Goal: Task Accomplishment & Management: Complete application form

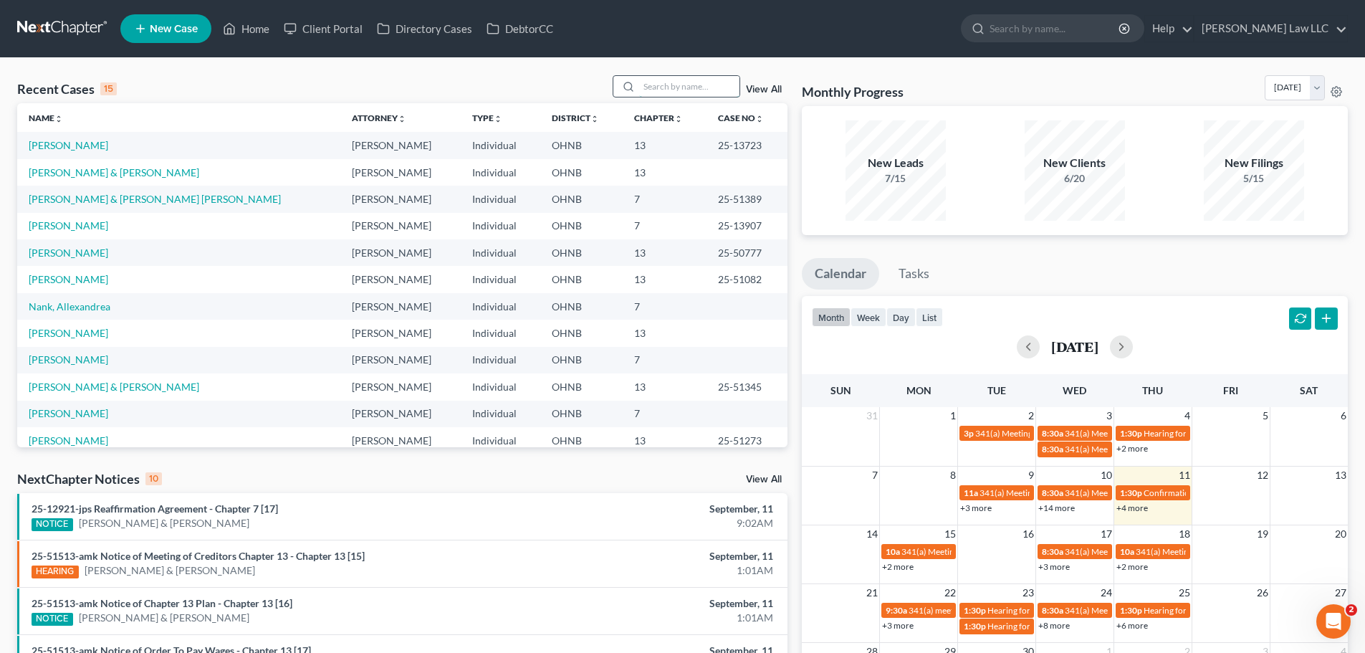
click at [671, 84] on input "search" at bounding box center [689, 86] width 100 height 21
click at [87, 420] on td "[PERSON_NAME]" at bounding box center [178, 414] width 323 height 27
click at [92, 412] on link "[PERSON_NAME]" at bounding box center [69, 413] width 80 height 12
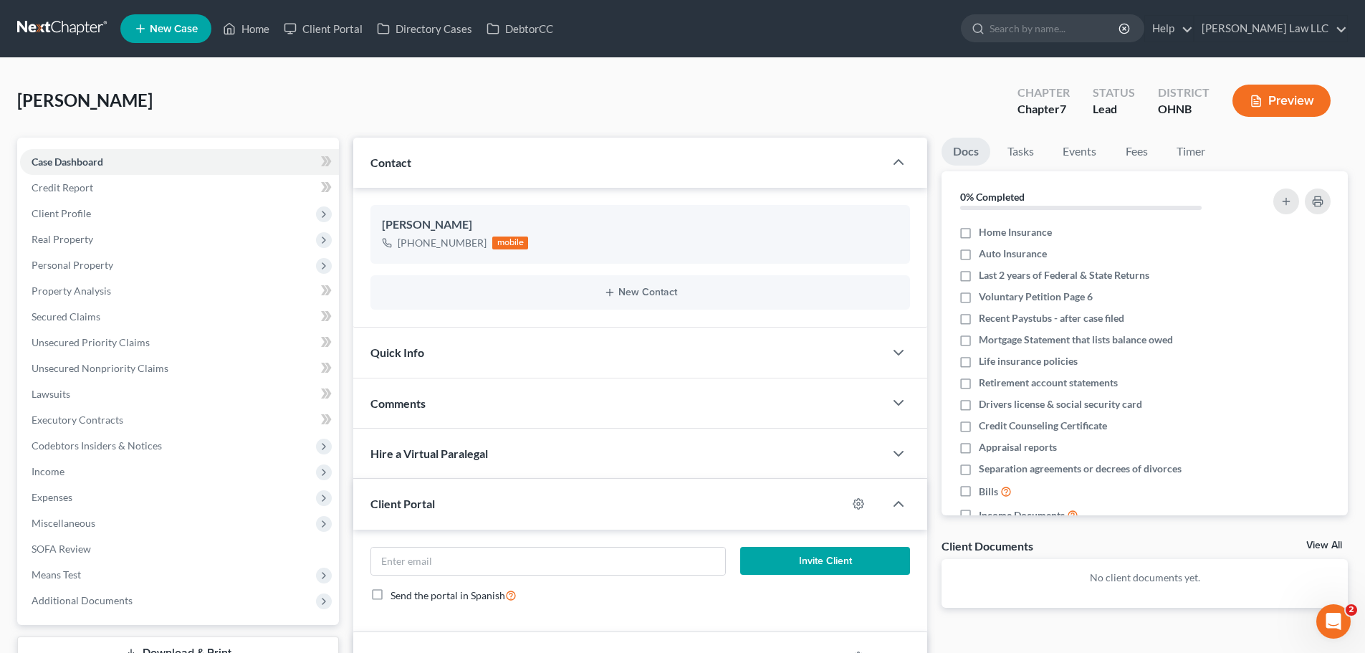
click at [564, 349] on div "Quick Info" at bounding box center [618, 351] width 531 height 49
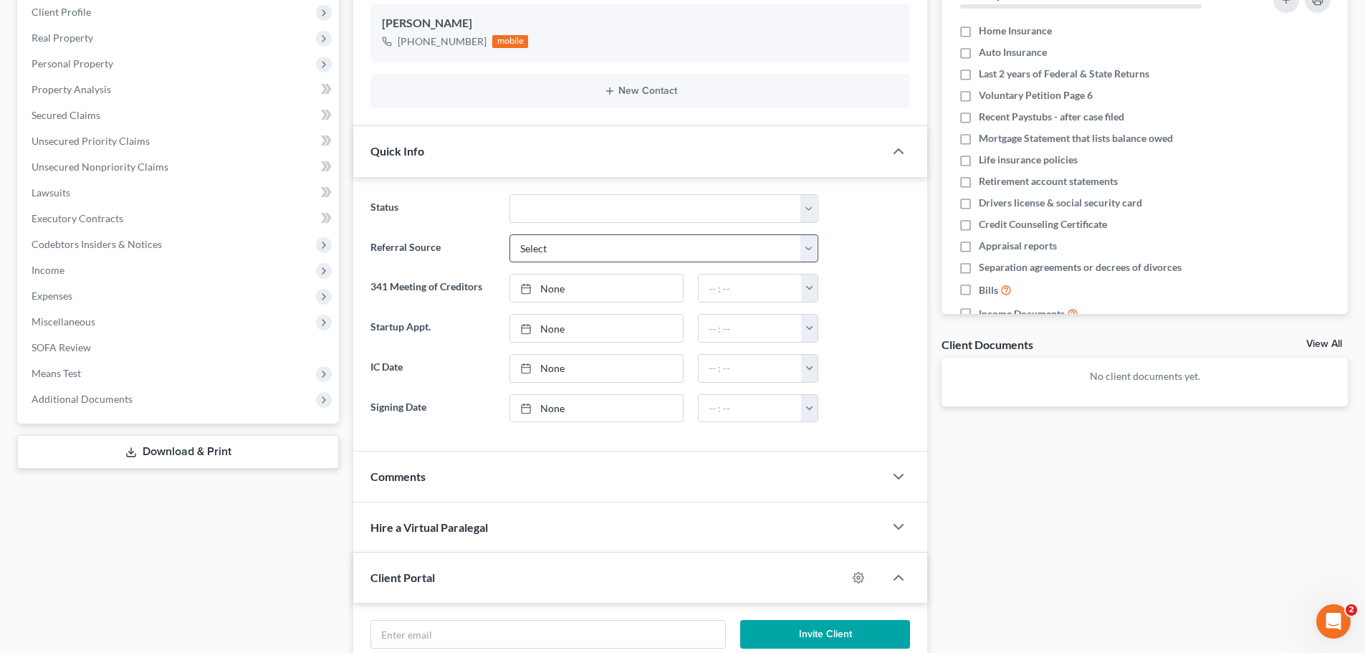
scroll to position [358, 0]
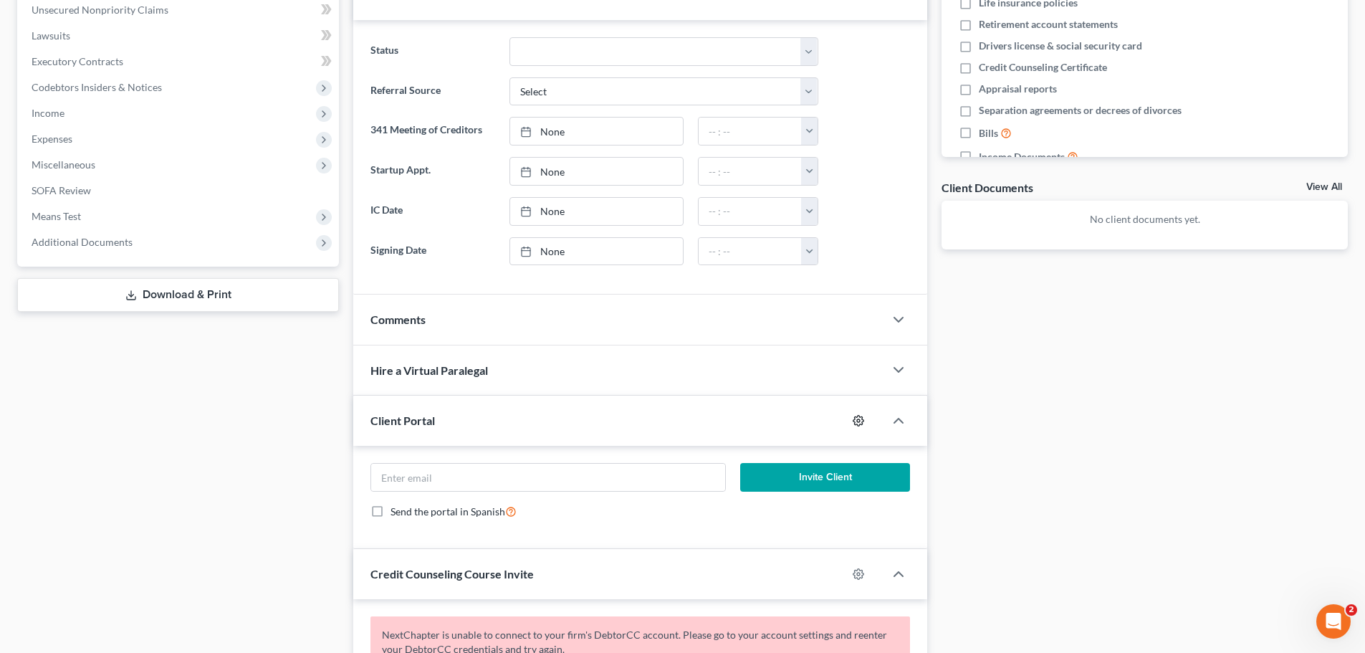
click at [861, 423] on icon "button" at bounding box center [858, 420] width 11 height 11
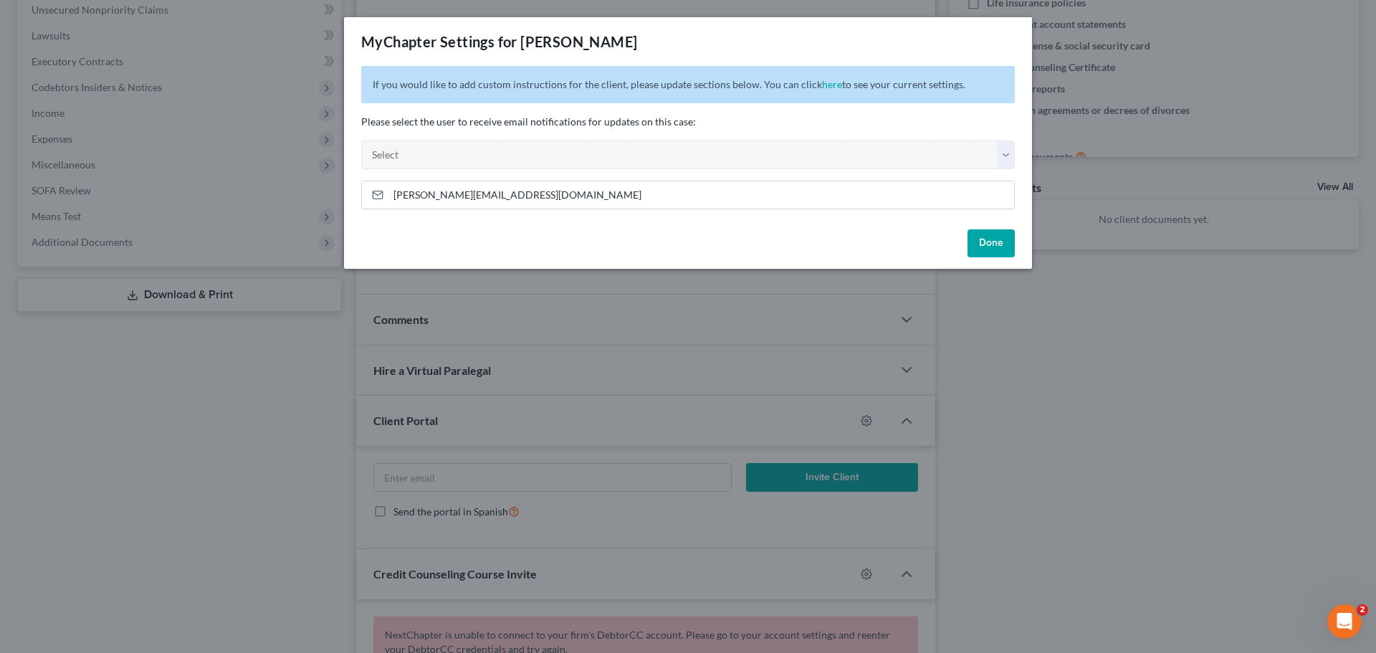
click at [1084, 414] on div "MyChapter Settings for Reynolds, Barbara If you would like to add custom instru…" at bounding box center [688, 326] width 1376 height 653
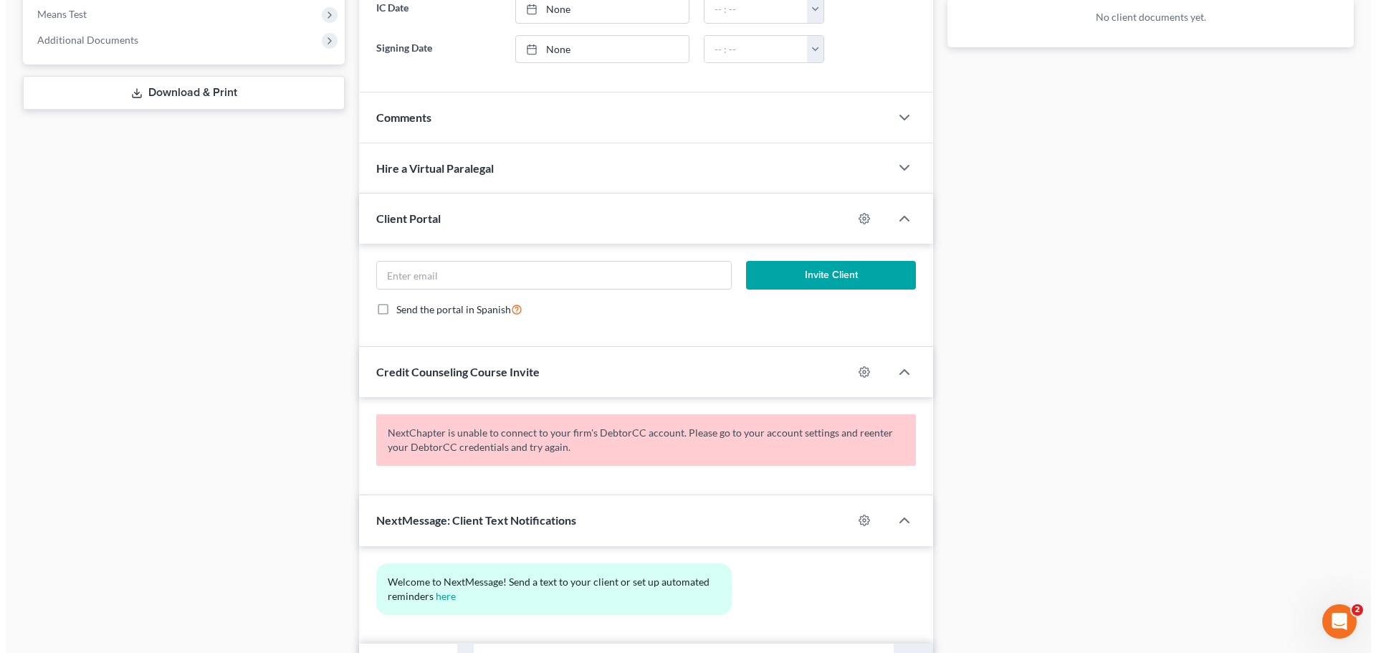
scroll to position [573, 0]
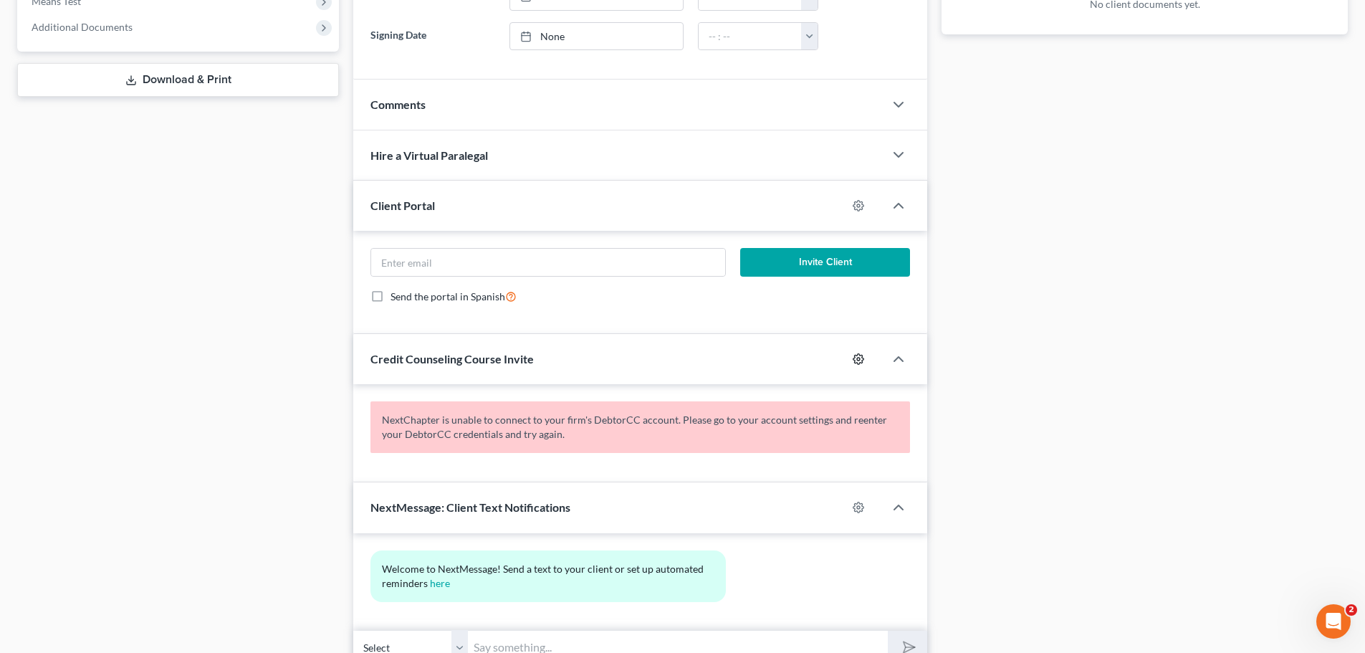
click at [861, 361] on icon "button" at bounding box center [858, 358] width 11 height 11
select select "0"
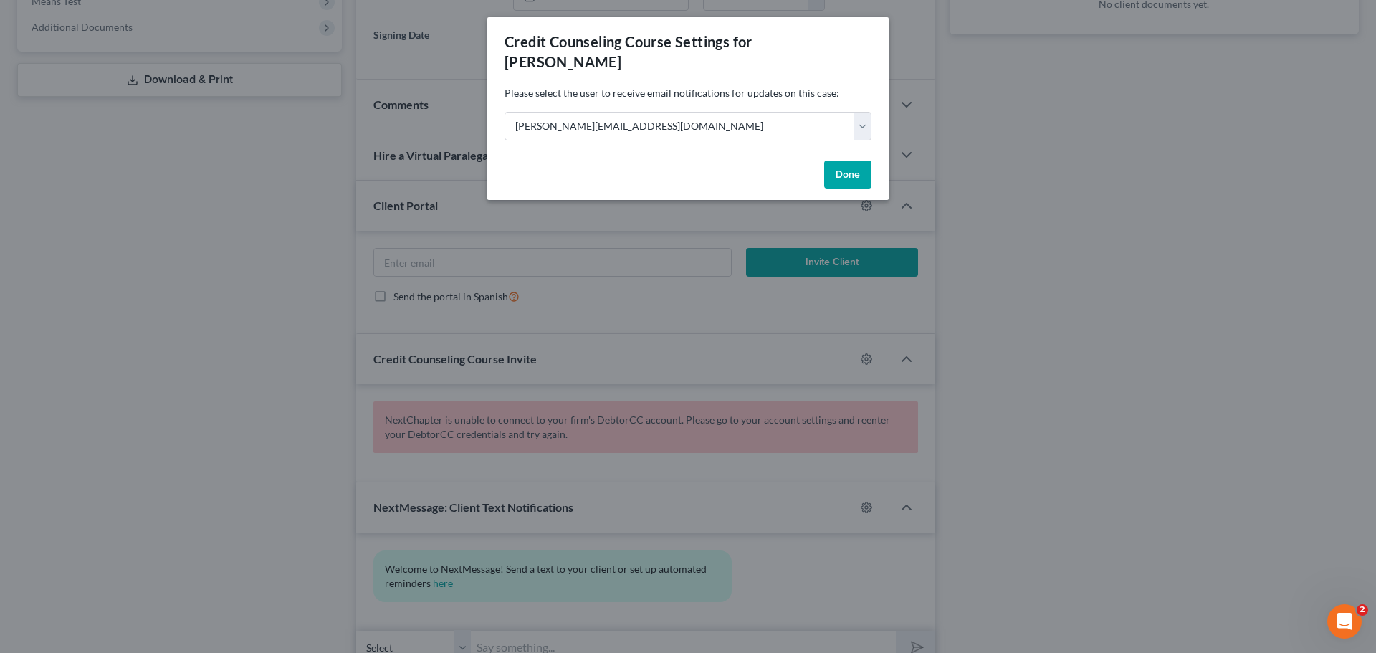
click at [1087, 303] on div "Credit Counseling Course Settings for Reynolds, Barbara Please select the user …" at bounding box center [688, 326] width 1376 height 653
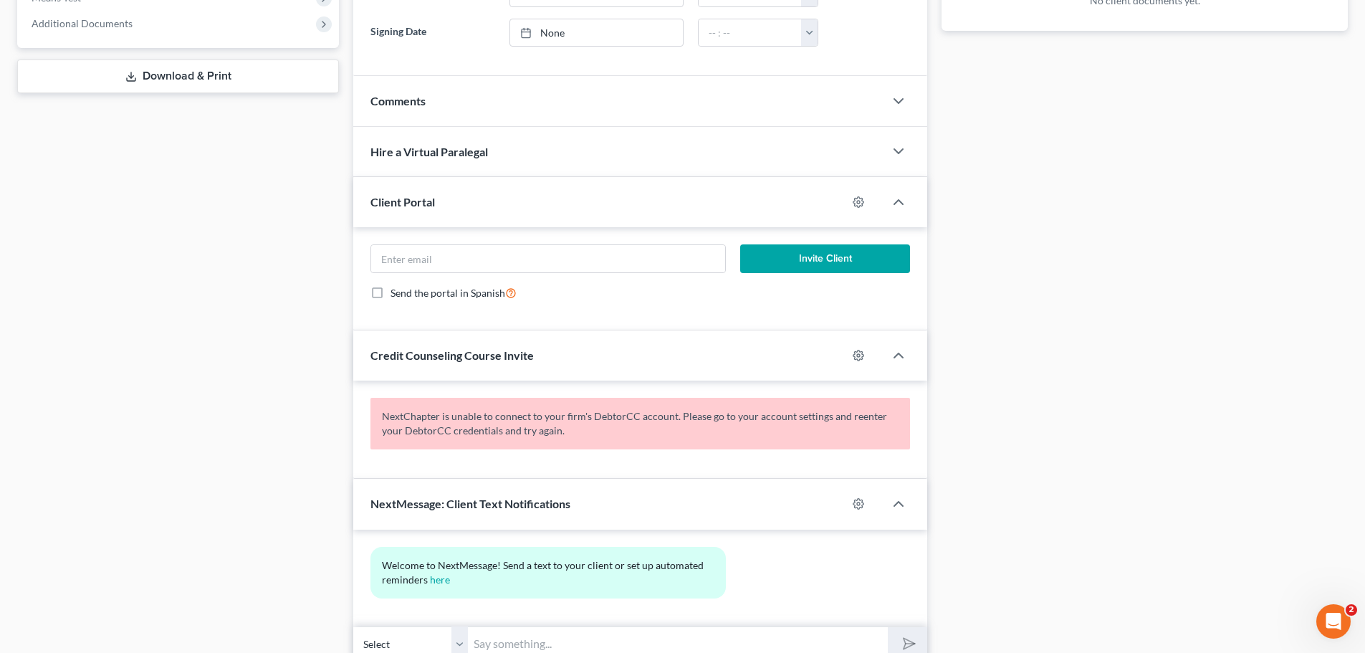
scroll to position [640, 0]
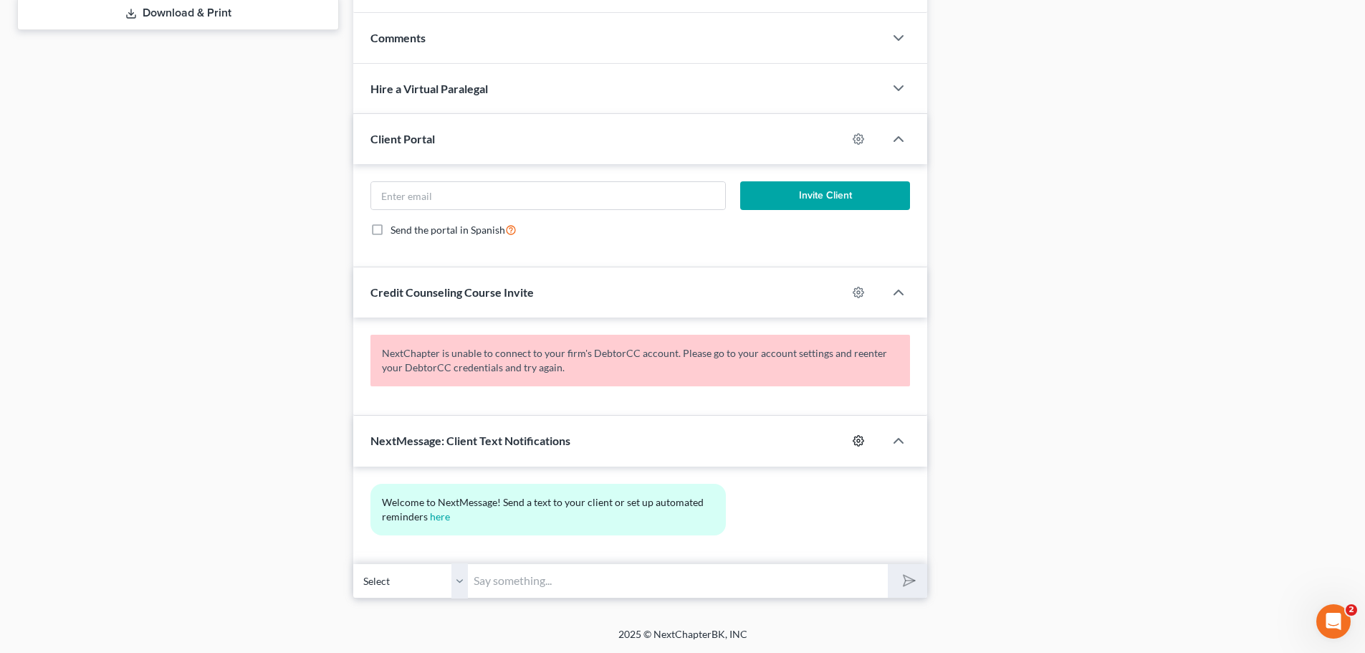
click at [862, 439] on icon "button" at bounding box center [858, 441] width 11 height 11
select select "0"
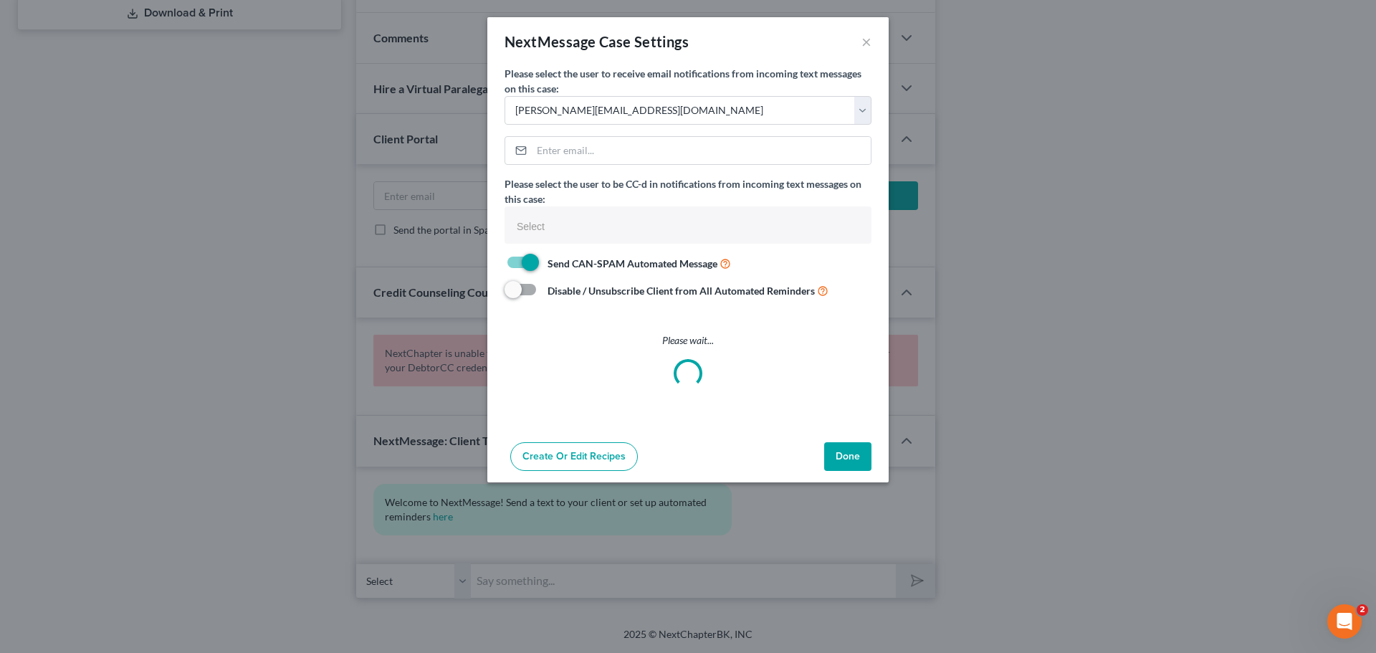
select select
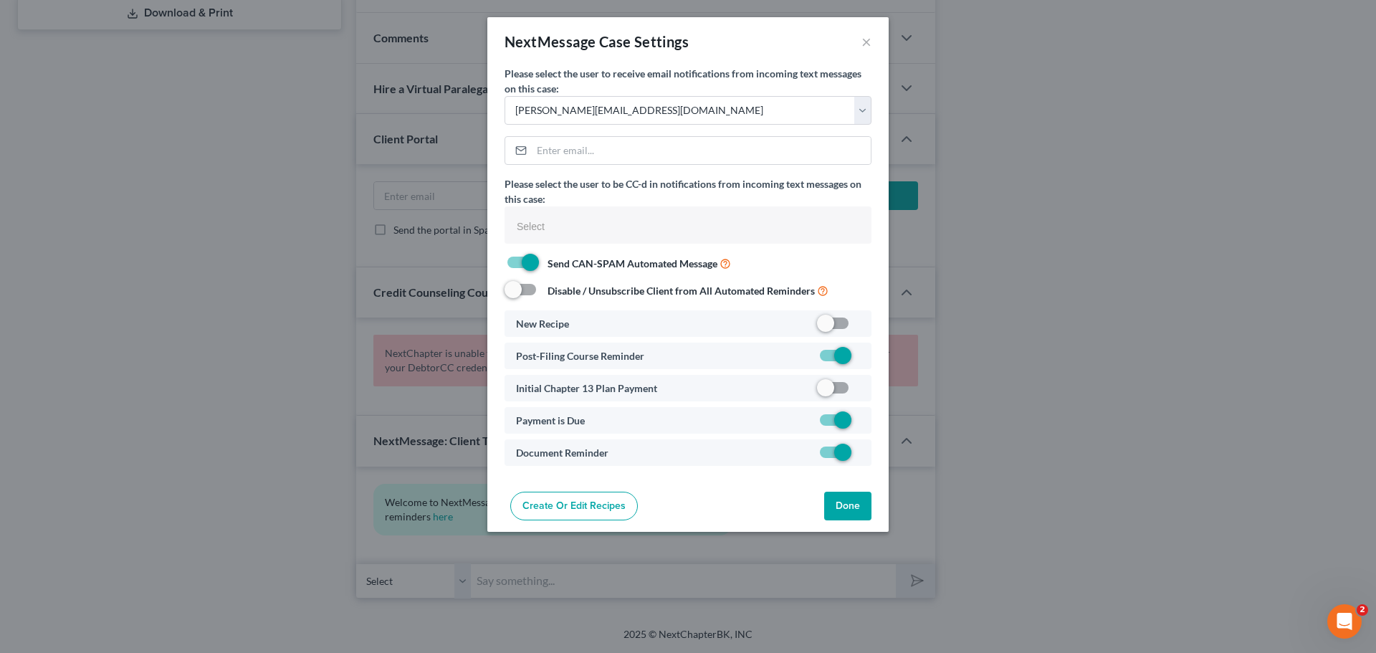
click at [1021, 385] on div "NextMessage Case Settings × Please select the user to receive email notificatio…" at bounding box center [688, 326] width 1376 height 653
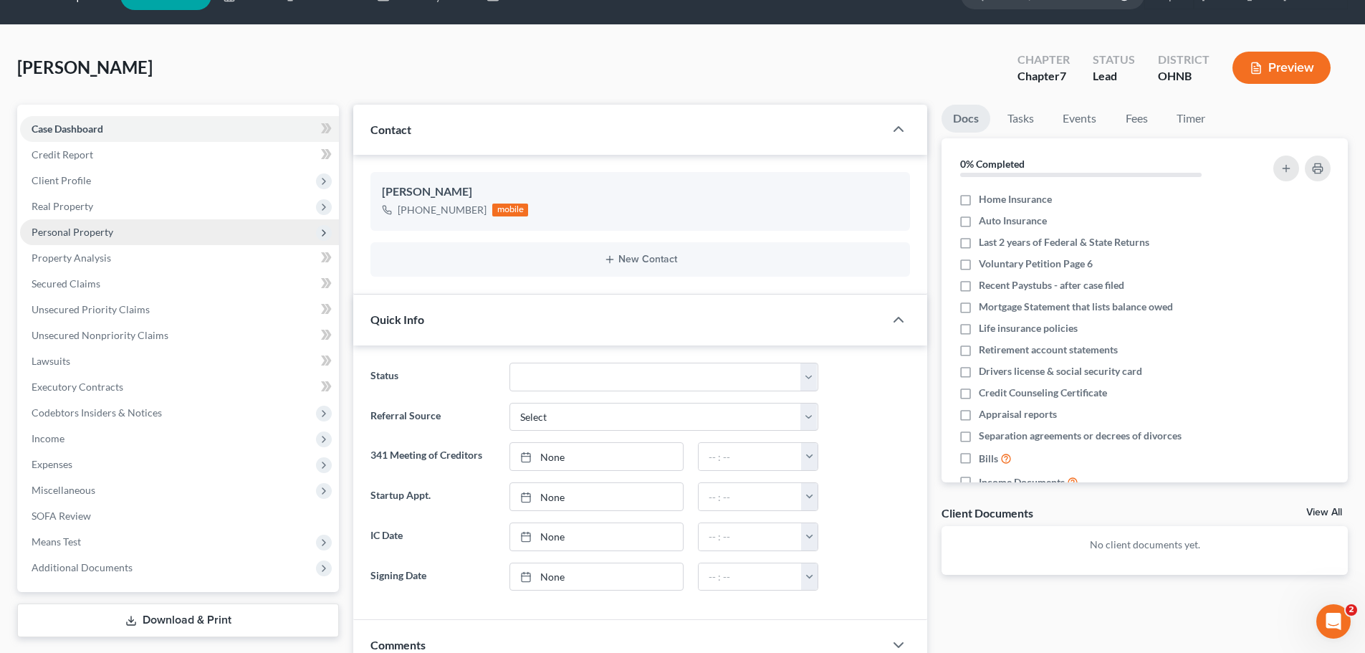
scroll to position [0, 0]
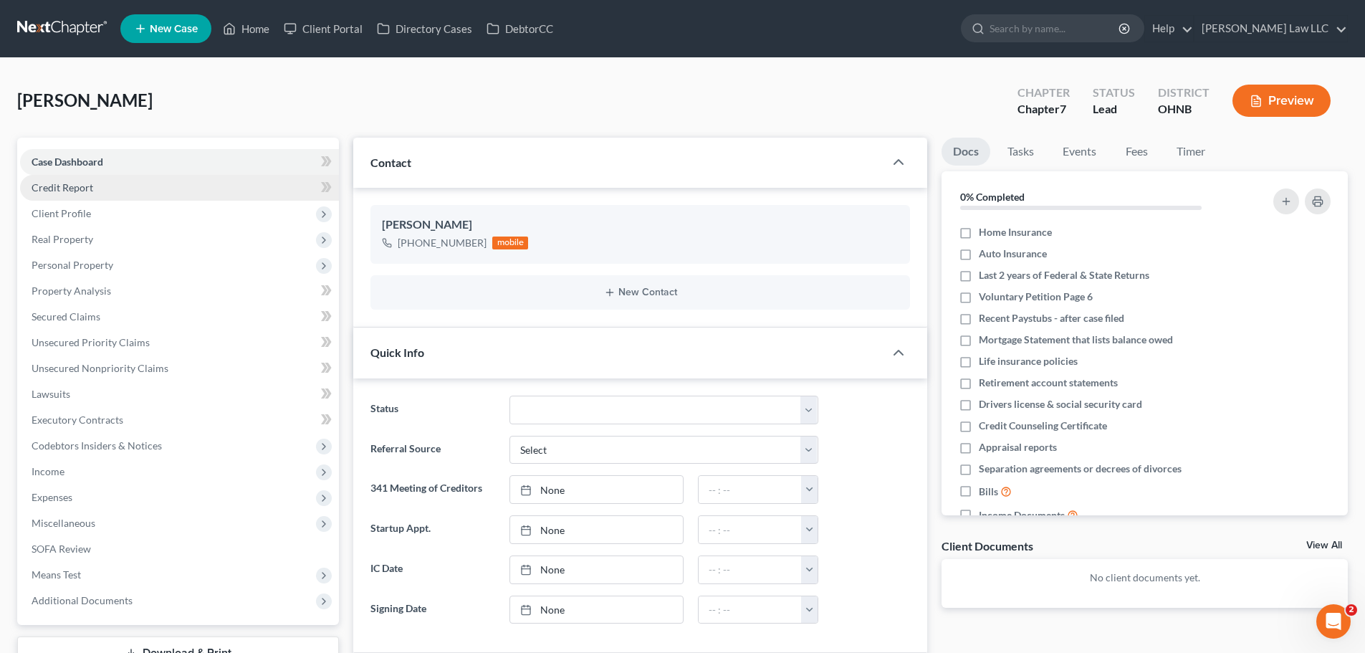
click at [80, 190] on span "Credit Report" at bounding box center [63, 187] width 62 height 12
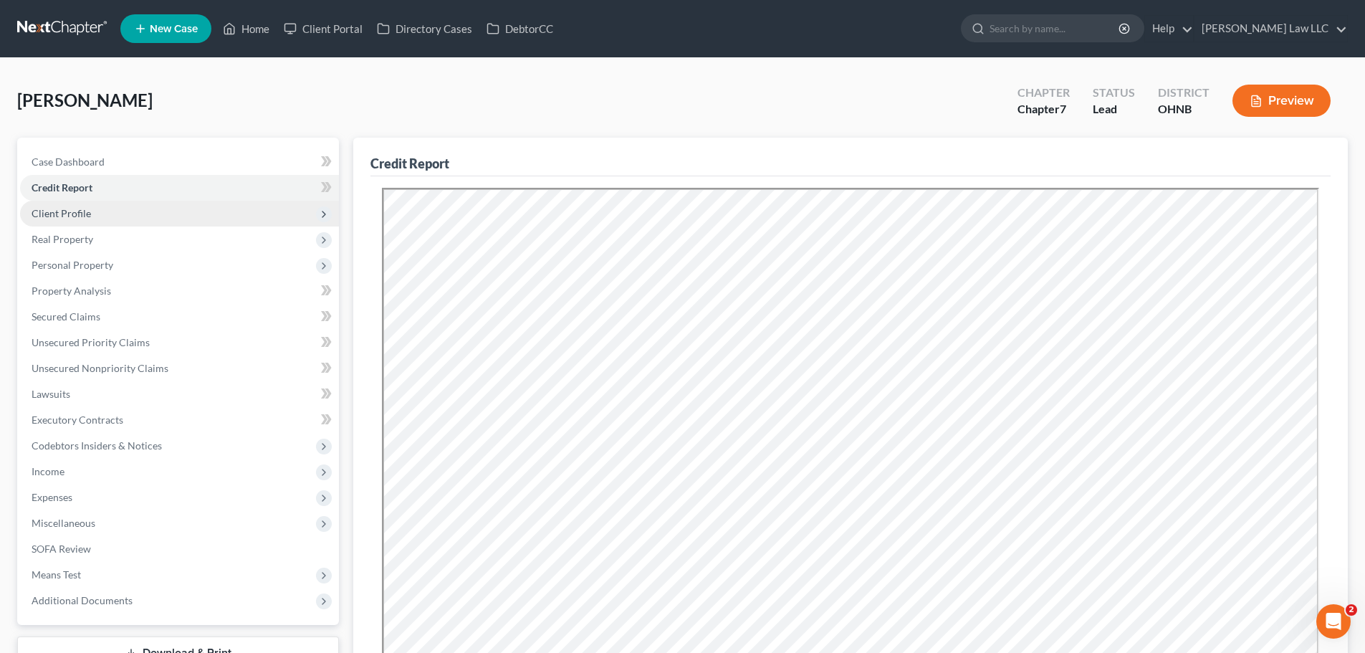
click at [80, 210] on span "Client Profile" at bounding box center [61, 213] width 59 height 12
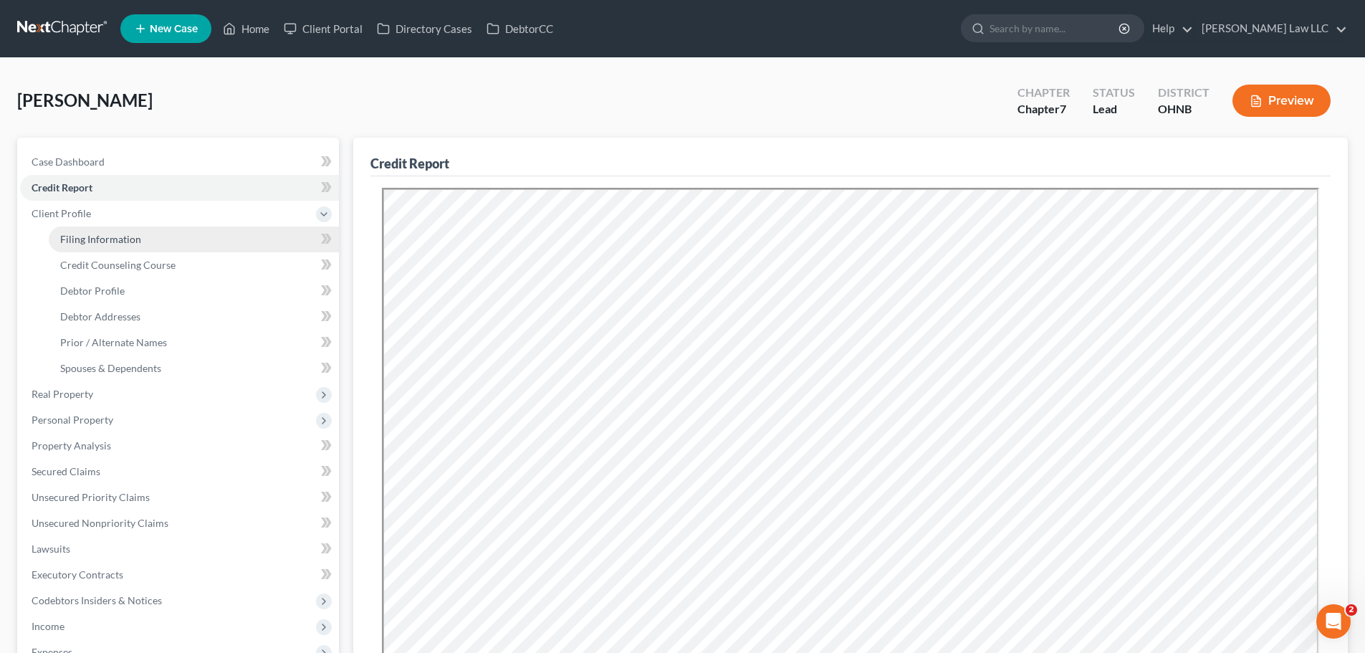
click at [91, 234] on span "Filing Information" at bounding box center [100, 239] width 81 height 12
select select "1"
select select "0"
select select "36"
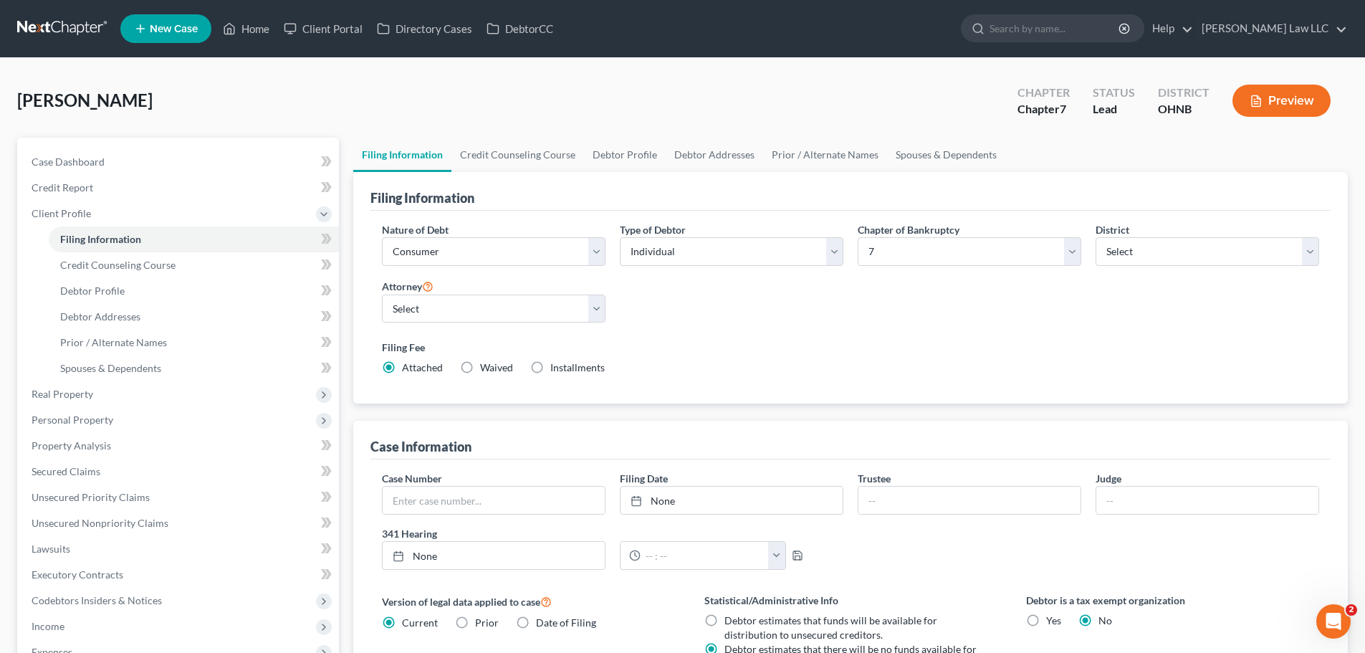
click at [877, 344] on label "Filing Fee" at bounding box center [850, 347] width 937 height 15
click at [530, 151] on link "Credit Counseling Course" at bounding box center [517, 155] width 133 height 34
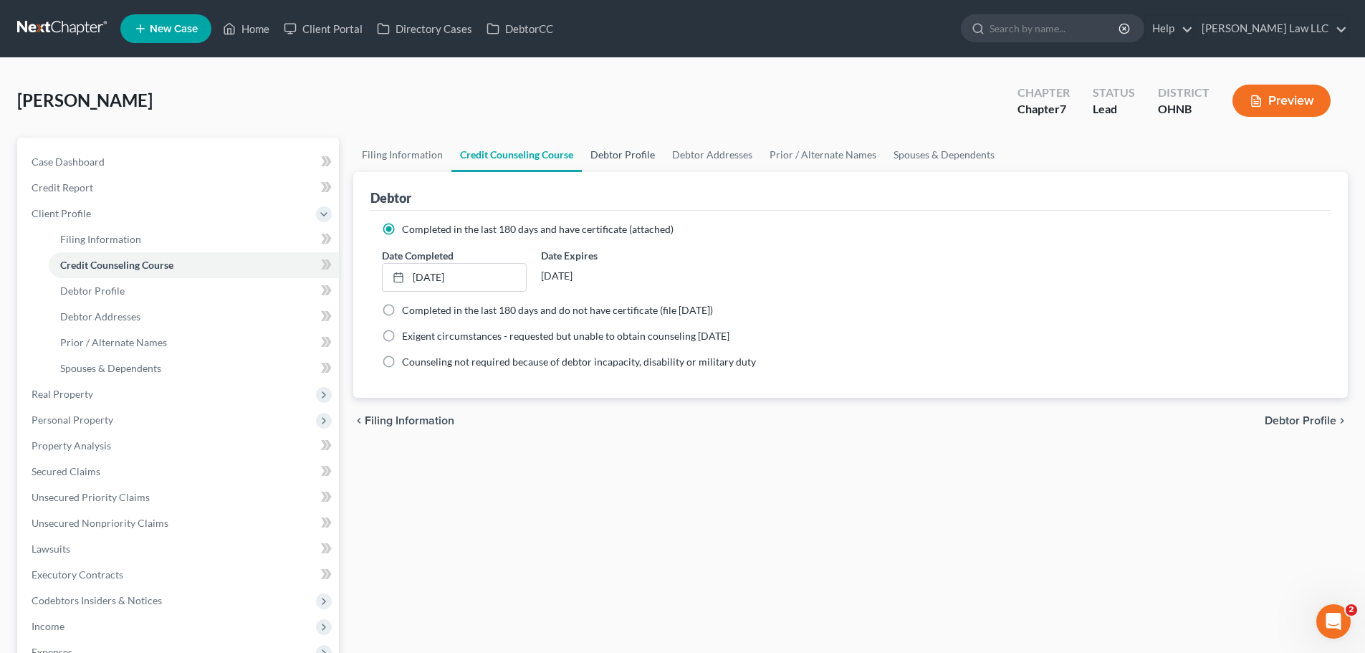
click at [645, 162] on link "Debtor Profile" at bounding box center [623, 155] width 82 height 34
select select "4"
select select "0"
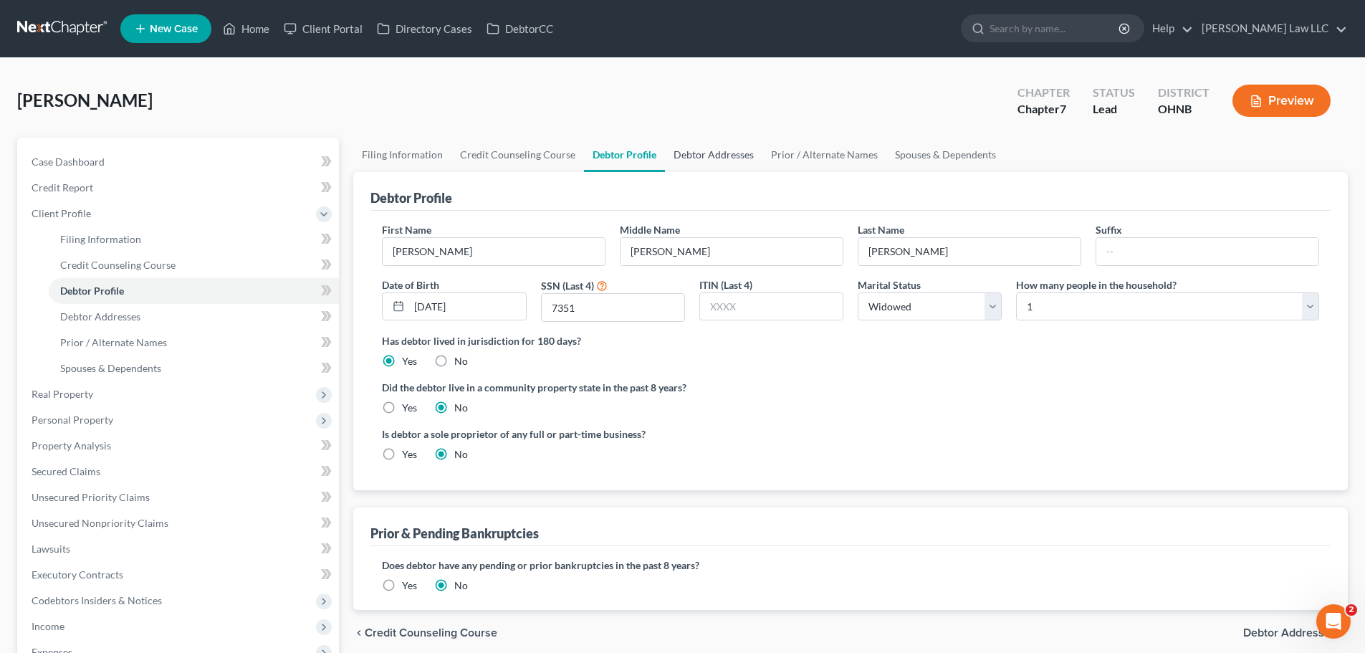
click at [723, 152] on link "Debtor Addresses" at bounding box center [713, 155] width 97 height 34
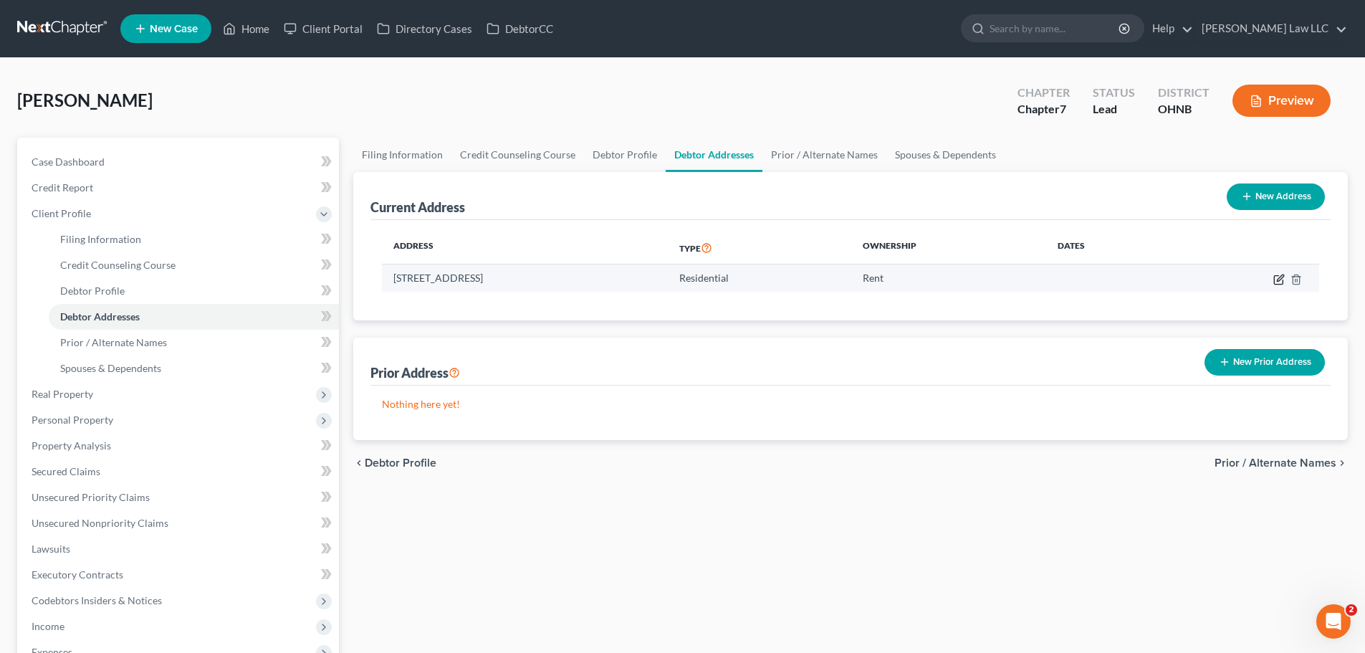
click at [1278, 281] on icon "button" at bounding box center [1280, 277] width 6 height 6
select select "36"
select select "51"
select select "0"
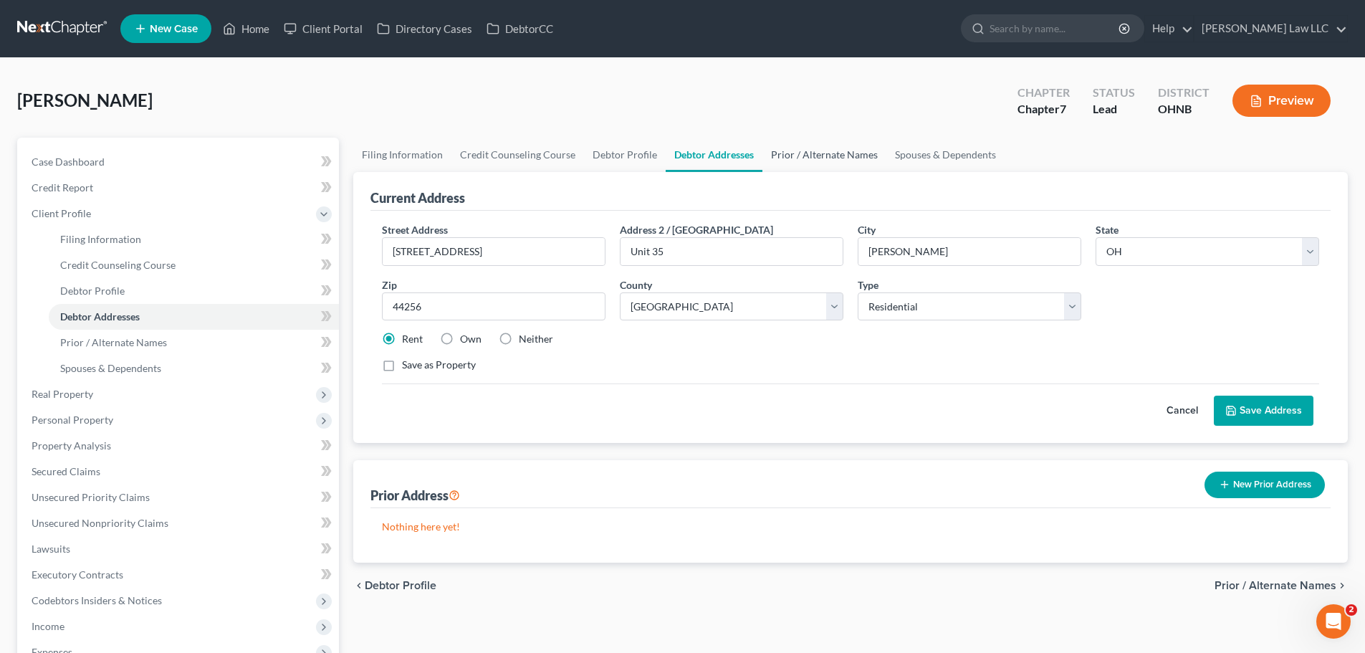
click at [845, 158] on link "Prior / Alternate Names" at bounding box center [824, 155] width 124 height 34
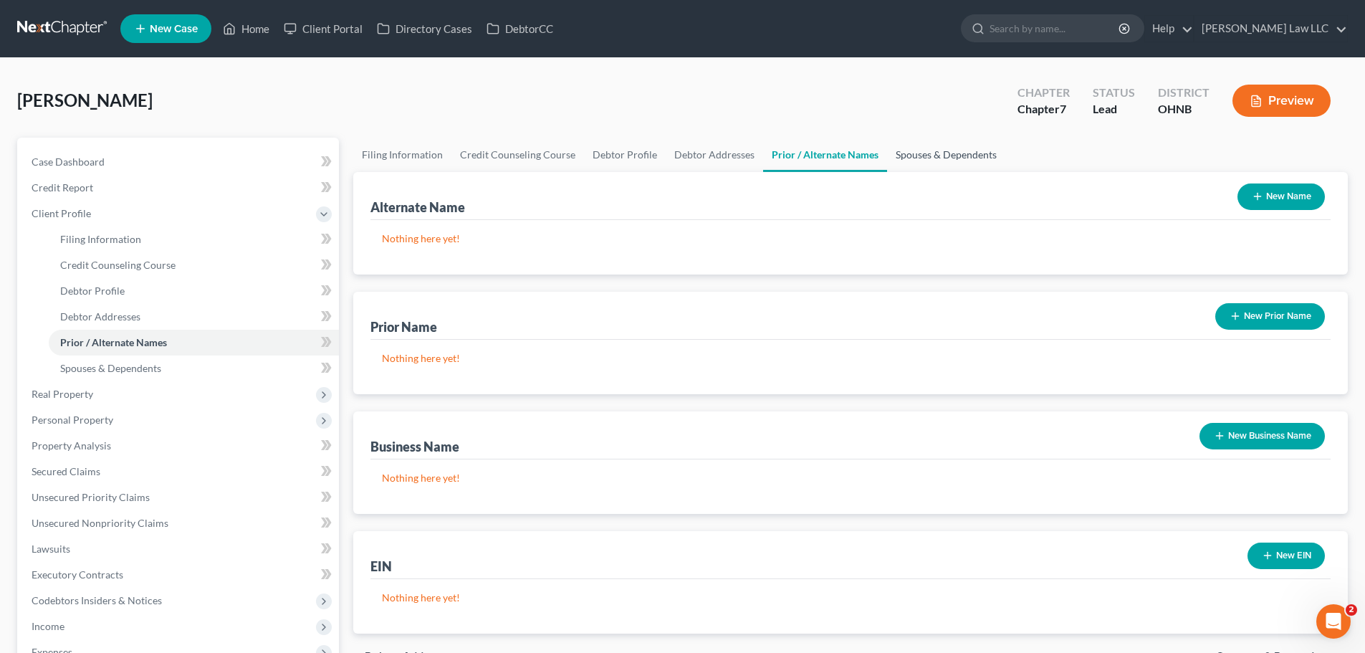
click at [911, 155] on link "Spouses & Dependents" at bounding box center [946, 155] width 118 height 34
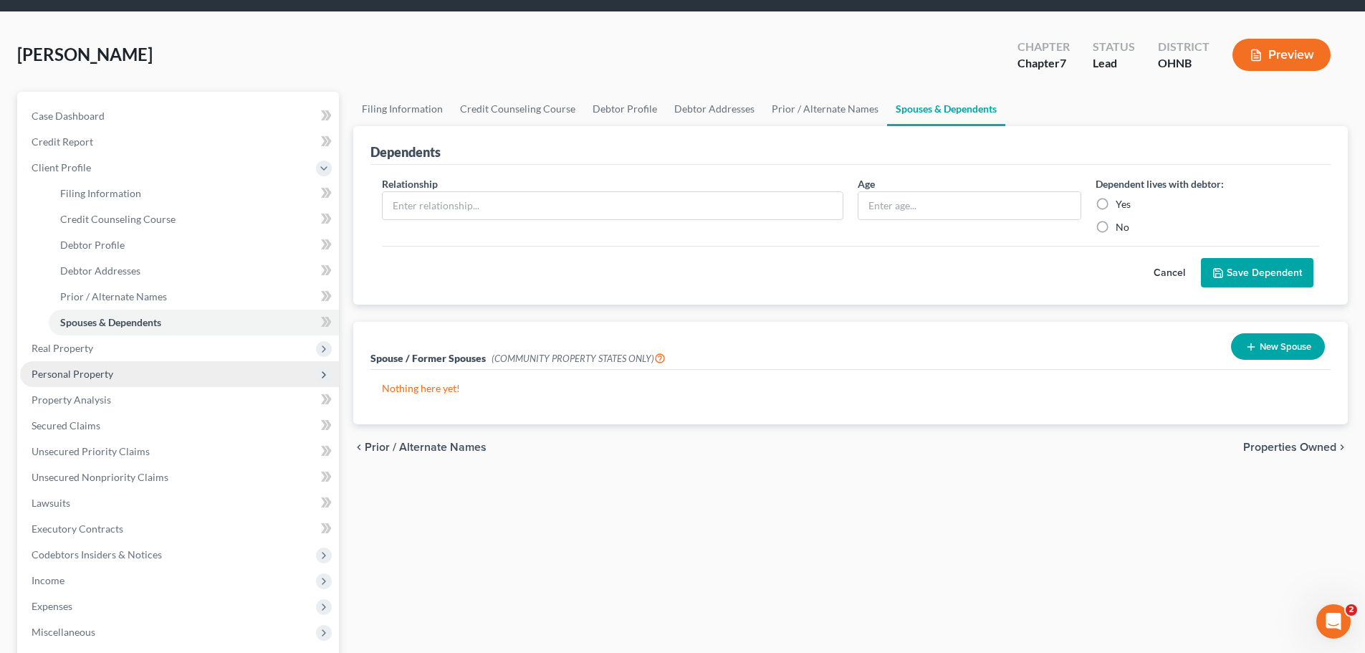
scroll to position [72, 0]
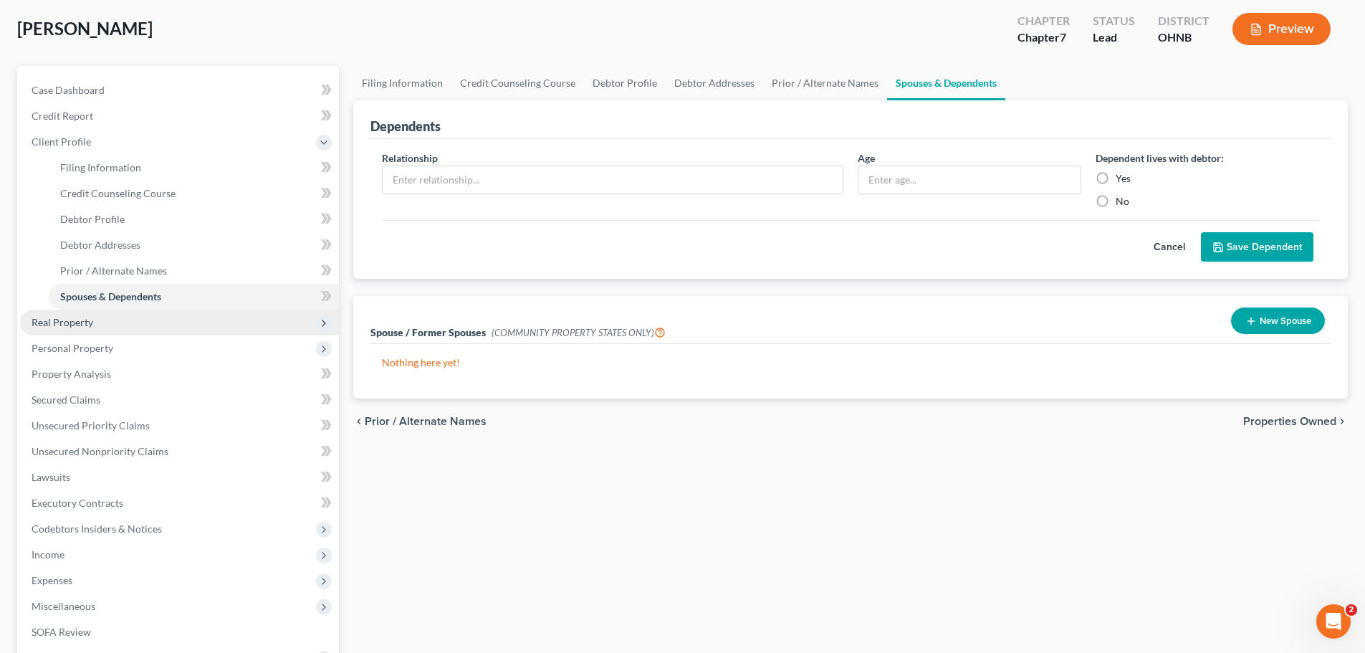
click at [82, 317] on span "Real Property" at bounding box center [63, 322] width 62 height 12
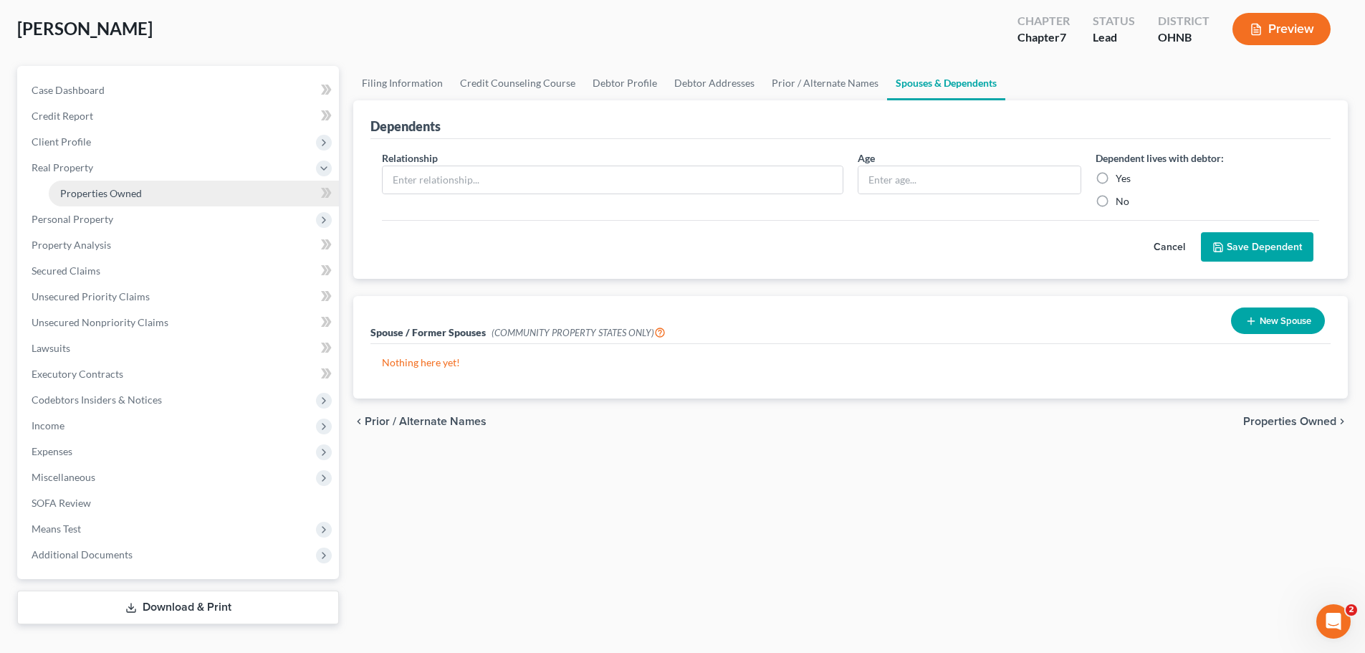
click at [140, 192] on span "Properties Owned" at bounding box center [101, 193] width 82 height 12
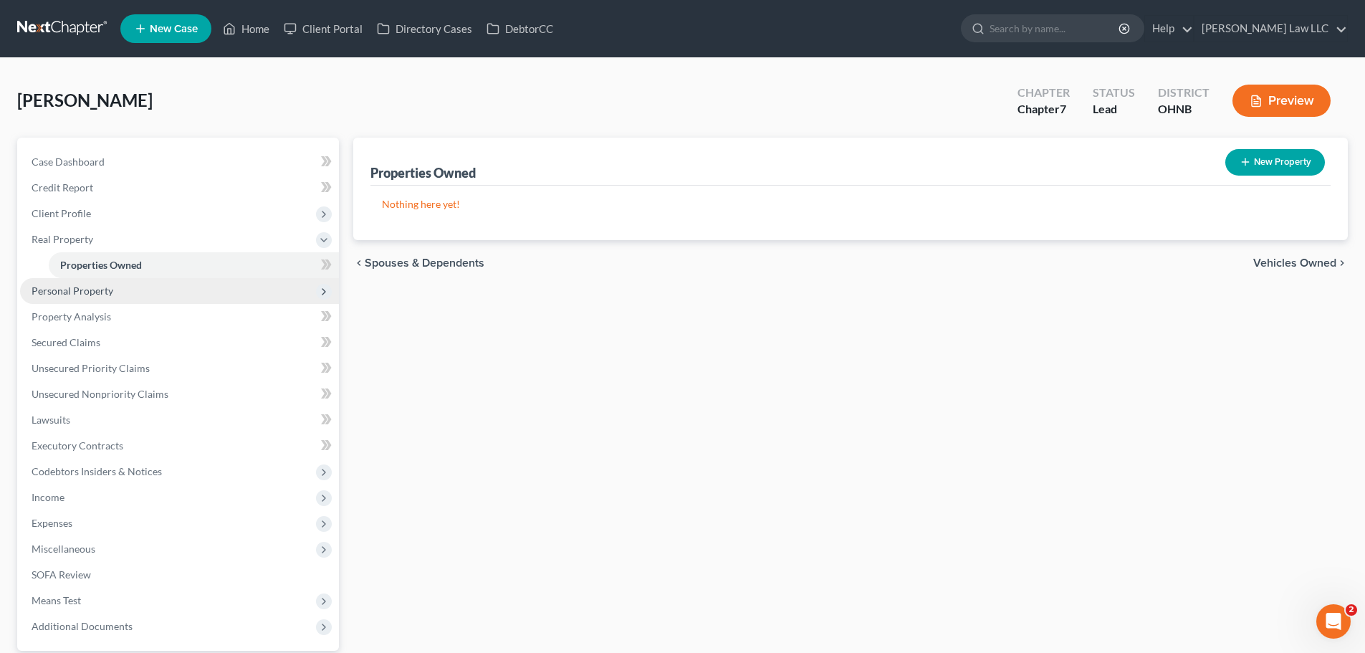
click at [125, 290] on span "Personal Property" at bounding box center [179, 291] width 319 height 26
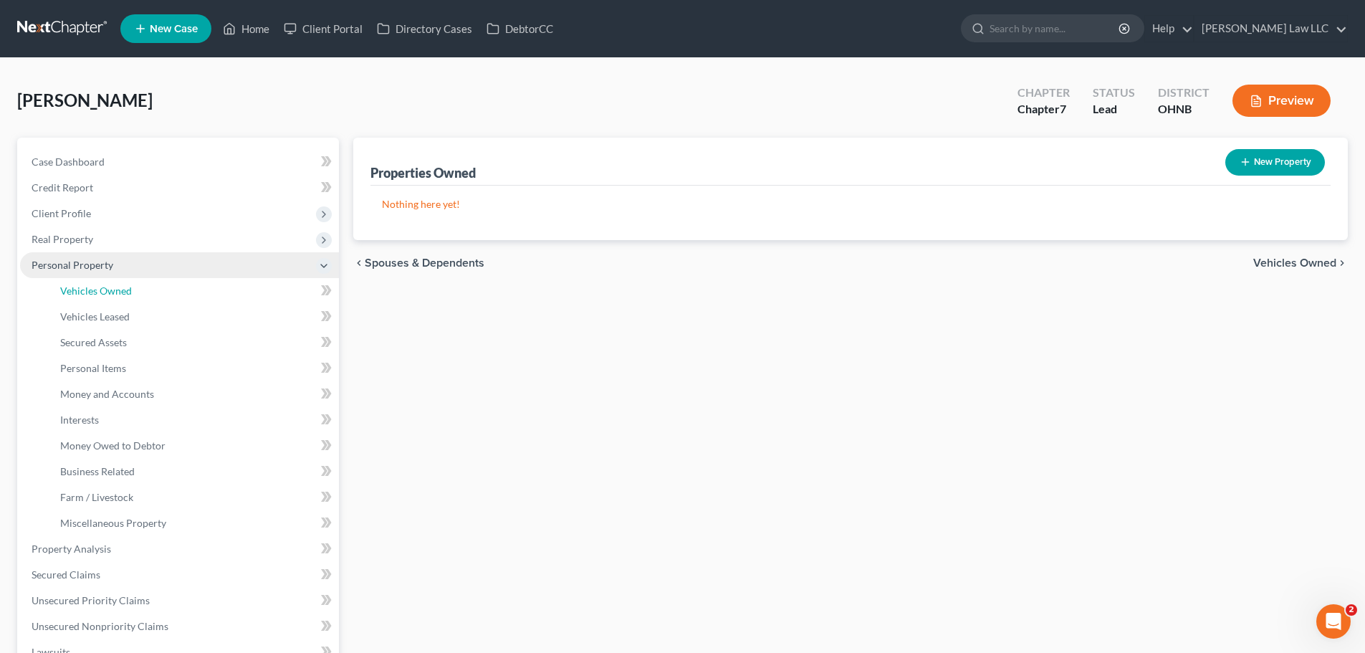
click at [125, 290] on span "Vehicles Owned" at bounding box center [96, 290] width 72 height 12
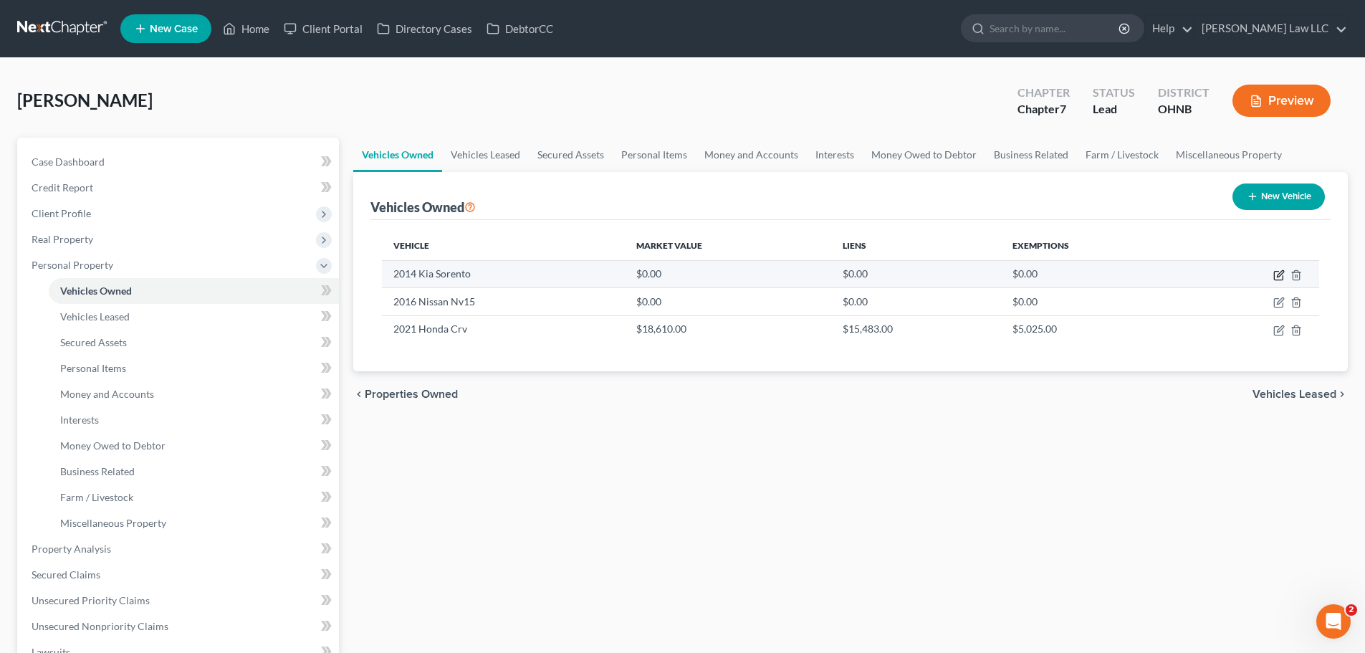
click at [1275, 272] on icon "button" at bounding box center [1278, 276] width 9 height 9
select select "0"
select select "12"
select select "0"
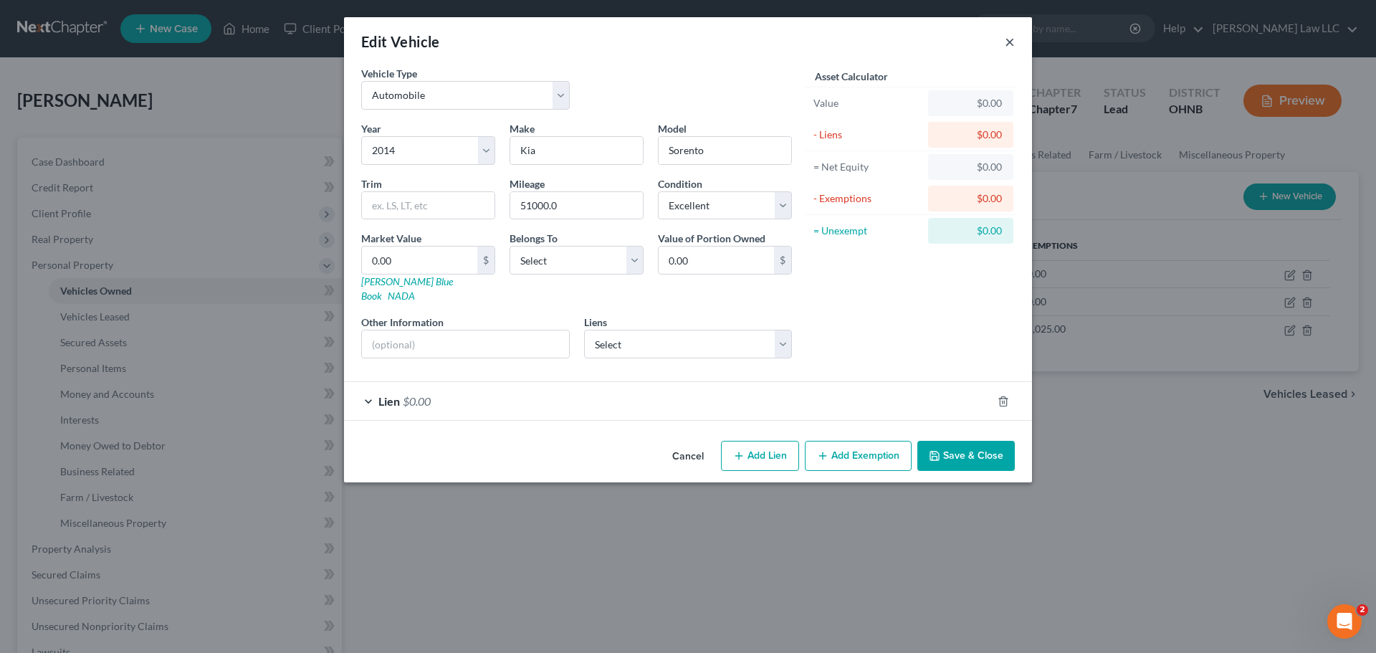
click at [1008, 42] on button "×" at bounding box center [1010, 41] width 10 height 17
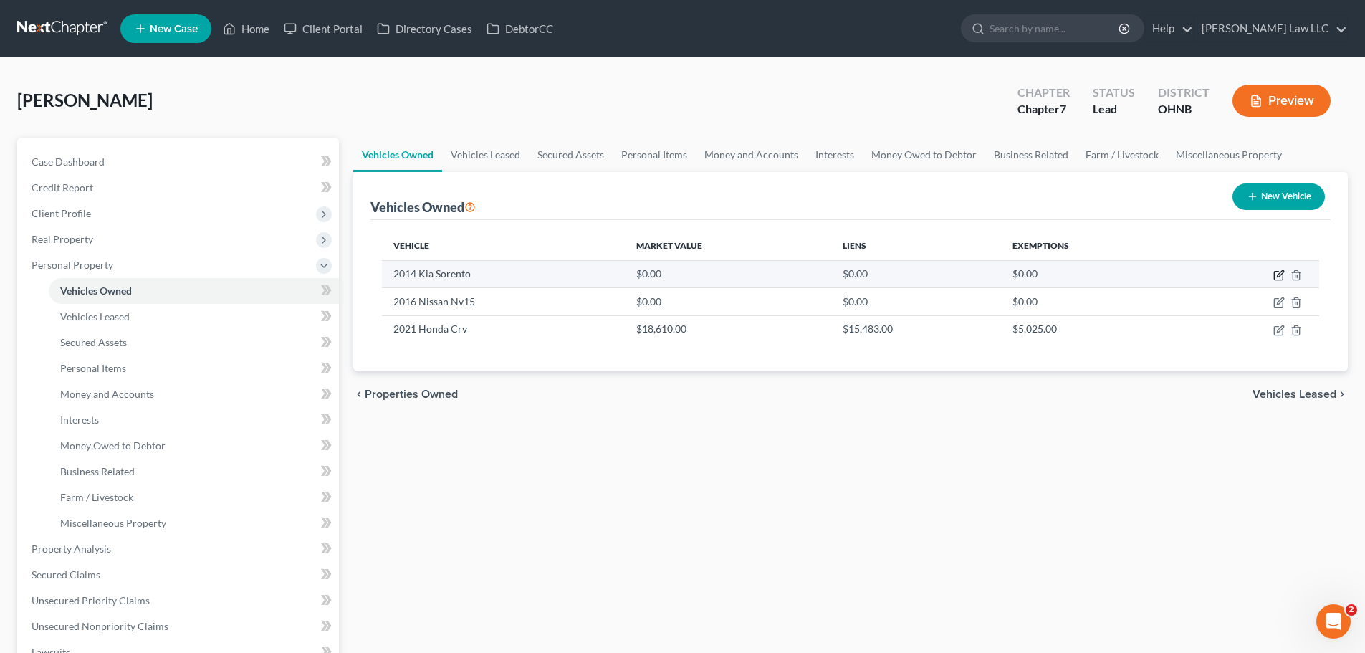
click at [1278, 275] on icon "button" at bounding box center [1278, 274] width 11 height 11
select select "0"
select select "12"
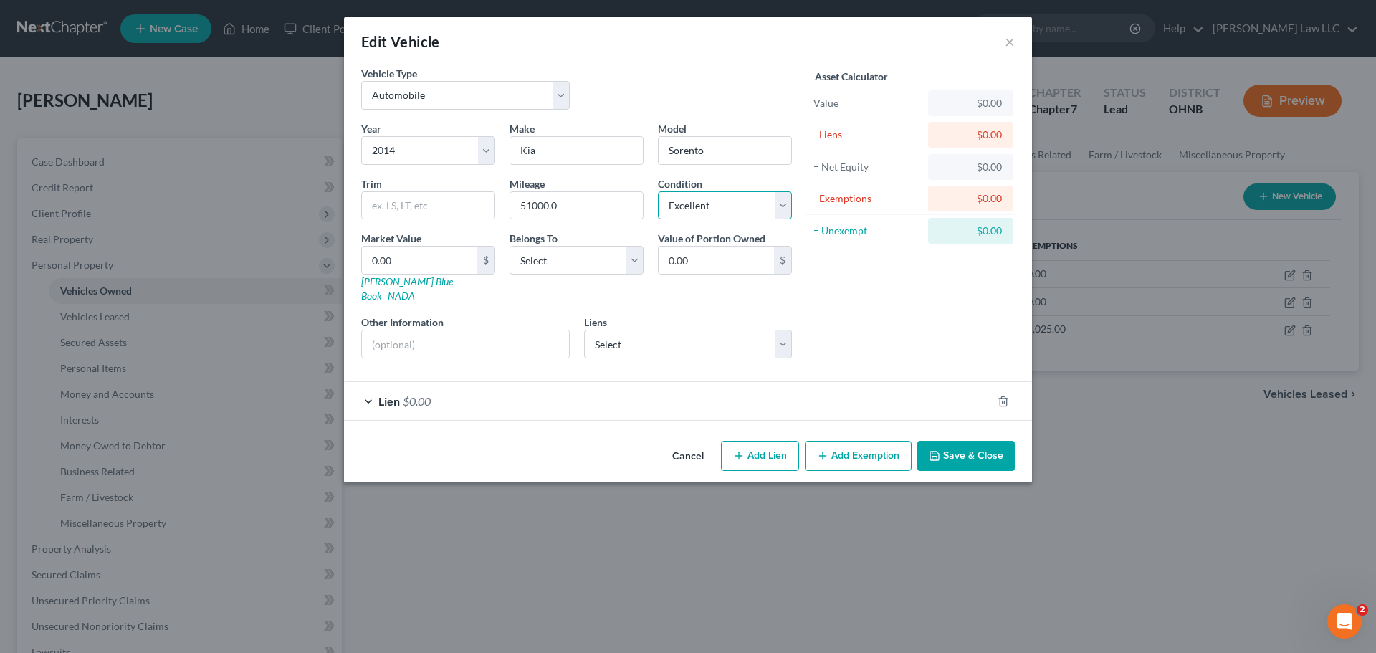
click at [673, 199] on select "Select Excellent Very Good Good Fair Poor" at bounding box center [725, 205] width 134 height 29
select select "2"
click at [658, 191] on select "Select Excellent Very Good Good Fair Poor" at bounding box center [725, 205] width 134 height 29
click at [413, 270] on input "0.00" at bounding box center [419, 259] width 115 height 27
type input "5"
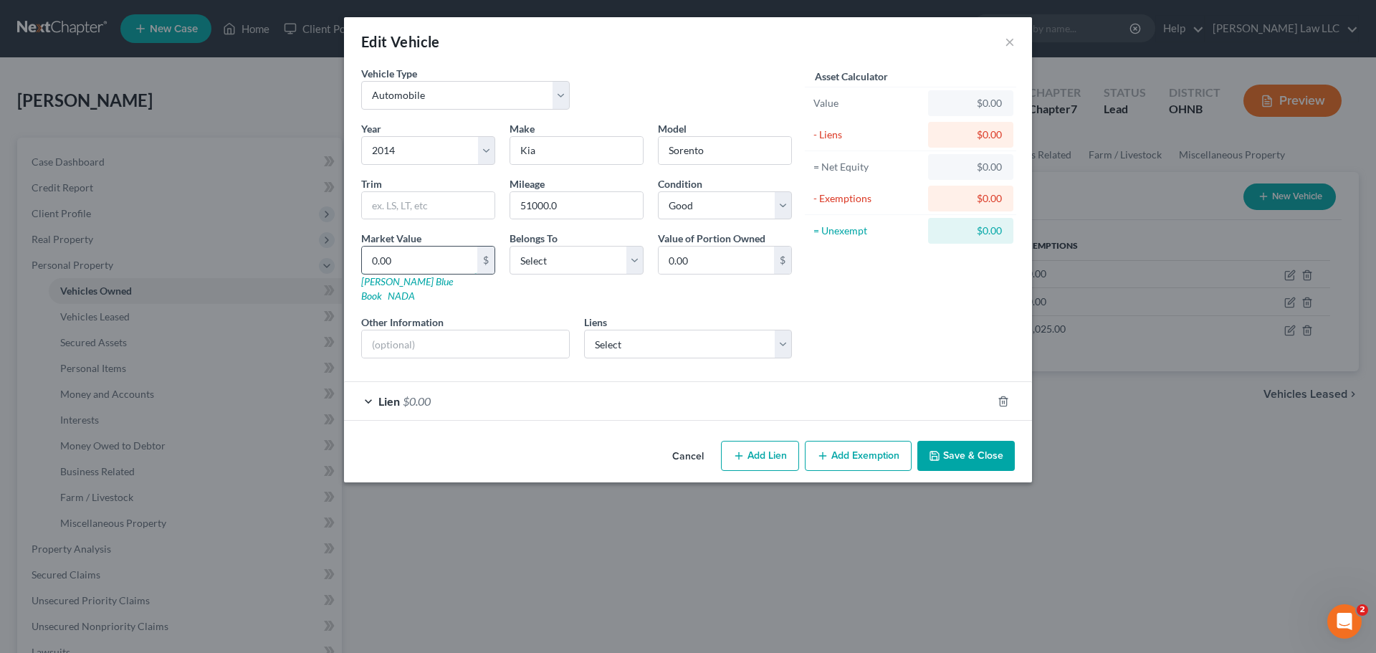
type input "5.00"
type input "58"
type input "58.00"
type input "585"
type input "585.00"
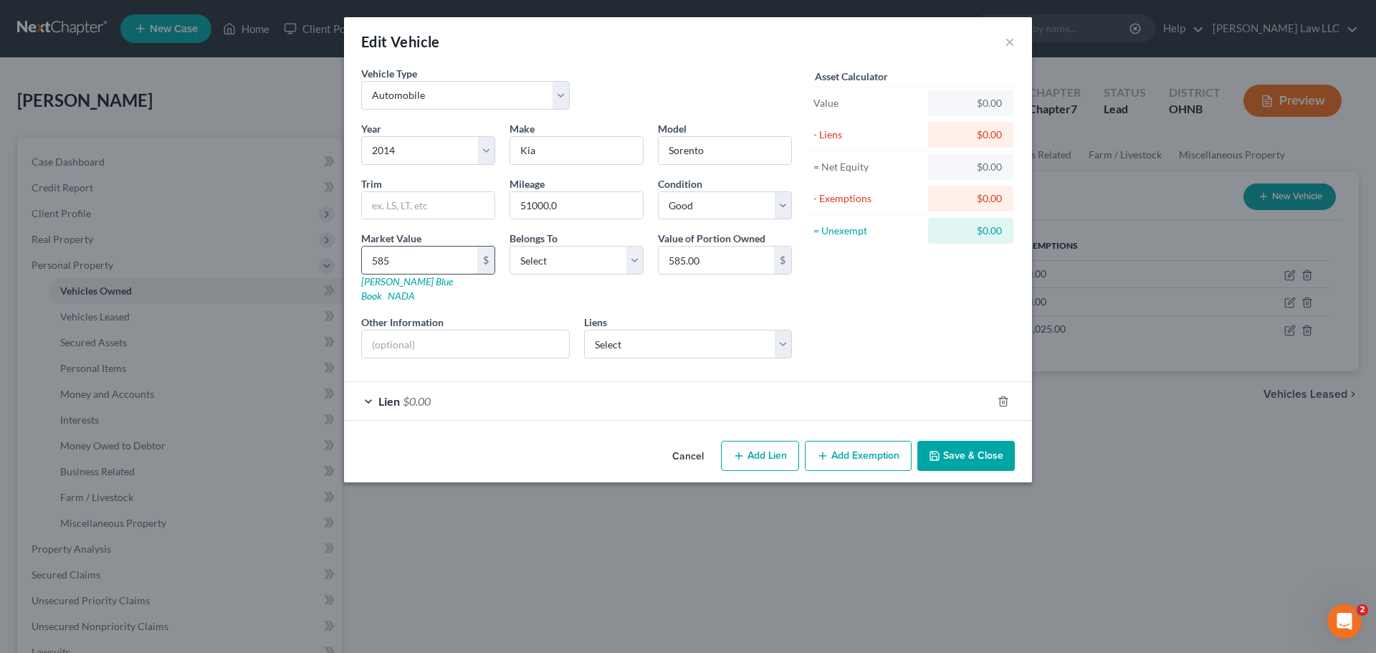
type input "5853"
type input "5,853.00"
type input "5,853"
click at [576, 257] on select "Select Debtor 1 Only Debtor 2 Only Debtor 1 And Debtor 2 Only At Least One Of T…" at bounding box center [576, 260] width 134 height 29
select select "0"
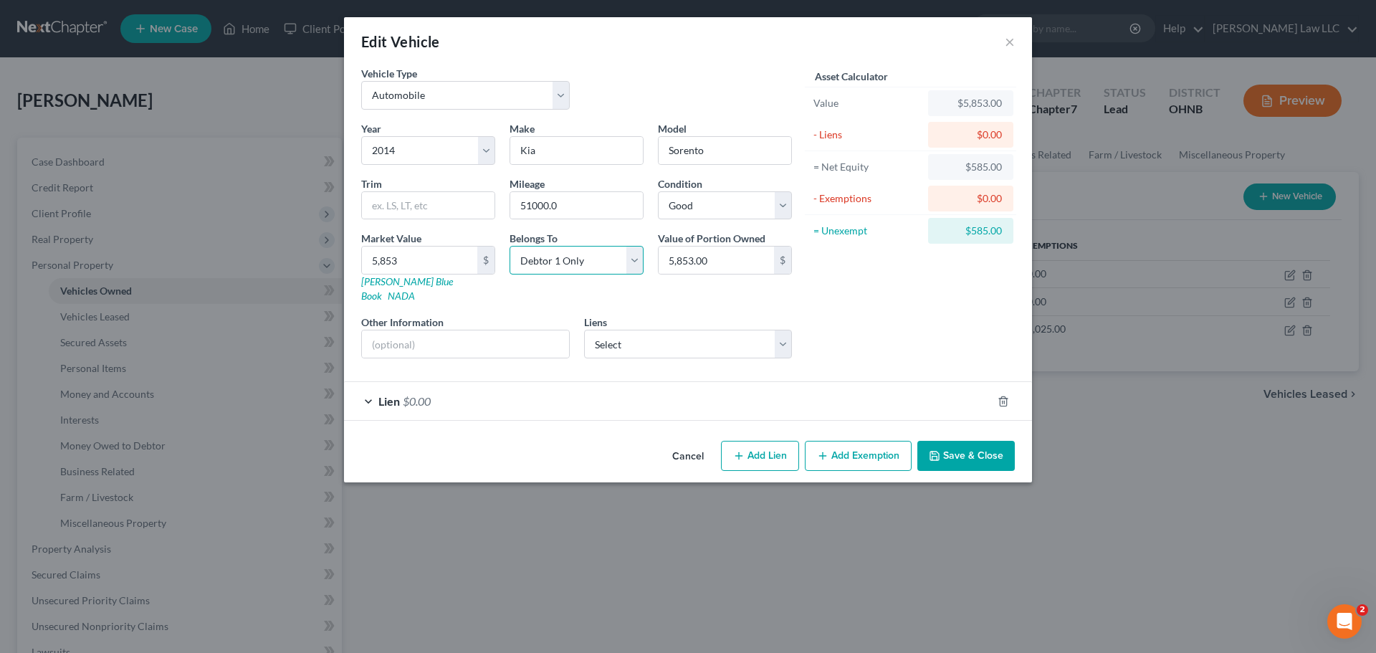
click at [509, 246] on select "Select Debtor 1 Only Debtor 2 Only Debtor 1 And Debtor 2 Only At Least One Of T…" at bounding box center [576, 260] width 134 height 29
click at [883, 301] on div "Asset Calculator Value $5,853.00 - Liens $0.00 = Net Equity $585.00 - Exemption…" at bounding box center [910, 218] width 223 height 304
click at [604, 382] on div "Lien $0.00" at bounding box center [668, 401] width 648 height 38
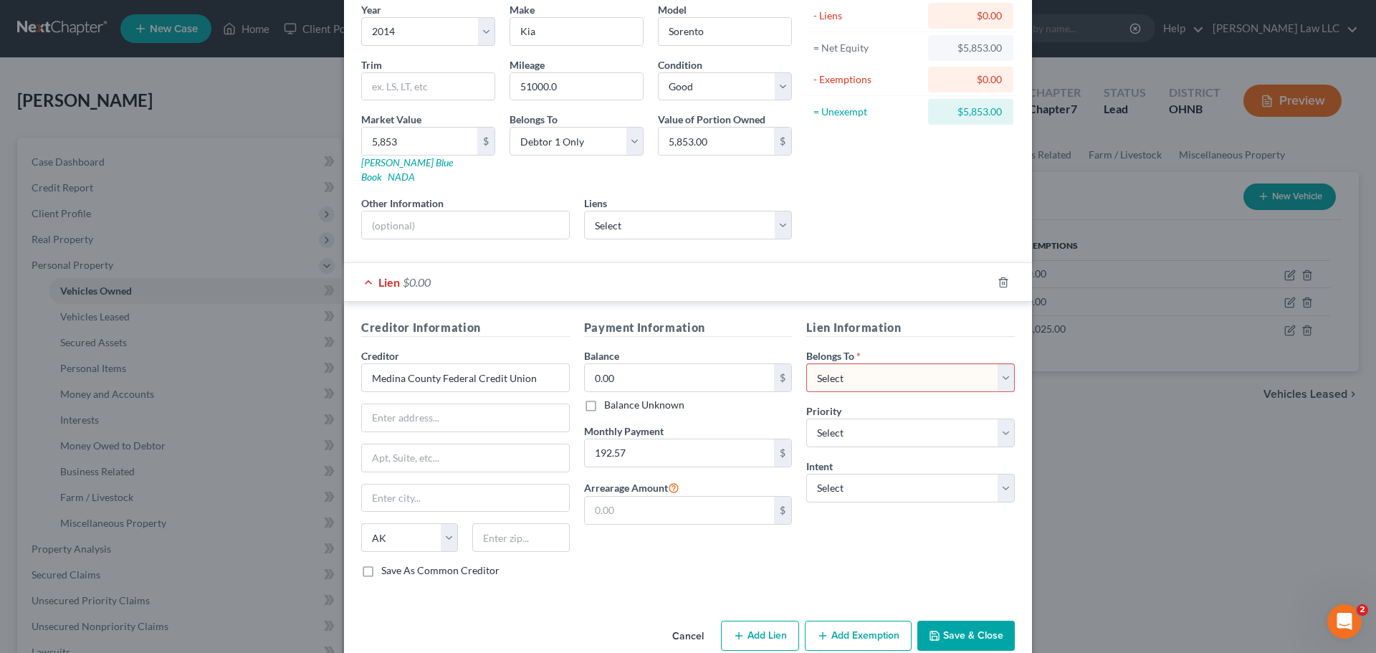
scroll to position [131, 0]
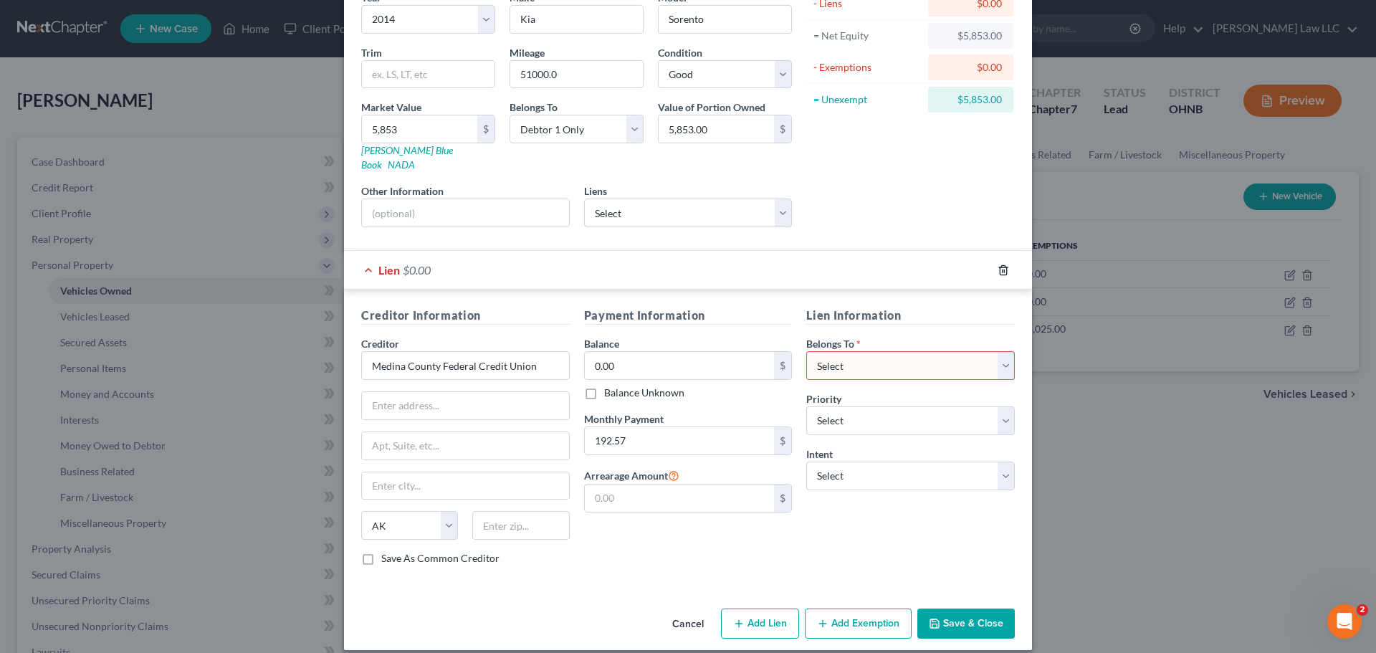
click at [997, 264] on icon "button" at bounding box center [1002, 269] width 11 height 11
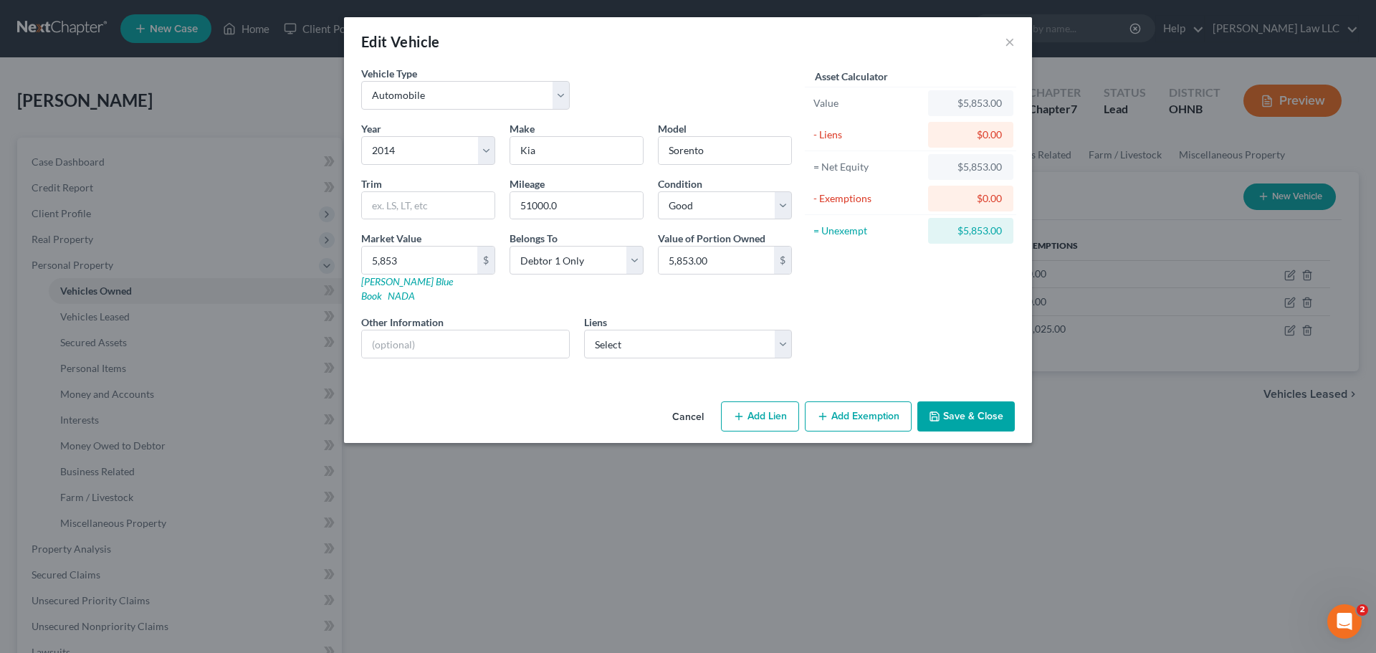
click at [692, 347] on div "Year Select 2026 2025 2024 2023 2022 2021 2020 2019 2018 2017 2016 2015 2014 20…" at bounding box center [576, 245] width 445 height 249
click at [686, 334] on select "Select Onemain - $9,467.00 Medina County Fed Cr - $763.00" at bounding box center [688, 344] width 209 height 29
select select "1"
click at [584, 330] on select "Select Onemain - $9,467.00 Medina County Fed Cr - $763.00" at bounding box center [688, 344] width 209 height 29
select select "36"
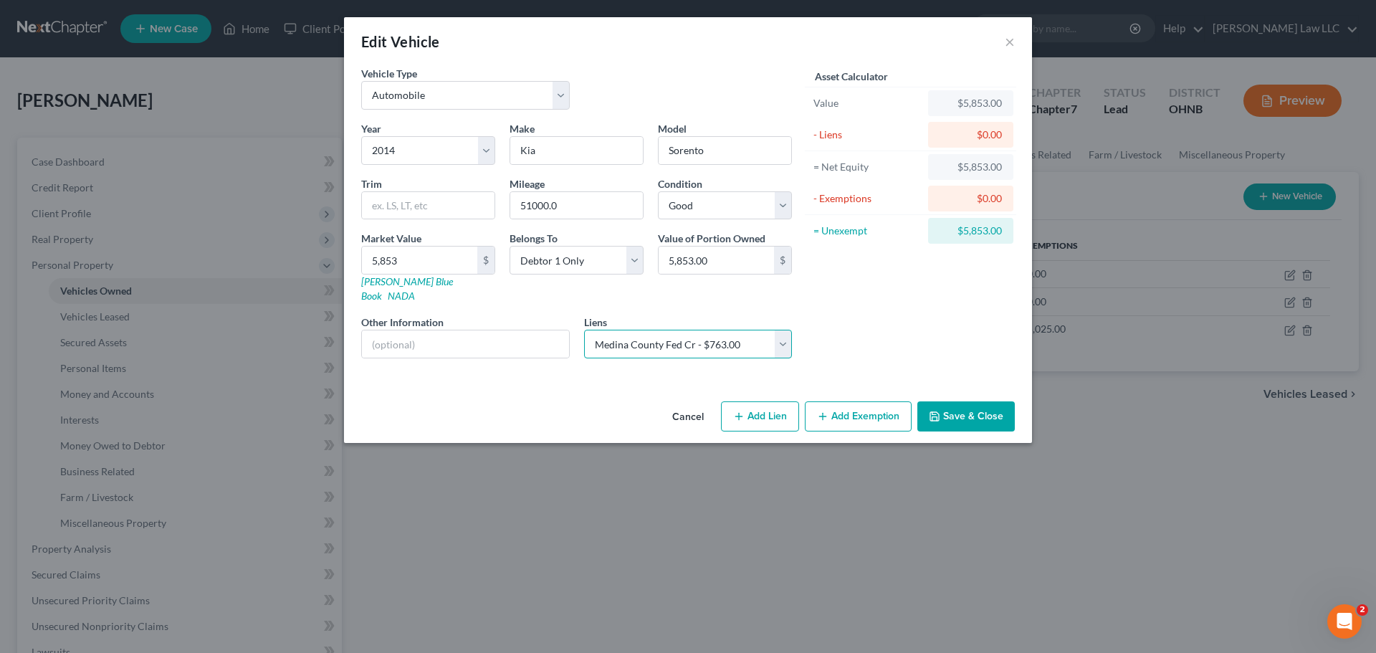
select select "0"
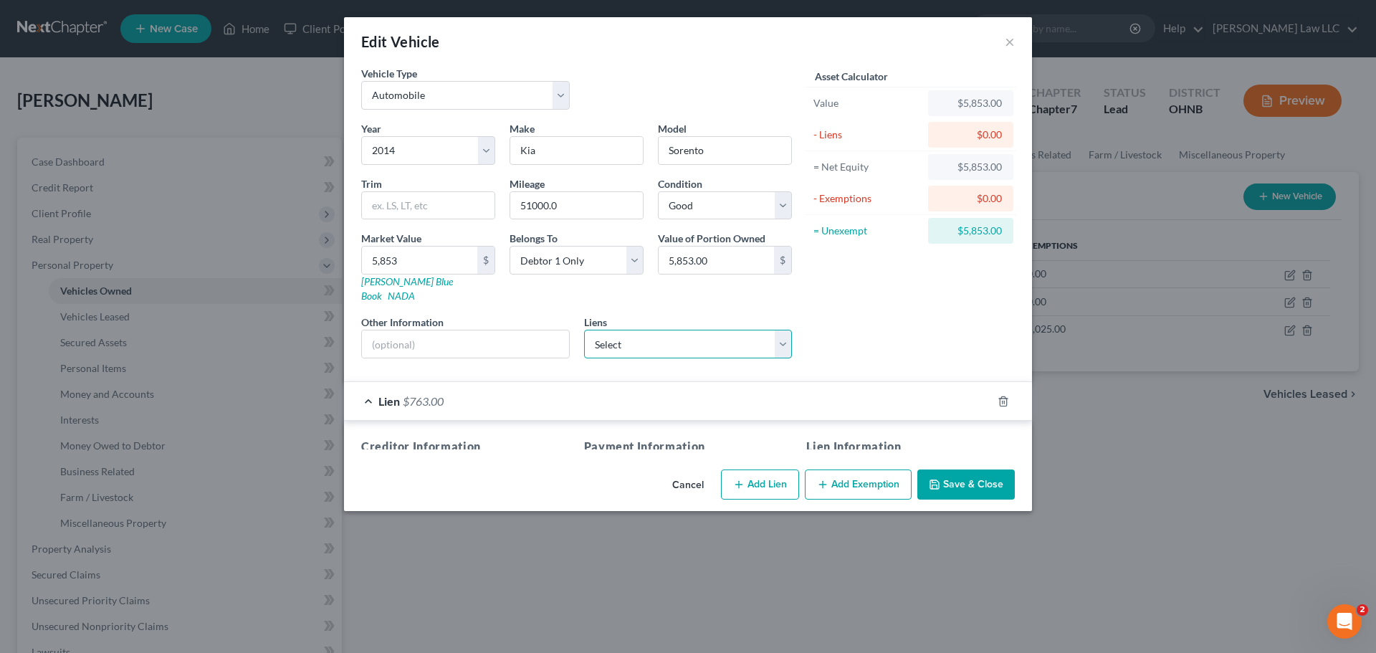
select select
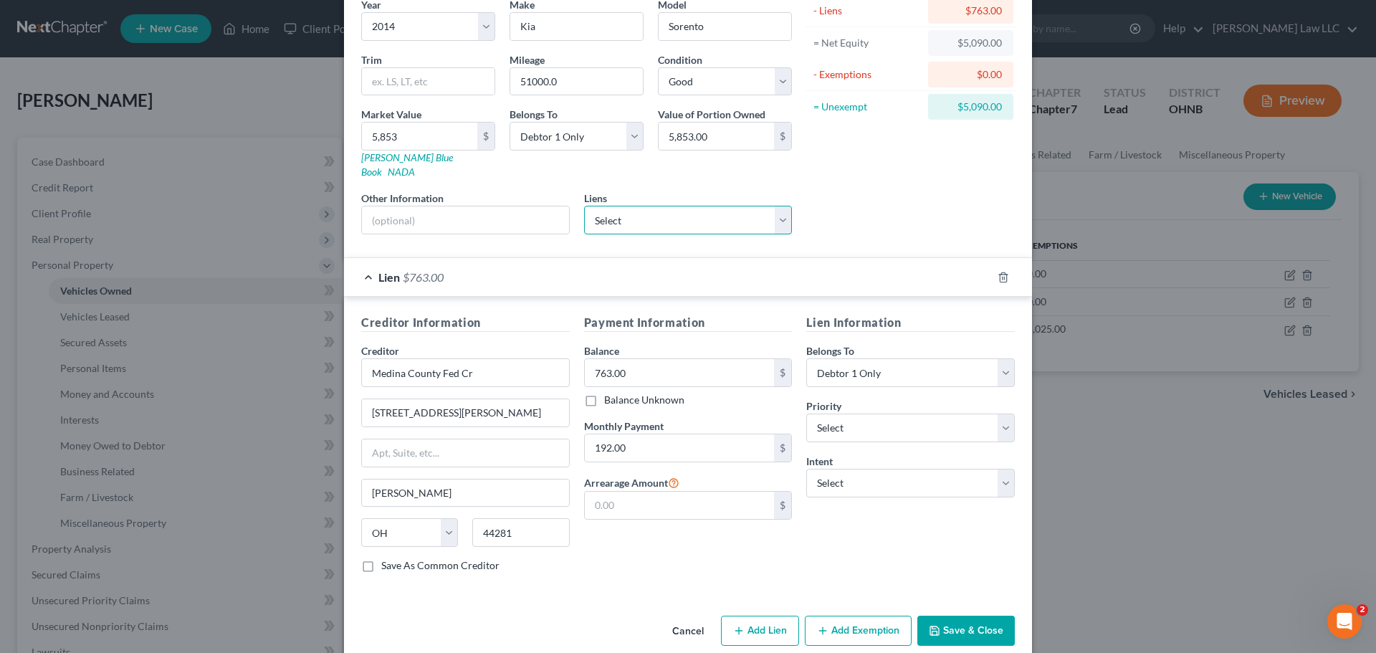
scroll to position [131, 0]
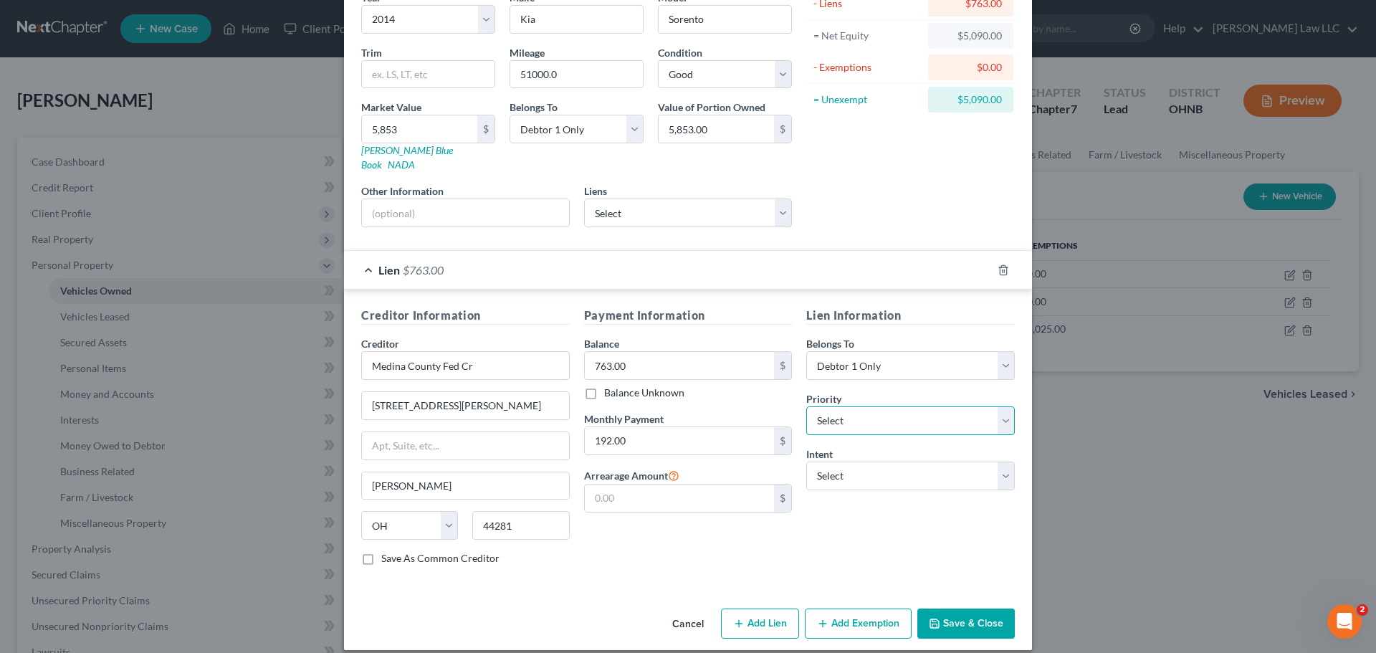
click at [849, 411] on select "Select 1st 2nd 3rd 4th 5th 6th 7th 8th 9th 10th 11th 12th 13th 14th 15th 16th 1…" at bounding box center [910, 420] width 209 height 29
select select "0"
click at [806, 406] on select "Select 1st 2nd 3rd 4th 5th 6th 7th 8th 9th 10th 11th 12th 13th 14th 15th 16th 1…" at bounding box center [910, 420] width 209 height 29
click at [878, 473] on select "Select Surrender Redeem Reaffirm Avoid Other" at bounding box center [910, 475] width 209 height 29
select select "2"
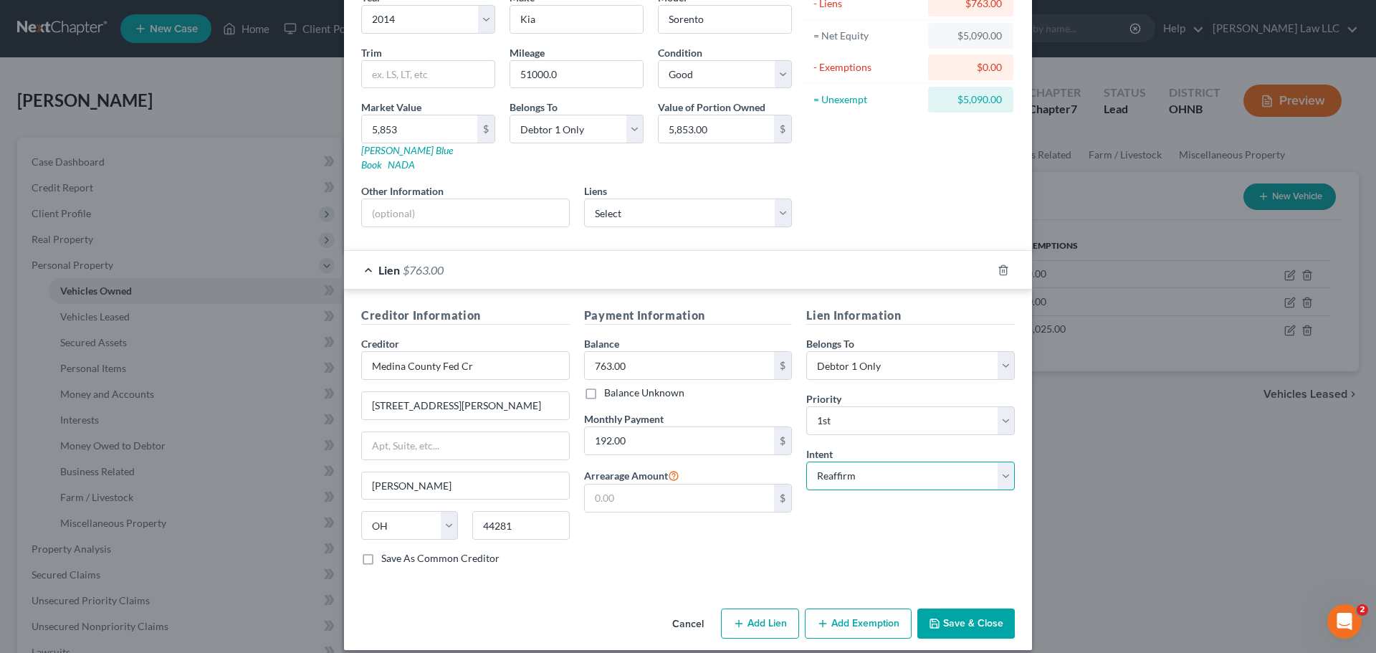
click at [806, 461] on select "Select Surrender Redeem Reaffirm Avoid Other" at bounding box center [910, 475] width 209 height 29
click at [715, 538] on div "Payment Information Balance 763.00 $ Balance Unknown Balance Undetermined 763.0…" at bounding box center [688, 442] width 223 height 270
click at [969, 608] on button "Save & Close" at bounding box center [965, 623] width 97 height 30
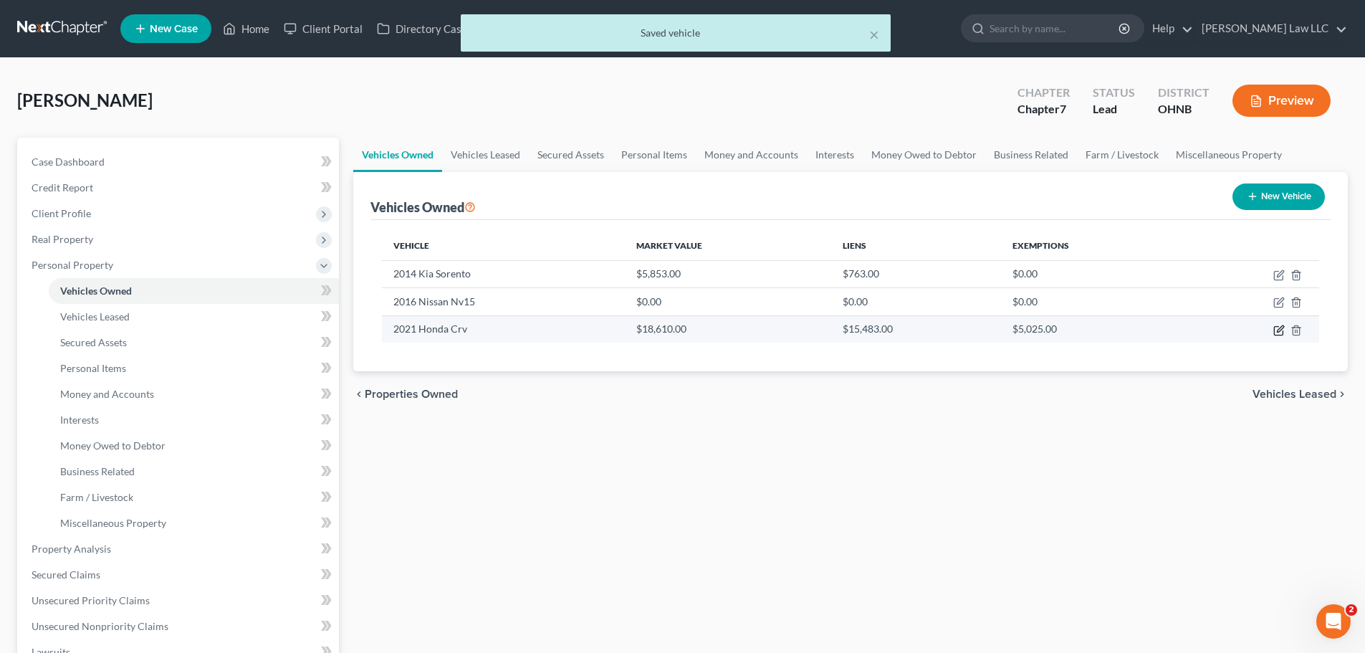
click at [1280, 332] on icon "button" at bounding box center [1278, 330] width 11 height 11
select select "0"
select select "5"
select select "3"
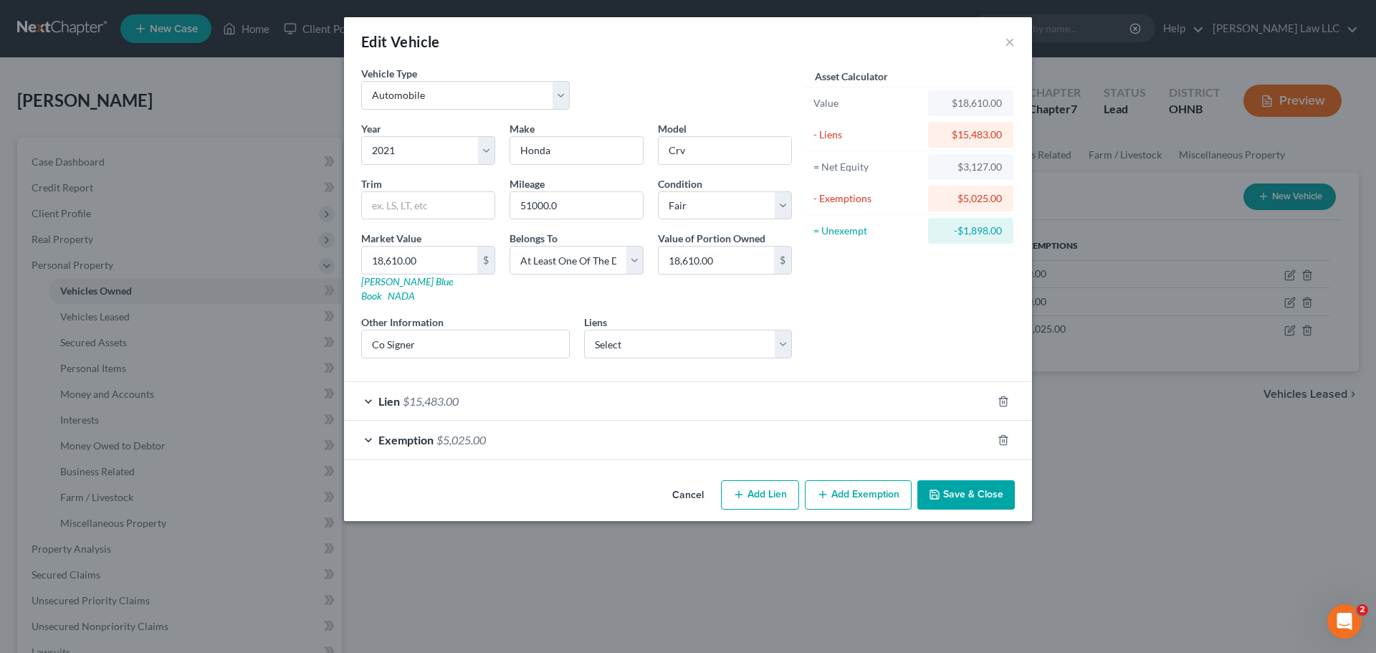
click at [948, 485] on button "Save & Close" at bounding box center [965, 495] width 97 height 30
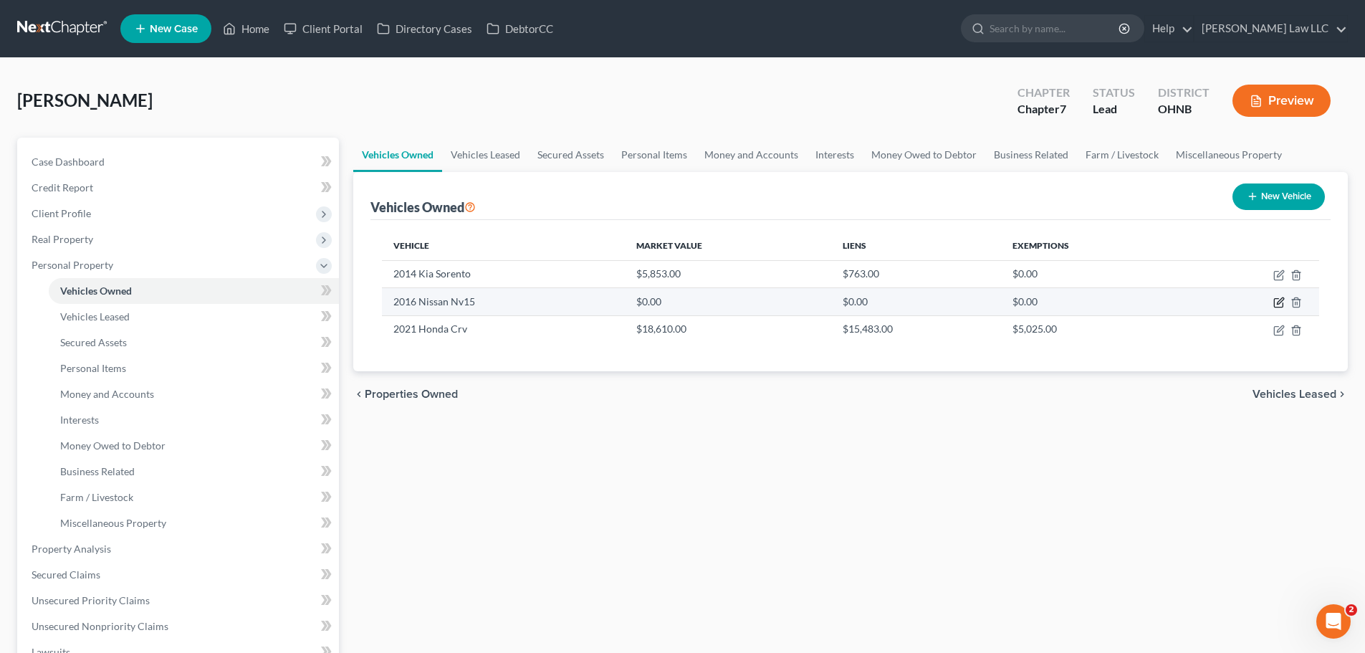
click at [1275, 303] on icon "button" at bounding box center [1278, 303] width 9 height 9
select select "0"
select select "10"
select select "0"
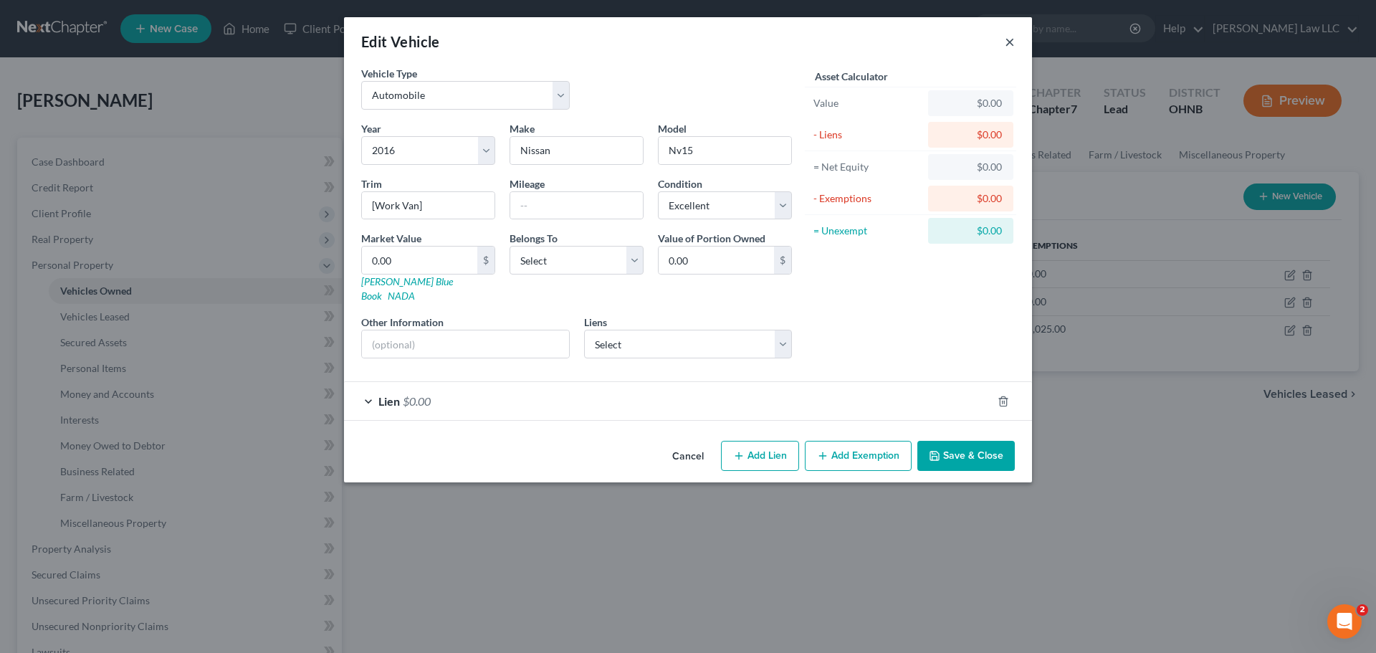
click at [1006, 42] on button "×" at bounding box center [1010, 41] width 10 height 17
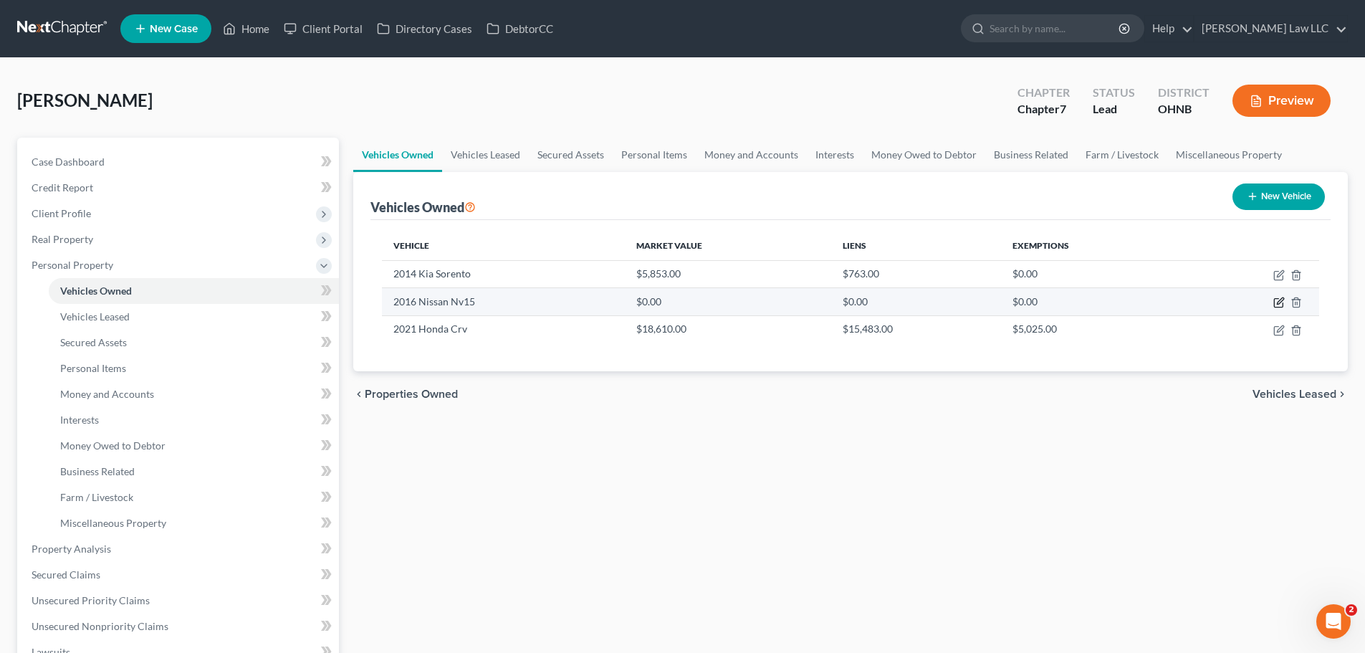
click at [1279, 302] on icon "button" at bounding box center [1278, 302] width 11 height 11
select select "0"
select select "10"
select select "0"
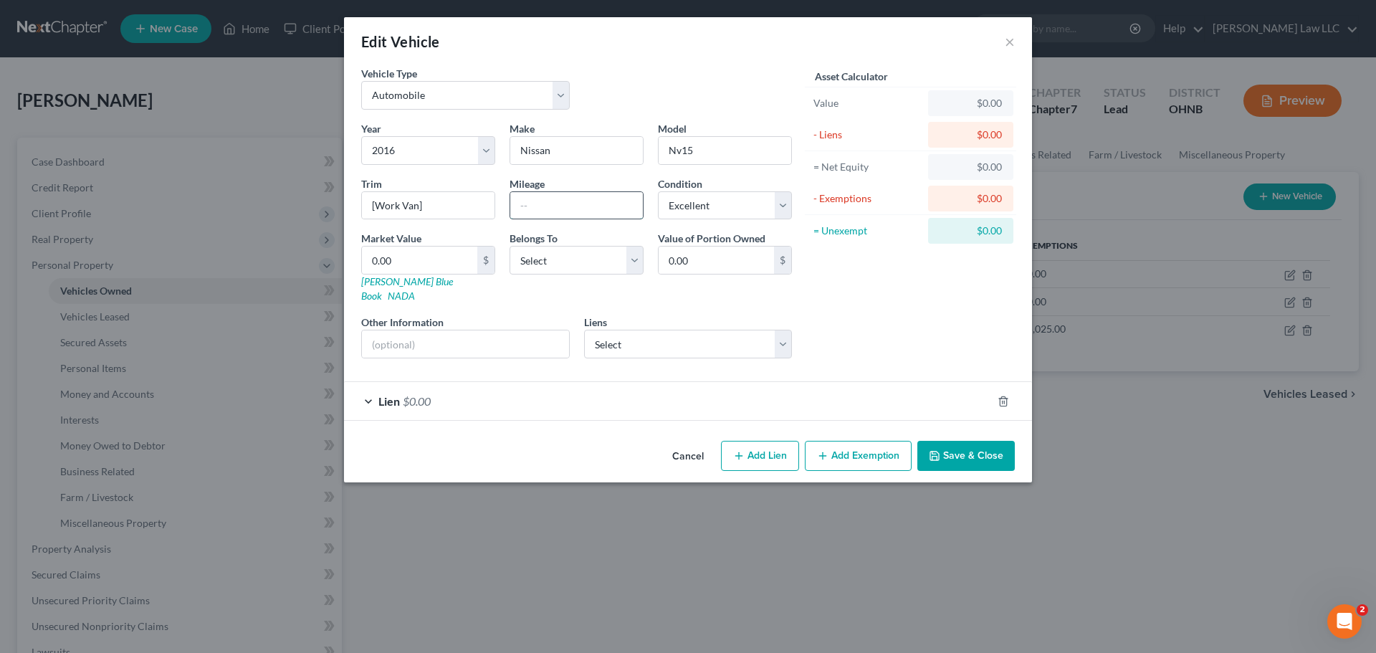
click at [518, 211] on input "text" at bounding box center [576, 205] width 133 height 27
type input "116000"
click at [976, 443] on button "Save & Close" at bounding box center [965, 456] width 97 height 30
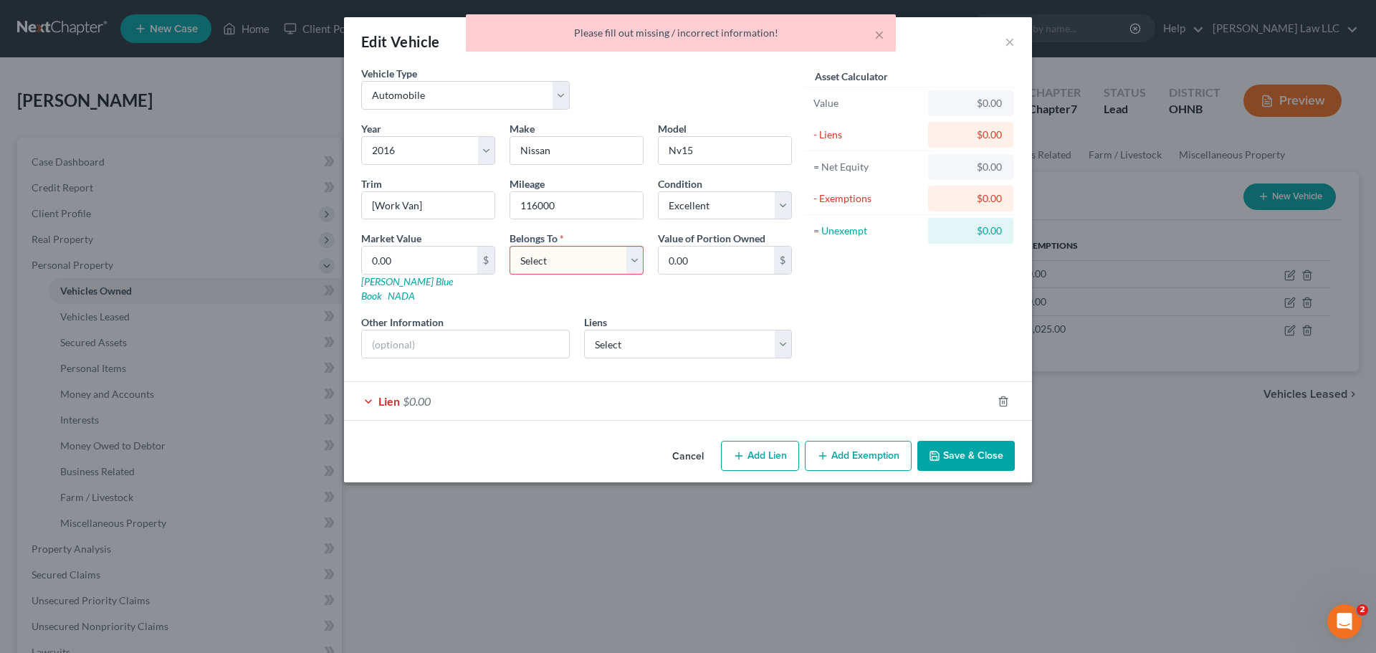
click at [569, 259] on select "Select Debtor 1 Only Debtor 2 Only Debtor 1 And Debtor 2 Only At Least One Of T…" at bounding box center [576, 260] width 134 height 29
select select "3"
click at [509, 246] on select "Select Debtor 1 Only Debtor 2 Only Debtor 1 And Debtor 2 Only At Least One Of T…" at bounding box center [576, 260] width 134 height 29
click at [511, 337] on input "text" at bounding box center [465, 343] width 207 height 27
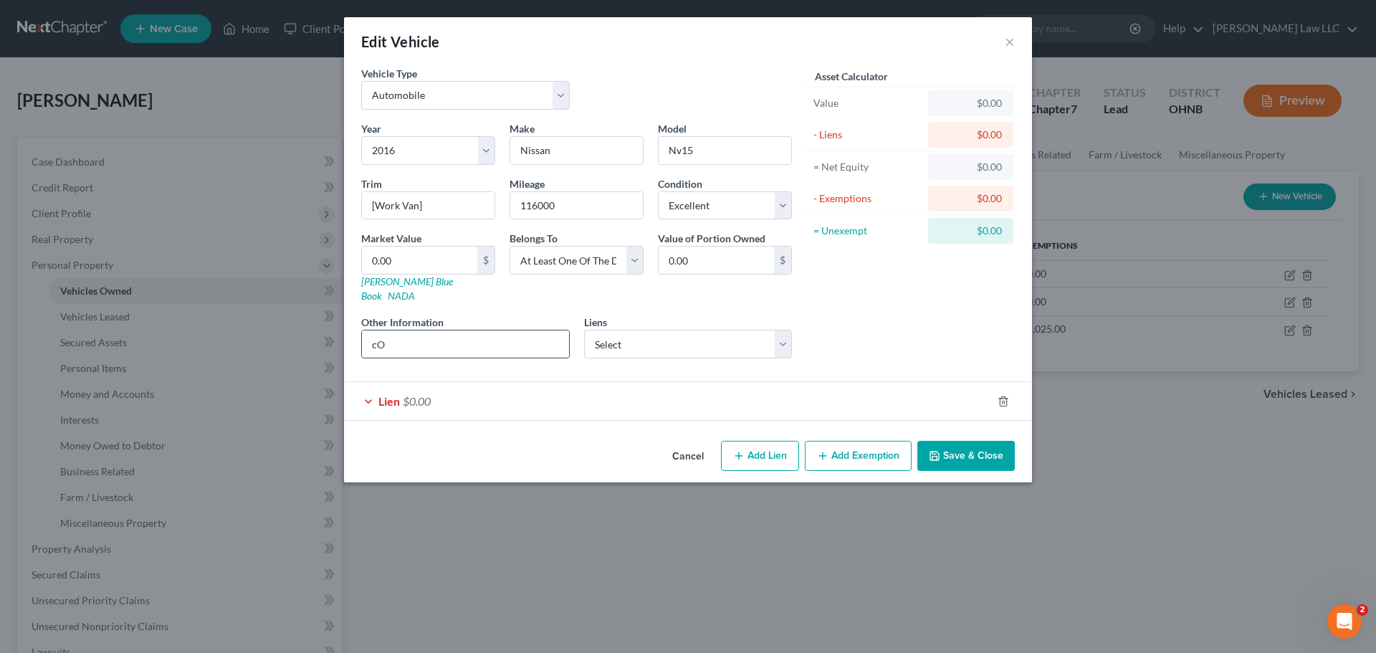
type input "c"
type input "Cosign for son"
click at [426, 258] on input "0.00" at bounding box center [419, 259] width 115 height 27
type input "1"
type input "1.00"
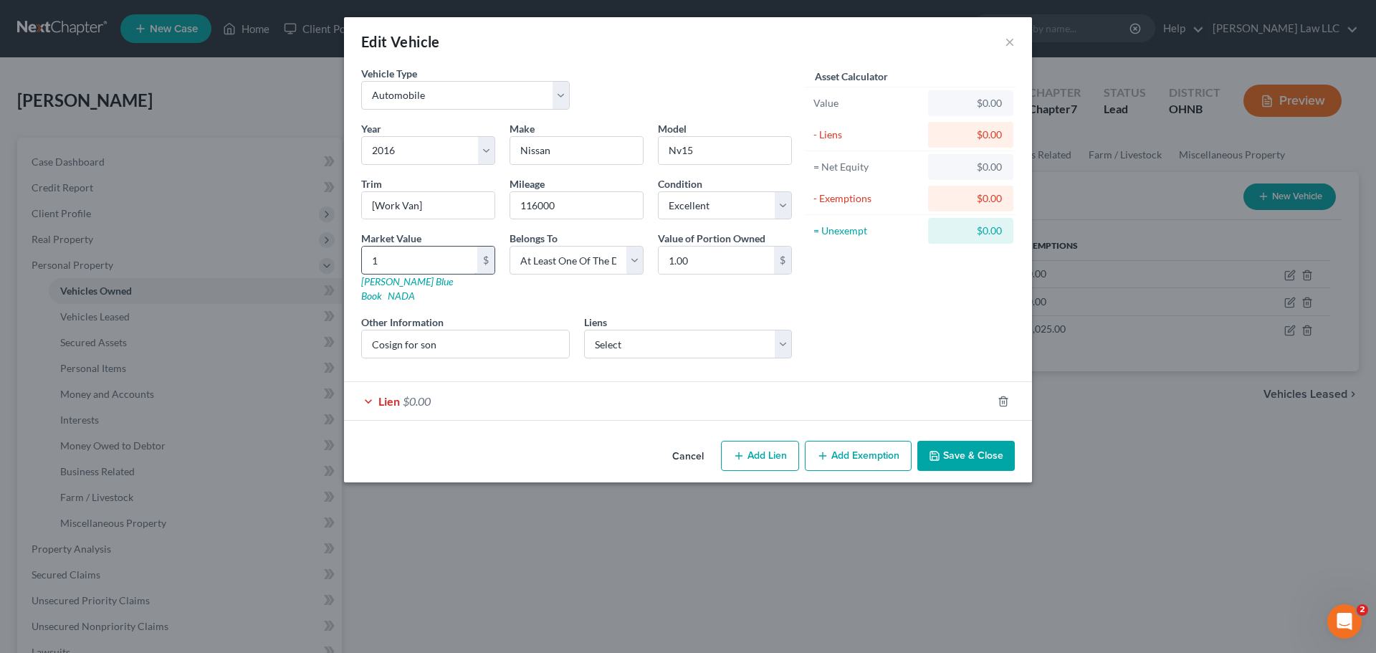
type input "10"
type input "10.00"
type input "103"
type input "103.00"
type input "1033"
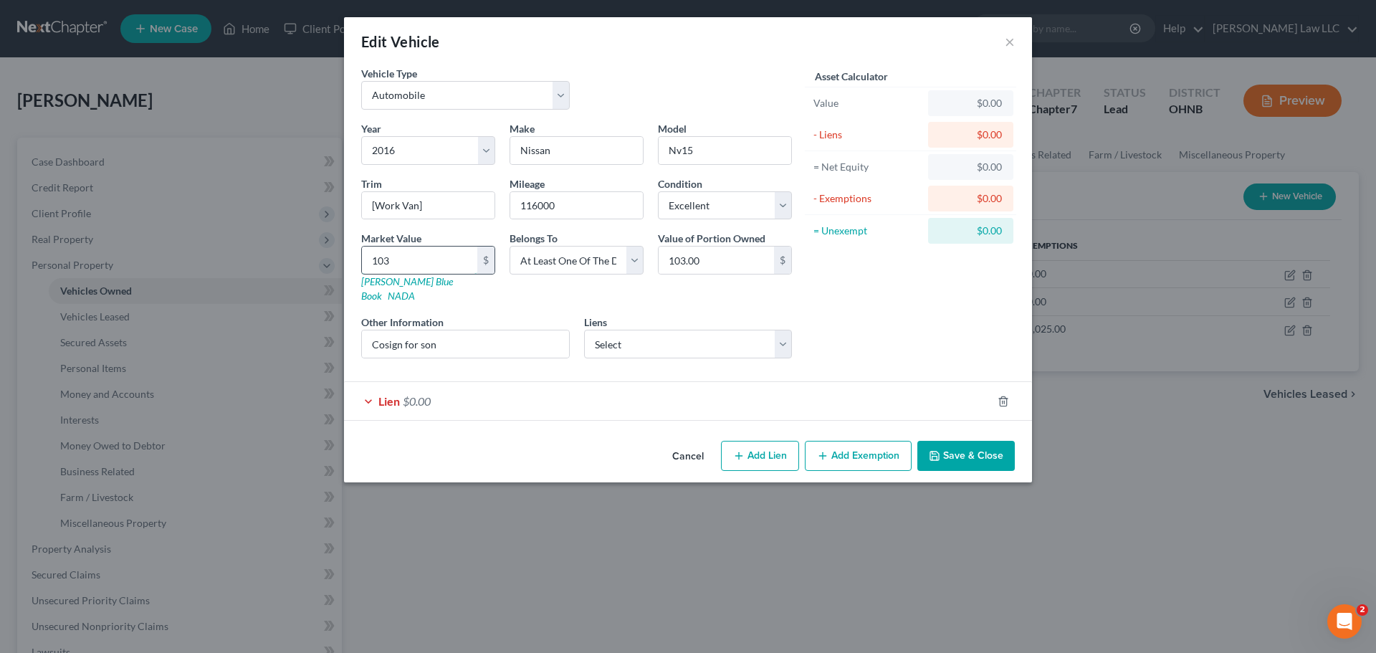
type input "1,033.00"
type input "10332"
type input "10,332.00"
type input "10,332"
click at [892, 315] on div "Asset Calculator Value $10,332.00 - Liens $0.00 = Net Equity $0.00 - Exemptions…" at bounding box center [910, 218] width 223 height 304
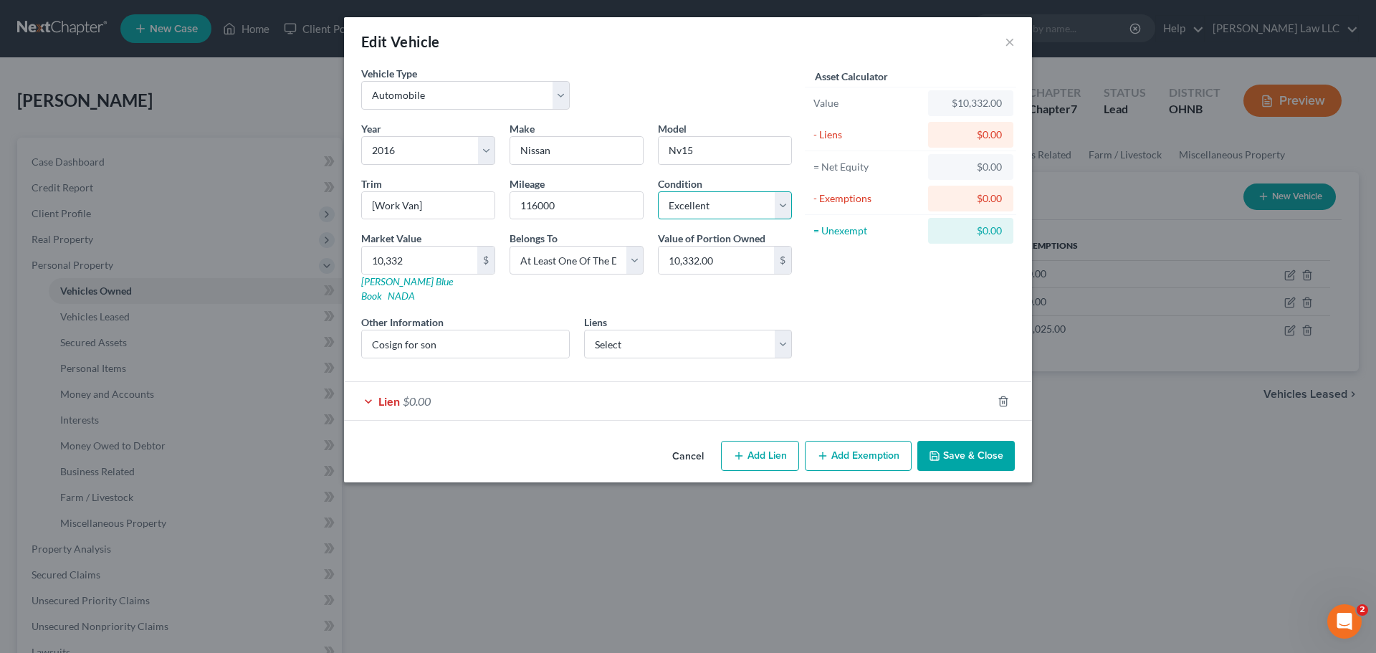
click at [743, 211] on select "Select Excellent Very Good Good Fair Poor" at bounding box center [725, 205] width 134 height 29
click at [874, 287] on div "Asset Calculator Value $10,332.00 - Liens $0.00 = Net Equity $0.00 - Exemptions…" at bounding box center [910, 218] width 223 height 304
click at [738, 333] on select "Select Medina County Federal Credit Union - $0.00 Onemain - $9,467.00" at bounding box center [688, 344] width 209 height 29
select select "1"
click at [584, 330] on select "Select Medina County Federal Credit Union - $0.00 Onemain - $9,467.00" at bounding box center [688, 344] width 209 height 29
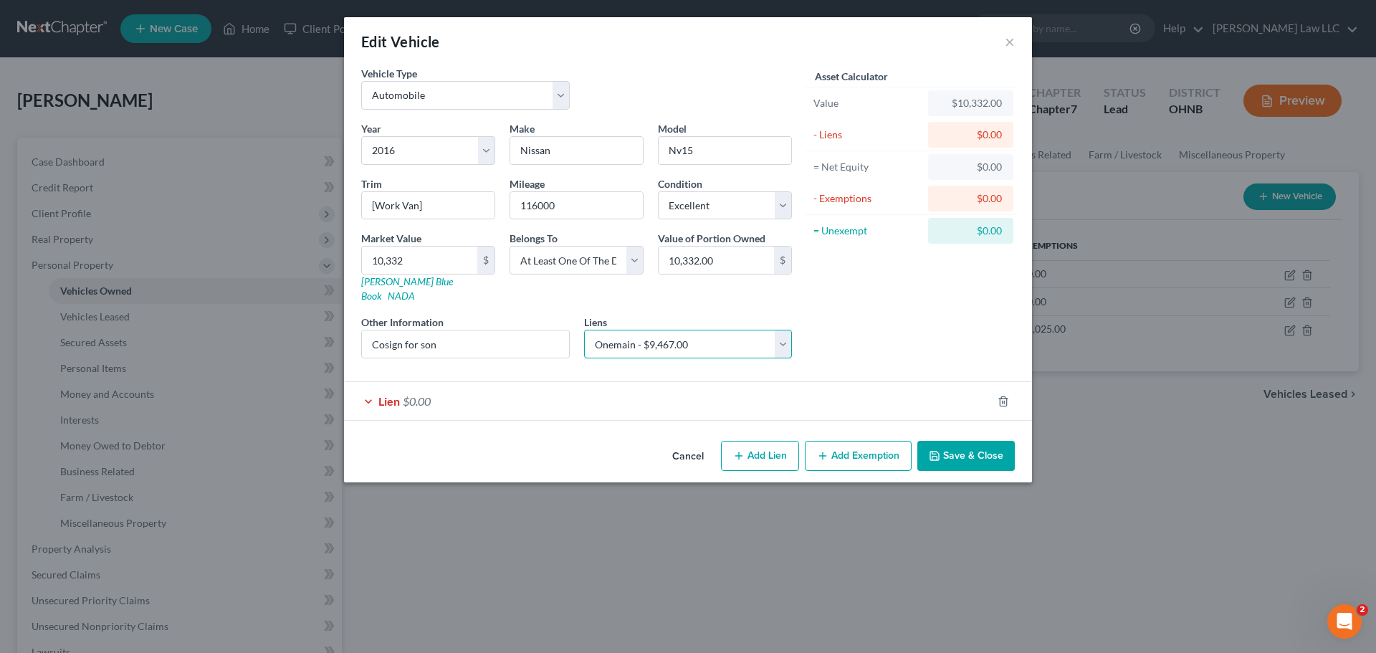
select select
select select "15"
select select "0"
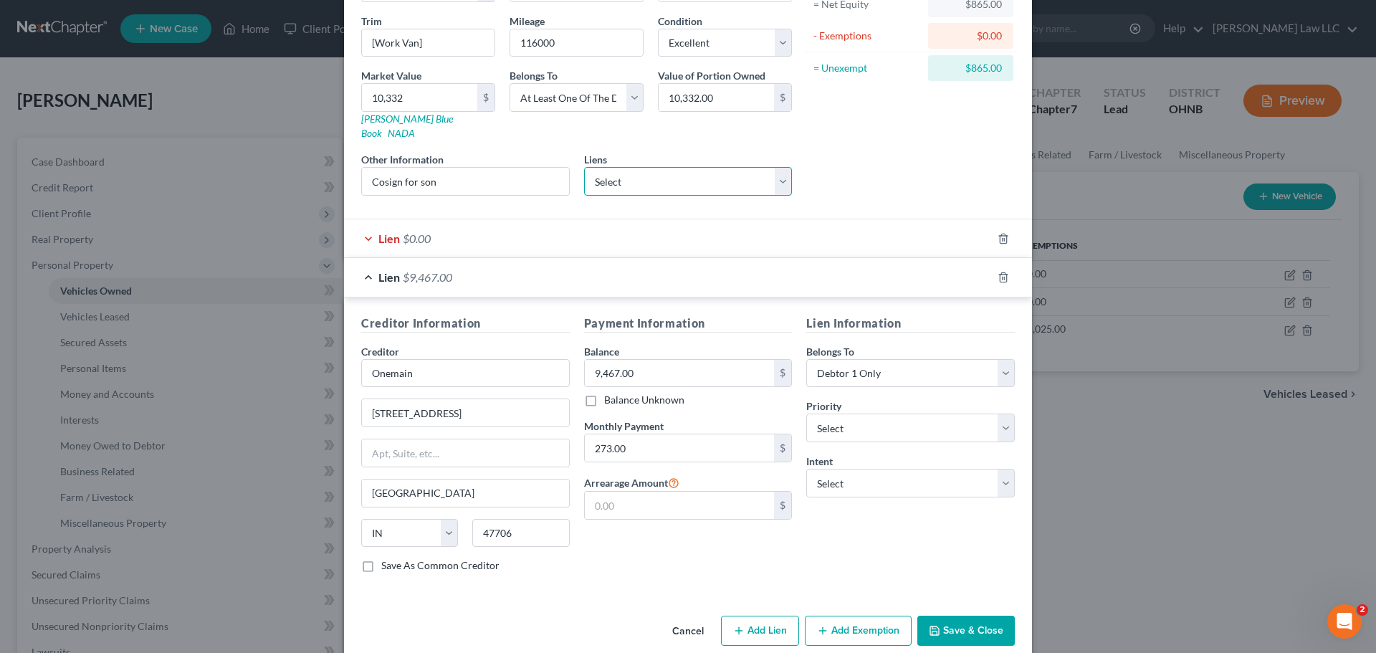
scroll to position [170, 0]
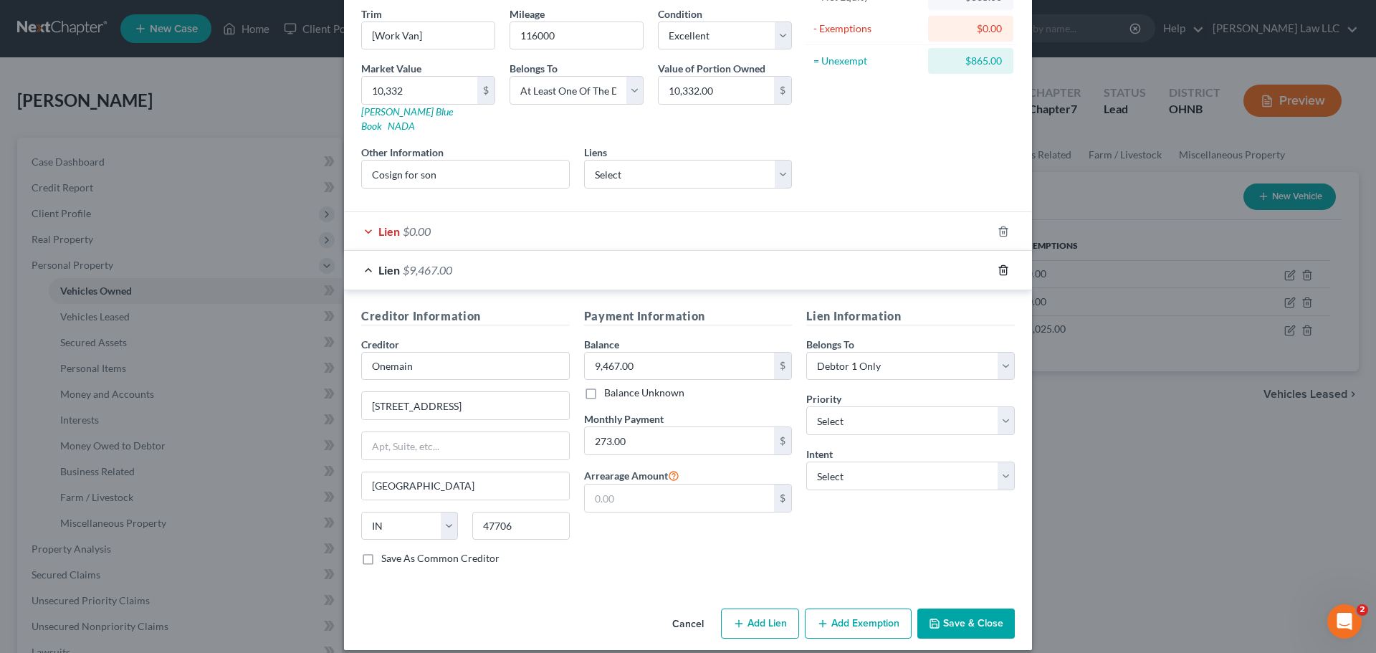
click at [998, 264] on icon "button" at bounding box center [1002, 269] width 11 height 11
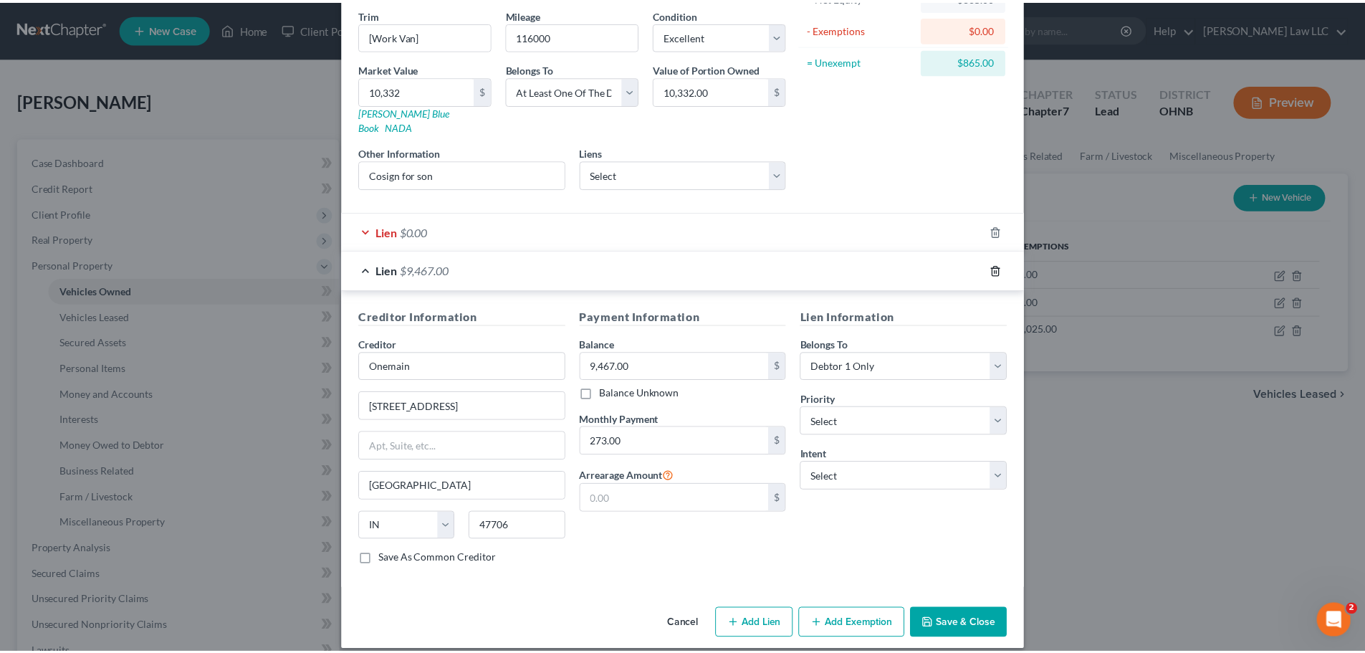
scroll to position [0, 0]
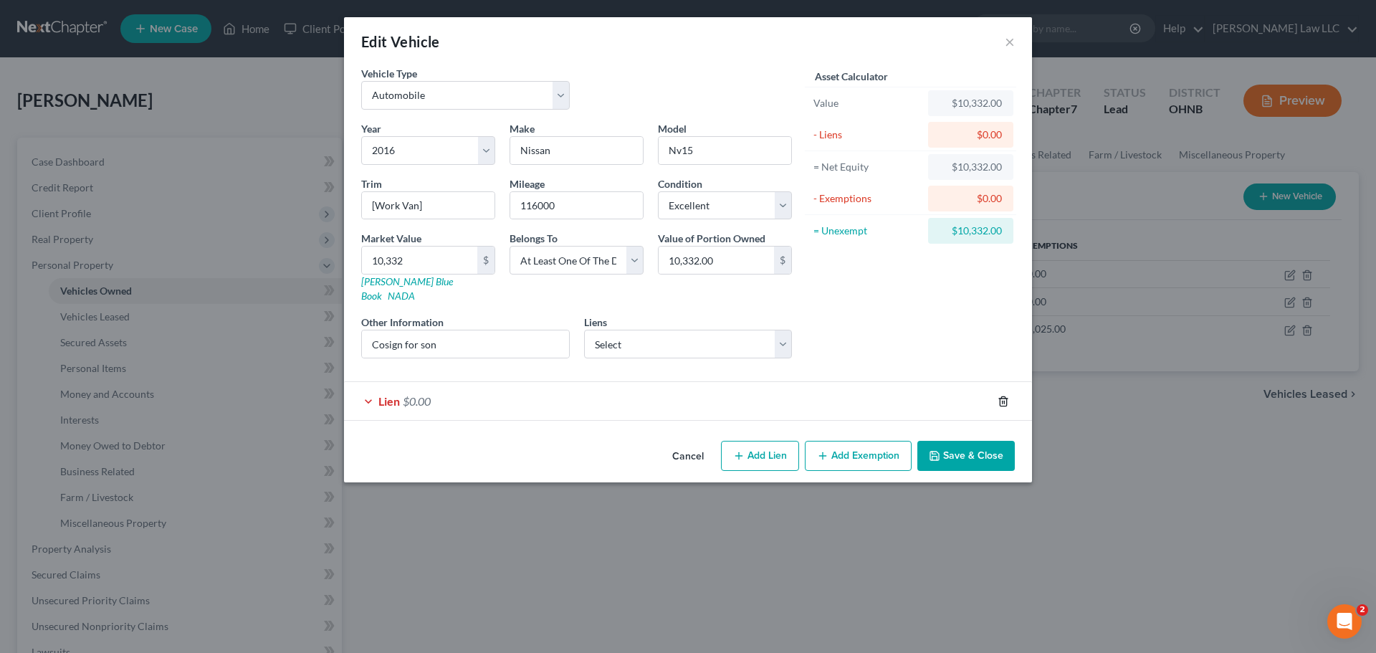
click at [1000, 396] on icon "button" at bounding box center [1003, 400] width 6 height 9
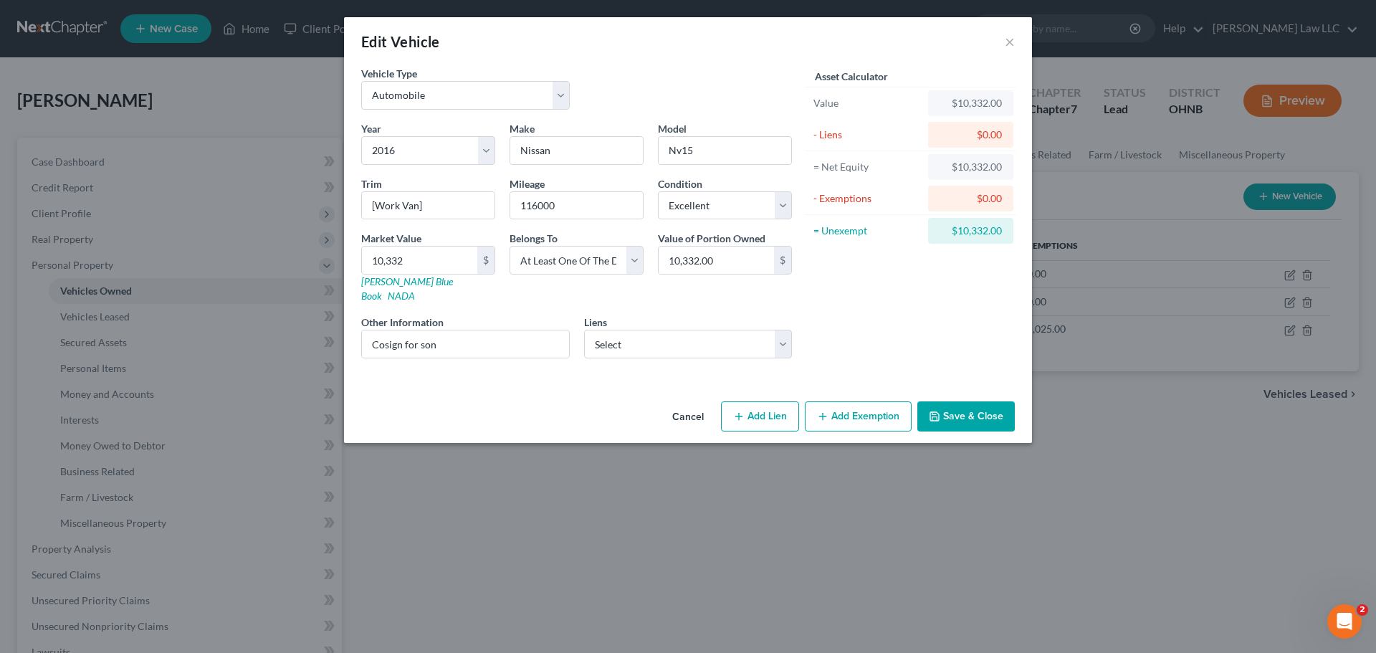
click at [942, 403] on button "Save & Close" at bounding box center [965, 416] width 97 height 30
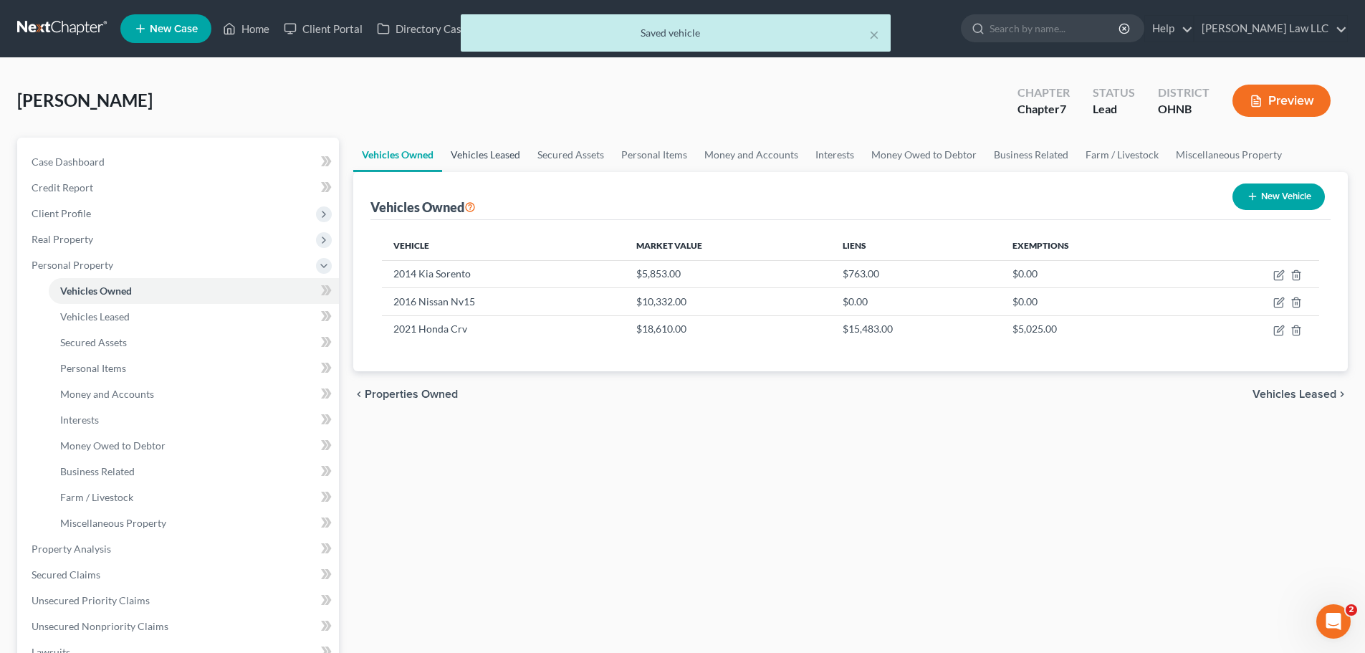
click at [478, 154] on link "Vehicles Leased" at bounding box center [485, 155] width 87 height 34
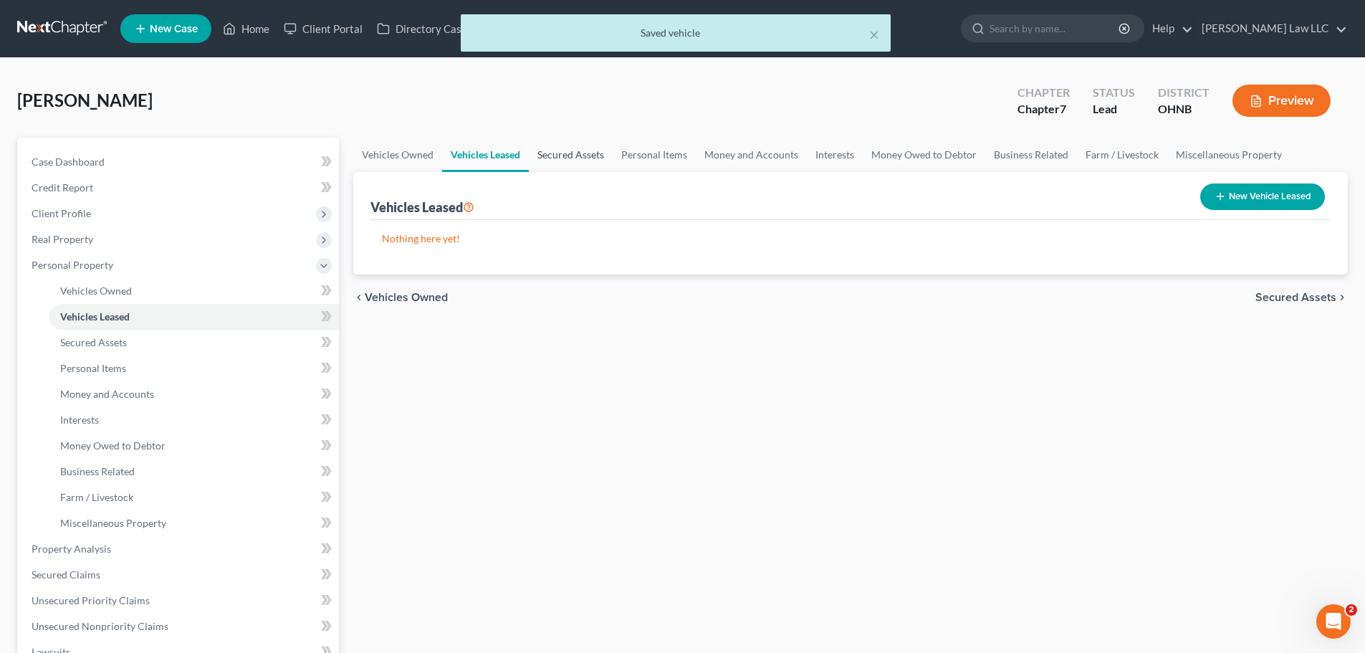
click at [561, 162] on link "Secured Assets" at bounding box center [571, 155] width 84 height 34
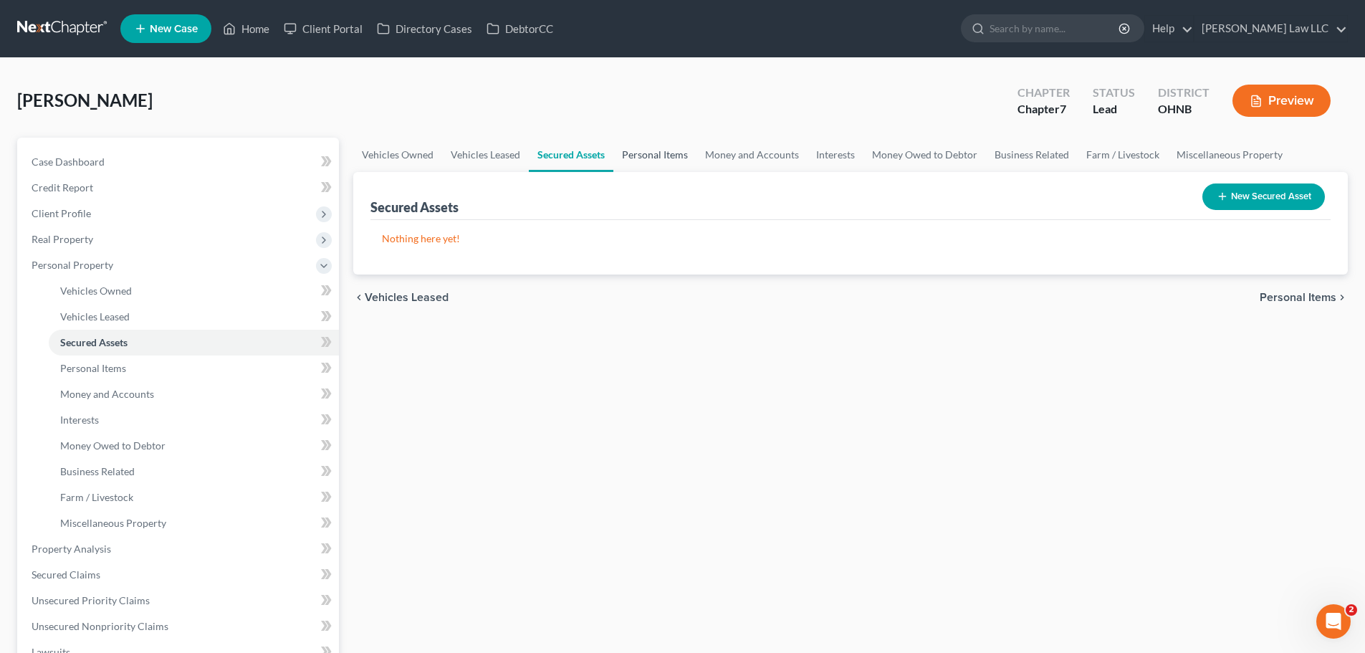
click at [631, 157] on link "Personal Items" at bounding box center [654, 155] width 83 height 34
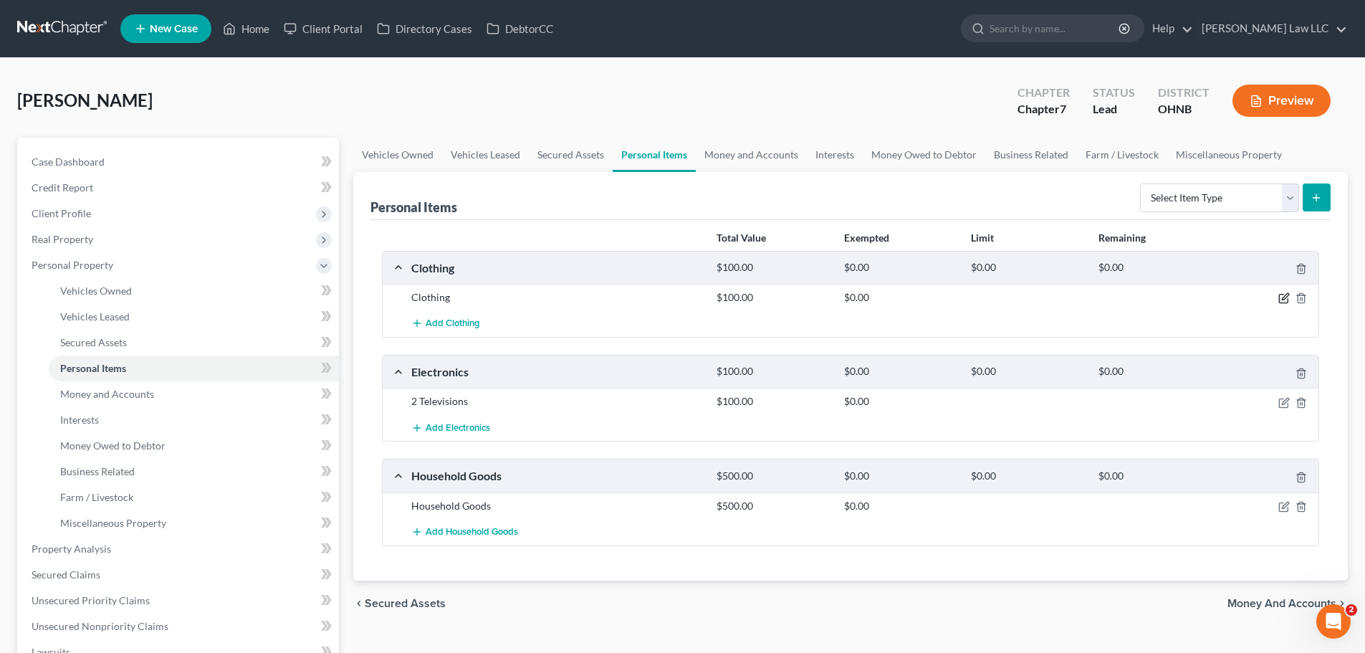
click at [1285, 301] on icon "button" at bounding box center [1283, 297] width 11 height 11
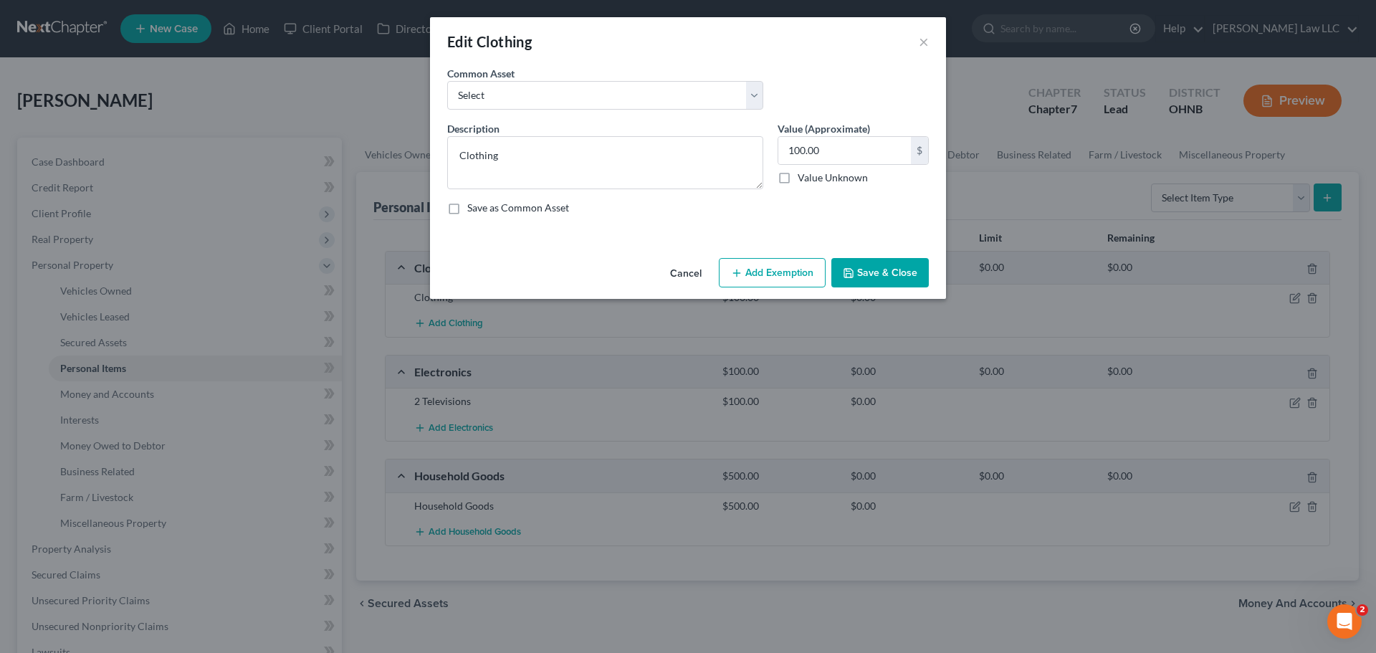
click at [797, 269] on button "Add Exemption" at bounding box center [772, 273] width 107 height 30
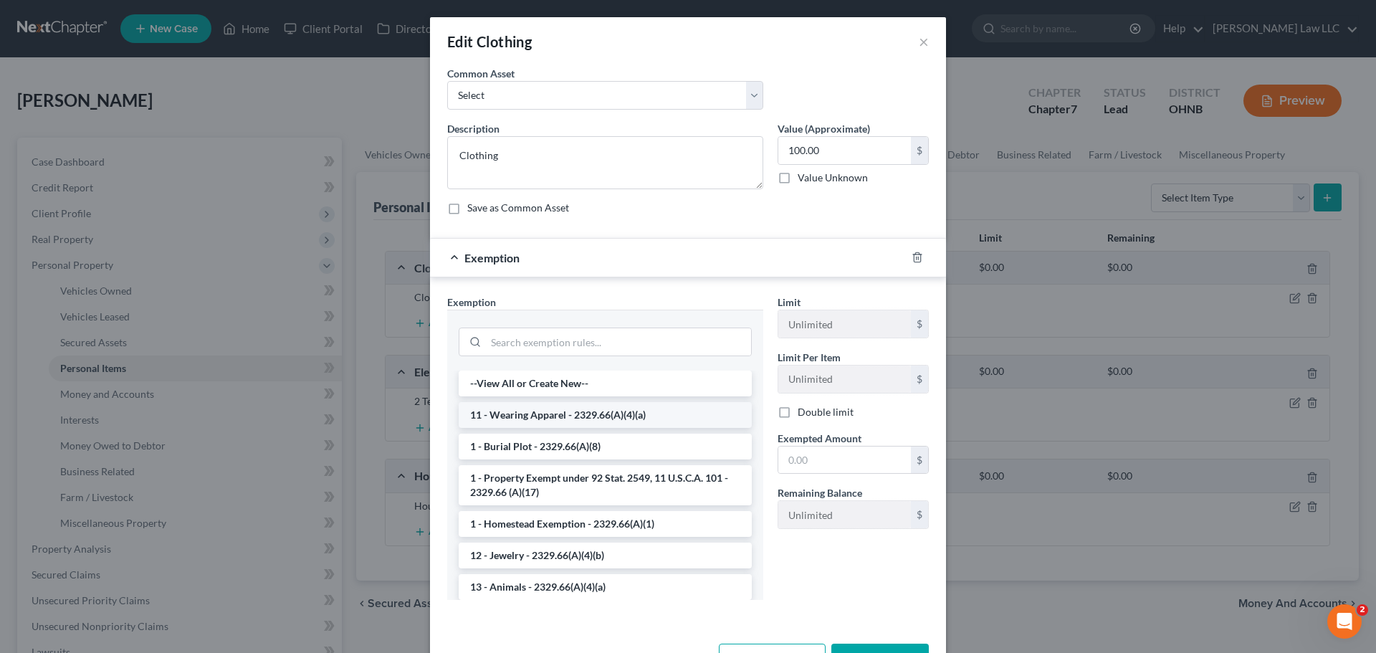
click at [517, 420] on li "11 - Wearing Apparel - 2329.66(A)(4)(a)" at bounding box center [605, 415] width 293 height 26
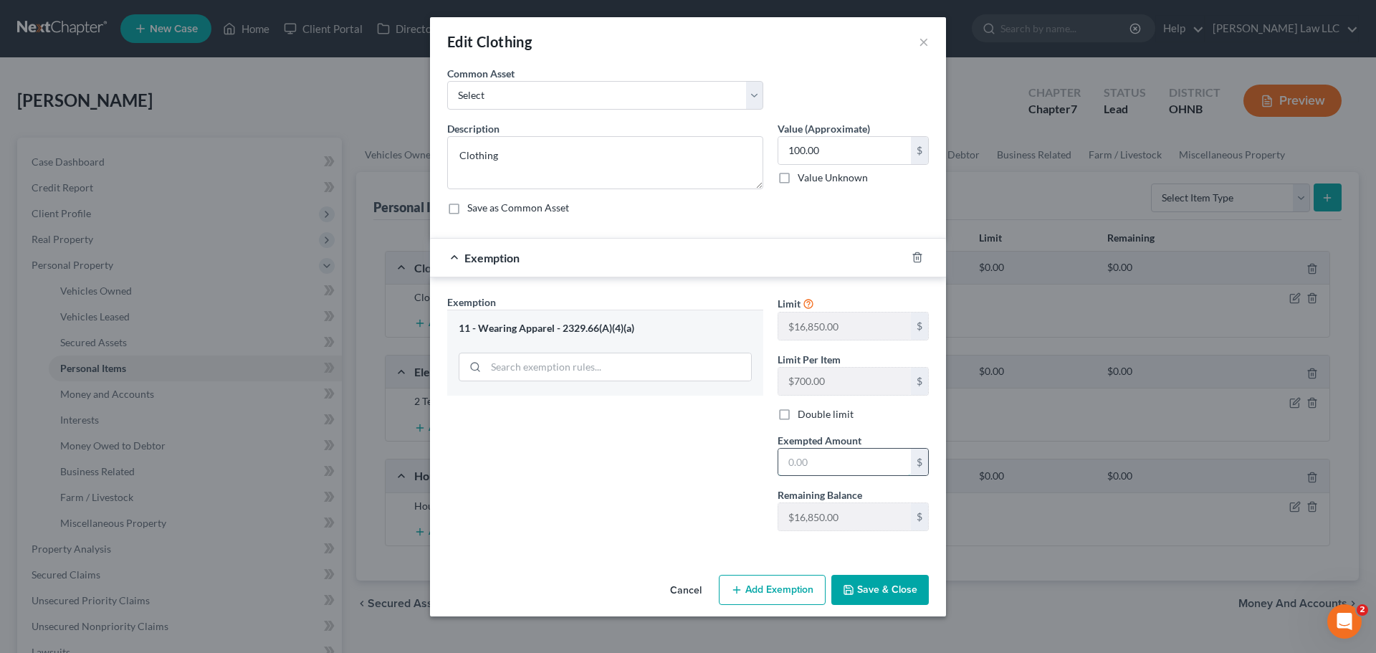
click at [835, 457] on input "text" at bounding box center [844, 462] width 133 height 27
type input "100"
click at [705, 497] on div "Exemption Set must be selected for CA. Exemption * 11 - Wearing Apparel - 2329.…" at bounding box center [605, 418] width 330 height 248
click at [885, 585] on button "Save & Close" at bounding box center [879, 590] width 97 height 30
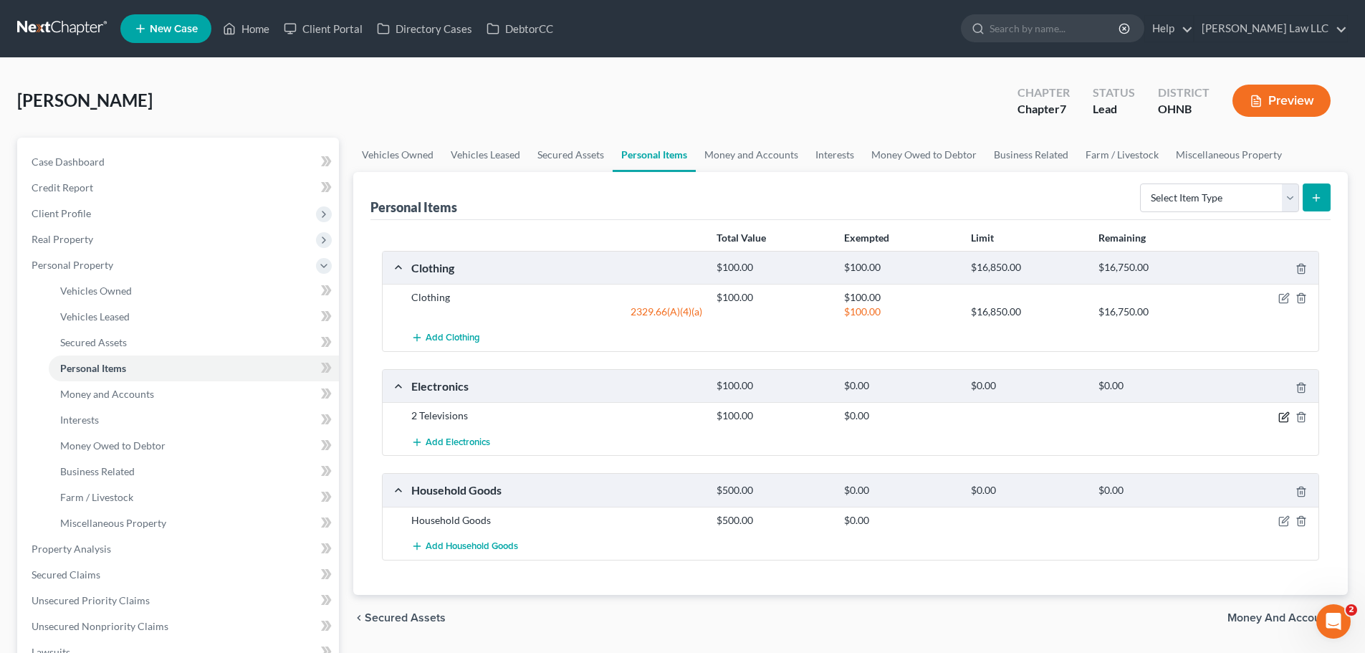
click at [1280, 413] on icon "button" at bounding box center [1283, 417] width 9 height 9
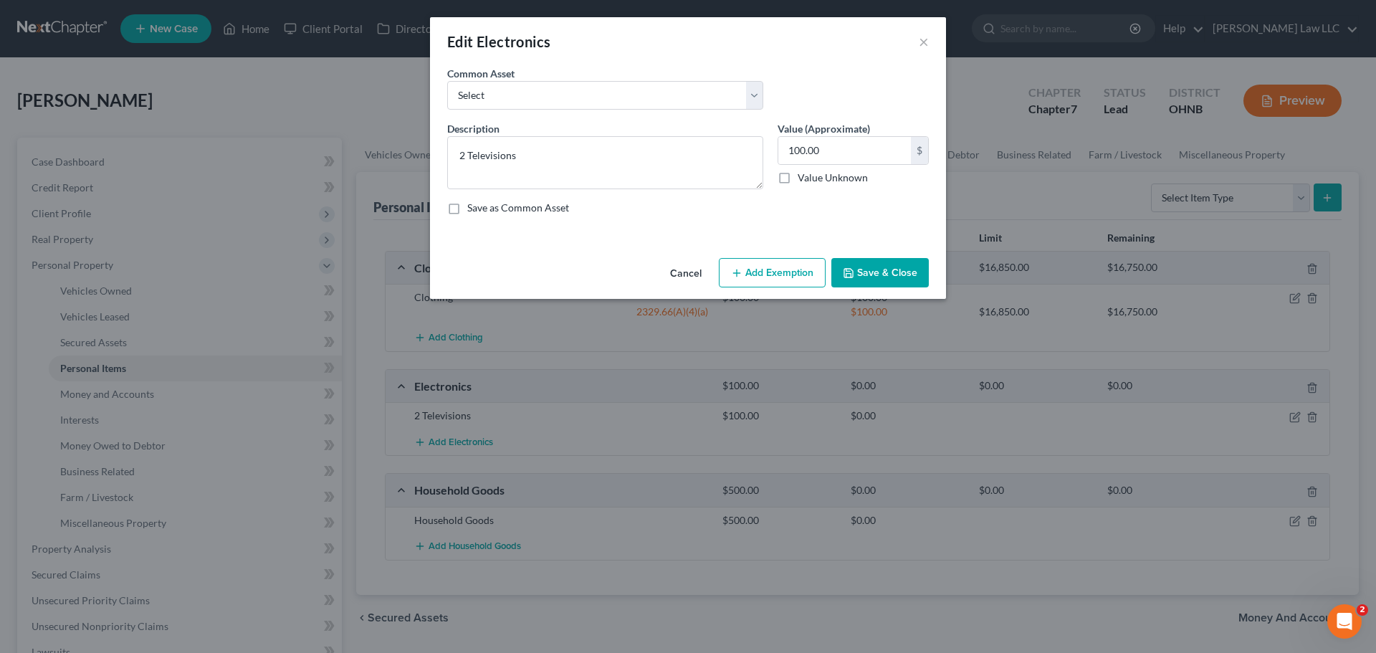
click at [801, 270] on button "Add Exemption" at bounding box center [772, 273] width 107 height 30
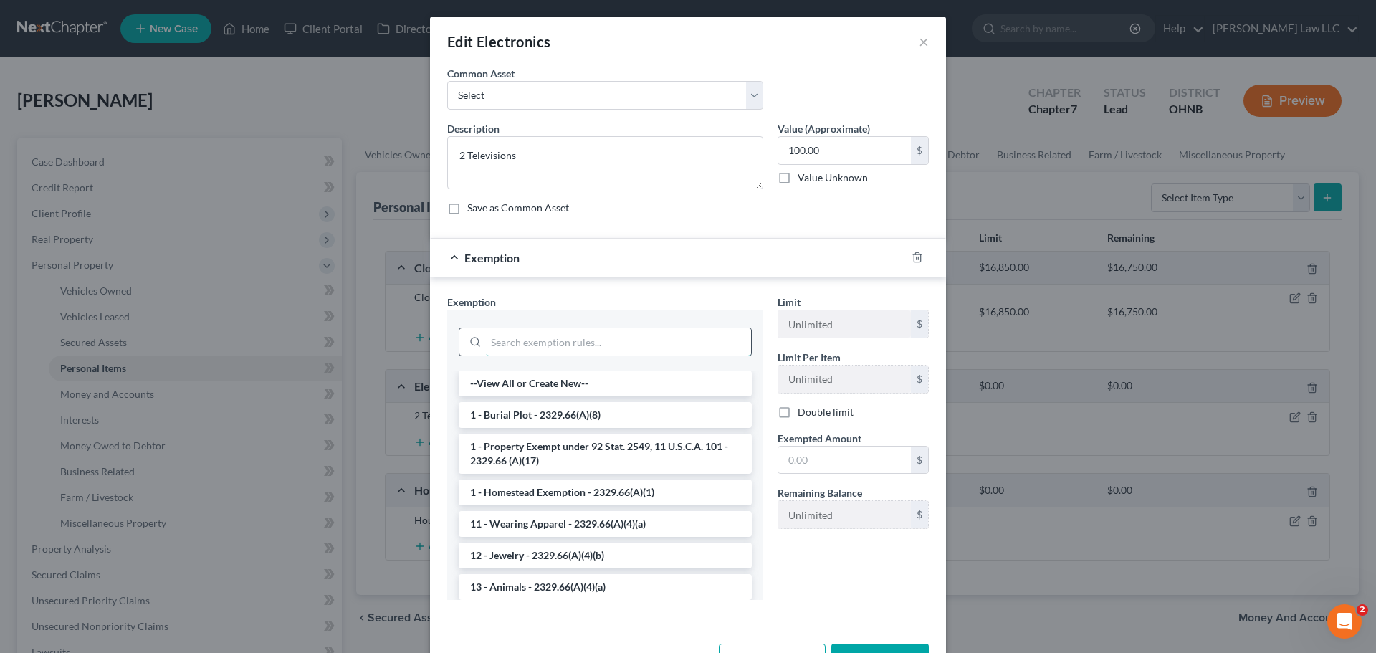
click at [561, 345] on input "search" at bounding box center [618, 341] width 265 height 27
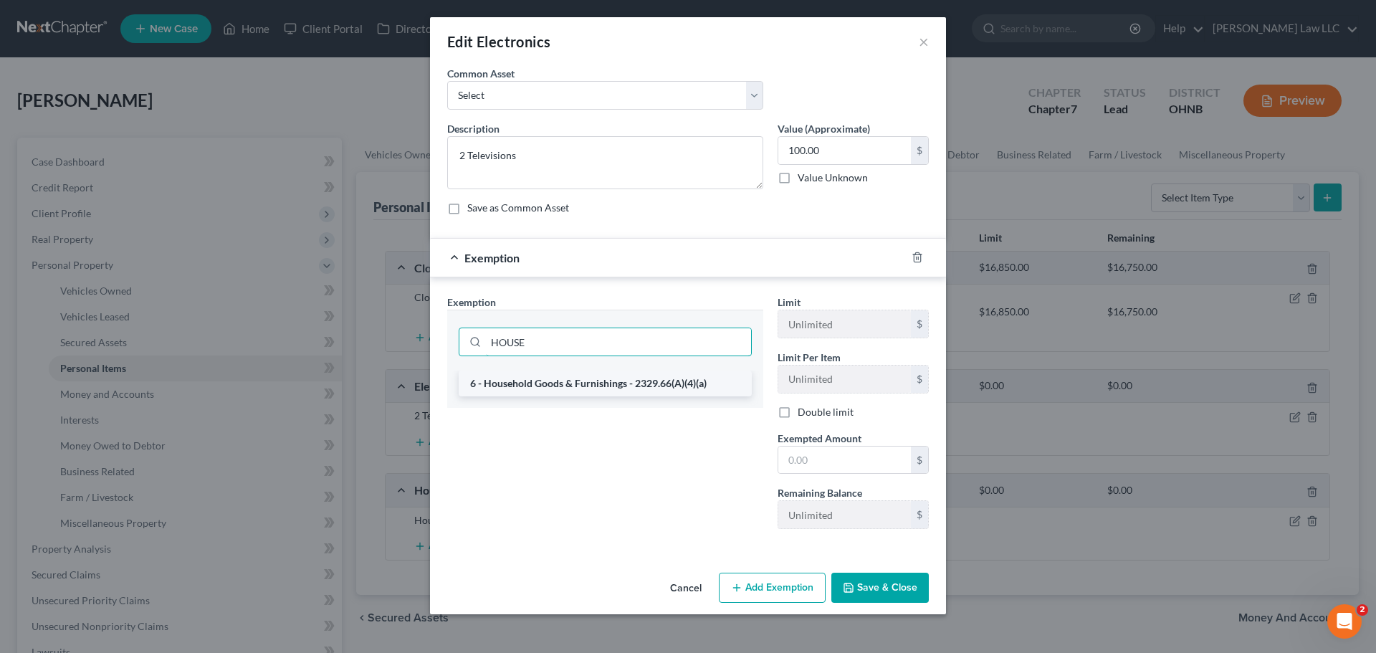
type input "HOUSE"
click at [573, 380] on li "6 - Household Goods & Furnishings - 2329.66(A)(4)(a)" at bounding box center [605, 383] width 293 height 26
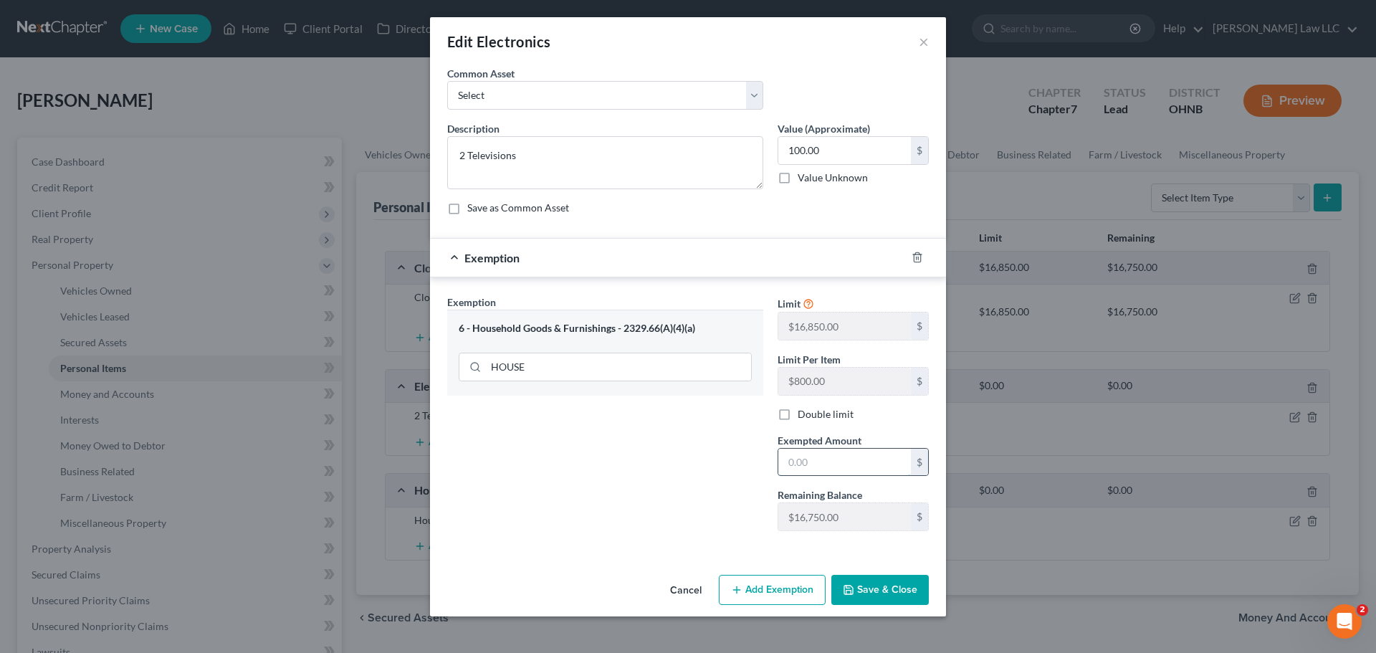
click at [818, 467] on input "text" at bounding box center [844, 462] width 133 height 27
type input "100"
click at [593, 449] on div "Exemption Set must be selected for CA. Exemption * 6 - Household Goods & Furnis…" at bounding box center [605, 418] width 330 height 248
click at [894, 600] on button "Save & Close" at bounding box center [879, 590] width 97 height 30
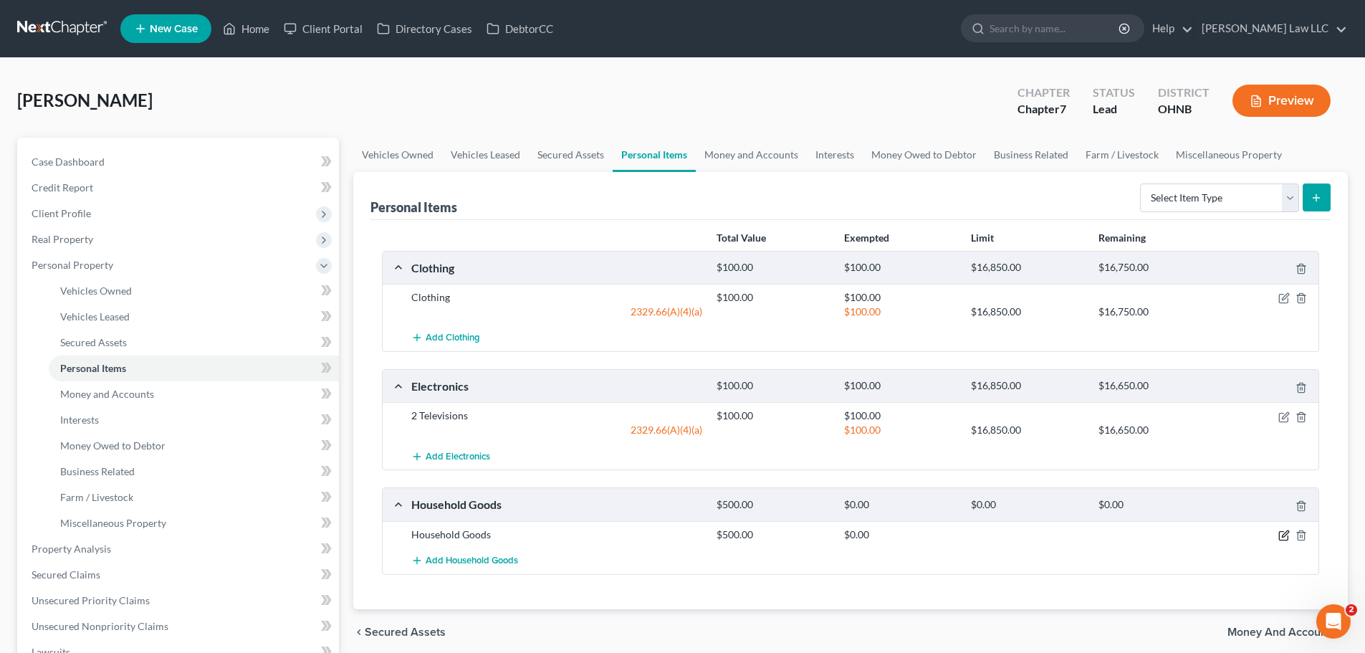
click at [1285, 537] on icon "button" at bounding box center [1283, 535] width 11 height 11
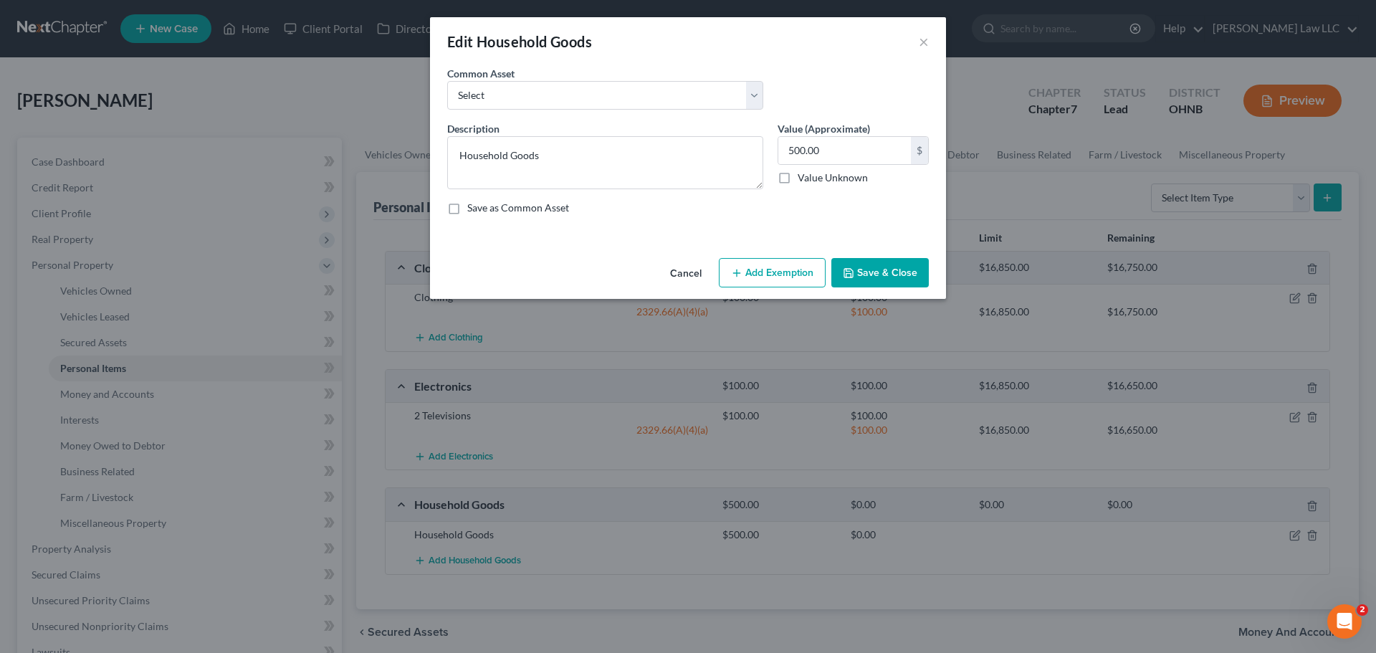
click at [775, 274] on button "Add Exemption" at bounding box center [772, 273] width 107 height 30
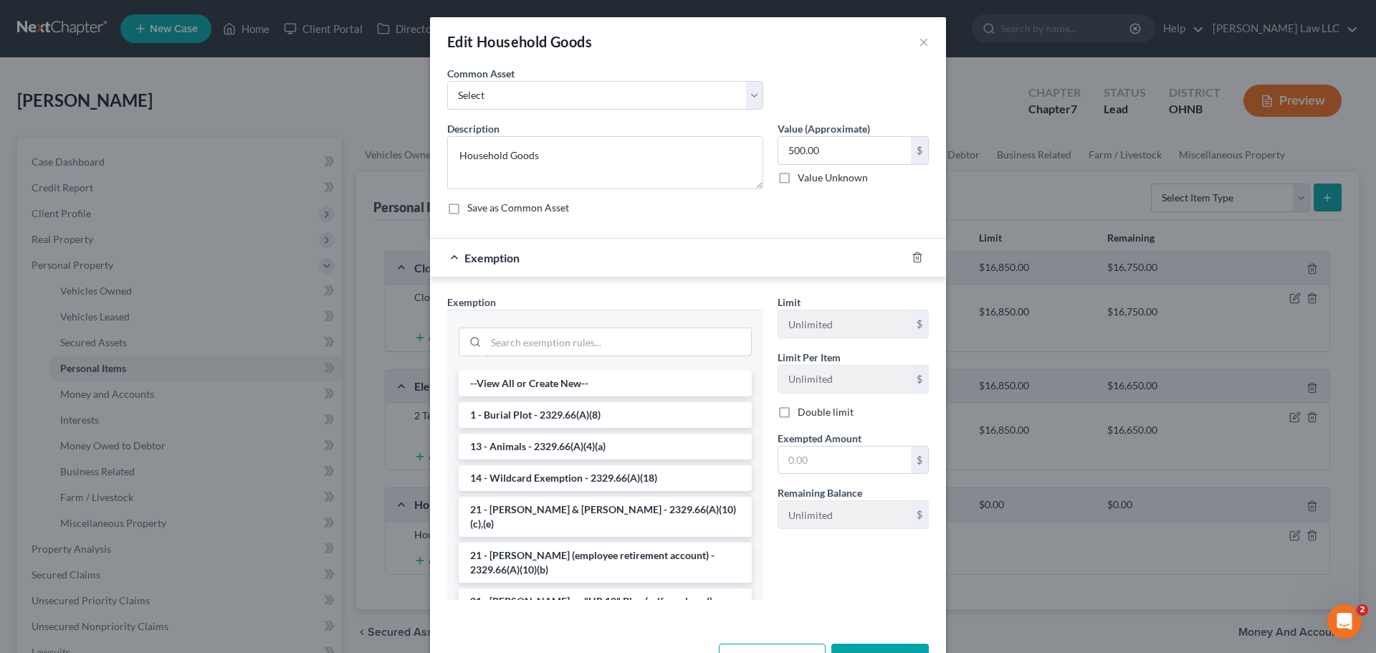
drag, startPoint x: 571, startPoint y: 340, endPoint x: 570, endPoint y: 316, distance: 23.7
click at [571, 339] on input "search" at bounding box center [618, 341] width 265 height 27
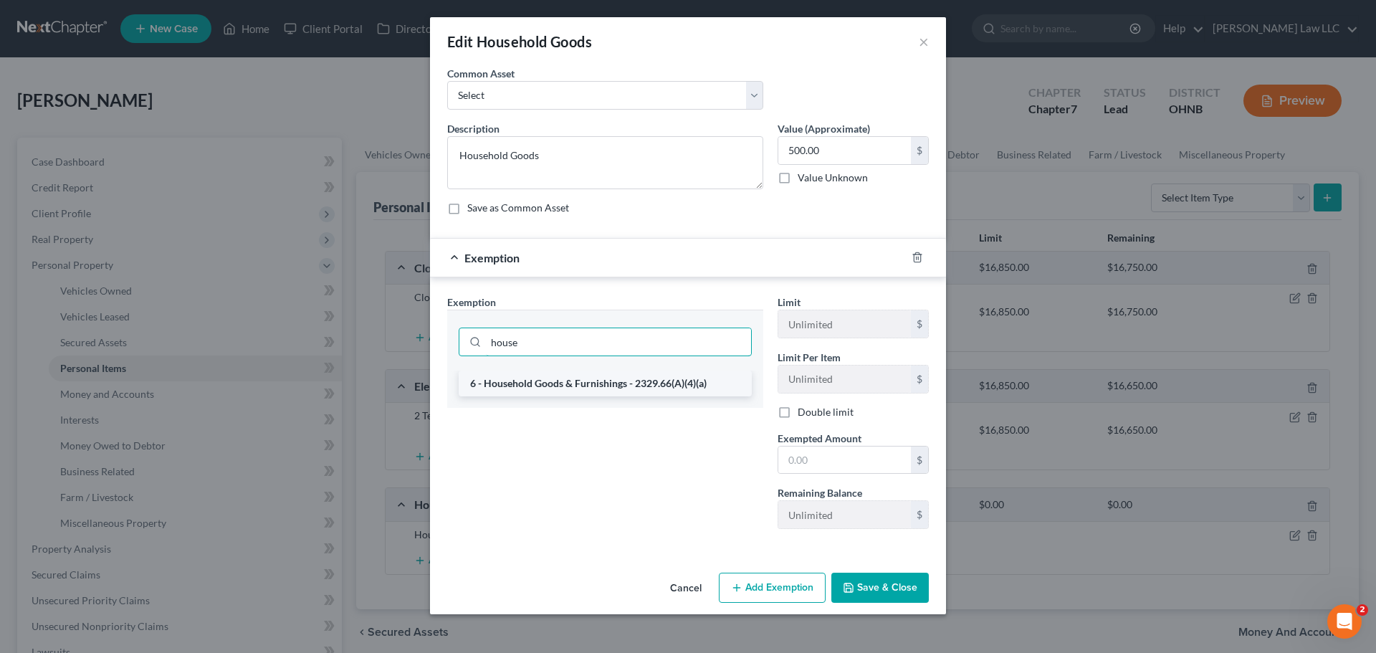
type input "house"
click at [608, 383] on li "6 - Household Goods & Furnishings - 2329.66(A)(4)(a)" at bounding box center [605, 383] width 293 height 26
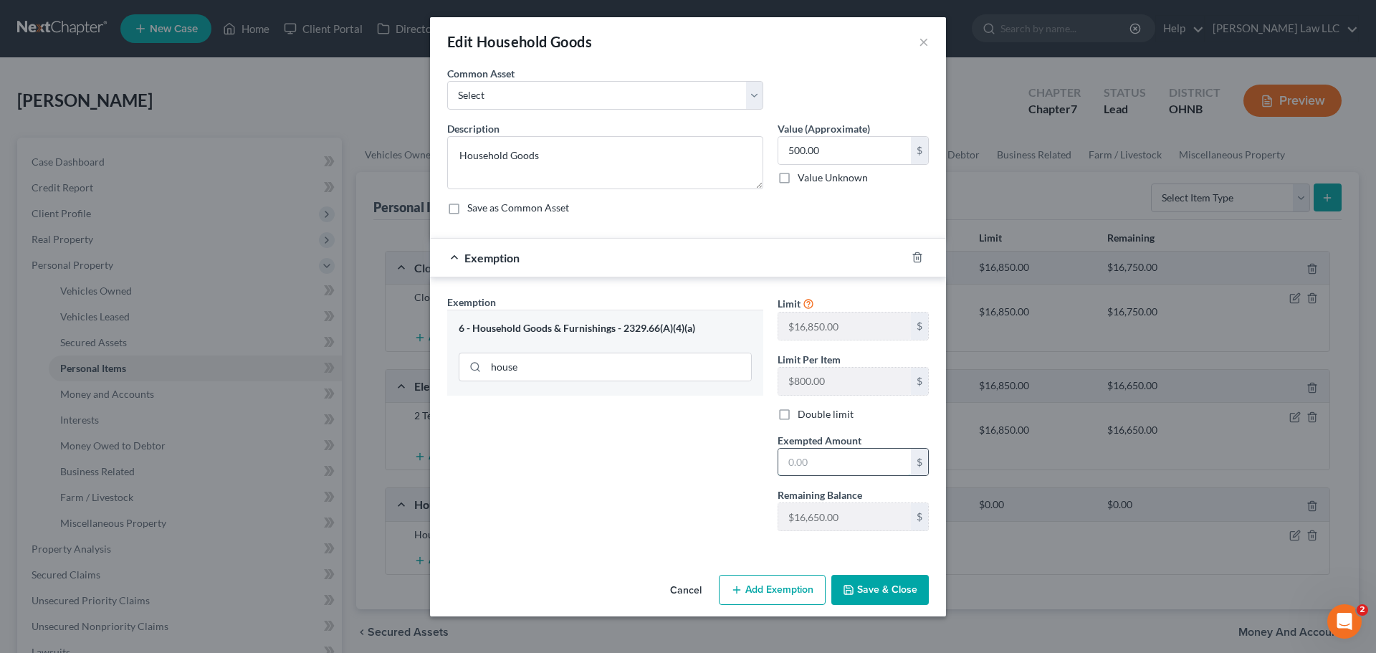
click at [820, 460] on input "text" at bounding box center [844, 462] width 133 height 27
type input "500"
click at [623, 480] on div "Exemption Set must be selected for CA. Exemption * 6 - Household Goods & Furnis…" at bounding box center [605, 418] width 330 height 248
click at [879, 593] on button "Save & Close" at bounding box center [879, 590] width 97 height 30
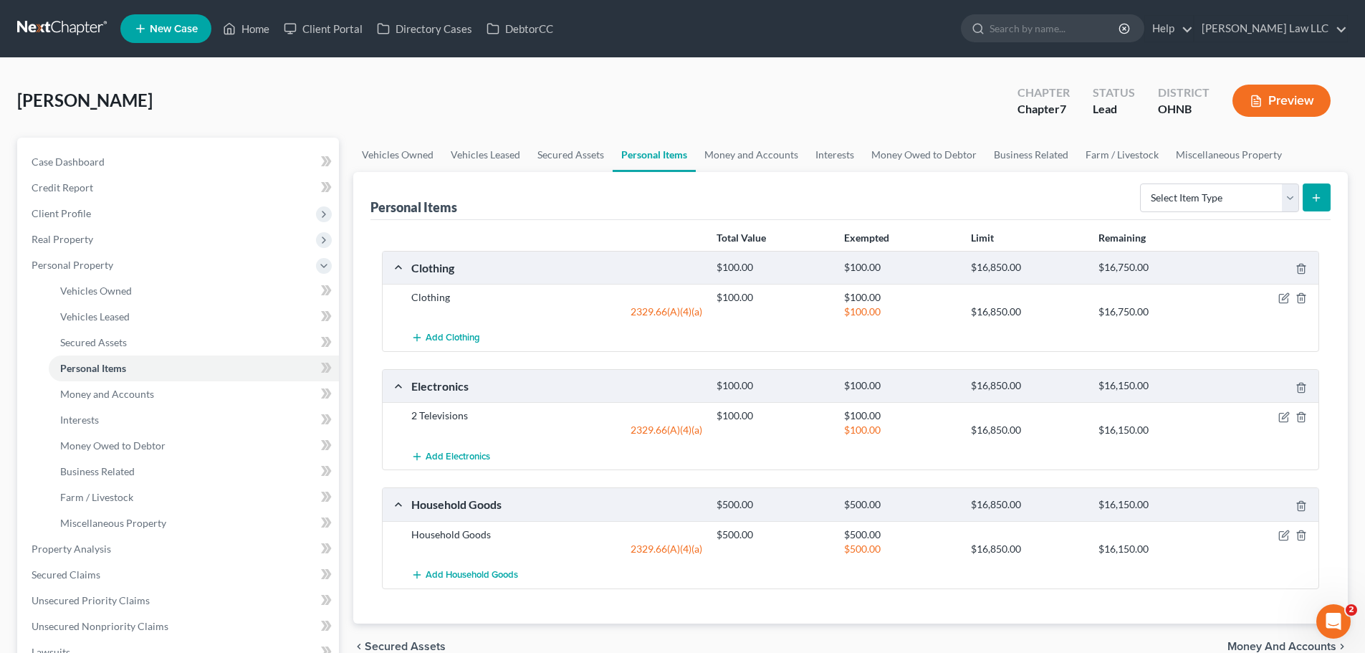
click at [758, 174] on div "Personal Items Select Item Type Clothing Collectibles Of Value Electronics Fire…" at bounding box center [850, 196] width 960 height 48
click at [755, 152] on link "Money and Accounts" at bounding box center [751, 155] width 111 height 34
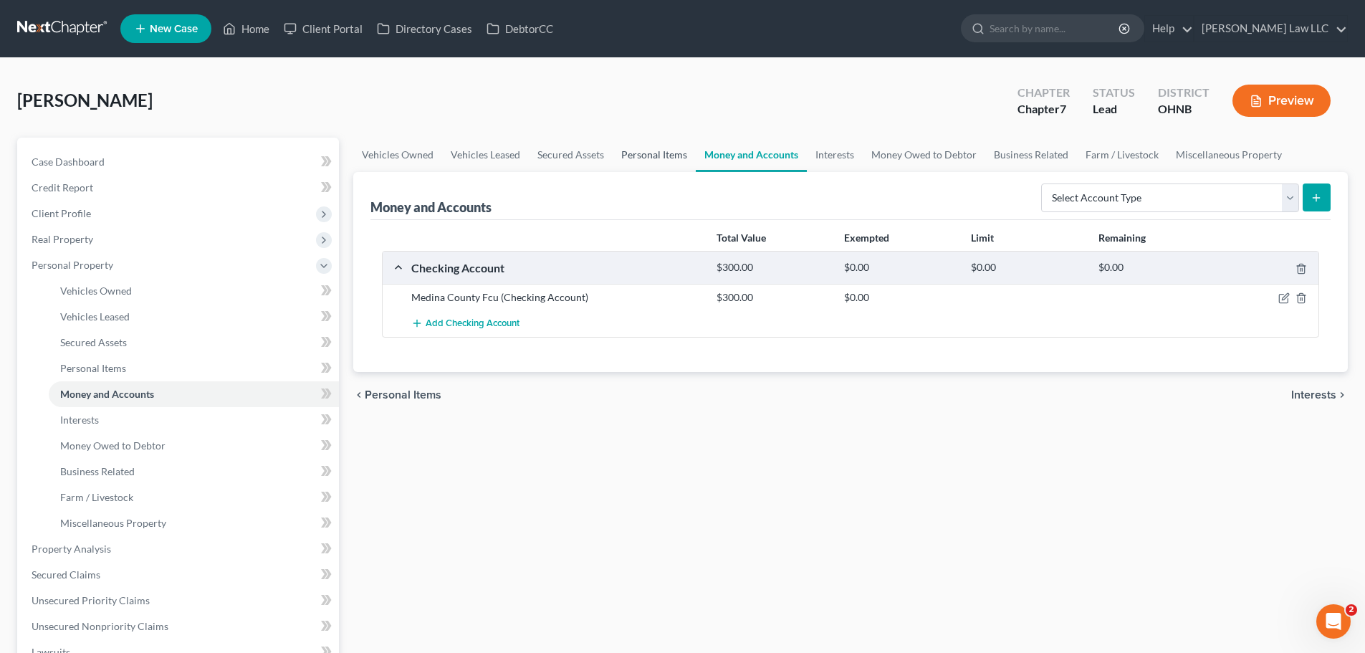
click at [622, 146] on link "Personal Items" at bounding box center [654, 155] width 83 height 34
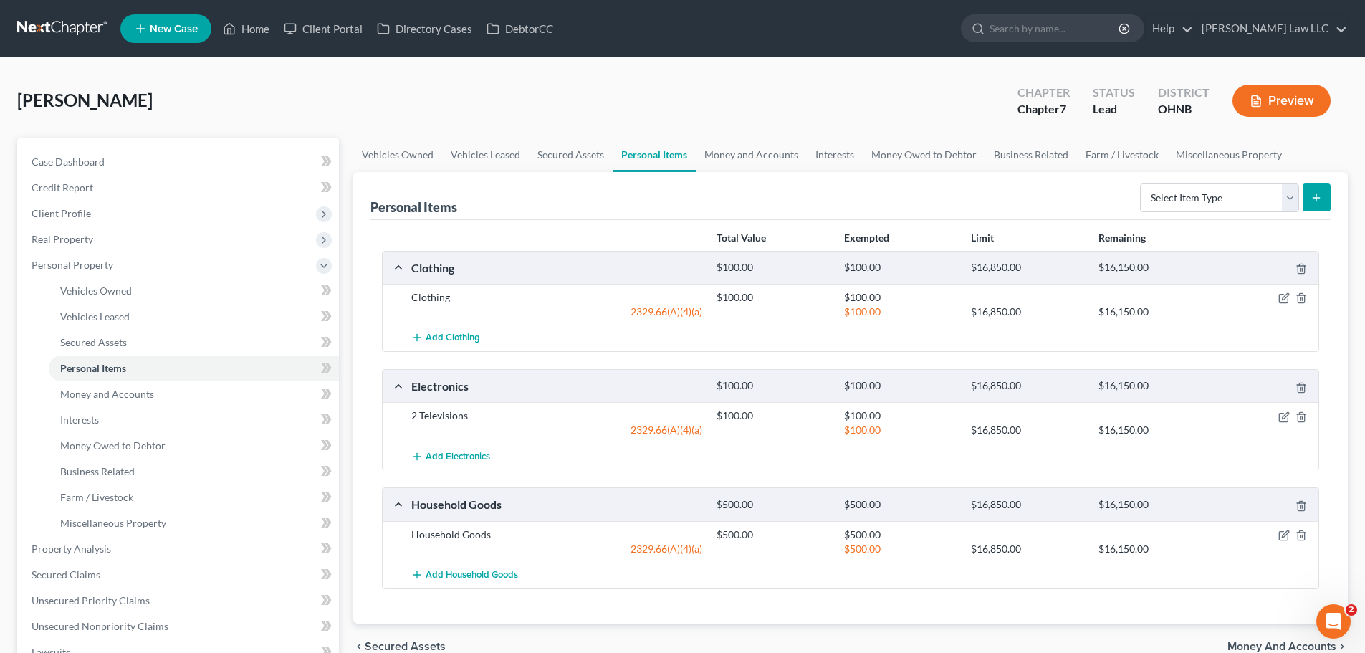
click at [641, 155] on link "Personal Items" at bounding box center [654, 155] width 83 height 34
click at [748, 155] on link "Money and Accounts" at bounding box center [751, 155] width 111 height 34
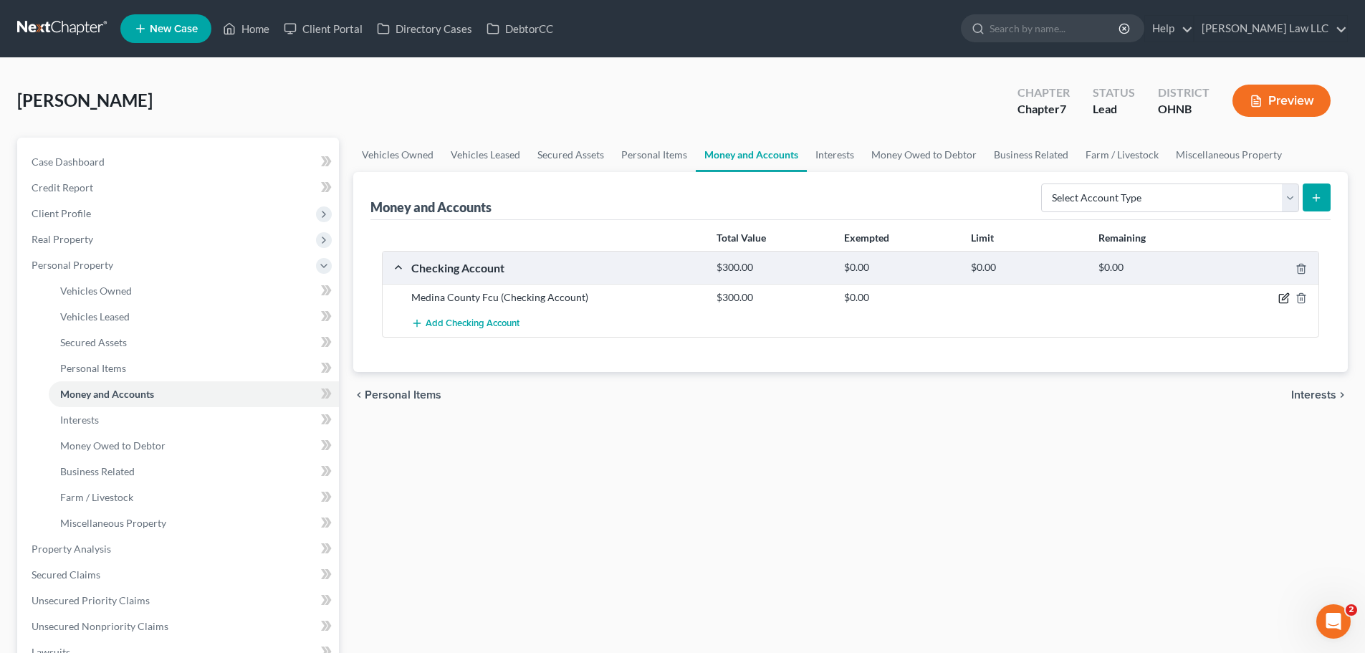
click at [1279, 300] on icon "button" at bounding box center [1283, 298] width 9 height 9
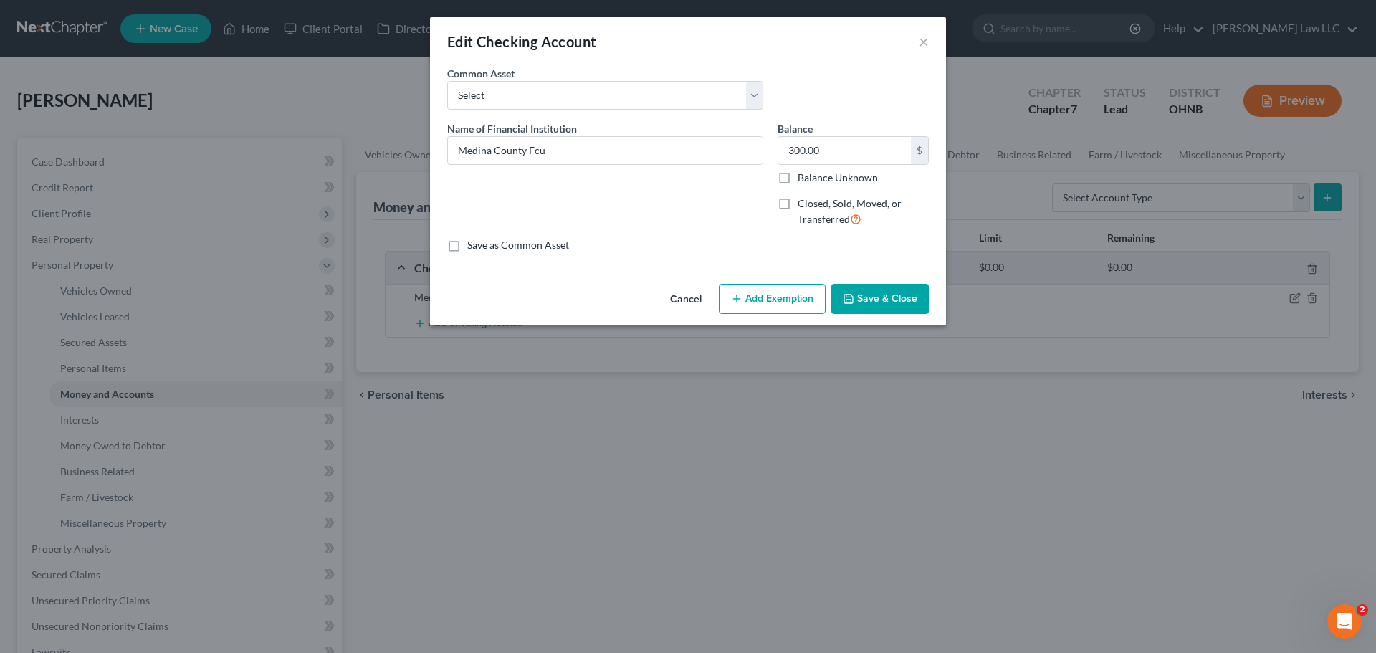
click at [799, 298] on button "Add Exemption" at bounding box center [772, 299] width 107 height 30
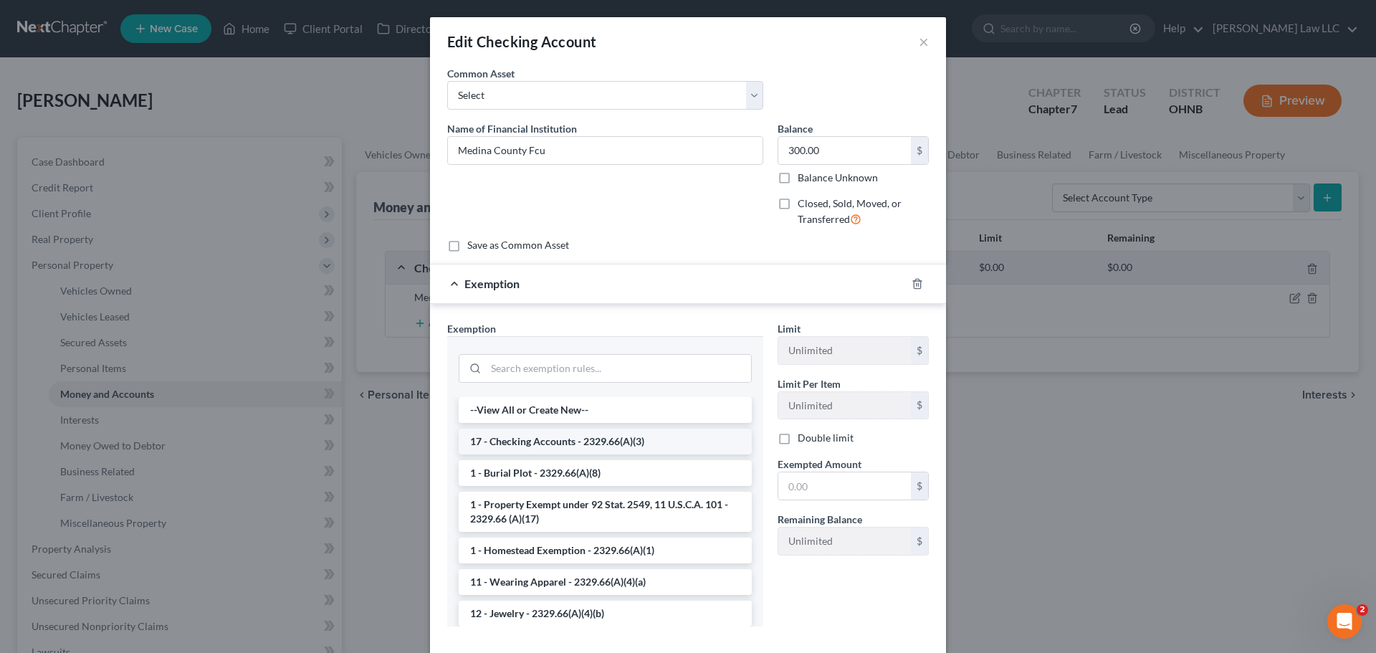
click at [555, 441] on li "17 - Checking Accounts - 2329.66(A)(3)" at bounding box center [605, 441] width 293 height 26
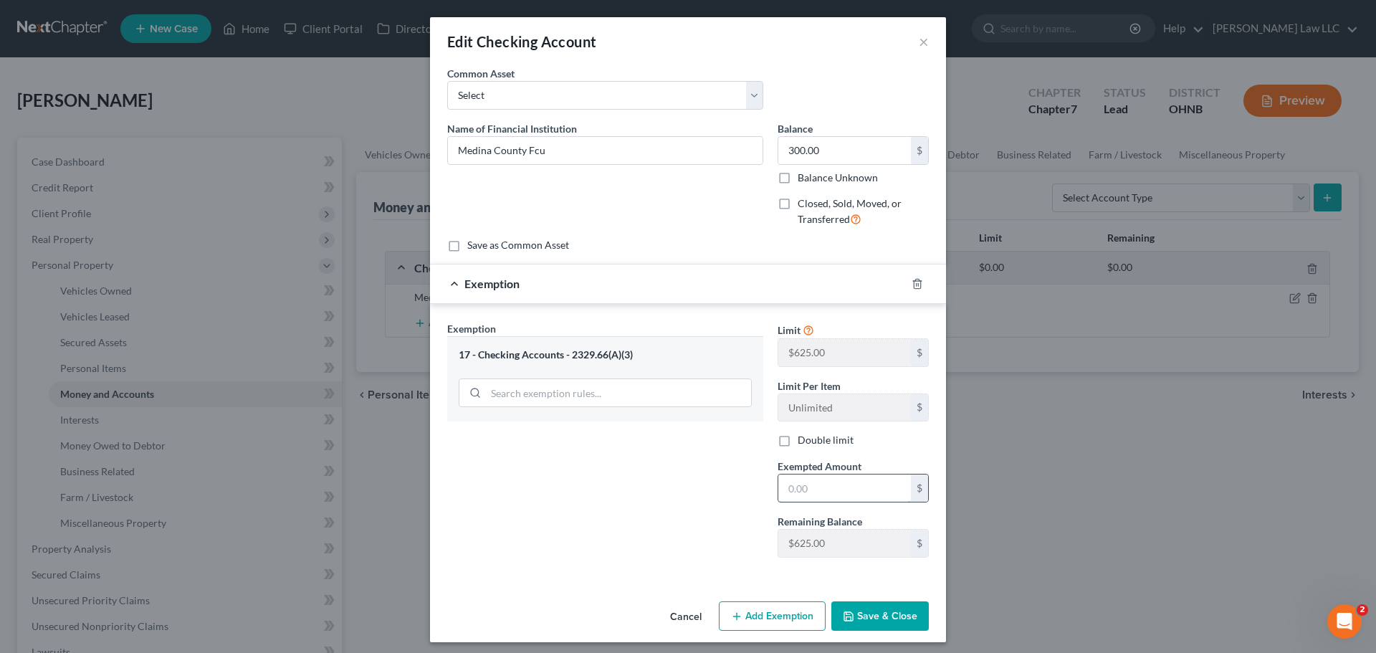
click at [801, 489] on input "text" at bounding box center [844, 487] width 133 height 27
type input "300"
click at [709, 525] on div "Exemption Set must be selected for CA. Exemption * 17 - Checking Accounts - 232…" at bounding box center [605, 445] width 330 height 248
click at [873, 608] on button "Save & Close" at bounding box center [879, 616] width 97 height 30
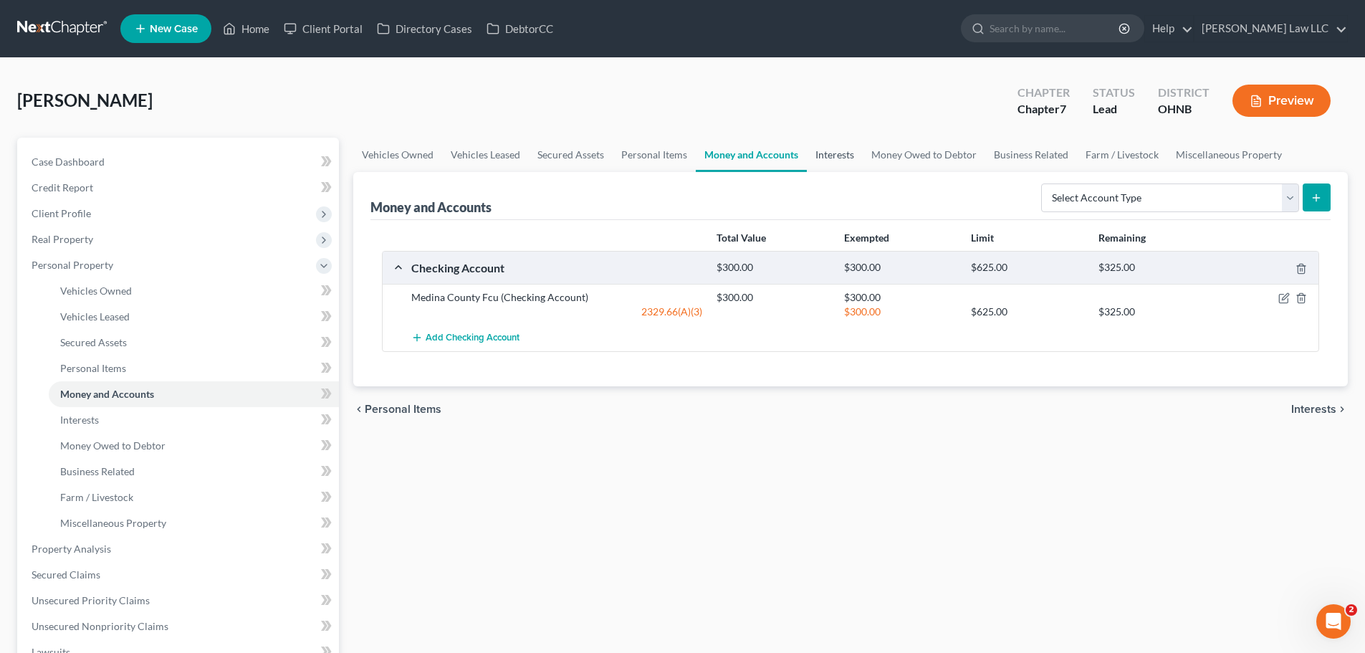
click at [836, 155] on link "Interests" at bounding box center [835, 155] width 56 height 34
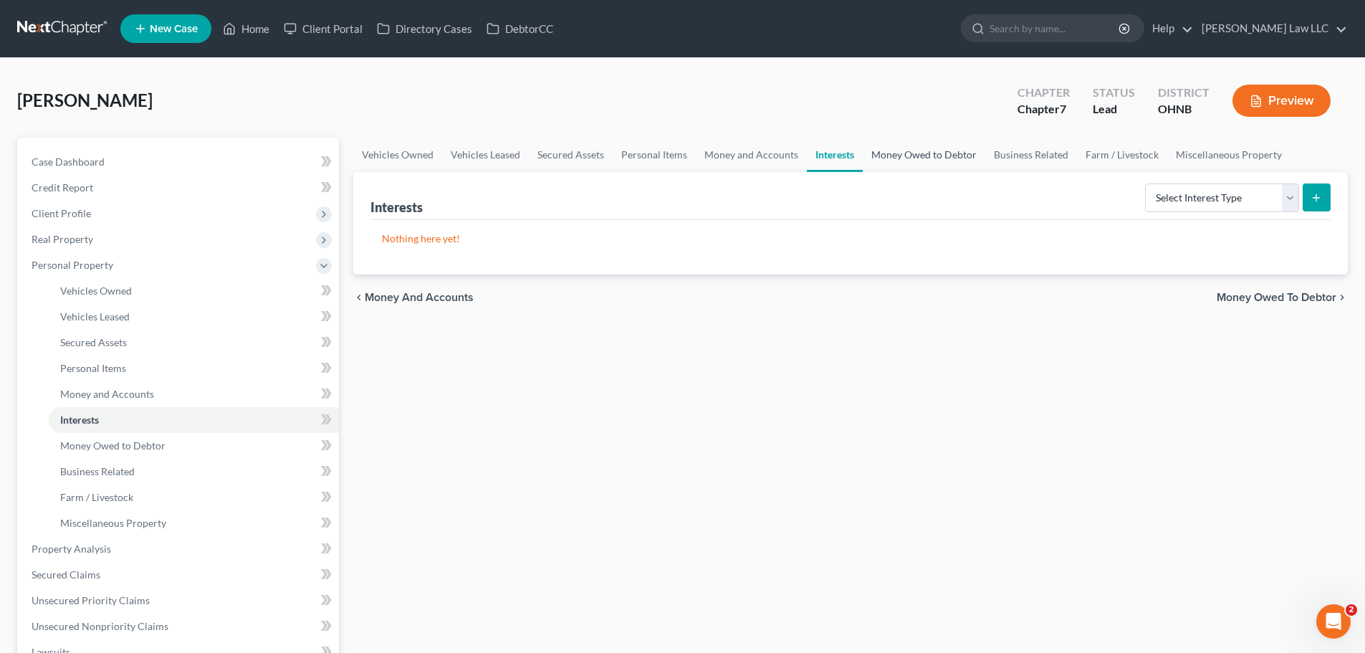
click at [911, 161] on link "Money Owed to Debtor" at bounding box center [924, 155] width 123 height 34
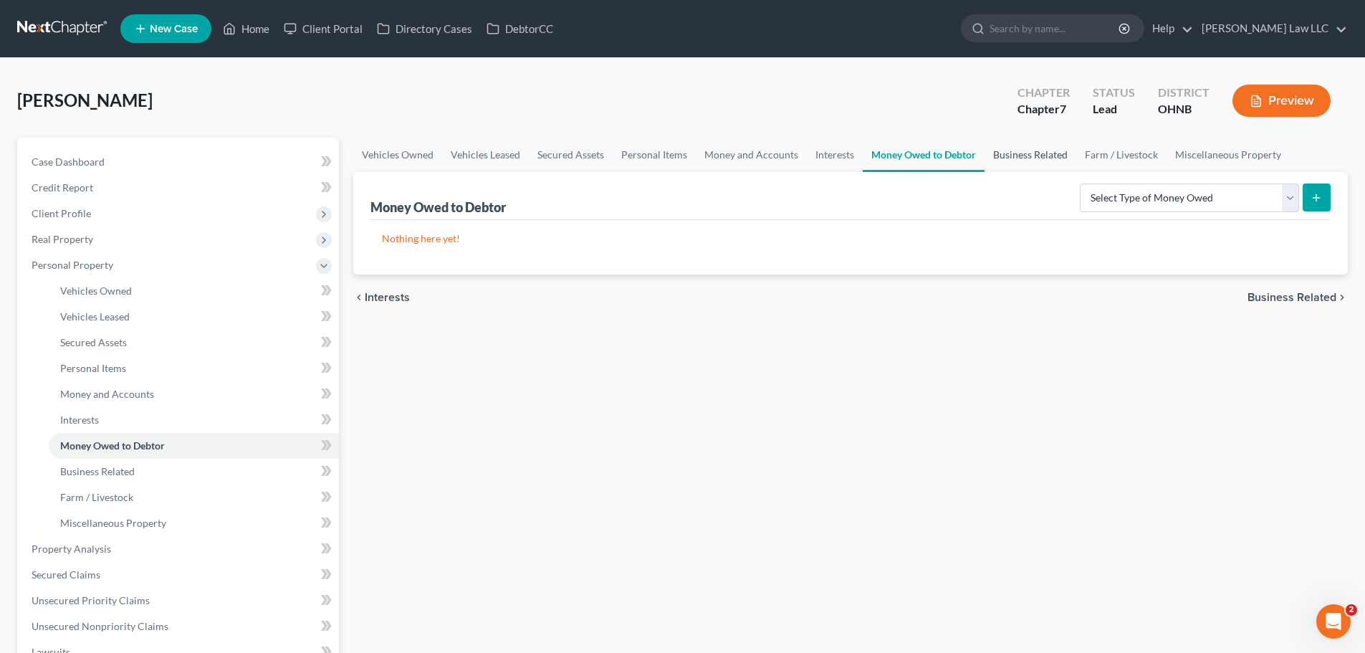
click at [1017, 161] on link "Business Related" at bounding box center [1031, 155] width 92 height 34
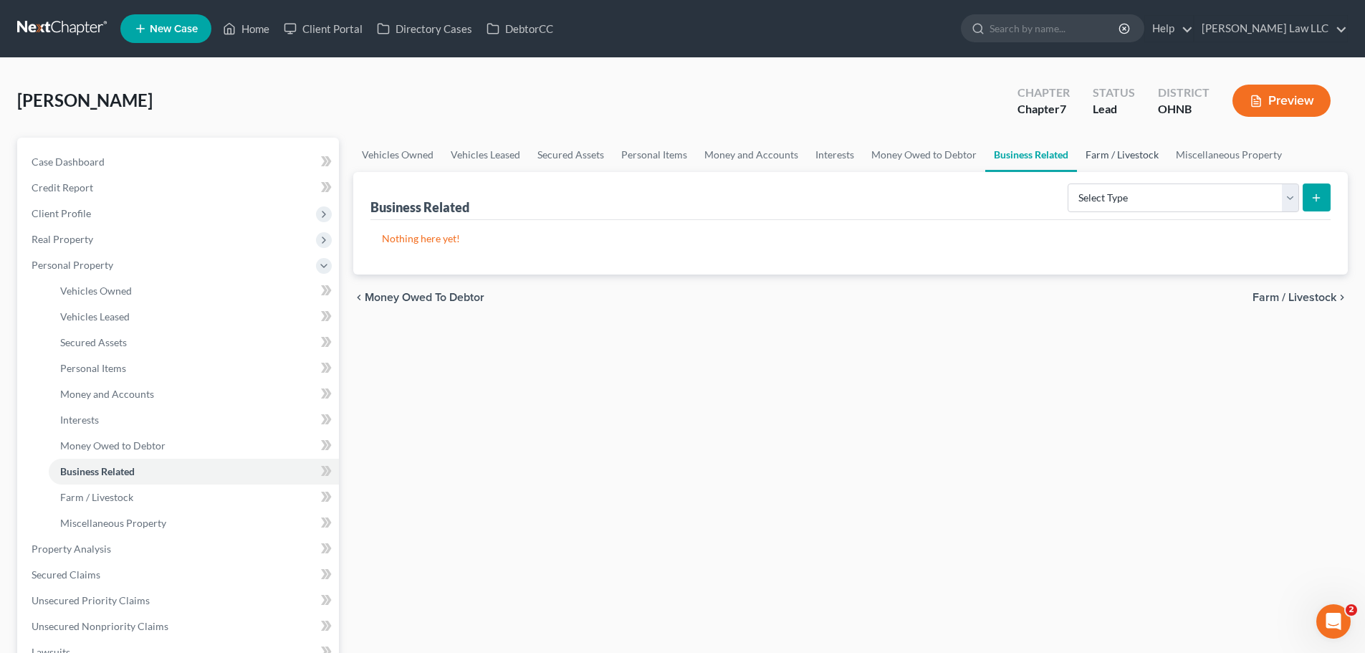
click at [1129, 166] on link "Farm / Livestock" at bounding box center [1122, 155] width 90 height 34
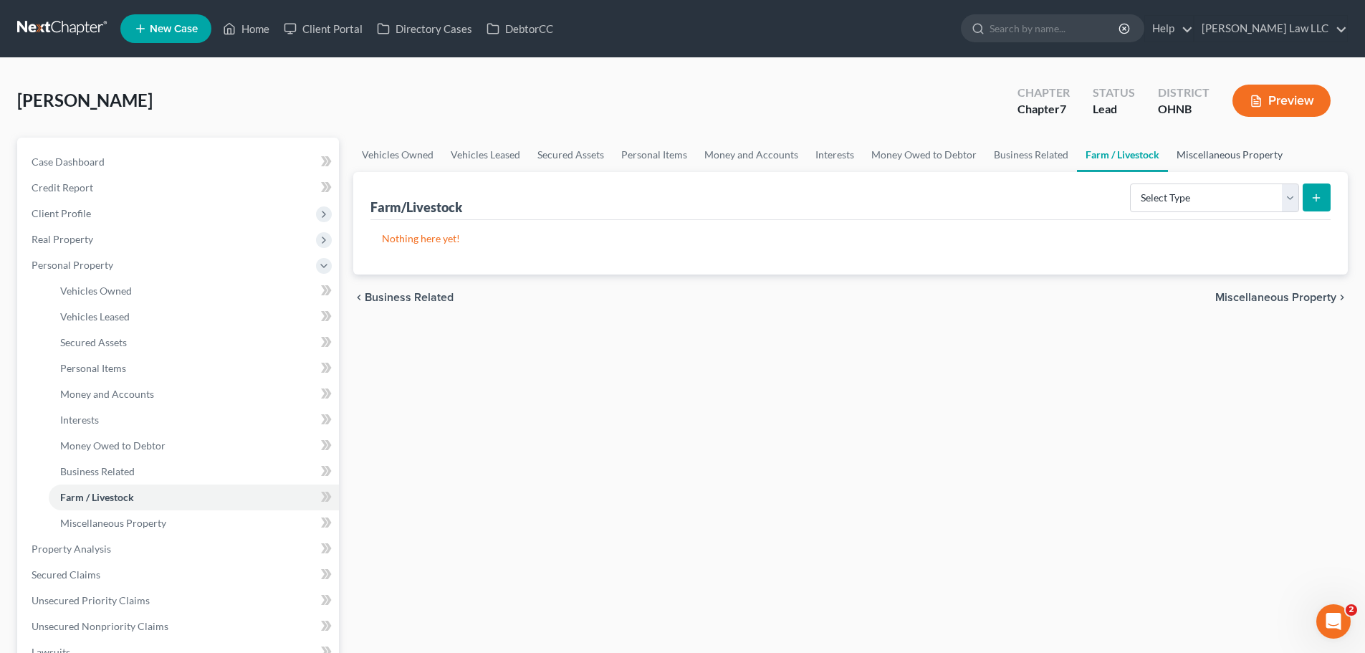
click at [1222, 160] on link "Miscellaneous Property" at bounding box center [1229, 155] width 123 height 34
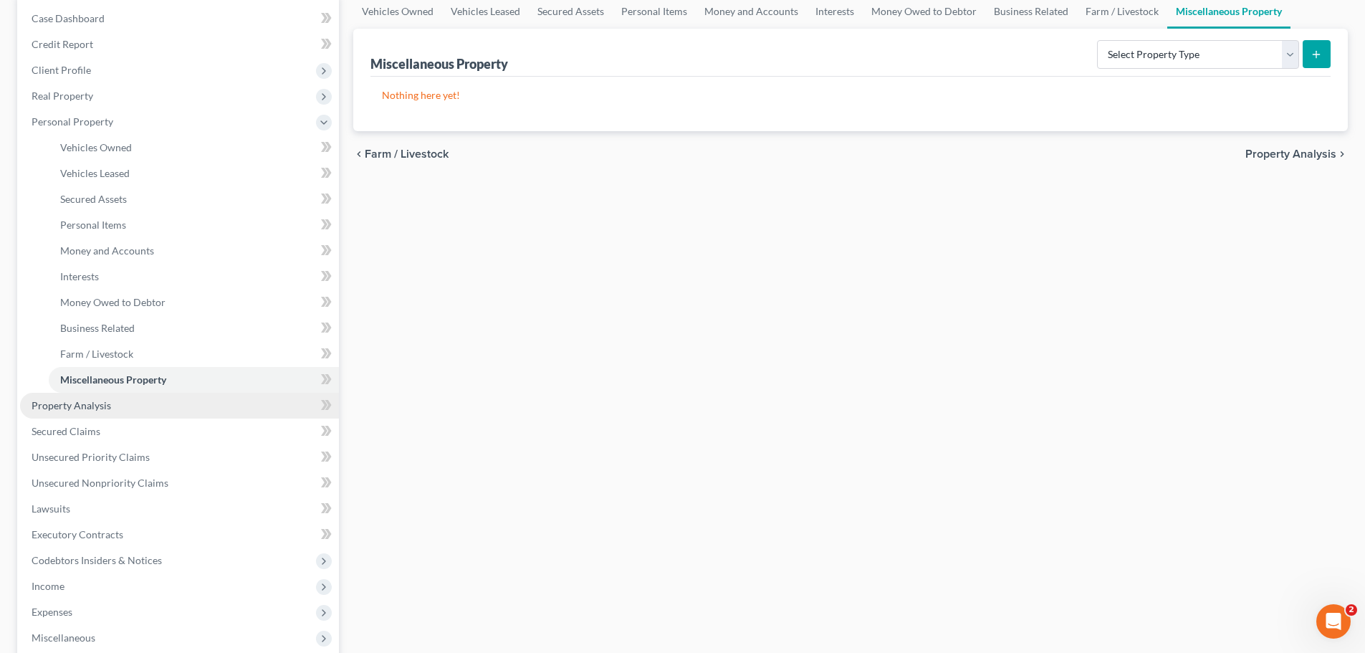
click at [81, 401] on span "Property Analysis" at bounding box center [72, 405] width 80 height 12
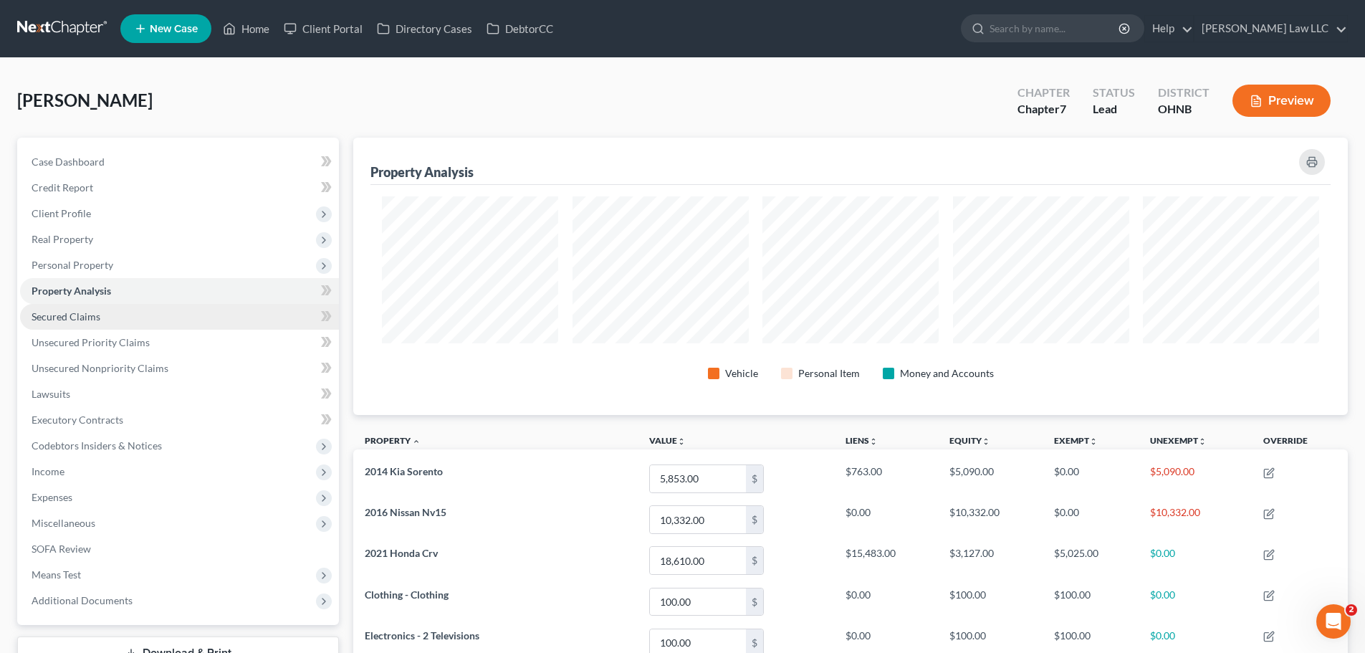
click at [80, 318] on span "Secured Claims" at bounding box center [66, 316] width 69 height 12
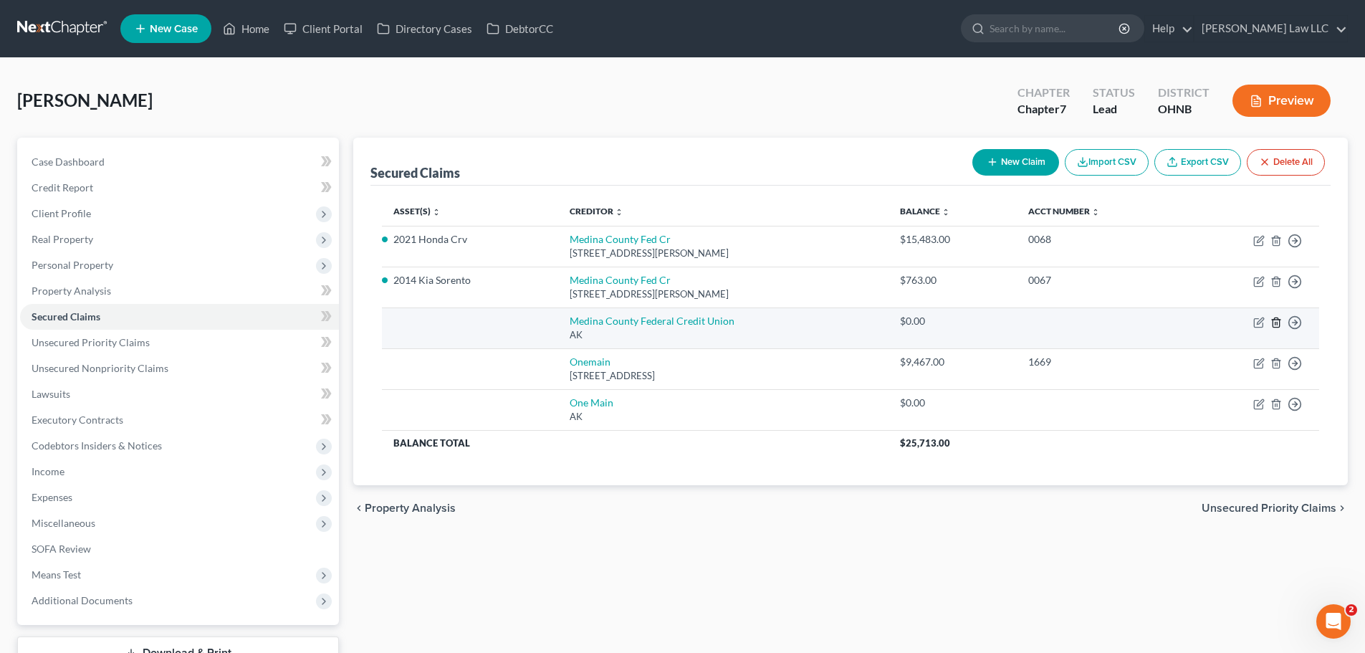
click at [1273, 326] on icon "button" at bounding box center [1276, 321] width 6 height 9
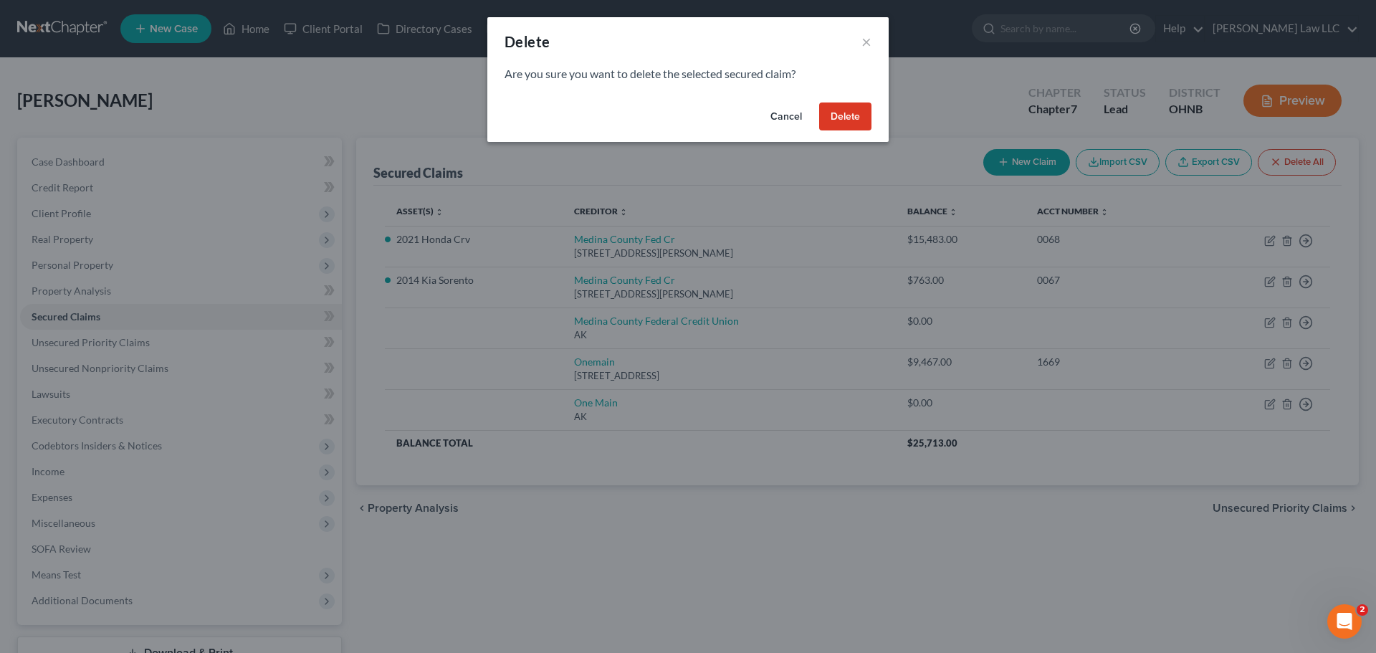
click at [846, 118] on button "Delete" at bounding box center [845, 116] width 52 height 29
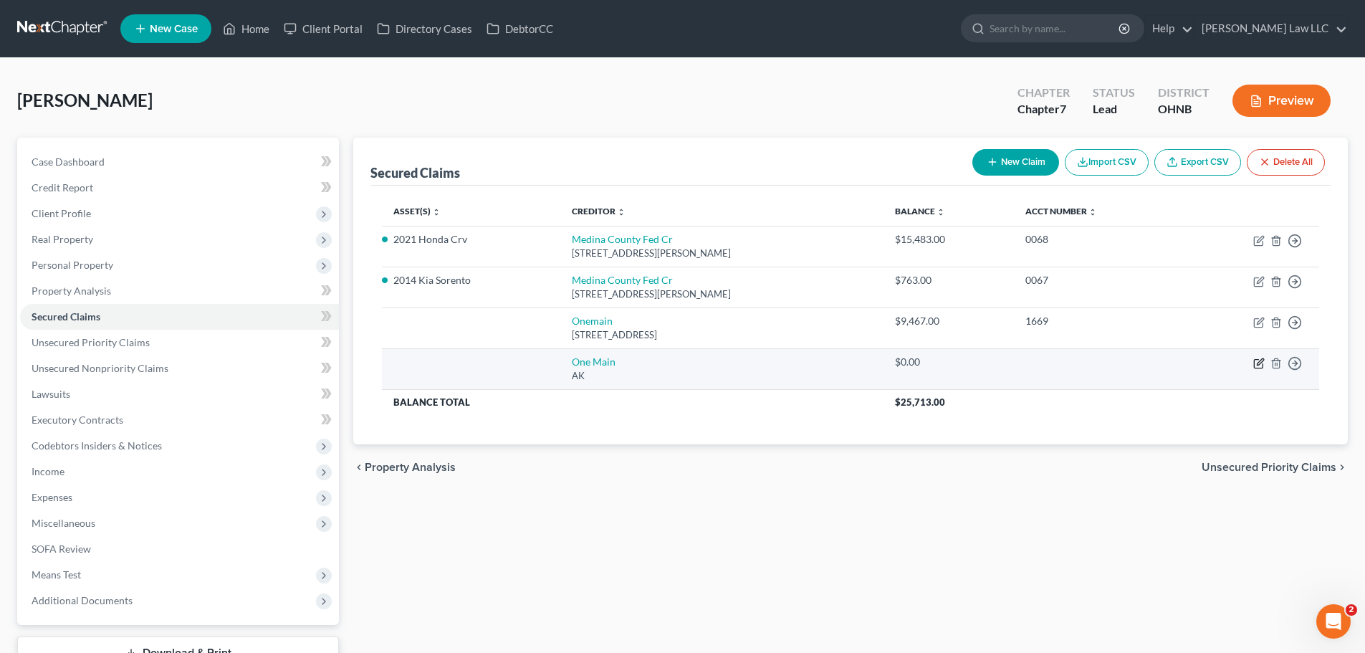
click at [1260, 363] on icon "button" at bounding box center [1258, 363] width 11 height 11
select select "1"
select select "0"
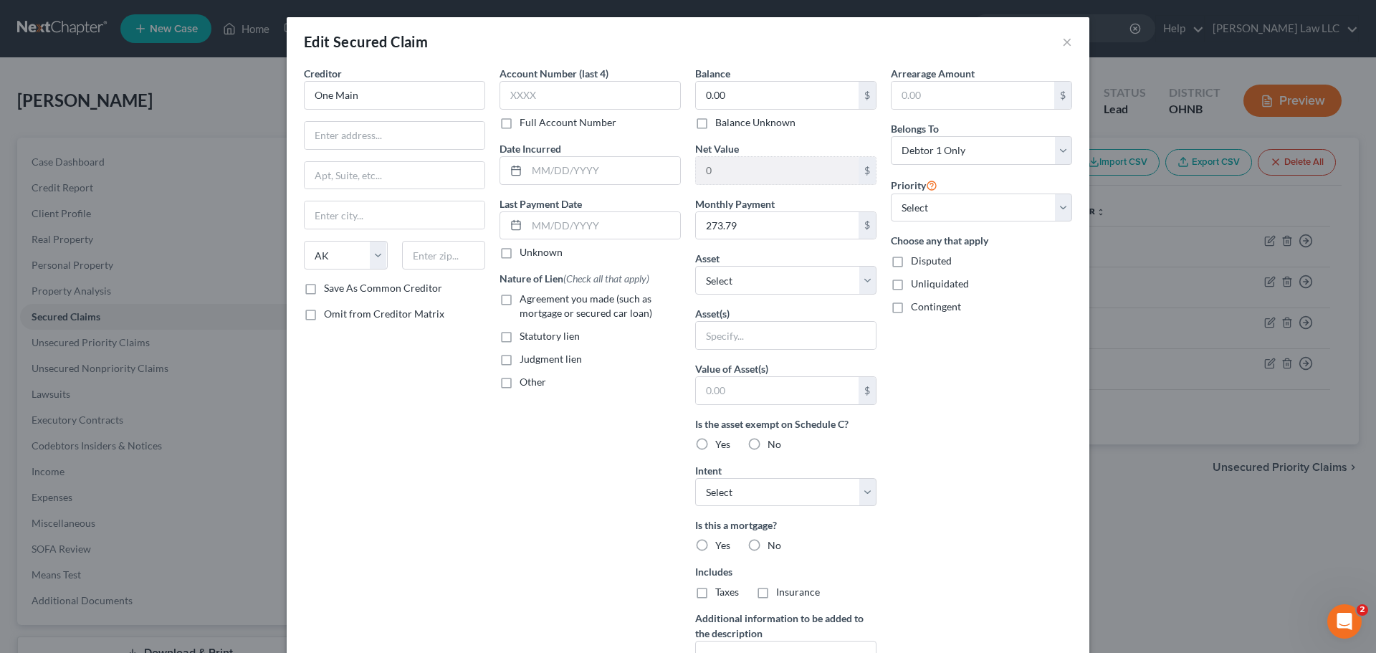
click at [1030, 381] on div "Arrearage Amount $ Belongs To * Select Debtor 1 Only Debtor 2 Only Debtor 1 And…" at bounding box center [981, 385] width 196 height 639
click at [1062, 38] on button "×" at bounding box center [1067, 41] width 10 height 17
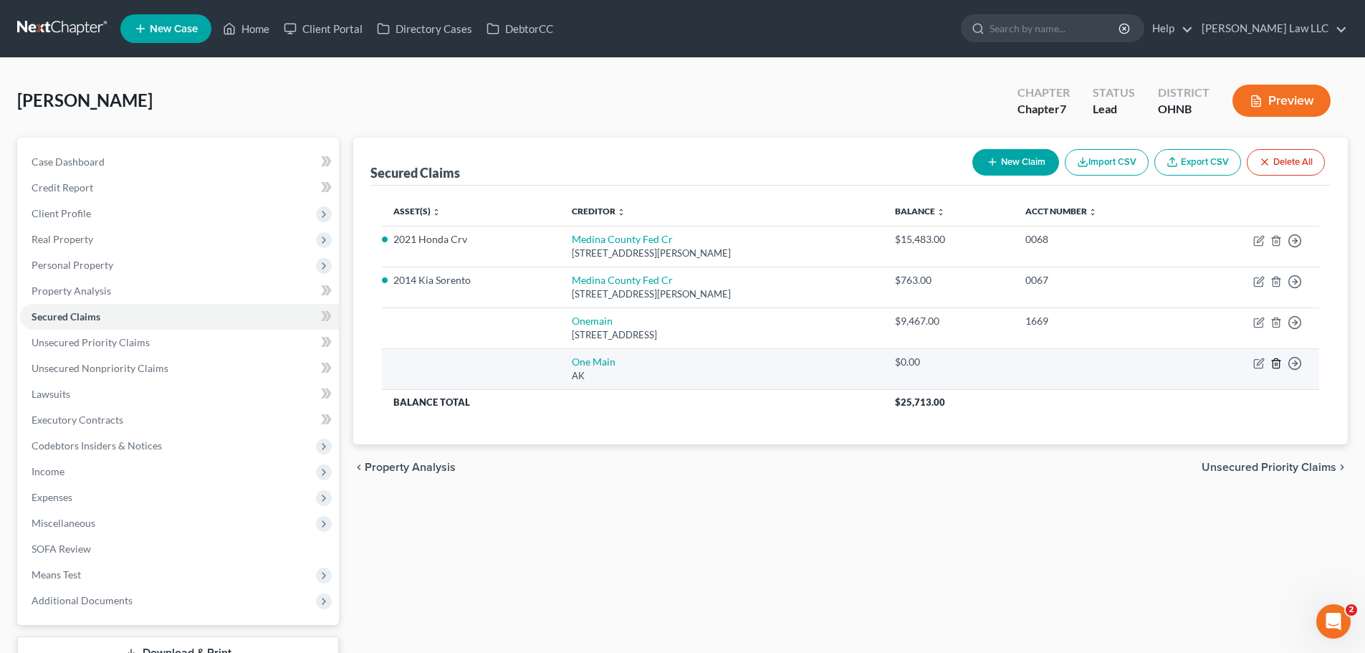
click at [1278, 364] on icon "button" at bounding box center [1275, 363] width 11 height 11
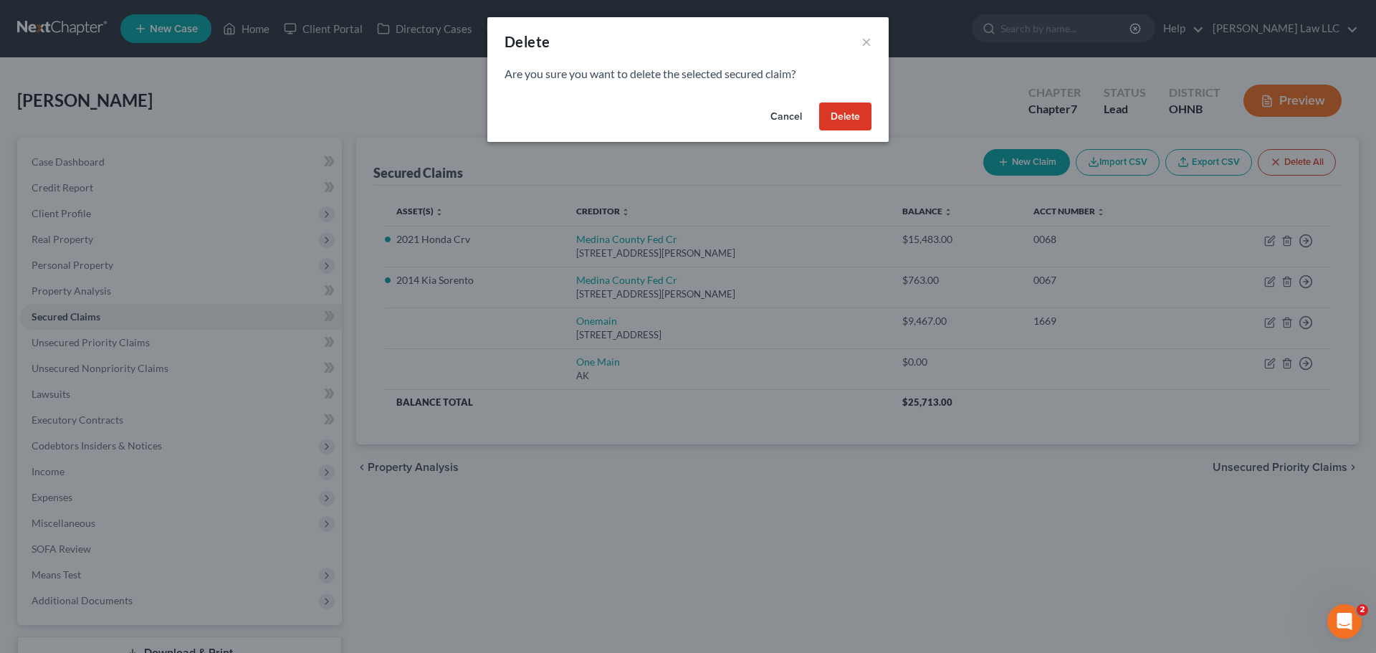
click at [858, 123] on button "Delete" at bounding box center [845, 116] width 52 height 29
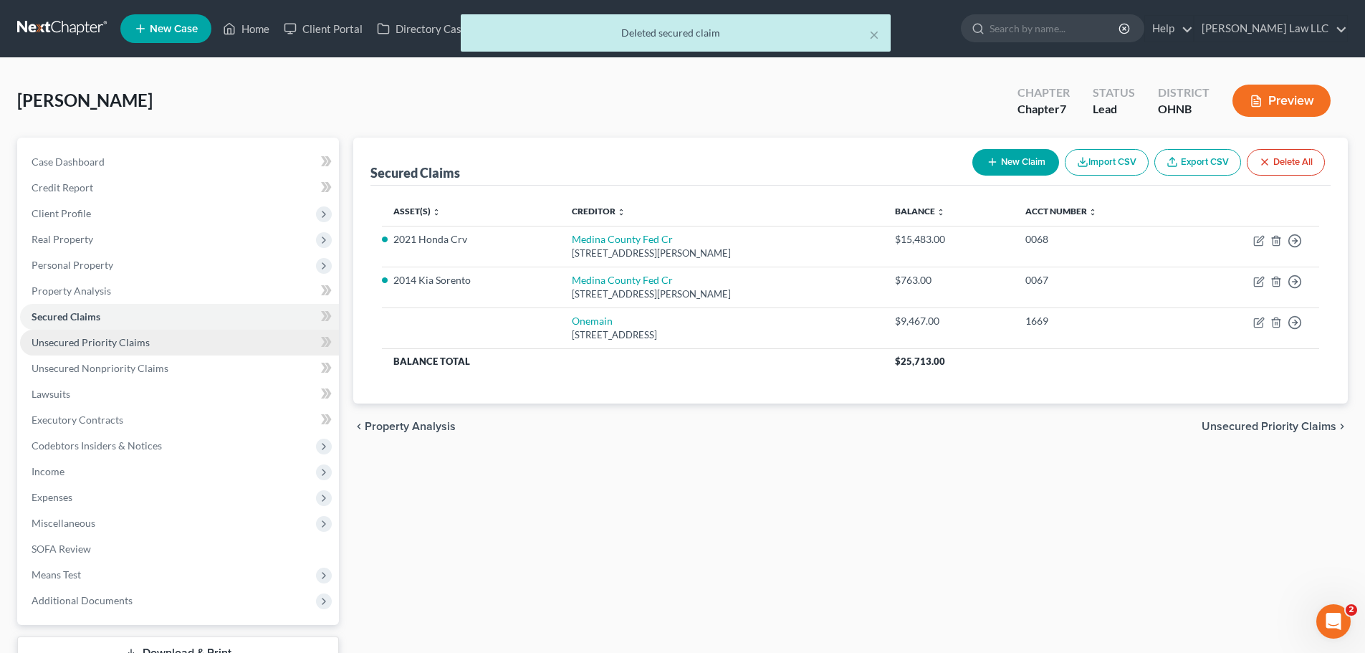
click at [201, 348] on link "Unsecured Priority Claims" at bounding box center [179, 343] width 319 height 26
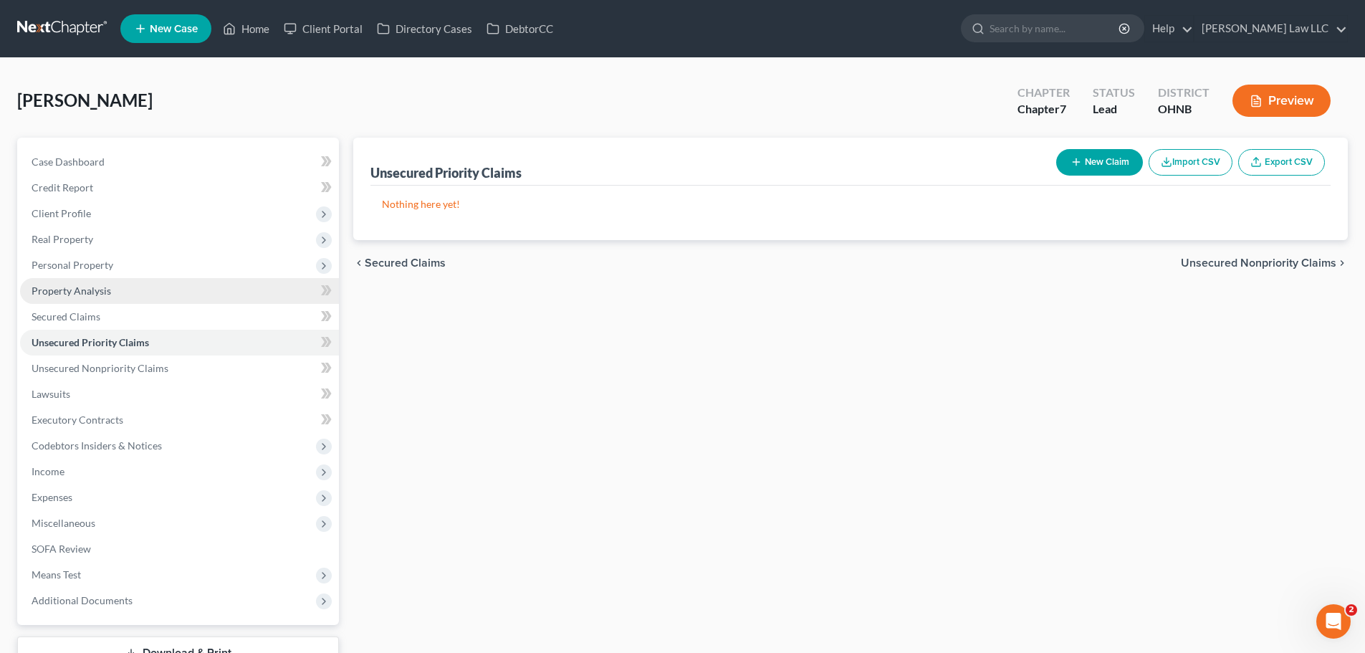
click at [168, 288] on link "Property Analysis" at bounding box center [179, 291] width 319 height 26
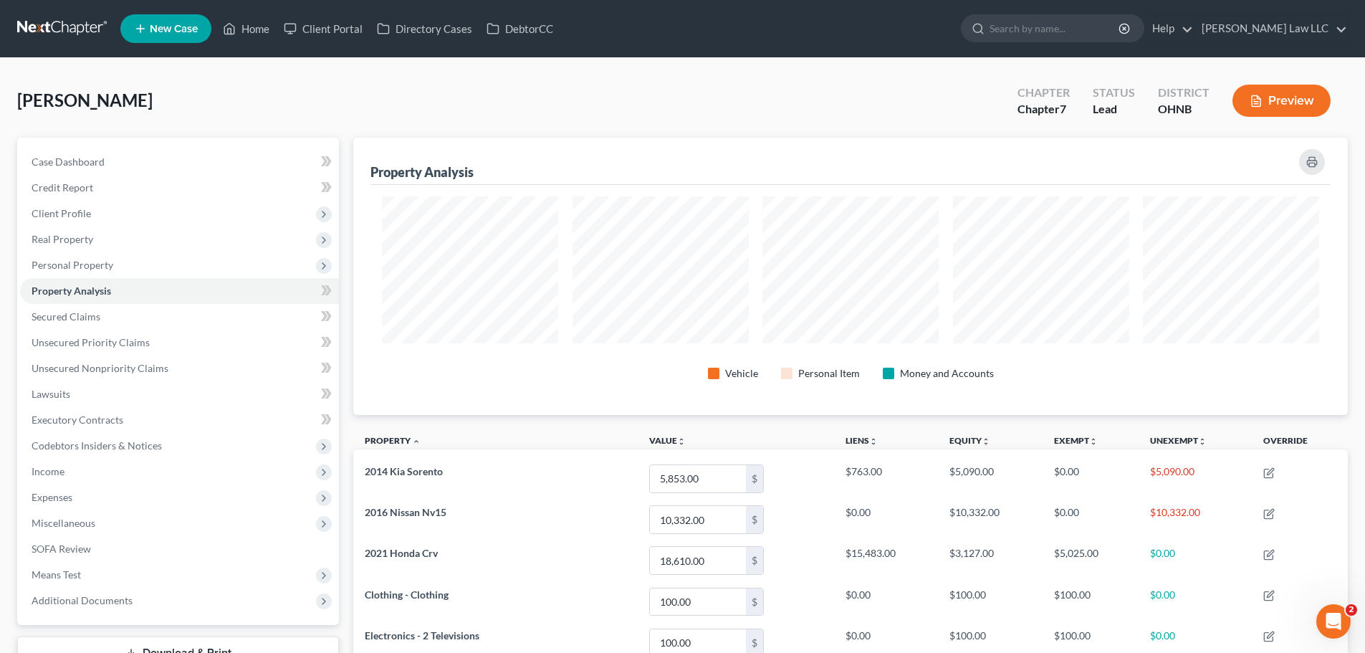
scroll to position [277, 995]
click at [118, 347] on span "Unsecured Priority Claims" at bounding box center [91, 342] width 118 height 12
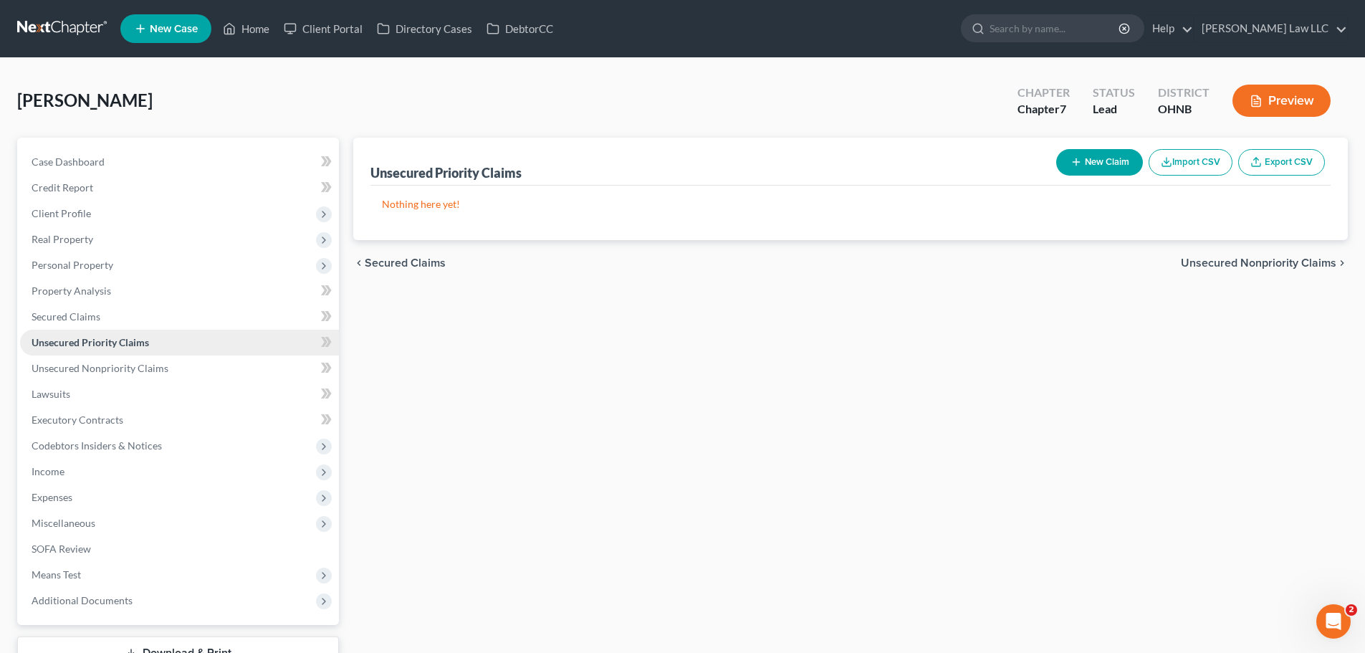
click at [118, 347] on span "Unsecured Priority Claims" at bounding box center [91, 342] width 118 height 12
click at [120, 325] on link "Secured Claims" at bounding box center [179, 317] width 319 height 26
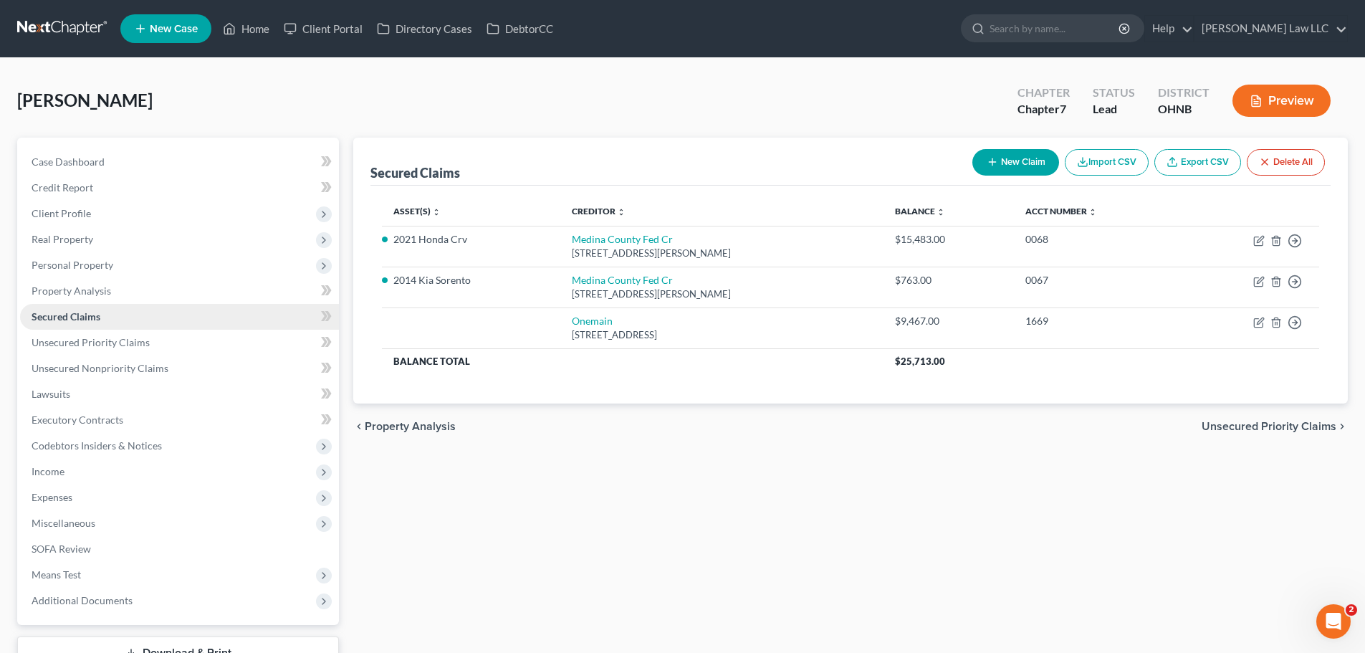
click at [120, 325] on link "Secured Claims" at bounding box center [179, 317] width 319 height 26
click at [124, 297] on link "Property Analysis" at bounding box center [179, 291] width 319 height 26
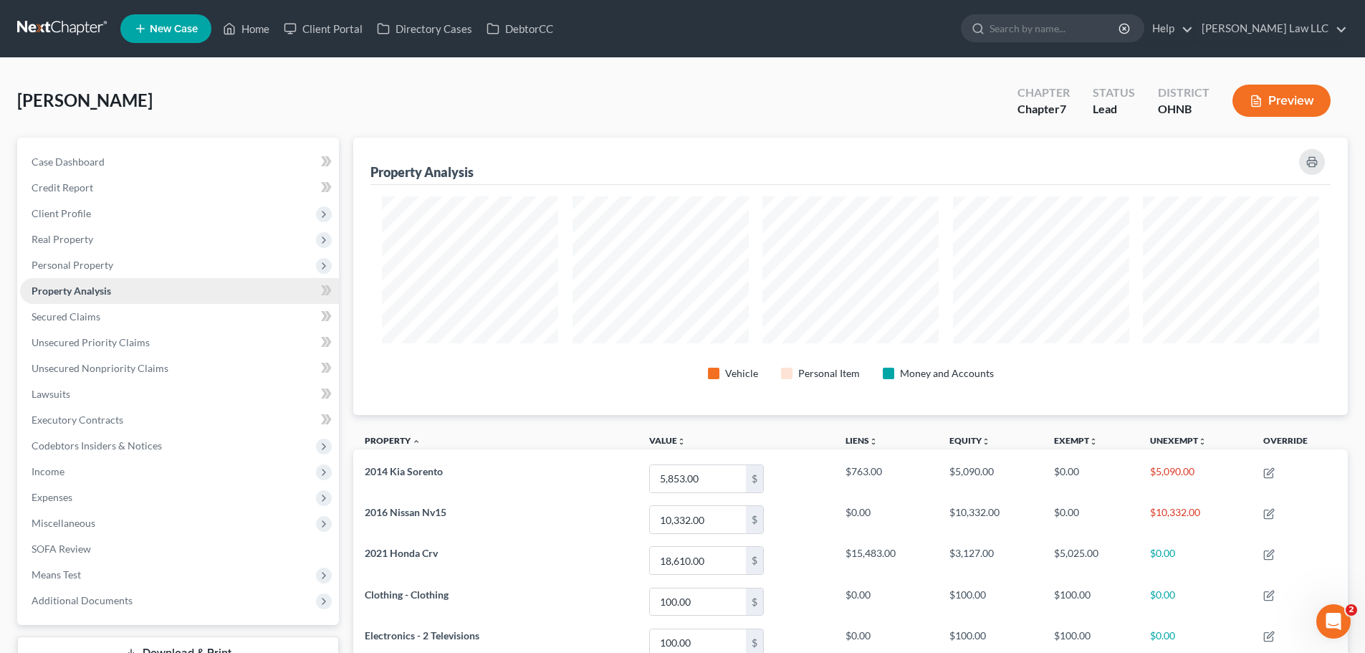
scroll to position [716261, 715543]
click at [124, 297] on link "Property Analysis" at bounding box center [179, 291] width 319 height 26
click at [139, 269] on span "Personal Property" at bounding box center [179, 265] width 319 height 26
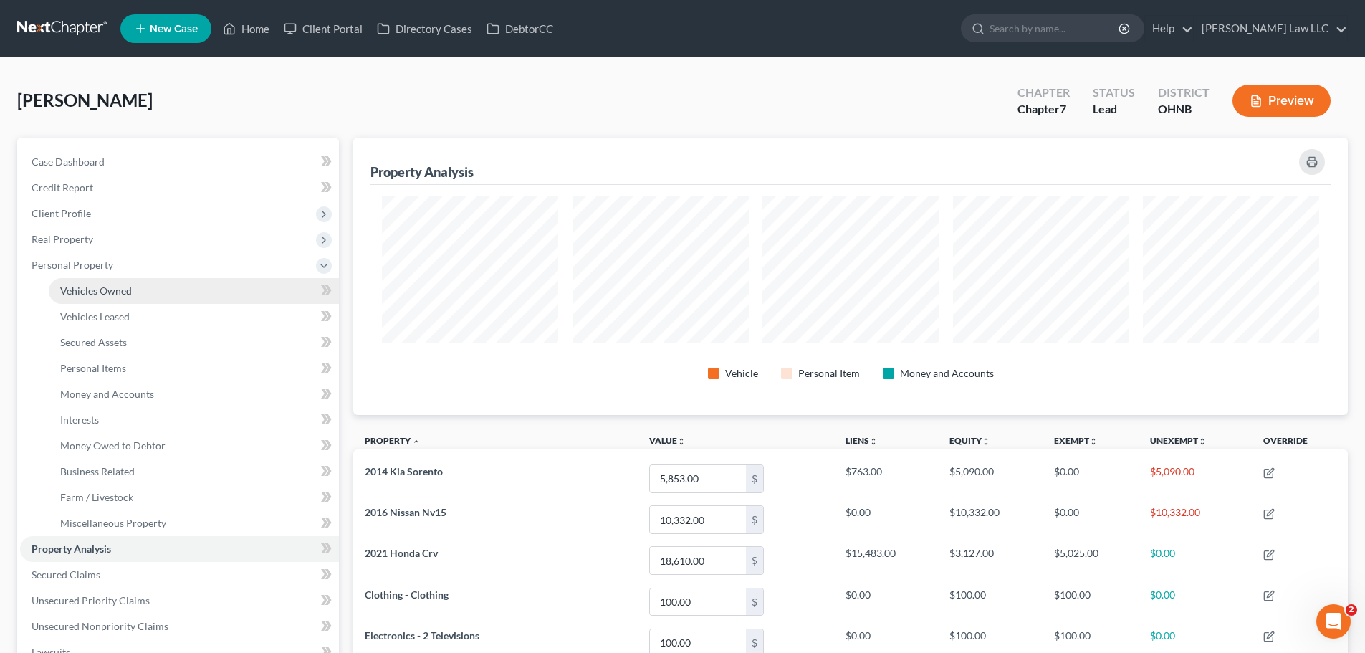
click at [145, 294] on link "Vehicles Owned" at bounding box center [194, 291] width 290 height 26
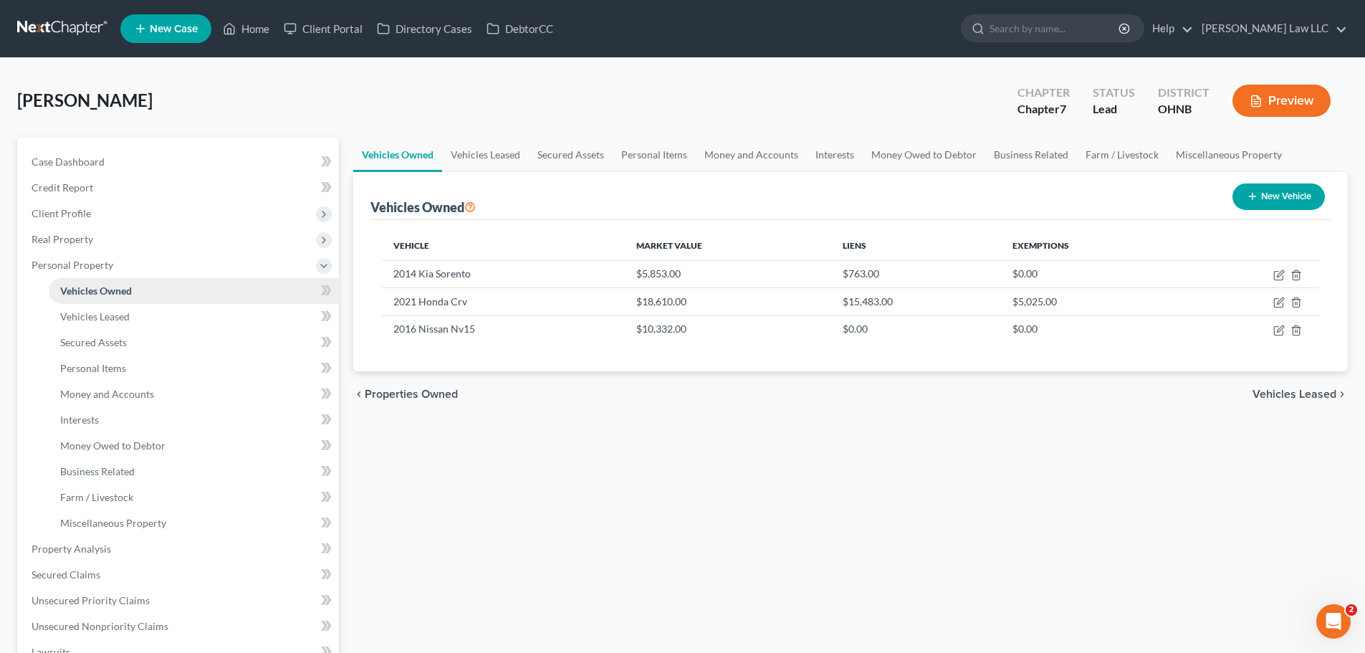
click at [153, 289] on link "Vehicles Owned" at bounding box center [194, 291] width 290 height 26
click at [139, 294] on link "Vehicles Owned" at bounding box center [194, 291] width 290 height 26
click at [139, 293] on link "Vehicles Owned" at bounding box center [194, 291] width 290 height 26
click at [132, 267] on span "Personal Property" at bounding box center [179, 265] width 319 height 26
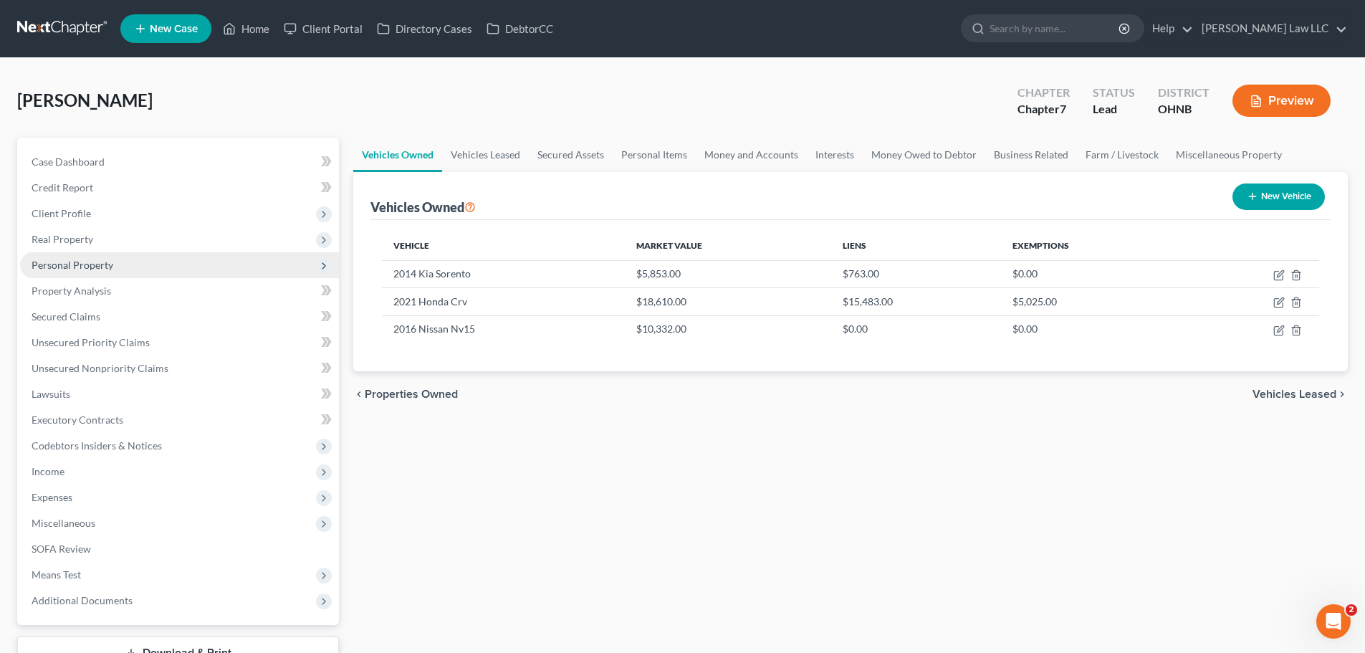
click at [130, 268] on span "Personal Property" at bounding box center [179, 265] width 319 height 26
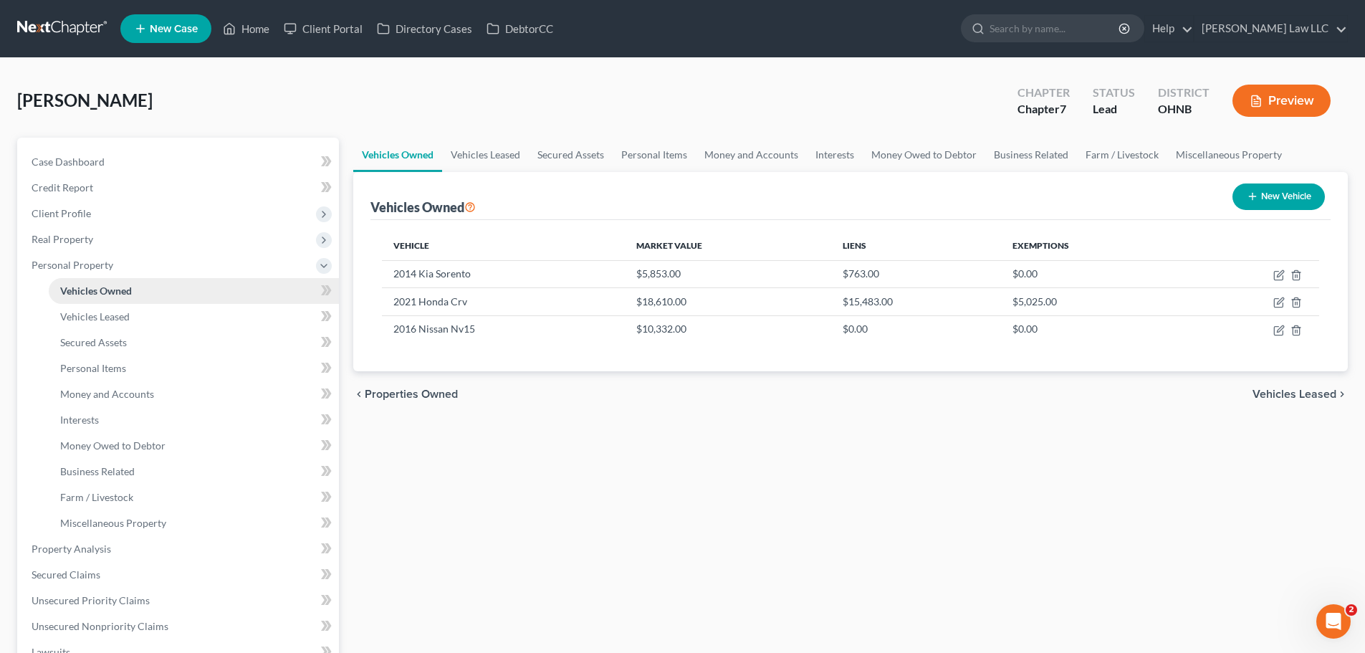
click at [130, 291] on span "Vehicles Owned" at bounding box center [96, 290] width 72 height 12
click at [133, 294] on link "Vehicles Owned" at bounding box center [194, 291] width 290 height 26
click at [133, 325] on link "Vehicles Leased" at bounding box center [194, 317] width 290 height 26
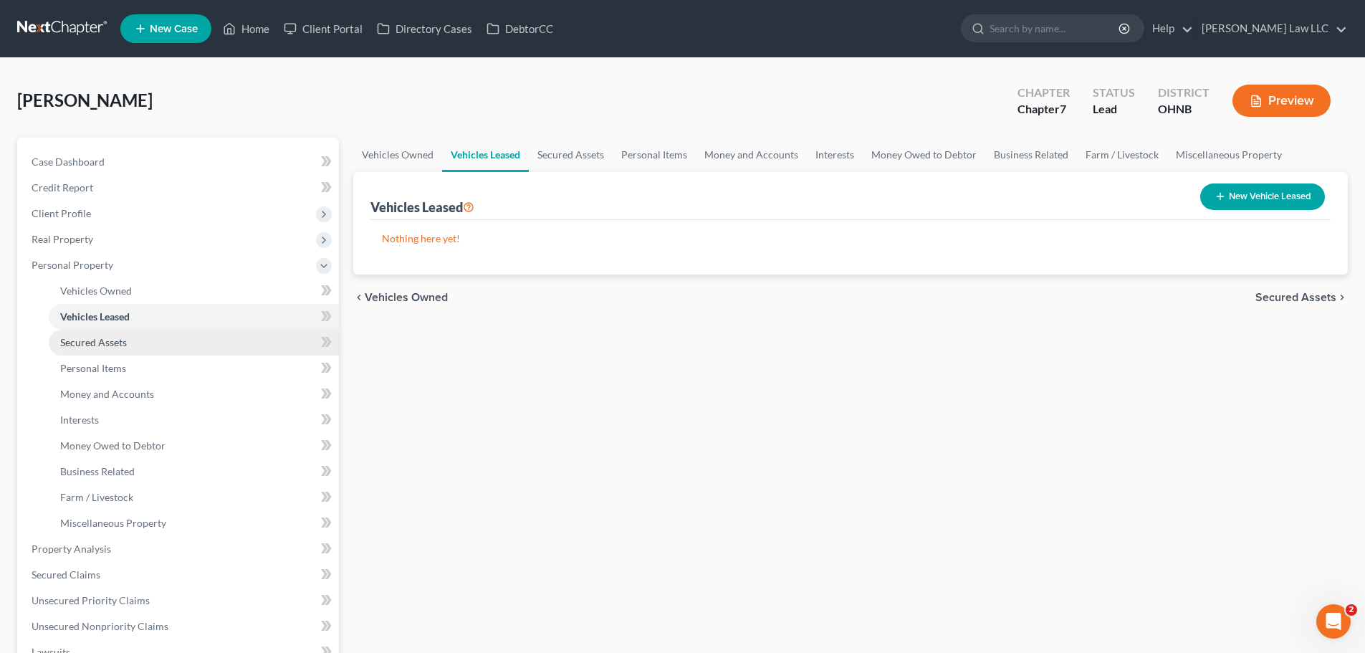
click at [133, 343] on link "Secured Assets" at bounding box center [194, 343] width 290 height 26
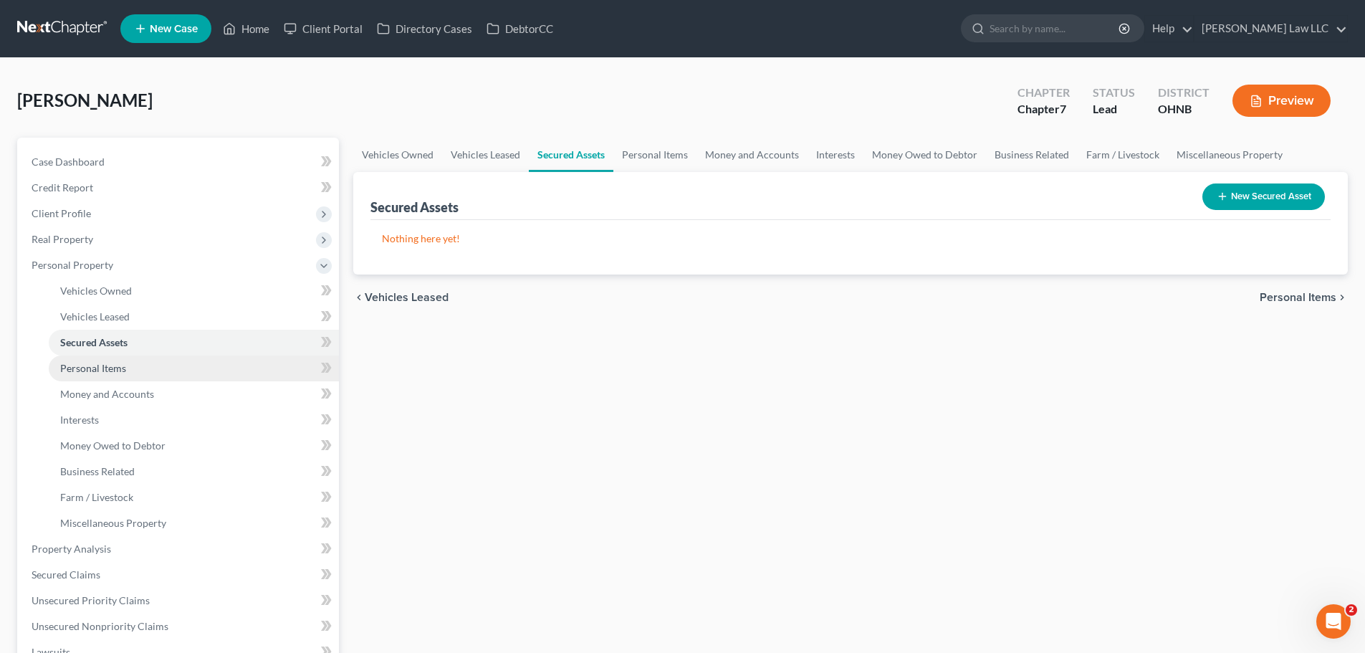
click at [133, 369] on link "Personal Items" at bounding box center [194, 368] width 290 height 26
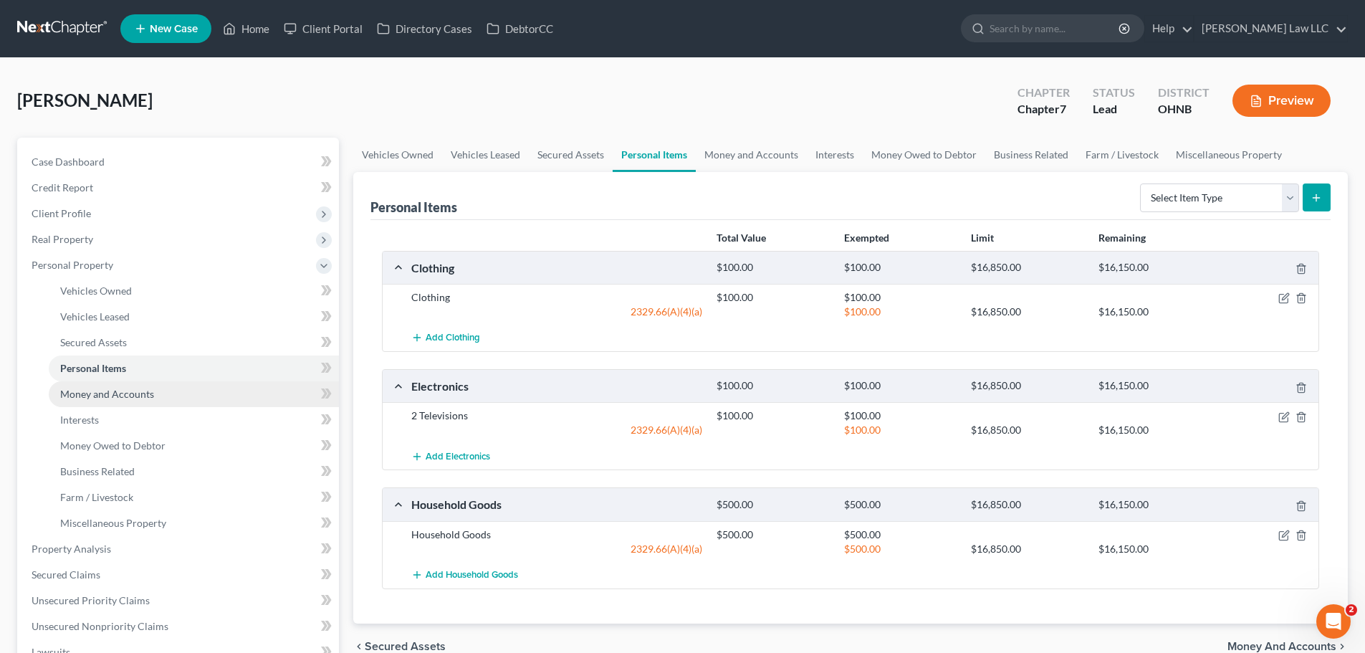
click at [172, 395] on link "Money and Accounts" at bounding box center [194, 394] width 290 height 26
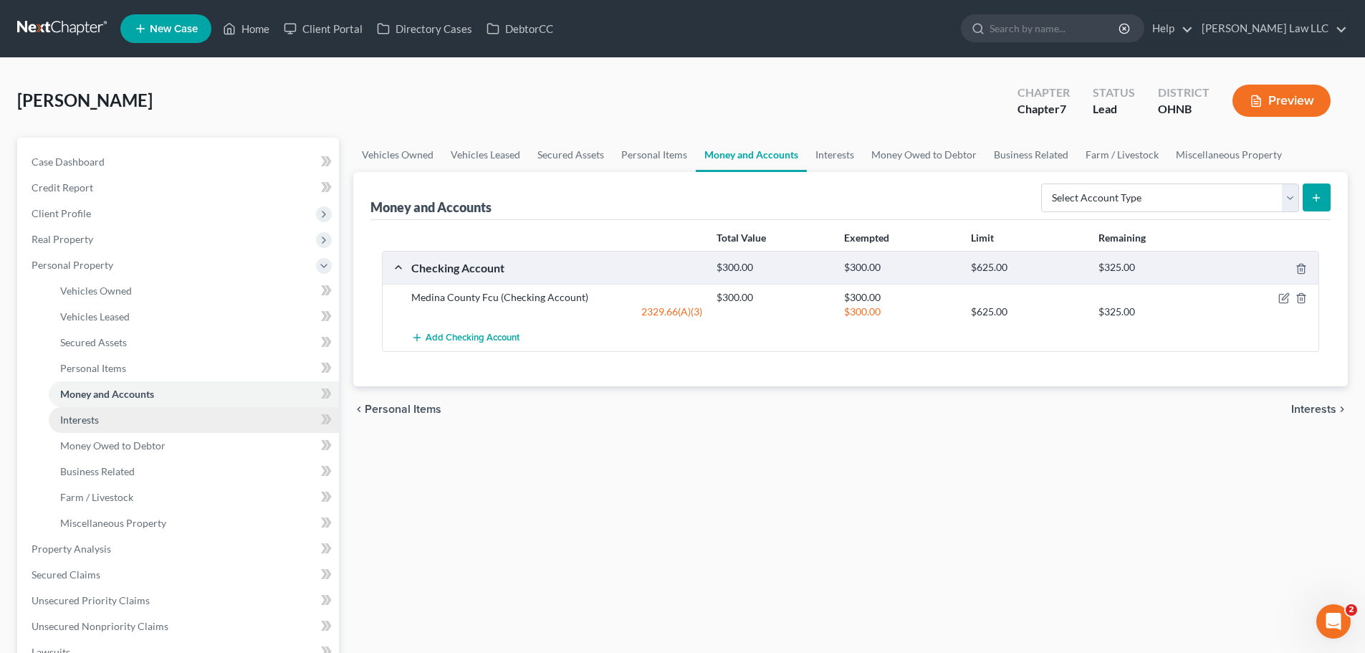
click at [156, 419] on link "Interests" at bounding box center [194, 420] width 290 height 26
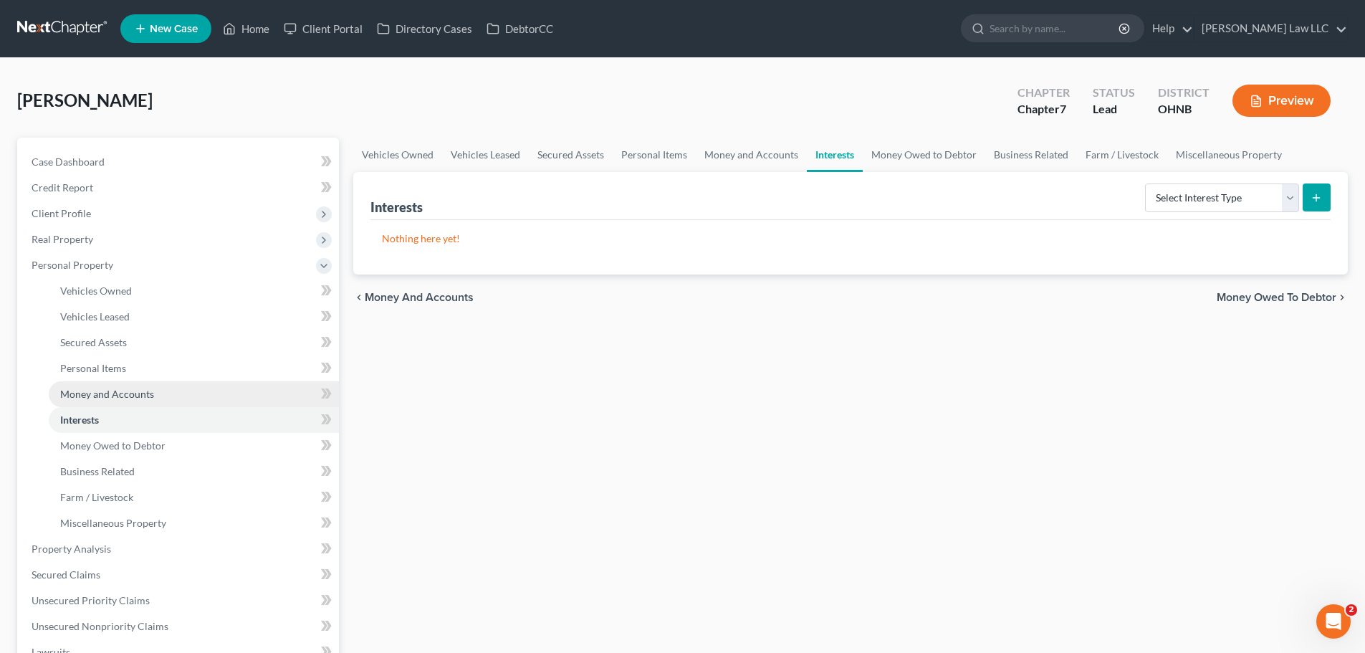
click at [162, 393] on link "Money and Accounts" at bounding box center [194, 394] width 290 height 26
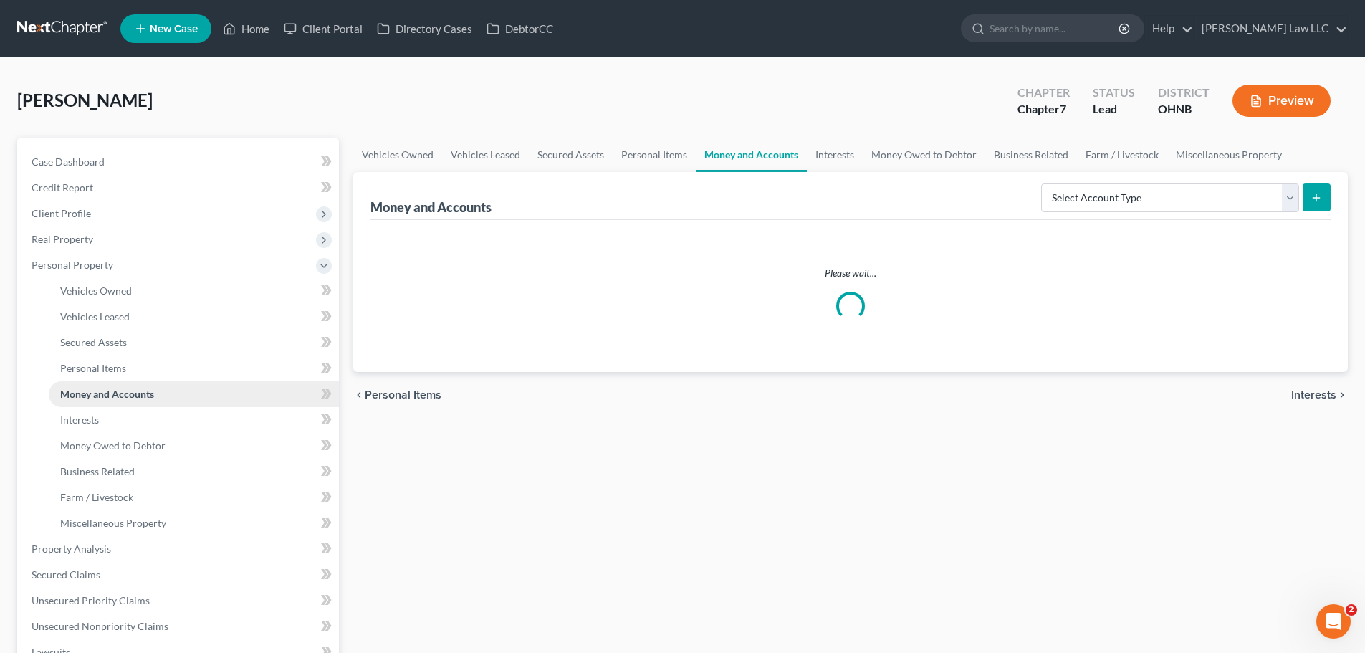
click at [162, 396] on link "Money and Accounts" at bounding box center [194, 394] width 290 height 26
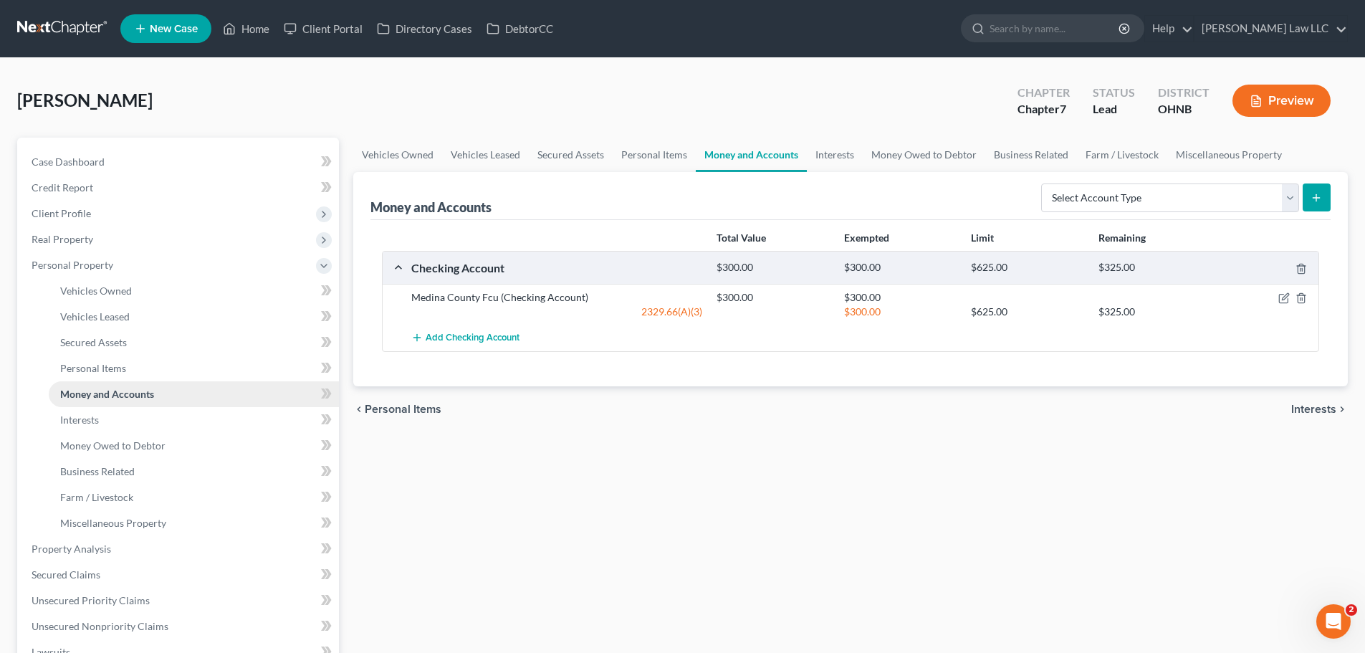
click at [157, 398] on link "Money and Accounts" at bounding box center [194, 394] width 290 height 26
click at [151, 396] on span "Money and Accounts" at bounding box center [107, 394] width 94 height 12
click at [131, 413] on link "Interests" at bounding box center [194, 420] width 290 height 26
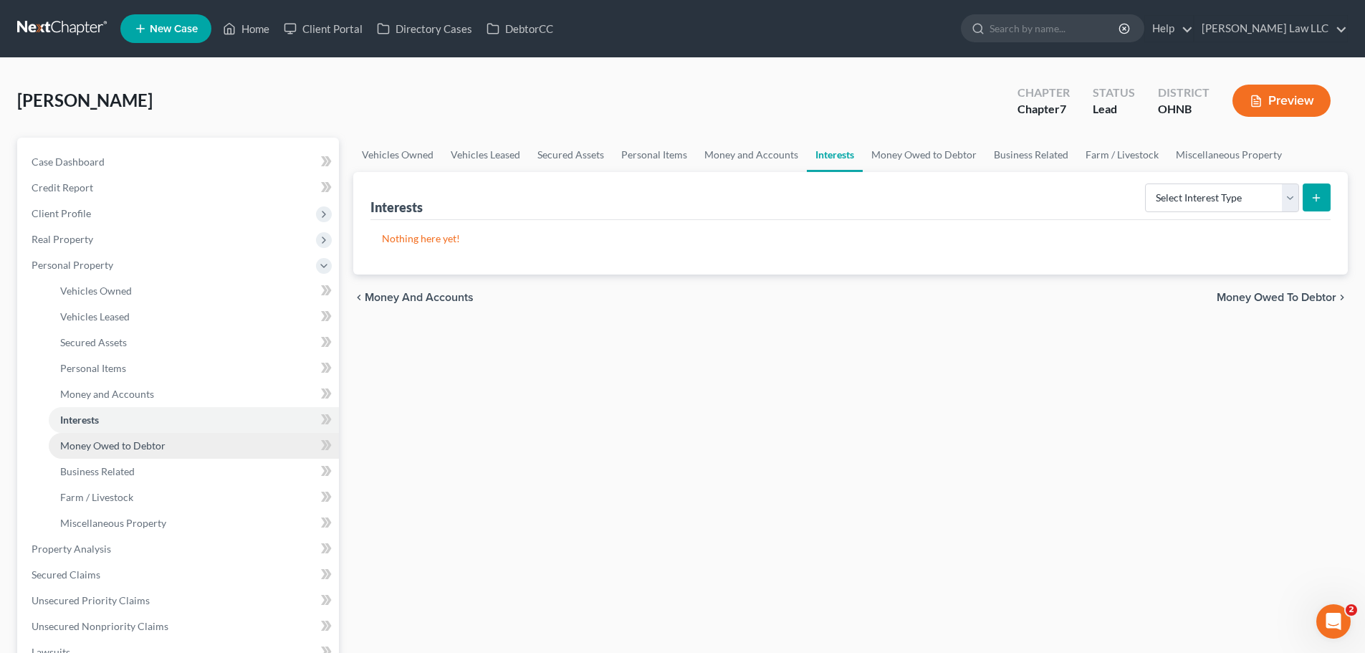
click at [122, 449] on span "Money Owed to Debtor" at bounding box center [112, 445] width 105 height 12
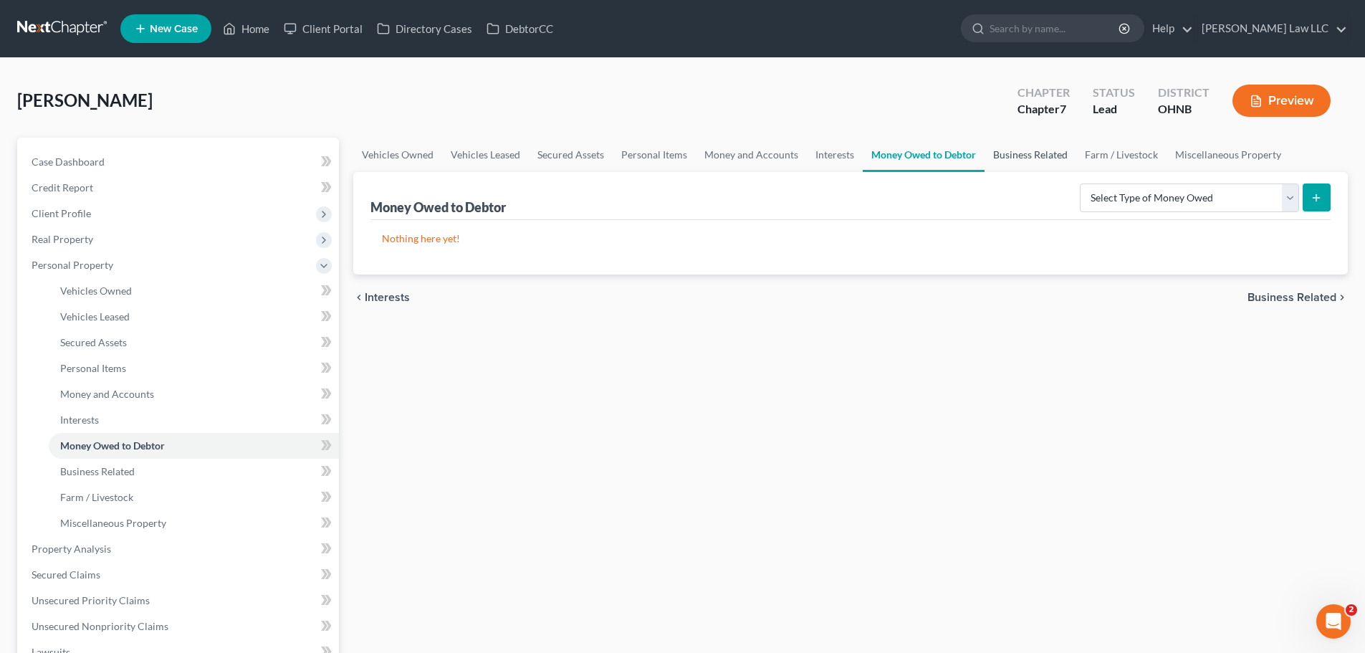
click at [1017, 146] on link "Business Related" at bounding box center [1031, 155] width 92 height 34
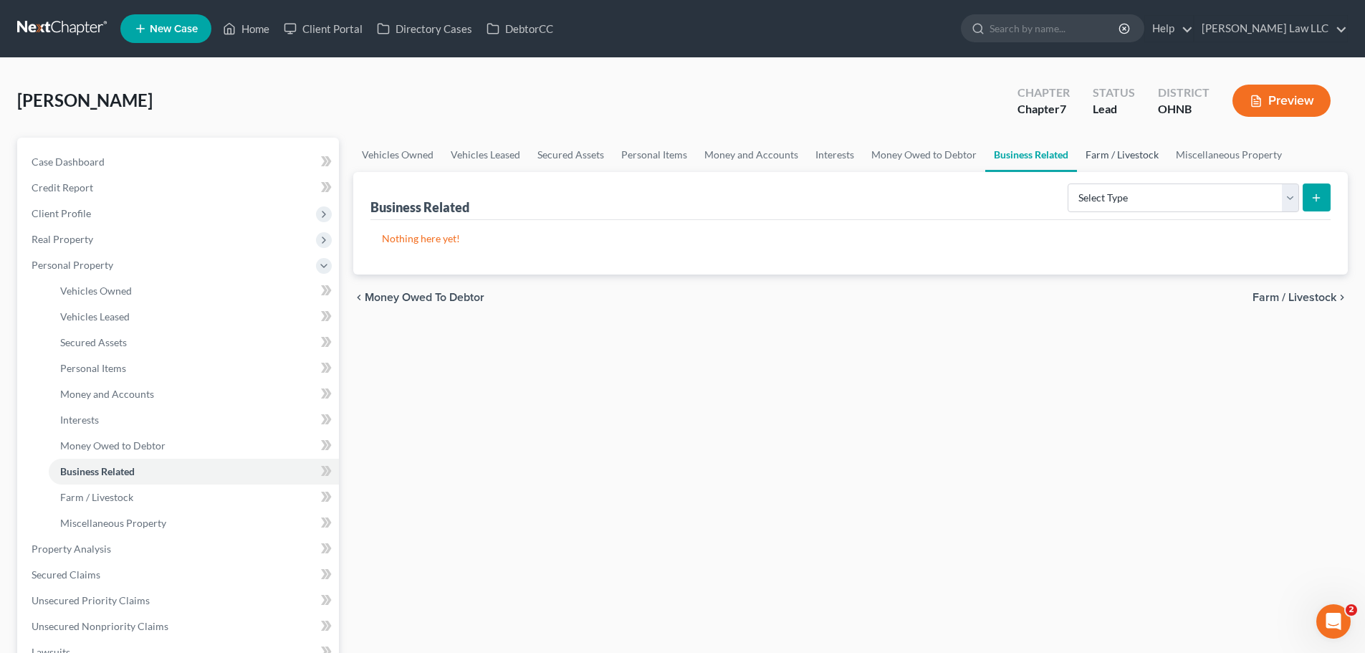
click at [1120, 153] on link "Farm / Livestock" at bounding box center [1122, 155] width 90 height 34
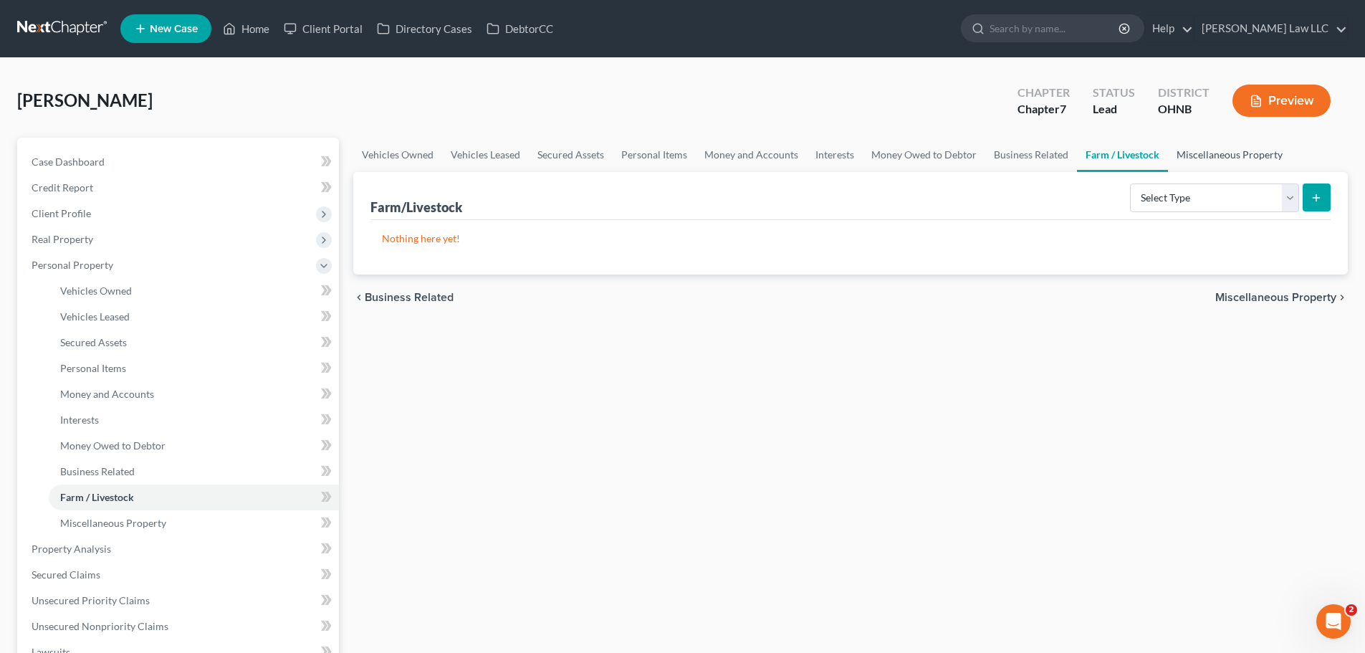
click at [1220, 158] on link "Miscellaneous Property" at bounding box center [1229, 155] width 123 height 34
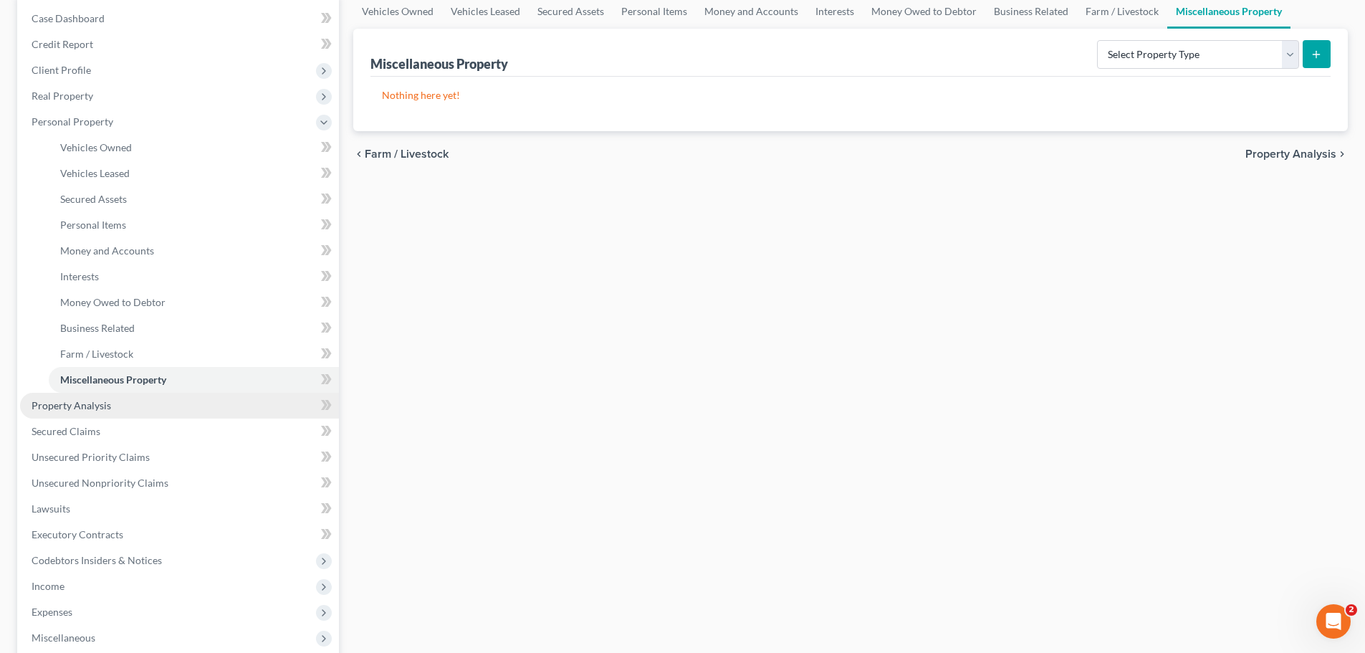
click at [125, 411] on link "Property Analysis" at bounding box center [179, 406] width 319 height 26
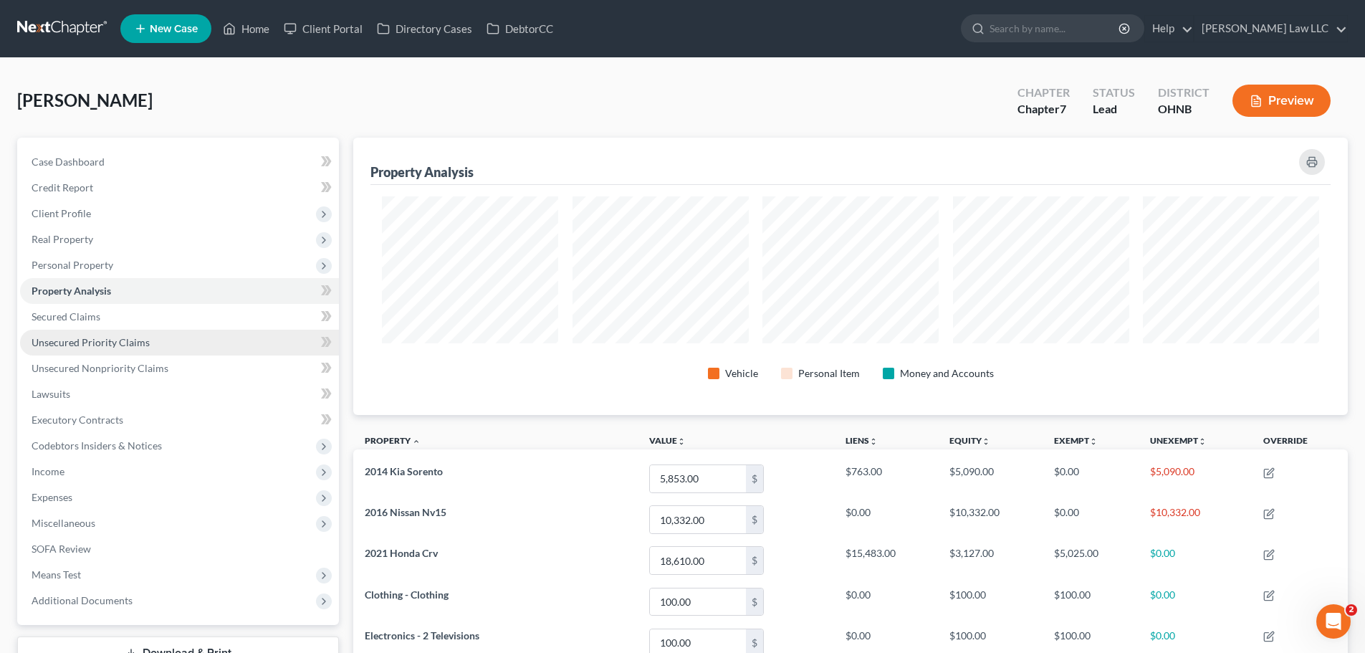
scroll to position [277, 995]
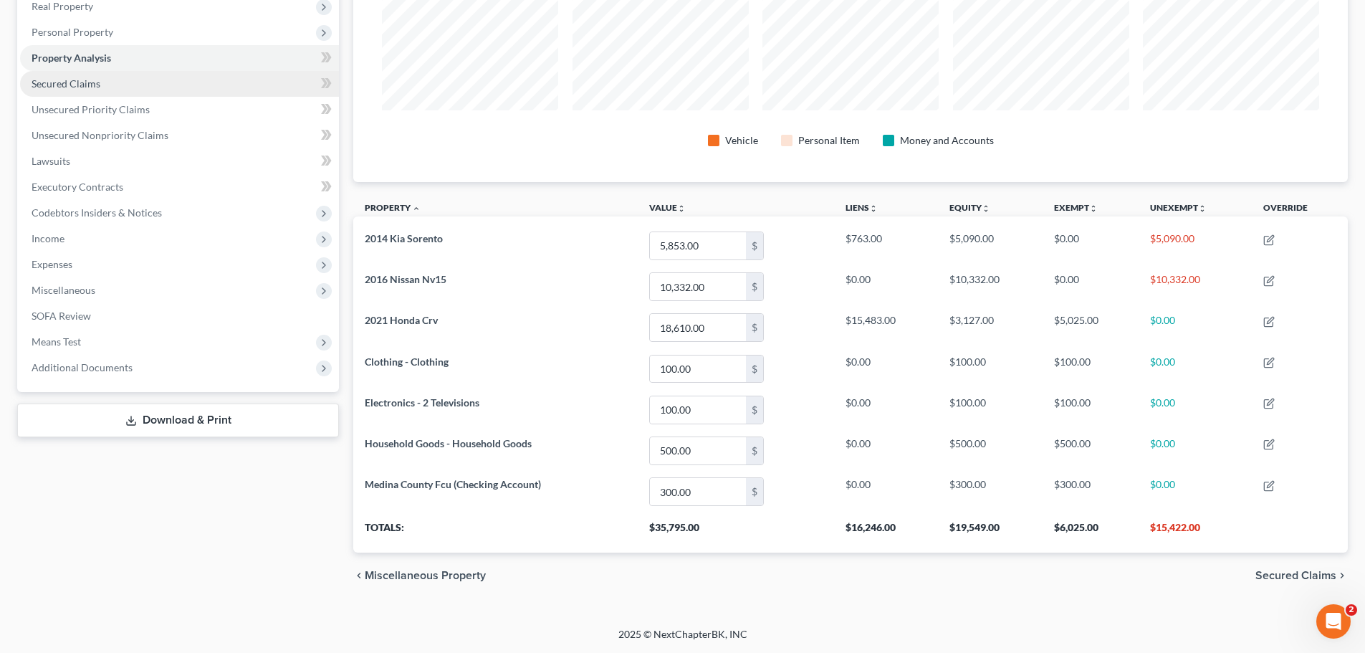
click at [75, 87] on span "Secured Claims" at bounding box center [66, 83] width 69 height 12
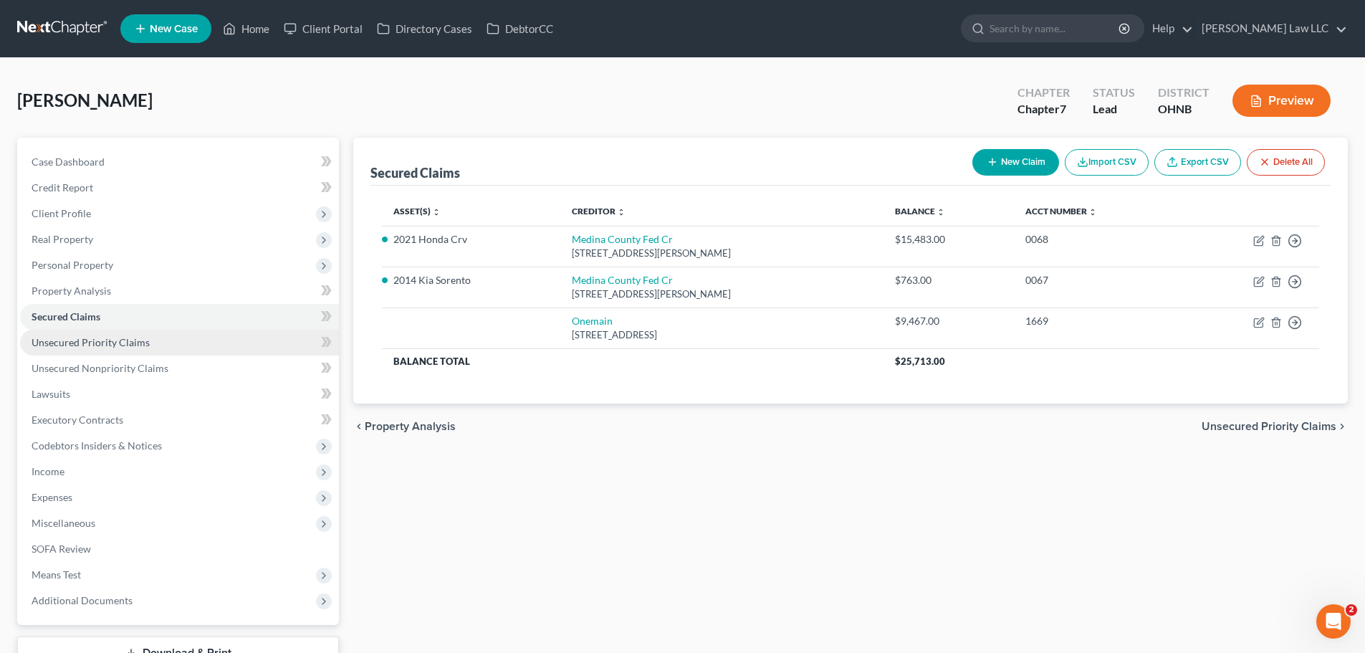
click at [104, 343] on span "Unsecured Priority Claims" at bounding box center [91, 342] width 118 height 12
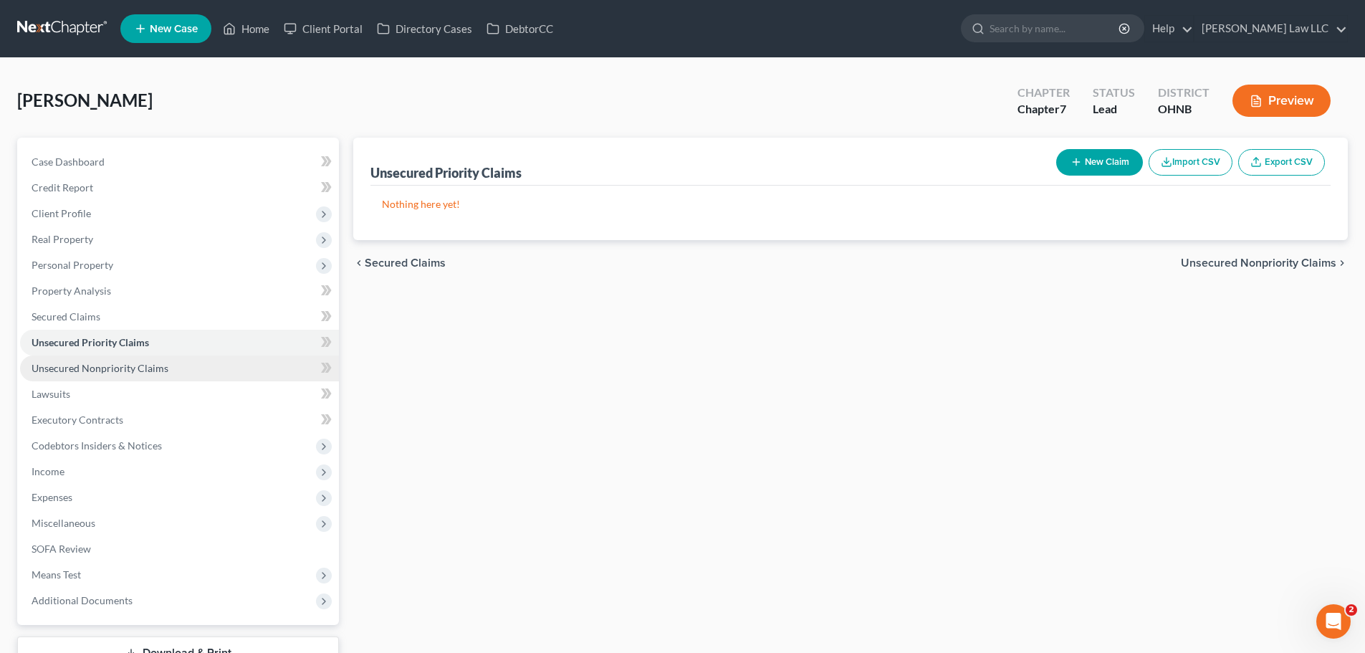
click at [111, 366] on span "Unsecured Nonpriority Claims" at bounding box center [100, 368] width 137 height 12
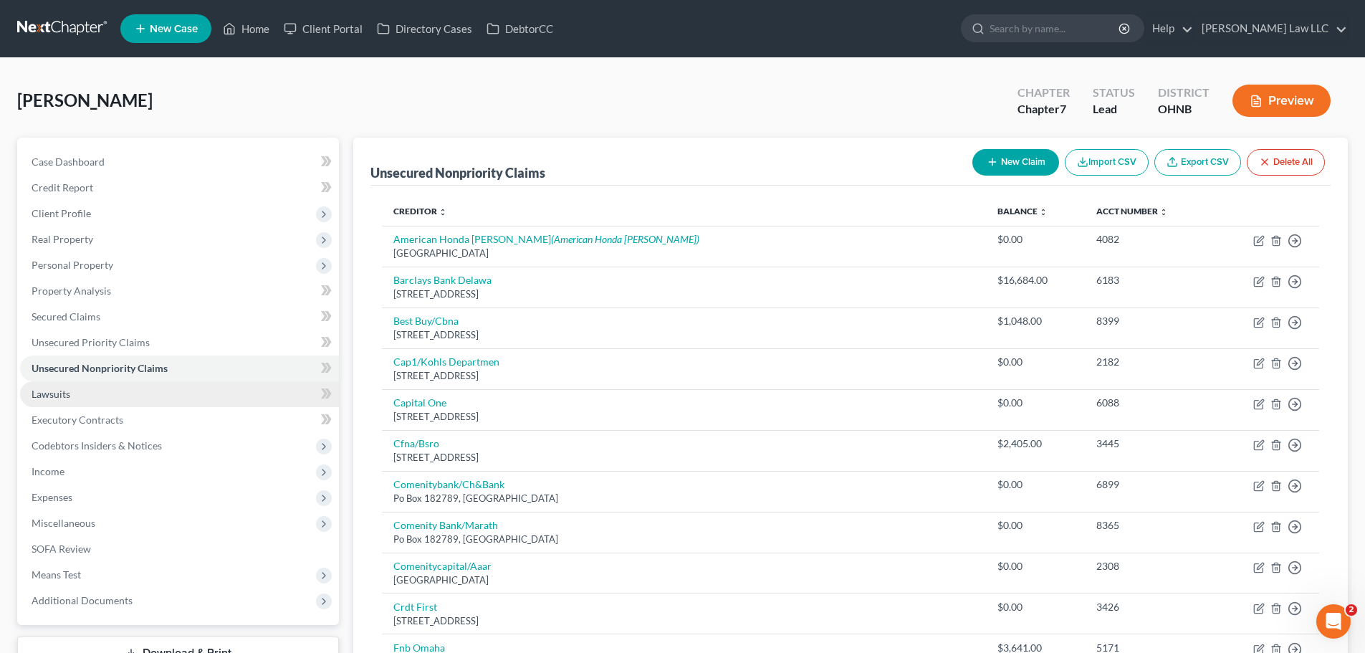
click at [94, 385] on link "Lawsuits" at bounding box center [179, 394] width 319 height 26
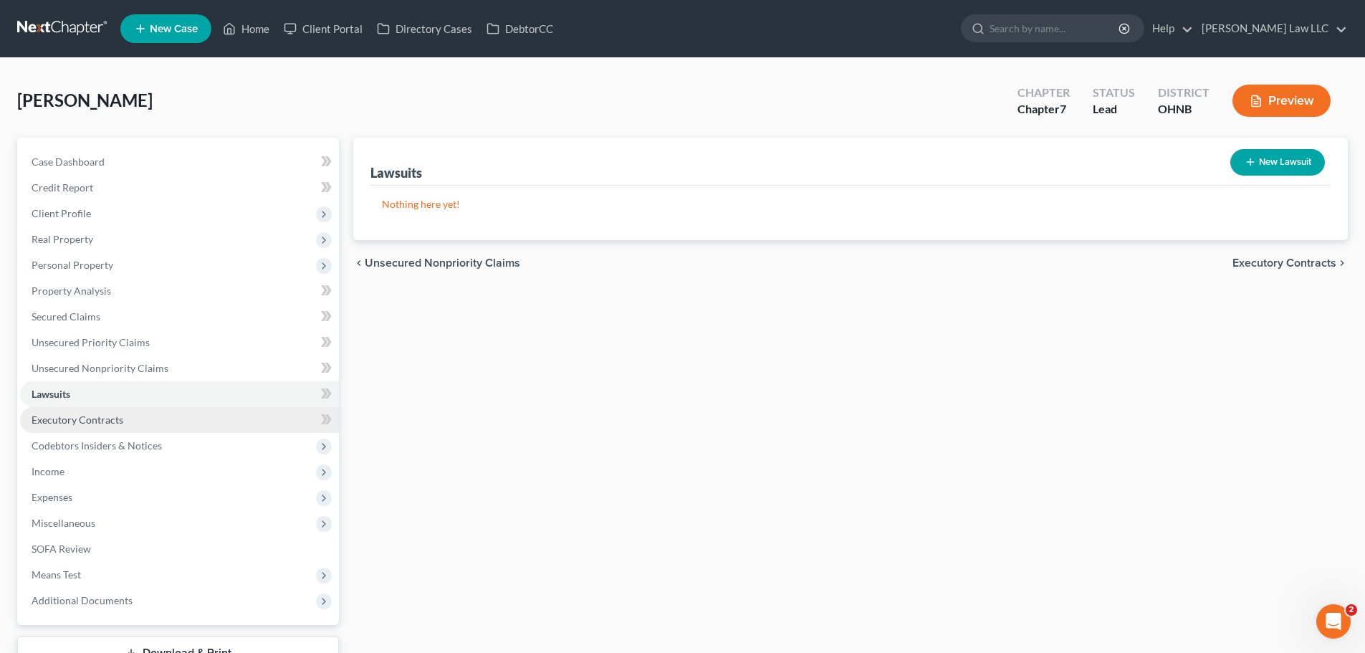
click at [105, 421] on span "Executory Contracts" at bounding box center [78, 419] width 92 height 12
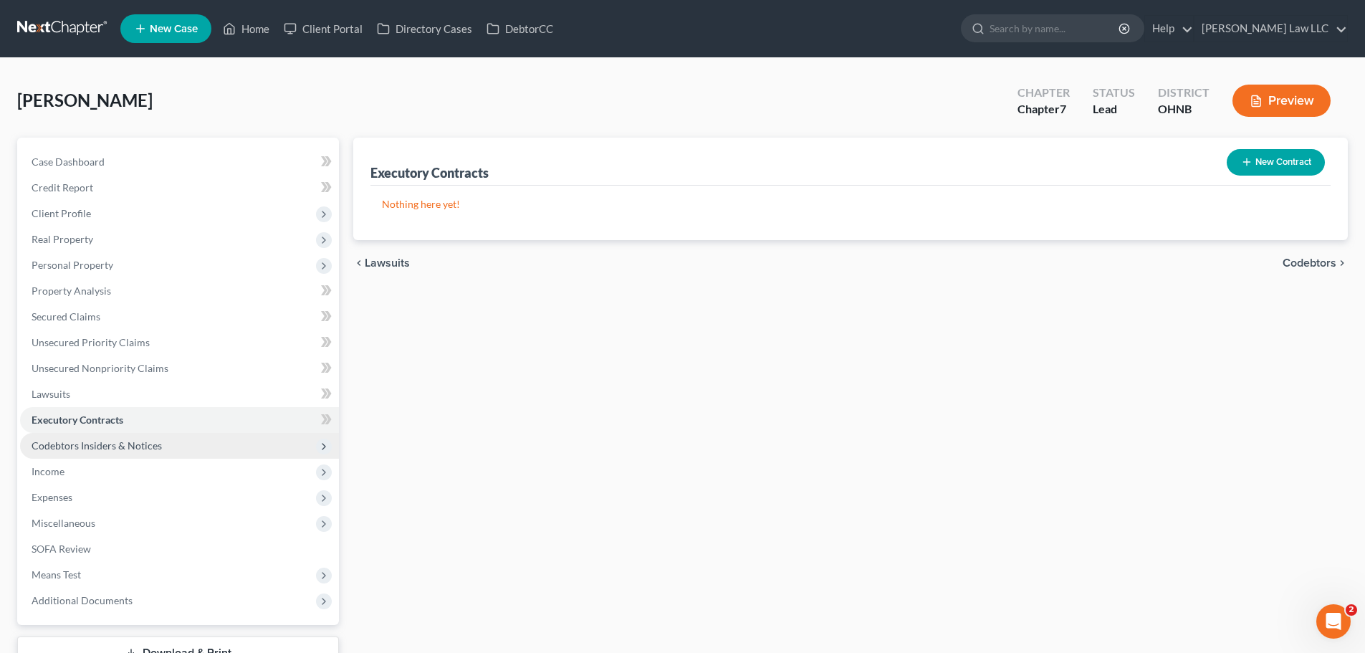
click at [107, 442] on span "Codebtors Insiders & Notices" at bounding box center [97, 445] width 130 height 12
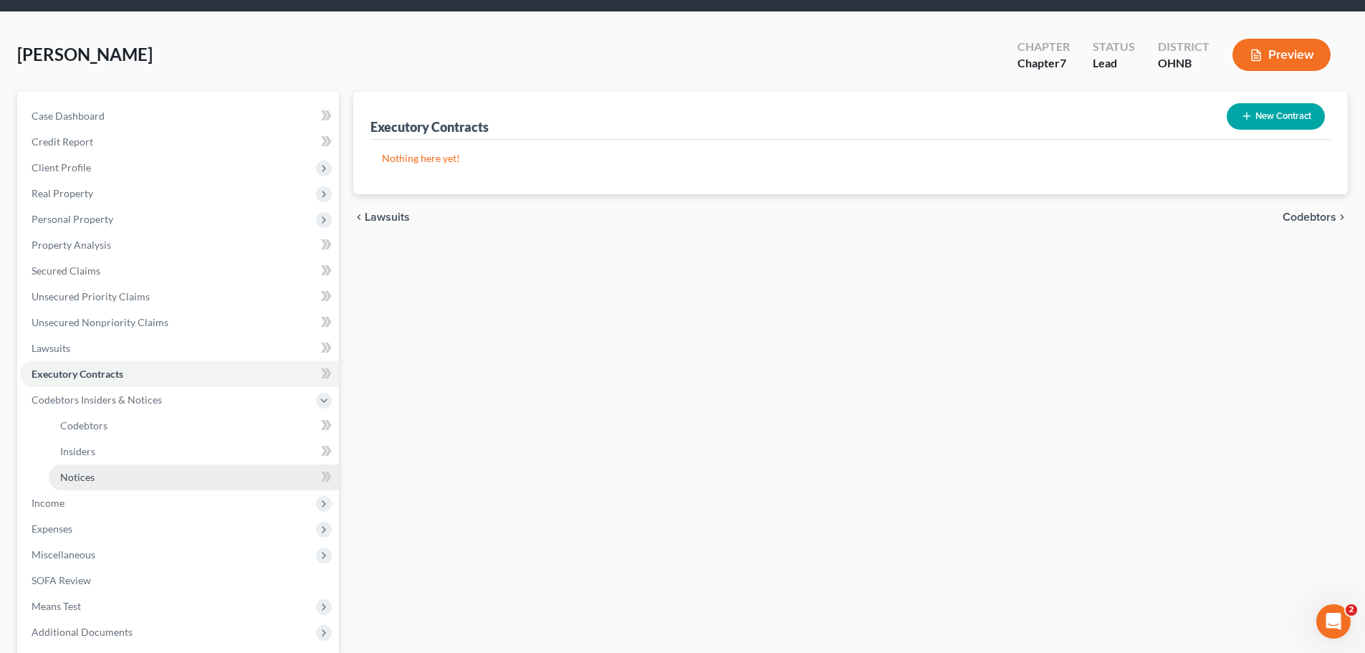
scroll to position [72, 0]
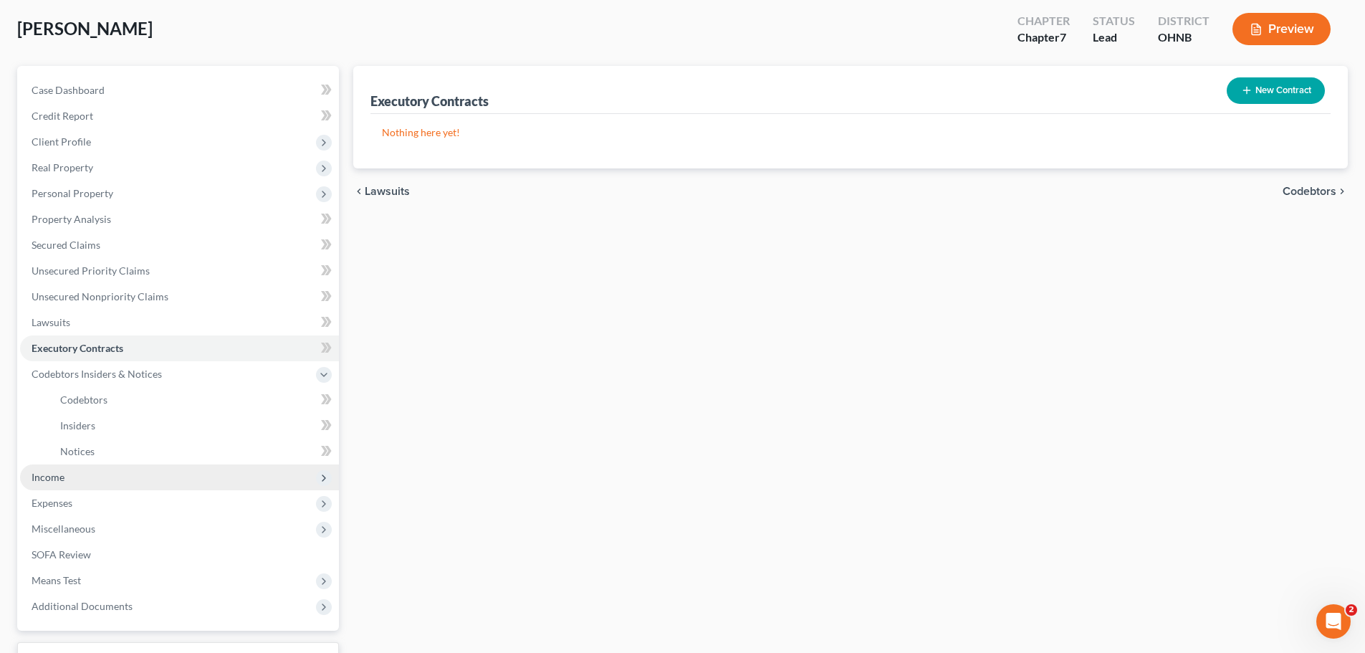
click at [72, 484] on span "Income" at bounding box center [179, 477] width 319 height 26
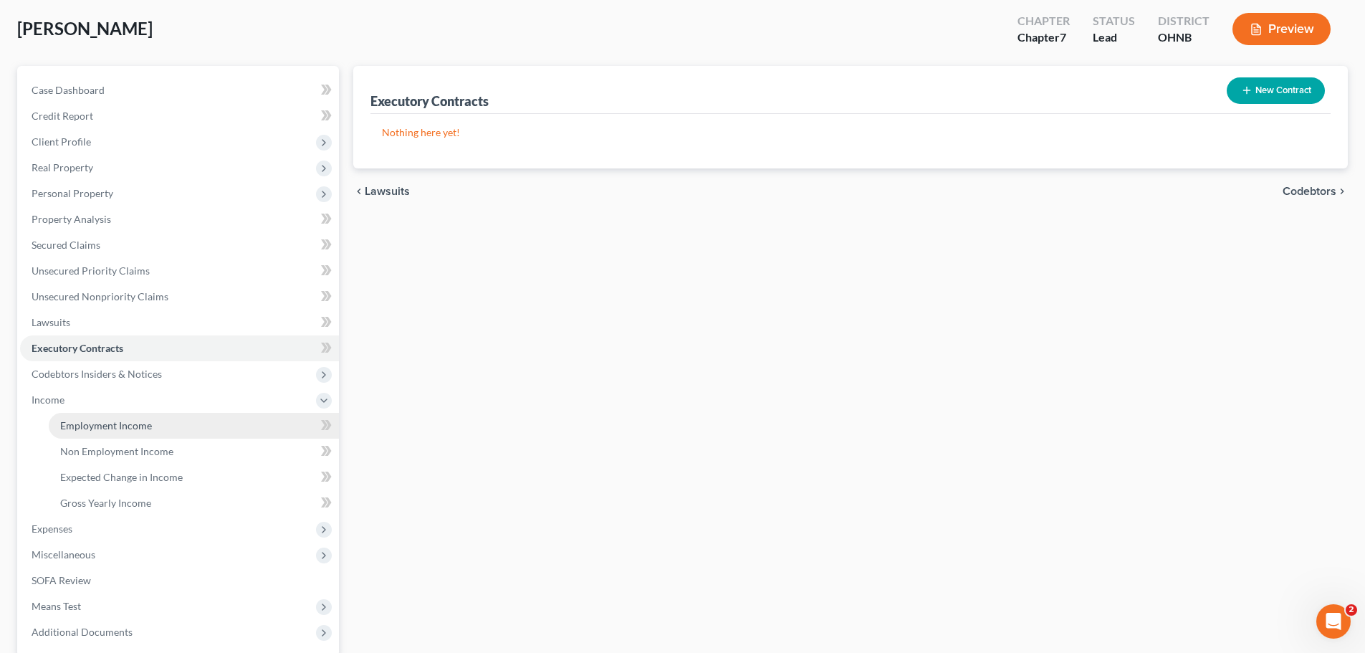
click at [122, 430] on span "Employment Income" at bounding box center [106, 425] width 92 height 12
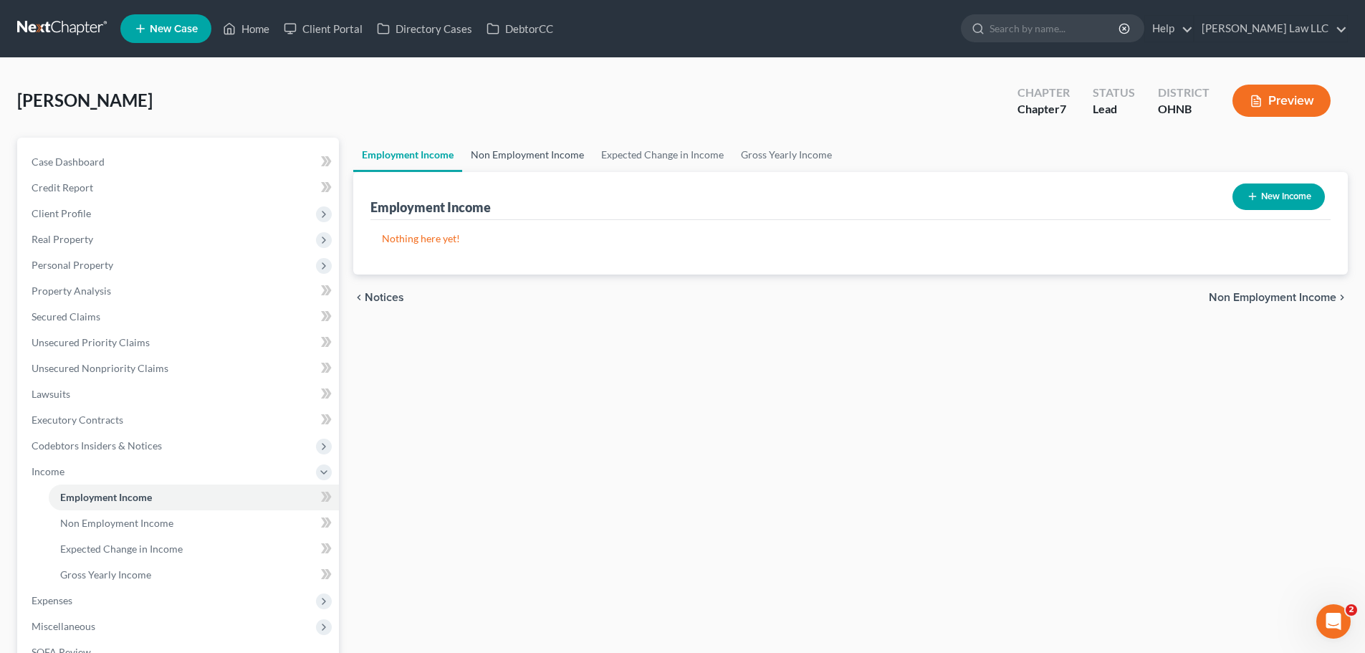
click at [538, 157] on link "Non Employment Income" at bounding box center [527, 155] width 130 height 34
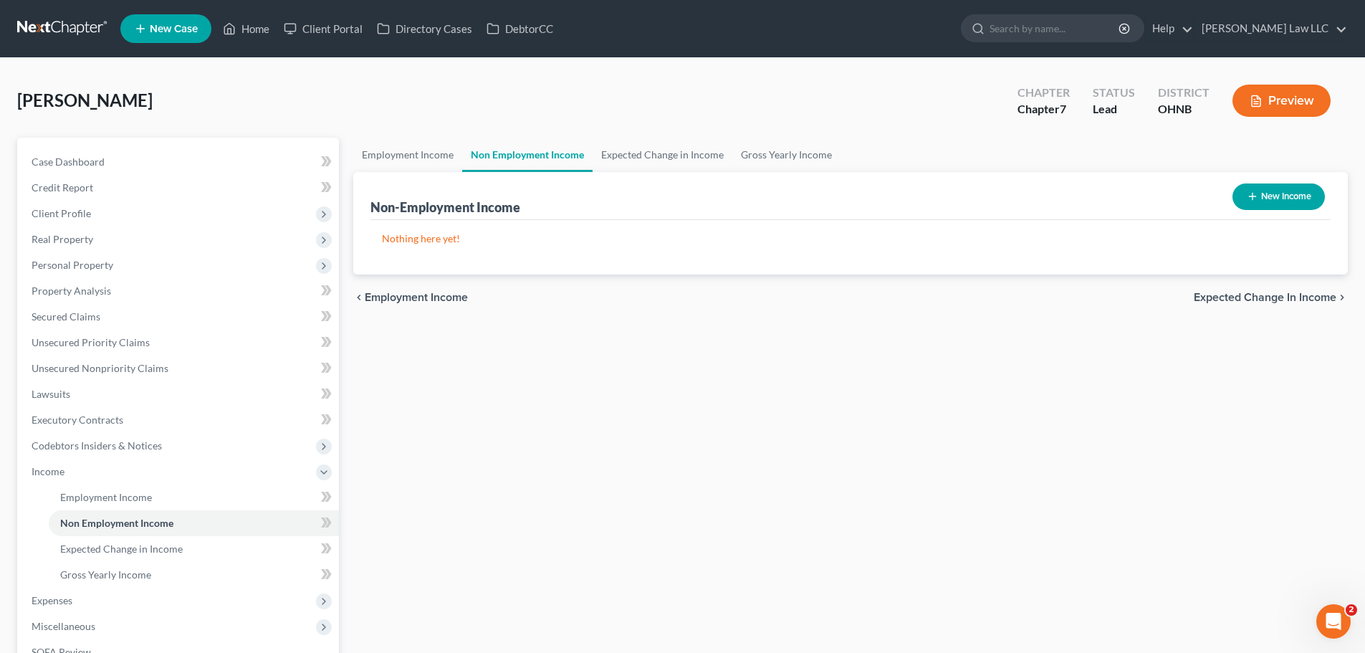
click at [1269, 198] on button "New Income" at bounding box center [1278, 196] width 92 height 27
select select "0"
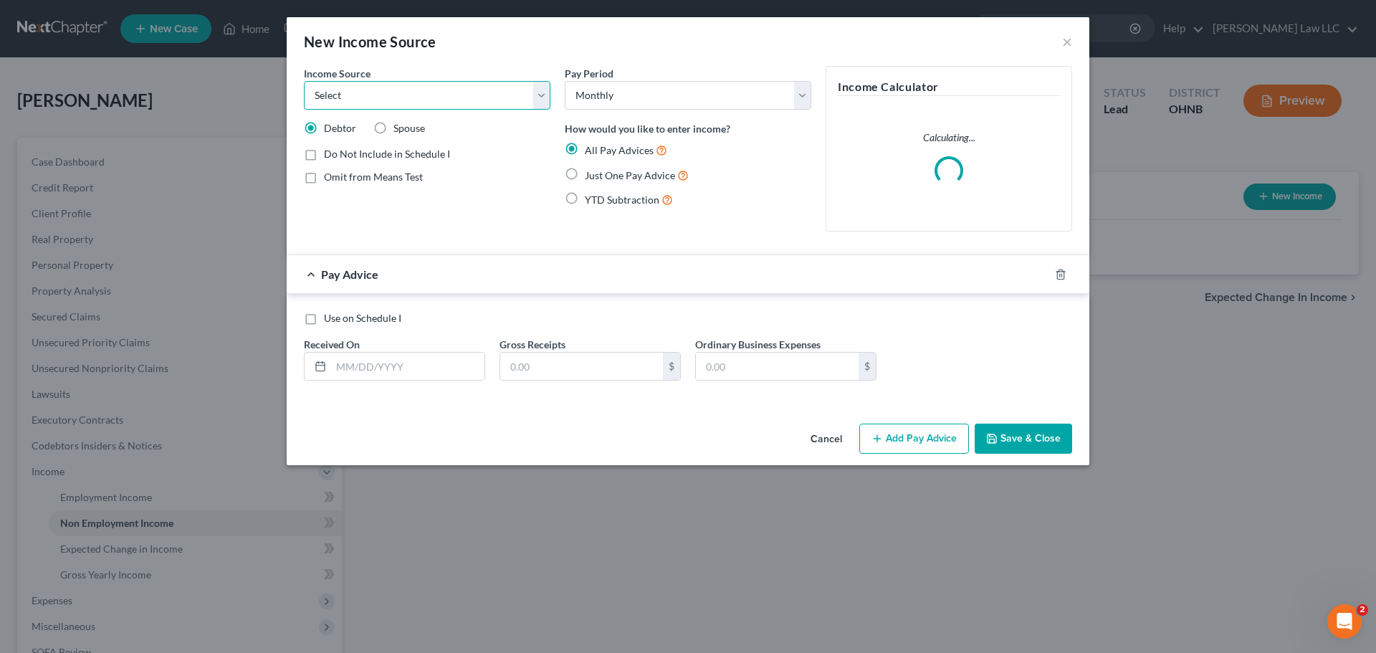
click at [391, 100] on select "Select Unemployment Disability (from employer) Pension Retirement Social Securi…" at bounding box center [427, 95] width 246 height 29
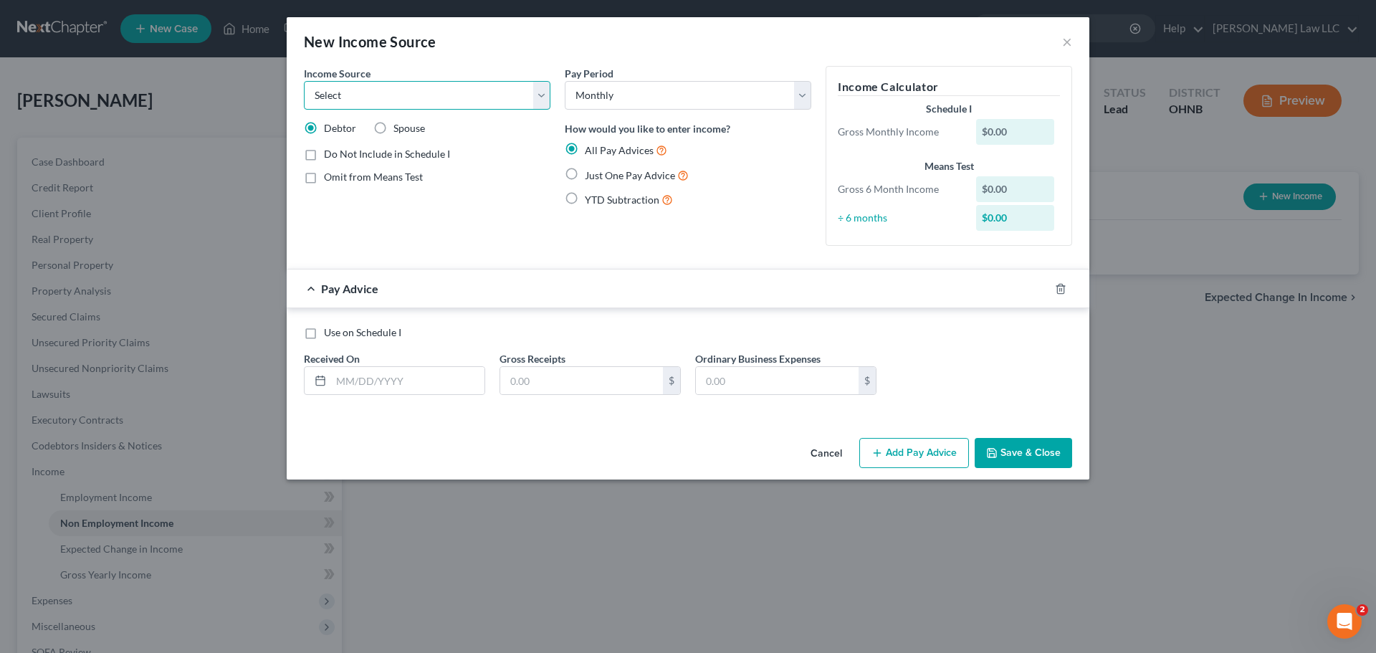
select select "2"
click at [304, 81] on select "Select Unemployment Disability (from employer) Pension Retirement Social Securi…" at bounding box center [427, 95] width 246 height 29
click at [393, 130] on label "Spouse" at bounding box center [409, 128] width 32 height 14
click at [399, 130] on input "Spouse" at bounding box center [403, 125] width 9 height 9
radio input "true"
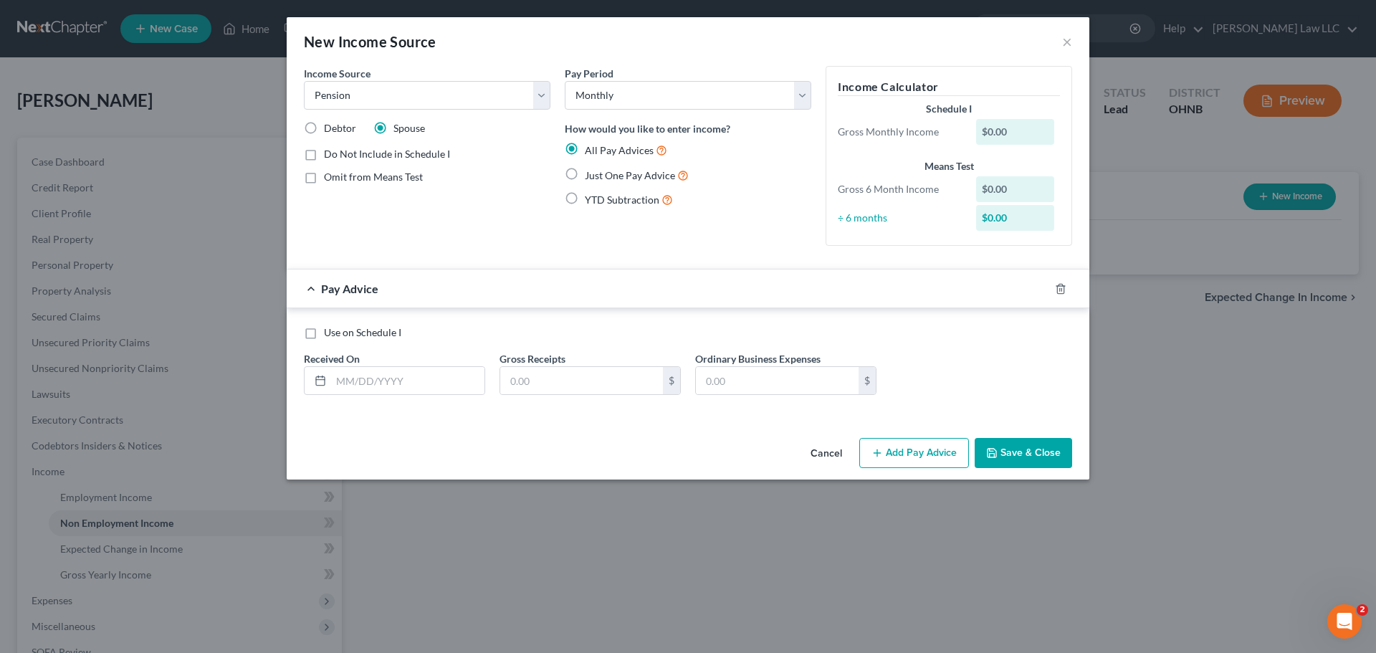
click at [324, 127] on label "Debtor" at bounding box center [340, 128] width 32 height 14
click at [330, 127] on input "Debtor" at bounding box center [334, 125] width 9 height 9
radio input "true"
click at [628, 178] on span "Just One Pay Advice" at bounding box center [630, 175] width 90 height 12
click at [600, 176] on input "Just One Pay Advice" at bounding box center [594, 171] width 9 height 9
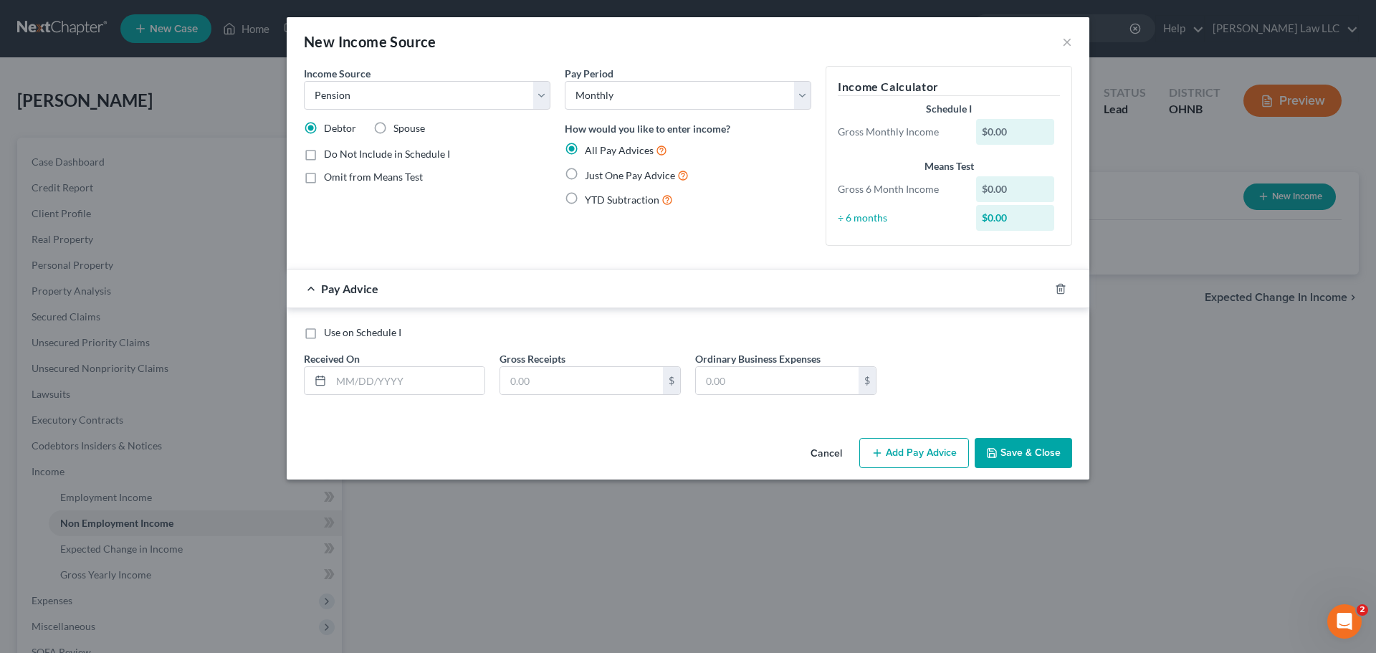
radio input "true"
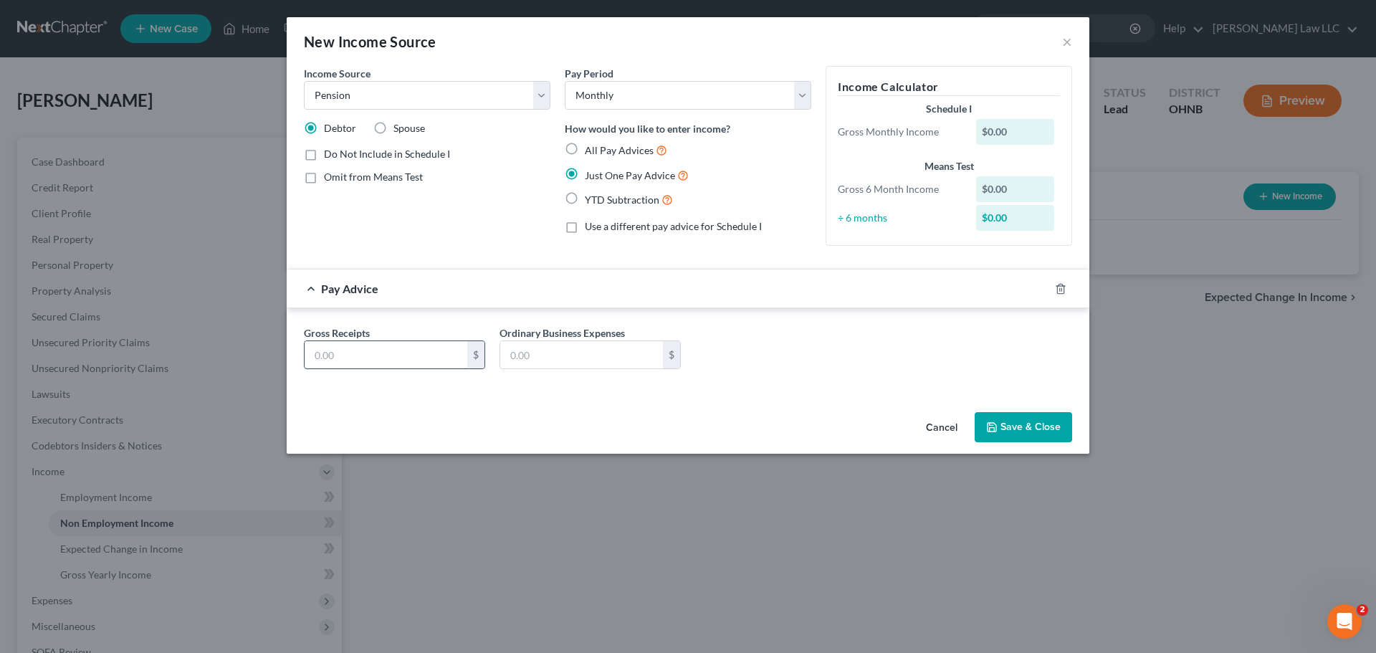
click at [399, 353] on input "text" at bounding box center [386, 354] width 163 height 27
type input "1,245.68"
click at [810, 343] on div "Gross Receipts 1,245.68 $ Ordinary Business Expenses $" at bounding box center [688, 352] width 782 height 55
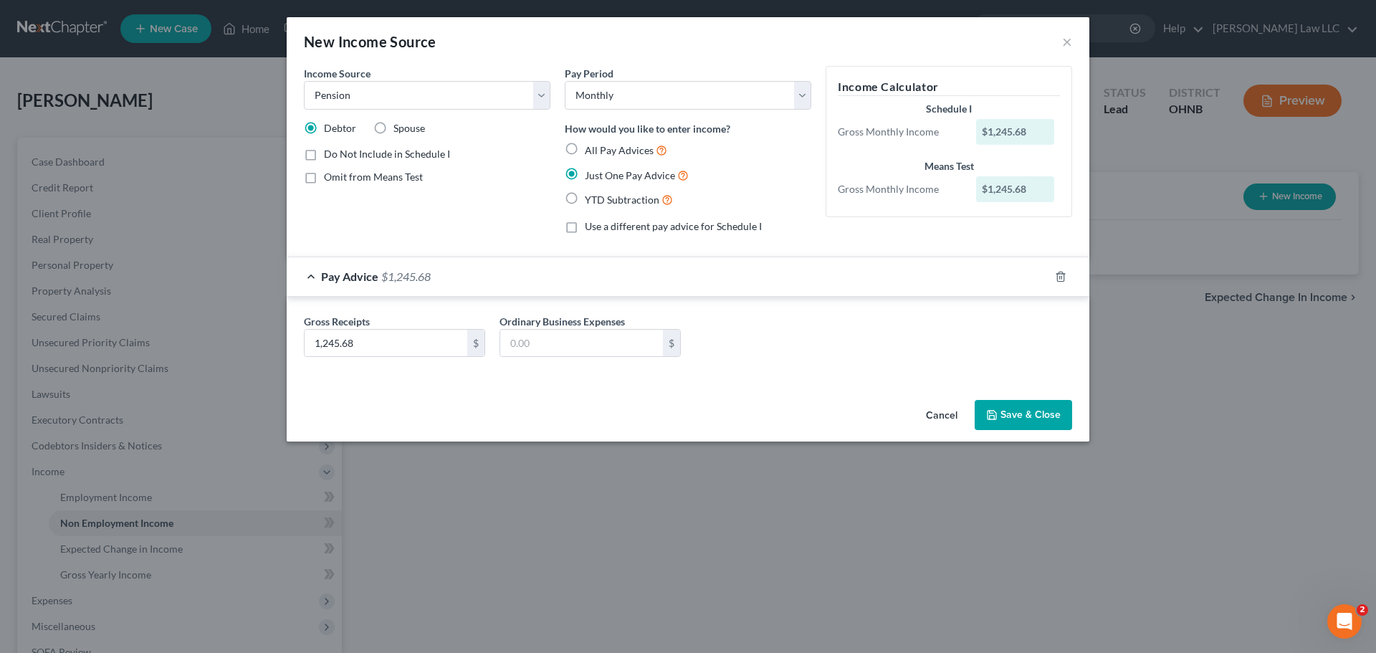
click at [781, 348] on div "Gross Receipts 1,245.68 $ Ordinary Business Expenses $" at bounding box center [688, 341] width 782 height 55
click at [1032, 410] on button "Save & Close" at bounding box center [1022, 415] width 97 height 30
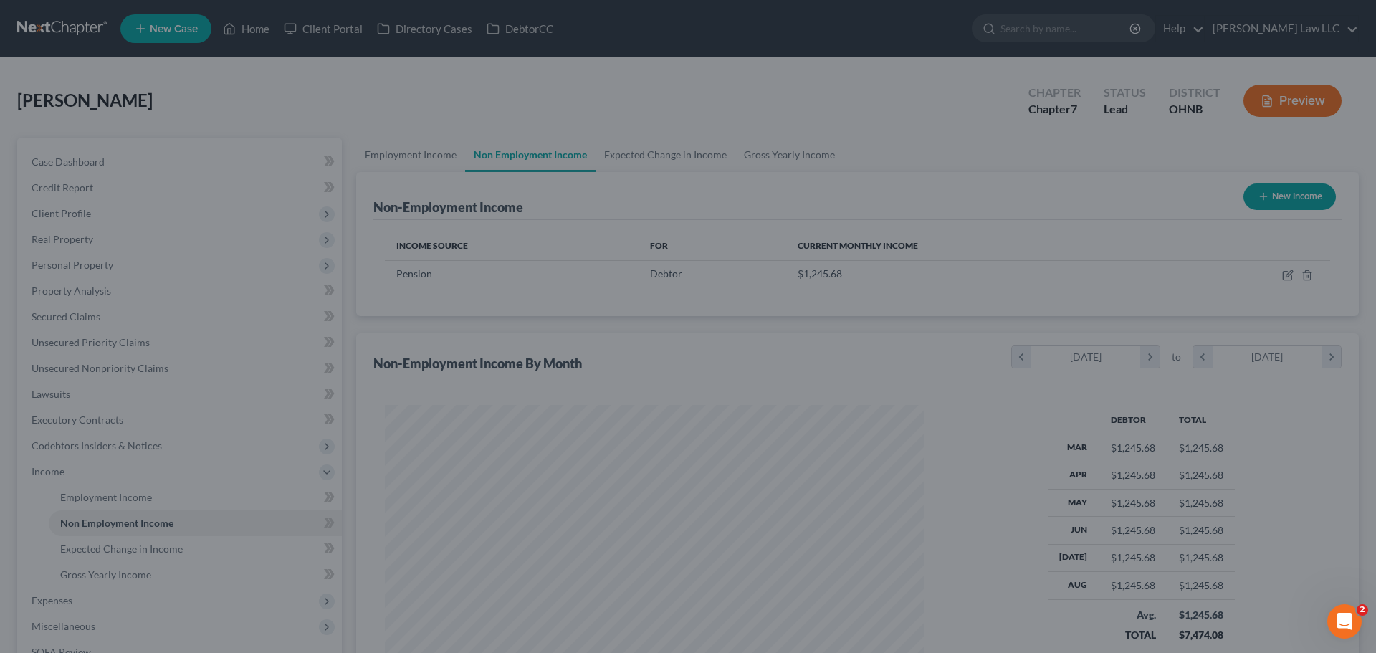
scroll to position [267, 563]
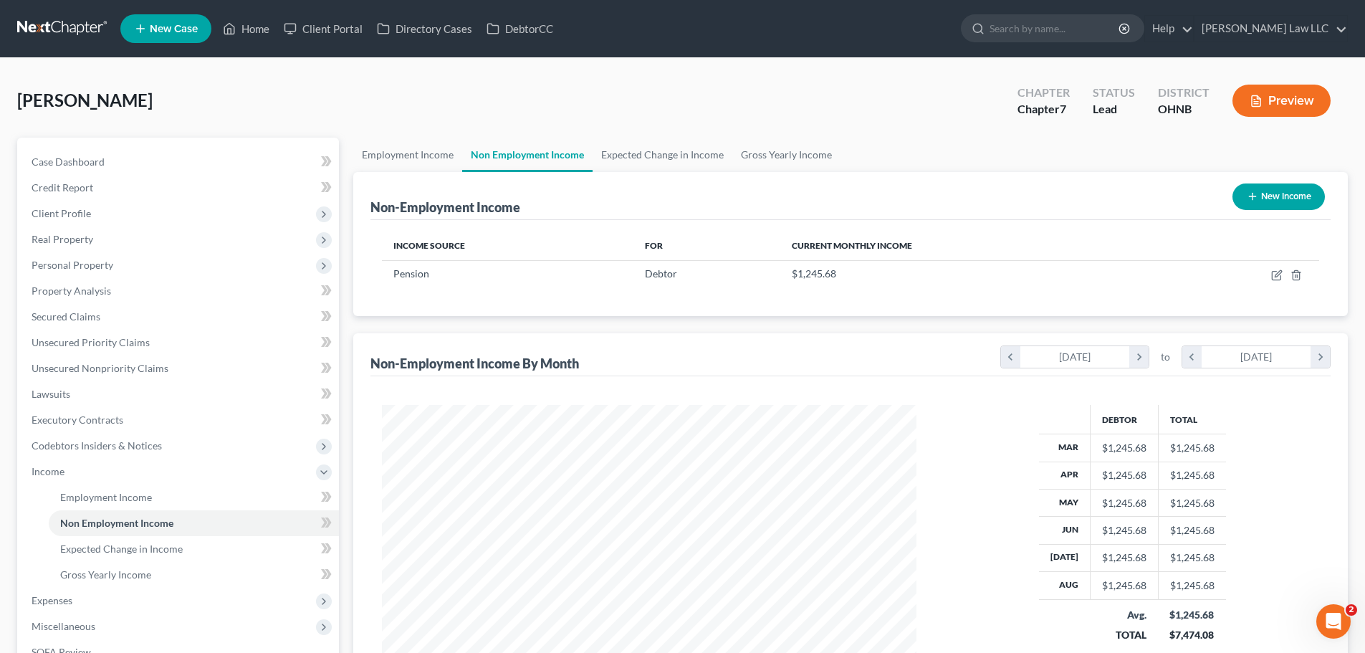
click at [1280, 198] on button "New Income" at bounding box center [1278, 196] width 92 height 27
select select "0"
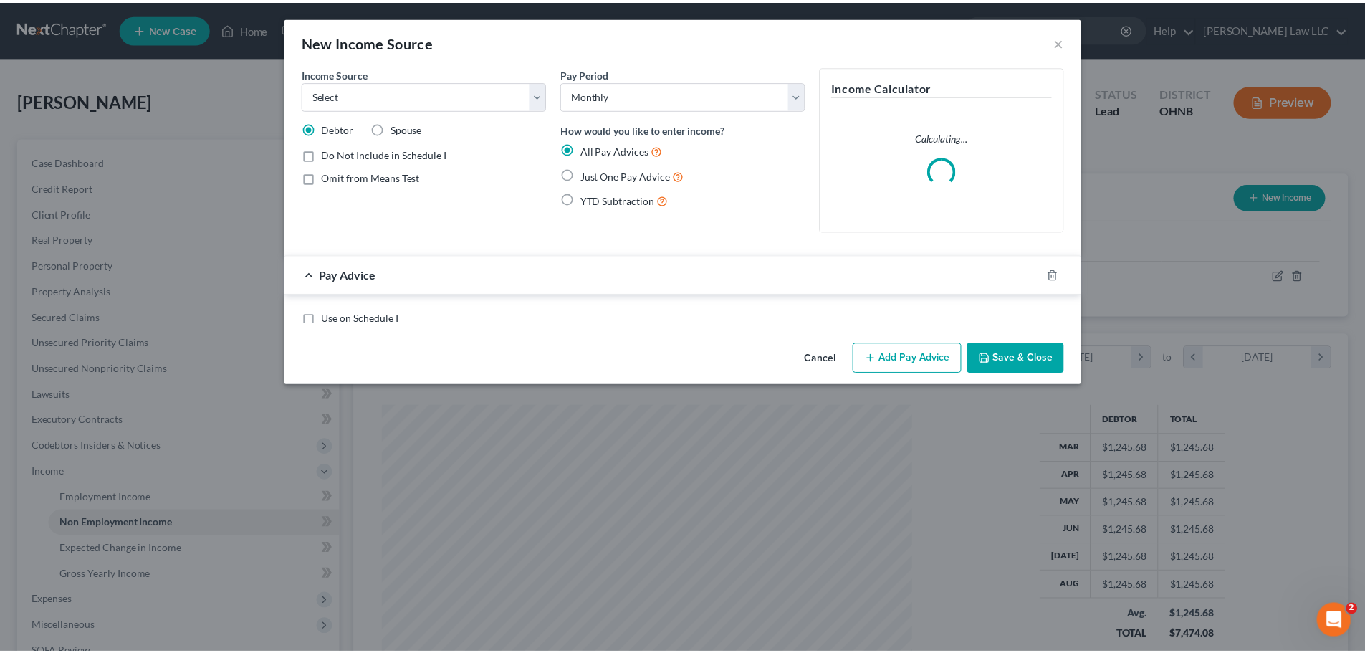
scroll to position [269, 568]
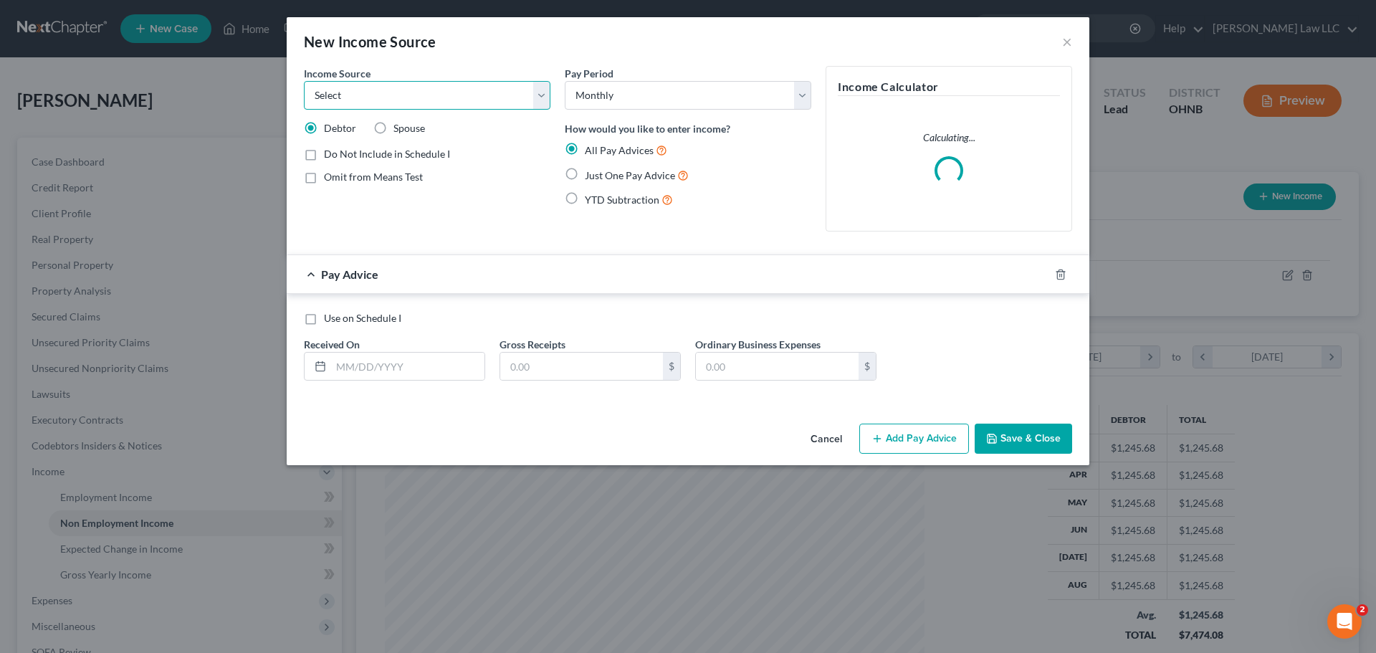
click at [384, 89] on select "Select Unemployment Disability (from employer) Pension Retirement Social Securi…" at bounding box center [427, 95] width 246 height 29
select select "4"
click at [304, 81] on select "Select Unemployment Disability (from employer) Pension Retirement Social Securi…" at bounding box center [427, 95] width 246 height 29
click at [612, 177] on span "Just One Pay Advice" at bounding box center [630, 175] width 90 height 12
click at [600, 176] on input "Just One Pay Advice" at bounding box center [594, 171] width 9 height 9
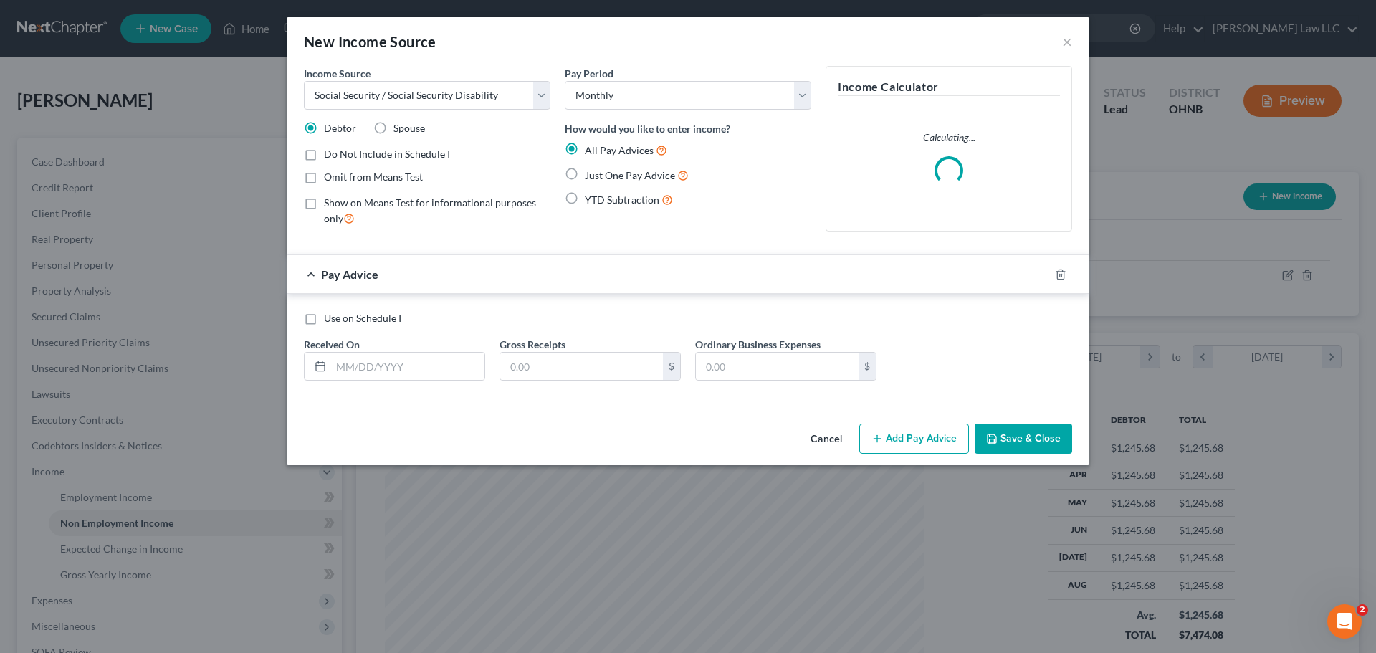
radio input "true"
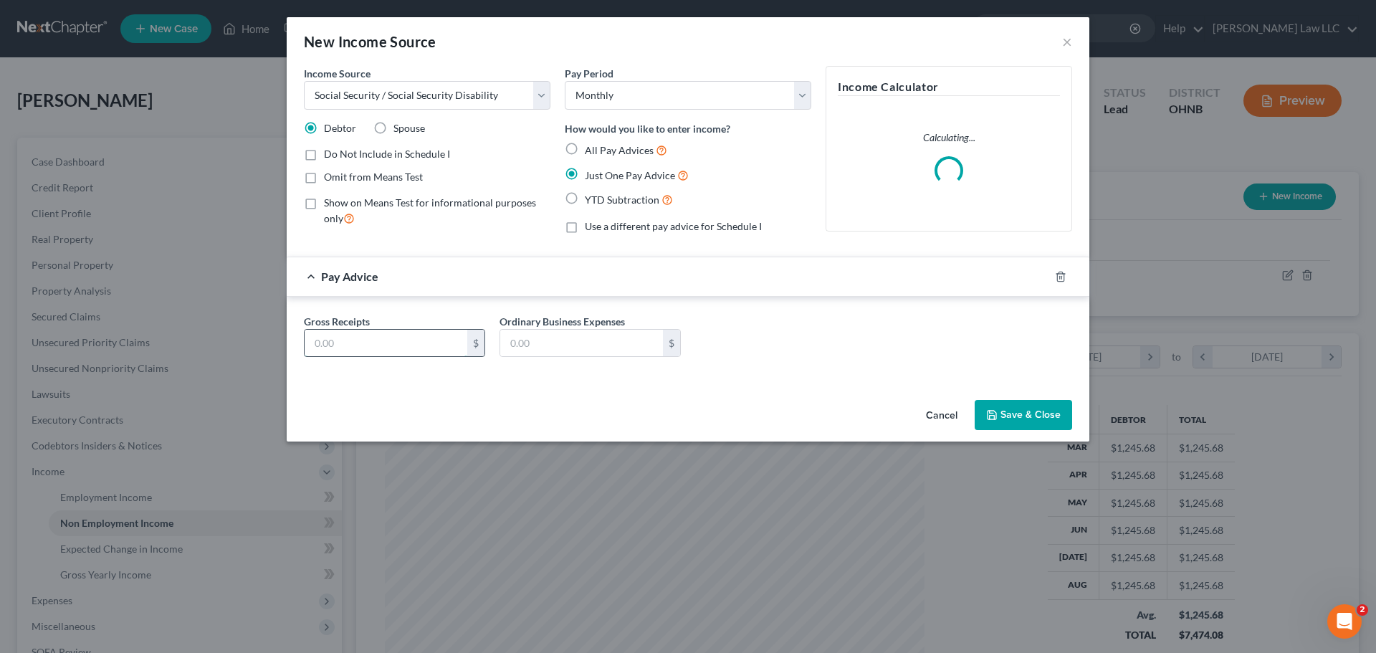
click at [406, 337] on input "text" at bounding box center [386, 343] width 163 height 27
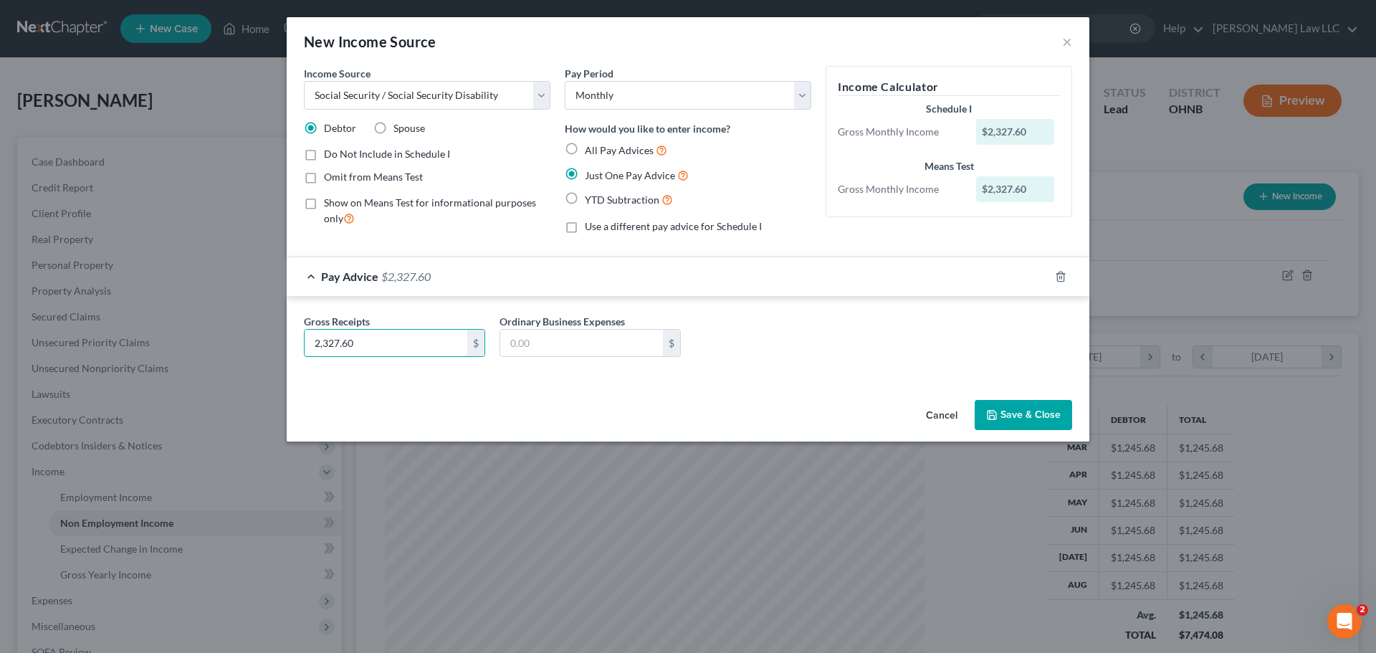
type input "2,327.60"
click at [469, 307] on div "Gross Receipts 2,327.60 $ Ordinary Business Expenses $" at bounding box center [688, 339] width 803 height 84
click at [1036, 394] on div "Income Source * Select Unemployment Disability (from employer) Pension Retireme…" at bounding box center [688, 230] width 803 height 328
click at [1034, 408] on button "Save & Close" at bounding box center [1022, 415] width 97 height 30
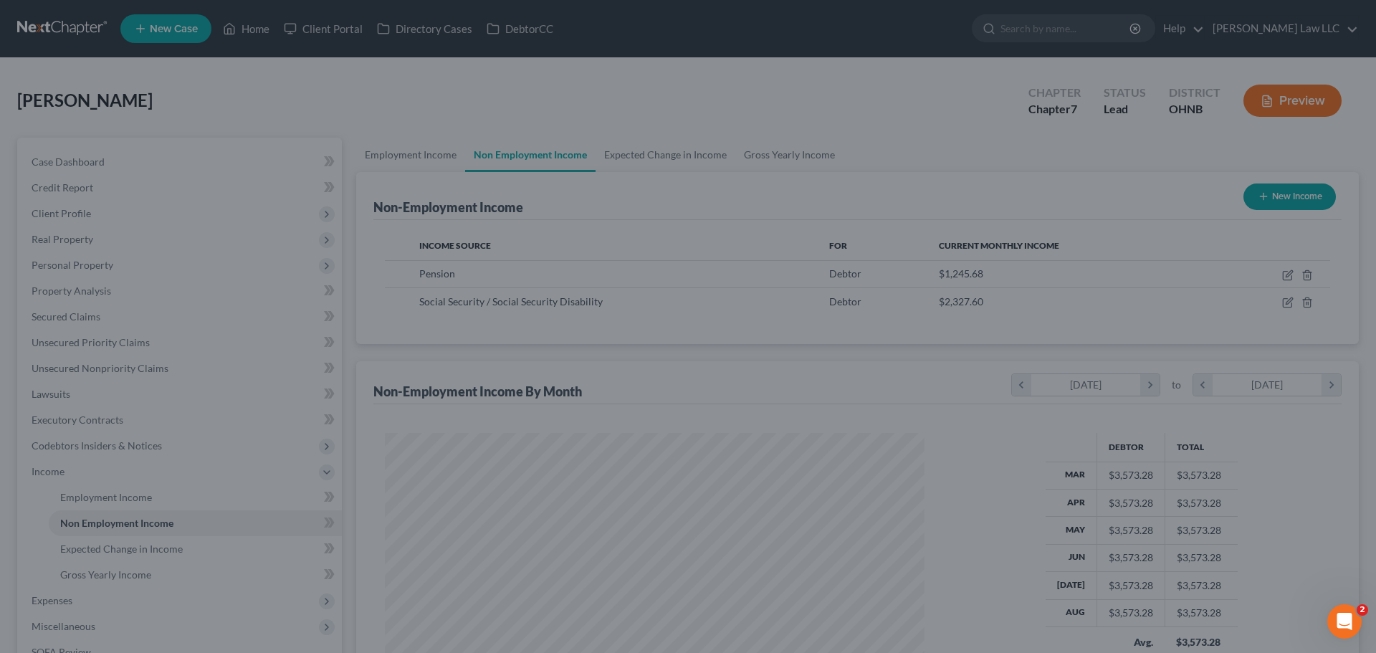
scroll to position [716271, 715975]
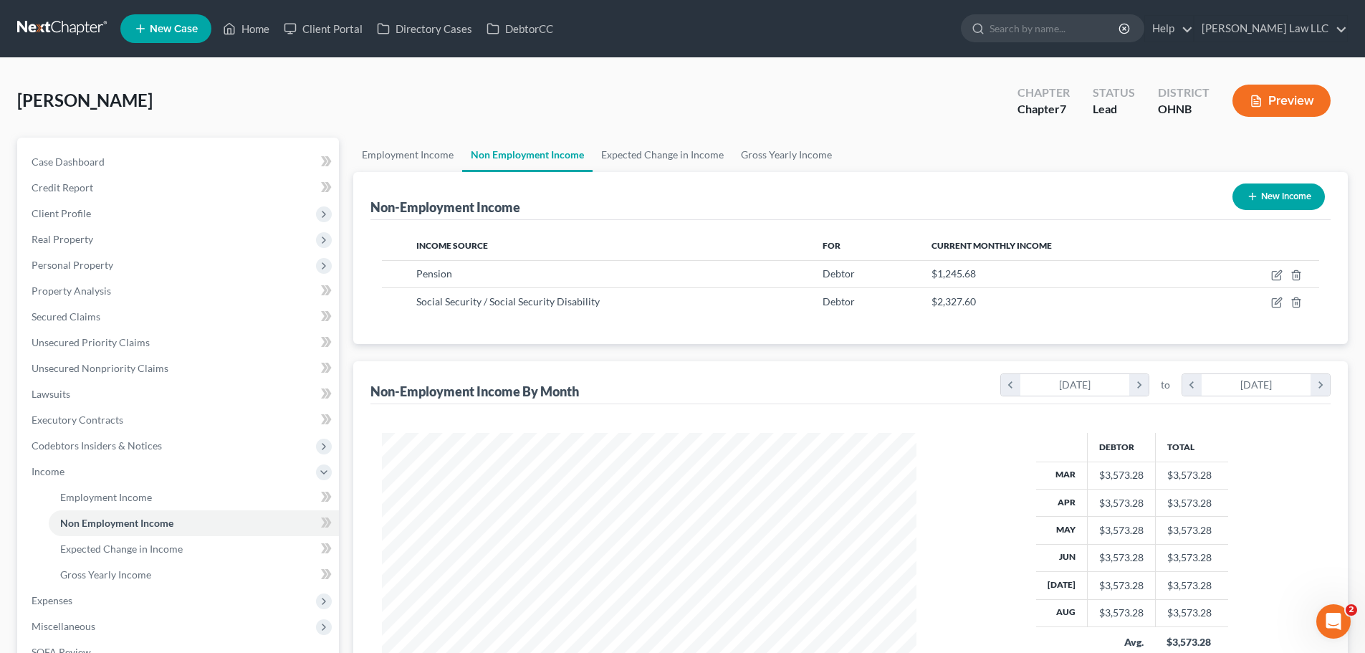
click at [1278, 198] on button "New Income" at bounding box center [1278, 196] width 92 height 27
select select "0"
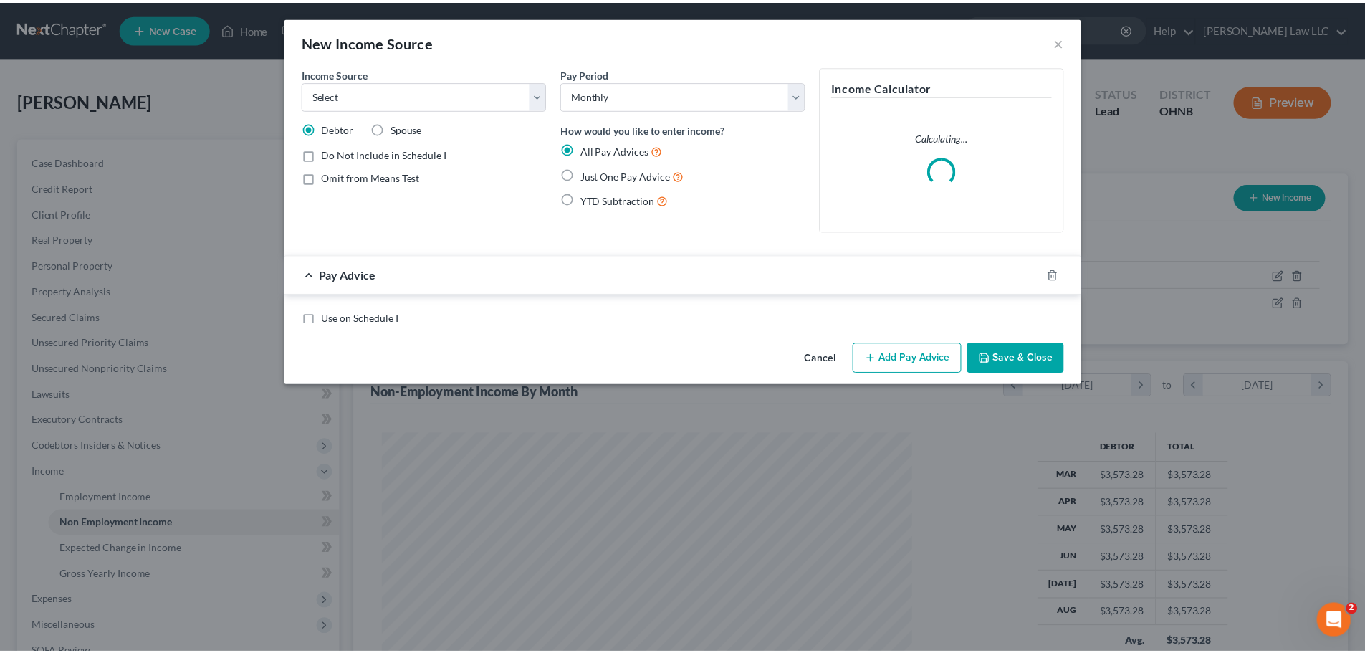
scroll to position [269, 568]
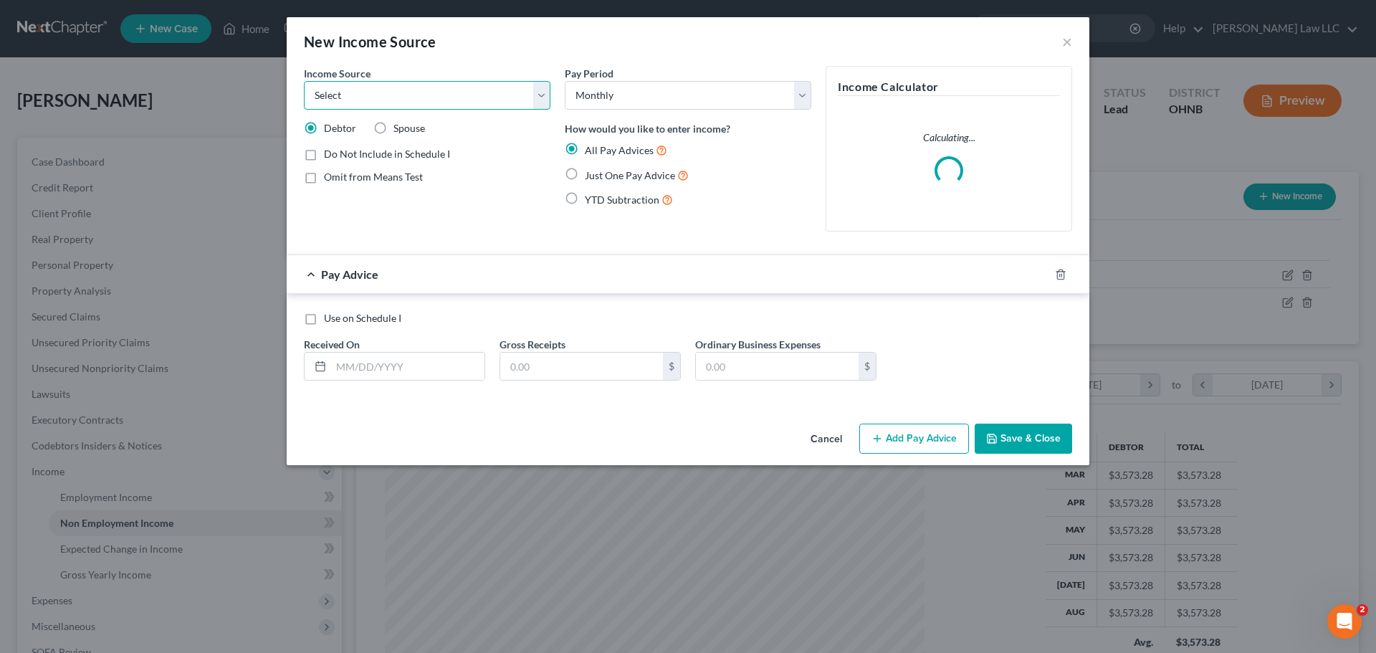
click at [408, 85] on select "Select Unemployment Disability (from employer) Pension Retirement Social Securi…" at bounding box center [427, 95] width 246 height 29
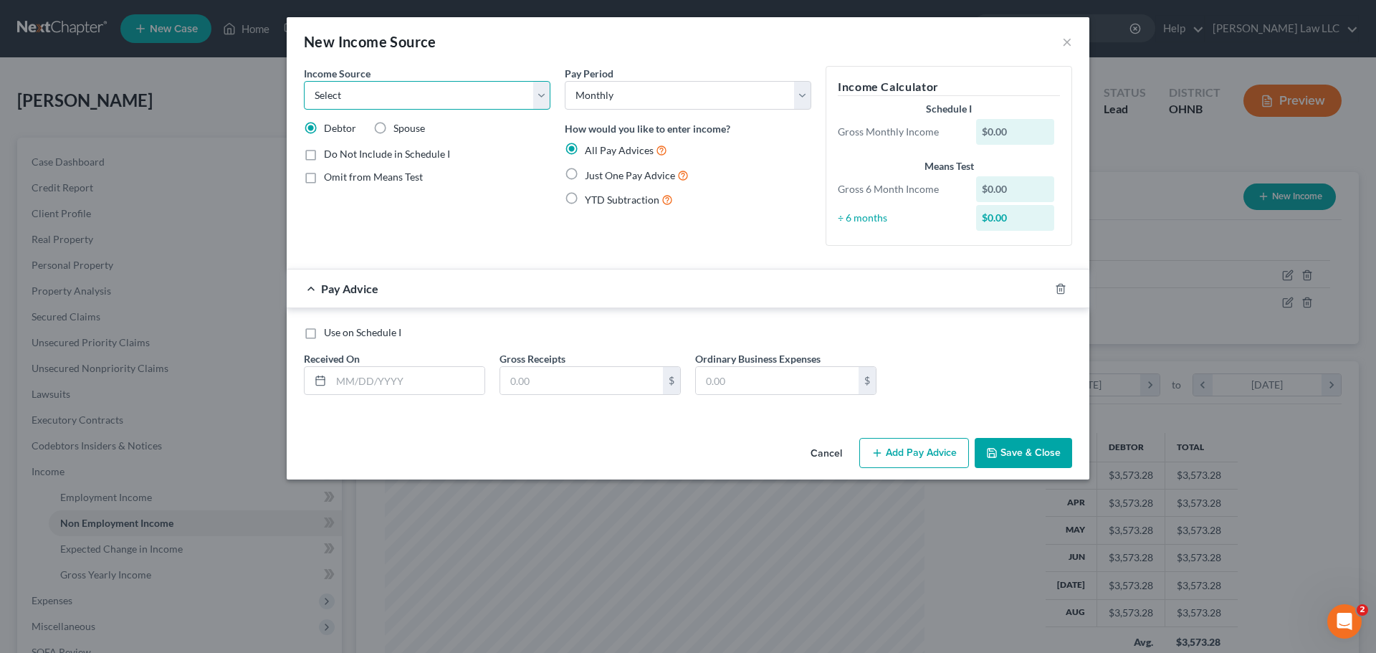
select select "13"
click at [304, 81] on select "Select Unemployment Disability (from employer) Pension Retirement Social Securi…" at bounding box center [427, 95] width 246 height 29
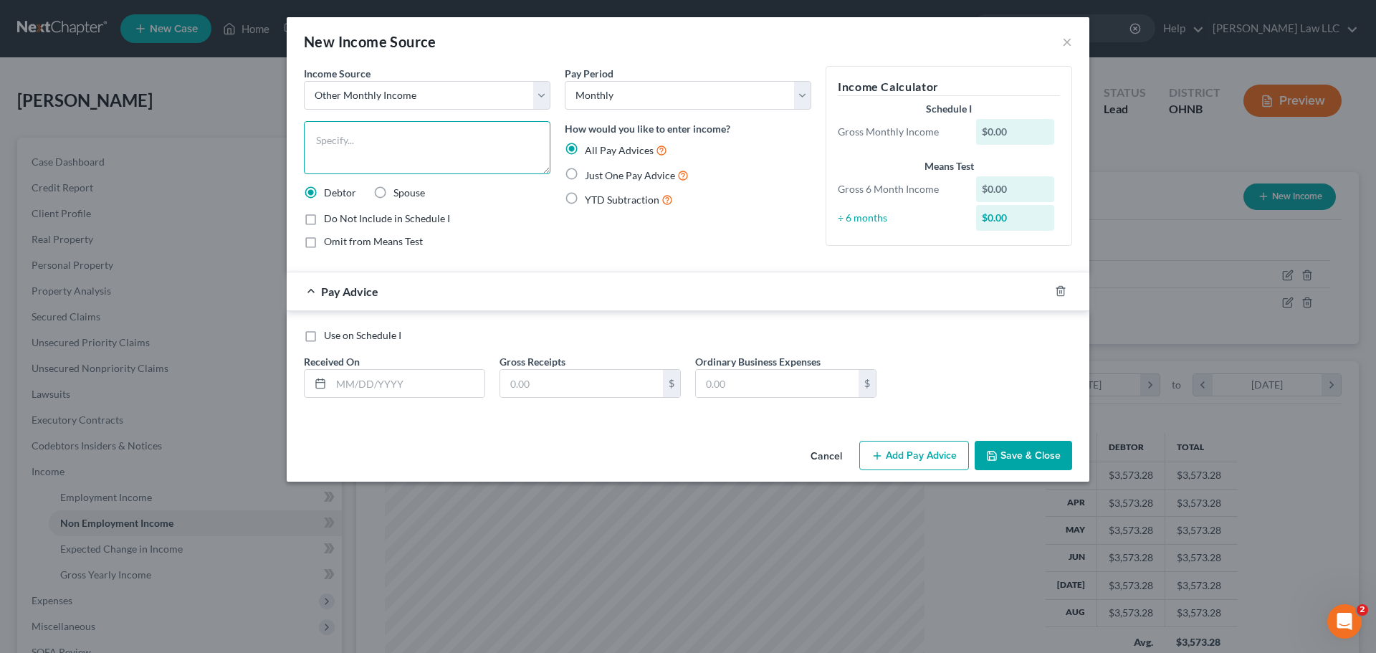
click at [402, 158] on textarea at bounding box center [427, 147] width 246 height 53
type textarea "s"
click at [448, 141] on textarea "SERS" at bounding box center [427, 147] width 246 height 53
type textarea "SERS"
click at [623, 101] on select "Select Monthly Twice Monthly Every Other Week Weekly" at bounding box center [688, 95] width 246 height 29
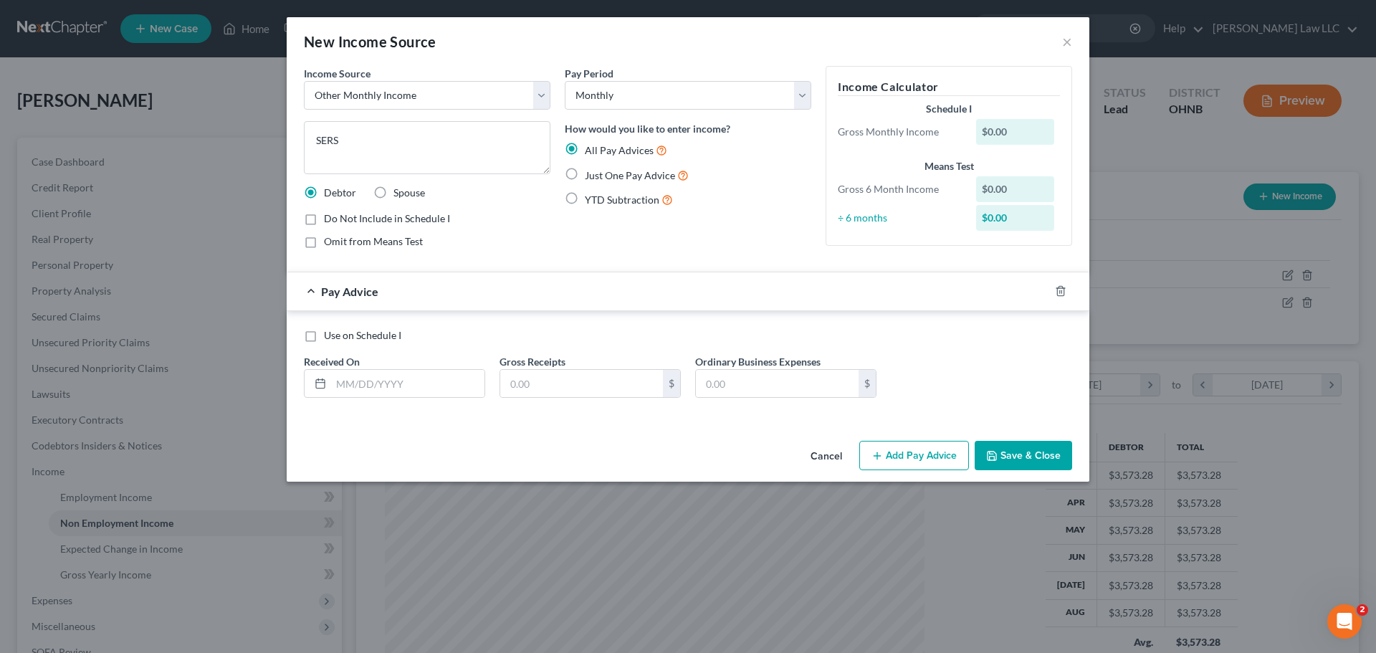
click at [532, 34] on div "New Income Source ×" at bounding box center [688, 41] width 803 height 49
click at [492, 58] on div "New Income Source ×" at bounding box center [688, 41] width 803 height 49
click at [631, 176] on span "Just One Pay Advice" at bounding box center [630, 175] width 90 height 12
click at [600, 176] on input "Just One Pay Advice" at bounding box center [594, 171] width 9 height 9
radio input "true"
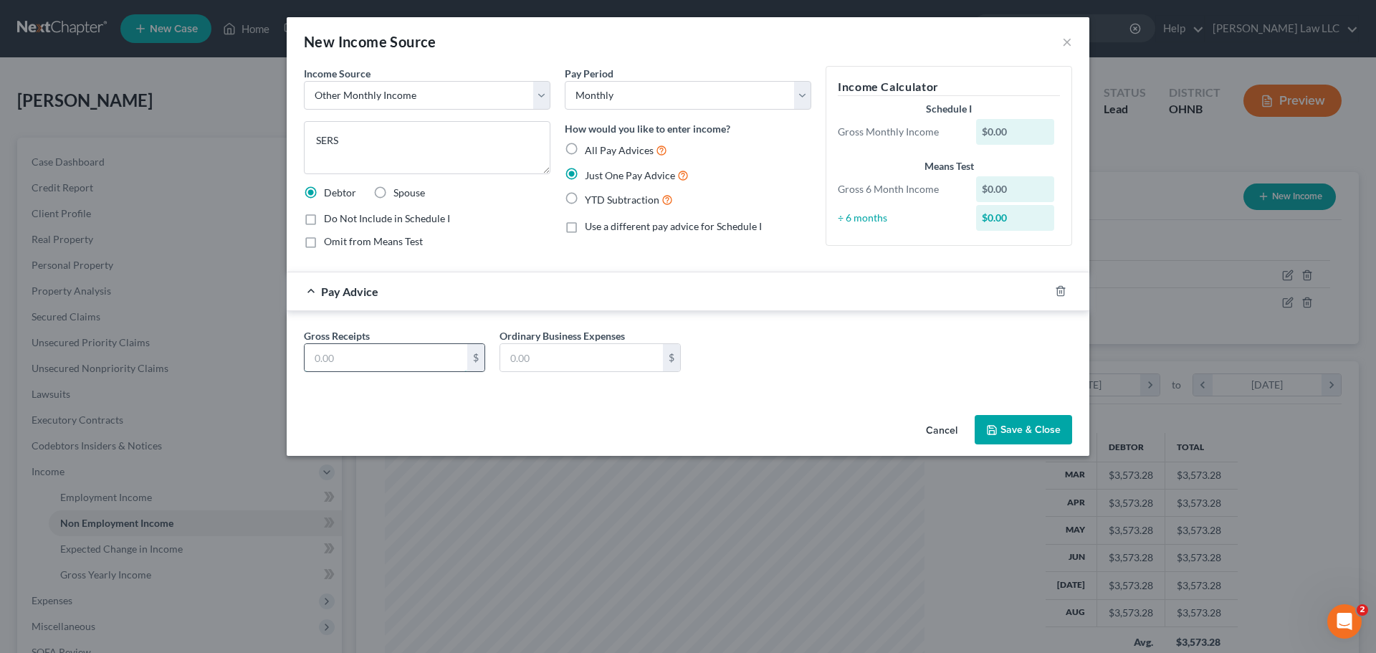
click at [390, 350] on input "text" at bounding box center [386, 357] width 163 height 27
type input "1,769"
click at [743, 340] on div "Gross Receipts 1,769 $ Ordinary Business Expenses $" at bounding box center [688, 355] width 782 height 55
click at [1017, 431] on button "Save & Close" at bounding box center [1022, 430] width 97 height 30
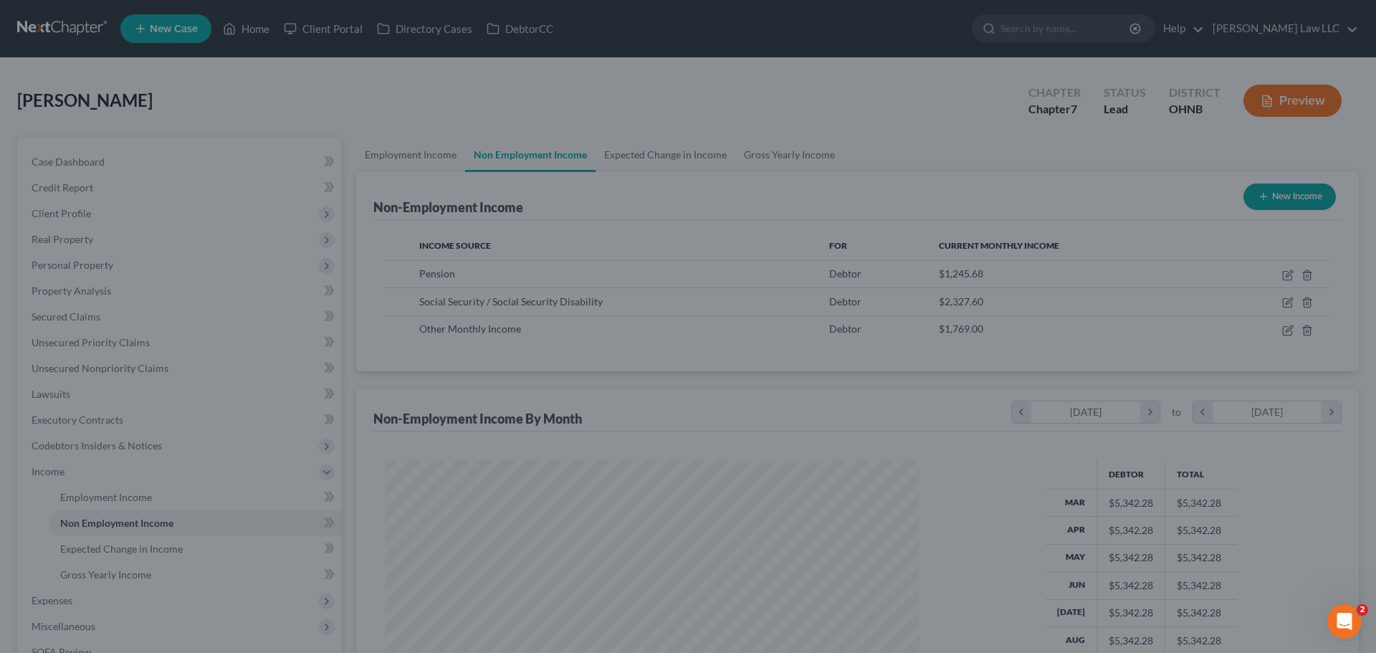
scroll to position [716271, 715975]
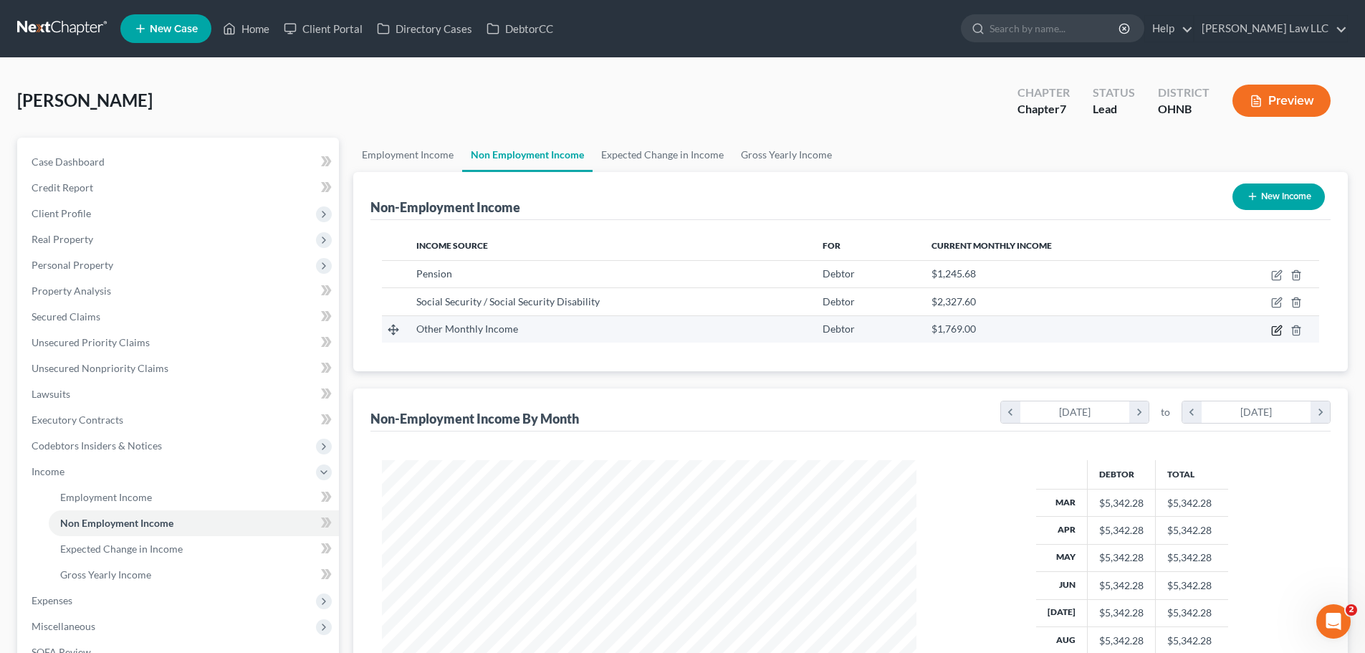
click at [1278, 330] on icon "button" at bounding box center [1276, 330] width 11 height 11
select select "13"
select select "0"
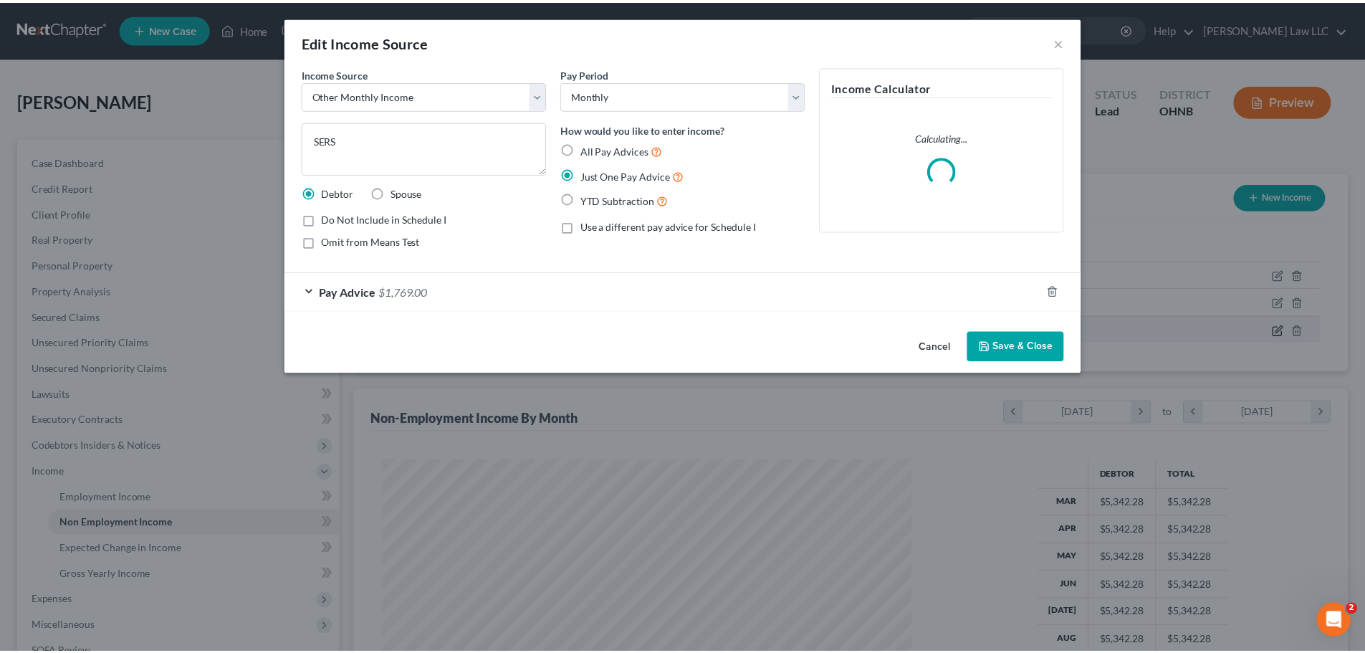
scroll to position [269, 568]
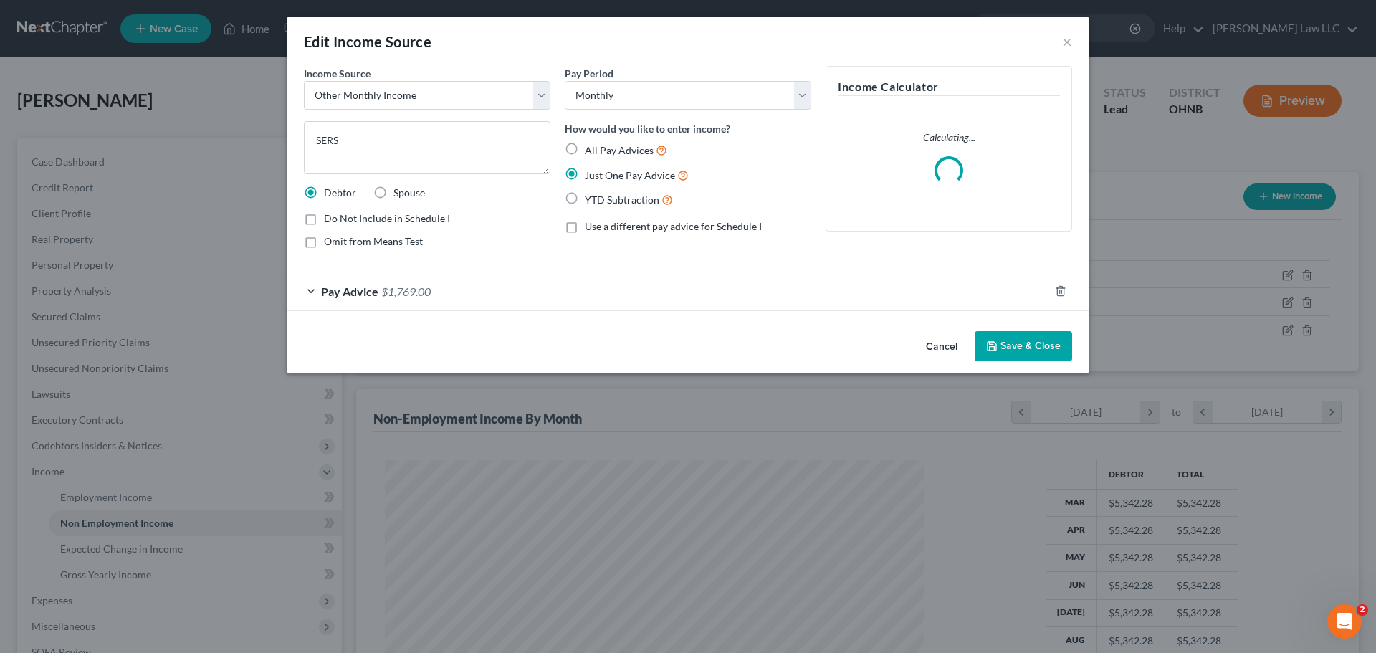
click at [1033, 355] on button "Save & Close" at bounding box center [1022, 346] width 97 height 30
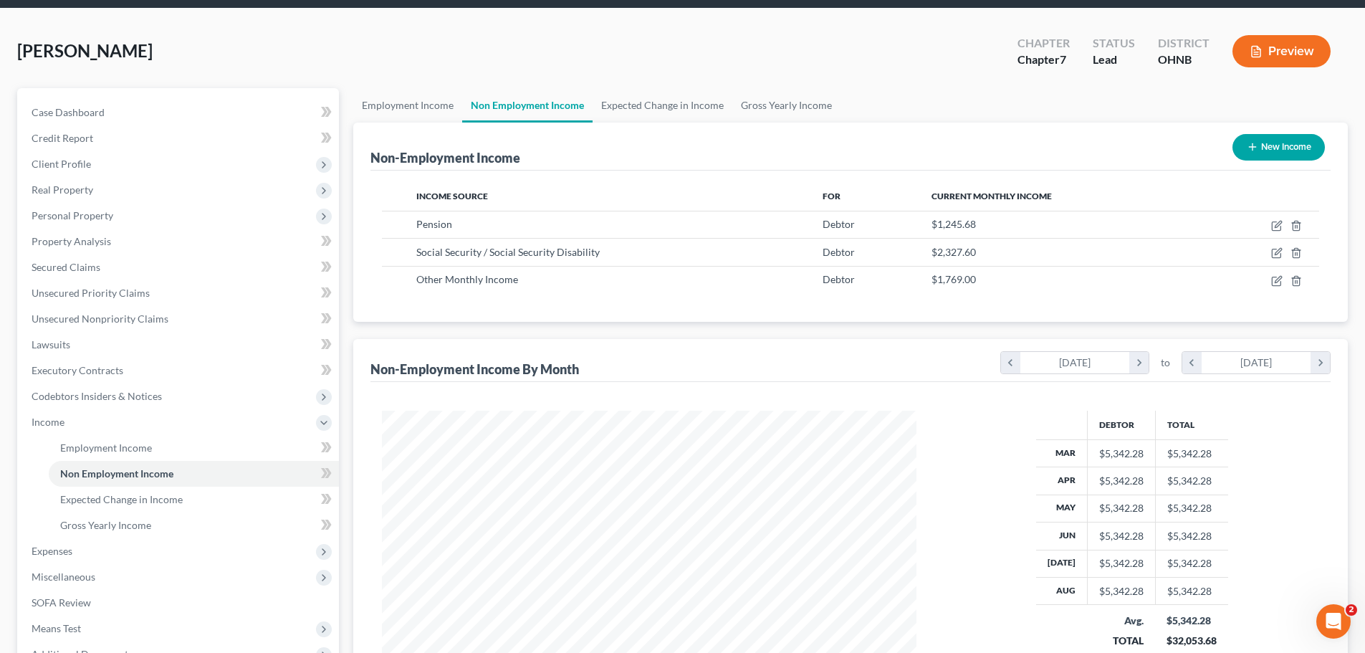
scroll to position [143, 0]
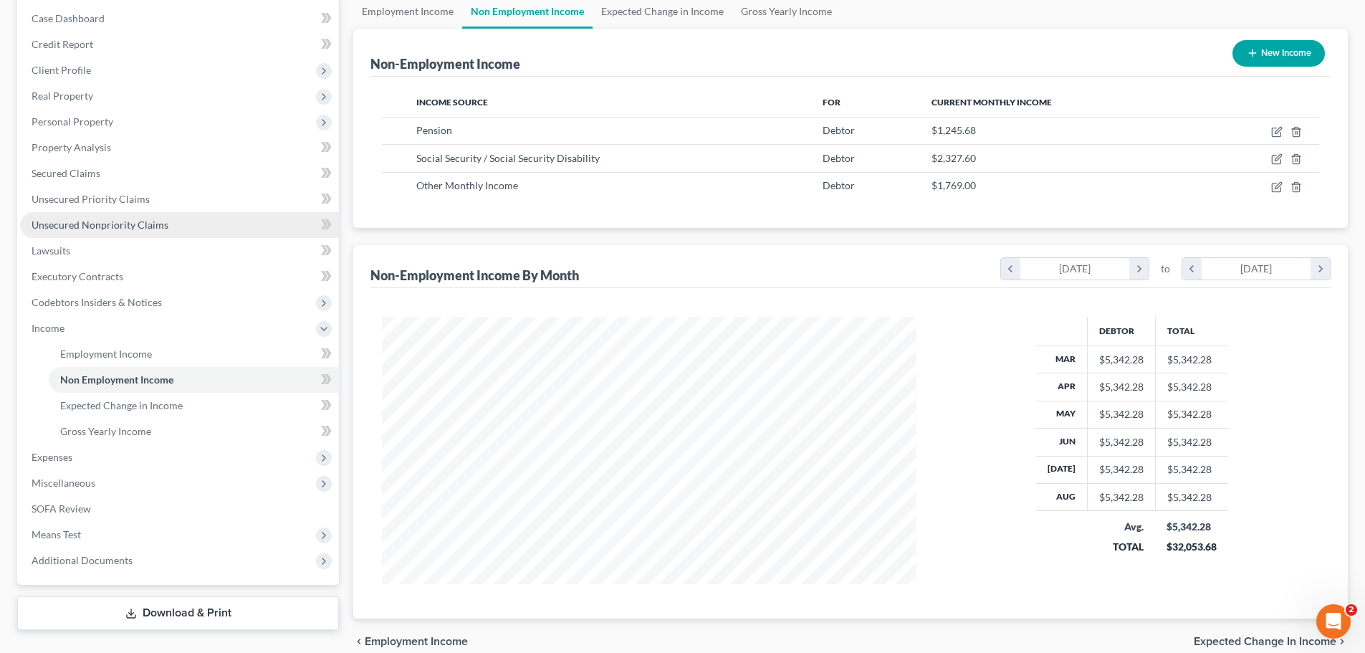
click at [123, 227] on span "Unsecured Nonpriority Claims" at bounding box center [100, 225] width 137 height 12
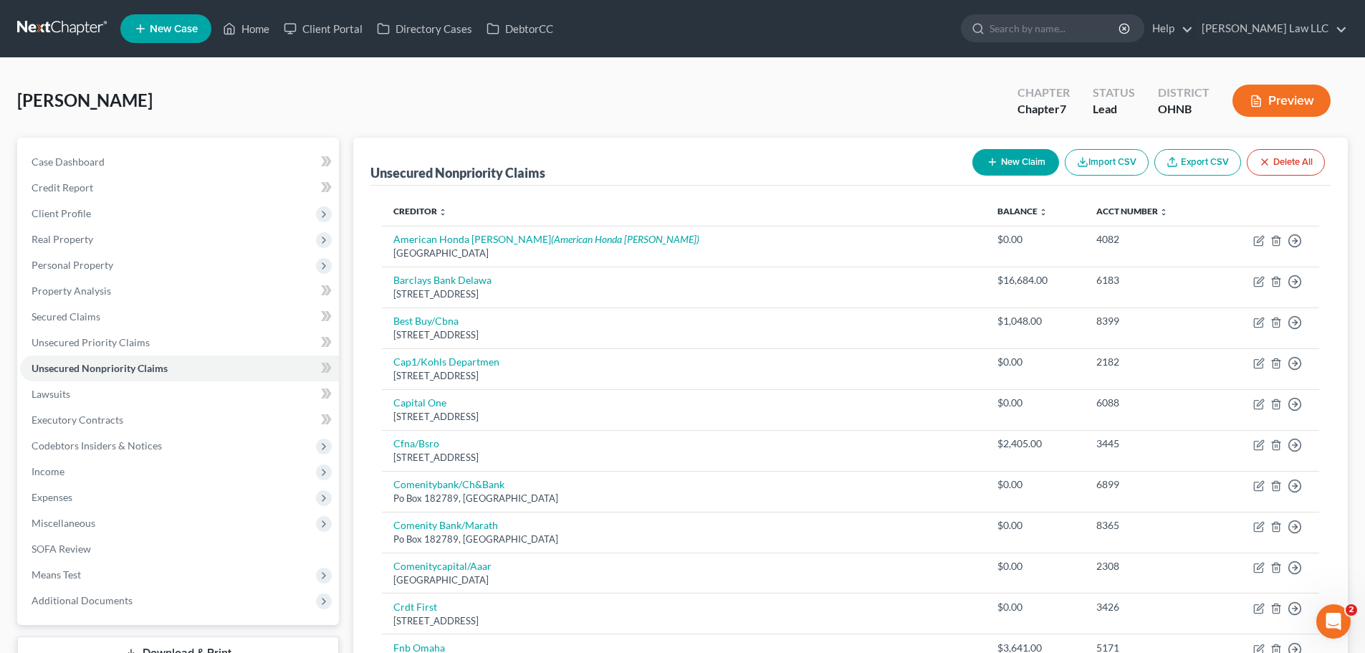
click at [1012, 156] on button "New Claim" at bounding box center [1015, 162] width 87 height 27
select select "0"
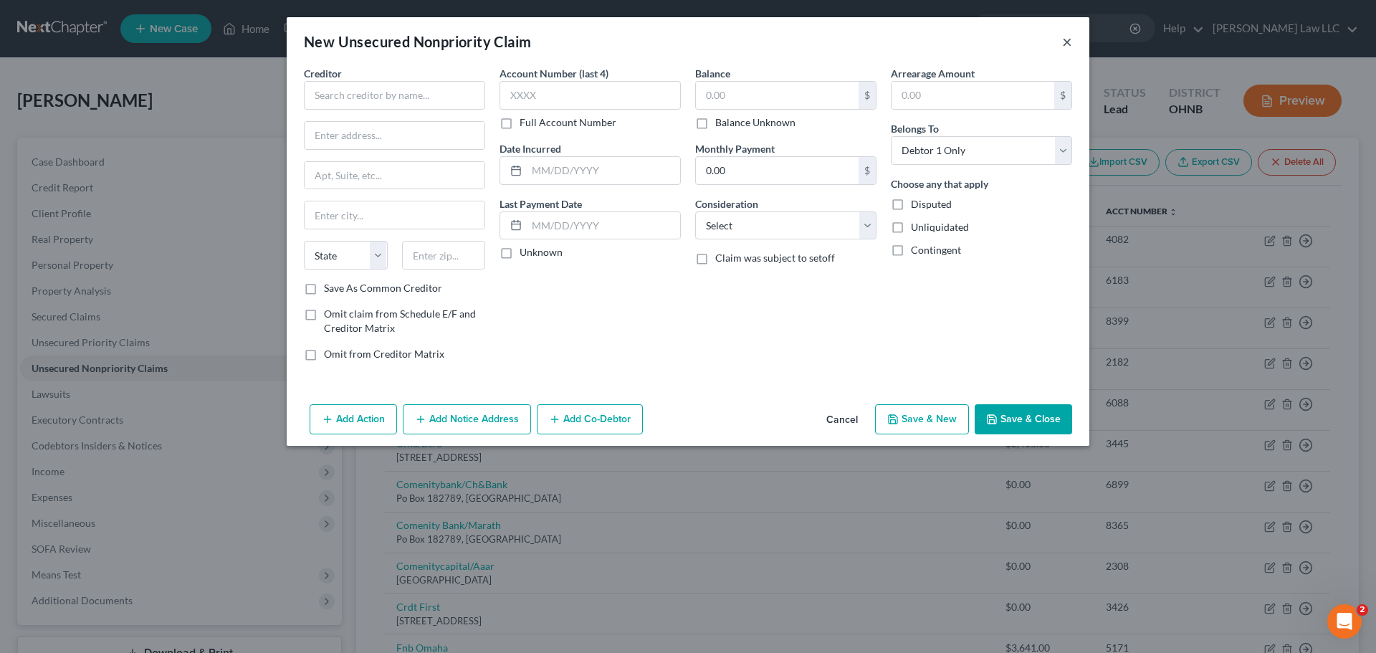
click at [1070, 41] on button "×" at bounding box center [1067, 41] width 10 height 17
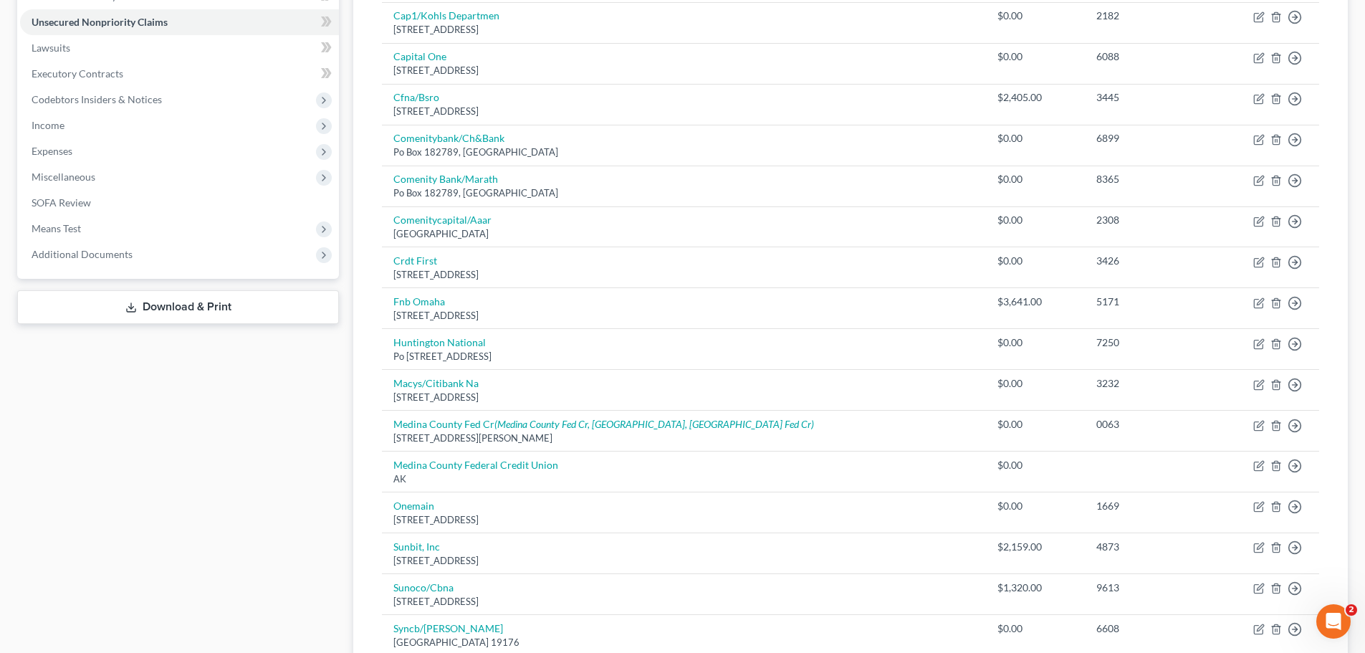
scroll to position [215, 0]
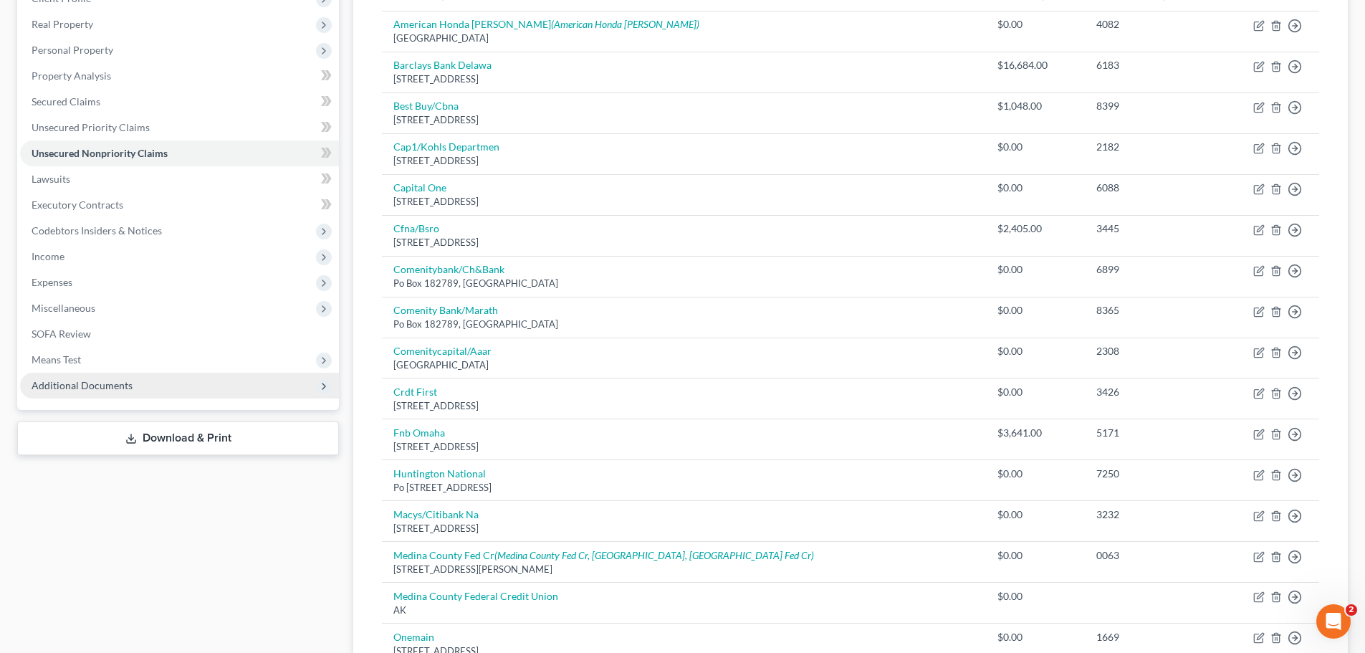
click at [108, 389] on span "Additional Documents" at bounding box center [82, 385] width 101 height 12
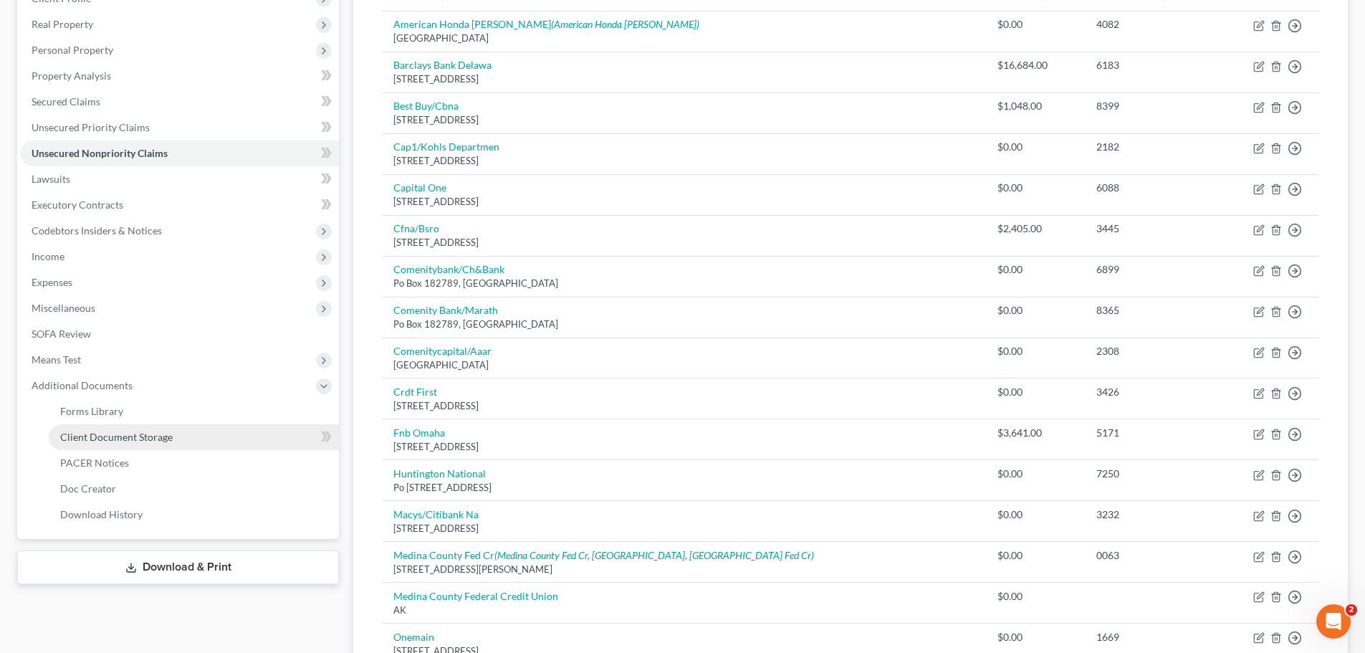
click at [143, 439] on span "Client Document Storage" at bounding box center [116, 437] width 112 height 12
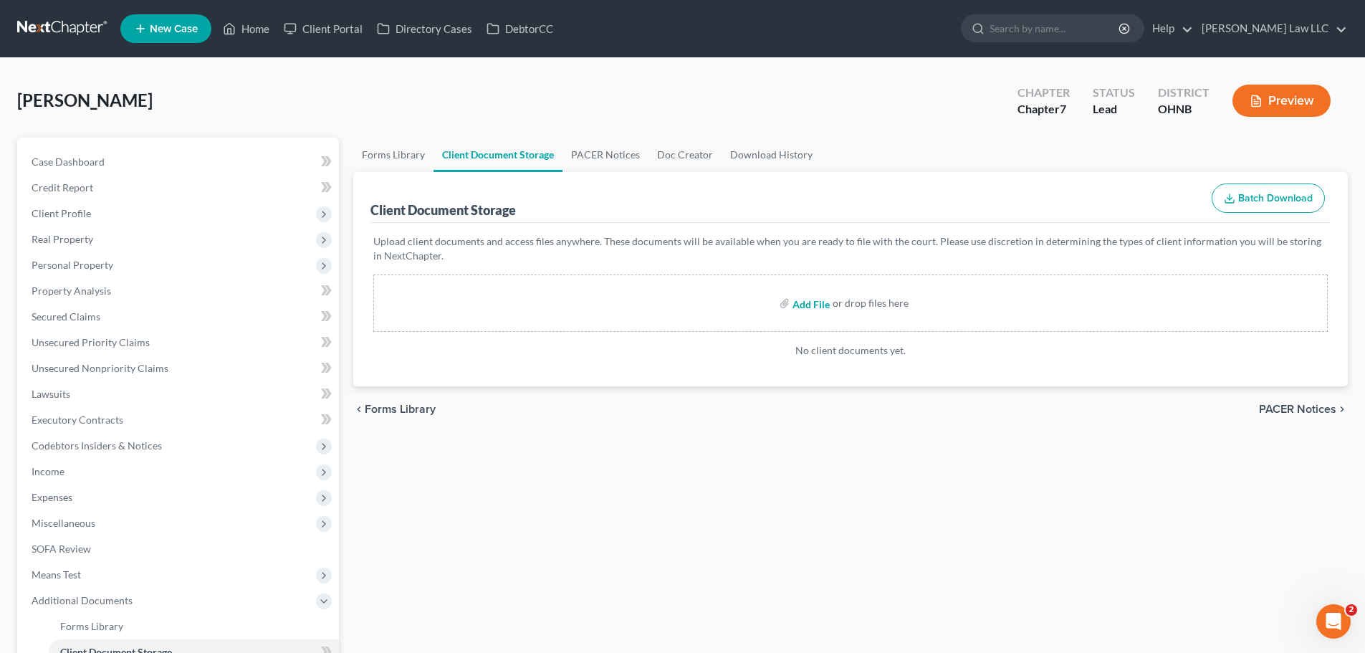
click at [811, 310] on input "file" at bounding box center [809, 303] width 34 height 26
type input "C:\fakepath\ccc.pdf"
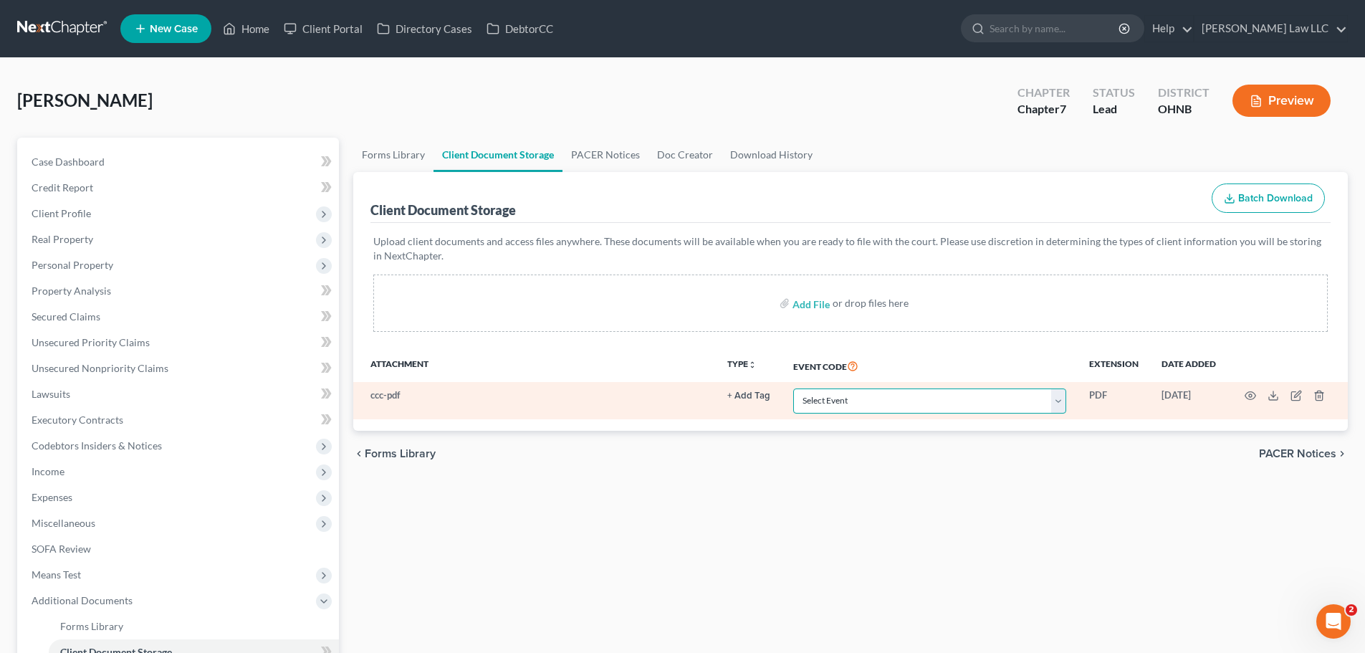
click at [1029, 403] on select "Select Event 20 Largest Unsecured Creditors Amended List of Creditors (Fee) Ame…" at bounding box center [929, 400] width 273 height 25
select select "5"
click at [793, 388] on select "Select Event 20 Largest Unsecured Creditors Amended List of Creditors (Fee) Ame…" at bounding box center [929, 400] width 273 height 25
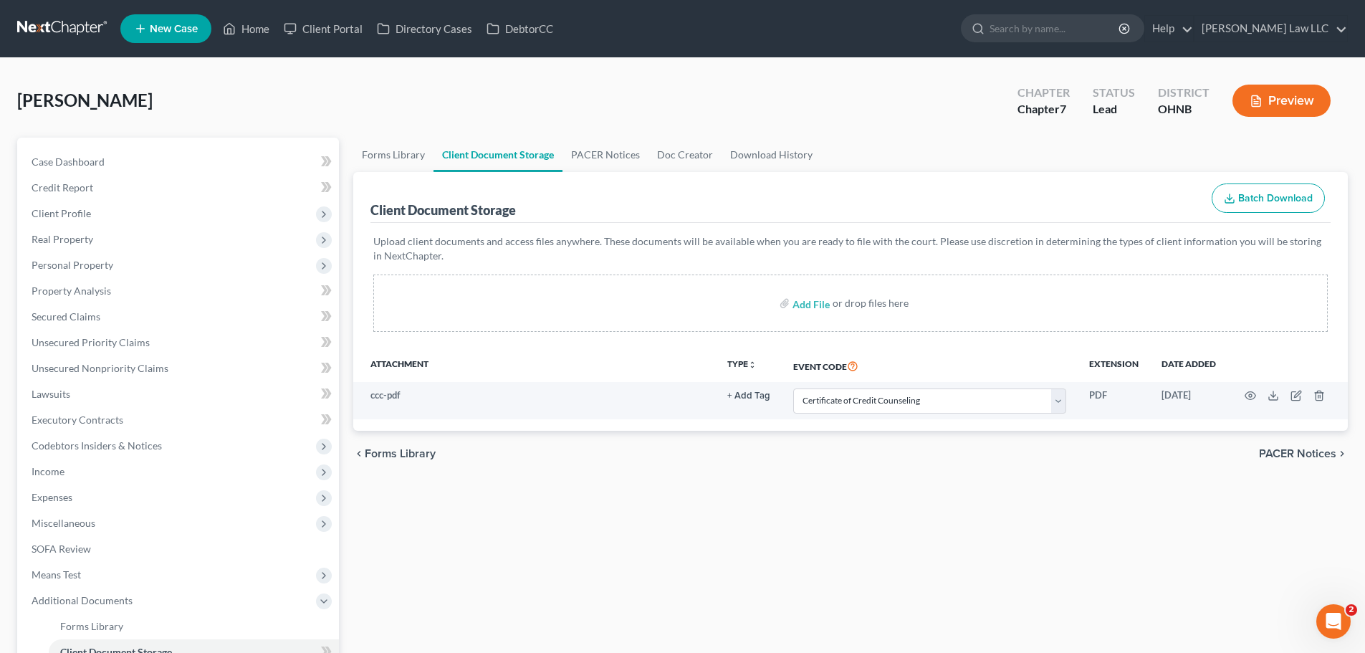
click at [1145, 469] on div "chevron_left Forms Library PACER Notices chevron_right" at bounding box center [850, 454] width 995 height 46
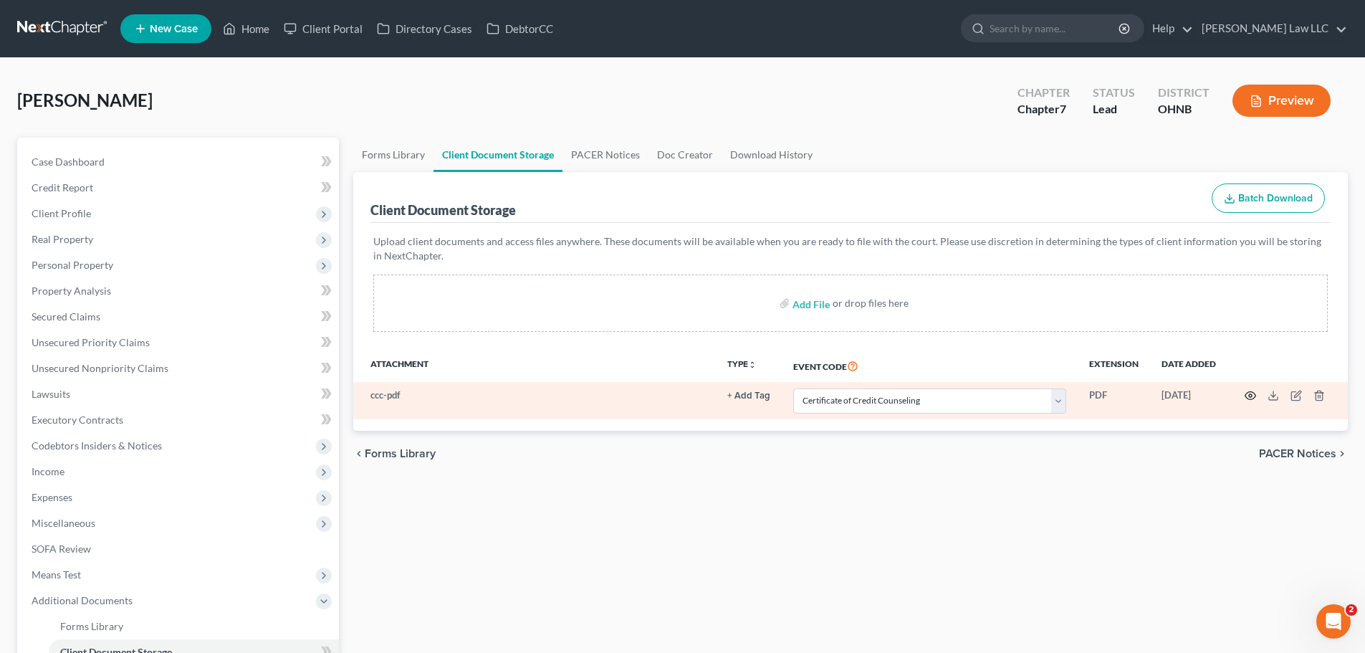
click at [1248, 398] on icon "button" at bounding box center [1250, 395] width 11 height 11
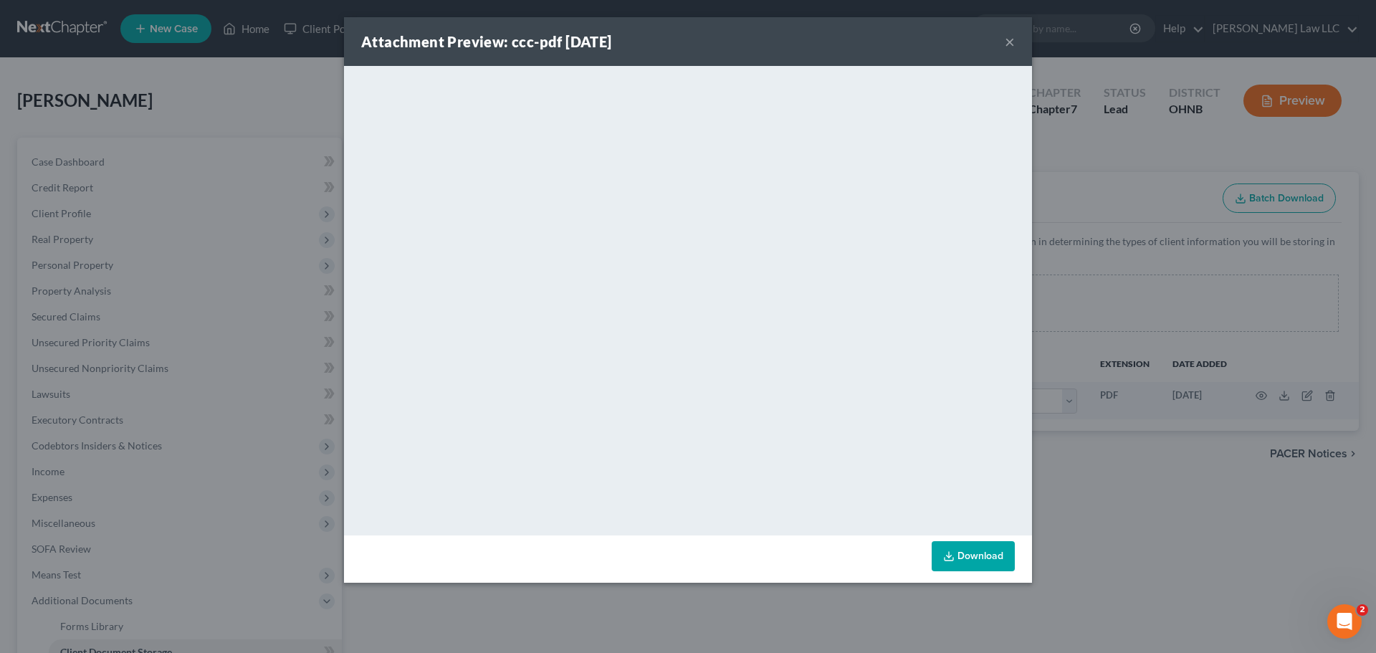
click at [1011, 43] on button "×" at bounding box center [1010, 41] width 10 height 17
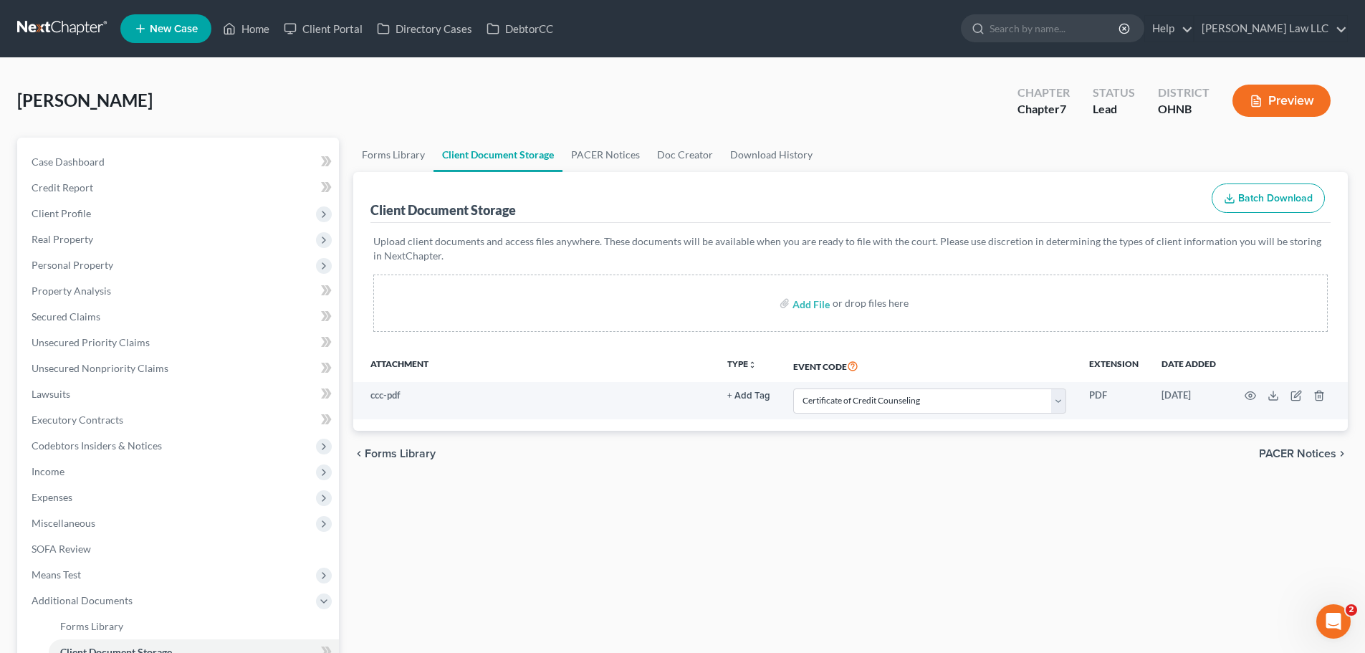
click at [405, 532] on div "Forms Library Client Document Storage PACER Notices Doc Creator Download Histor…" at bounding box center [850, 468] width 1009 height 661
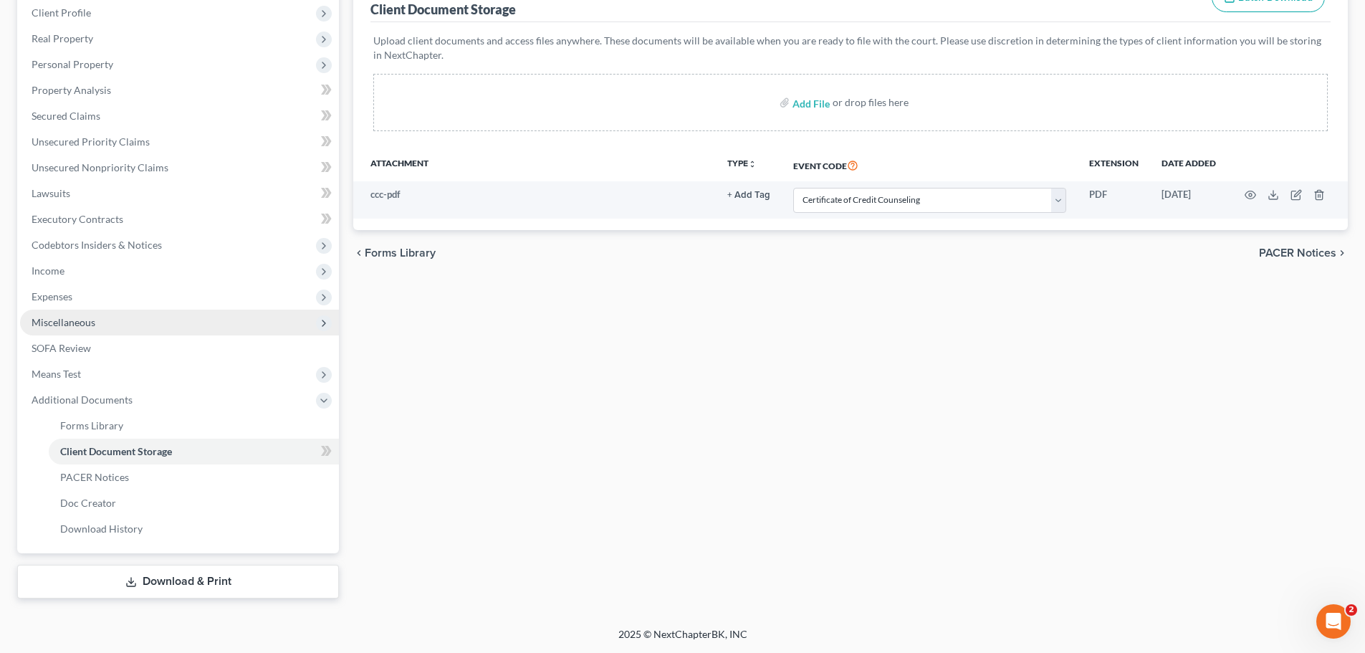
click at [90, 320] on span "Miscellaneous" at bounding box center [64, 322] width 64 height 12
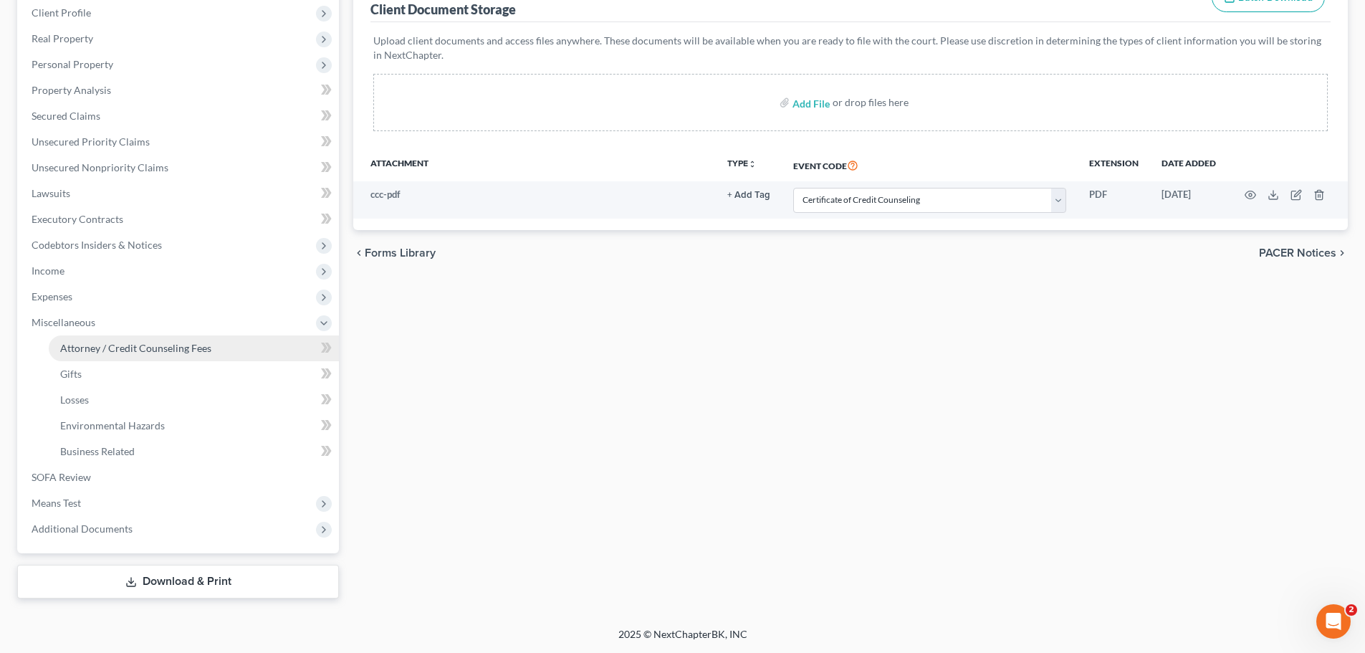
click at [100, 342] on span "Attorney / Credit Counseling Fees" at bounding box center [135, 348] width 151 height 12
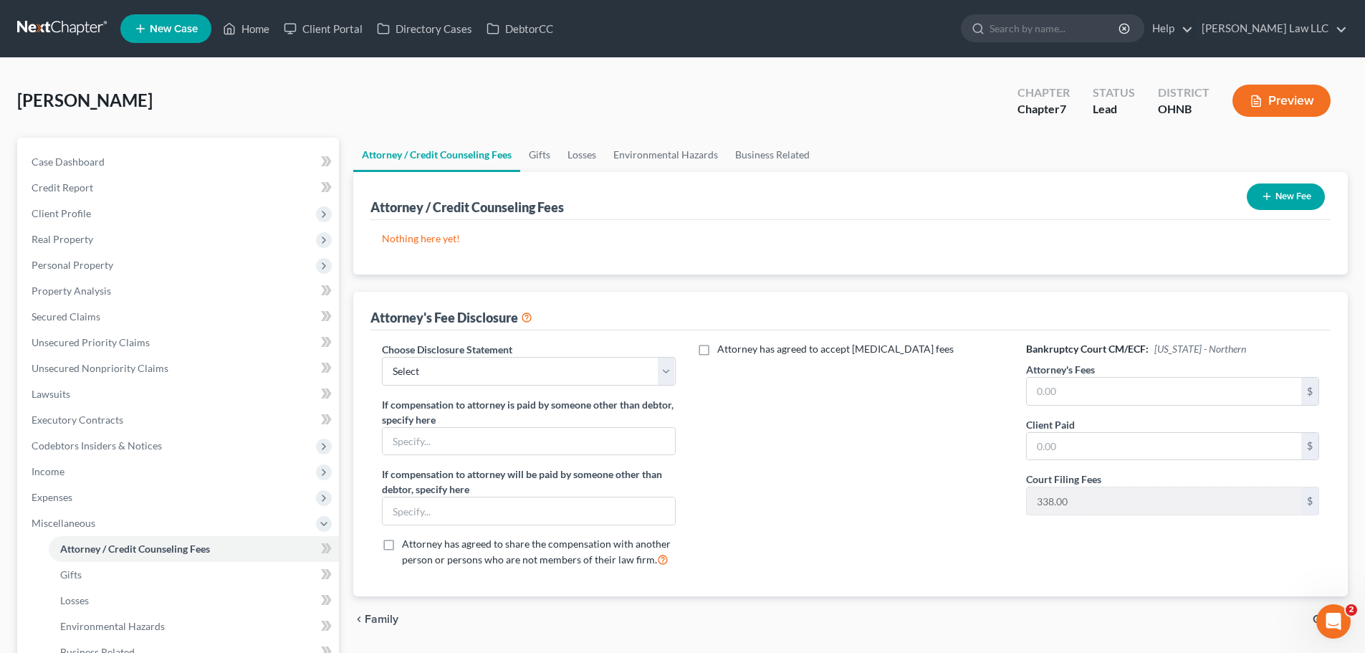
click at [657, 82] on div "[PERSON_NAME] Upgraded Chapter Chapter 7 Status Lead District OHNB Preview" at bounding box center [682, 106] width 1331 height 62
click at [1296, 200] on button "New Fee" at bounding box center [1286, 196] width 78 height 27
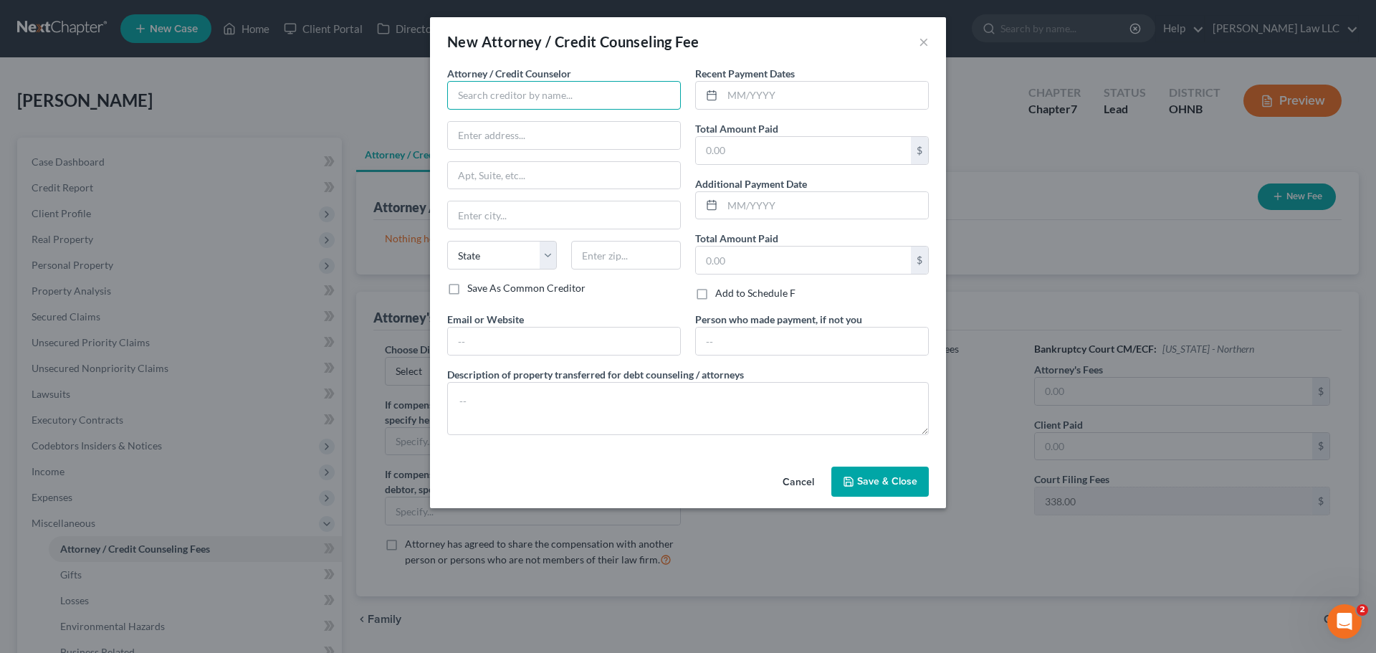
click at [597, 94] on input "text" at bounding box center [564, 95] width 234 height 29
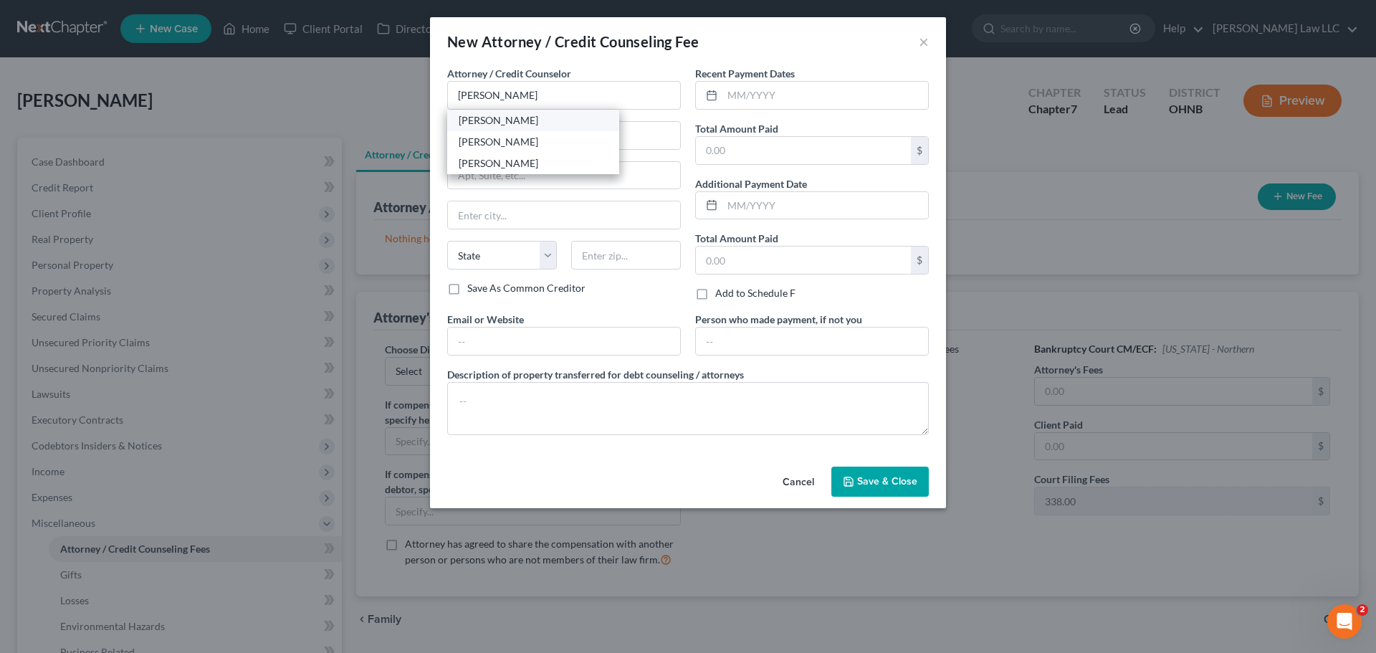
click at [534, 128] on div "[PERSON_NAME]" at bounding box center [533, 120] width 172 height 21
type input "[PERSON_NAME]"
type input "[STREET_ADDRESS]"
type input "[PERSON_NAME]"
select select "36"
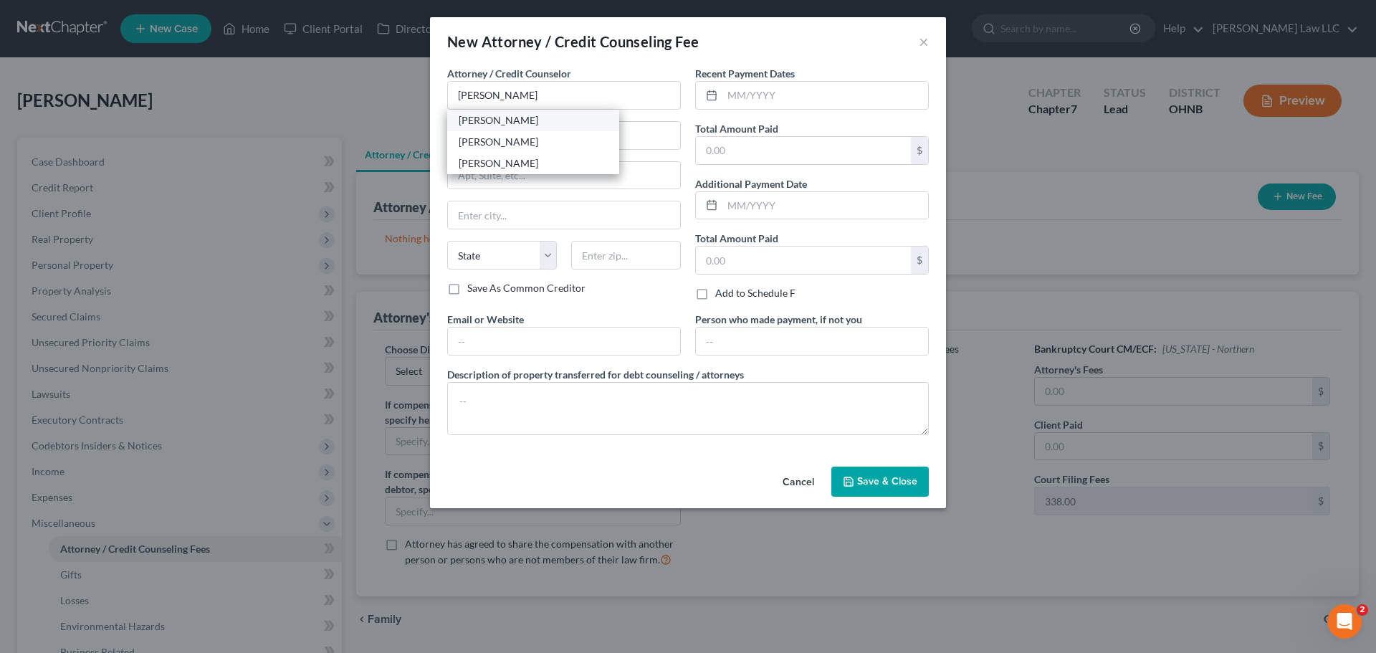
type input "44256"
click at [769, 100] on input "text" at bounding box center [825, 95] width 206 height 27
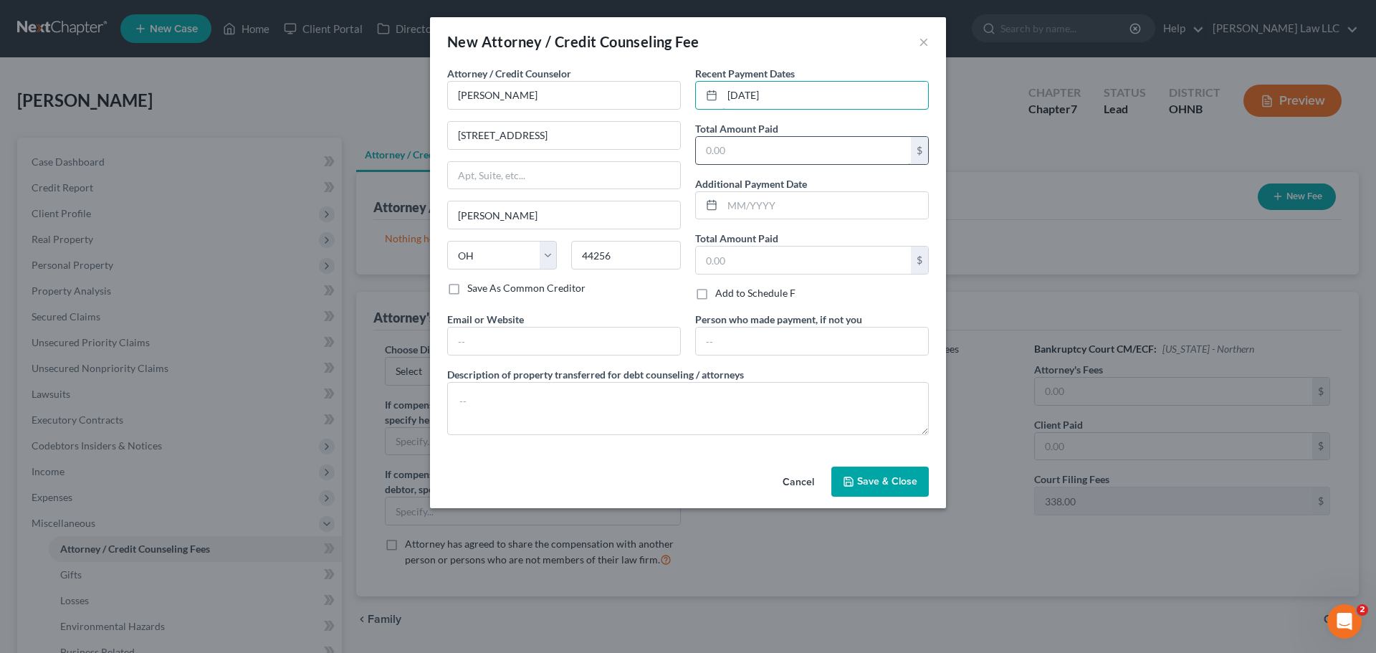
type input "[DATE]"
click at [753, 151] on input "text" at bounding box center [803, 150] width 215 height 27
type input "111"
click at [897, 476] on span "Save & Close" at bounding box center [887, 481] width 60 height 12
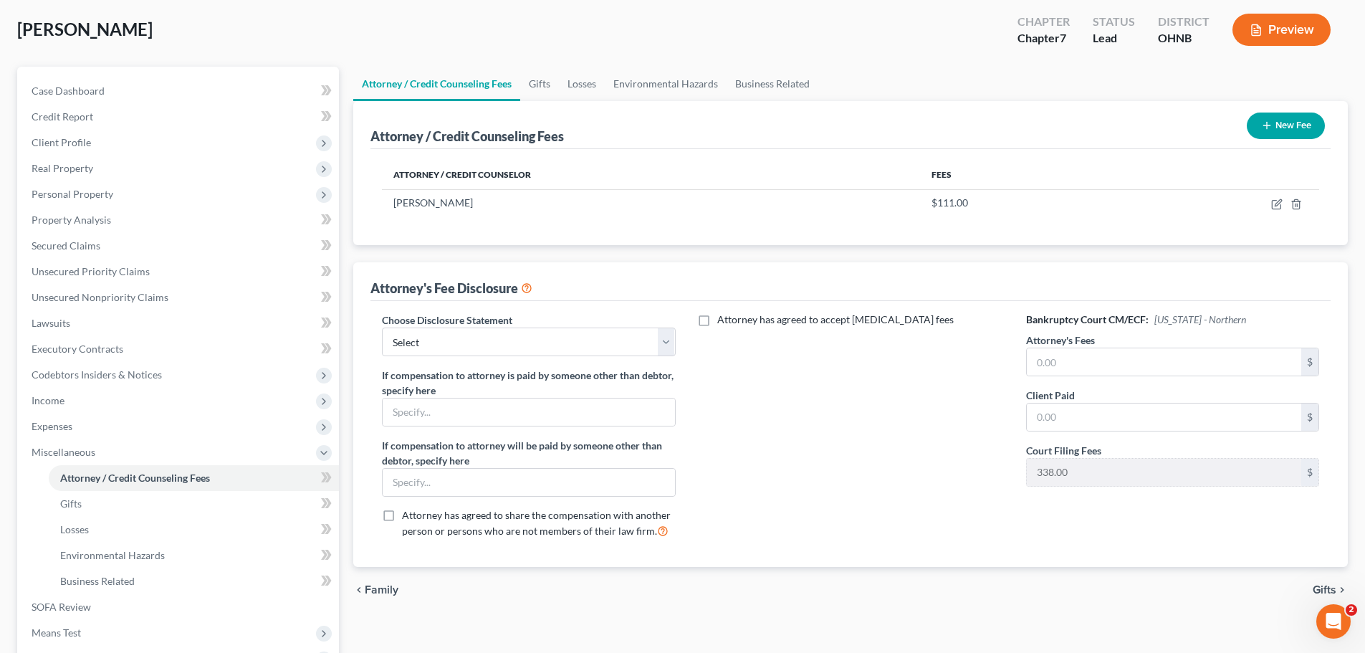
scroll to position [72, 0]
click at [518, 349] on select "Select Disclosure of Attorney Compensation" at bounding box center [528, 341] width 293 height 29
select select "0"
click at [382, 327] on select "Select Disclosure of Attorney Compensation" at bounding box center [528, 341] width 293 height 29
click at [772, 403] on div "Attorney has agreed to accept [MEDICAL_DATA] fees" at bounding box center [851, 430] width 322 height 237
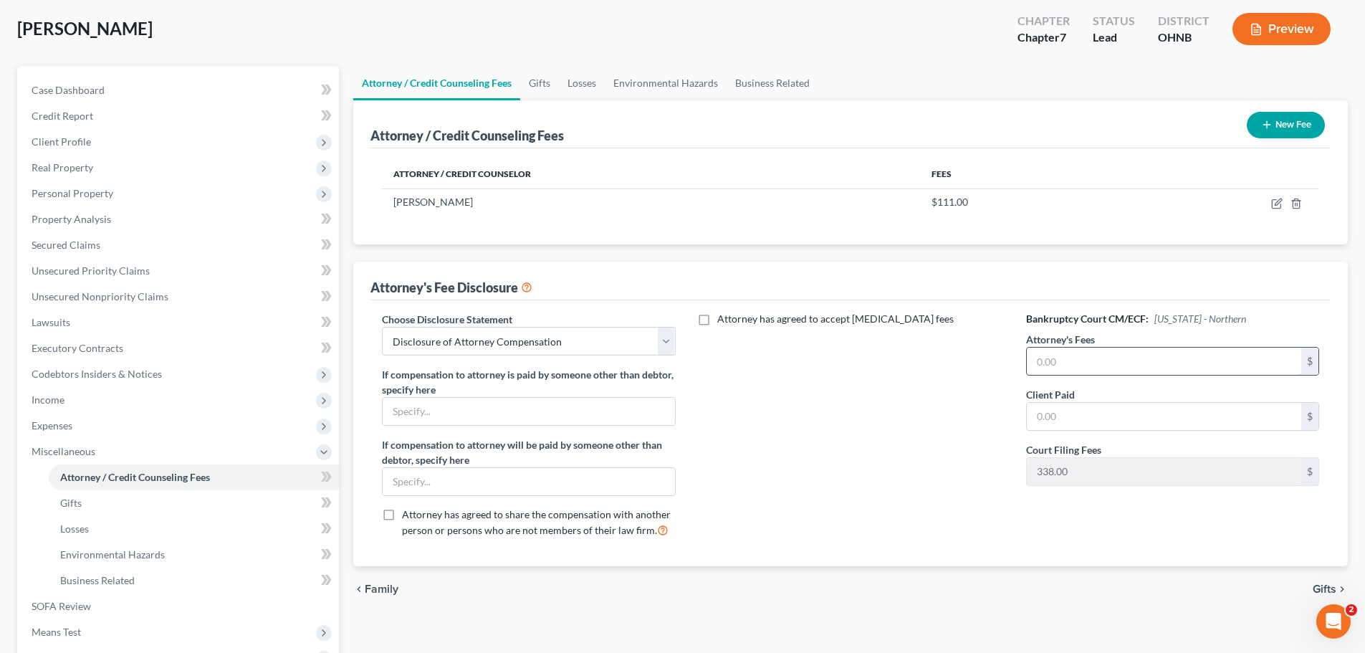
click at [1065, 363] on input "text" at bounding box center [1164, 361] width 274 height 27
type input "1,400"
click at [1061, 413] on input "text" at bounding box center [1164, 416] width 274 height 27
type input "111"
click at [540, 82] on link "Gifts" at bounding box center [539, 83] width 39 height 34
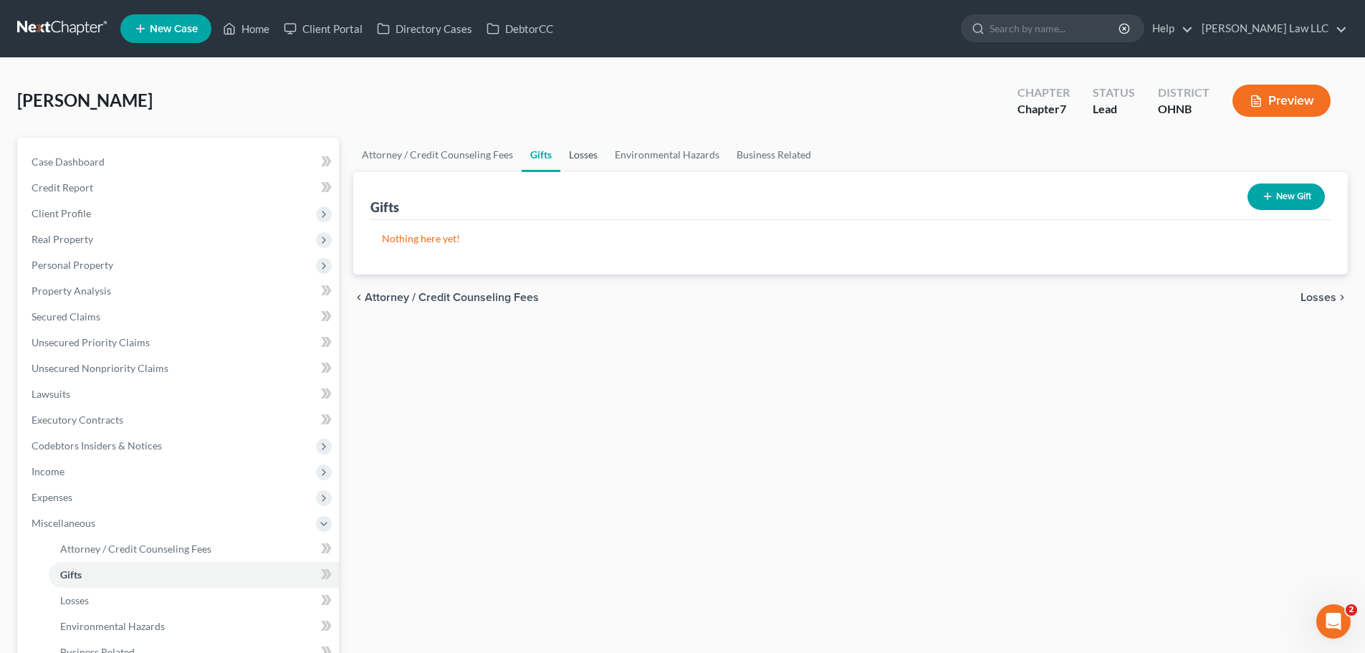
click at [575, 152] on link "Losses" at bounding box center [583, 155] width 46 height 34
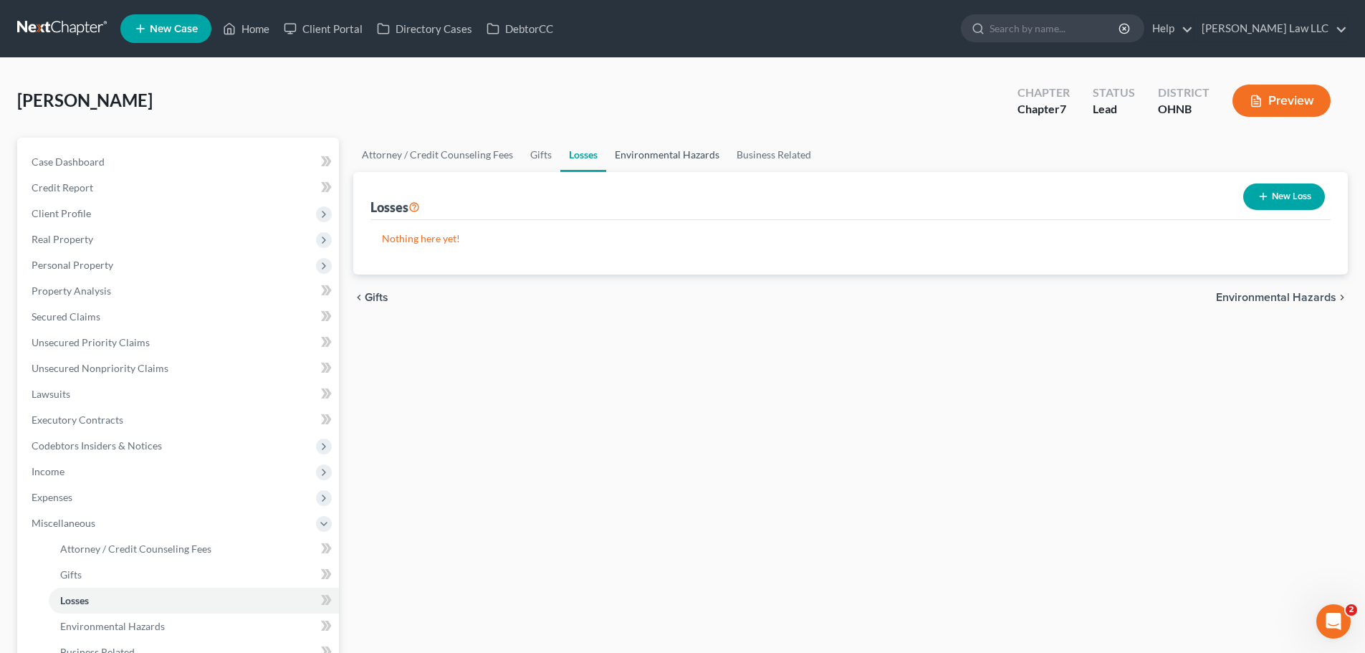
click at [643, 142] on link "Environmental Hazards" at bounding box center [667, 155] width 122 height 34
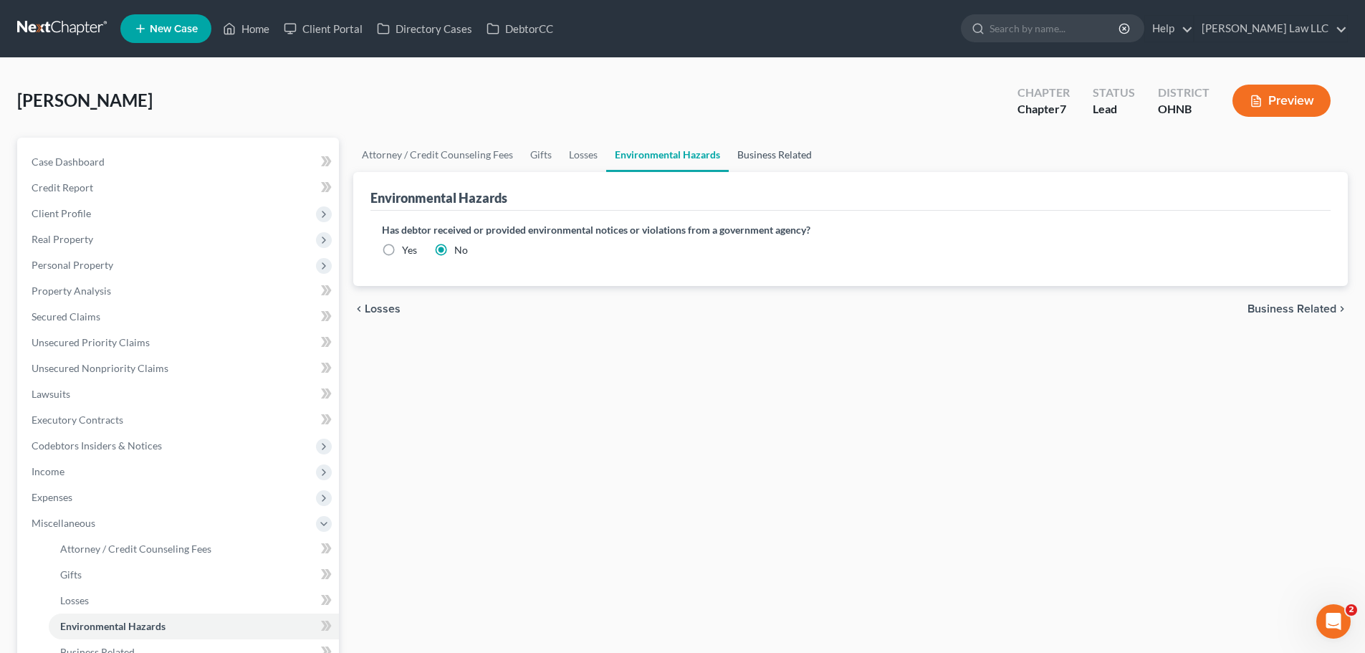
click at [764, 158] on link "Business Related" at bounding box center [775, 155] width 92 height 34
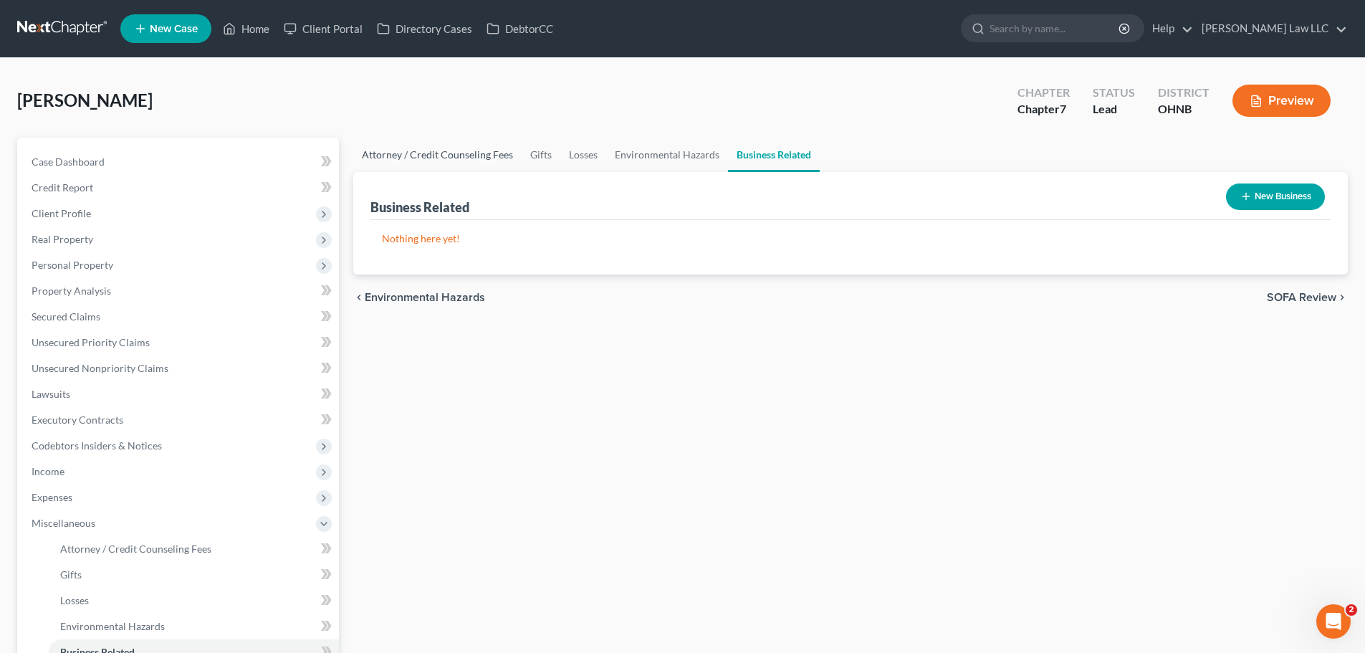
click at [449, 152] on link "Attorney / Credit Counseling Fees" at bounding box center [437, 155] width 168 height 34
select select "0"
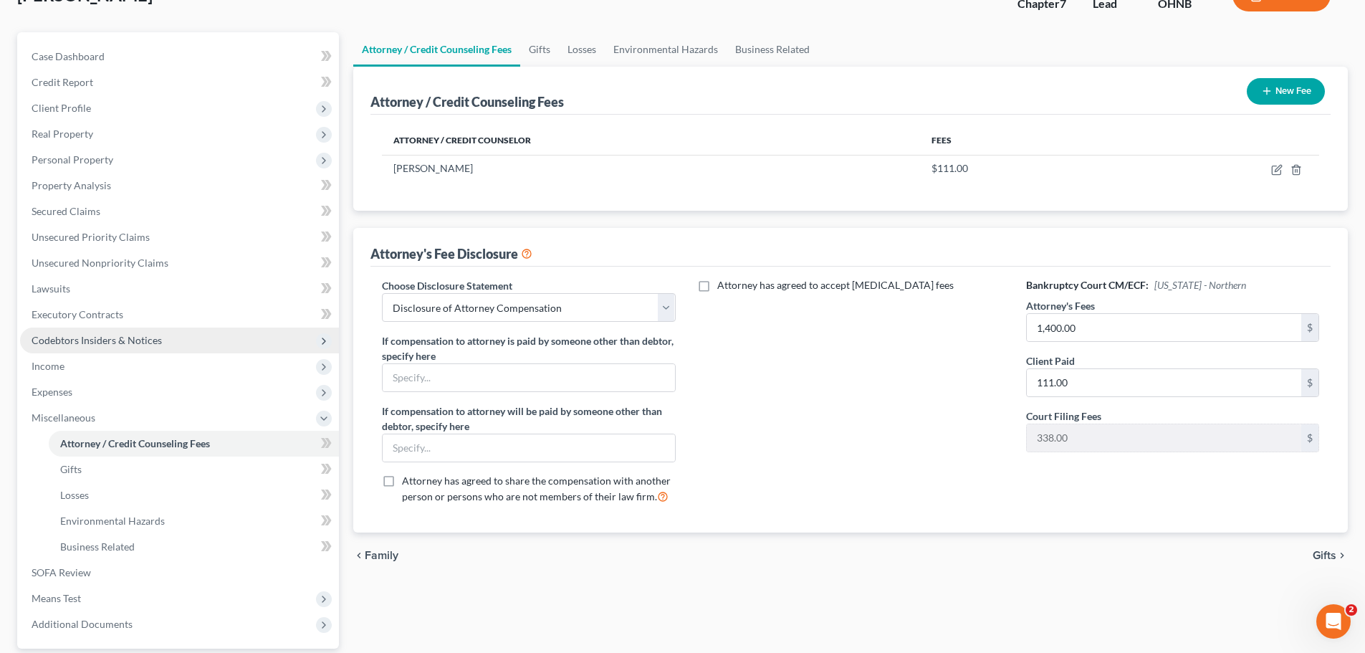
scroll to position [201, 0]
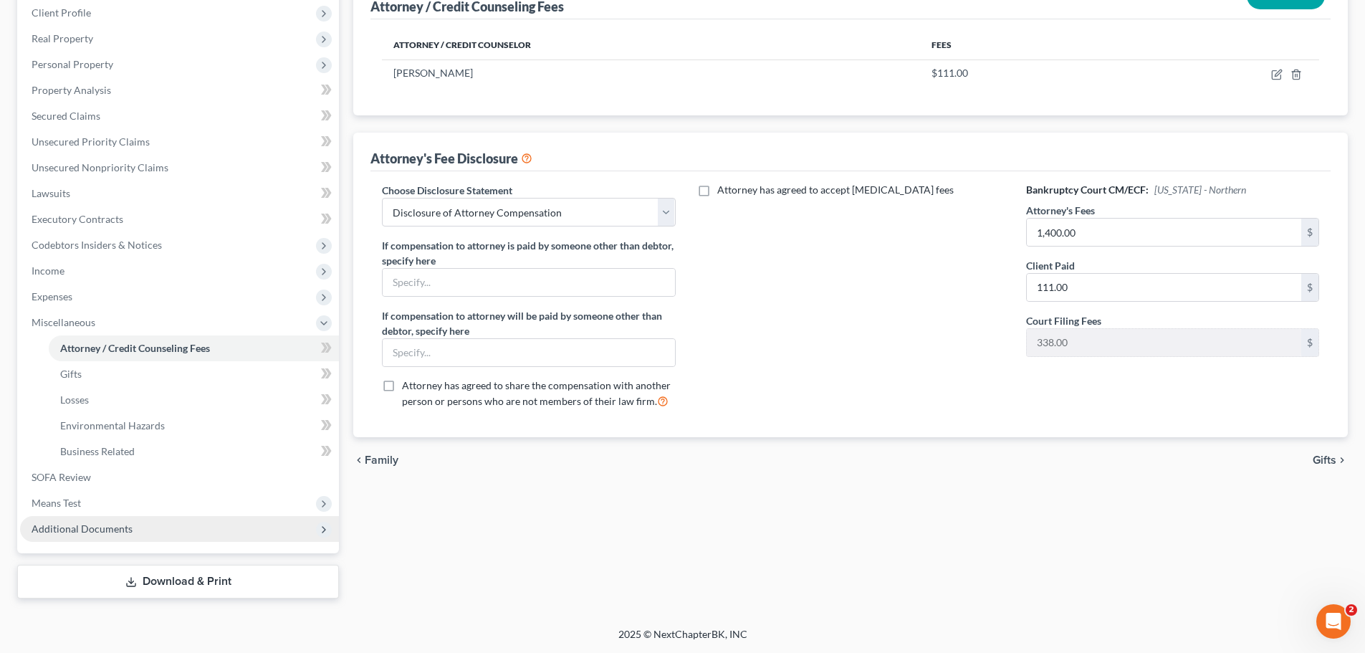
click at [62, 535] on span "Additional Documents" at bounding box center [179, 529] width 319 height 26
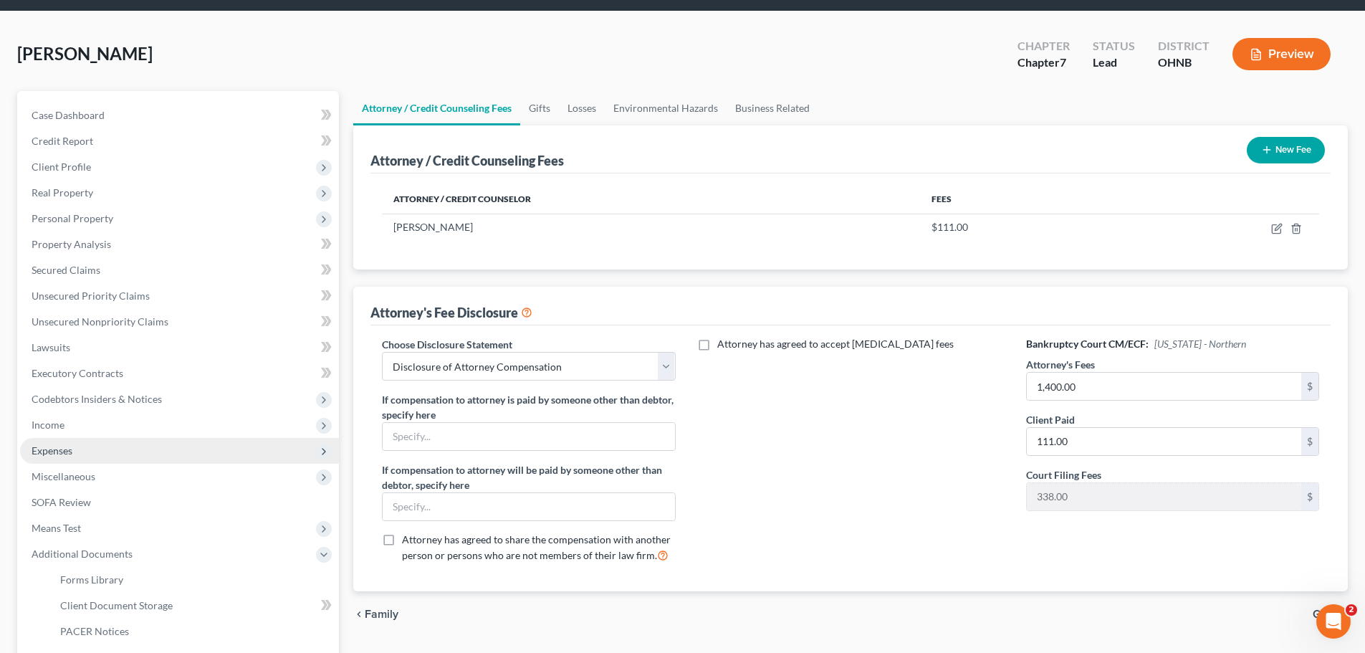
scroll to position [0, 0]
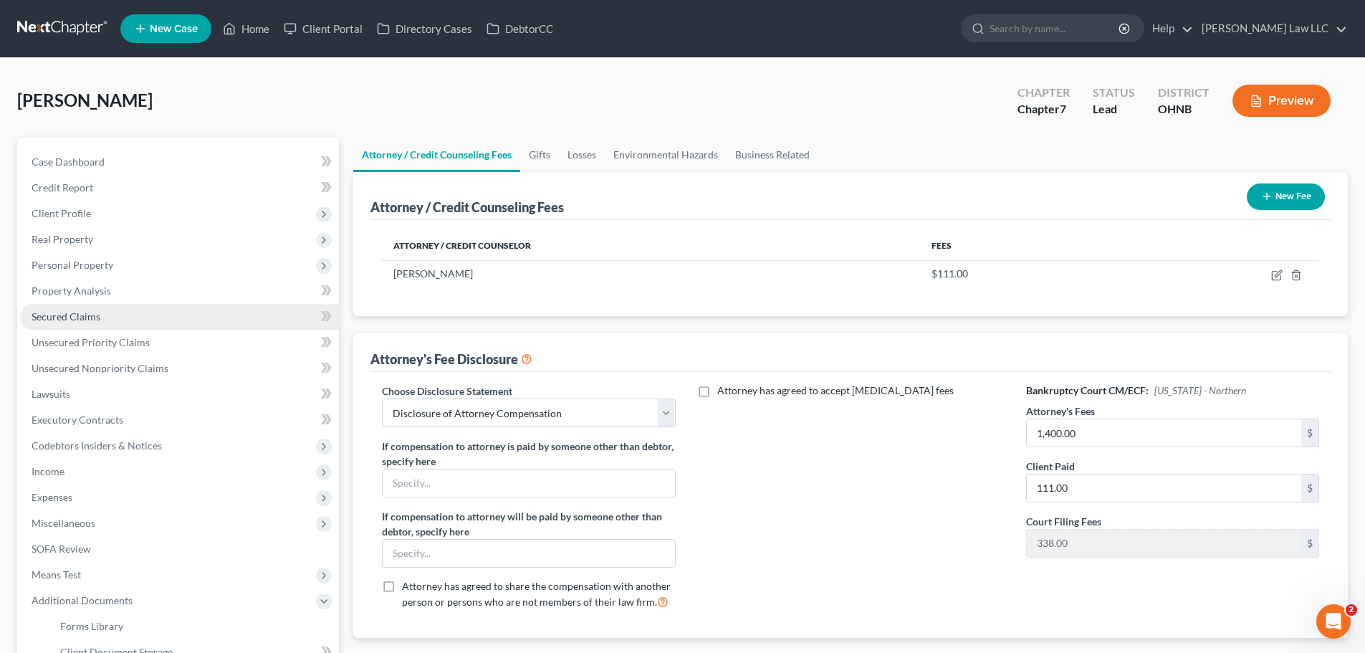
click at [118, 311] on link "Secured Claims" at bounding box center [179, 317] width 319 height 26
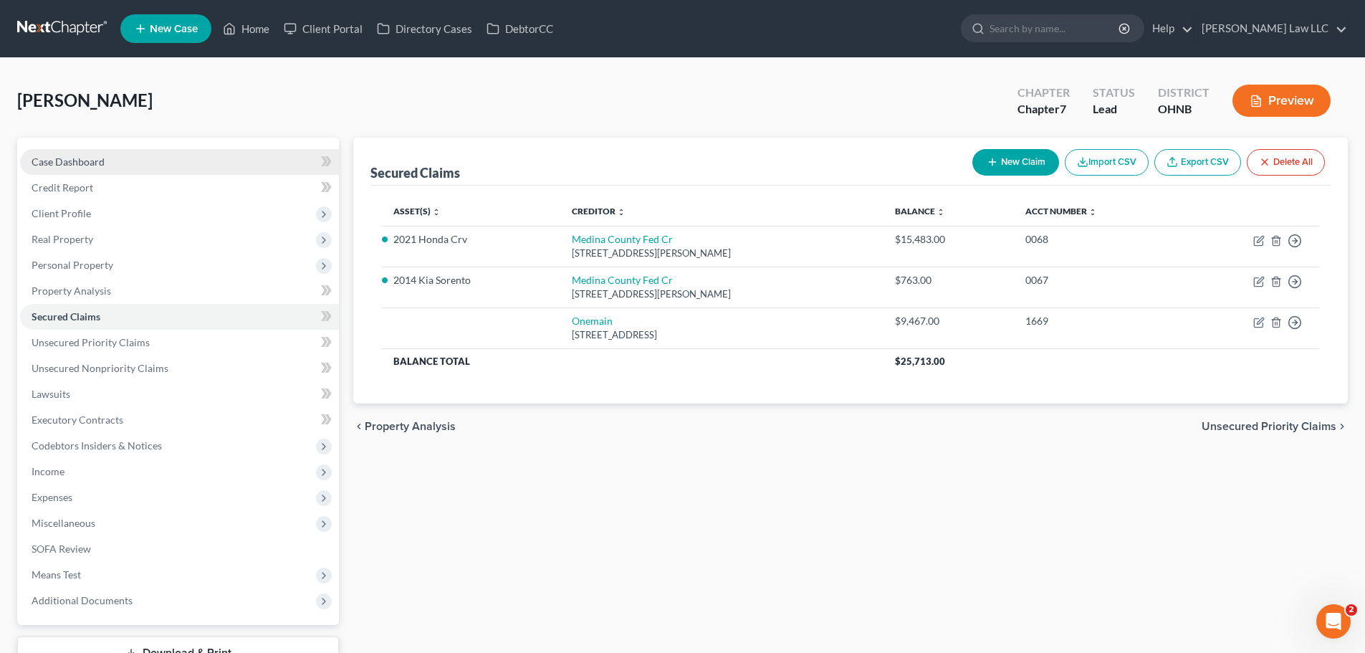
click at [101, 162] on span "Case Dashboard" at bounding box center [68, 161] width 73 height 12
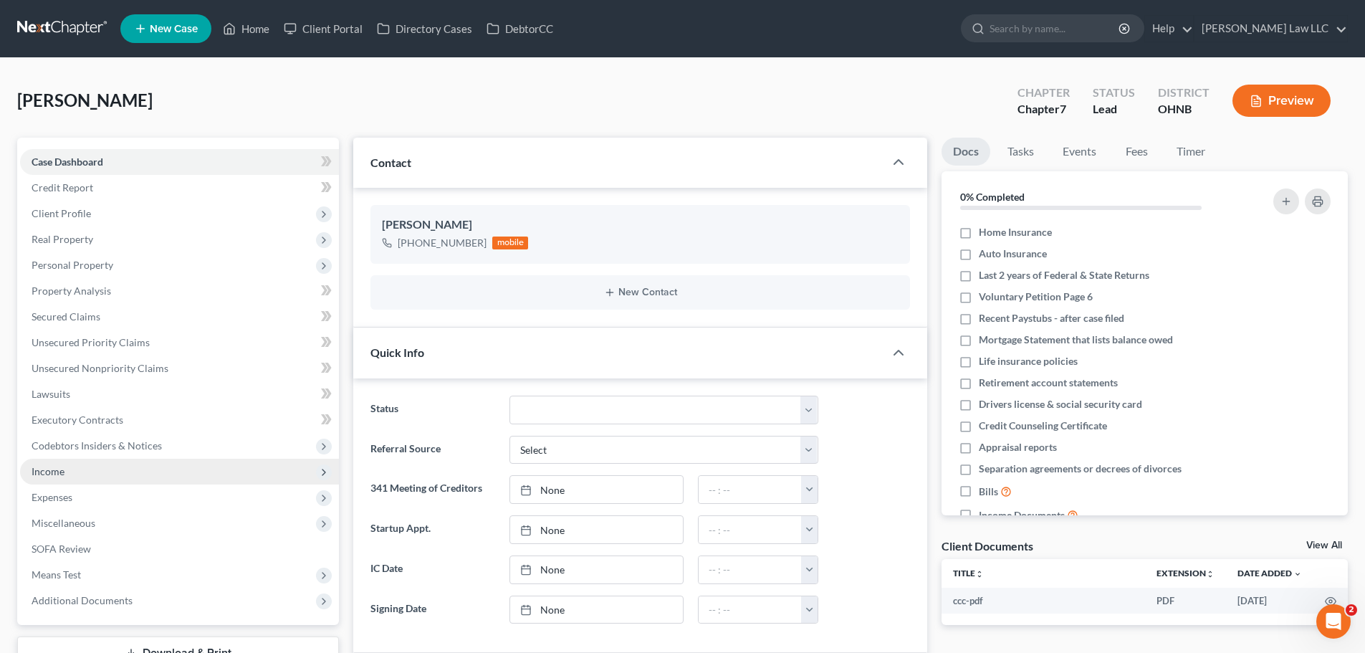
click at [140, 475] on span "Income" at bounding box center [179, 472] width 319 height 26
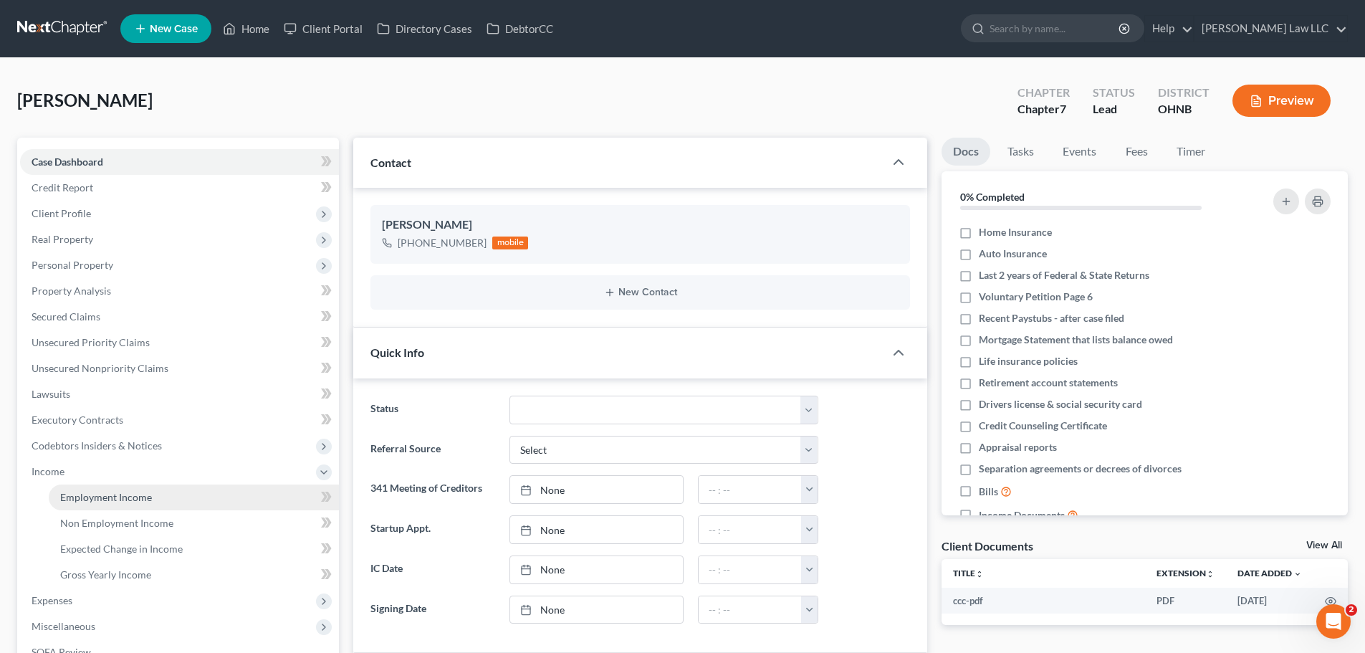
click at [140, 492] on span "Employment Income" at bounding box center [106, 497] width 92 height 12
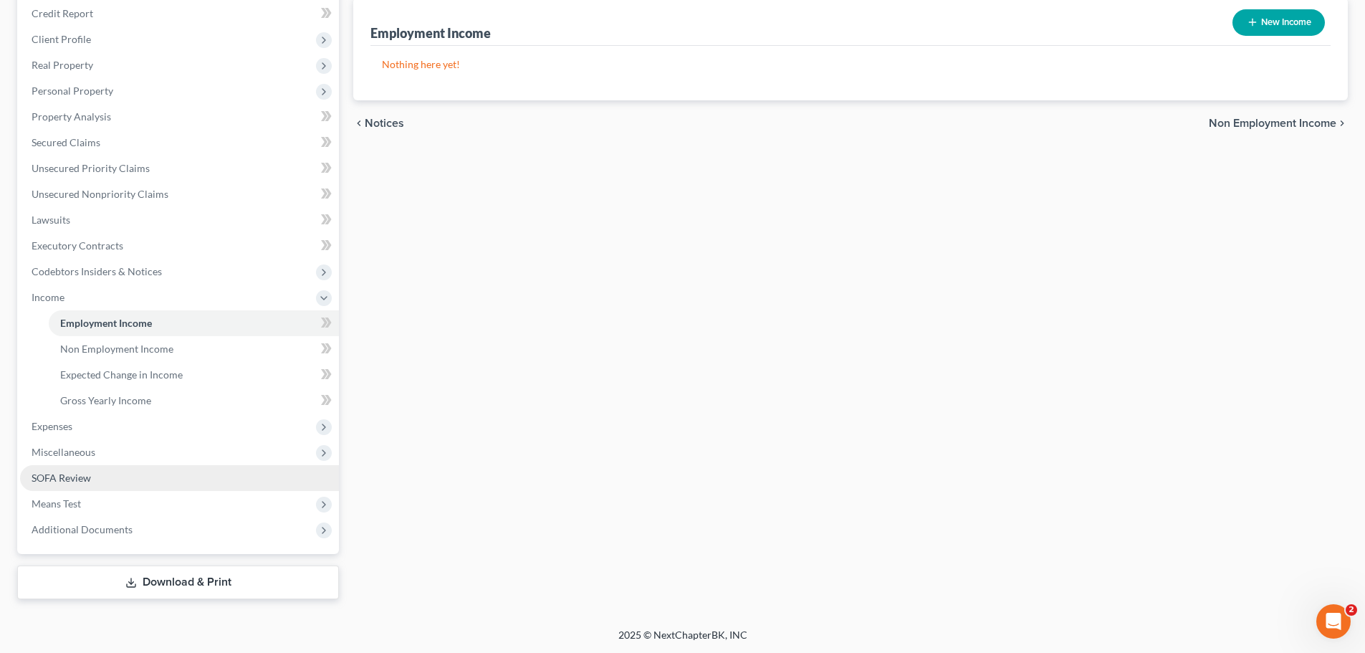
scroll to position [175, 0]
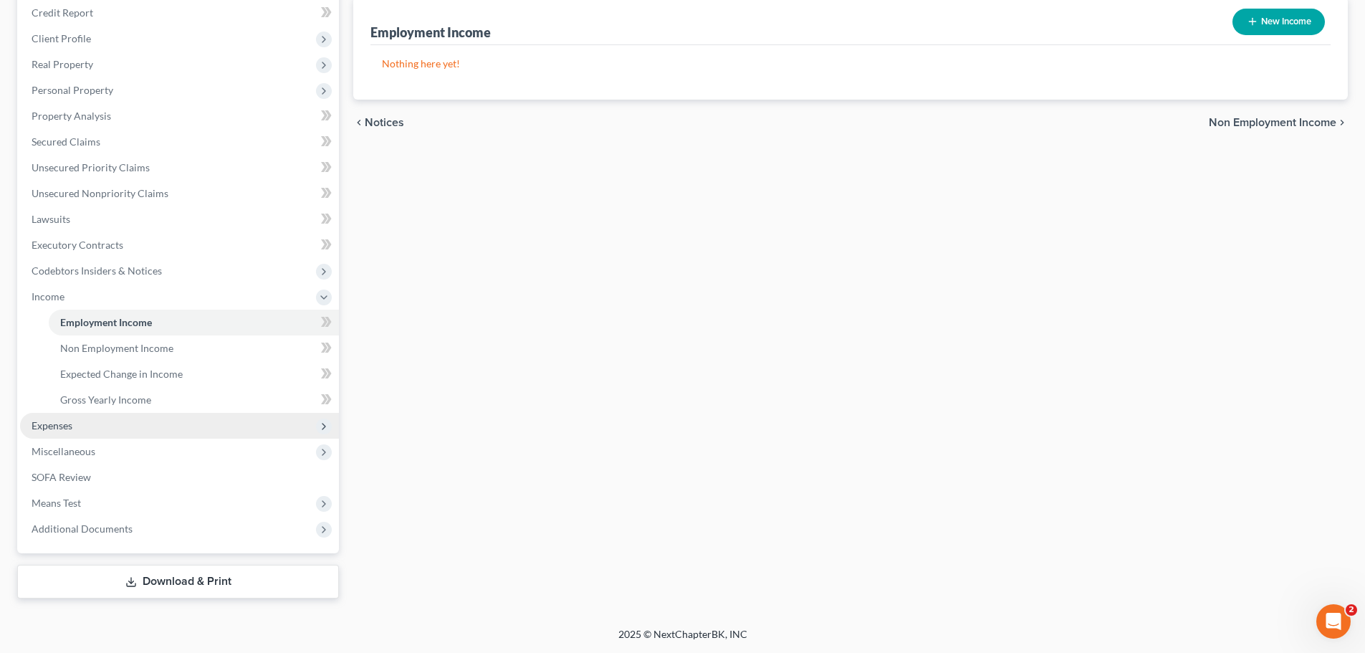
click at [86, 431] on span "Expenses" at bounding box center [179, 426] width 319 height 26
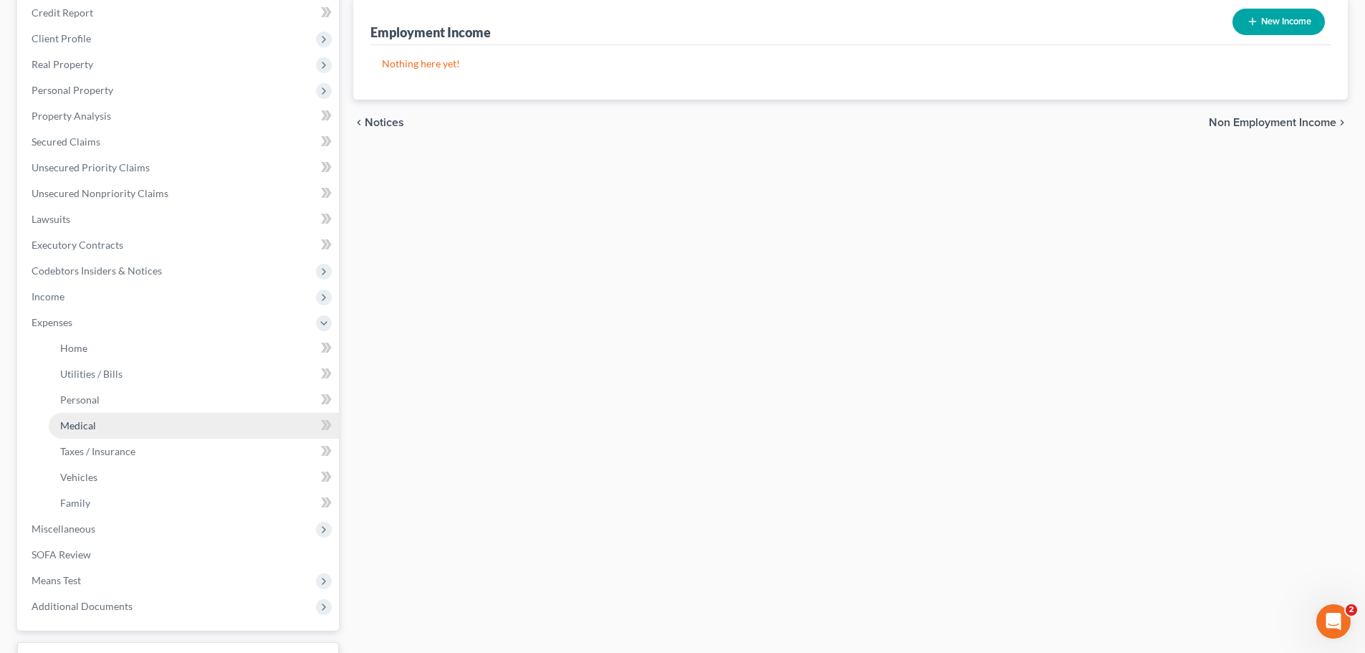
click at [148, 431] on link "Medical" at bounding box center [194, 426] width 290 height 26
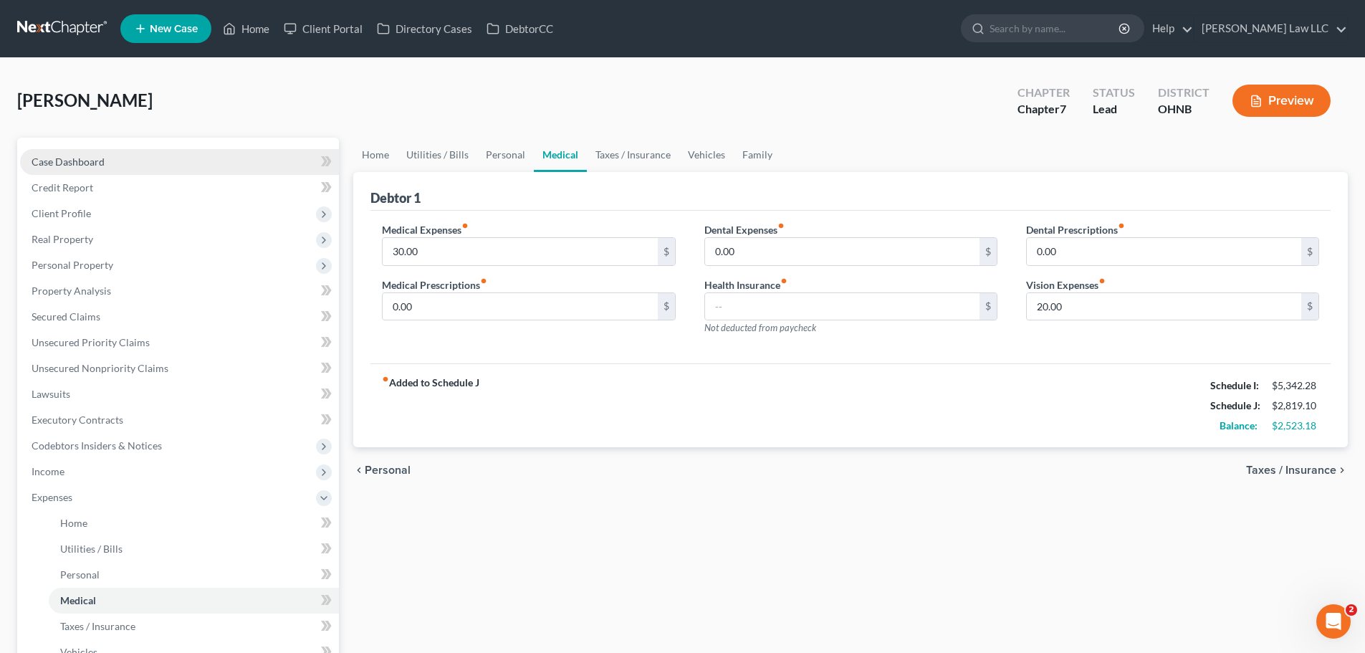
click at [92, 167] on span "Case Dashboard" at bounding box center [68, 161] width 73 height 12
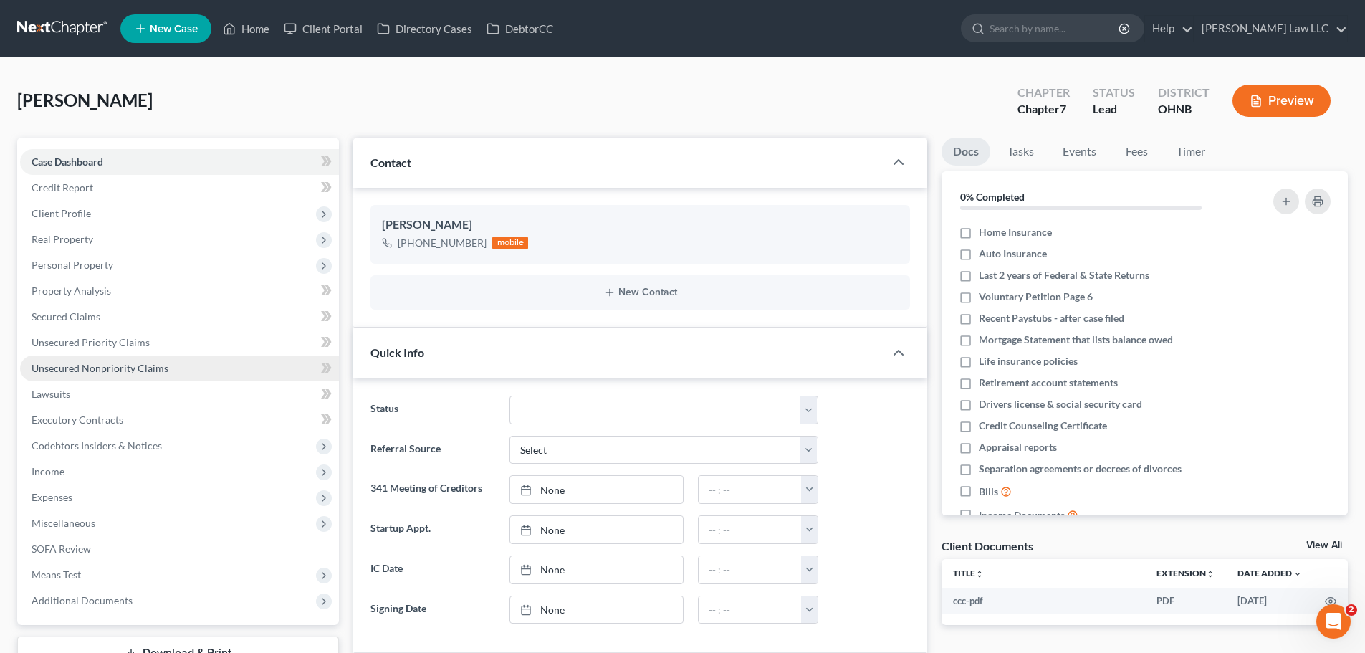
click at [138, 368] on span "Unsecured Nonpriority Claims" at bounding box center [100, 368] width 137 height 12
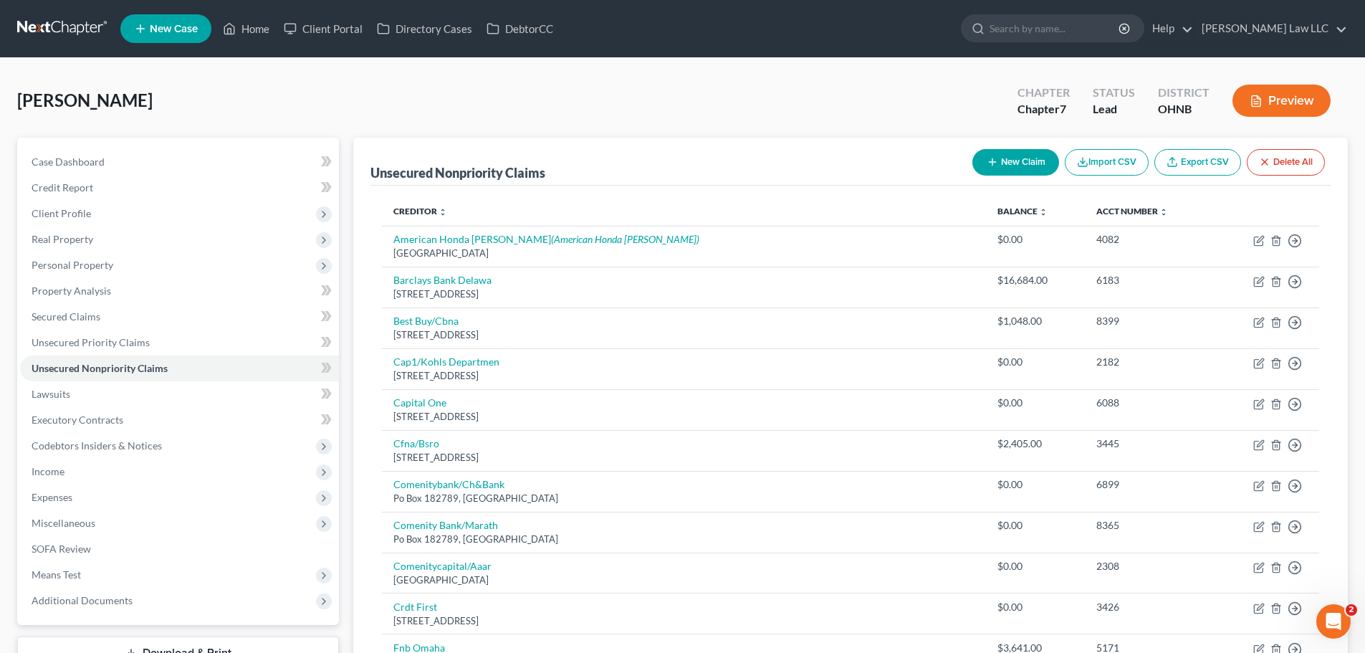
click at [995, 156] on button "New Claim" at bounding box center [1015, 162] width 87 height 27
select select "0"
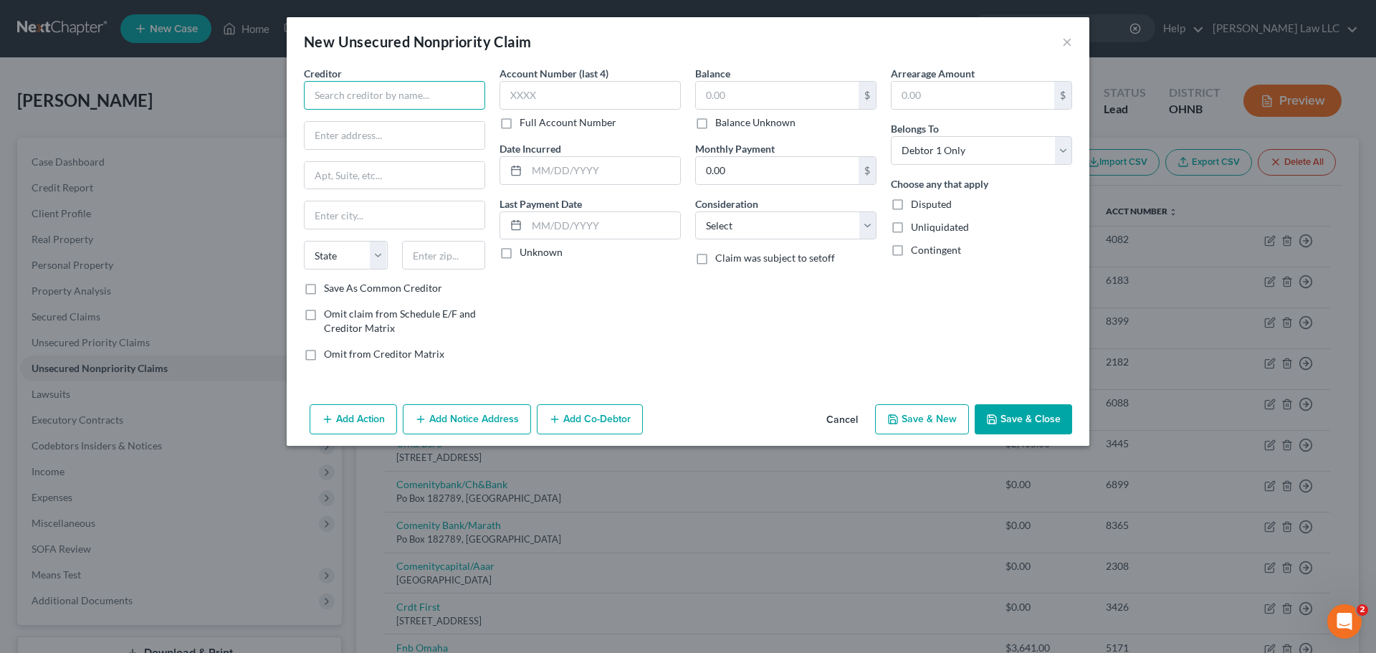
click at [441, 97] on input "text" at bounding box center [394, 95] width 181 height 29
type input "Juniper"
click at [387, 137] on input "text" at bounding box center [395, 135] width 180 height 27
type input "PO BOX 8826"
click at [438, 257] on input "text" at bounding box center [444, 255] width 84 height 29
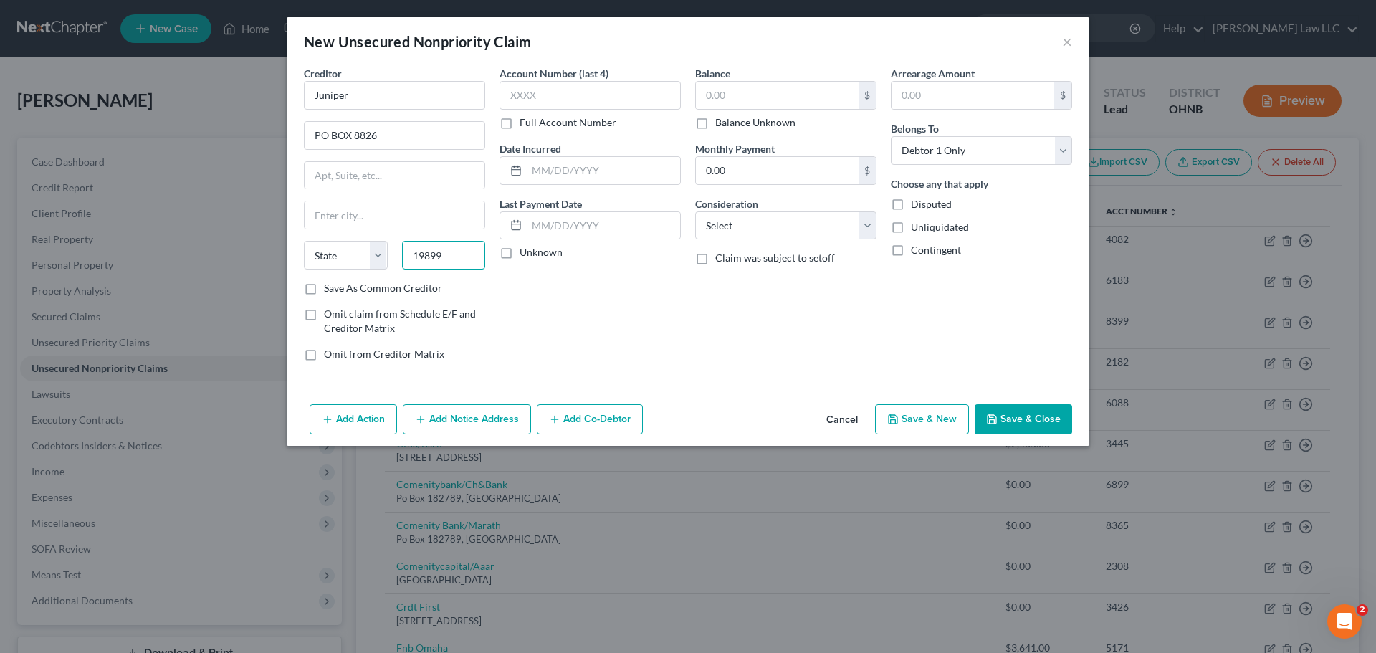
type input "19899"
click at [579, 316] on div "Account Number (last 4) Full Account Number Date Incurred Last Payment Date Unk…" at bounding box center [590, 219] width 196 height 307
type input "Wilmington"
select select "7"
click at [423, 291] on label "Save As Common Creditor" at bounding box center [383, 288] width 118 height 14
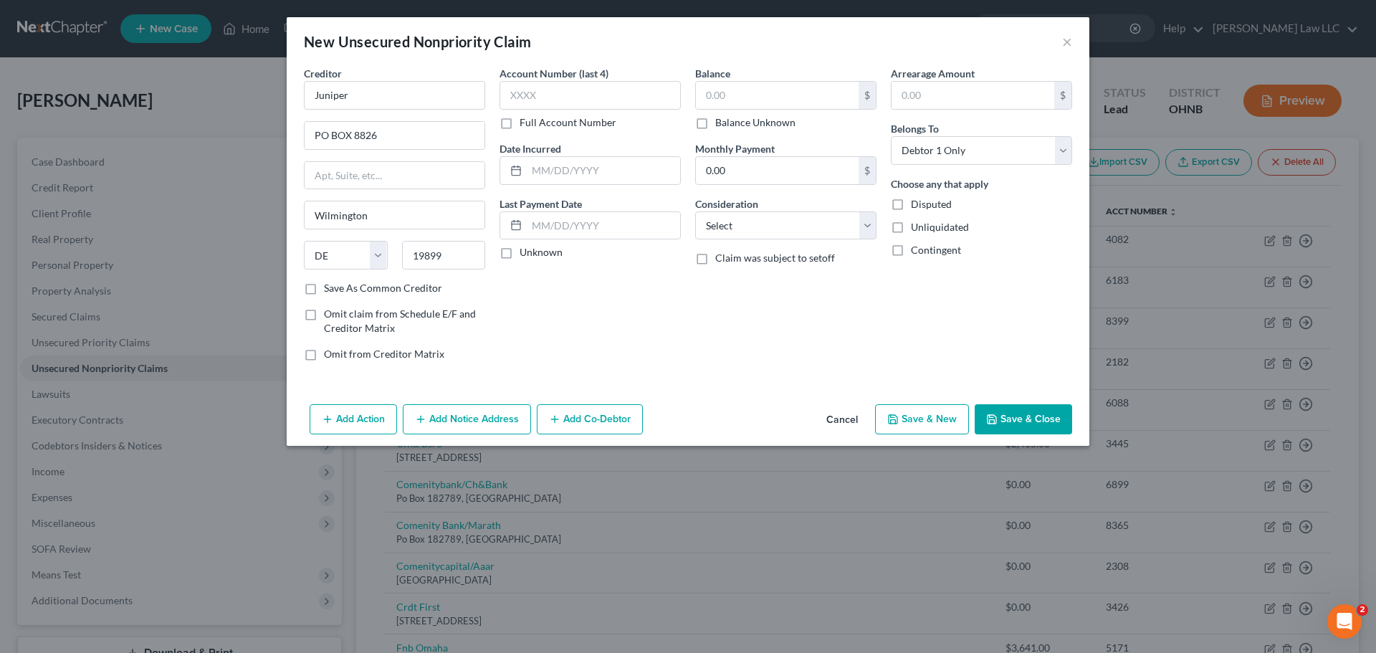
click at [339, 290] on input "Save As Common Creditor" at bounding box center [334, 285] width 9 height 9
checkbox input "true"
click at [762, 91] on input "text" at bounding box center [777, 95] width 163 height 27
type input "16,517.88"
click at [600, 315] on div "Account Number (last 4) Full Account Number Date Incurred Last Payment Date Unk…" at bounding box center [590, 219] width 196 height 307
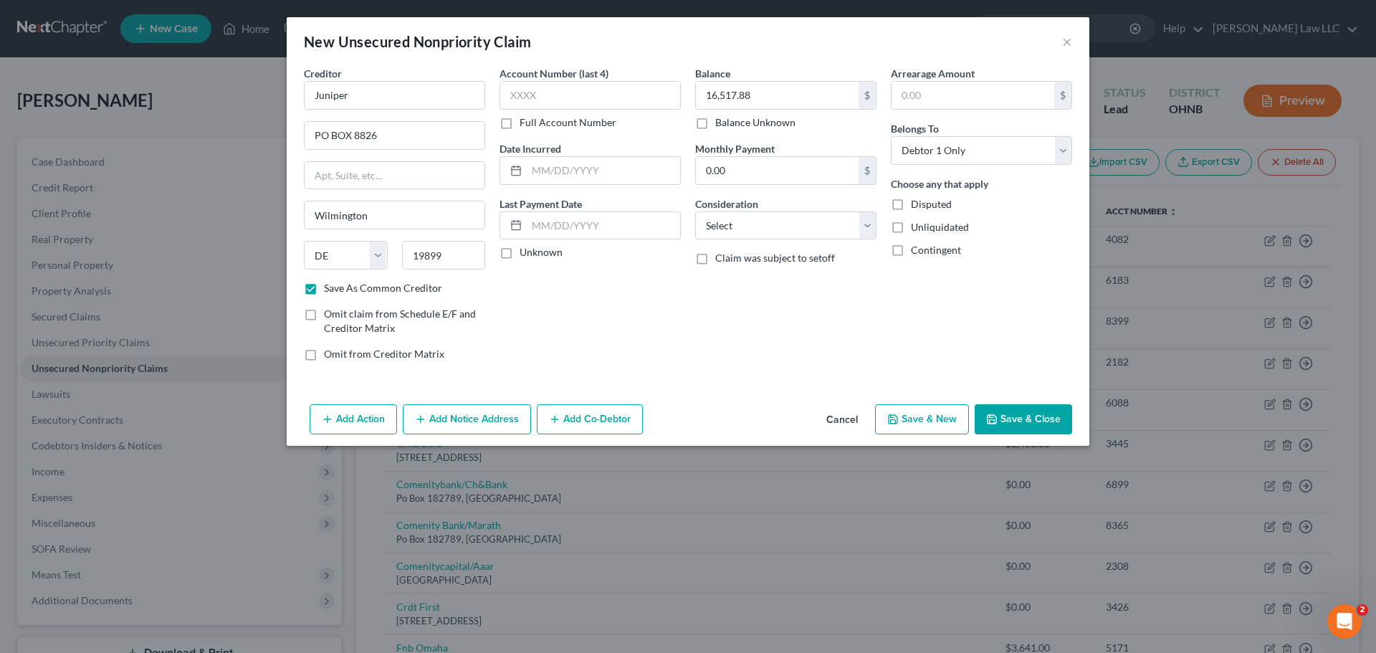
click at [710, 368] on div "Balance 16,517.88 $ Balance Unknown Balance Undetermined 16,517.88 $ Balance Un…" at bounding box center [786, 219] width 196 height 307
click at [1017, 416] on button "Save & Close" at bounding box center [1022, 419] width 97 height 30
checkbox input "false"
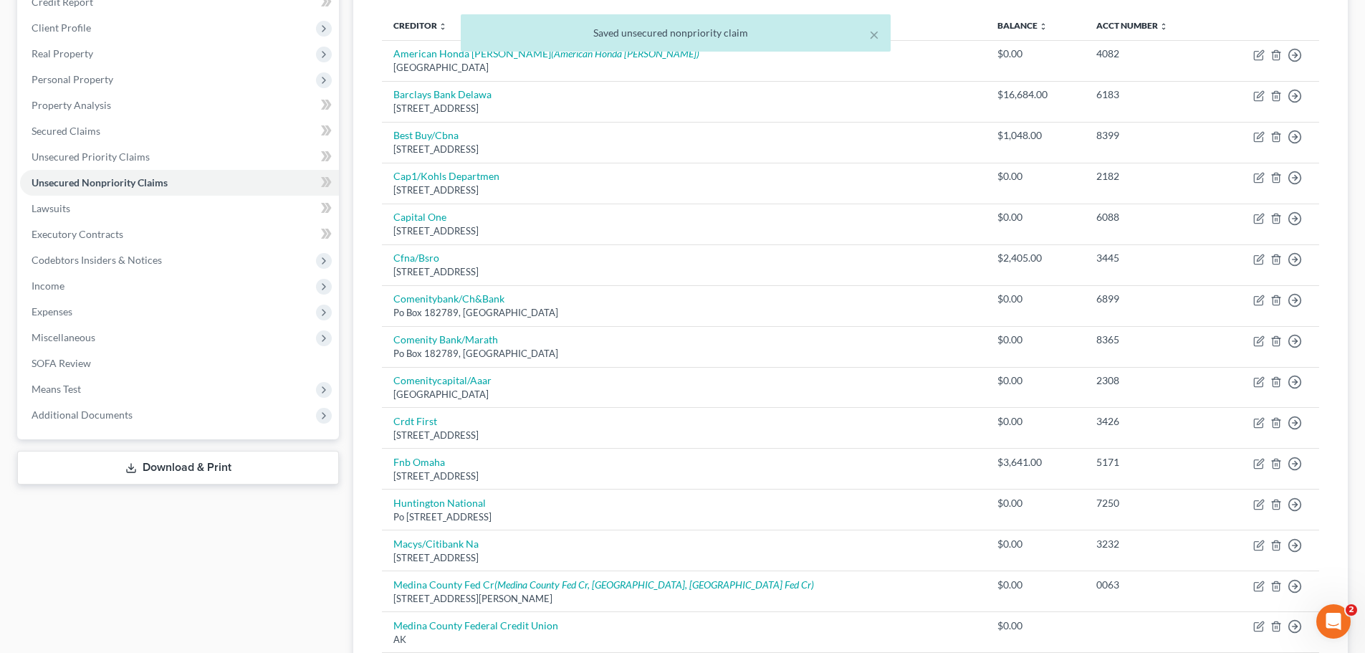
scroll to position [830, 0]
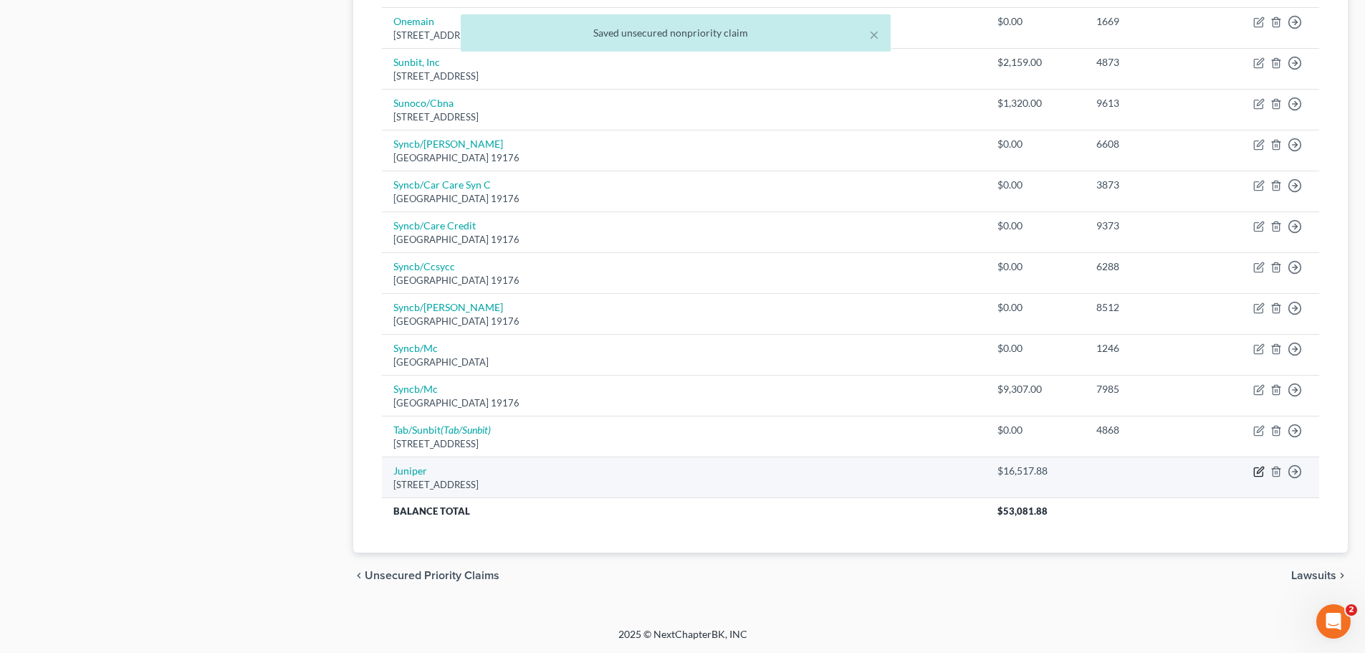
click at [1261, 469] on icon "button" at bounding box center [1260, 469] width 6 height 6
select select "7"
select select "0"
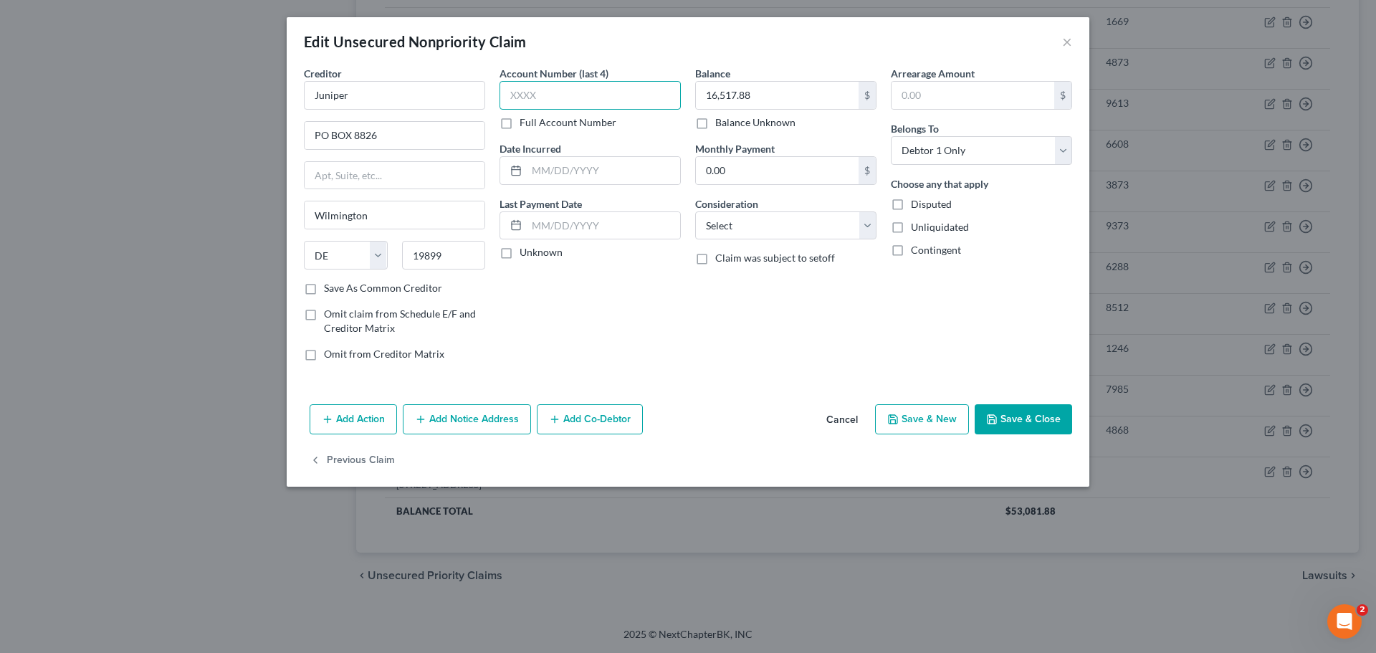
click at [608, 97] on input "text" at bounding box center [589, 95] width 181 height 29
click at [737, 170] on input "0.00" at bounding box center [777, 170] width 163 height 27
type input "1,361"
drag, startPoint x: 737, startPoint y: 170, endPoint x: 658, endPoint y: 176, distance: 79.1
click at [658, 178] on div "Creditor * Juniper PO BOX 8826 Wilmington State AL AK AR AZ CA CO CT DE DC FL G…" at bounding box center [688, 219] width 782 height 307
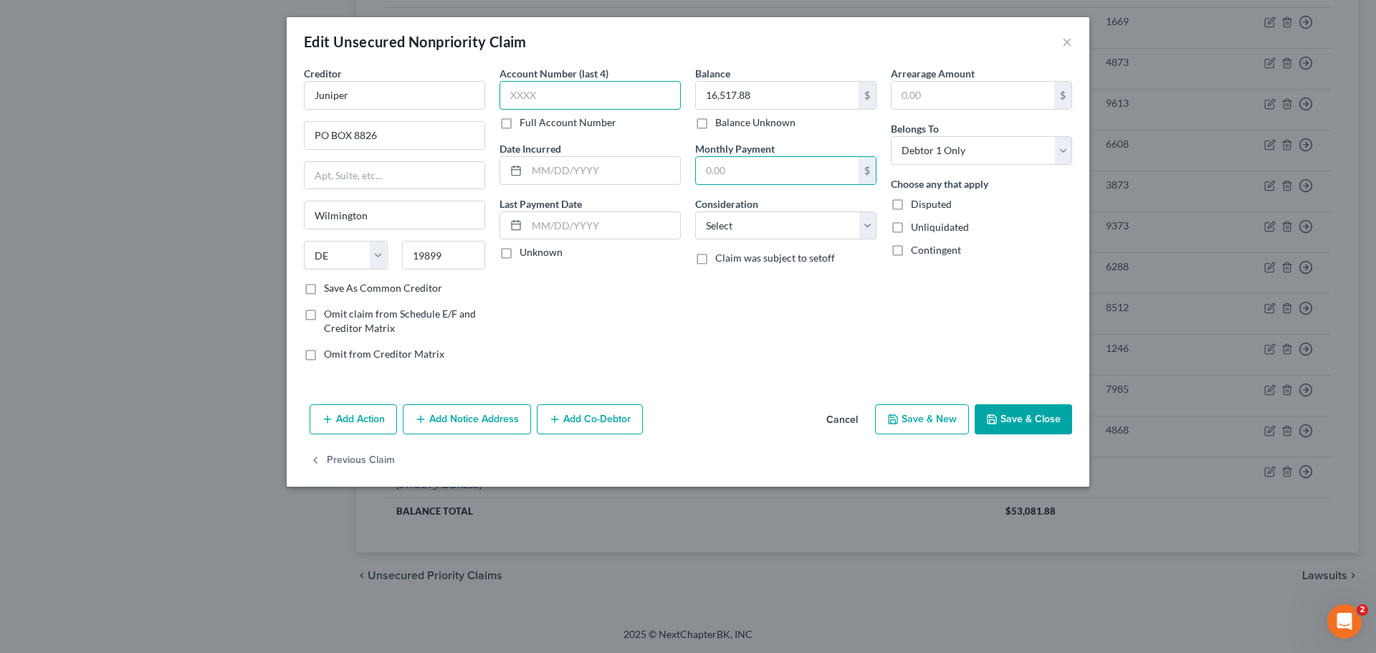
click at [550, 90] on input "text" at bounding box center [589, 95] width 181 height 29
type input "1361"
click at [1040, 418] on button "Save & Close" at bounding box center [1022, 419] width 97 height 30
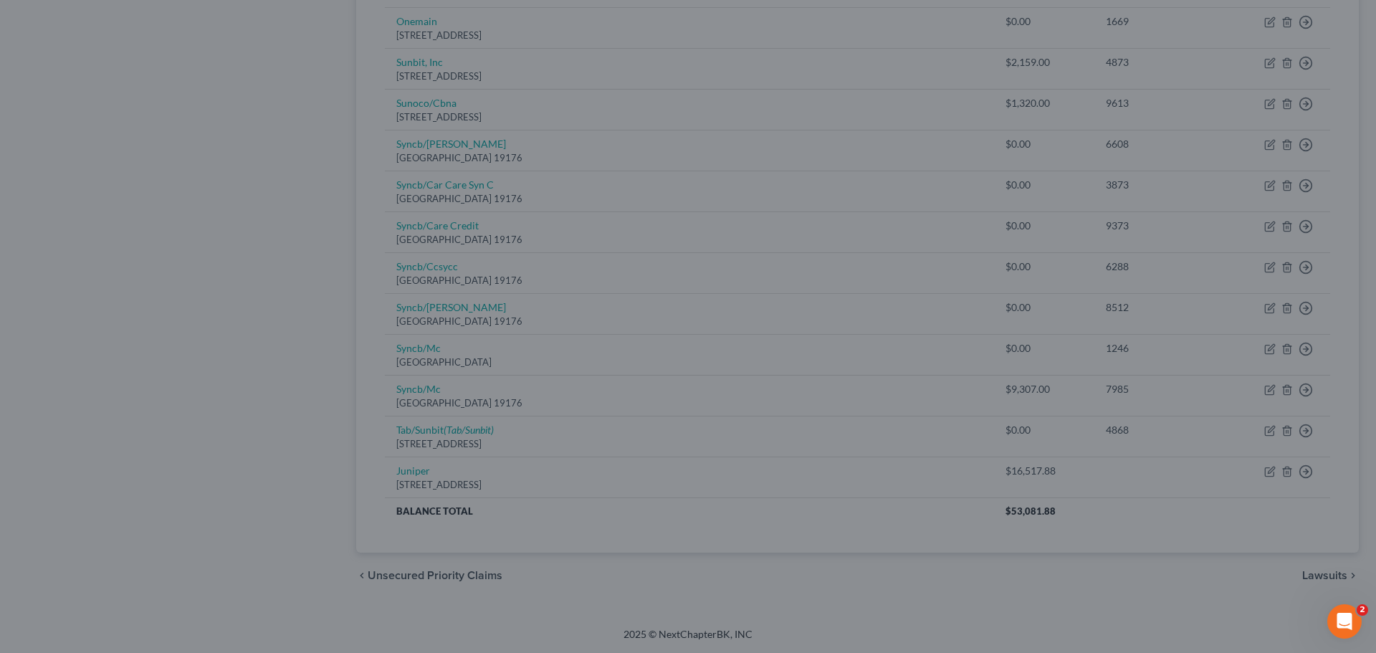
type input "0"
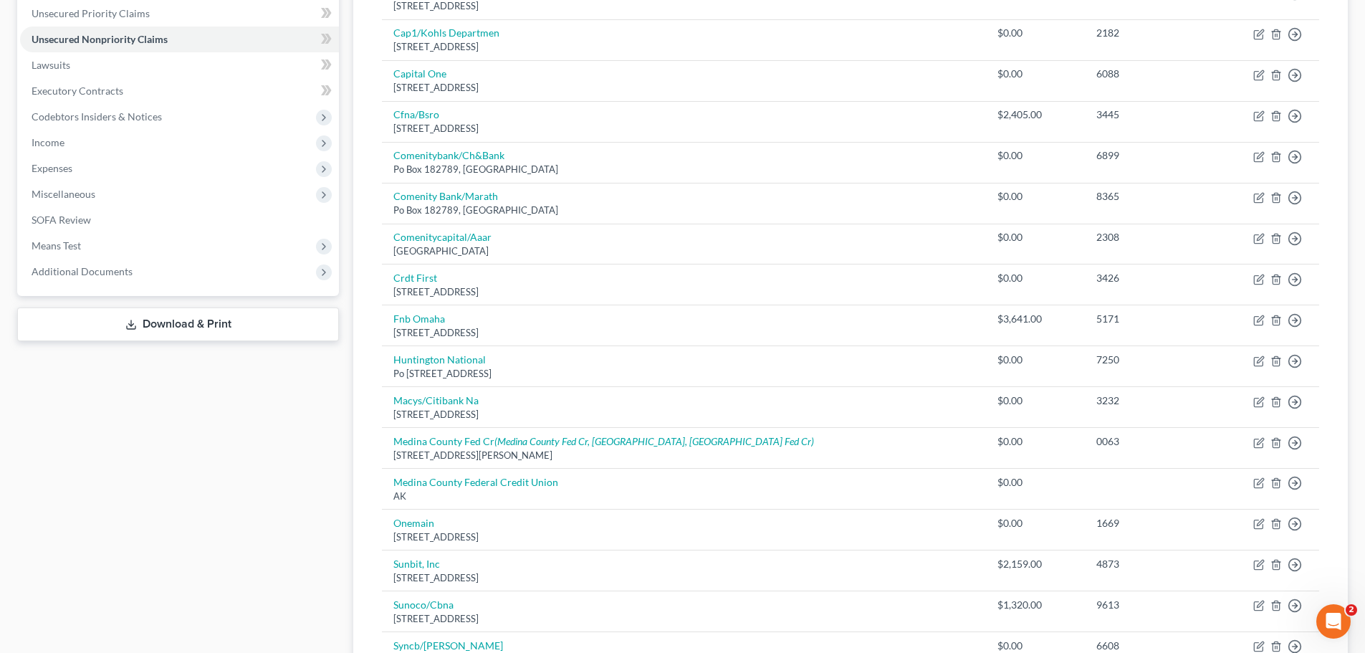
scroll to position [0, 0]
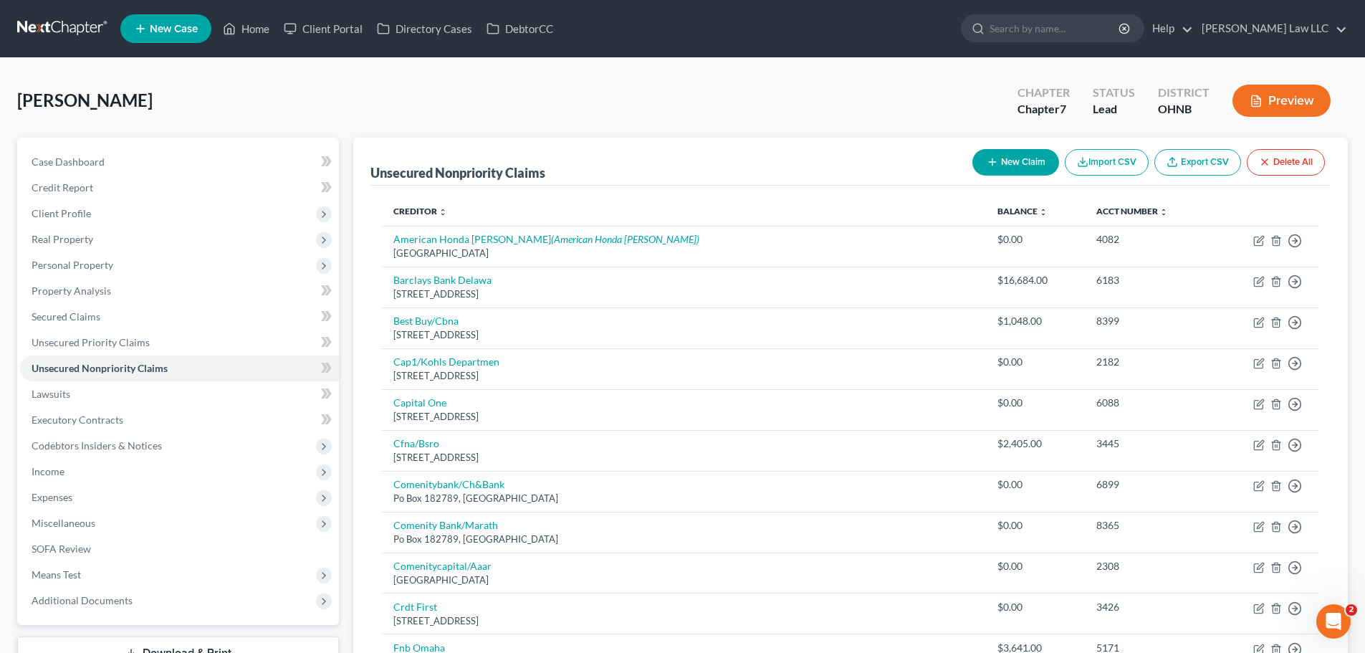
click at [1025, 166] on button "New Claim" at bounding box center [1015, 162] width 87 height 27
select select "0"
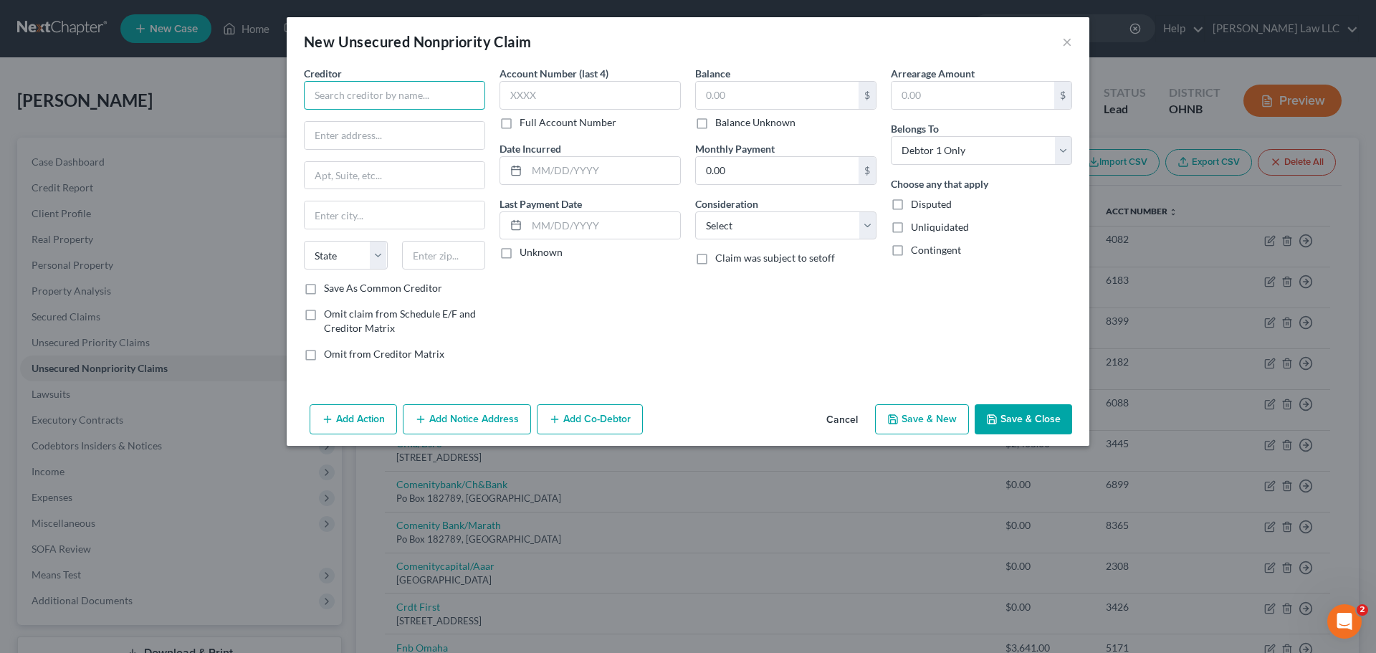
click at [373, 94] on input "text" at bounding box center [394, 95] width 181 height 29
type input "Sunoco"
type input "PO BOX 6406"
click at [462, 268] on input "text" at bounding box center [444, 255] width 84 height 29
type input "57117"
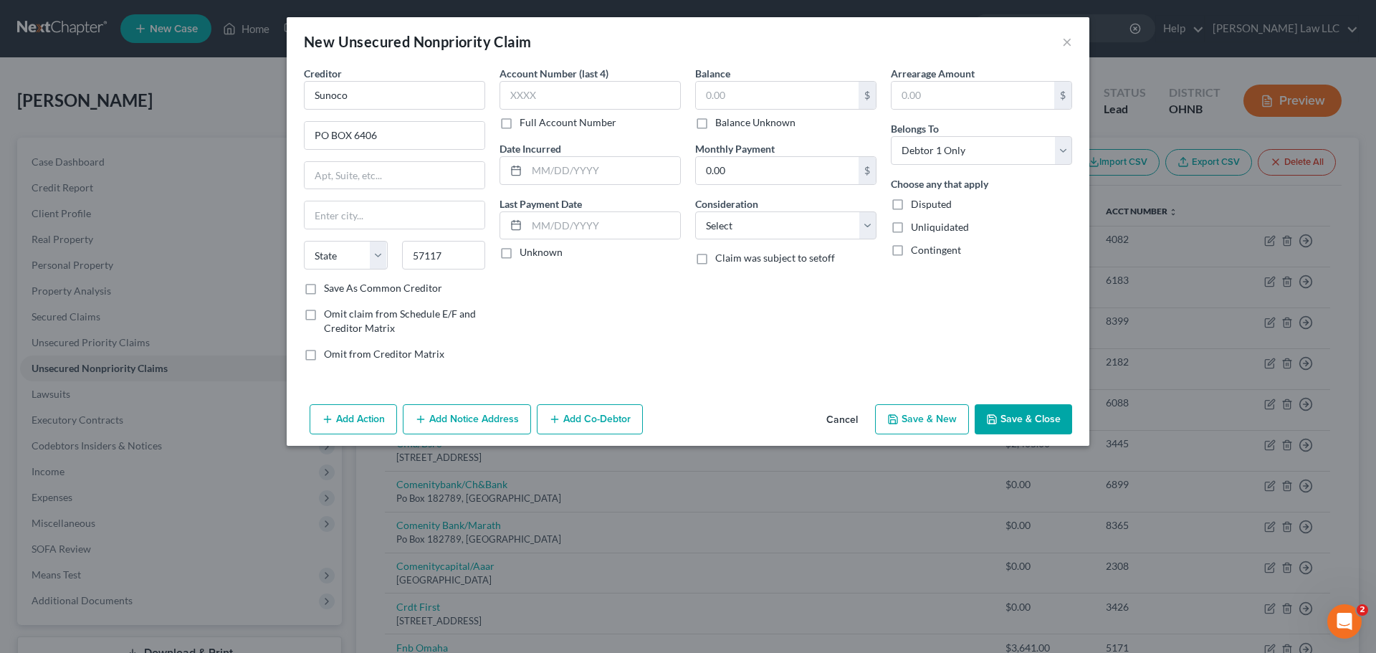
type input "Sioux Falls"
select select "43"
click at [715, 317] on div "Balance $ Balance Unknown Balance Undetermined $ Balance Unknown Monthly Paymen…" at bounding box center [786, 219] width 196 height 307
click at [704, 322] on div "Balance $ Balance Unknown Balance Undetermined $ Balance Unknown Monthly Paymen…" at bounding box center [786, 219] width 196 height 307
click at [732, 104] on input "text" at bounding box center [777, 95] width 163 height 27
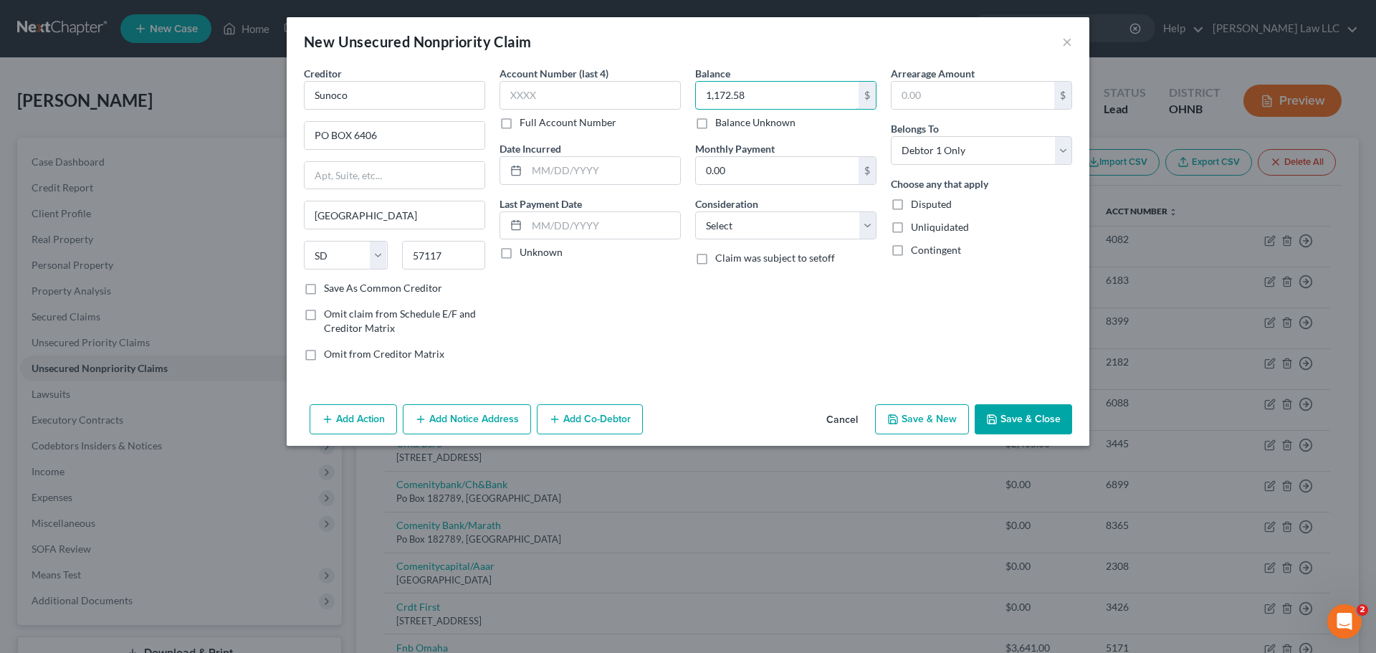
type input "1,172.58"
click at [815, 350] on div "Balance 1,172.58 $ Balance Unknown Balance Undetermined 1,172.58 $ Balance Unkn…" at bounding box center [786, 219] width 196 height 307
click at [757, 230] on select "Select Cable / Satellite Services Collection Agency Credit Card Debt Debt Couns…" at bounding box center [785, 225] width 181 height 29
click at [538, 317] on div "Account Number (last 4) Full Account Number Date Incurred Last Payment Date Unk…" at bounding box center [590, 219] width 196 height 307
click at [1014, 415] on button "Save & Close" at bounding box center [1022, 419] width 97 height 30
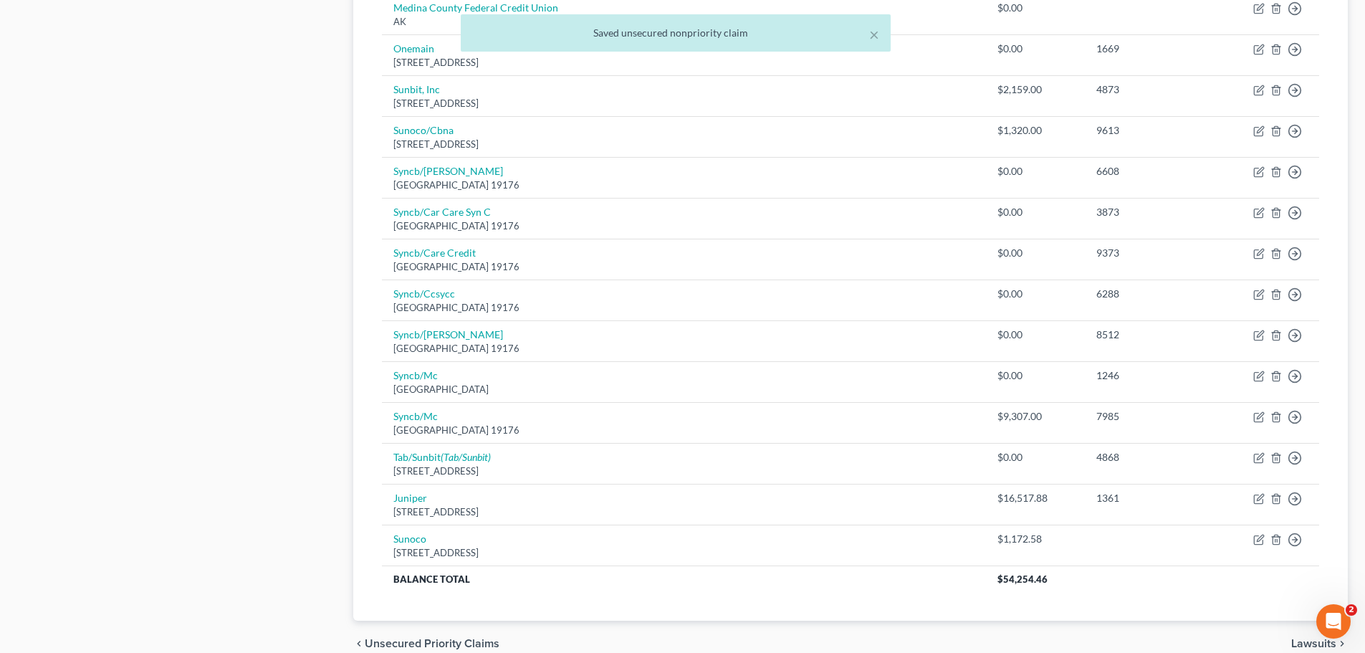
scroll to position [871, 0]
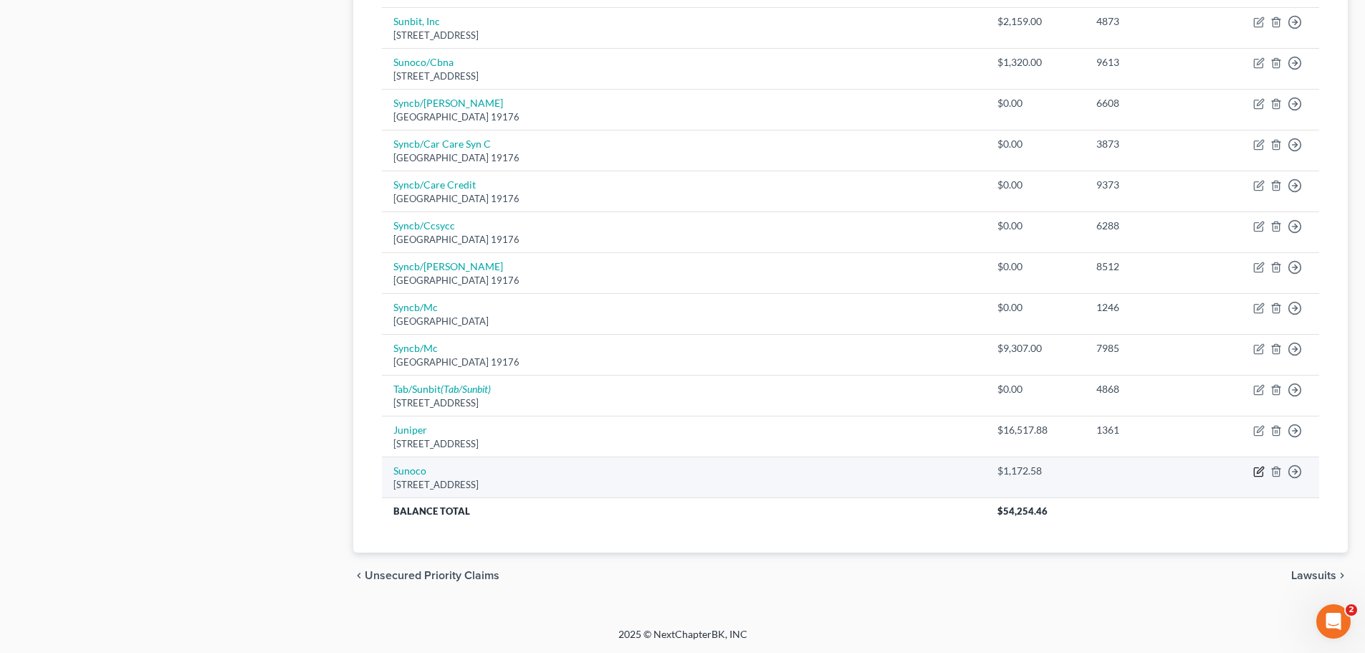
click at [1261, 474] on icon "button" at bounding box center [1258, 471] width 11 height 11
select select "43"
select select "0"
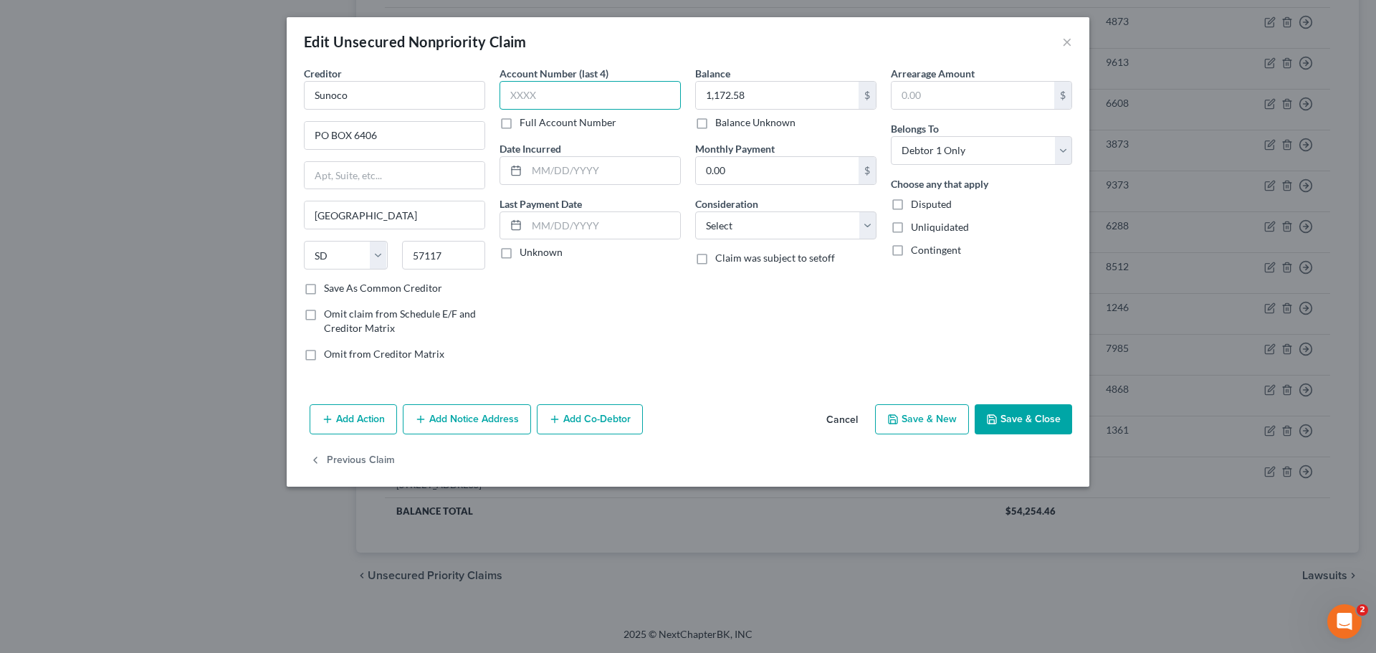
click at [641, 90] on input "text" at bounding box center [589, 95] width 181 height 29
click at [638, 93] on input "text" at bounding box center [589, 95] width 181 height 29
type input "9613"
click at [1039, 426] on button "Save & Close" at bounding box center [1022, 419] width 97 height 30
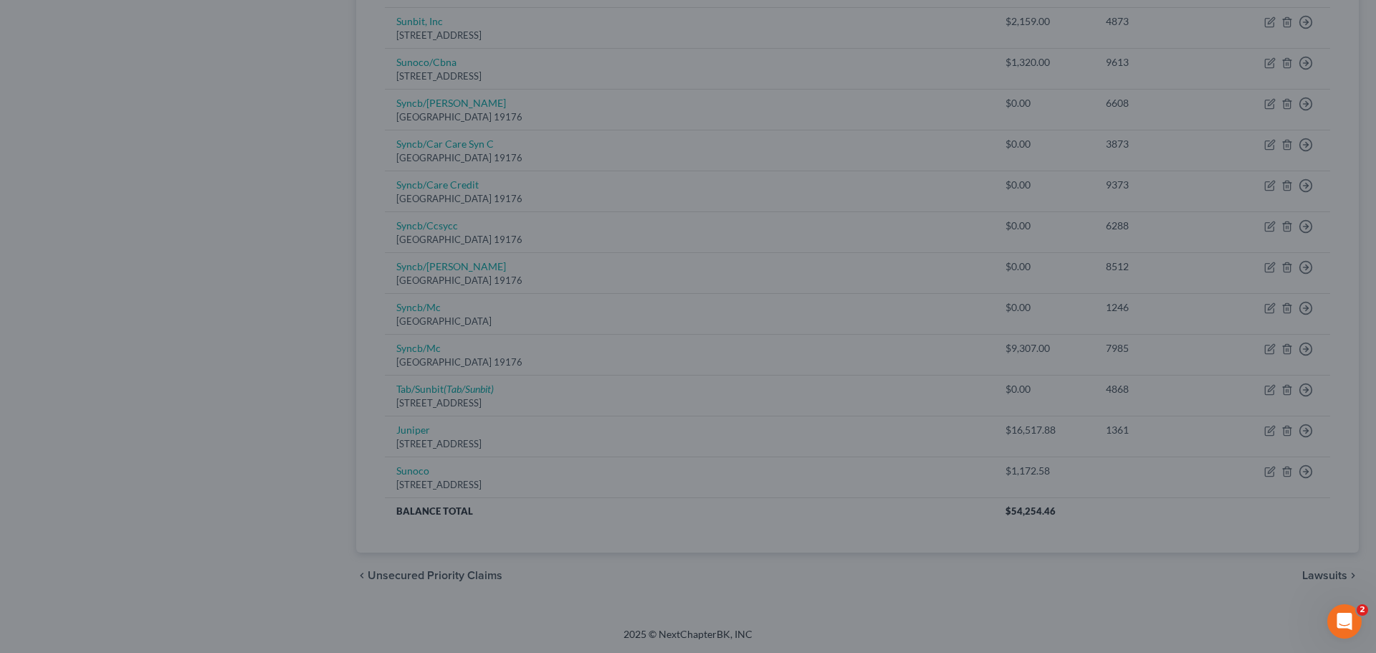
type input "0"
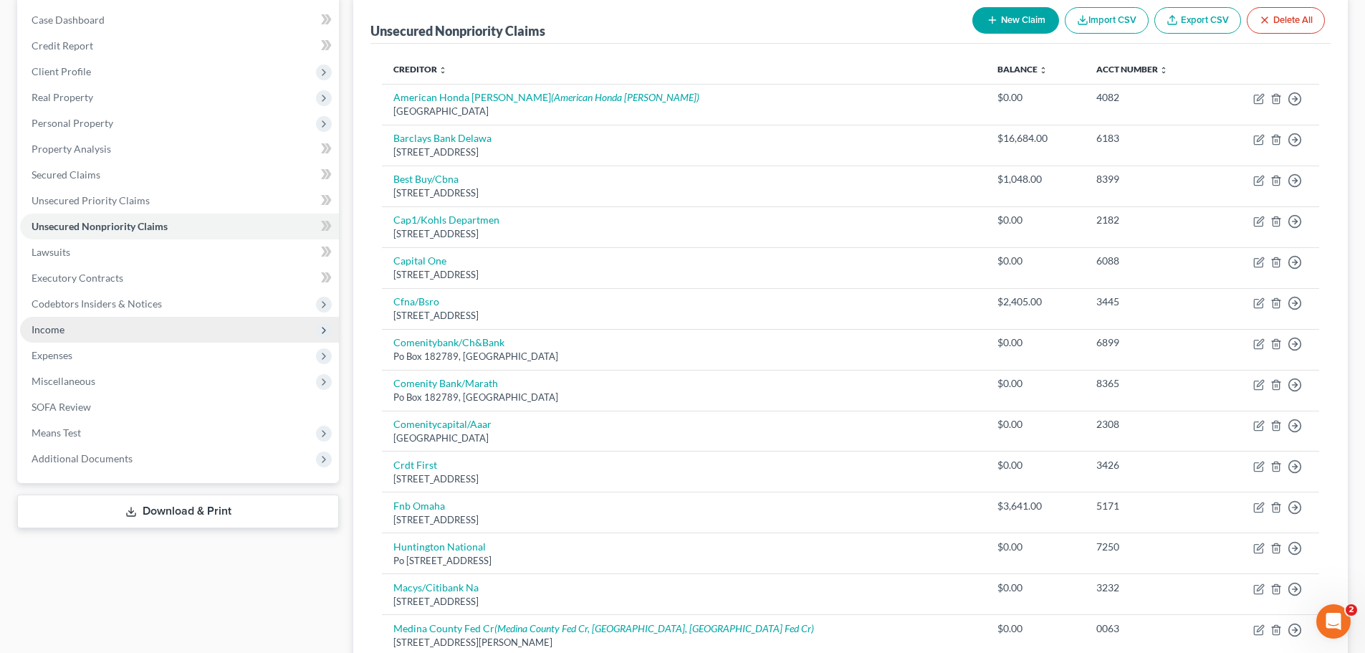
scroll to position [0, 0]
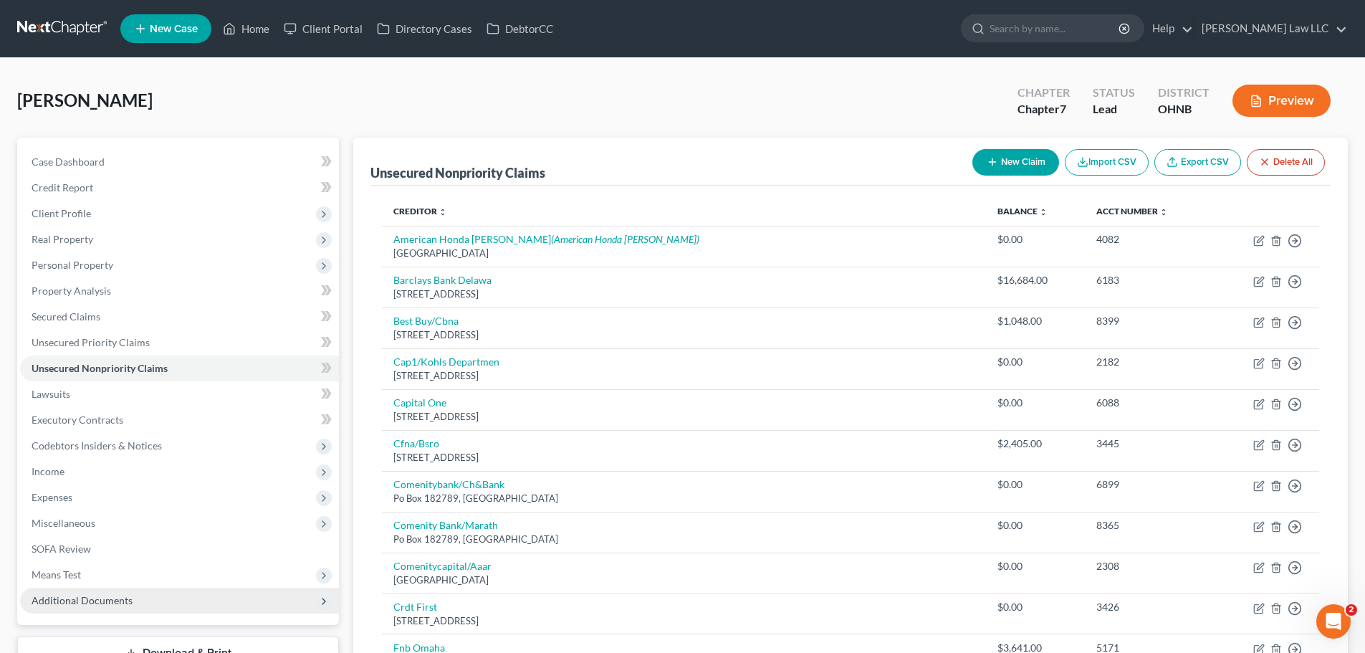
click at [97, 602] on span "Additional Documents" at bounding box center [82, 600] width 101 height 12
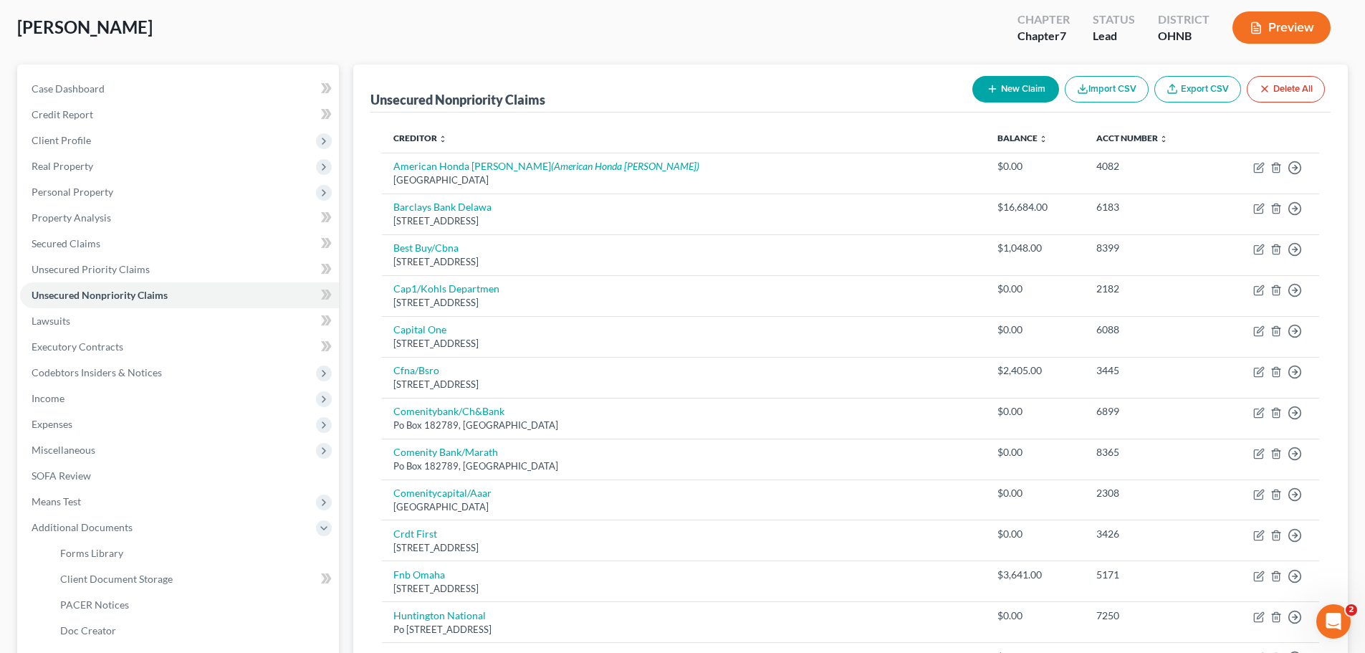
scroll to position [143, 0]
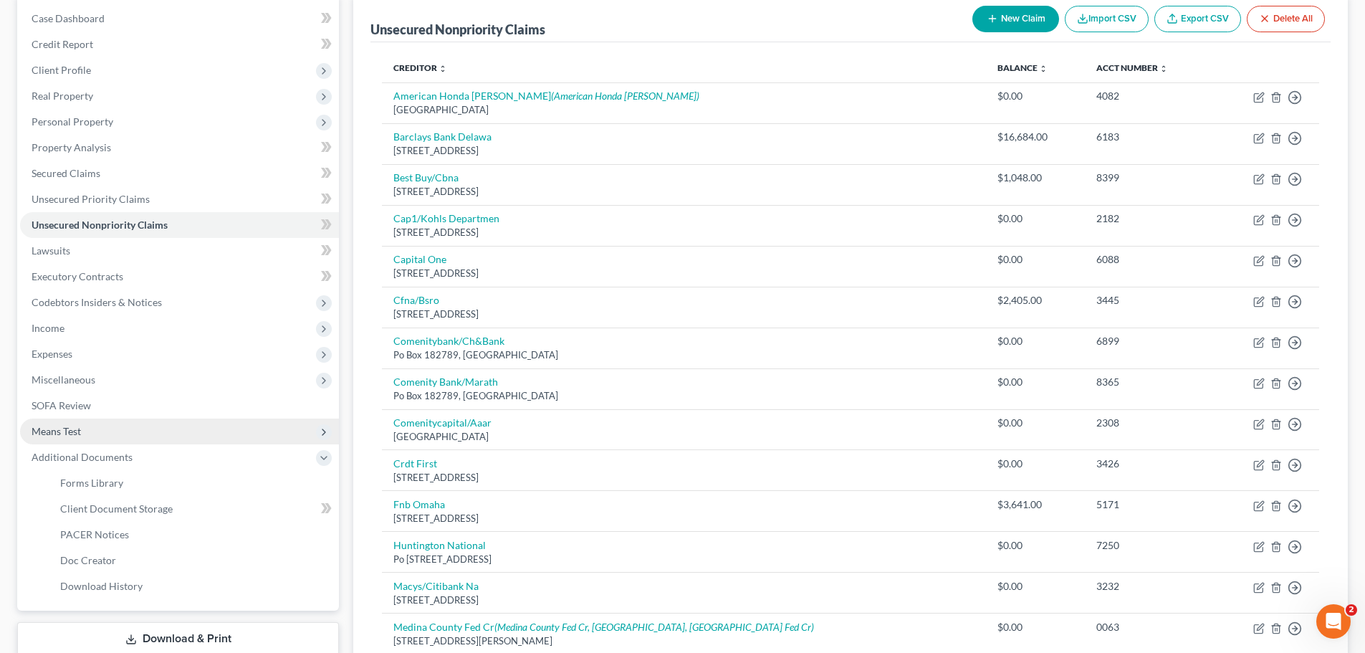
click at [102, 427] on span "Means Test" at bounding box center [179, 431] width 319 height 26
click at [100, 411] on link "SOFA Review" at bounding box center [179, 406] width 319 height 26
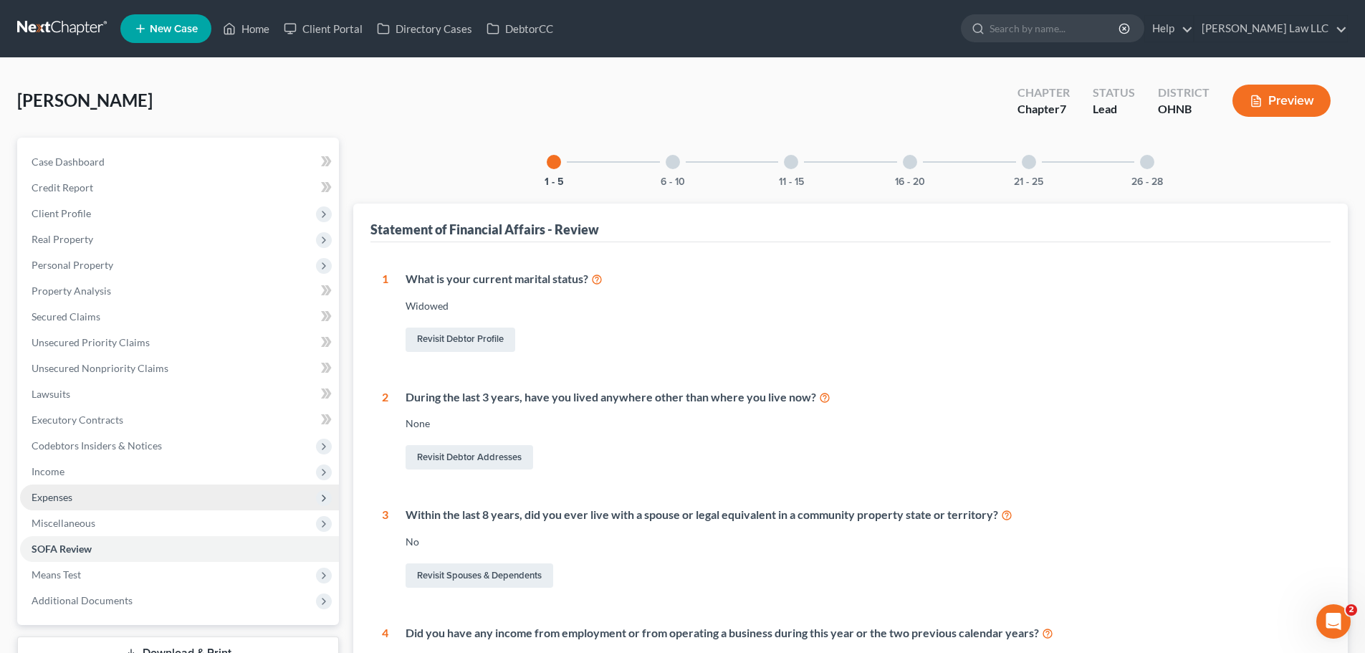
click at [92, 494] on span "Expenses" at bounding box center [179, 497] width 319 height 26
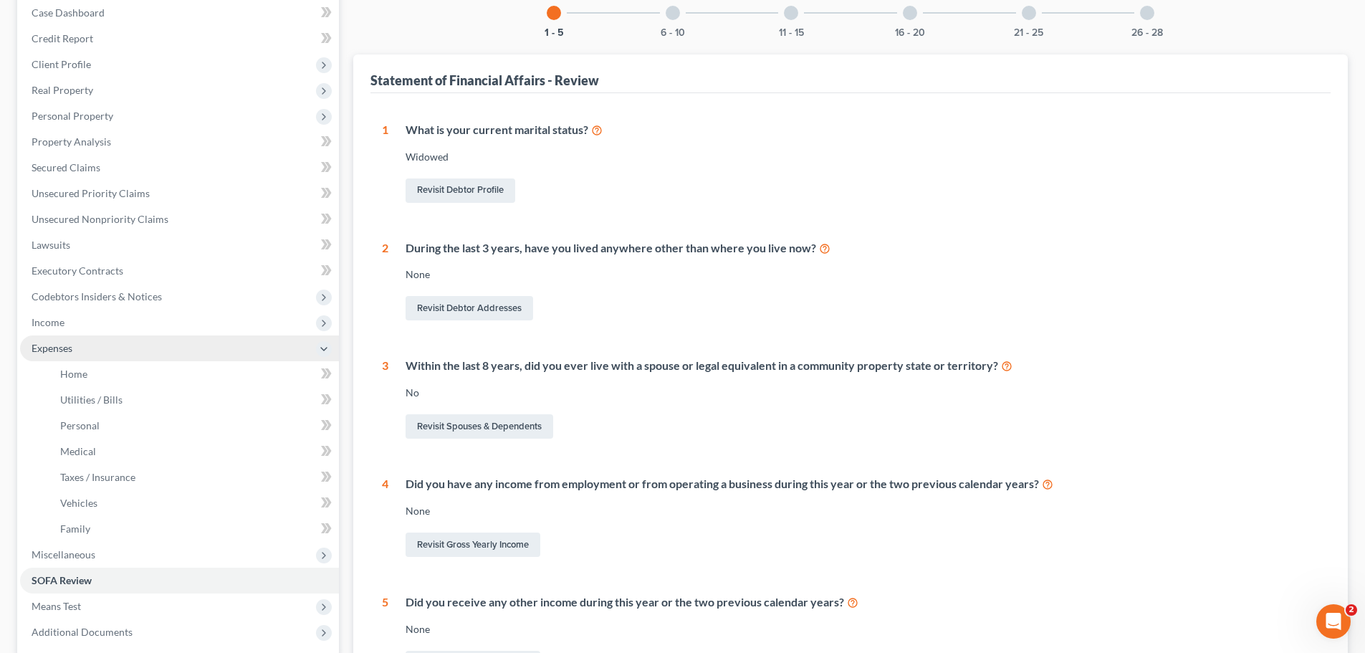
scroll to position [287, 0]
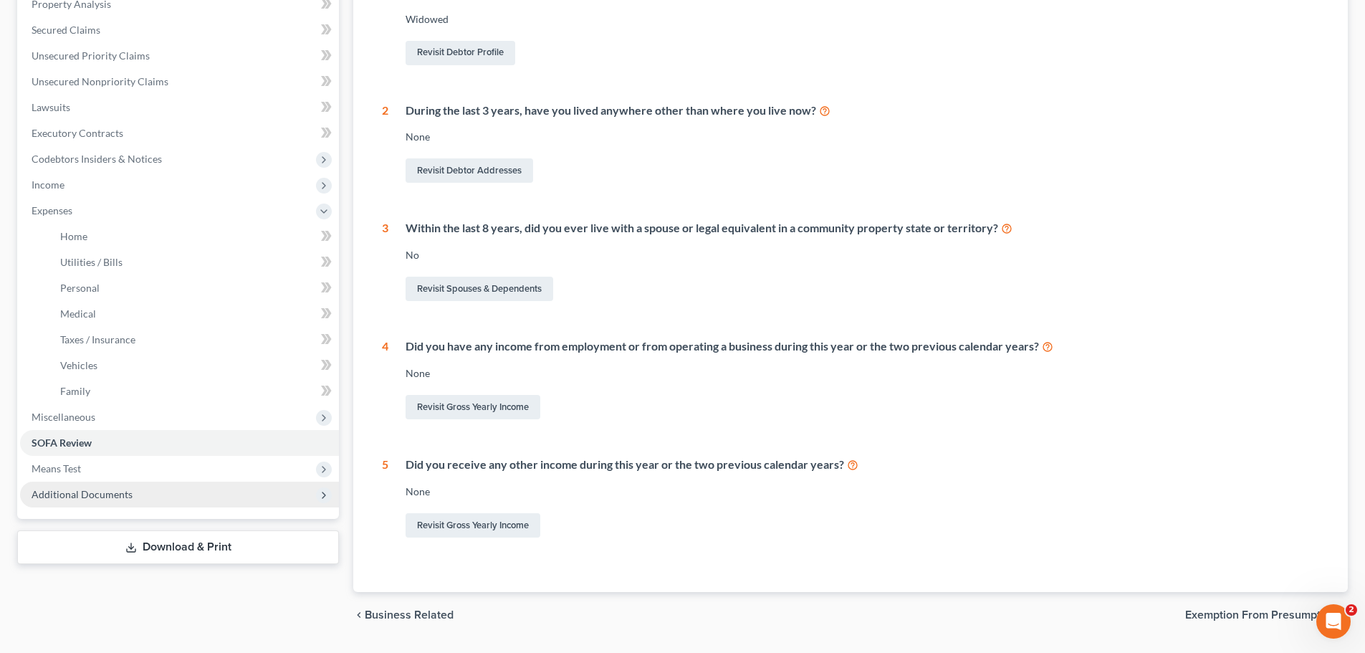
click at [98, 497] on span "Additional Documents" at bounding box center [82, 494] width 101 height 12
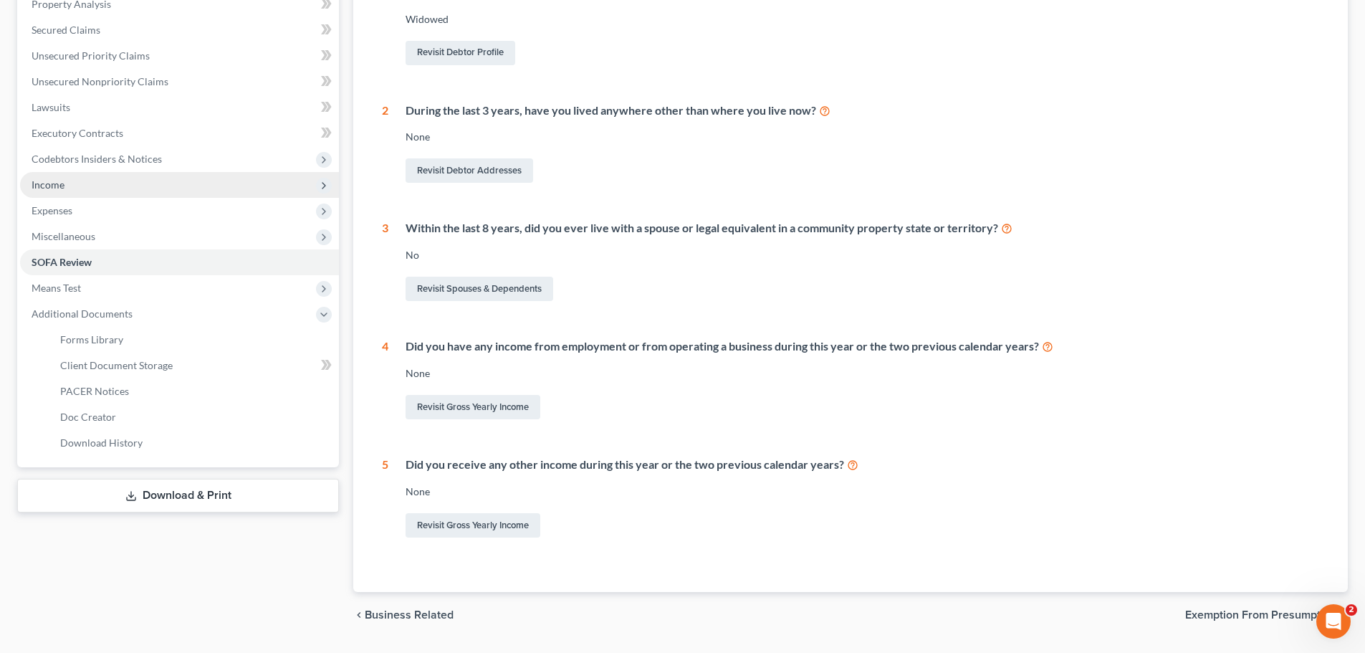
click at [70, 179] on span "Income" at bounding box center [179, 185] width 319 height 26
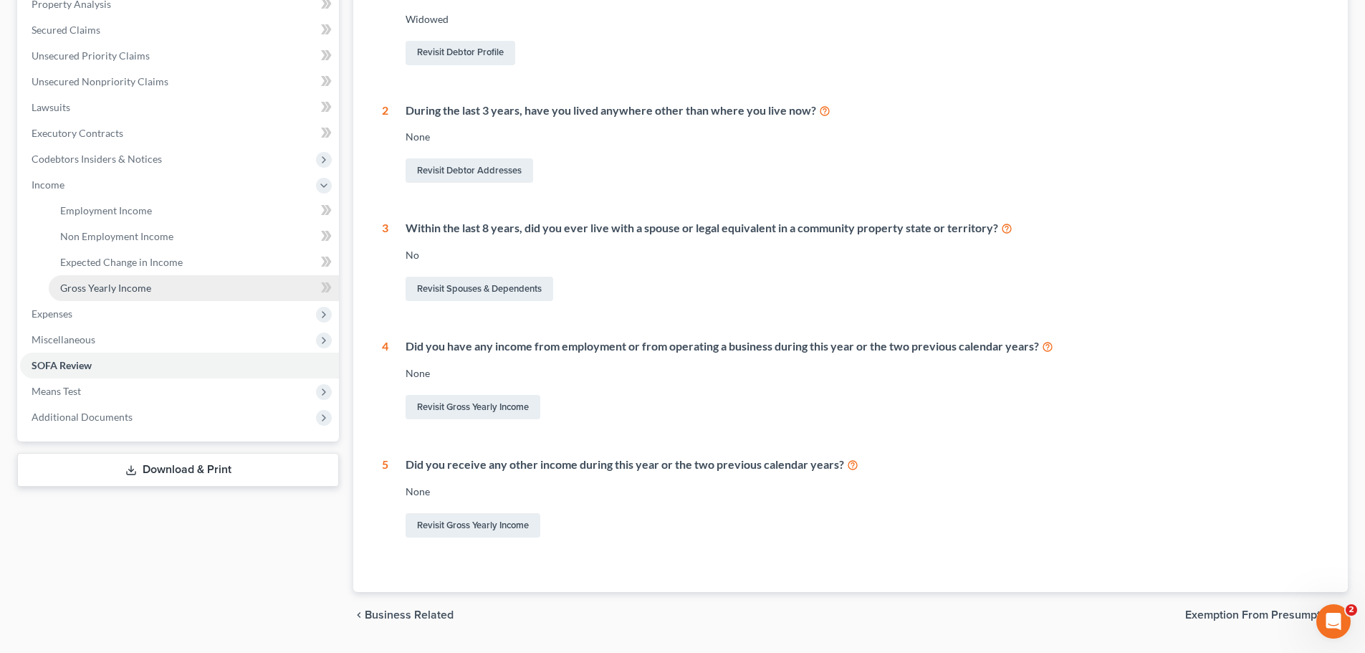
click at [105, 283] on span "Gross Yearly Income" at bounding box center [105, 288] width 91 height 12
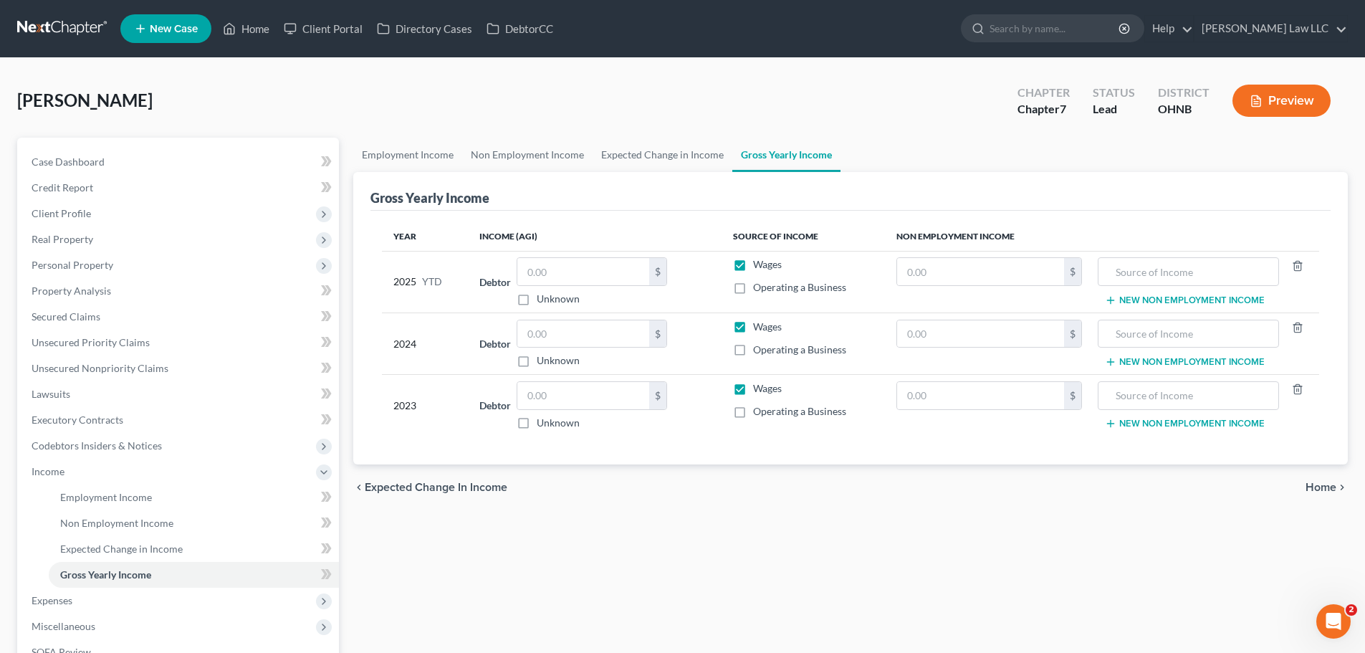
click at [753, 265] on label "Wages" at bounding box center [767, 264] width 29 height 14
click at [759, 265] on input "Wages" at bounding box center [763, 261] width 9 height 9
checkbox input "false"
click at [1149, 272] on input "text" at bounding box center [1188, 271] width 165 height 27
click at [591, 614] on div "Employment Income Non Employment Income Expected Change in Income Gross Yearly …" at bounding box center [850, 456] width 1009 height 636
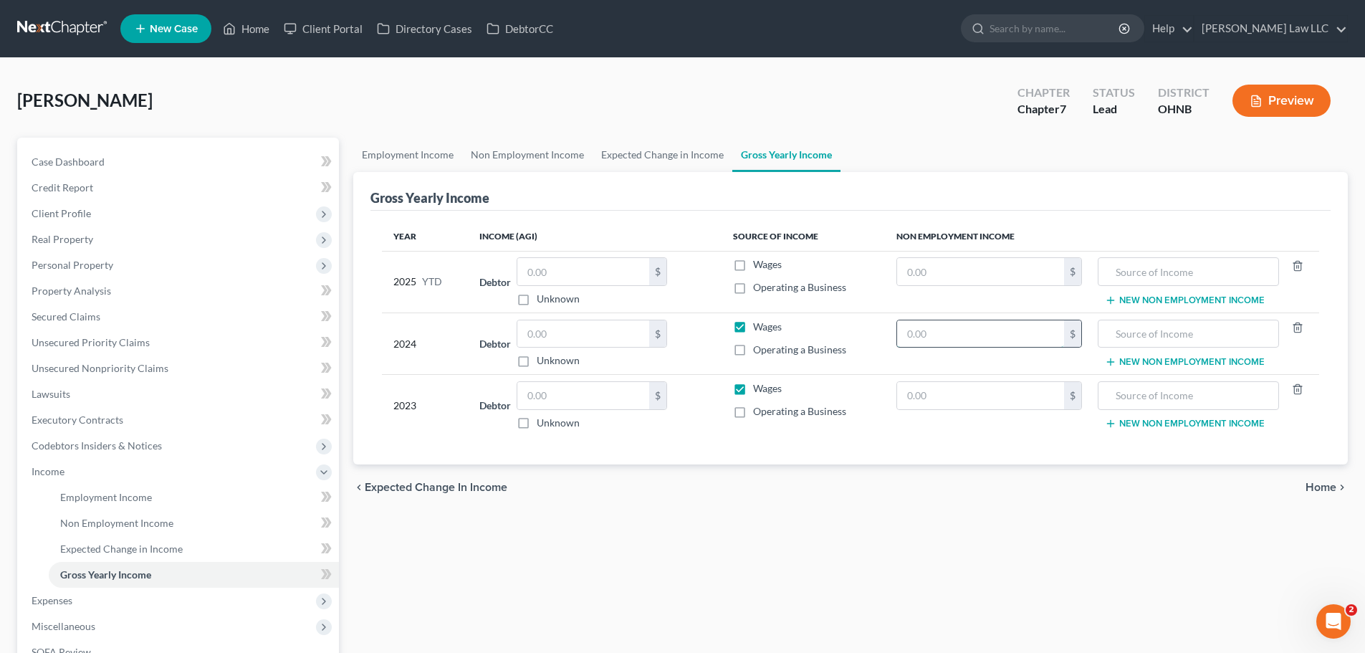
click at [980, 339] on input "text" at bounding box center [980, 333] width 167 height 27
click at [753, 329] on label "Wages" at bounding box center [767, 327] width 29 height 14
click at [759, 329] on input "Wages" at bounding box center [763, 324] width 9 height 9
checkbox input "false"
click at [945, 330] on input "text" at bounding box center [980, 333] width 167 height 27
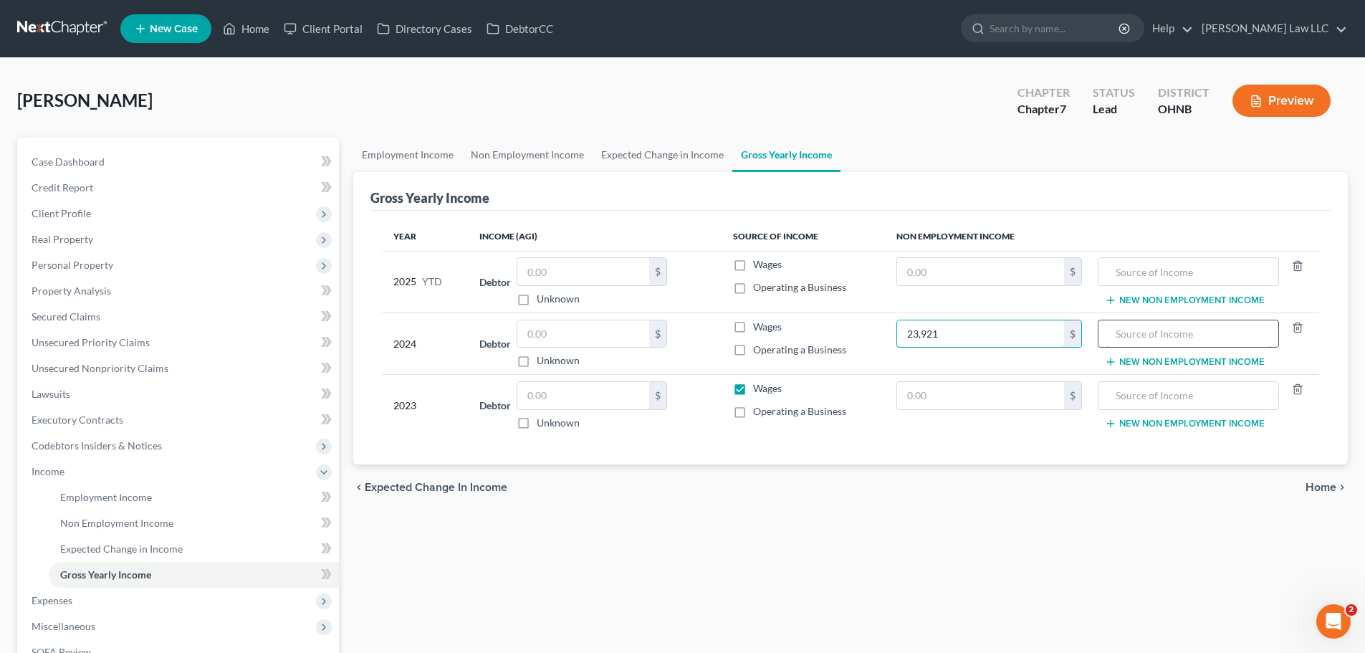
type input "23,921"
click at [1137, 338] on input "text" at bounding box center [1188, 333] width 165 height 27
drag, startPoint x: 1131, startPoint y: 347, endPoint x: 1083, endPoint y: 346, distance: 47.3
click at [1083, 346] on tr "2024 Debtor $ Unknown Balance Undetermined $ Unknown Wages Operating a Business…" at bounding box center [850, 343] width 937 height 62
type input "SS, Pension, Retirement"
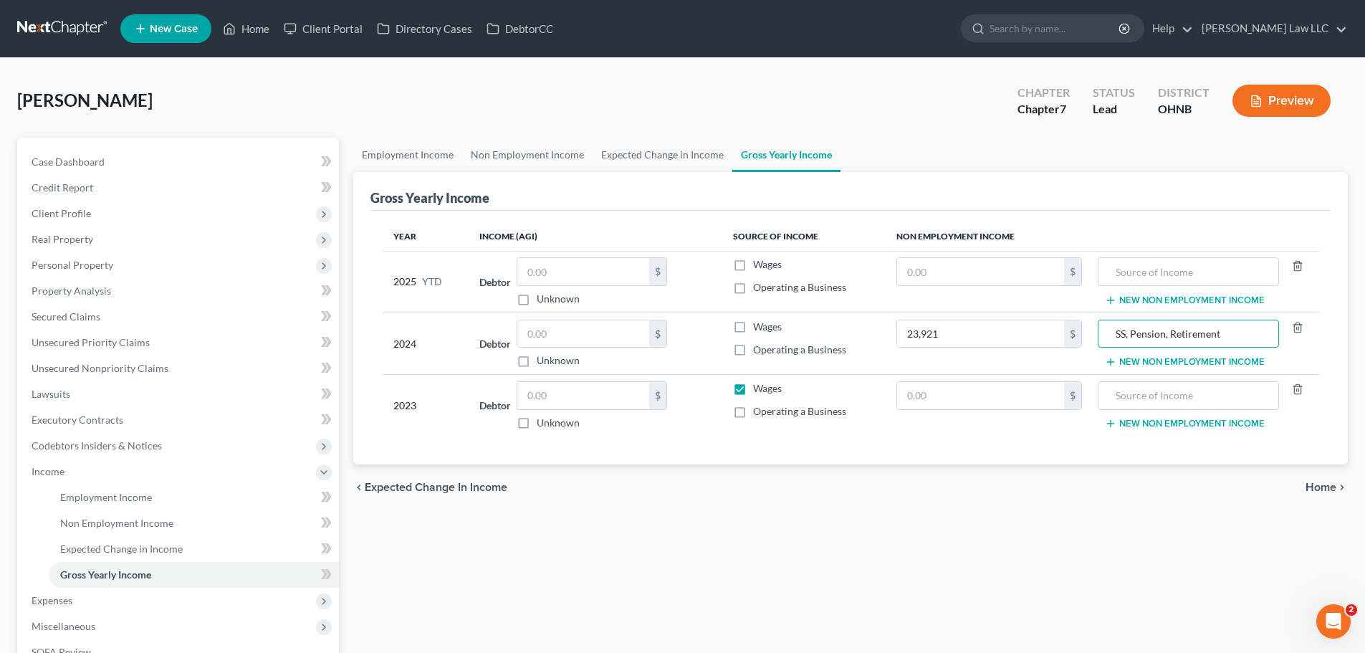
click at [1074, 474] on div "chevron_left Expected Change in Income Home chevron_right" at bounding box center [850, 487] width 995 height 46
click at [1159, 332] on input "SS, Pension, Retirement" at bounding box center [1188, 333] width 165 height 27
click at [1188, 280] on input "text" at bounding box center [1188, 271] width 165 height 27
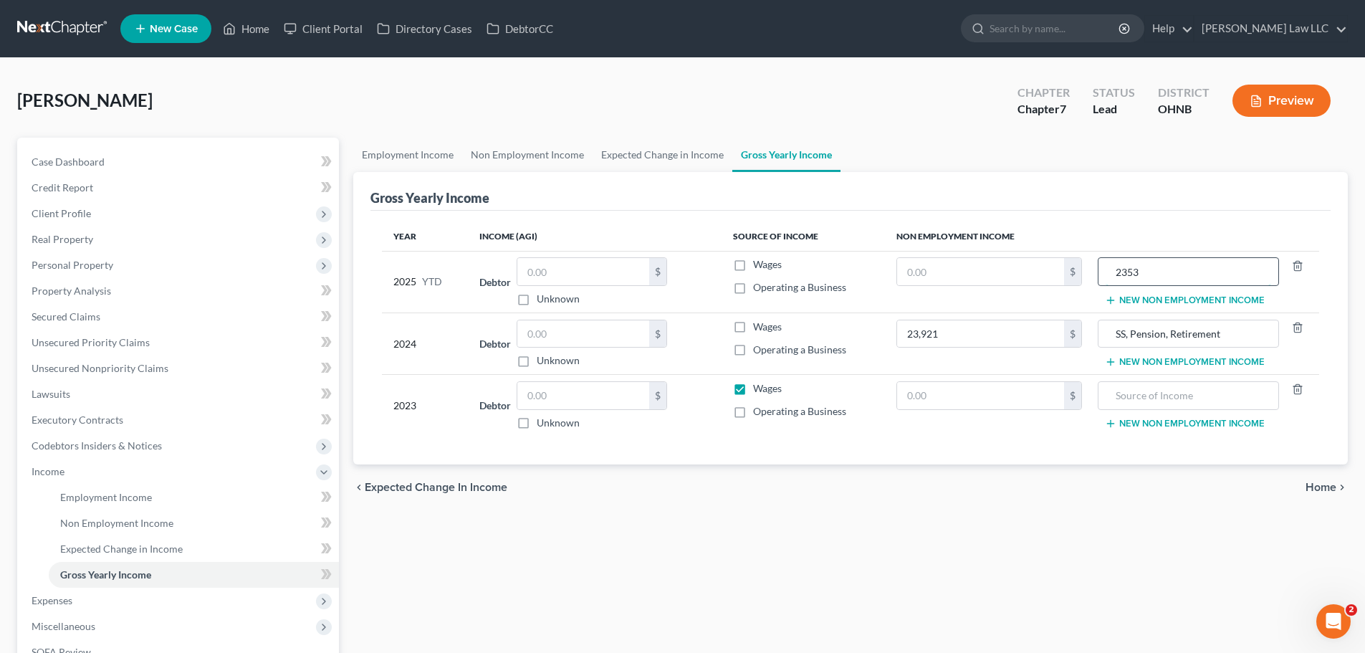
type input "23535"
drag, startPoint x: 1064, startPoint y: 274, endPoint x: 1053, endPoint y: 274, distance: 11.5
click at [1053, 274] on tr "2025 YTD Debtor $ Unknown Balance Undetermined $ Unknown Wages Operating a Busi…" at bounding box center [850, 282] width 937 height 62
click at [997, 277] on input "text" at bounding box center [980, 271] width 167 height 27
type input "23,535"
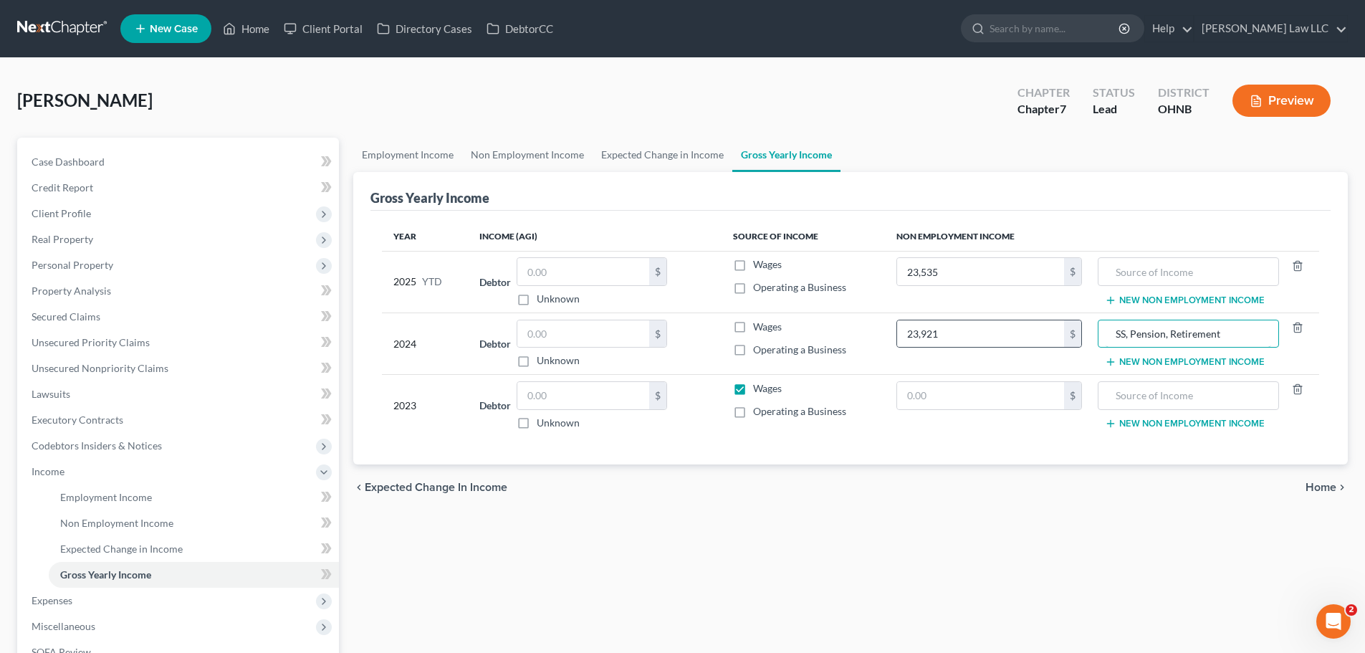
drag, startPoint x: 1220, startPoint y: 335, endPoint x: 1065, endPoint y: 335, distance: 155.5
click at [1065, 335] on tr "2024 Debtor $ Unknown Balance Undetermined $ Unknown Wages Operating a Business…" at bounding box center [850, 343] width 937 height 62
click at [1151, 265] on input "text" at bounding box center [1188, 271] width 165 height 27
paste input "SS, Pension, Retirement"
type input "SS, Pension, Retirement"
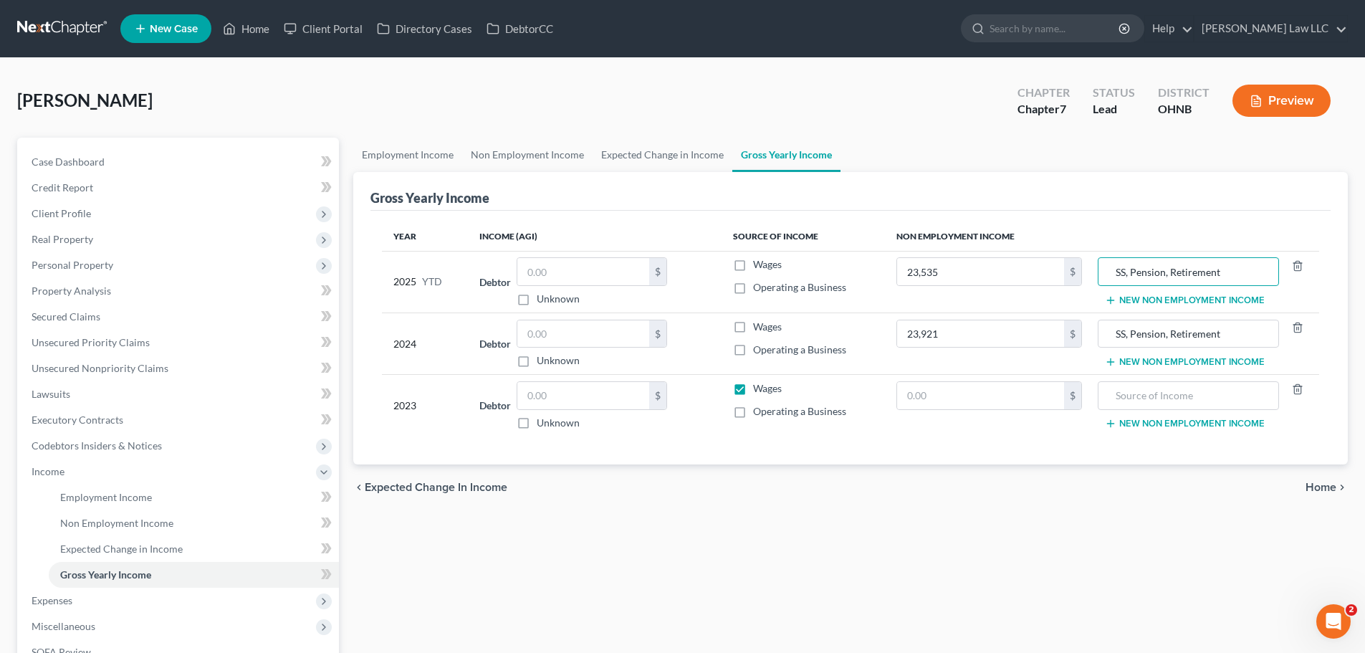
click at [1017, 181] on div "Gross Yearly Income" at bounding box center [850, 191] width 960 height 39
click at [753, 389] on label "Wages" at bounding box center [767, 388] width 29 height 14
click at [759, 389] on input "Wages" at bounding box center [763, 385] width 9 height 9
checkbox input "false"
click at [651, 156] on link "Expected Change in Income" at bounding box center [663, 155] width 140 height 34
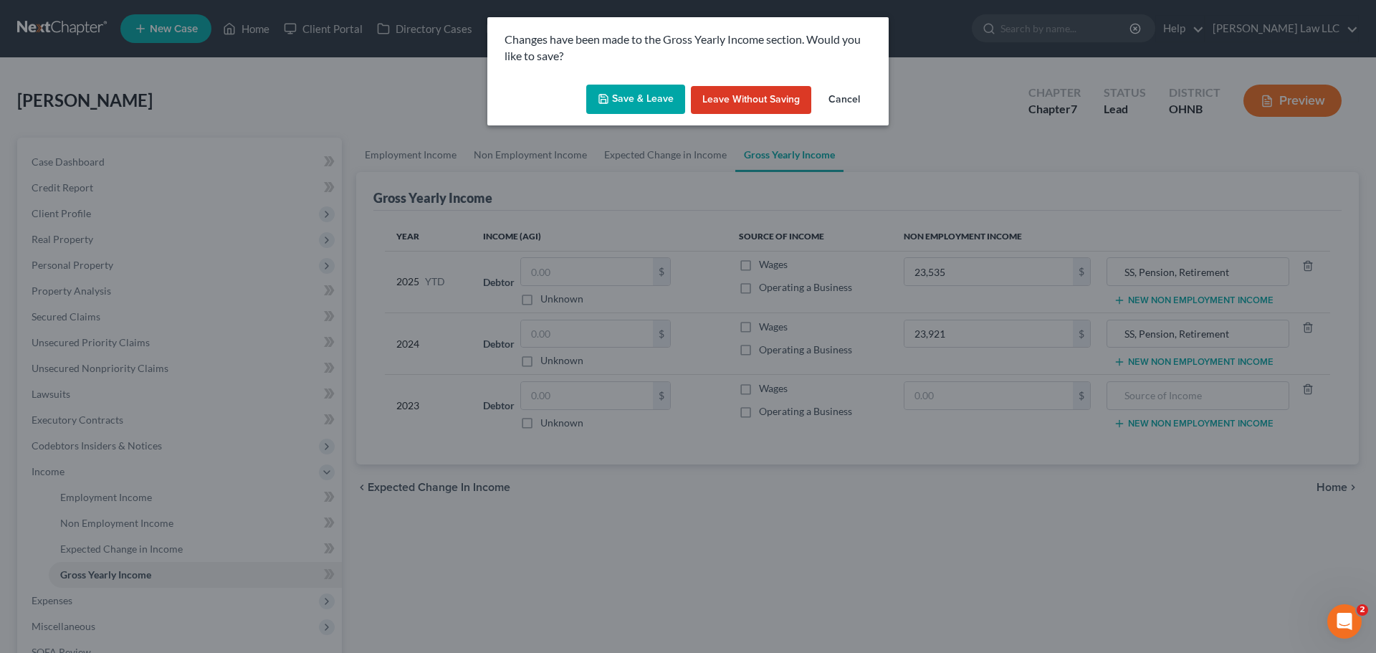
click at [650, 107] on button "Save & Leave" at bounding box center [635, 100] width 99 height 30
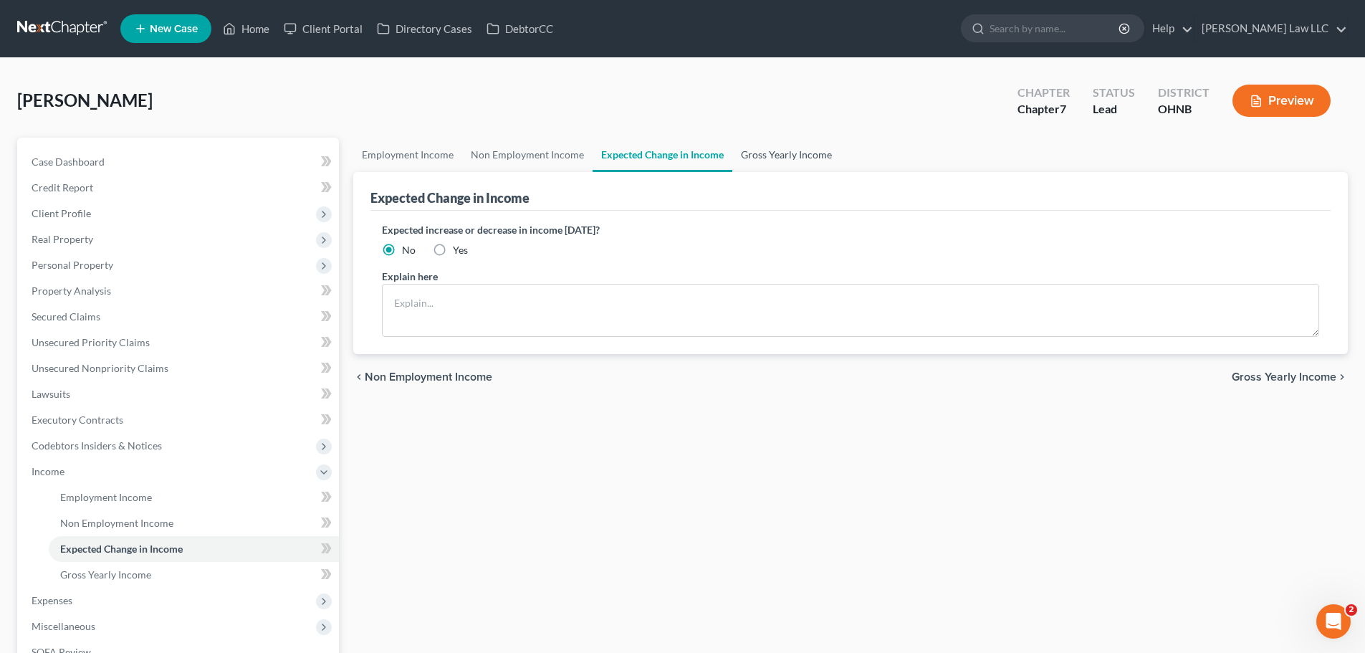
click at [772, 152] on link "Gross Yearly Income" at bounding box center [786, 155] width 108 height 34
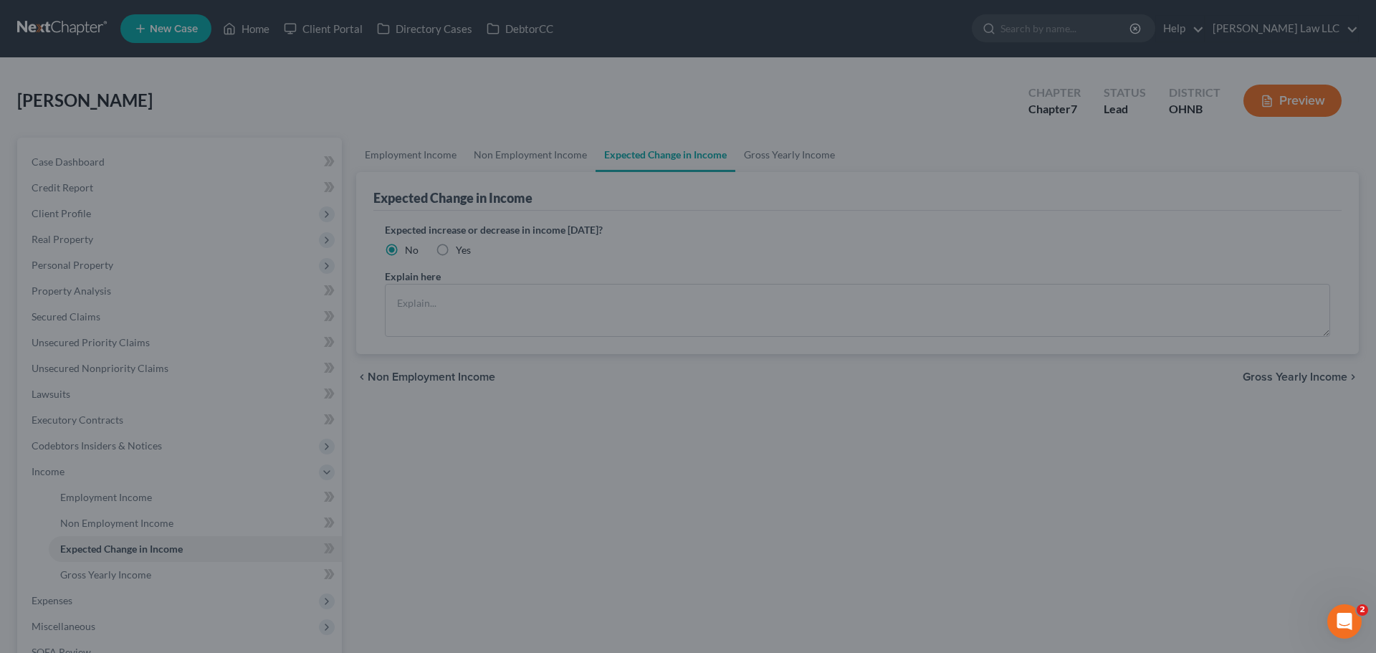
click at [631, 118] on div at bounding box center [688, 326] width 1376 height 653
click at [785, 155] on div at bounding box center [688, 326] width 1376 height 653
click at [201, 517] on div at bounding box center [688, 326] width 1376 height 653
click at [194, 317] on div at bounding box center [688, 326] width 1376 height 653
click at [512, 97] on div at bounding box center [688, 326] width 1376 height 653
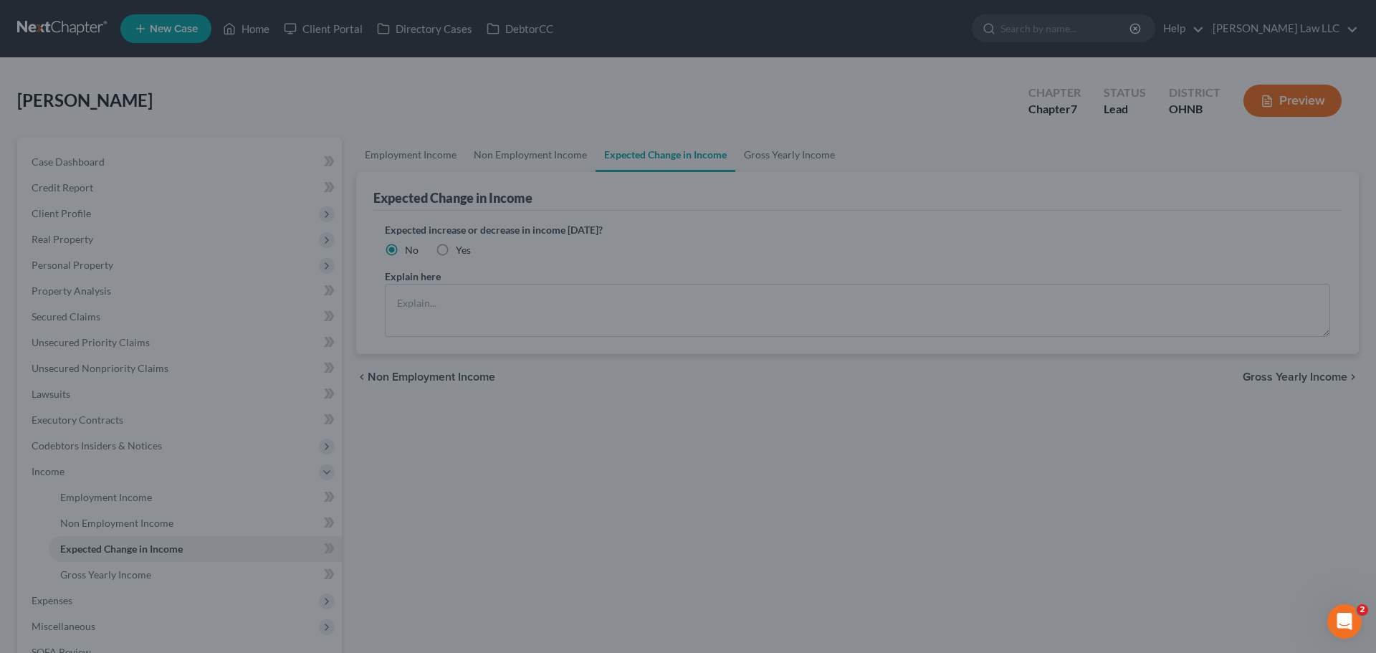
click at [512, 97] on div at bounding box center [688, 326] width 1376 height 653
click at [67, 18] on div at bounding box center [688, 326] width 1376 height 653
click at [646, 155] on div at bounding box center [688, 326] width 1376 height 653
click at [697, 480] on div at bounding box center [688, 326] width 1376 height 653
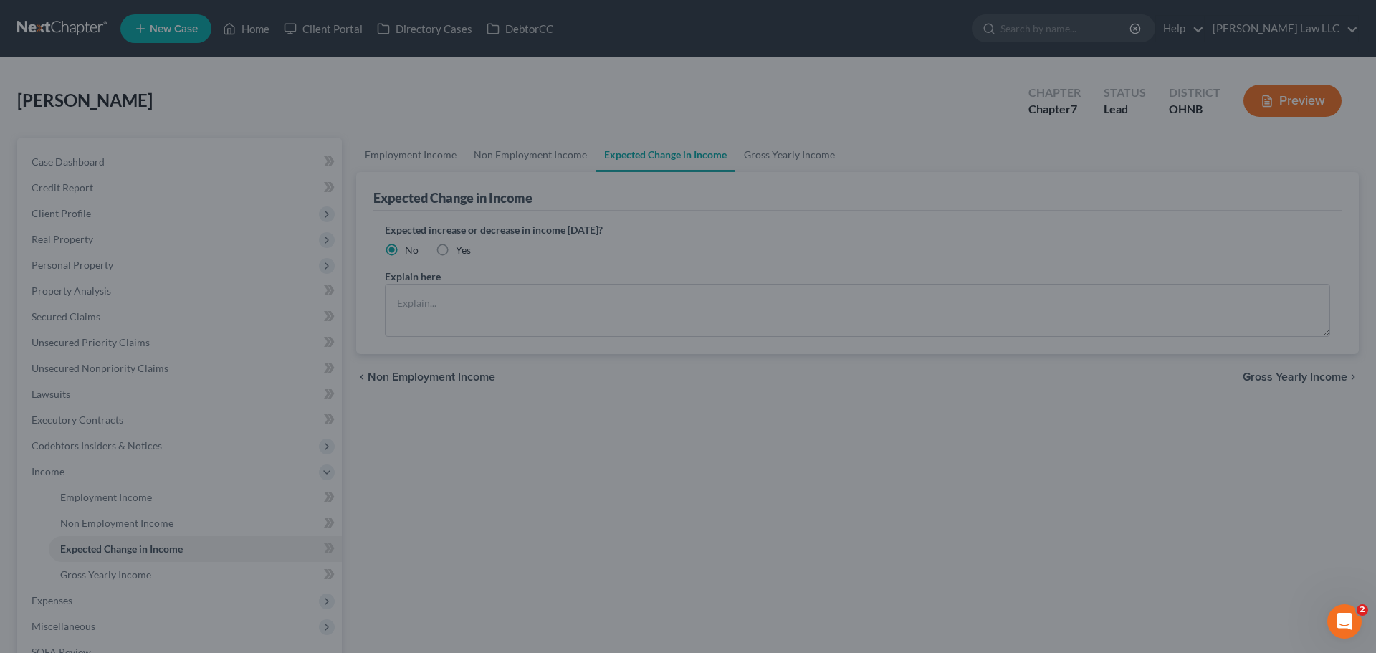
click at [696, 478] on div at bounding box center [688, 326] width 1376 height 653
drag, startPoint x: 452, startPoint y: 565, endPoint x: 337, endPoint y: 499, distance: 132.2
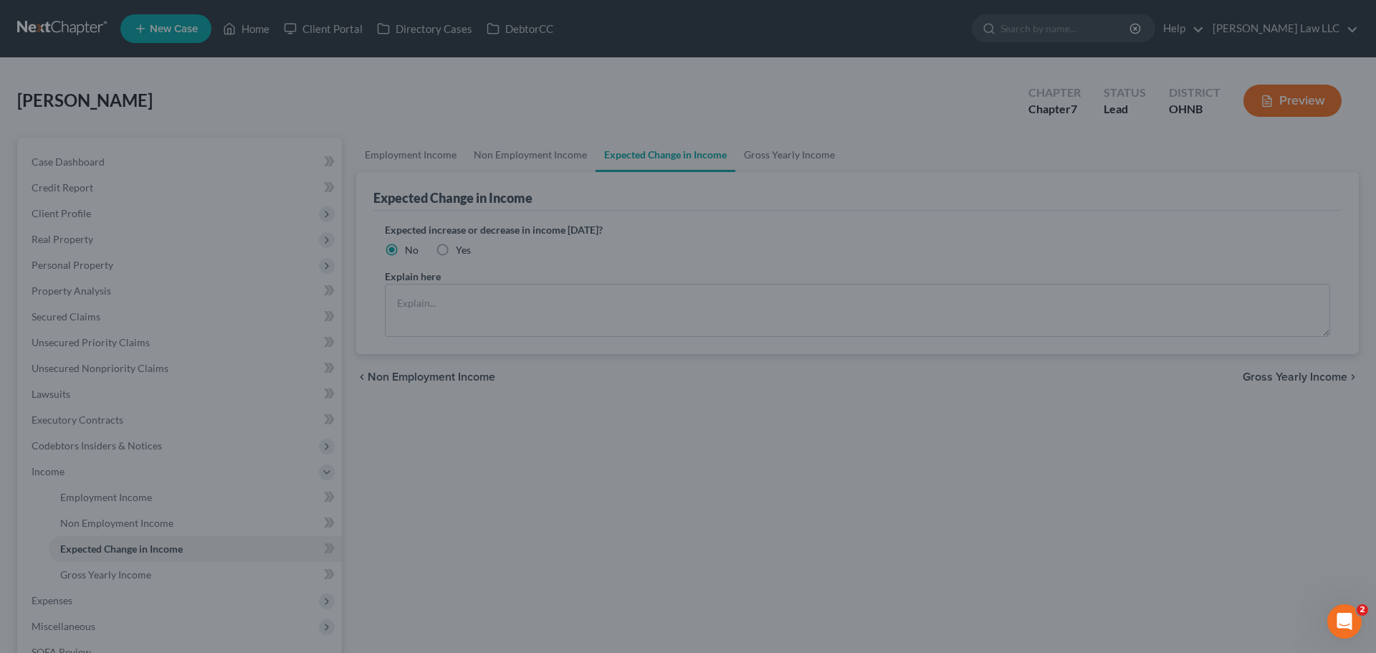
click at [451, 564] on div at bounding box center [688, 326] width 1376 height 653
click at [52, 459] on div at bounding box center [688, 326] width 1376 height 653
click at [70, 365] on div at bounding box center [688, 326] width 1376 height 653
click at [59, 289] on div at bounding box center [688, 326] width 1376 height 653
drag, startPoint x: 67, startPoint y: 239, endPoint x: 387, endPoint y: 14, distance: 390.8
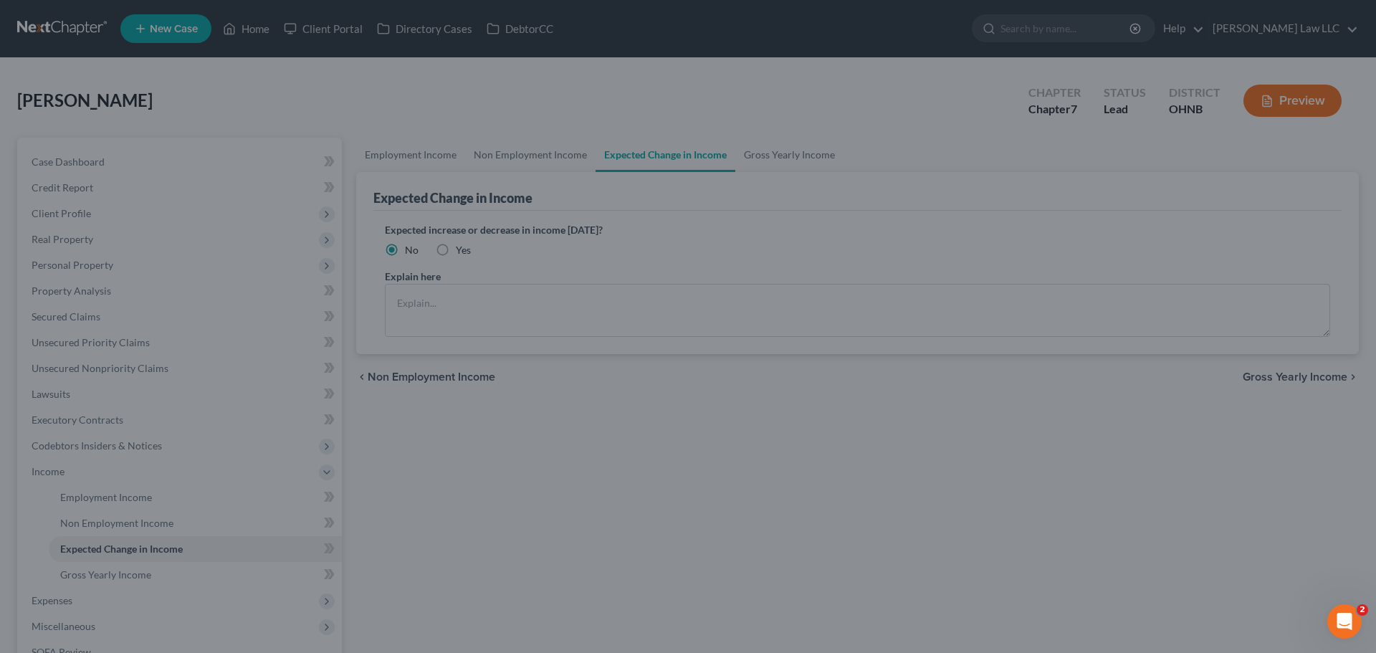
click at [87, 221] on div at bounding box center [688, 326] width 1376 height 653
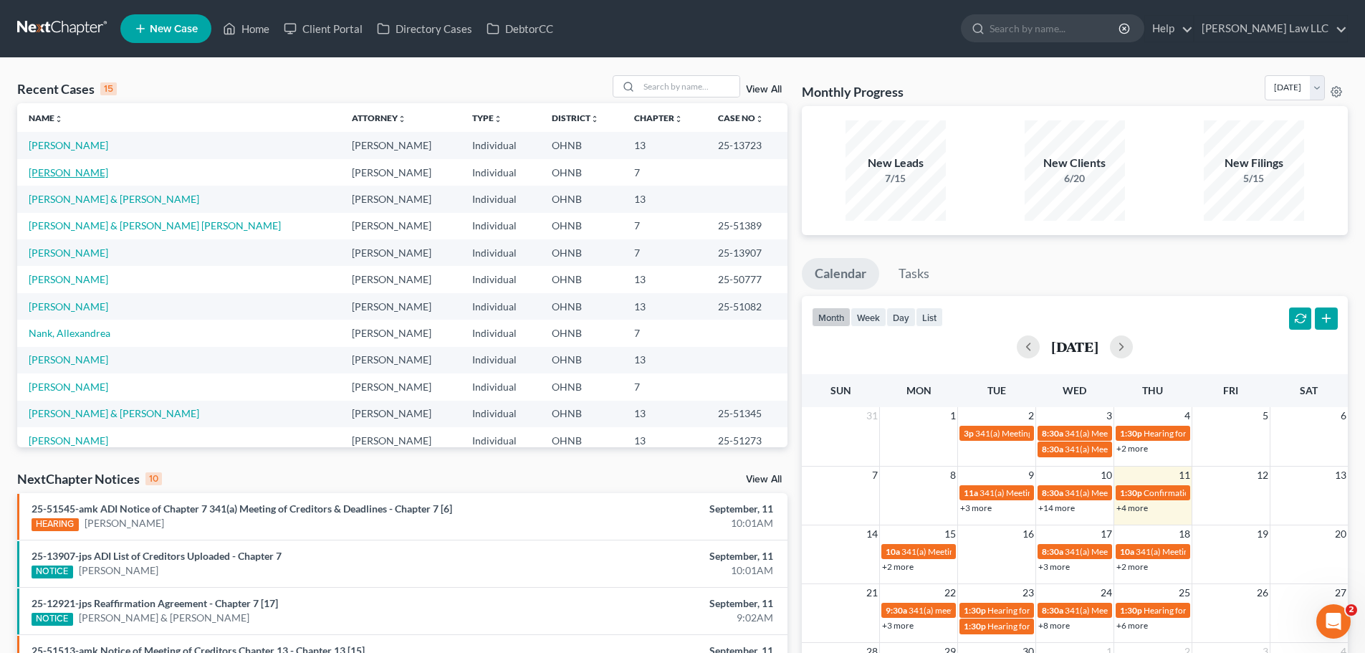
click at [75, 172] on link "[PERSON_NAME]" at bounding box center [69, 172] width 80 height 12
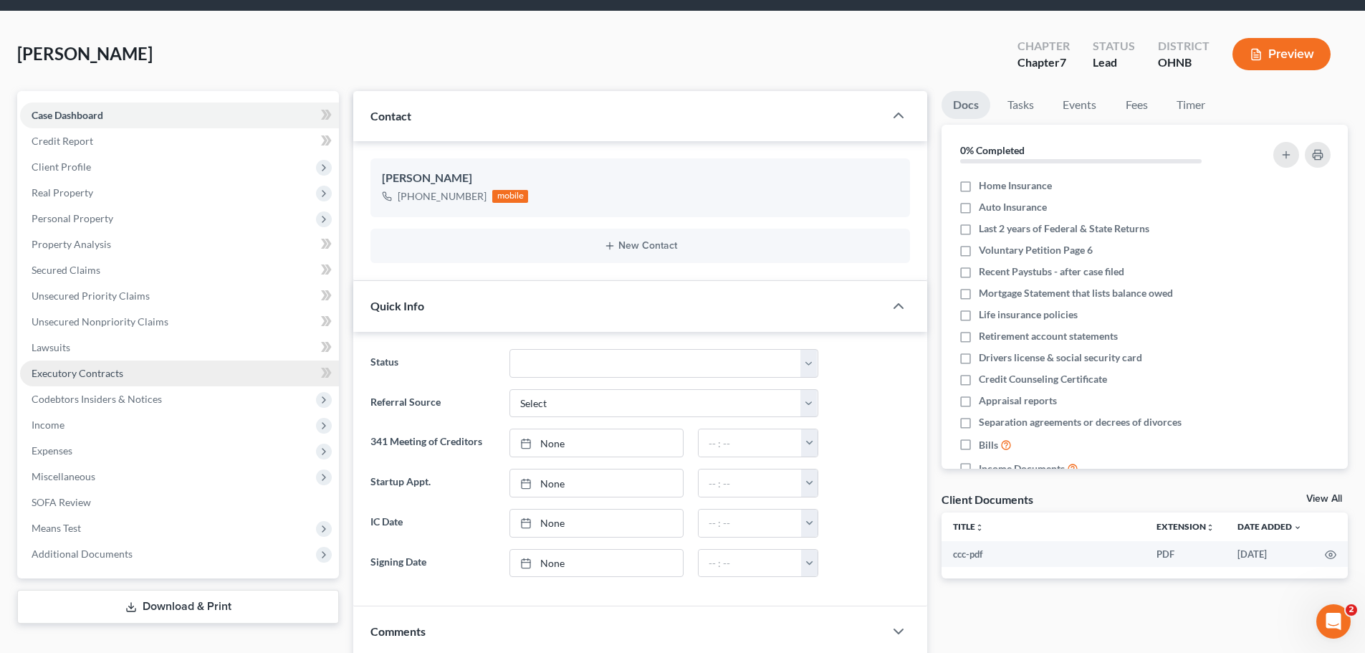
scroll to position [72, 0]
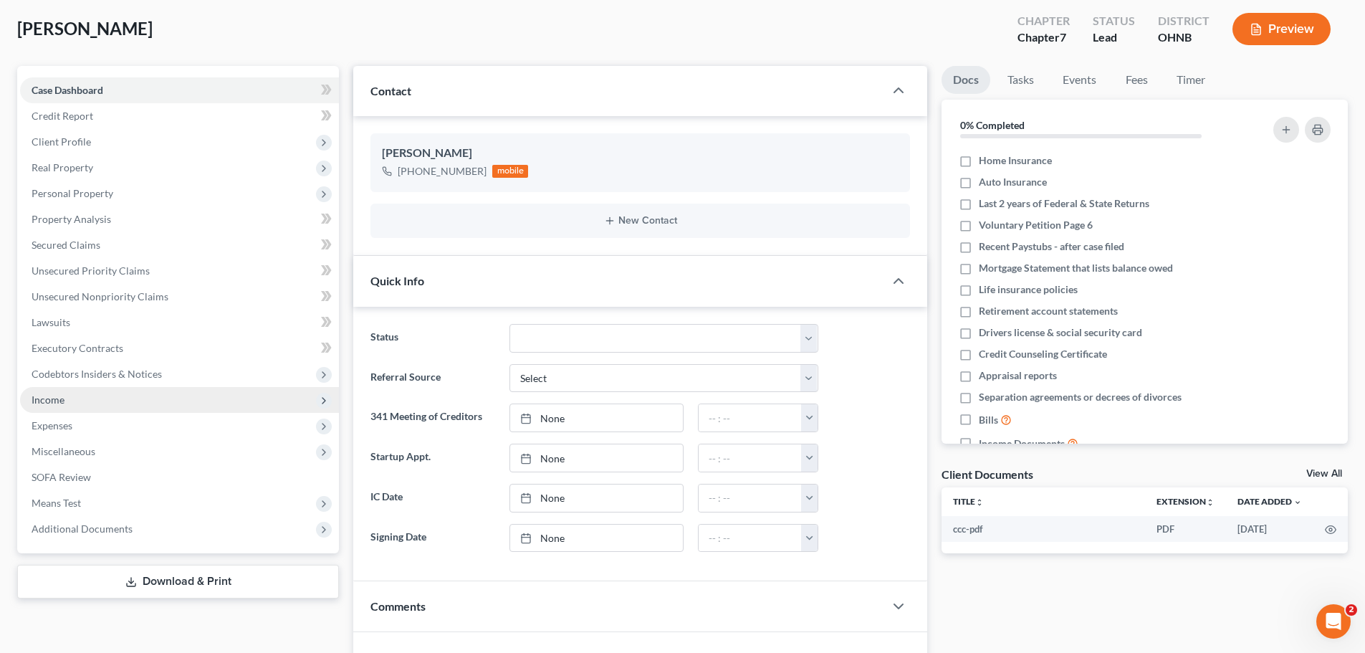
click at [85, 407] on span "Income" at bounding box center [179, 400] width 319 height 26
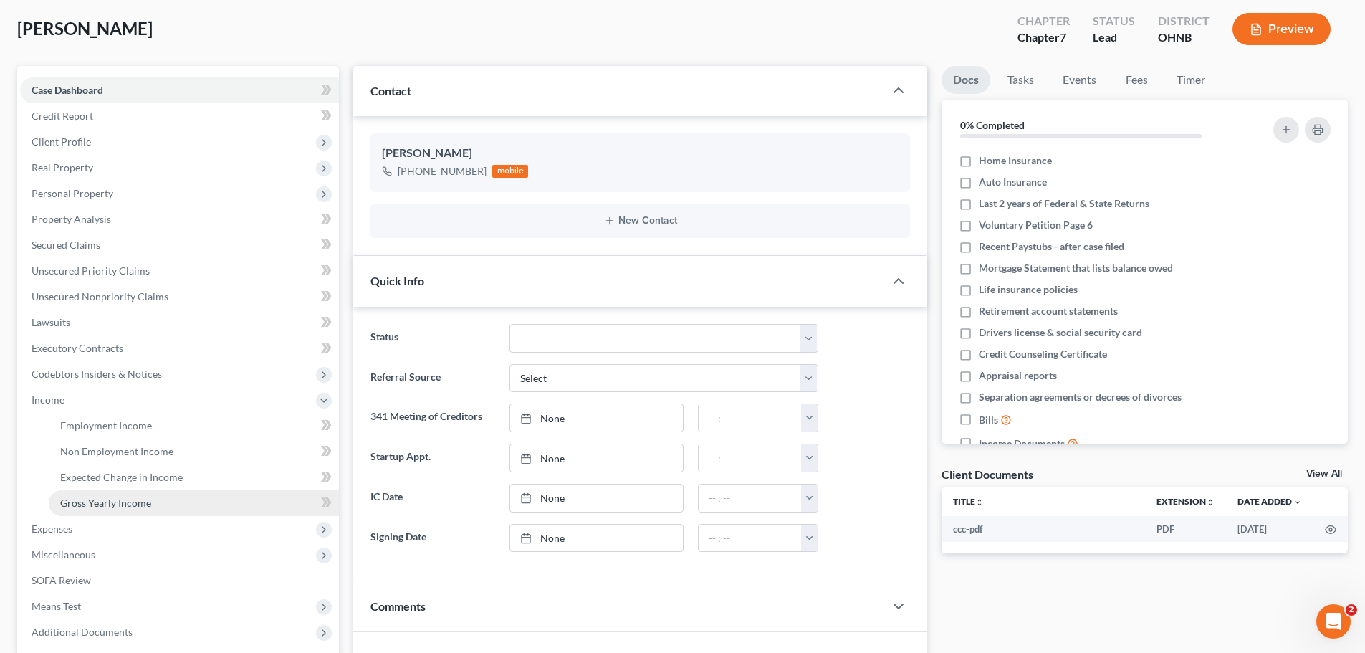
click at [115, 512] on link "Gross Yearly Income" at bounding box center [194, 503] width 290 height 26
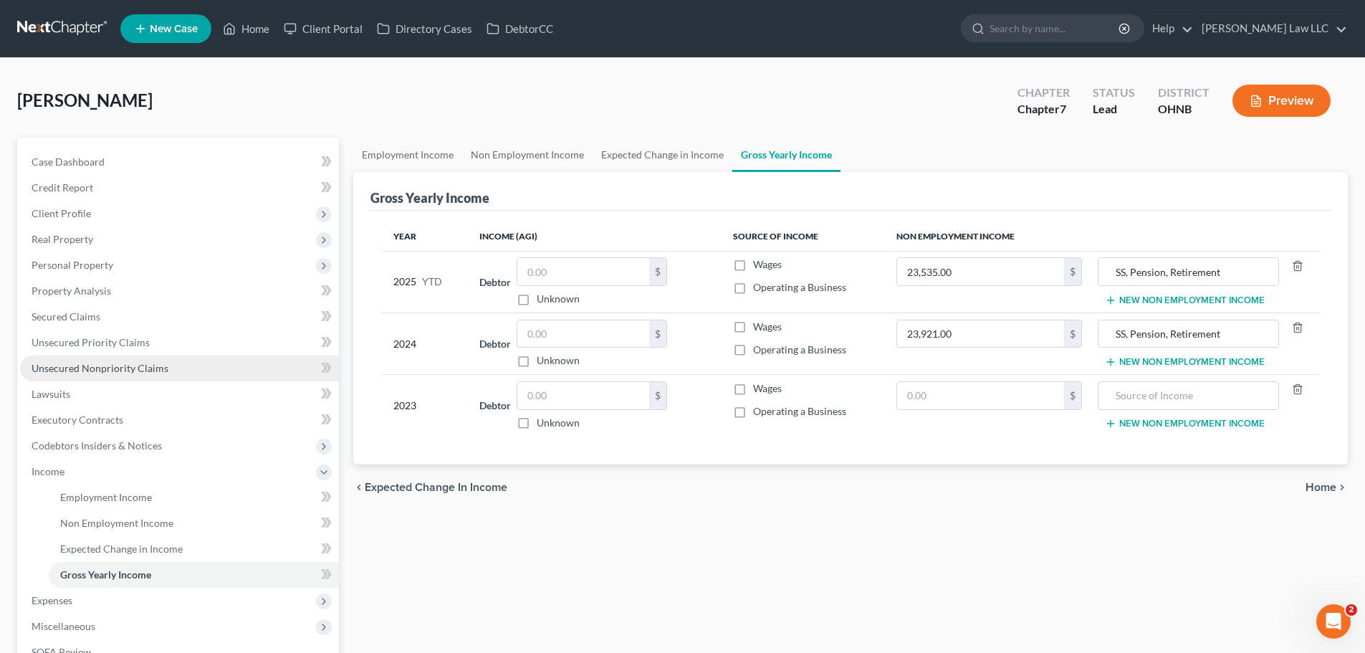
click at [135, 370] on span "Unsecured Nonpriority Claims" at bounding box center [100, 368] width 137 height 12
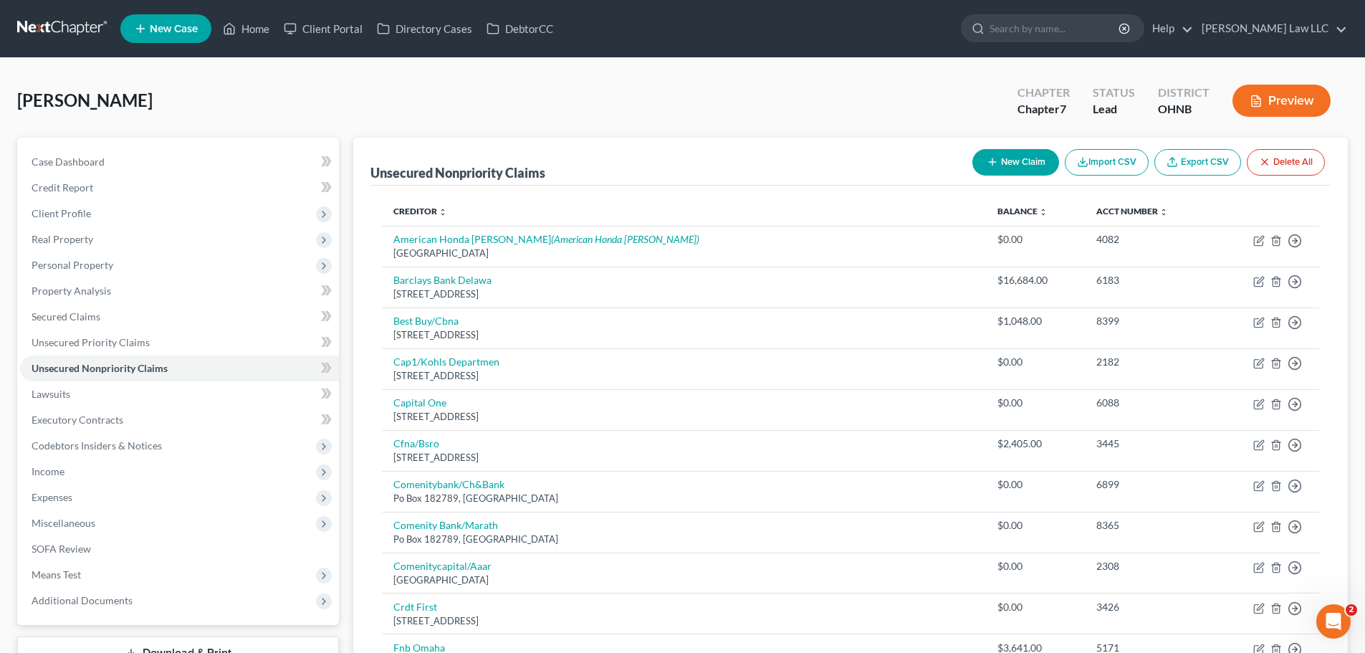
click at [1003, 160] on button "New Claim" at bounding box center [1015, 162] width 87 height 27
select select "0"
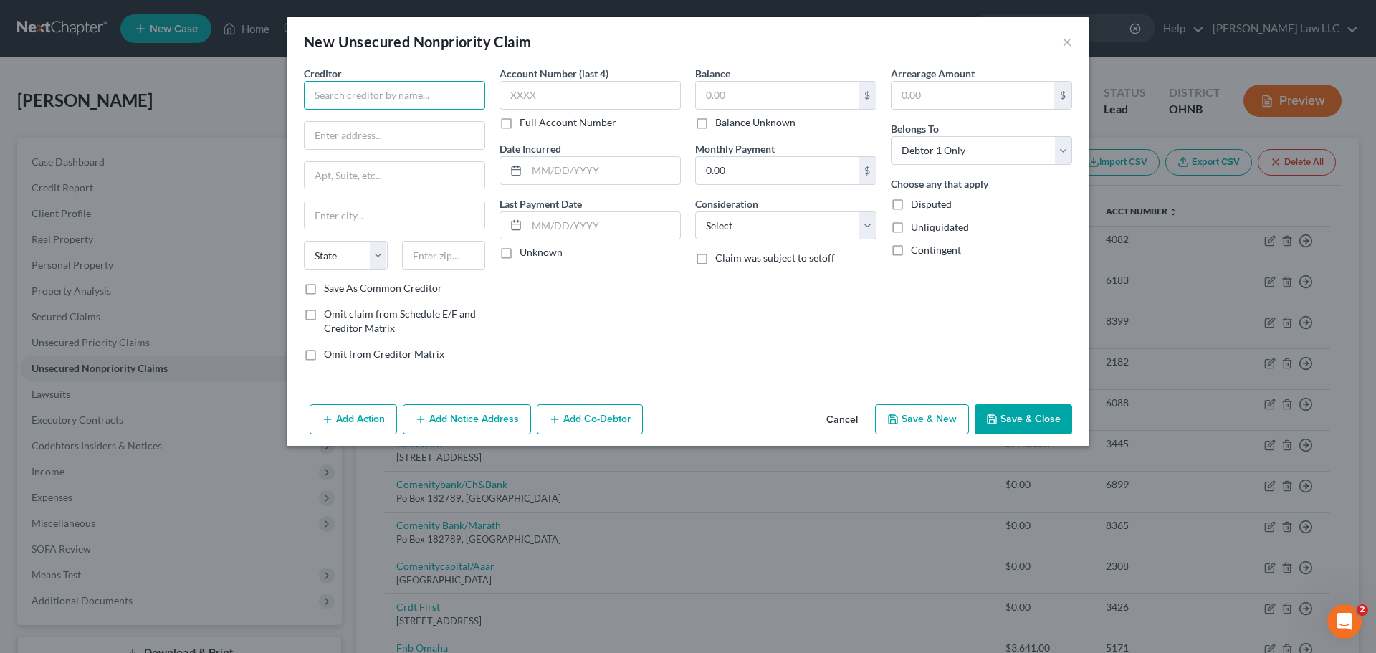
click at [418, 93] on input "text" at bounding box center [394, 95] width 181 height 29
type input "Greenpath"
type input "[STREET_ADDRESS]"
type input "48331"
click at [575, 330] on div "Account Number (last 4) Full Account Number Date Incurred Last Payment Date Unk…" at bounding box center [590, 219] width 196 height 307
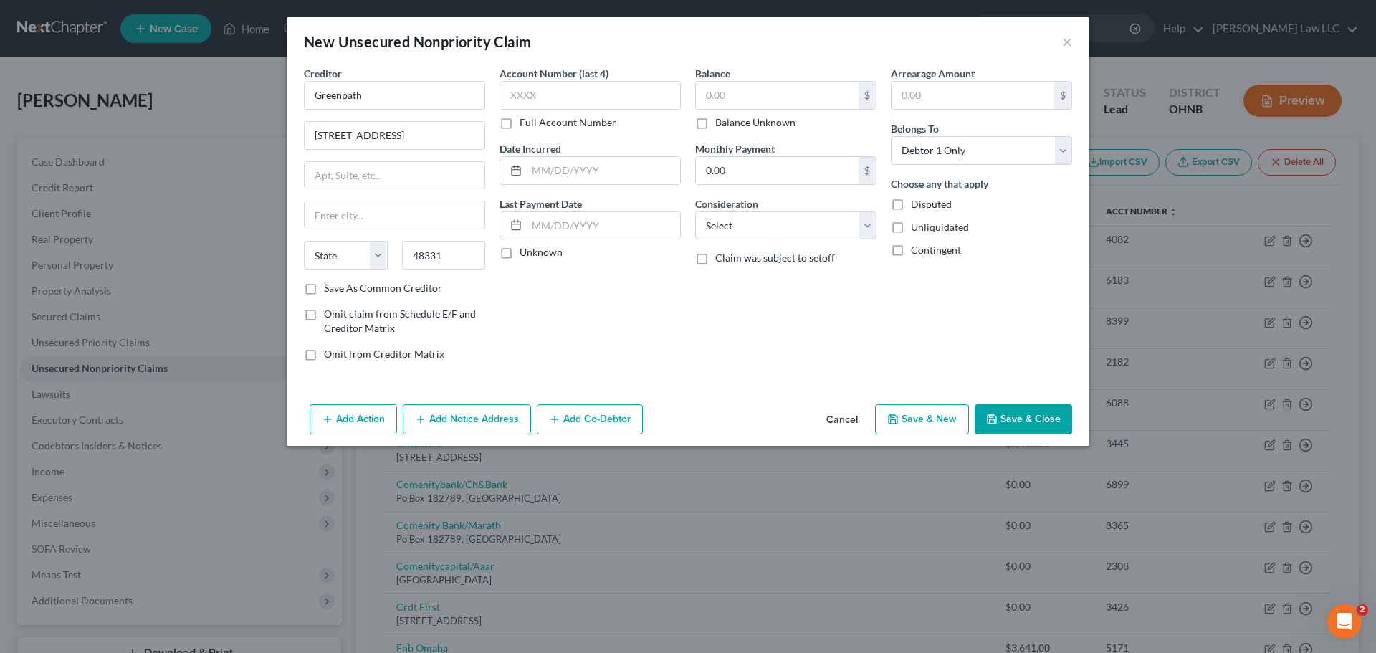
type input "[GEOGRAPHIC_DATA]"
select select "23"
click at [755, 350] on div "Balance $ Balance Unknown Balance Undetermined $ Balance Unknown Monthly Paymen…" at bounding box center [786, 219] width 196 height 307
click at [610, 310] on div "Account Number (last 4) Full Account Number Date Incurred Last Payment Date Unk…" at bounding box center [590, 219] width 196 height 307
click at [726, 285] on div "Balance $ Balance Unknown Balance Undetermined $ Balance Unknown Monthly Paymen…" at bounding box center [786, 219] width 196 height 307
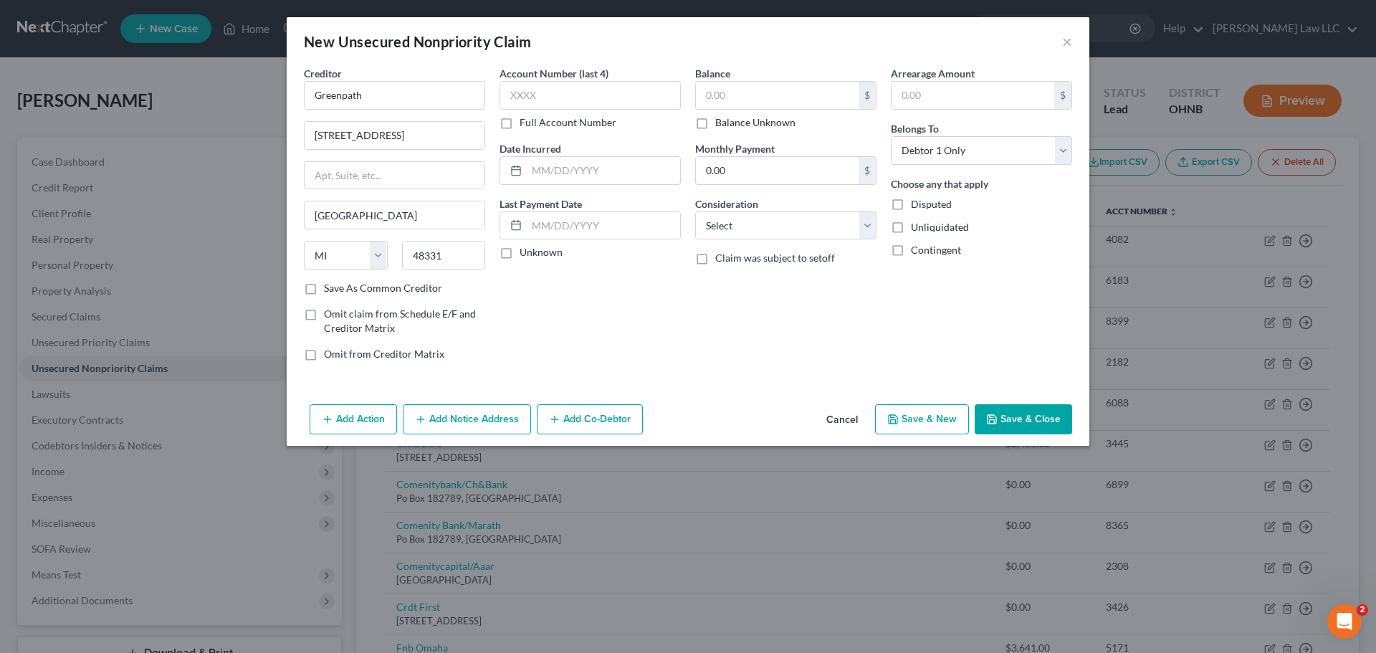
click at [723, 120] on label "Balance Unknown" at bounding box center [755, 122] width 80 height 14
click at [723, 120] on input "Balance Unknown" at bounding box center [725, 119] width 9 height 9
checkbox input "true"
type input "0.00"
click at [616, 292] on div "Account Number (last 4) Full Account Number Date Incurred Last Payment Date Unk…" at bounding box center [590, 219] width 196 height 307
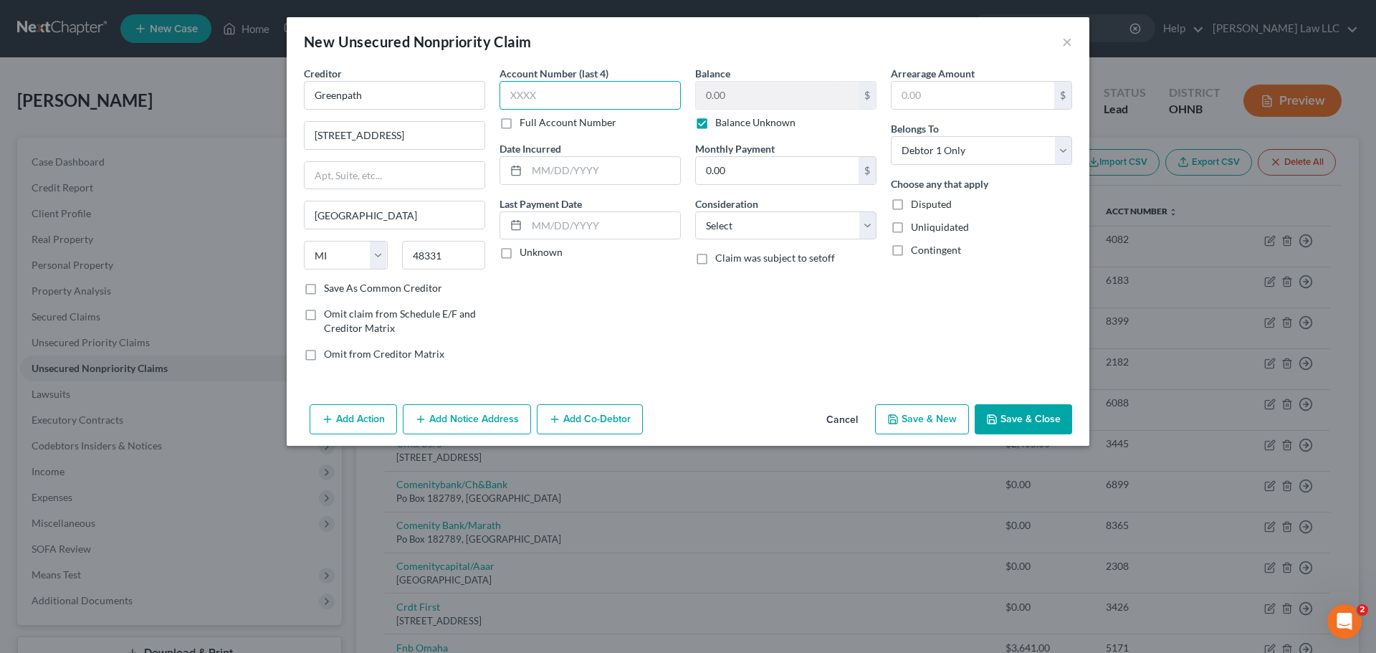
click at [610, 92] on input "text" at bounding box center [589, 95] width 181 height 29
type input "0706"
click at [1010, 426] on button "Save & Close" at bounding box center [1022, 419] width 97 height 30
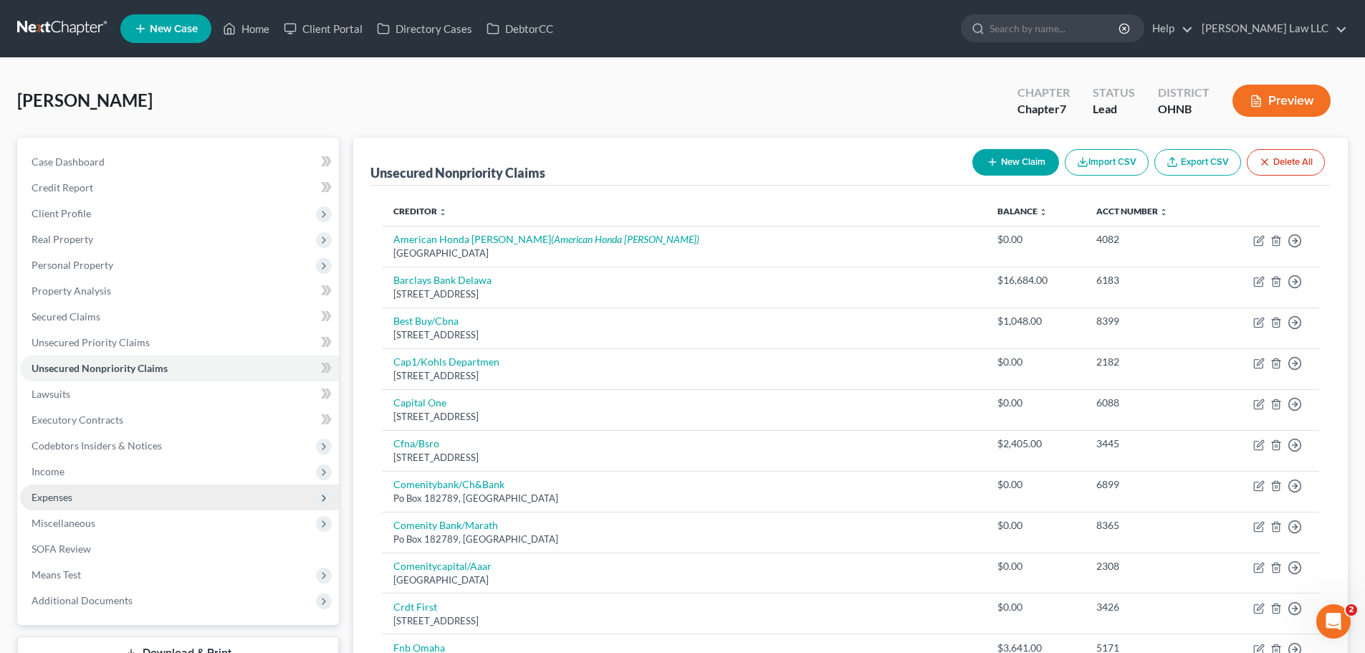
click at [66, 494] on span "Expenses" at bounding box center [52, 497] width 41 height 12
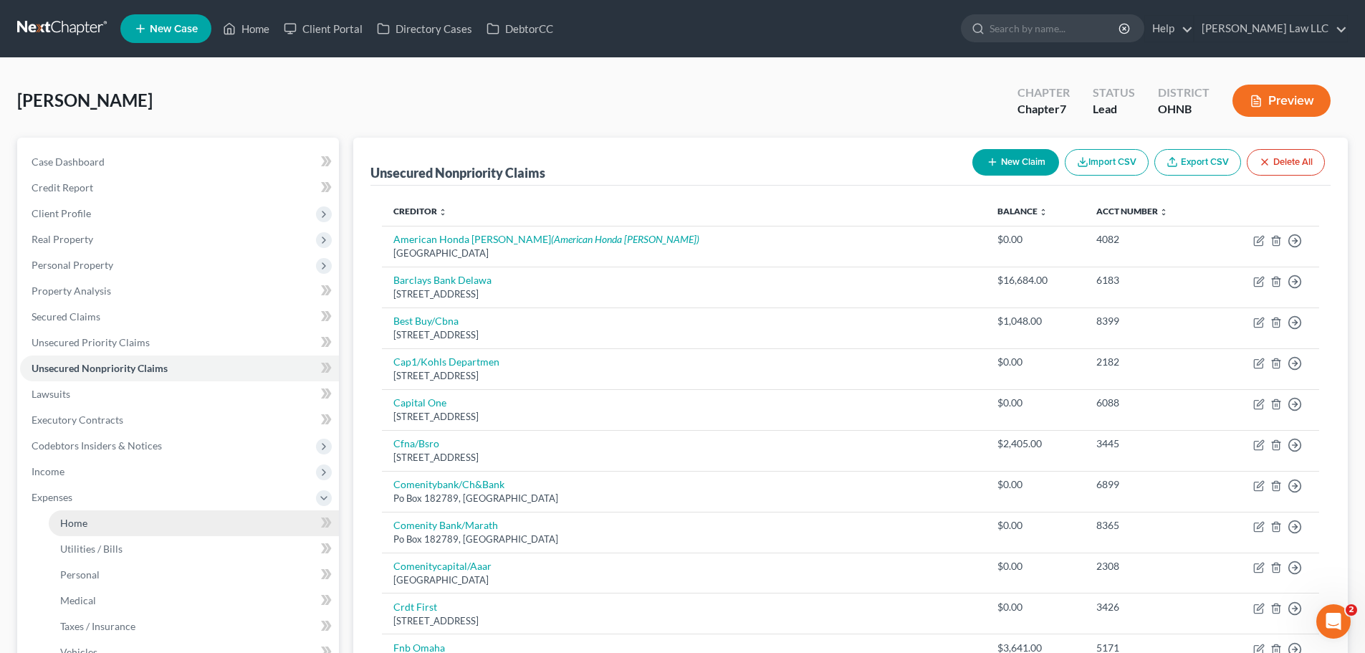
click at [112, 521] on link "Home" at bounding box center [194, 523] width 290 height 26
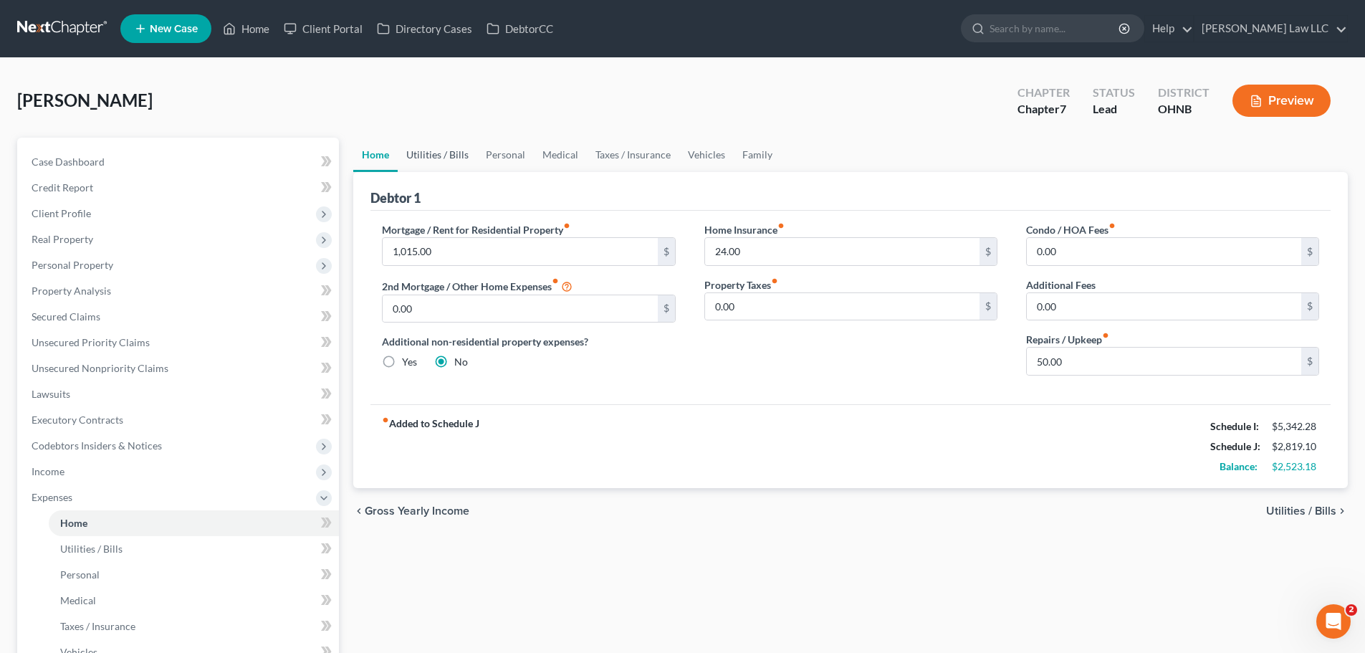
click at [448, 157] on link "Utilities / Bills" at bounding box center [438, 155] width 80 height 34
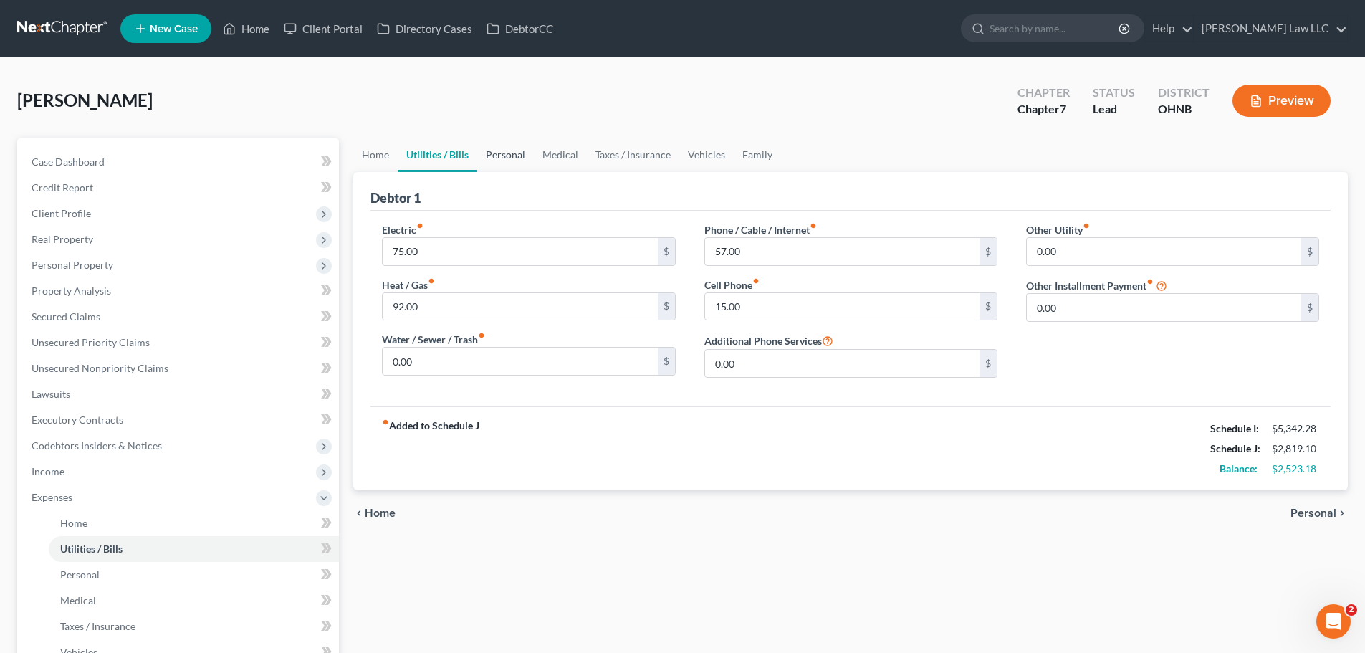
click at [509, 161] on link "Personal" at bounding box center [505, 155] width 57 height 34
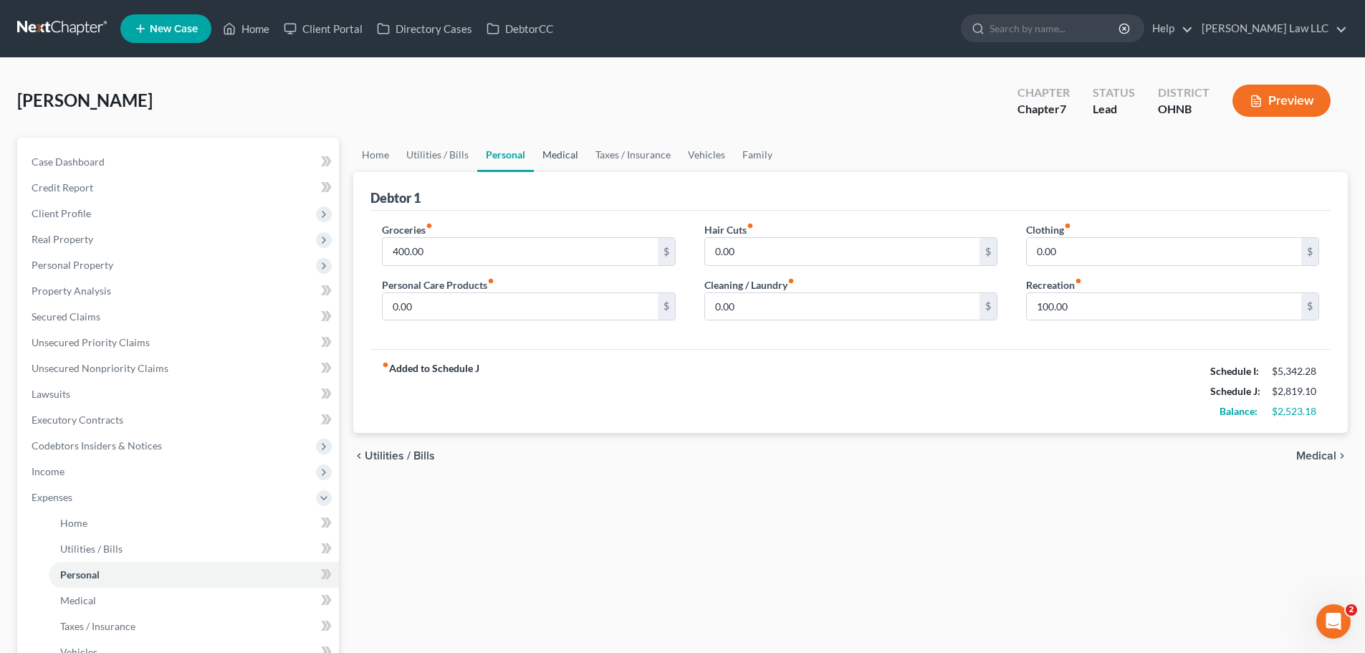
click at [552, 156] on link "Medical" at bounding box center [560, 155] width 53 height 34
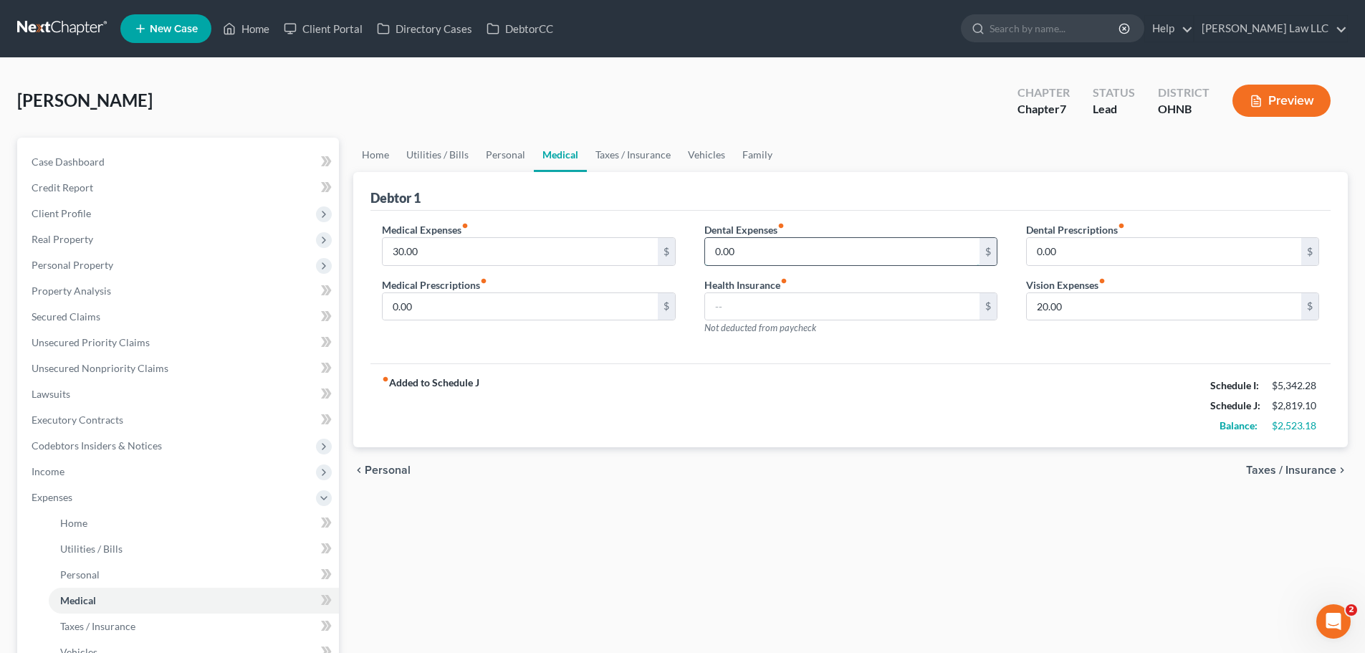
click at [748, 253] on input "0.00" at bounding box center [842, 251] width 274 height 27
type input "40"
click at [826, 184] on div "Debtor 1" at bounding box center [850, 191] width 960 height 39
click at [502, 307] on input "0.00" at bounding box center [520, 306] width 274 height 27
type input "23"
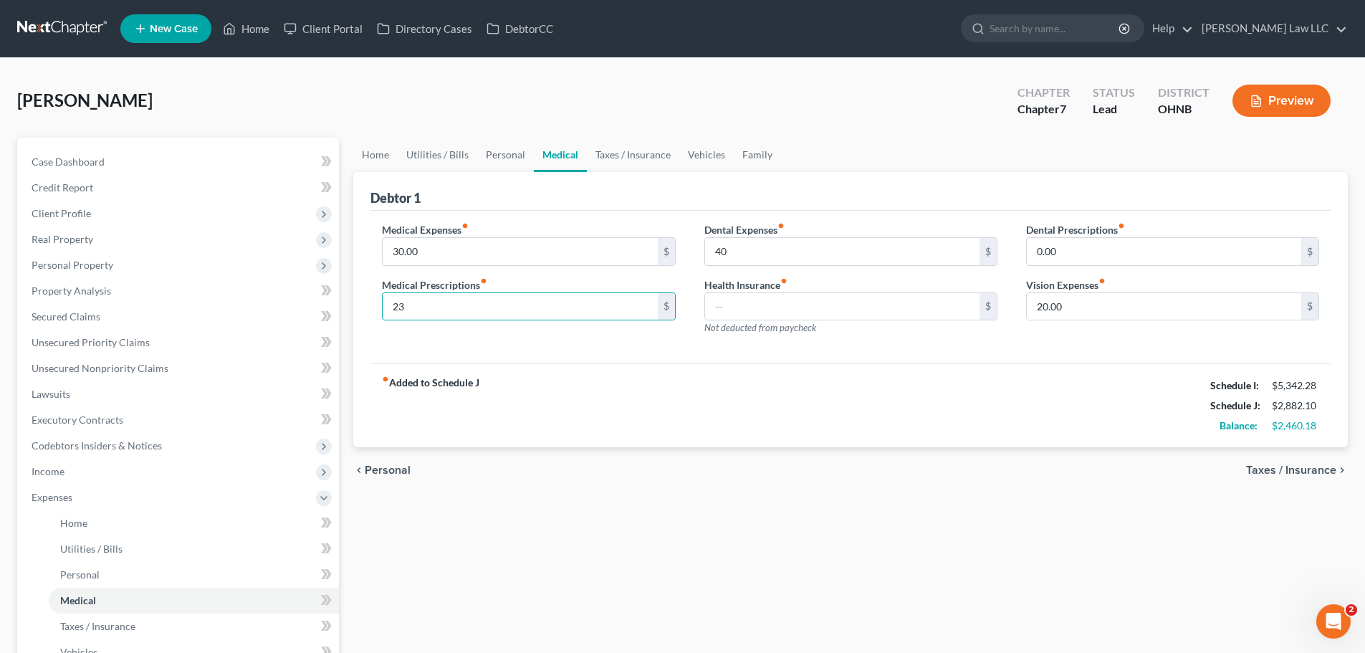
click at [484, 337] on div "Medical Expenses fiber_manual_record 30.00 $ Medical Prescriptions fiber_manual…" at bounding box center [529, 284] width 322 height 125
click at [476, 252] on input "30.00" at bounding box center [520, 251] width 274 height 27
type input "40"
click at [1094, 246] on input "0.00" at bounding box center [1164, 251] width 274 height 27
type input "2"
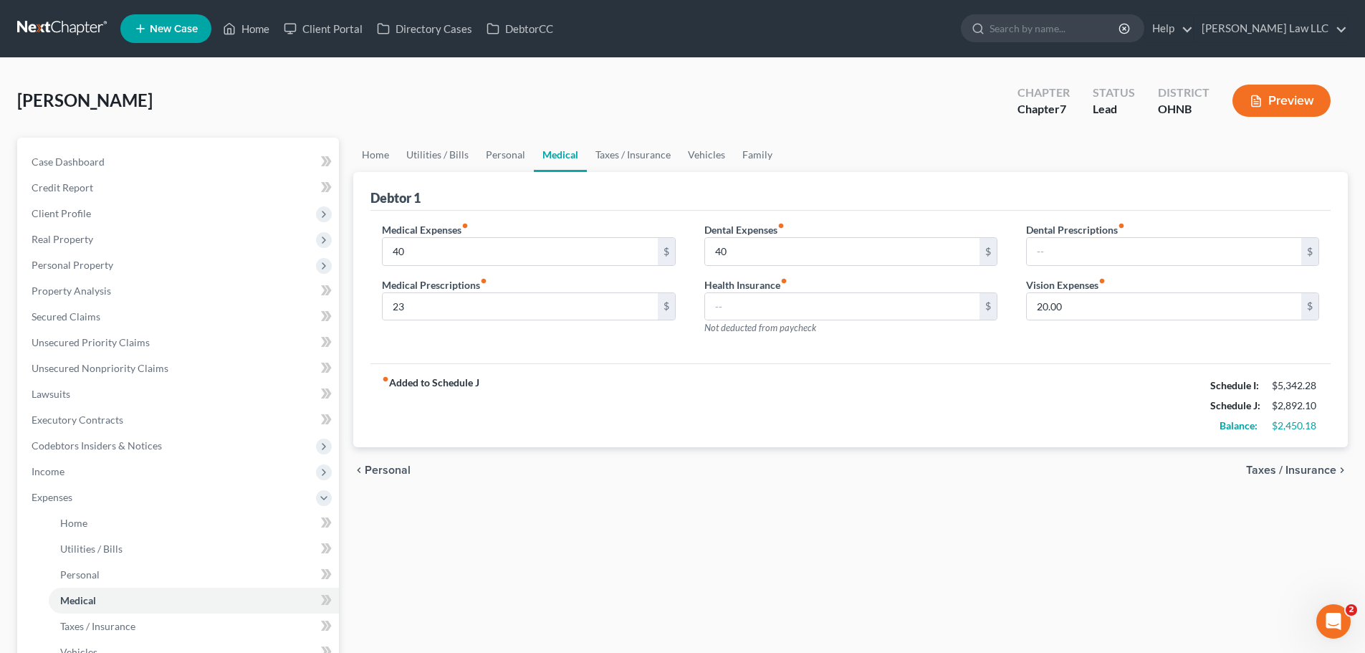
click at [921, 135] on div "[PERSON_NAME] Upgraded Chapter Chapter 7 Status Lead District OHNB Preview" at bounding box center [682, 106] width 1331 height 62
click at [902, 153] on ul "Home Utilities / Bills Personal Medical Taxes / Insurance Vehicles Family" at bounding box center [850, 155] width 995 height 34
click at [1060, 252] on input "text" at bounding box center [1164, 251] width 274 height 27
drag, startPoint x: 1055, startPoint y: 252, endPoint x: 937, endPoint y: 236, distance: 118.5
click at [979, 242] on div "Medical Expenses fiber_manual_record 40 $ Medical Prescriptions fiber_manual_re…" at bounding box center [851, 284] width 966 height 125
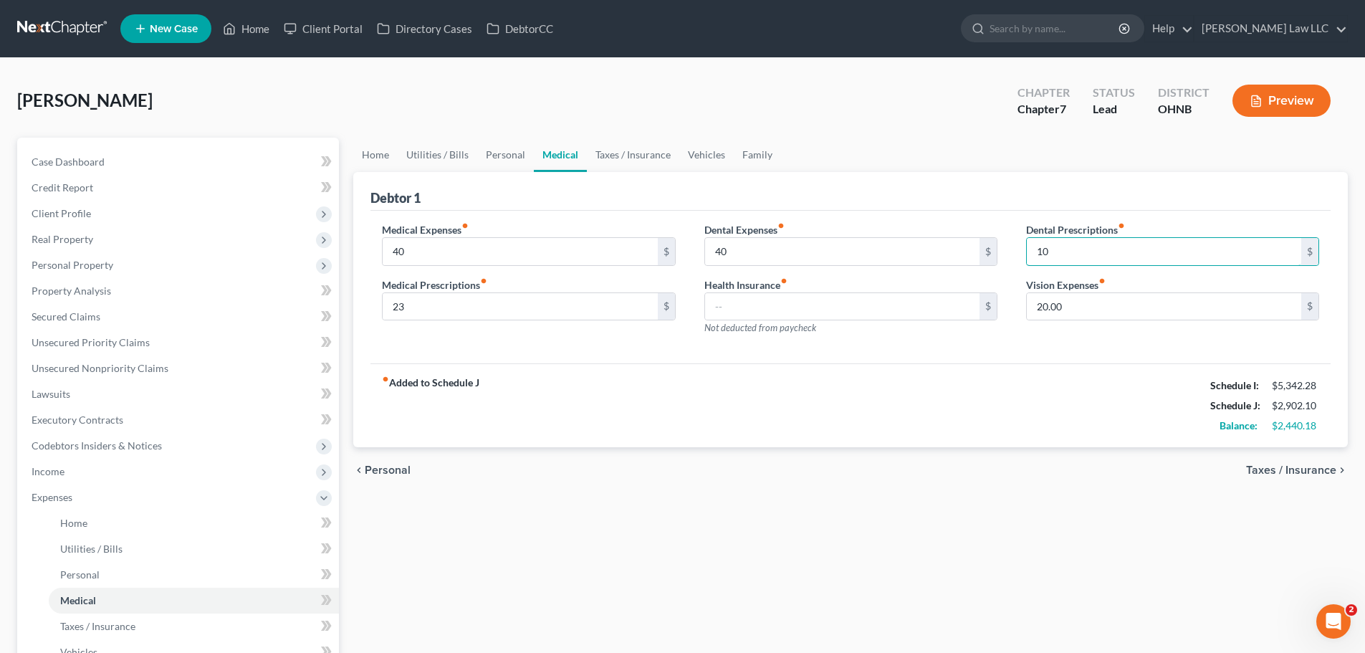
type input "10"
click at [964, 138] on ul "Home Utilities / Bills Personal Medical Taxes / Insurance Vehicles Family" at bounding box center [850, 155] width 995 height 34
click at [710, 162] on link "Vehicles" at bounding box center [706, 155] width 54 height 34
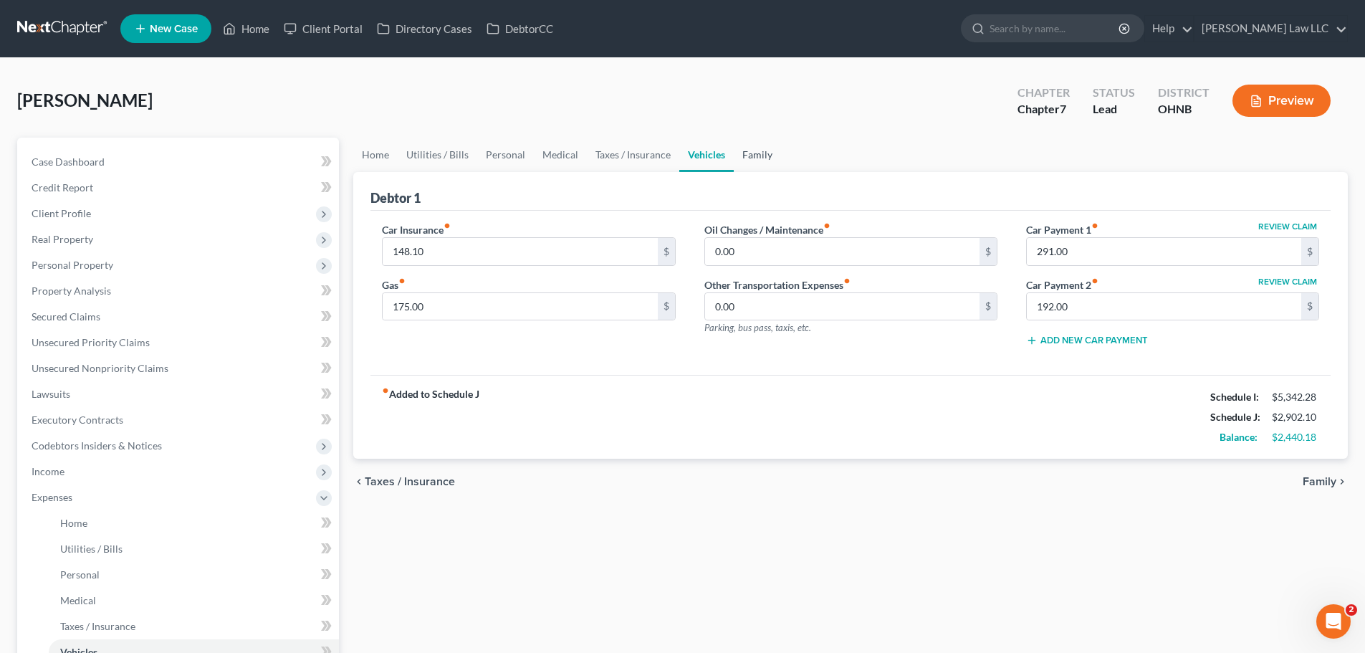
click at [742, 151] on link "Family" at bounding box center [757, 155] width 47 height 34
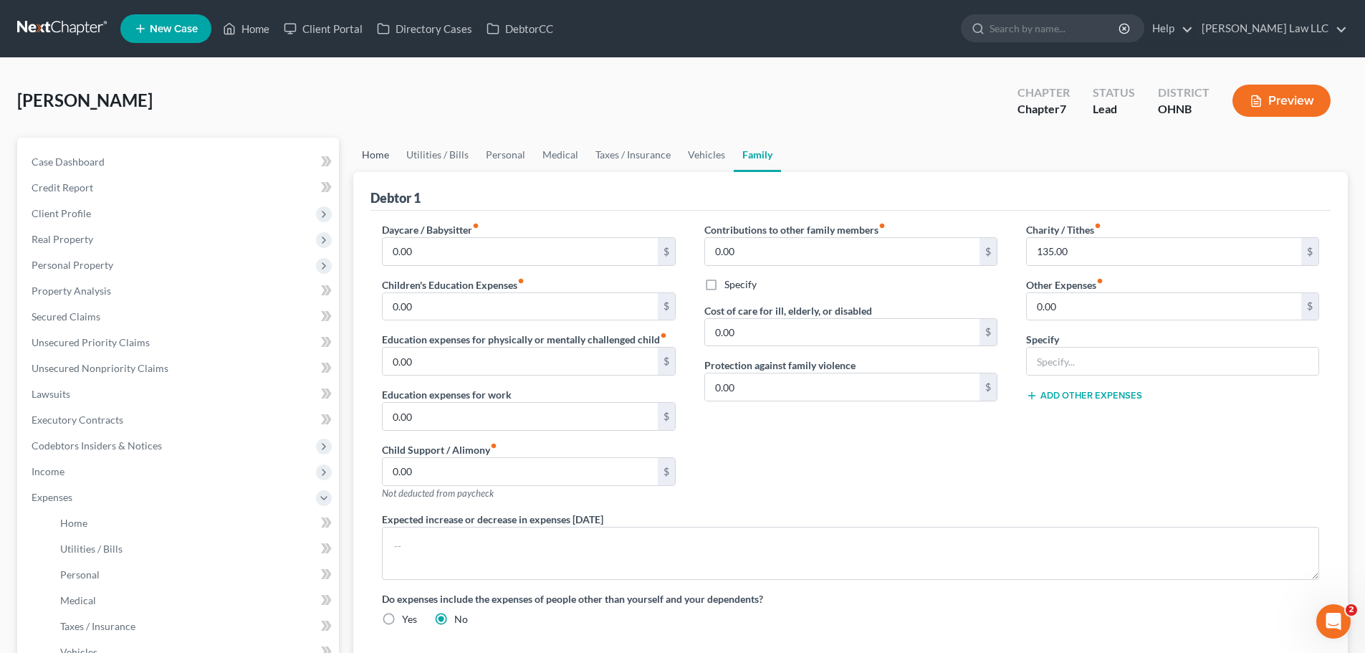
click at [386, 149] on link "Home" at bounding box center [375, 155] width 44 height 34
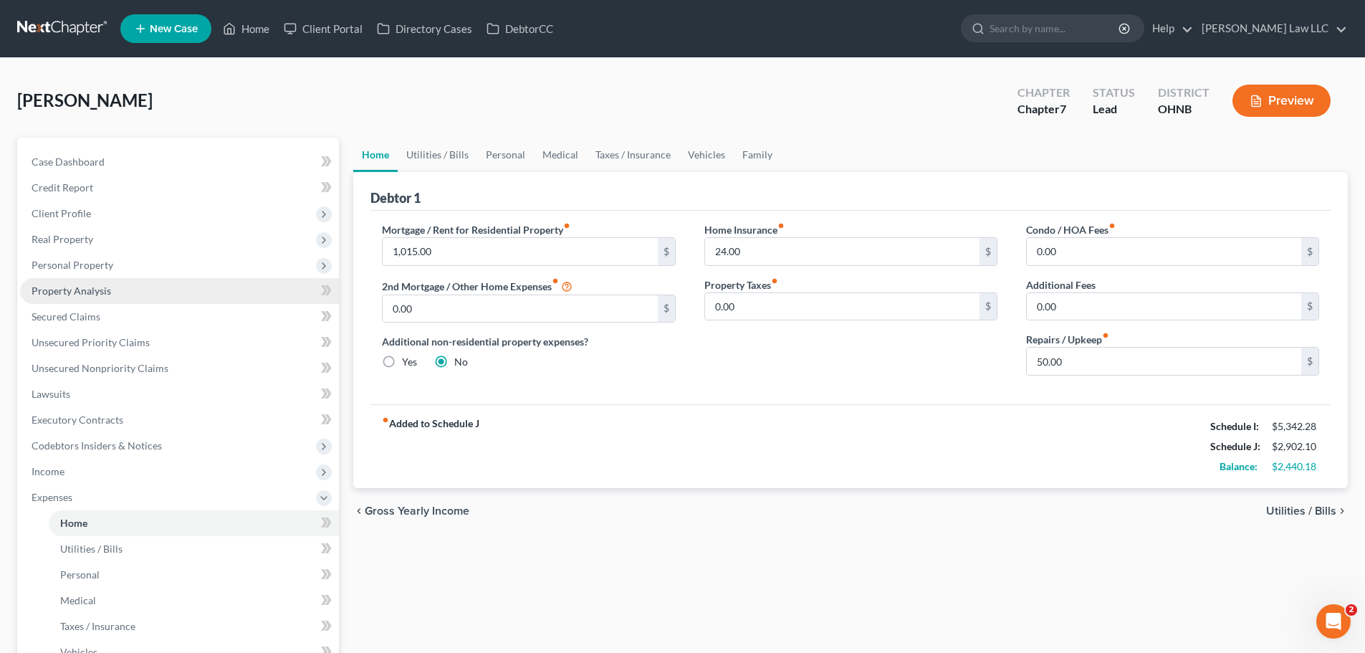
click at [86, 289] on span "Property Analysis" at bounding box center [72, 290] width 80 height 12
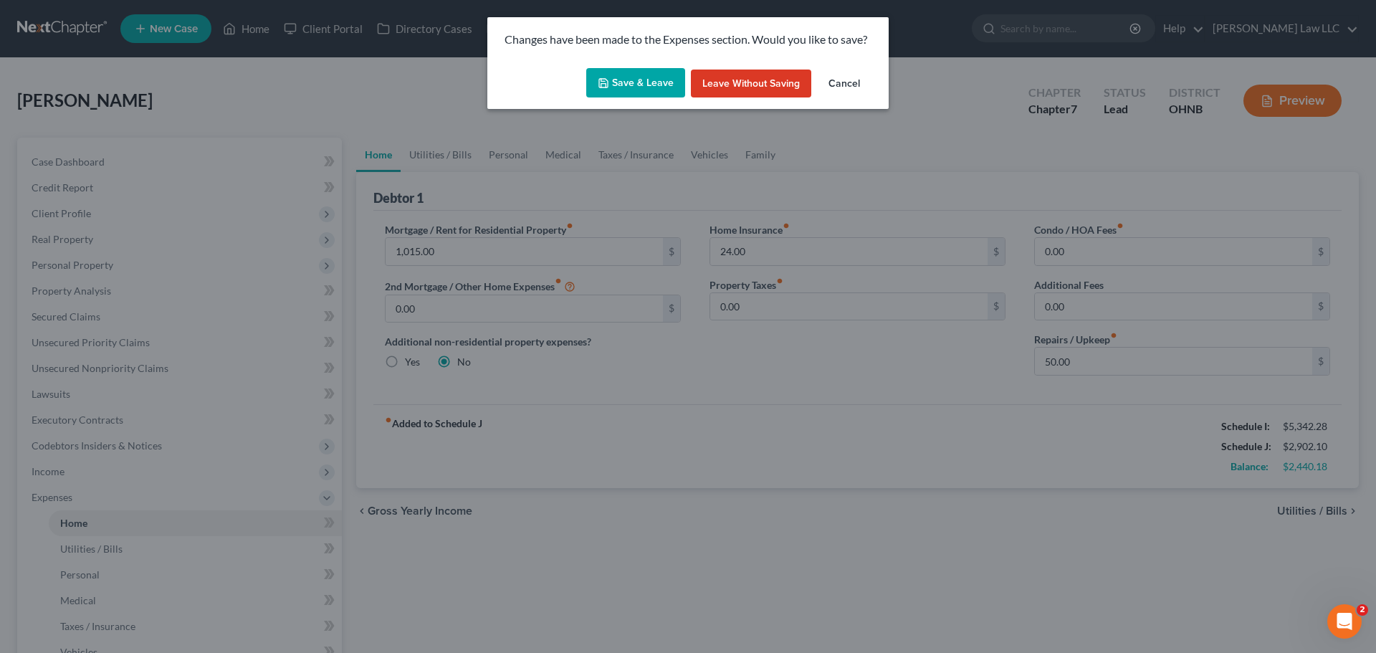
click at [623, 68] on button "Save & Leave" at bounding box center [635, 83] width 99 height 30
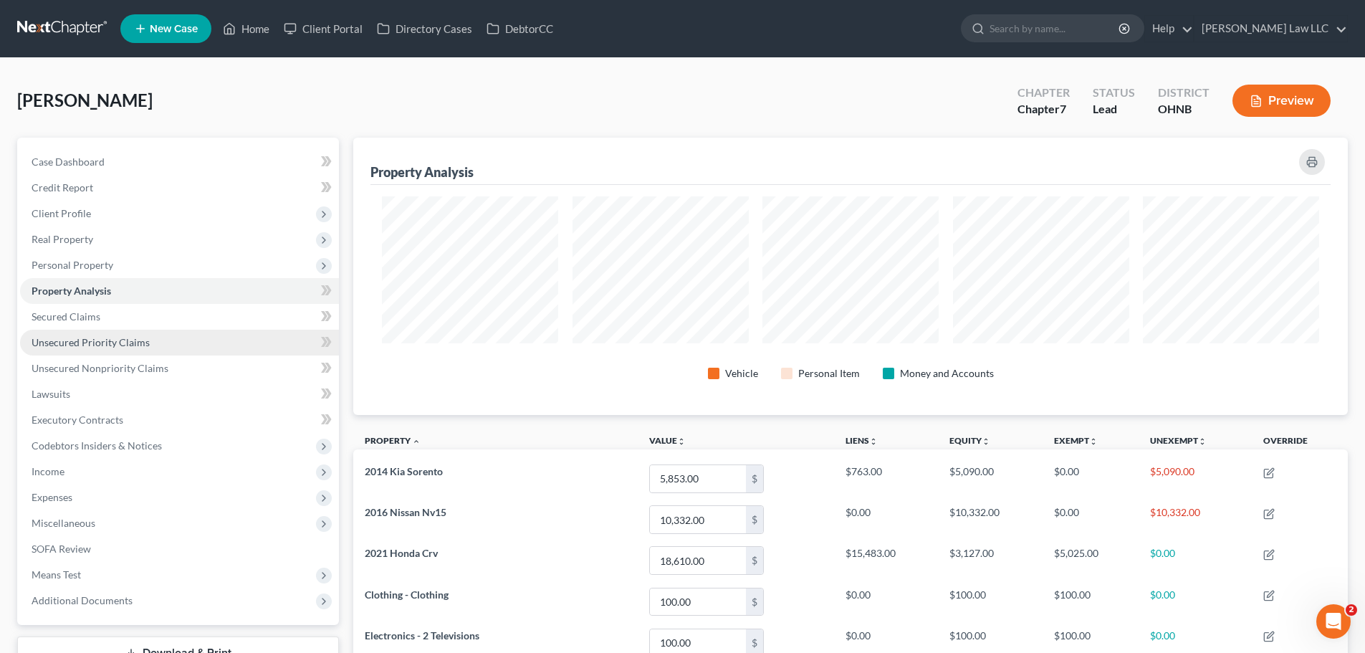
scroll to position [277, 995]
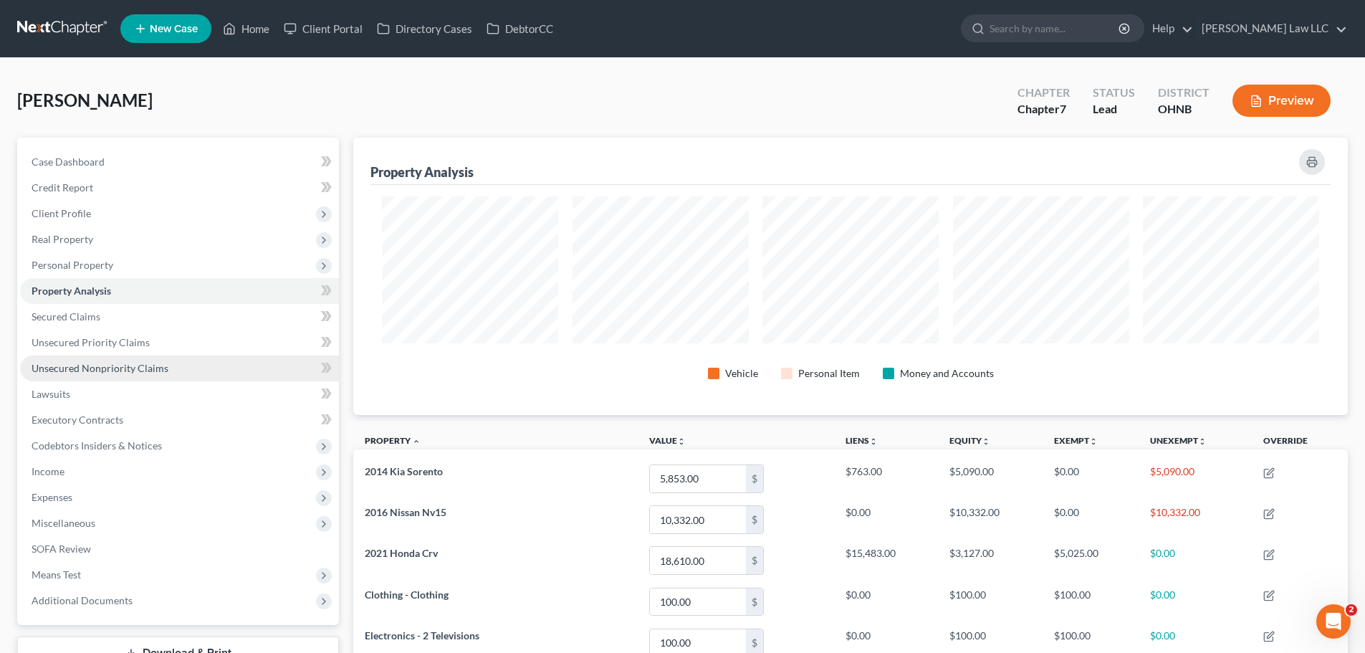
click at [152, 378] on link "Unsecured Nonpriority Claims" at bounding box center [179, 368] width 319 height 26
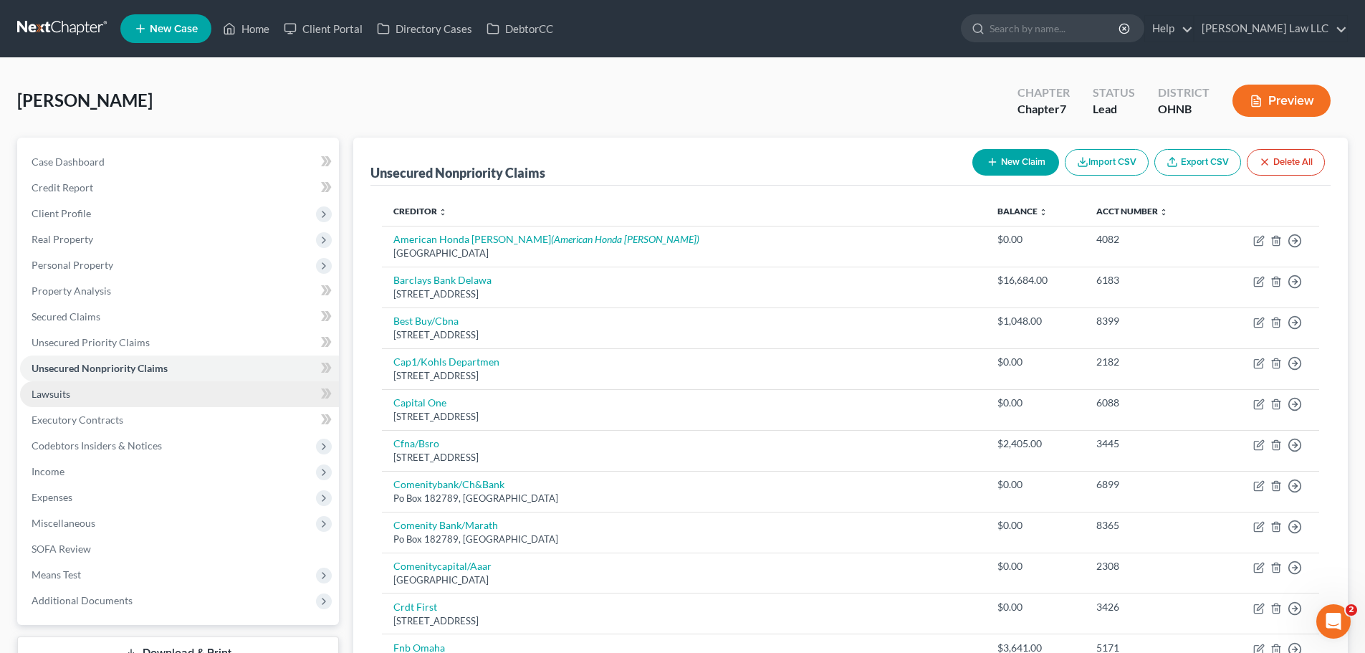
click at [84, 401] on link "Lawsuits" at bounding box center [179, 394] width 319 height 26
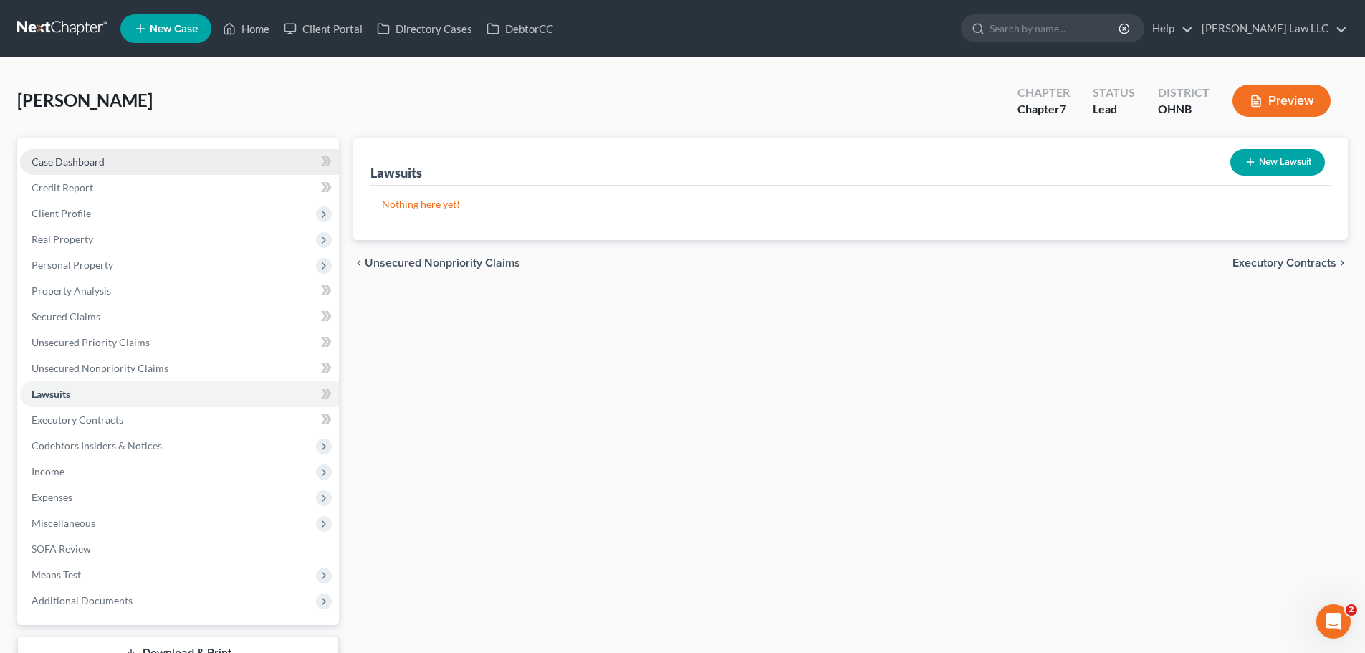
click at [125, 160] on link "Case Dashboard" at bounding box center [179, 162] width 319 height 26
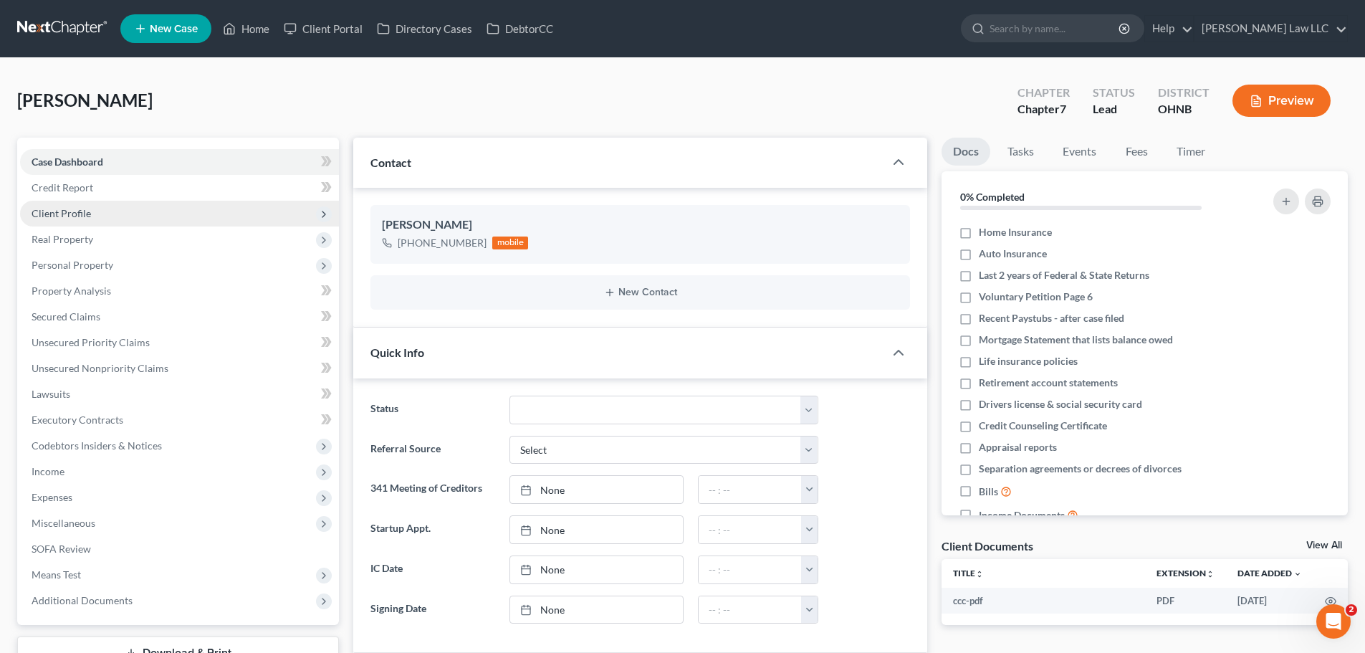
click at [87, 216] on span "Client Profile" at bounding box center [61, 213] width 59 height 12
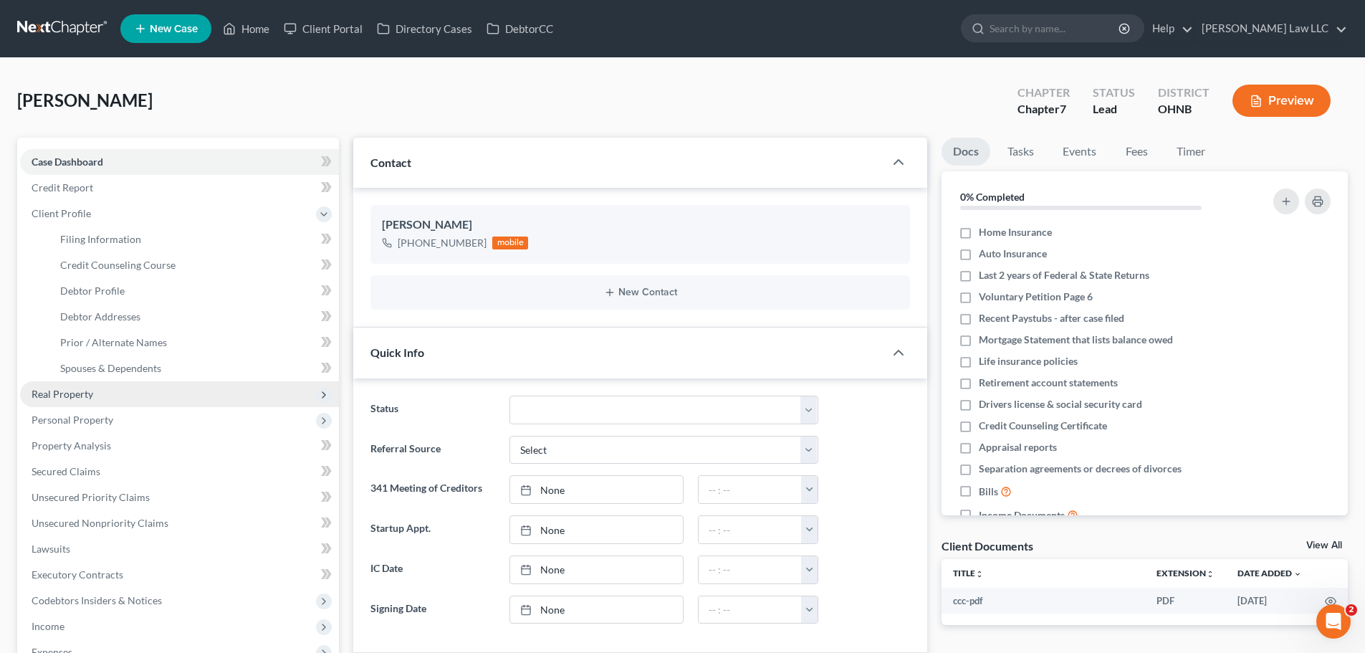
click at [65, 388] on span "Real Property" at bounding box center [63, 394] width 62 height 12
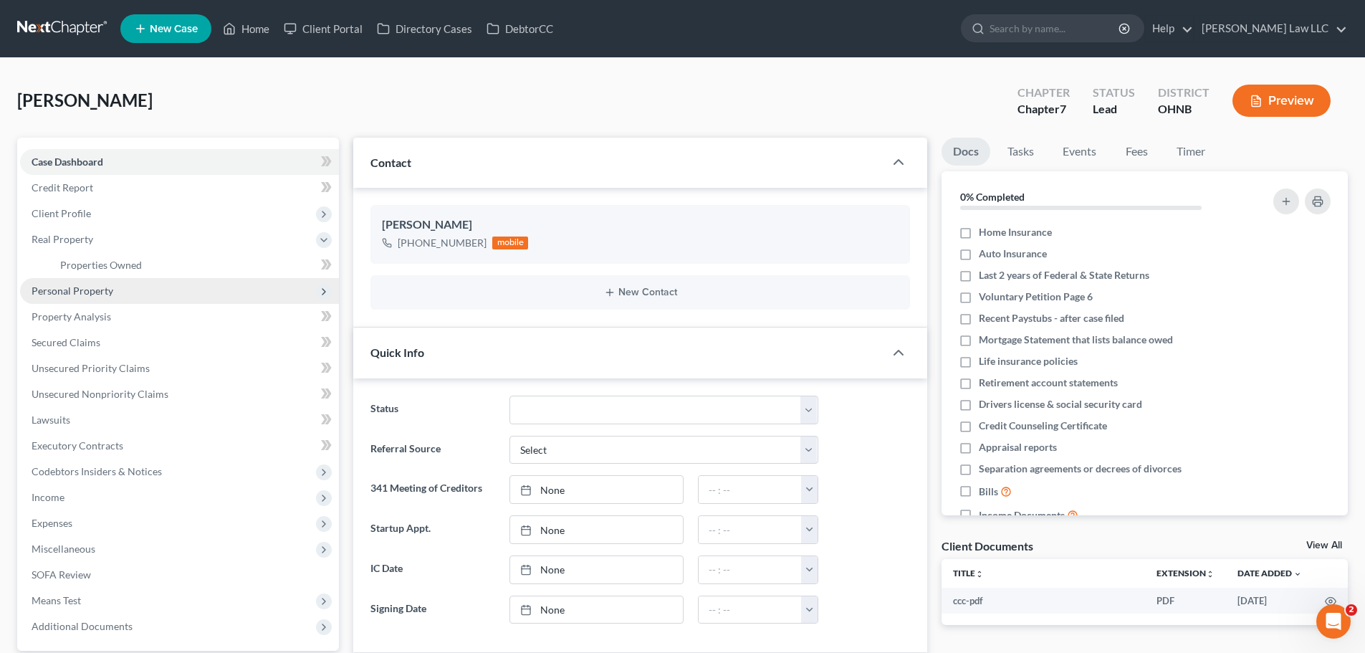
click at [104, 299] on span "Personal Property" at bounding box center [179, 291] width 319 height 26
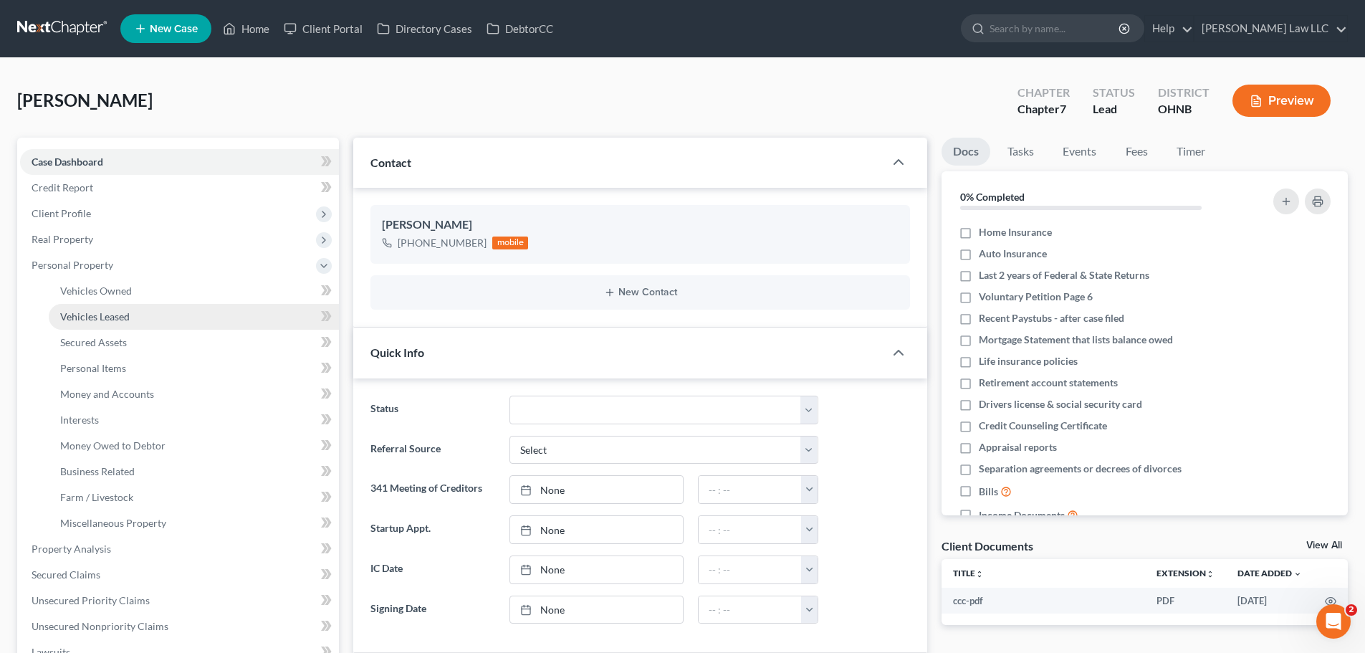
click at [112, 315] on span "Vehicles Leased" at bounding box center [95, 316] width 70 height 12
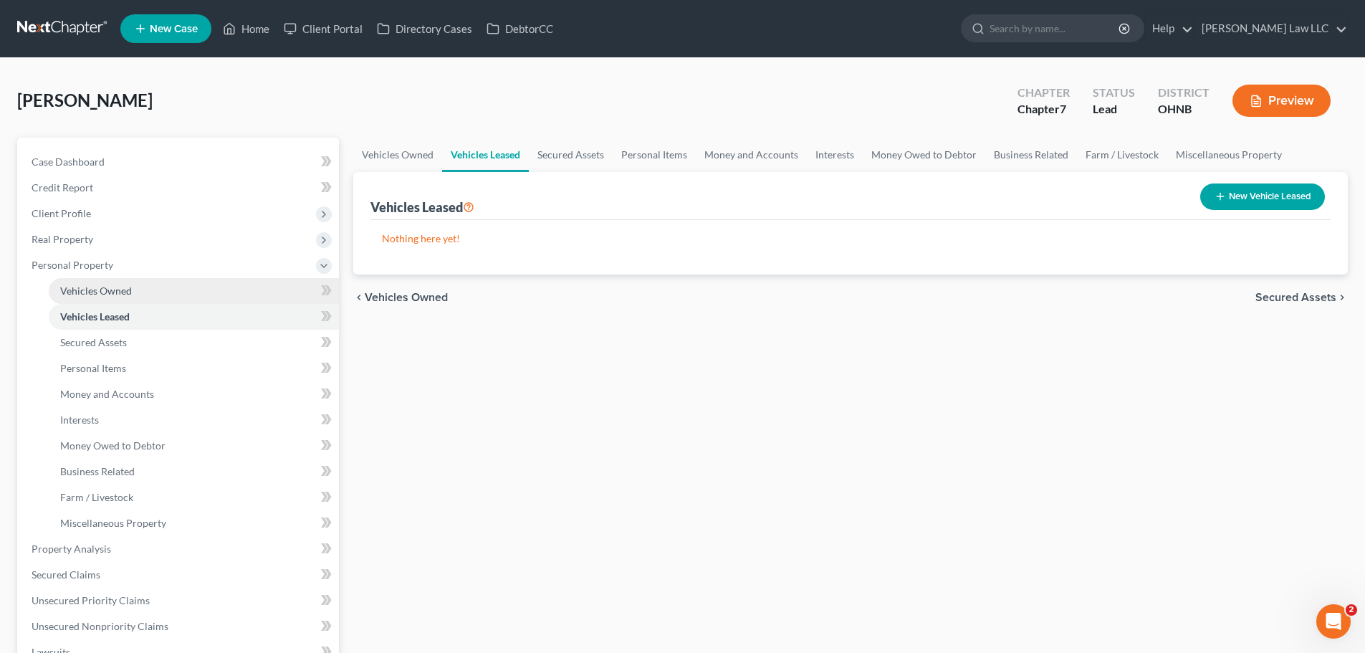
click at [116, 292] on span "Vehicles Owned" at bounding box center [96, 290] width 72 height 12
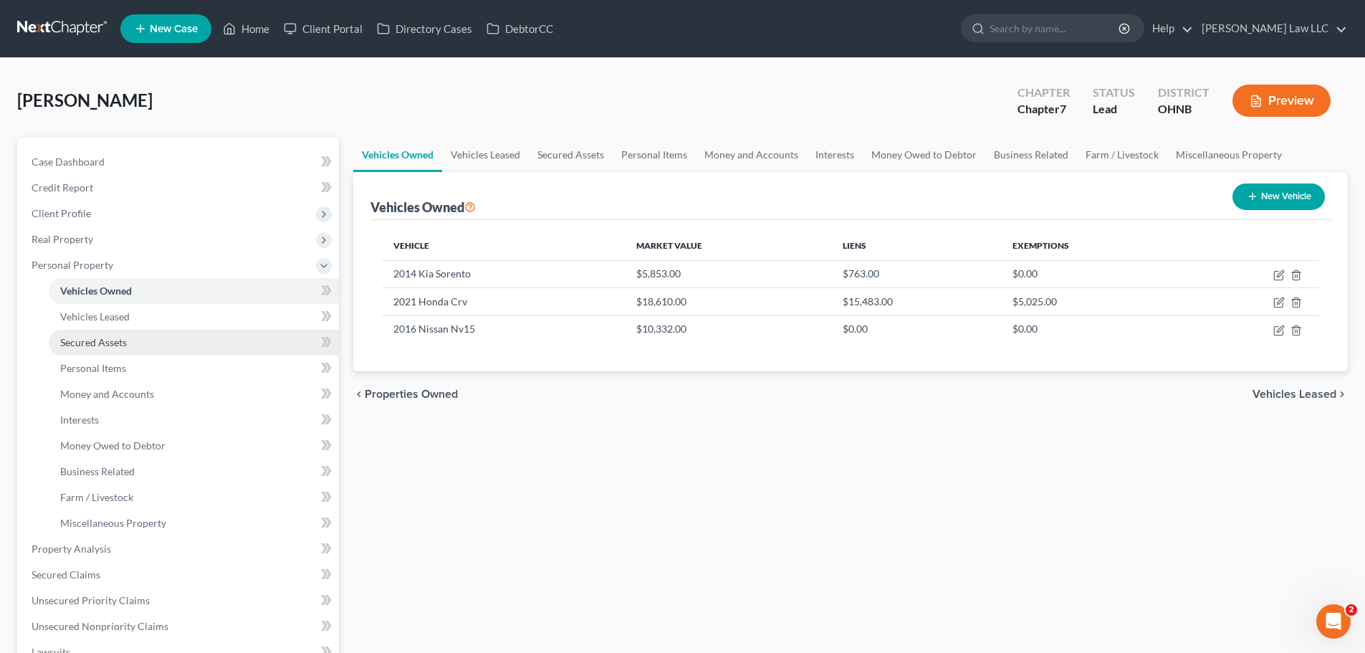
click at [105, 348] on link "Secured Assets" at bounding box center [194, 343] width 290 height 26
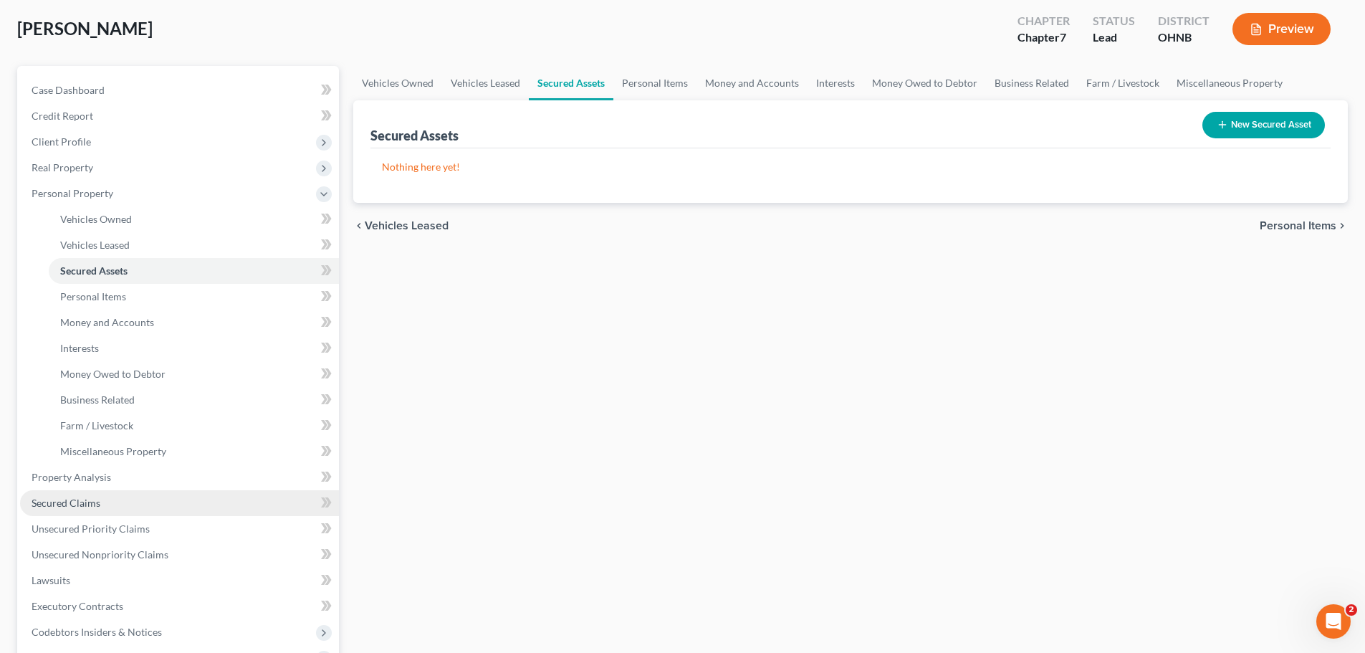
click at [96, 504] on span "Secured Claims" at bounding box center [66, 503] width 69 height 12
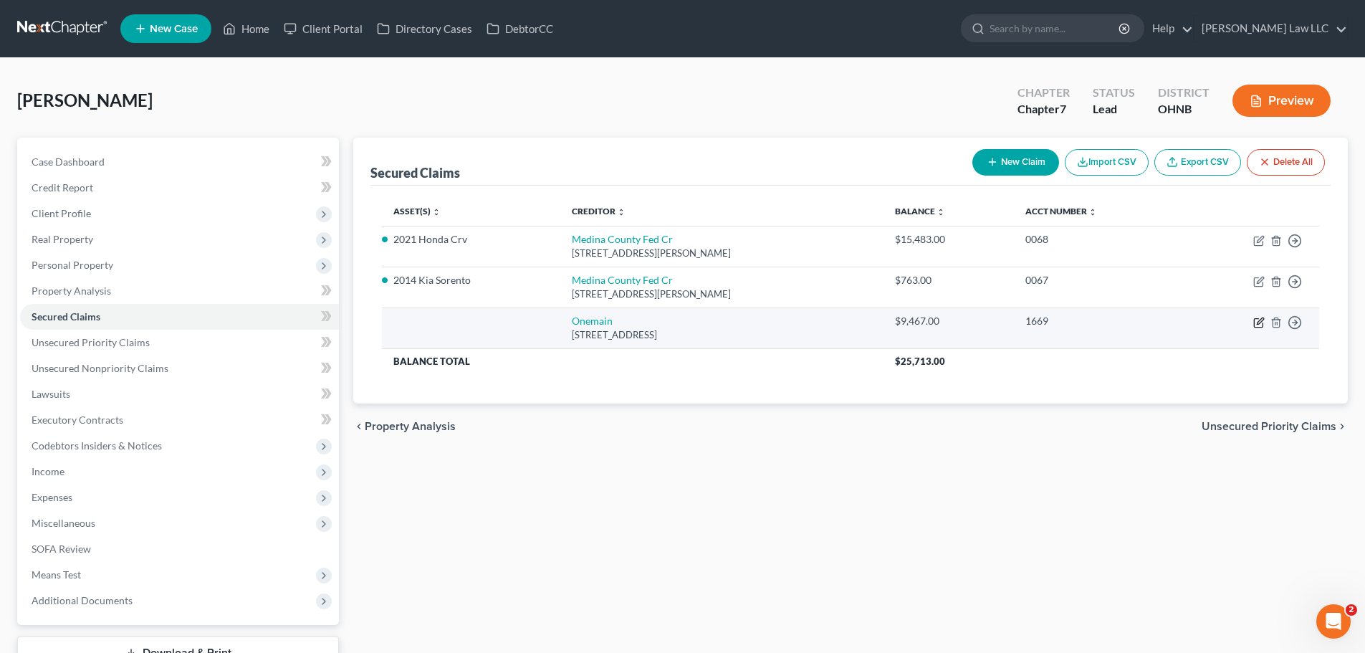
click at [1263, 322] on icon "button" at bounding box center [1258, 322] width 11 height 11
select select "15"
select select "0"
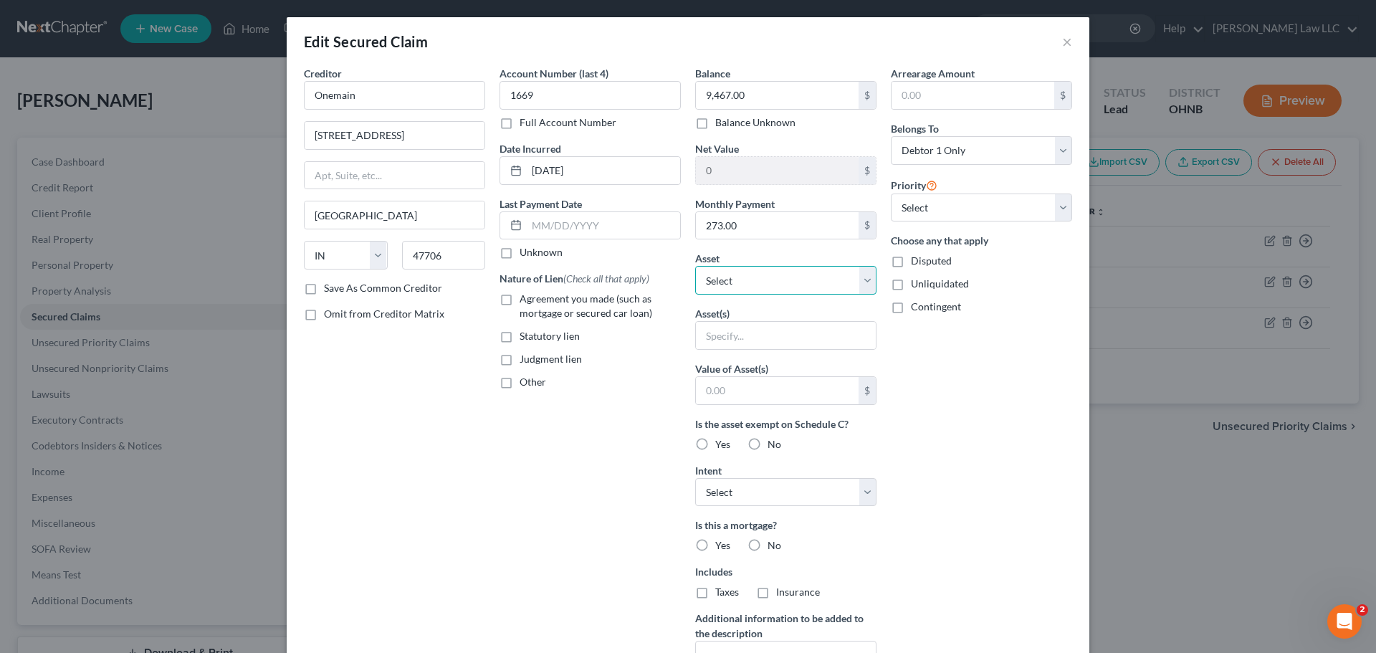
click at [752, 269] on select "Select Other Multiple Assets 2014 Kia Sorento - $5853.0 Electronics - 2 Televis…" at bounding box center [785, 280] width 181 height 29
select select "2"
click at [695, 266] on select "Select Other Multiple Assets 2014 Kia Sorento - $5853.0 Electronics - 2 Televis…" at bounding box center [785, 280] width 181 height 29
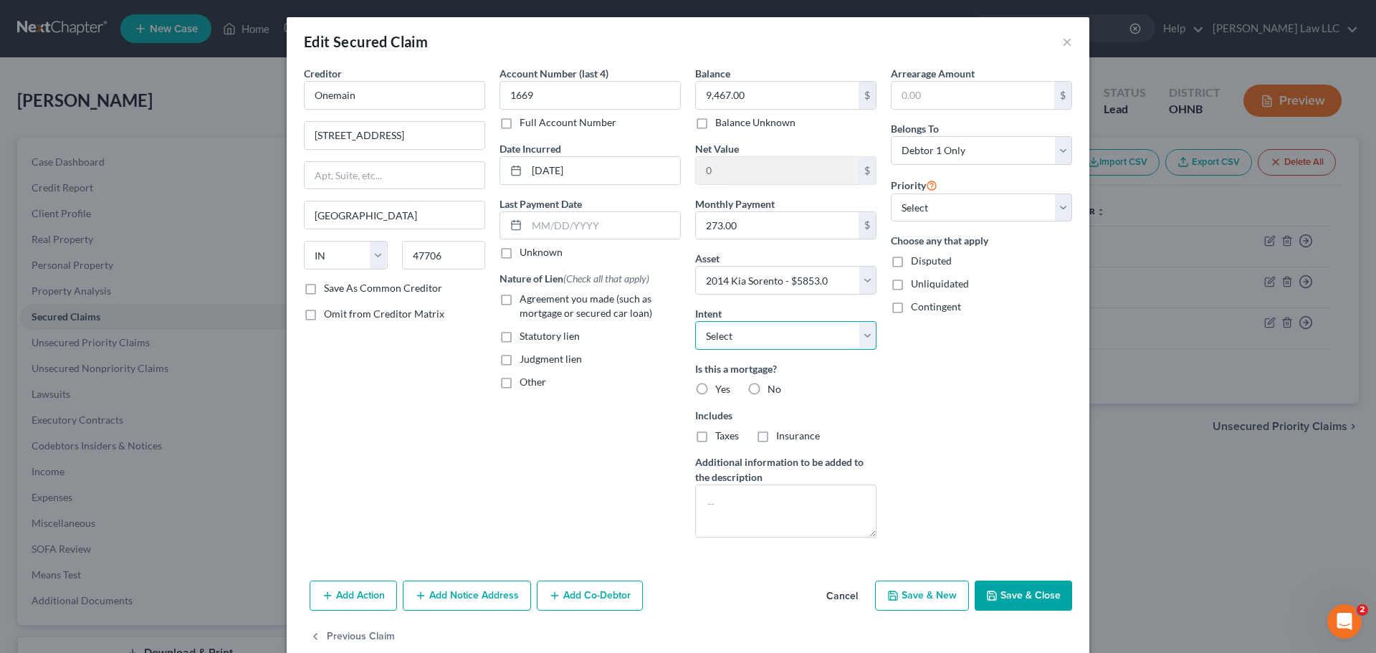
click at [775, 343] on select "Select Surrender Redeem Reaffirm Avoid Other" at bounding box center [785, 335] width 181 height 29
select select "2"
click at [695, 321] on select "Select Surrender Redeem Reaffirm Avoid Other" at bounding box center [785, 335] width 181 height 29
click at [767, 391] on label "No" at bounding box center [774, 389] width 14 height 14
click at [773, 391] on input "No" at bounding box center [777, 386] width 9 height 9
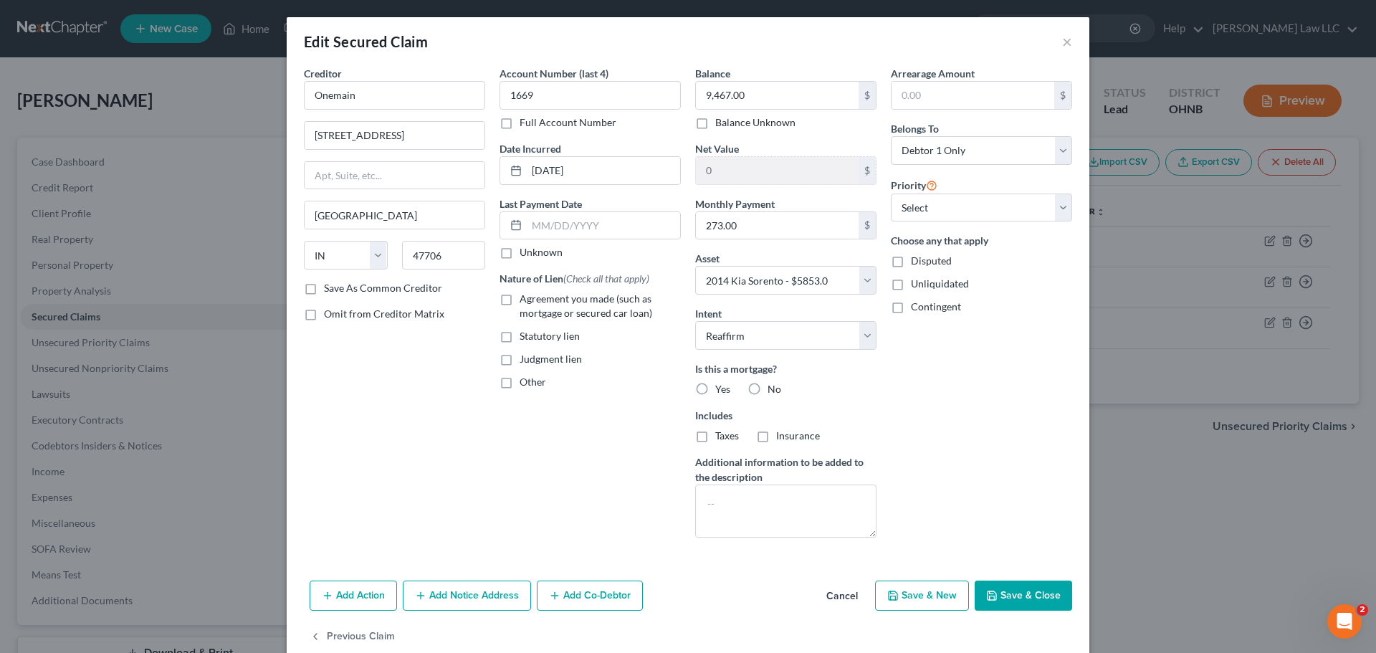
radio input "true"
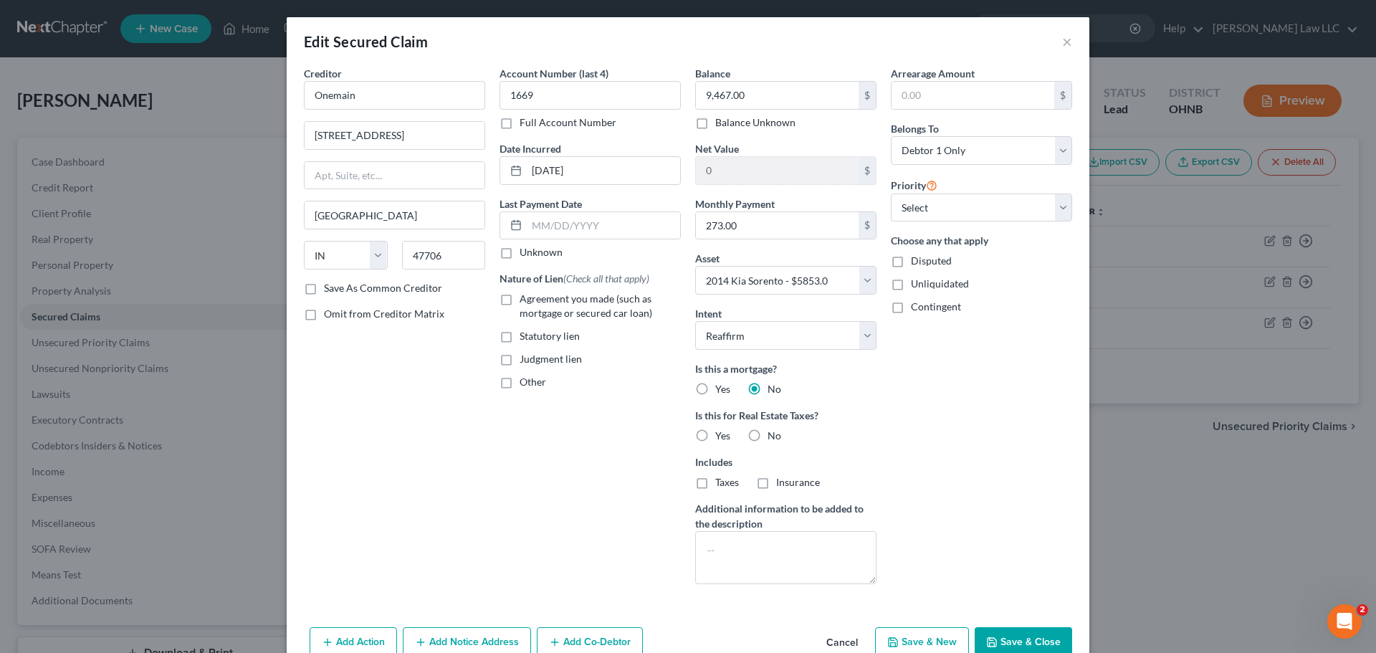
click at [767, 437] on label "No" at bounding box center [774, 435] width 14 height 14
click at [773, 437] on input "No" at bounding box center [777, 432] width 9 height 9
radio input "true"
click at [975, 205] on select "Select 2nd 3rd 4th 5th 6th 7th 8th 9th 10th 11th 12th 13th 14th 15th 16th 17th …" at bounding box center [981, 207] width 181 height 29
select select "0"
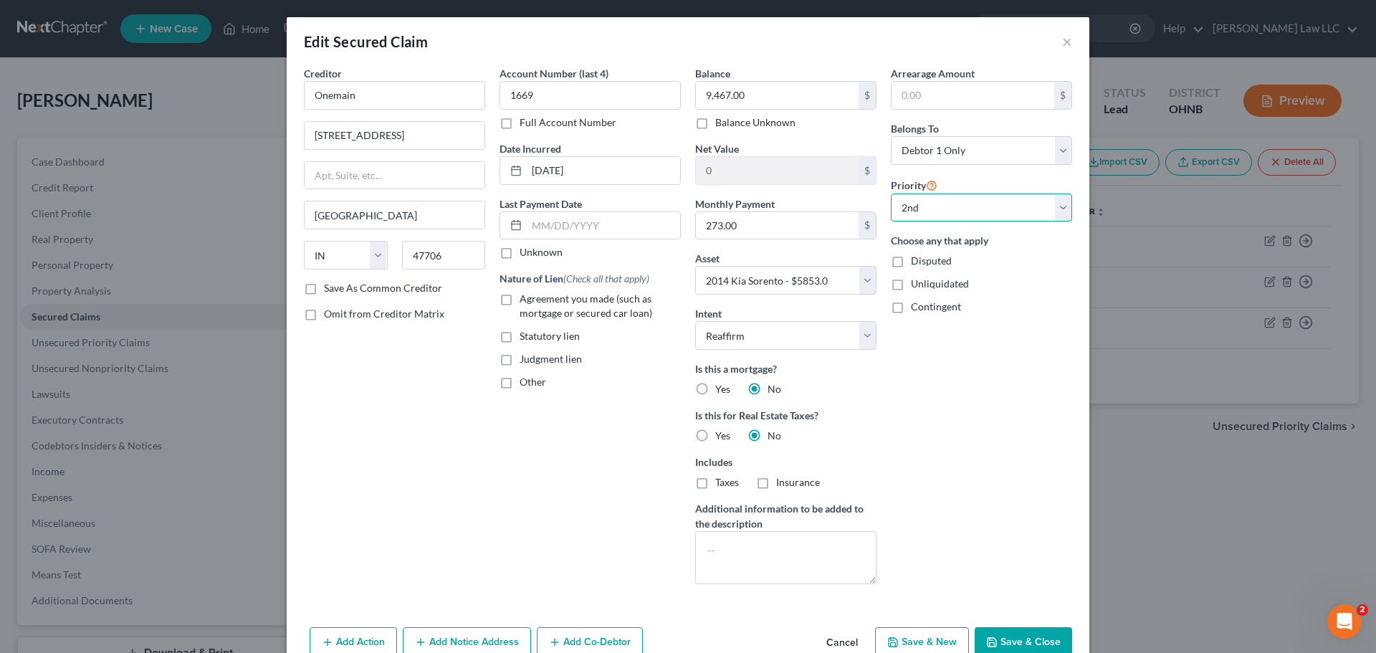
click at [891, 193] on select "Select 2nd 3rd 4th 5th 6th 7th 8th 9th 10th 11th 12th 13th 14th 15th 16th 17th …" at bounding box center [981, 207] width 181 height 29
click at [959, 213] on select "Select 2nd 3rd 4th 5th 6th 7th 8th 9th 10th 11th 12th 13th 14th 15th 16th 17th …" at bounding box center [981, 207] width 181 height 29
select select
click at [891, 193] on select "Select 2nd 3rd 4th 5th 6th 7th 8th 9th 10th 11th 12th 13th 14th 15th 16th 17th …" at bounding box center [981, 207] width 181 height 29
click at [939, 407] on div "Arrearage Amount $ Belongs To * Select Debtor 1 Only Debtor 2 Only Debtor 1 And…" at bounding box center [981, 331] width 196 height 530
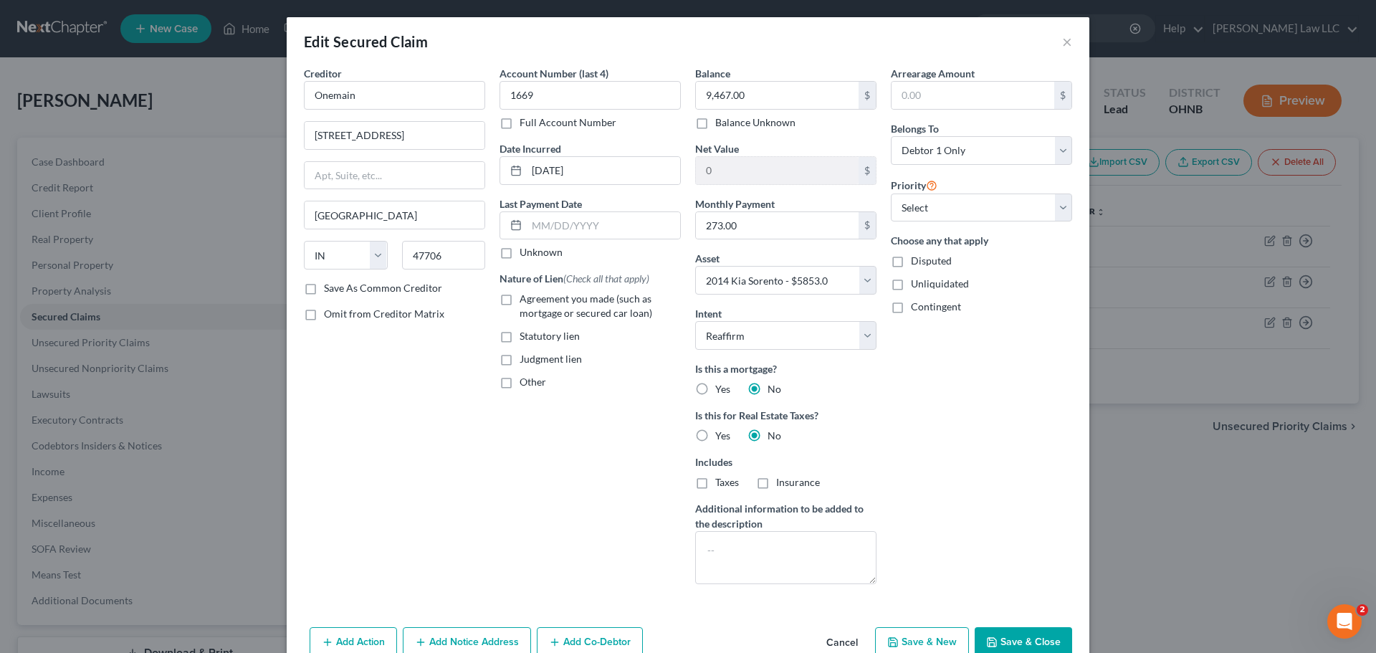
click at [519, 298] on label "Agreement you made (such as mortgage or secured car loan)" at bounding box center [599, 306] width 161 height 29
click at [525, 298] on input "Agreement you made (such as mortgage or secured car loan)" at bounding box center [529, 296] width 9 height 9
checkbox input "true"
click at [1022, 640] on button "Save & Close" at bounding box center [1022, 642] width 97 height 30
select select
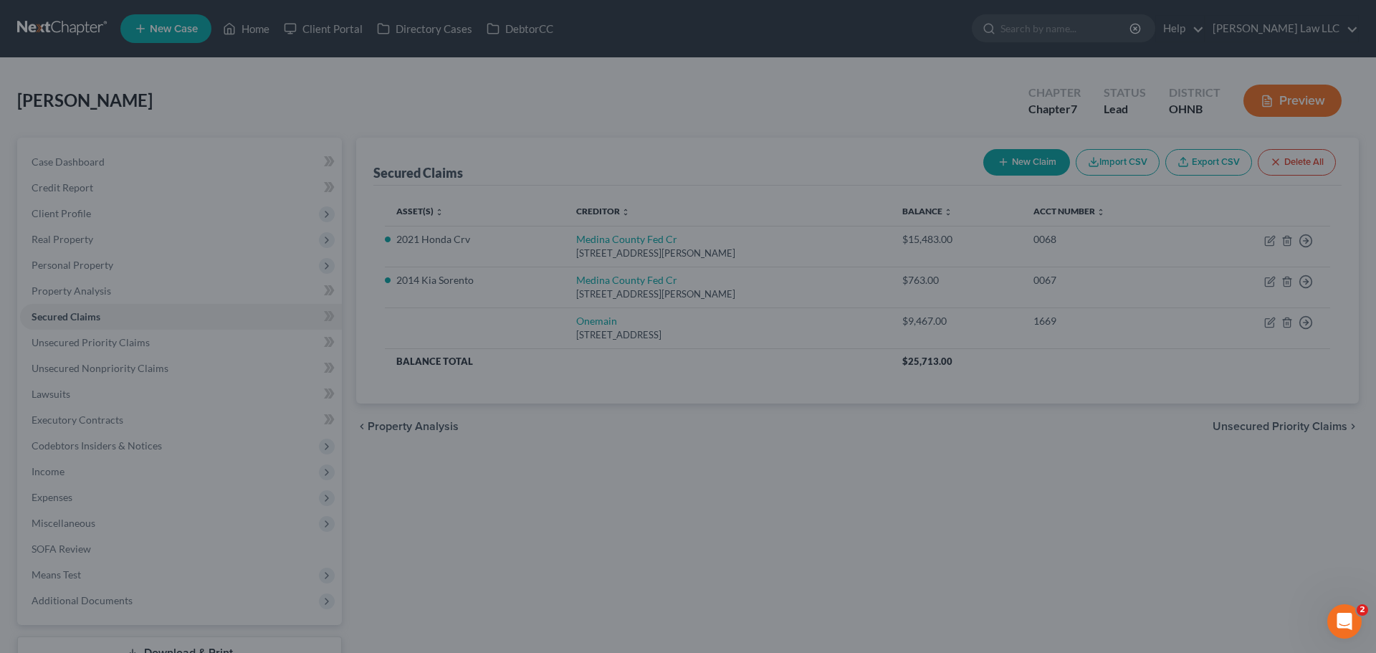
type input "-4,377.00"
select select "2"
type input "0"
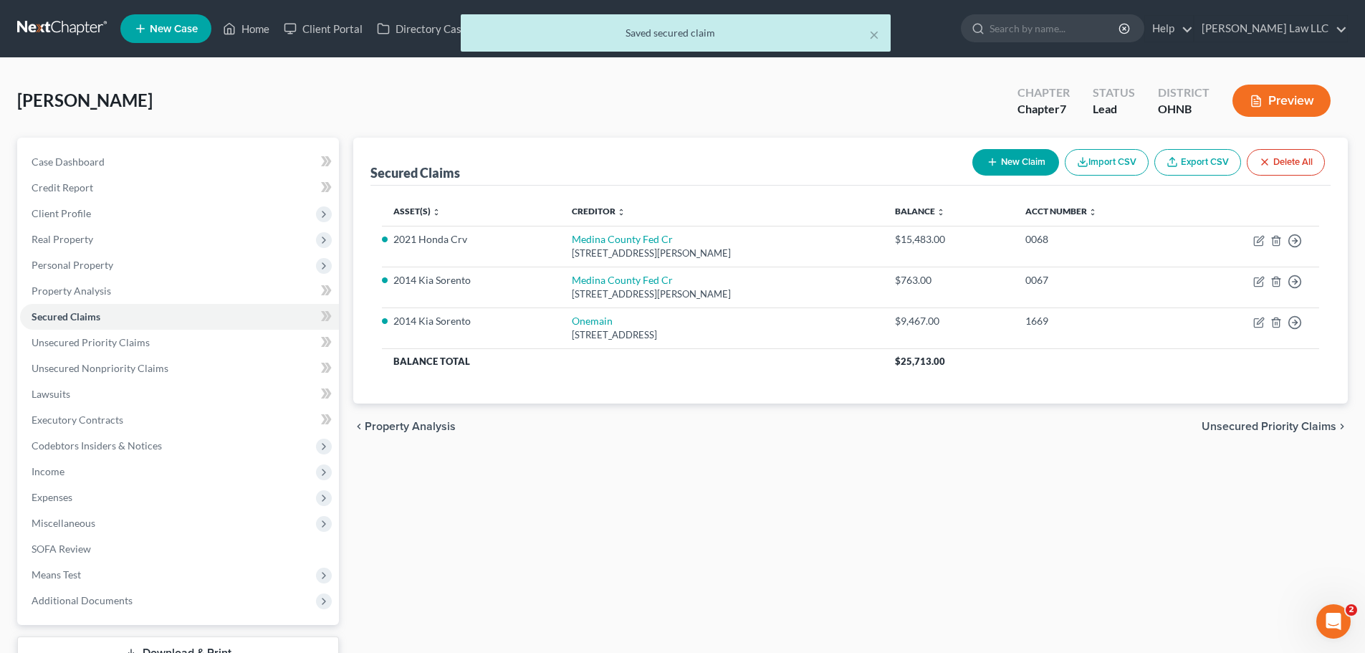
click at [800, 520] on div "Secured Claims New Claim Import CSV Export CSV Delete All Asset(s) expand_more …" at bounding box center [850, 404] width 1009 height 532
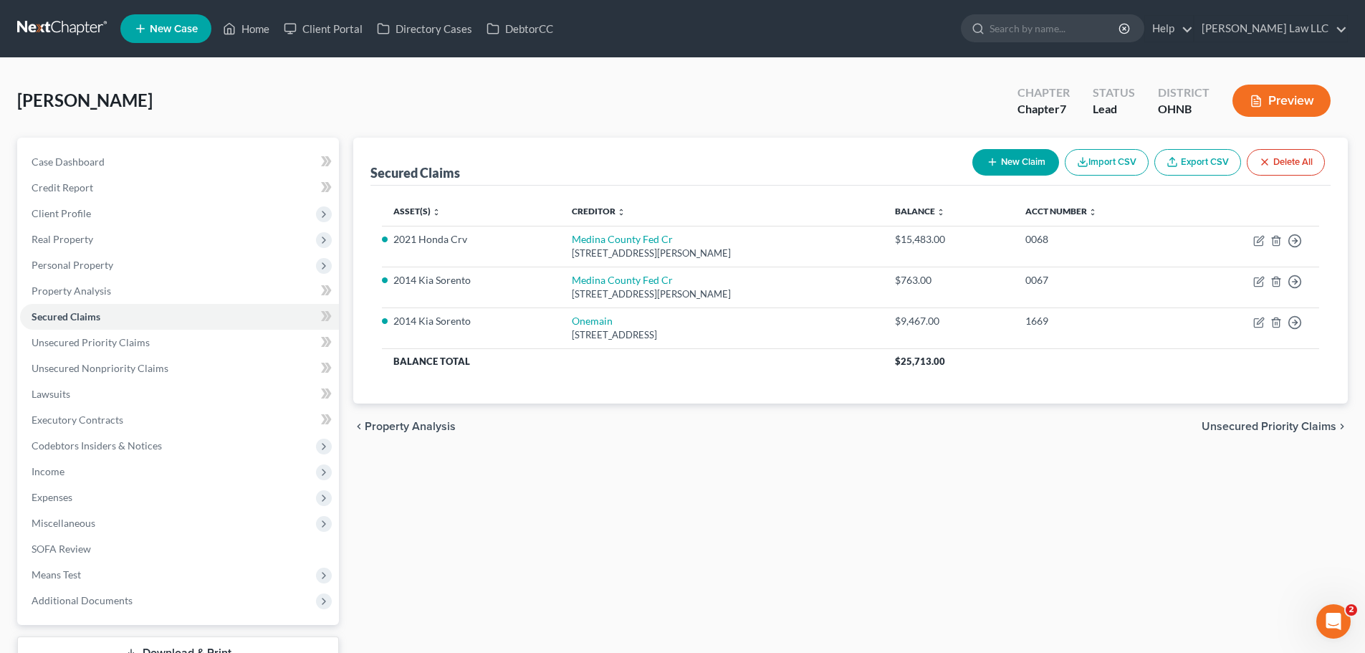
click at [547, 157] on div "Secured Claims New Claim Import CSV Export CSV Delete All" at bounding box center [850, 162] width 960 height 48
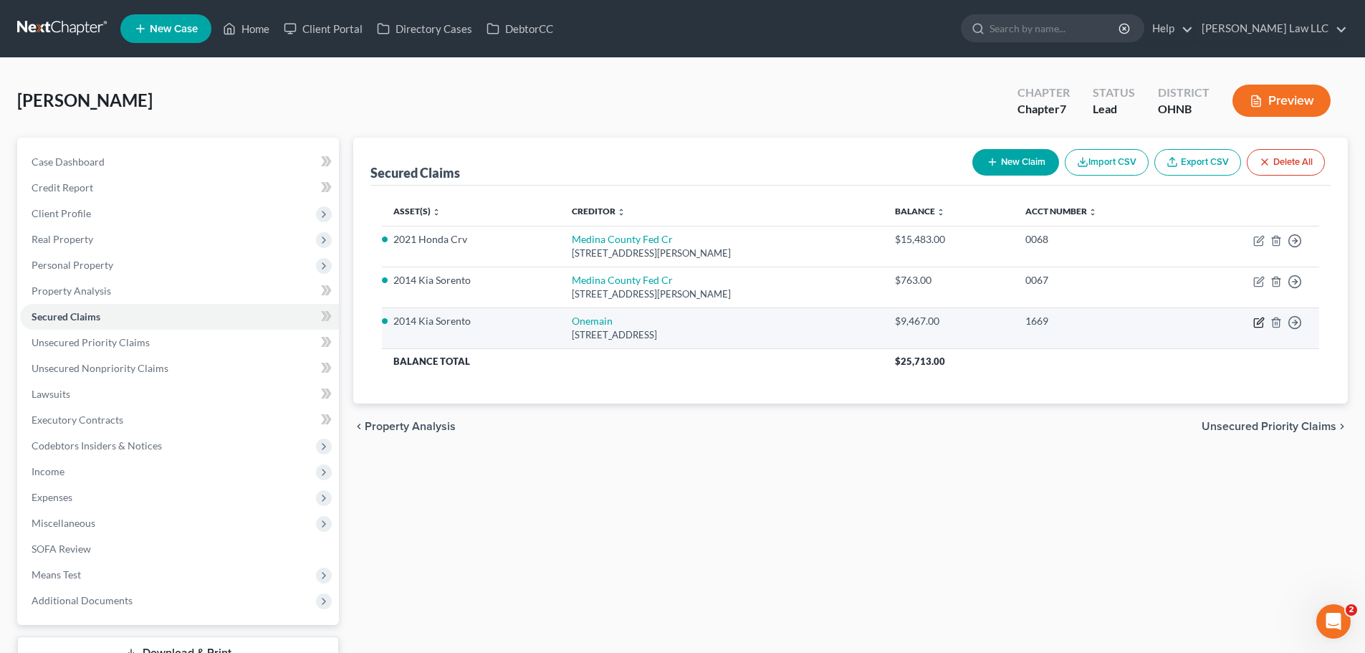
click at [1261, 324] on icon "button" at bounding box center [1258, 322] width 11 height 11
select select "15"
select select "2"
select select "0"
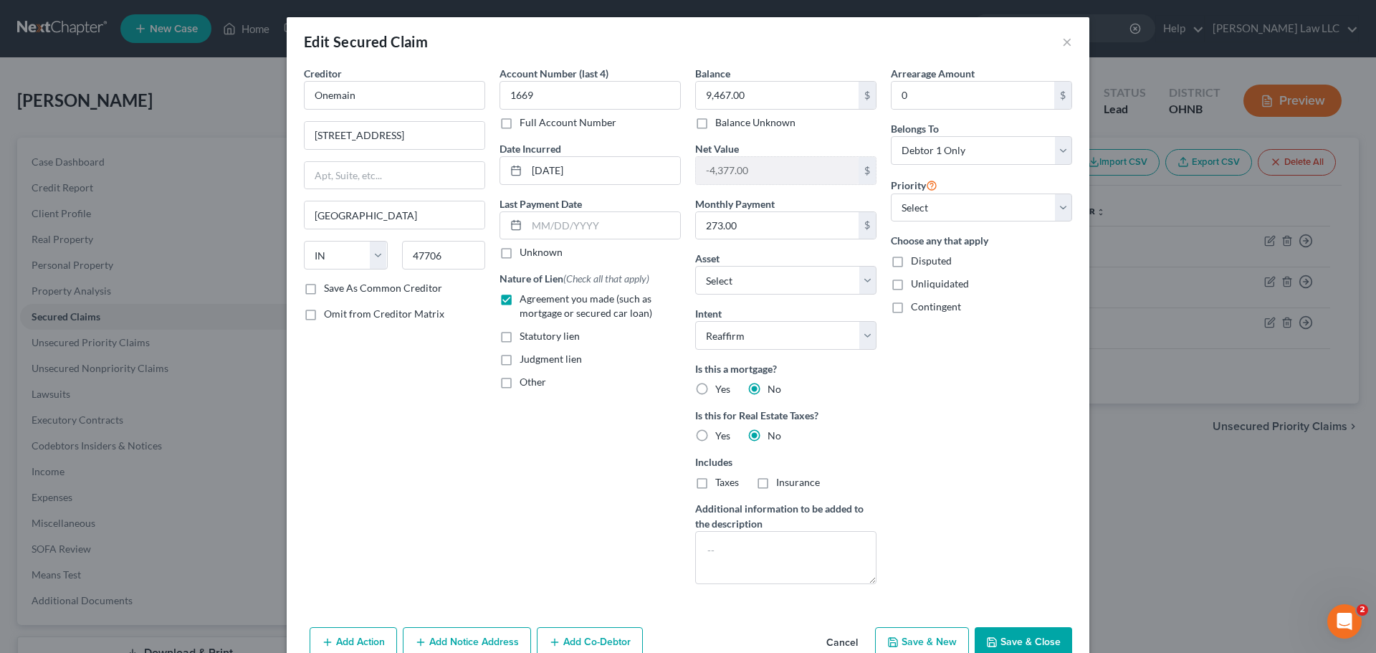
click at [570, 478] on div "Account Number (last 4) 1669 Full Account Number Date Incurred [DATE] Last Paym…" at bounding box center [590, 331] width 196 height 530
click at [800, 535] on textarea at bounding box center [785, 557] width 181 height 53
type textarea "co signer"
click at [958, 153] on select "Select Debtor 1 Only Debtor 2 Only Debtor 1 And Debtor 2 Only At Least One Of T…" at bounding box center [981, 150] width 181 height 29
select select "3"
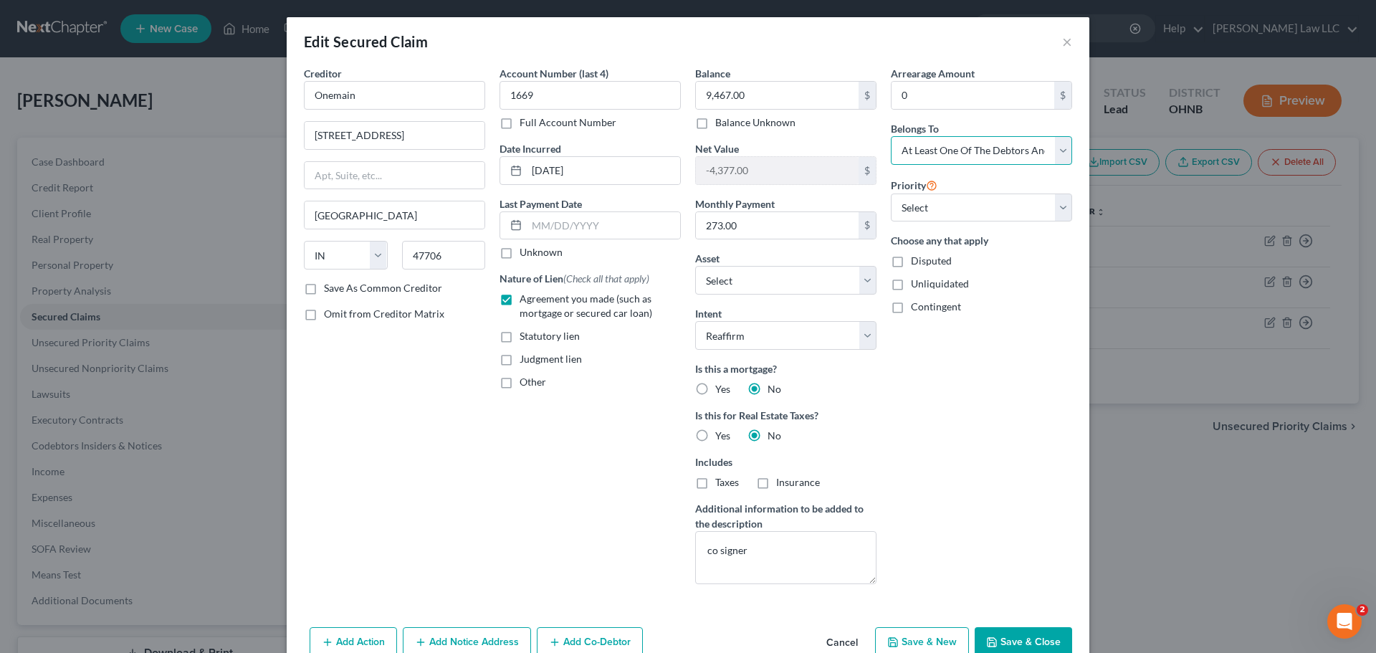
click at [891, 136] on select "Select Debtor 1 Only Debtor 2 Only Debtor 1 And Debtor 2 Only At Least One Of T…" at bounding box center [981, 150] width 181 height 29
click at [1000, 334] on div "Arrearage Amount 0 $ Belongs To * Select Debtor 1 Only Debtor 2 Only Debtor 1 A…" at bounding box center [981, 331] width 196 height 530
click at [970, 207] on select "Select 2nd 3rd 4th 5th 6th 7th 8th 9th 10th 11th 12th 13th 14th 15th 16th 17th …" at bounding box center [981, 207] width 181 height 29
click at [981, 183] on div "Priority Select 2nd 3rd 4th 5th 6th 7th 8th 9th 10th 11th 12th 13th 14th 15th 1…" at bounding box center [981, 199] width 181 height 46
click at [1012, 641] on button "Save & Close" at bounding box center [1022, 642] width 97 height 30
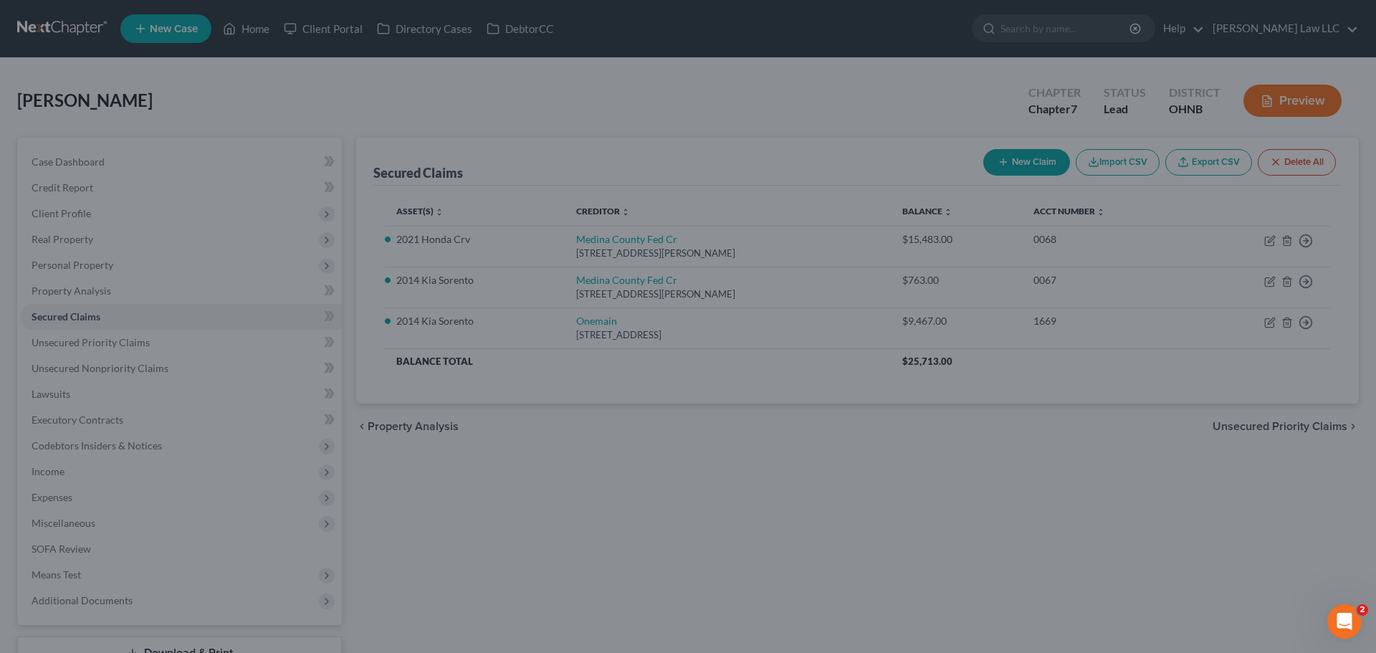
select select "2"
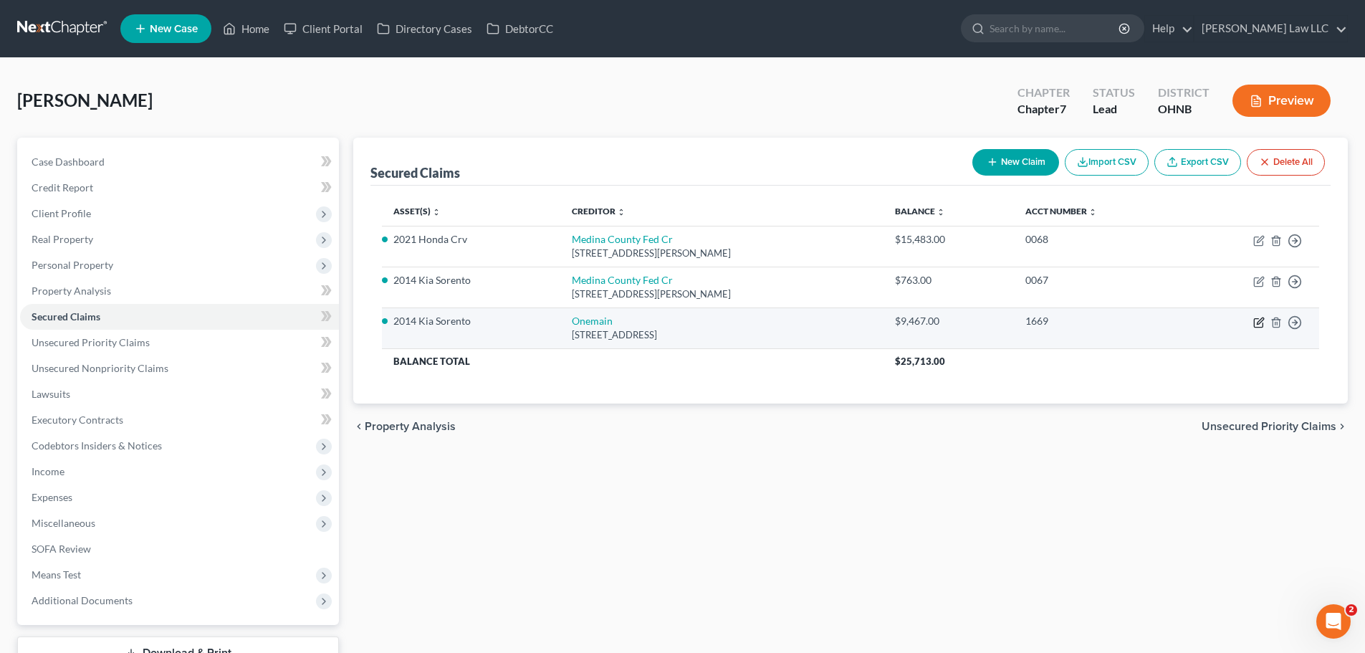
click at [1261, 325] on icon "button" at bounding box center [1258, 322] width 11 height 11
select select "15"
select select "2"
select select "3"
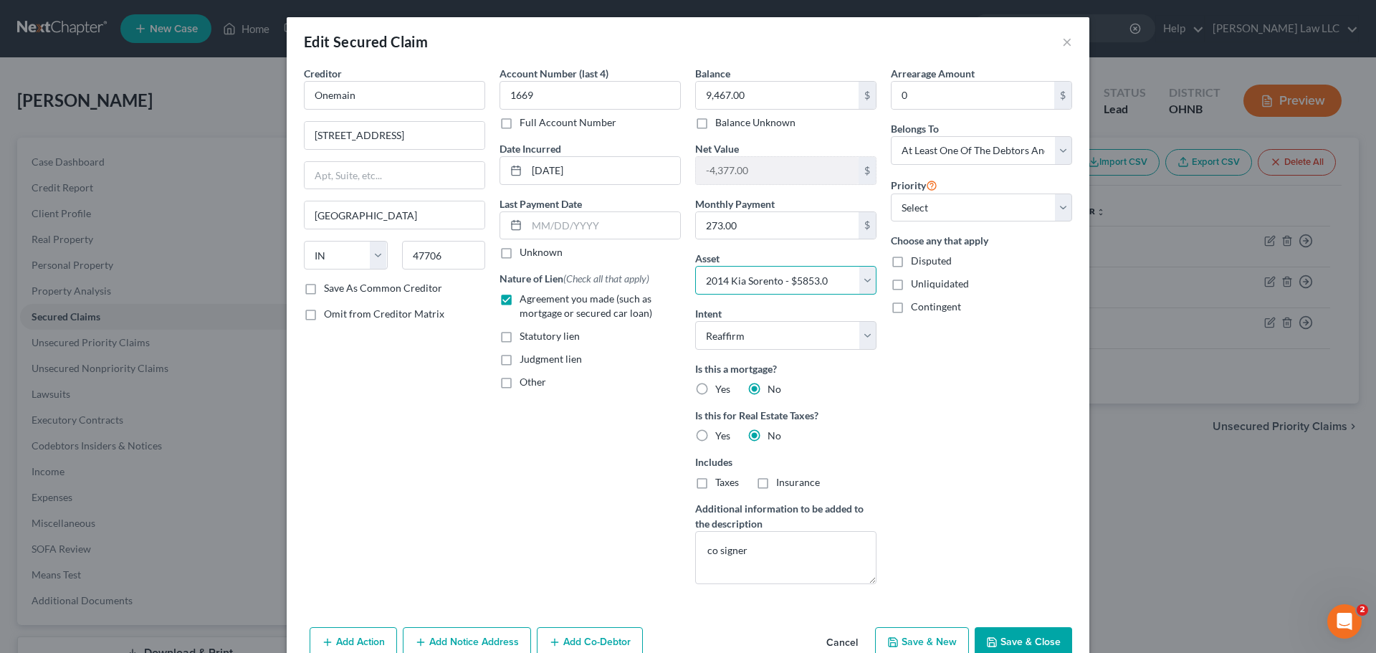
click at [780, 272] on select "Select Other Multiple Assets 2014 Kia Sorento - $5853.0 Electronics - 2 Televis…" at bounding box center [785, 280] width 181 height 29
select select "8"
click at [695, 266] on select "Select Other Multiple Assets 2014 Kia Sorento - $5853.0 Electronics - 2 Televis…" at bounding box center [785, 280] width 181 height 29
click at [1026, 641] on button "Save & Close" at bounding box center [1022, 642] width 97 height 30
select select
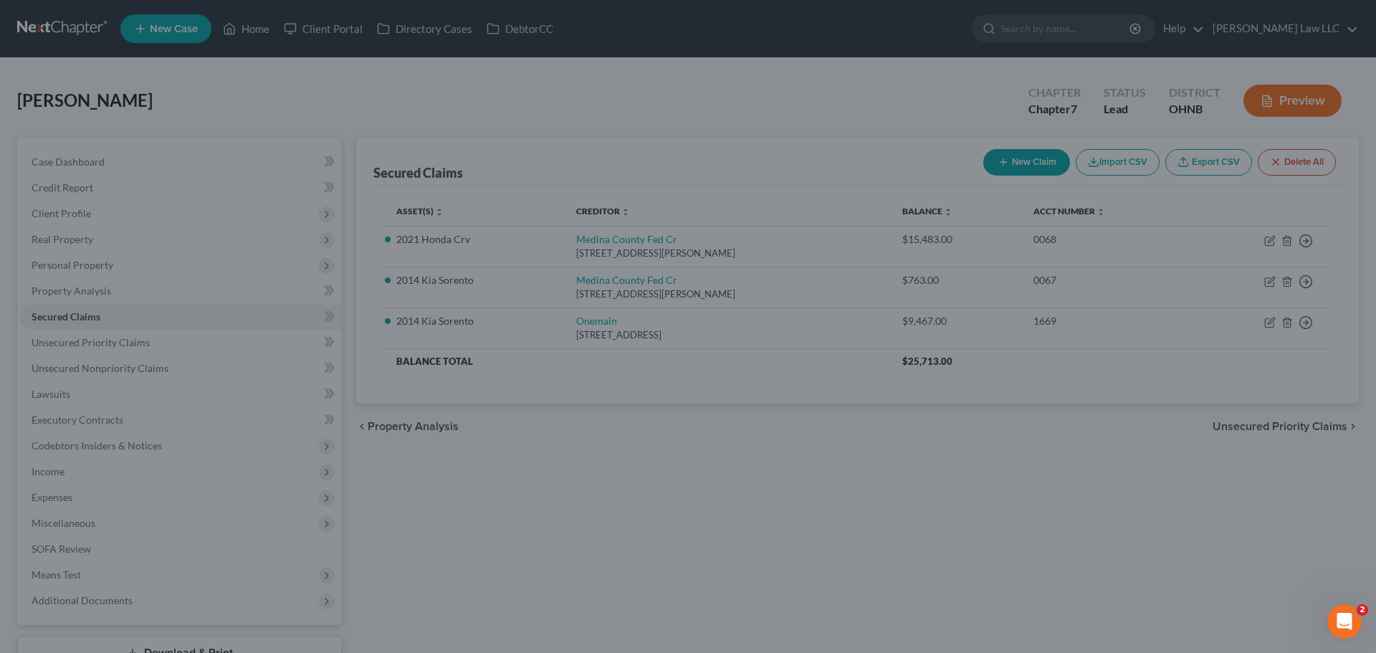
type input "865.00"
select select "8"
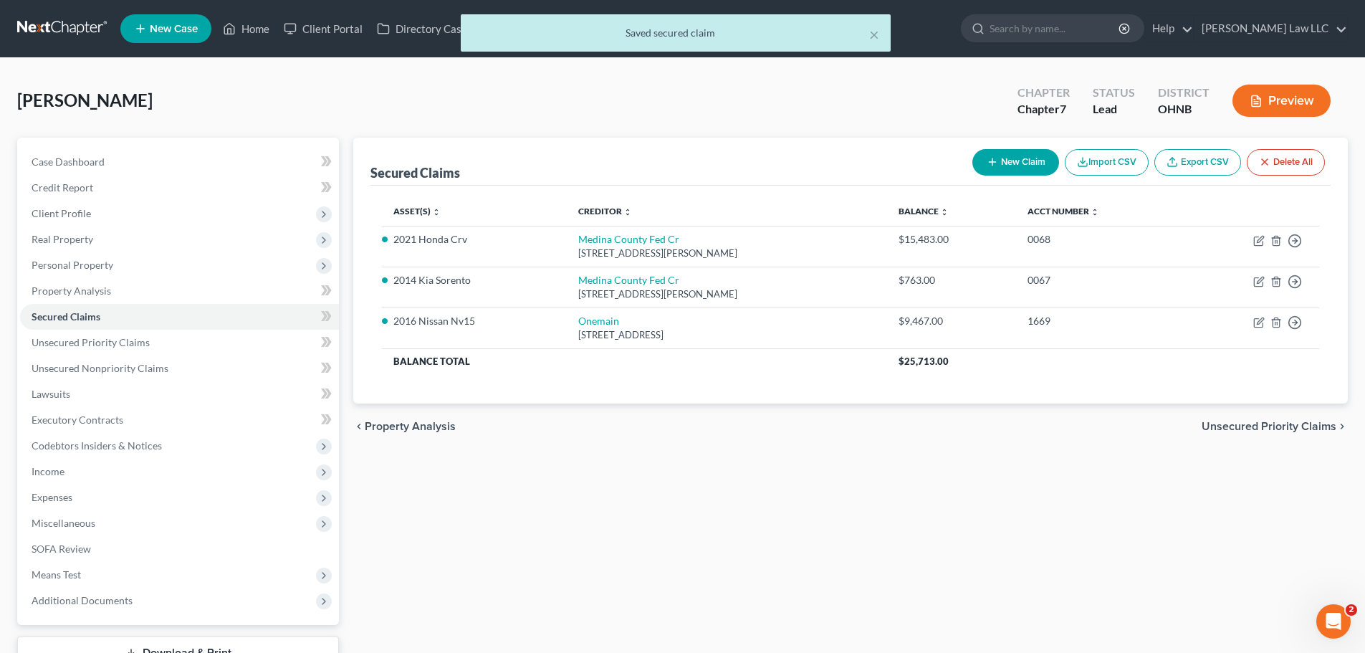
click at [885, 530] on div "Secured Claims New Claim Import CSV Export CSV Delete All Asset(s) expand_more …" at bounding box center [850, 404] width 1009 height 532
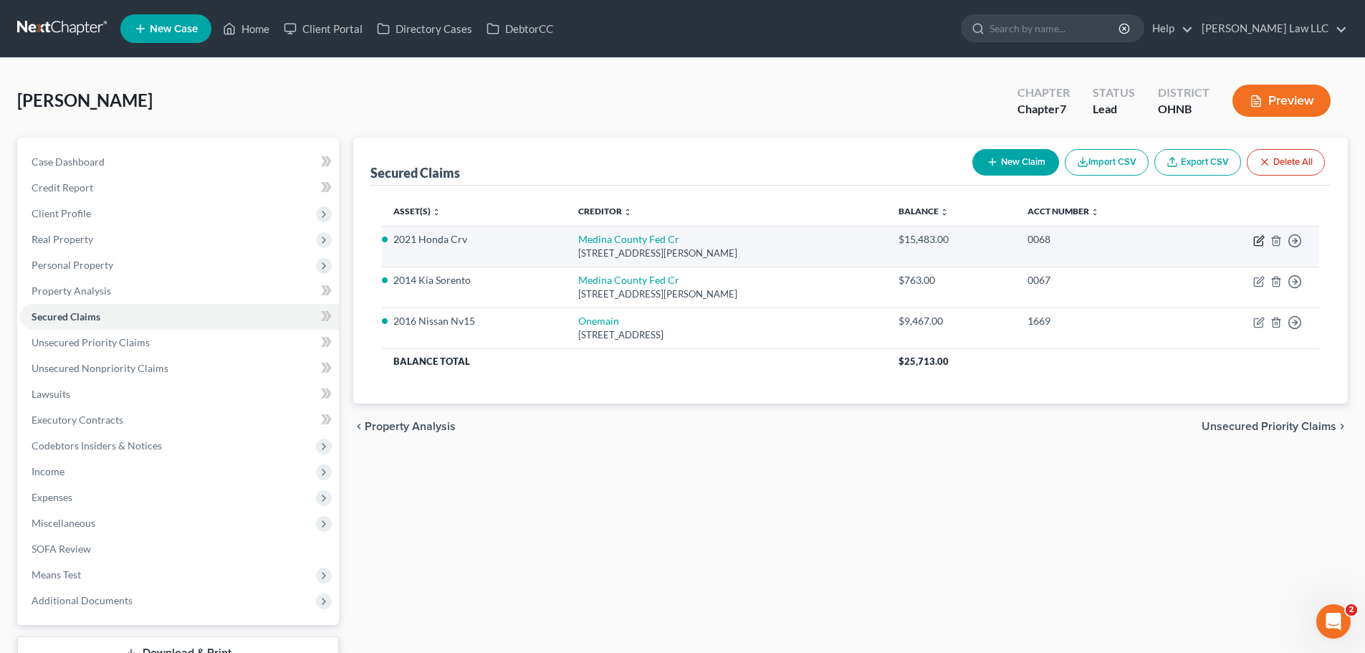
click at [1259, 238] on icon "button" at bounding box center [1258, 240] width 11 height 11
select select "36"
select select "6"
select select "2"
select select "0"
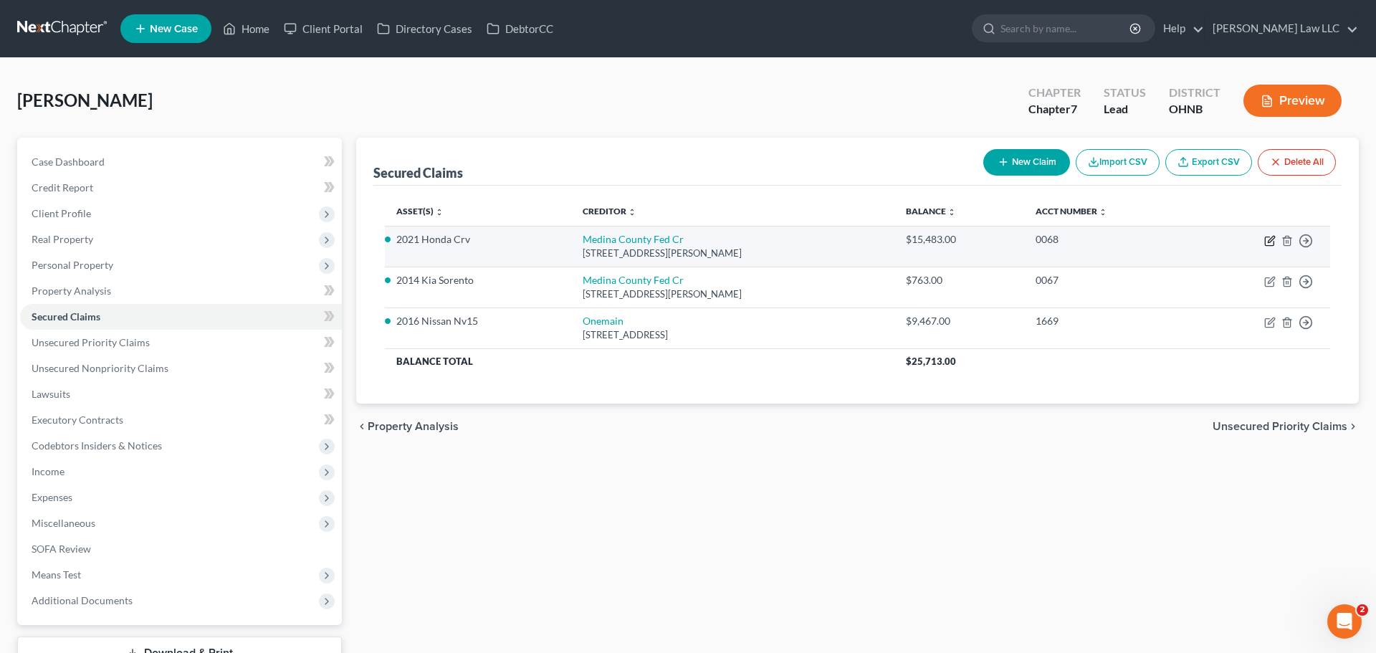
select select "0"
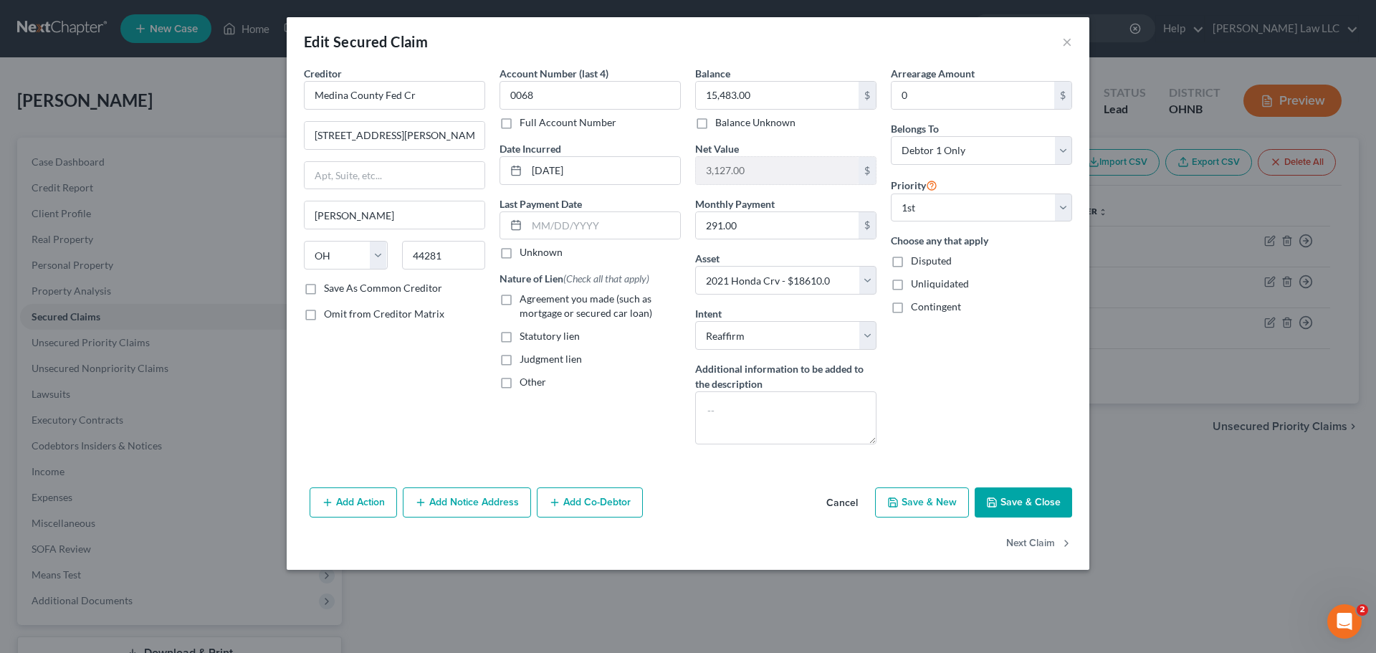
click at [573, 307] on span "Agreement you made (such as mortgage or secured car loan)" at bounding box center [585, 305] width 133 height 27
click at [535, 301] on input "Agreement you made (such as mortgage or secured car loan)" at bounding box center [529, 296] width 9 height 9
checkbox input "true"
click at [947, 215] on select "Select 1st 2nd 3rd 4th 5th 6th 7th 8th 9th 10th 11th 12th 13th 14th 15th 16th 1…" at bounding box center [981, 207] width 181 height 29
click at [891, 193] on select "Select 1st 2nd 3rd 4th 5th 6th 7th 8th 9th 10th 11th 12th 13th 14th 15th 16th 1…" at bounding box center [981, 207] width 181 height 29
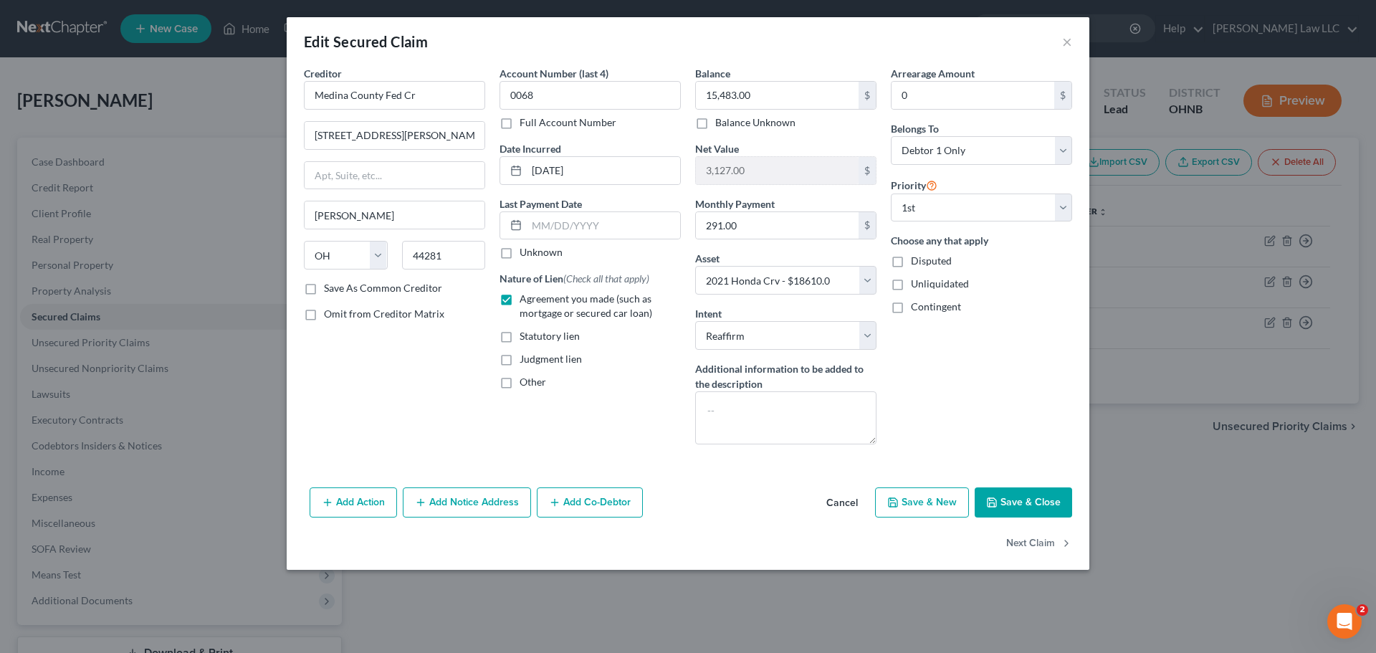
click at [1038, 502] on button "Save & Close" at bounding box center [1022, 502] width 97 height 30
select select
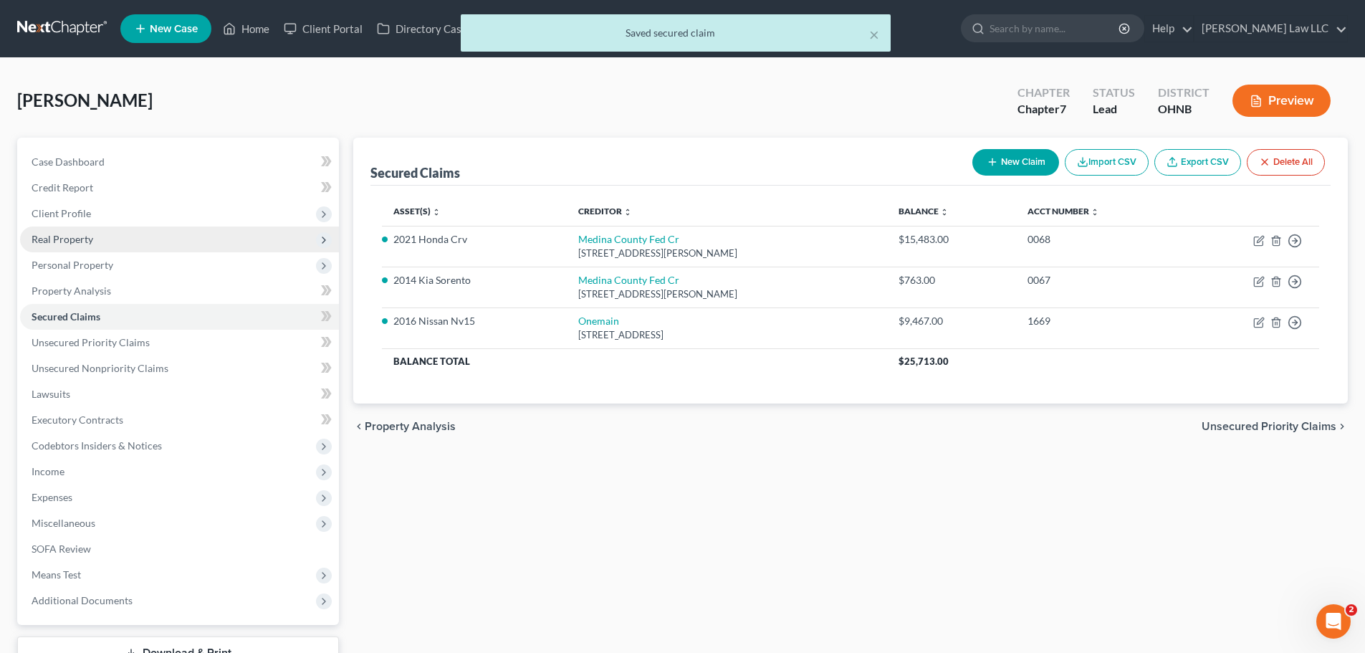
click at [66, 241] on span "Real Property" at bounding box center [63, 239] width 62 height 12
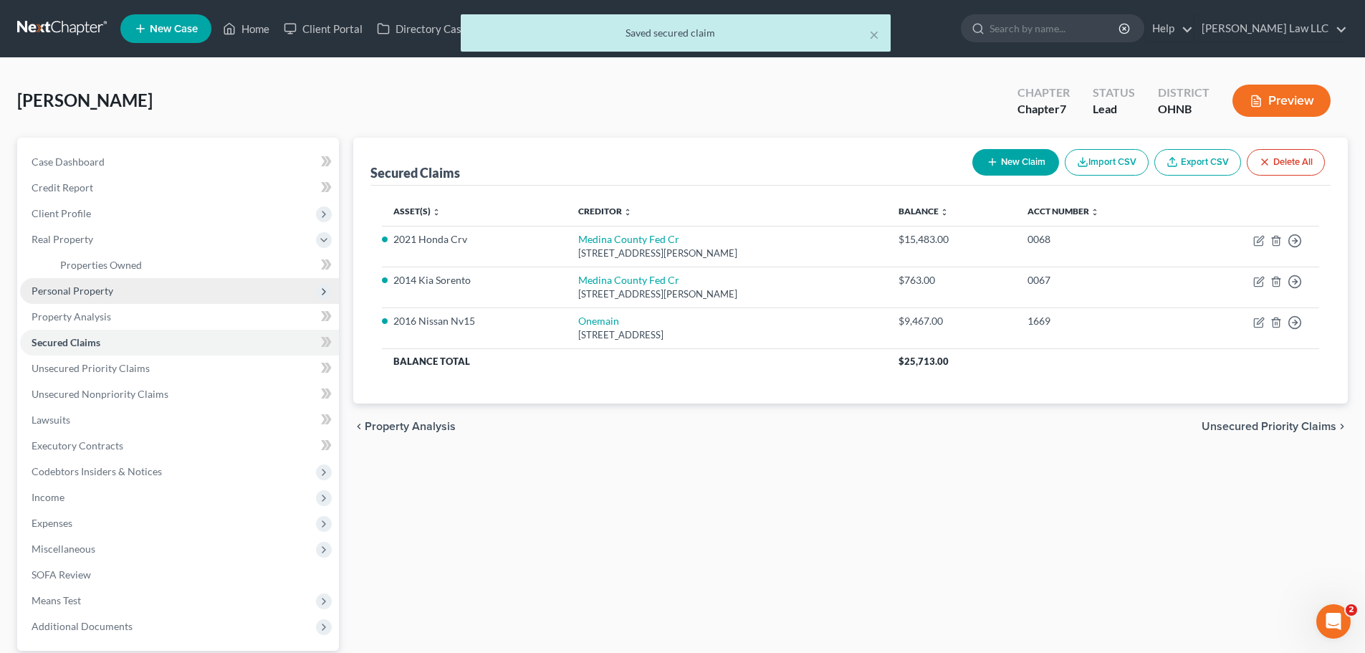
click at [90, 289] on span "Personal Property" at bounding box center [73, 290] width 82 height 12
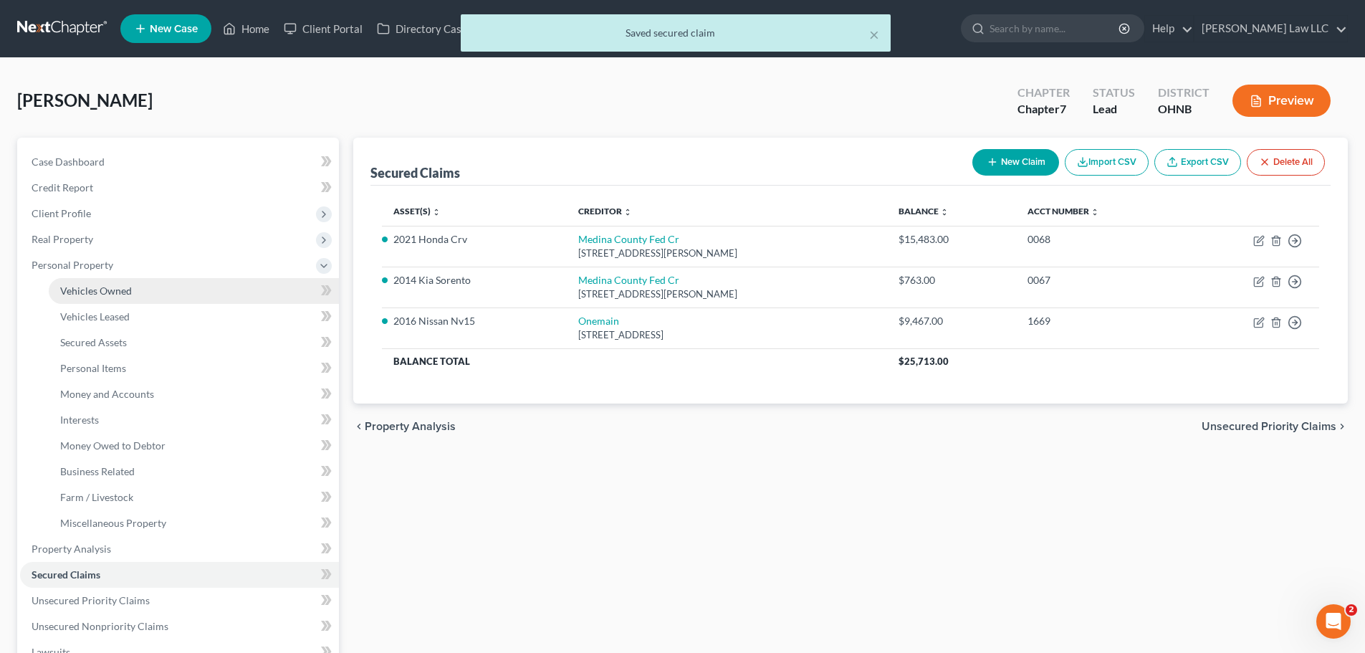
click at [99, 298] on link "Vehicles Owned" at bounding box center [194, 291] width 290 height 26
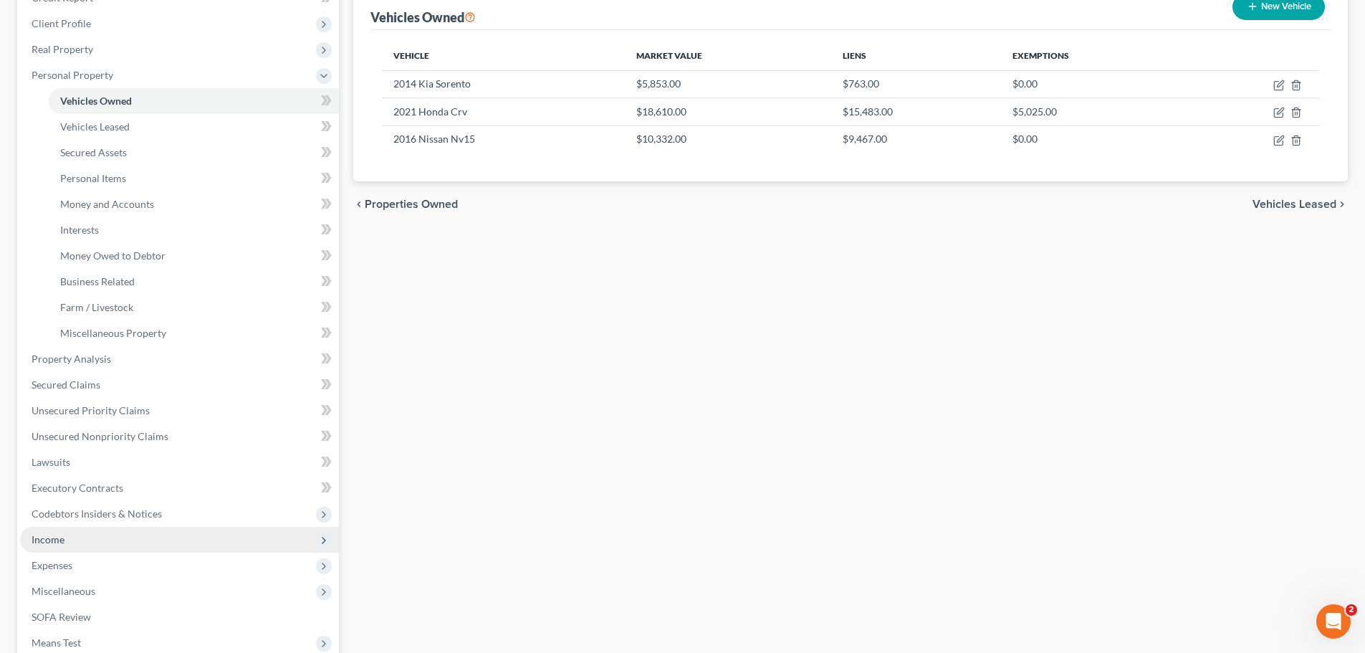
scroll to position [215, 0]
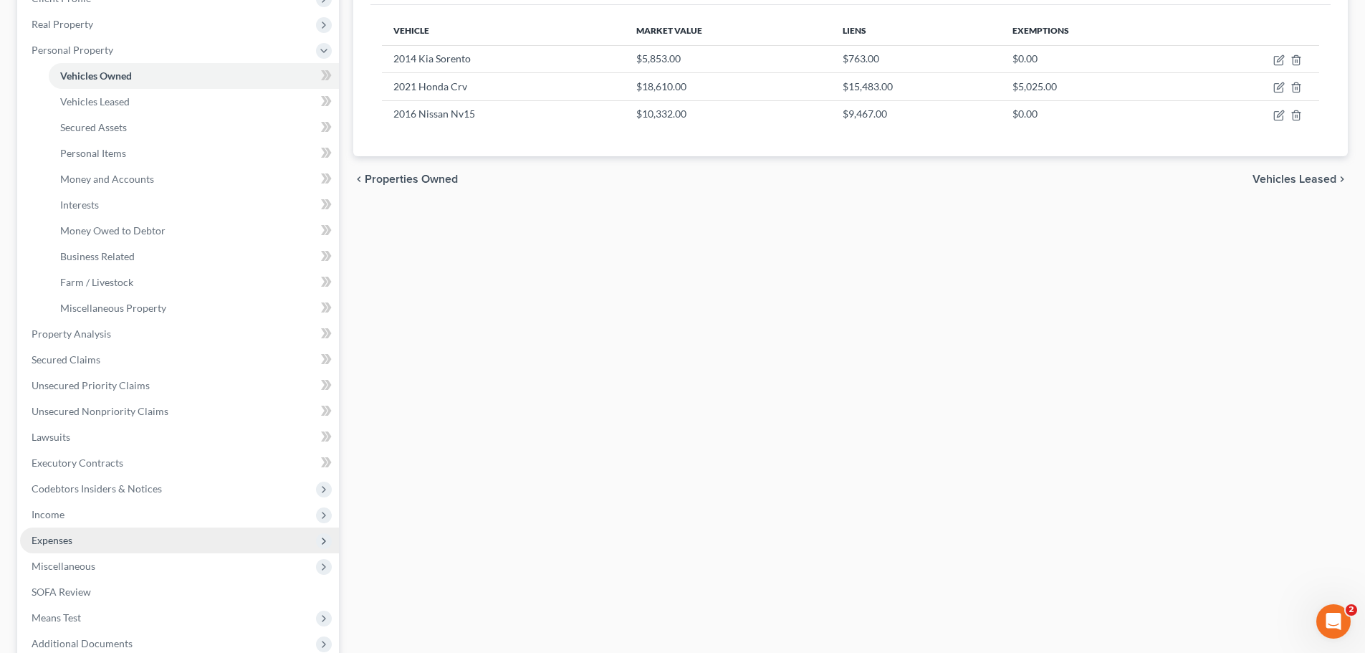
click at [68, 541] on span "Expenses" at bounding box center [52, 540] width 41 height 12
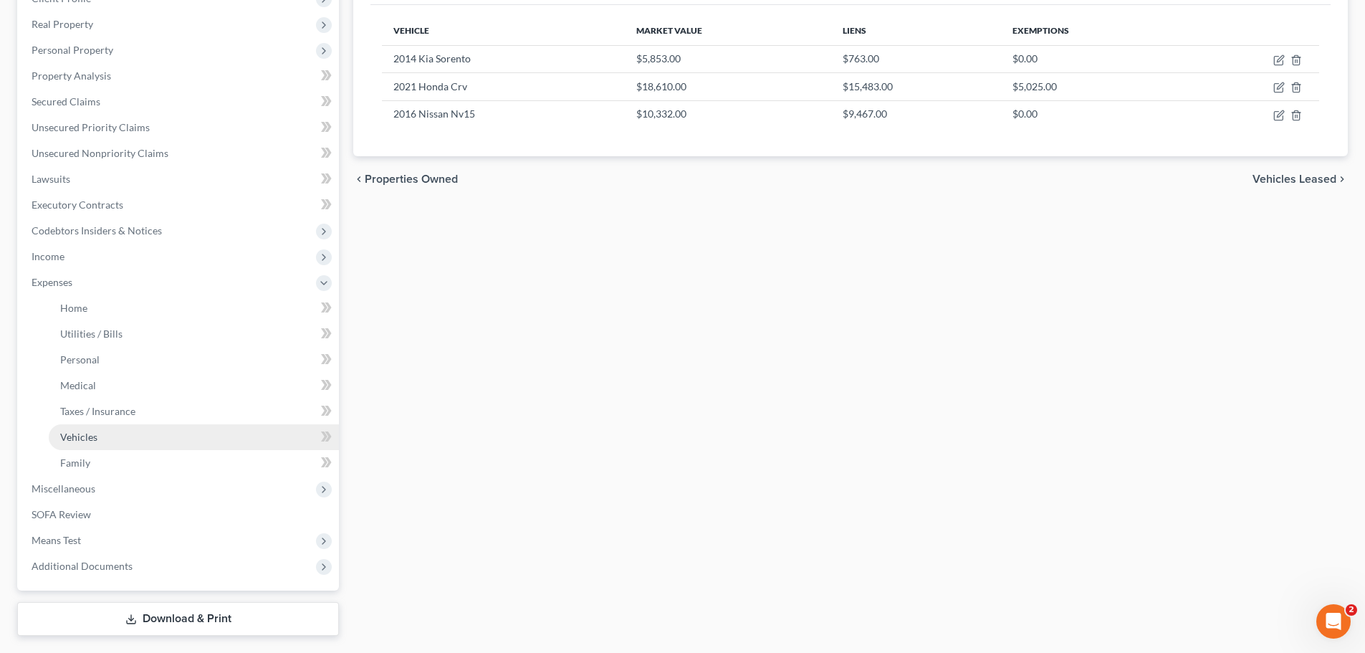
click at [91, 438] on span "Vehicles" at bounding box center [78, 437] width 37 height 12
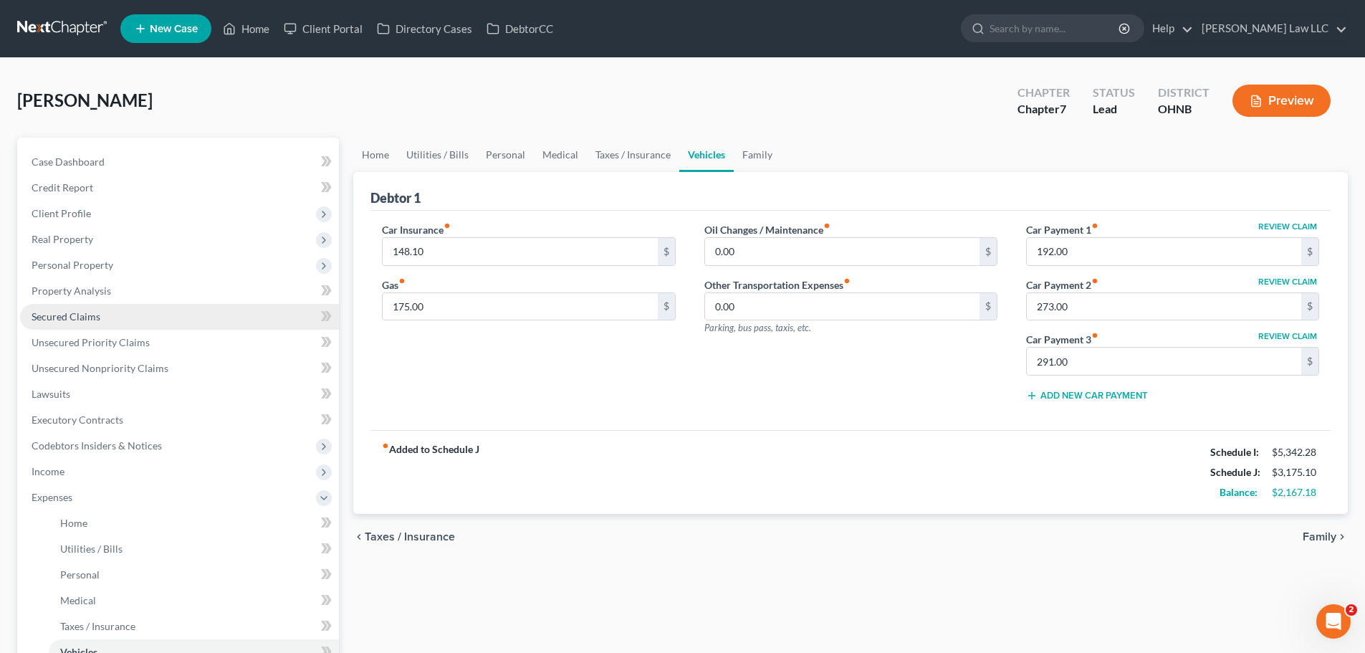
click at [73, 313] on span "Secured Claims" at bounding box center [66, 316] width 69 height 12
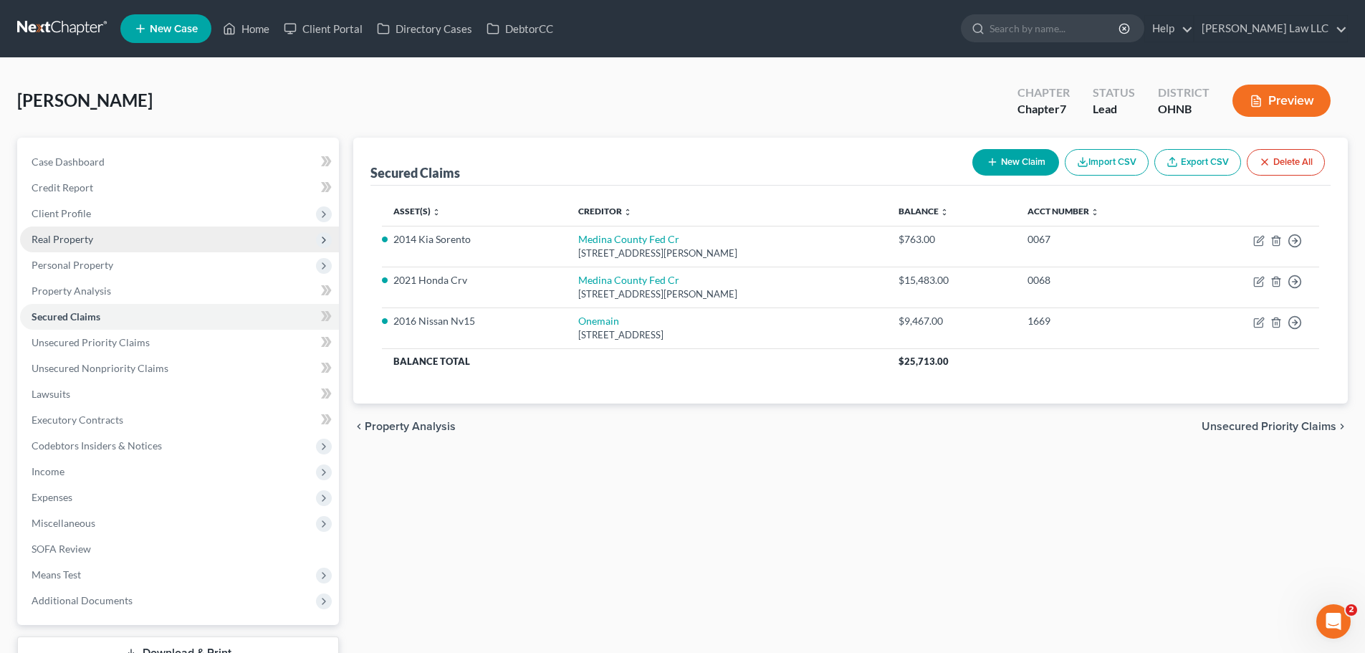
click at [82, 236] on span "Real Property" at bounding box center [63, 239] width 62 height 12
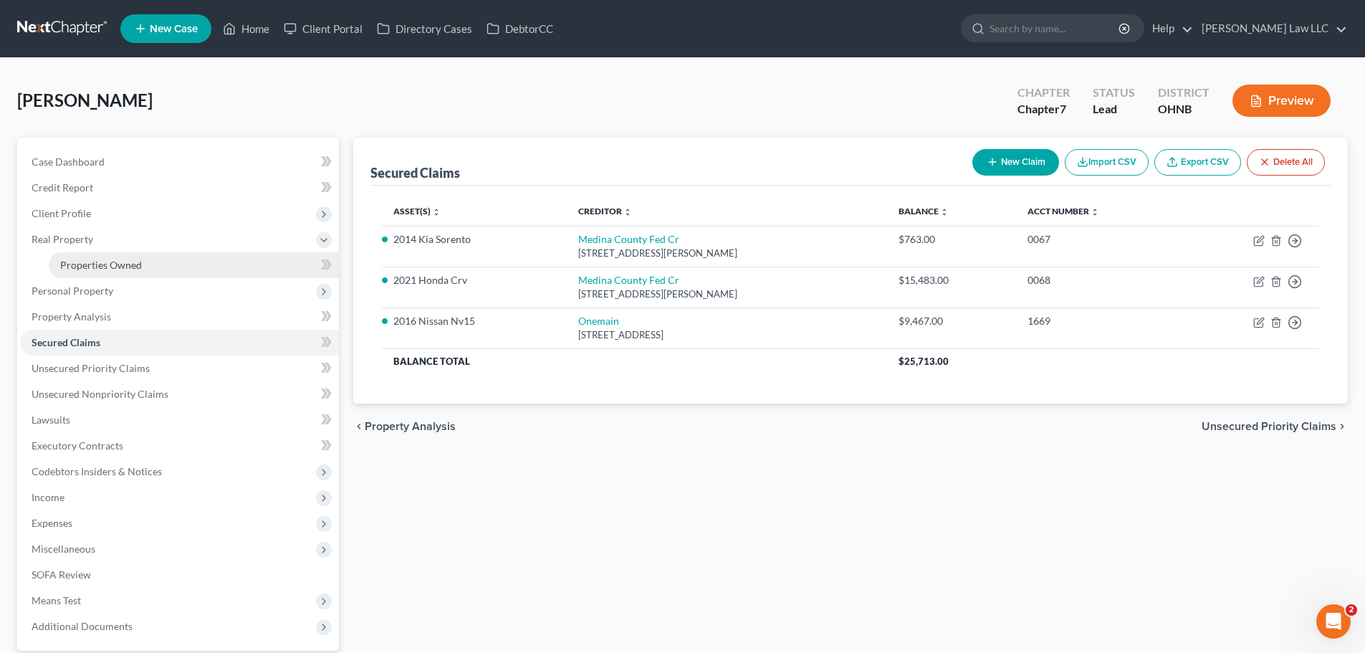
click at [105, 262] on span "Properties Owned" at bounding box center [101, 265] width 82 height 12
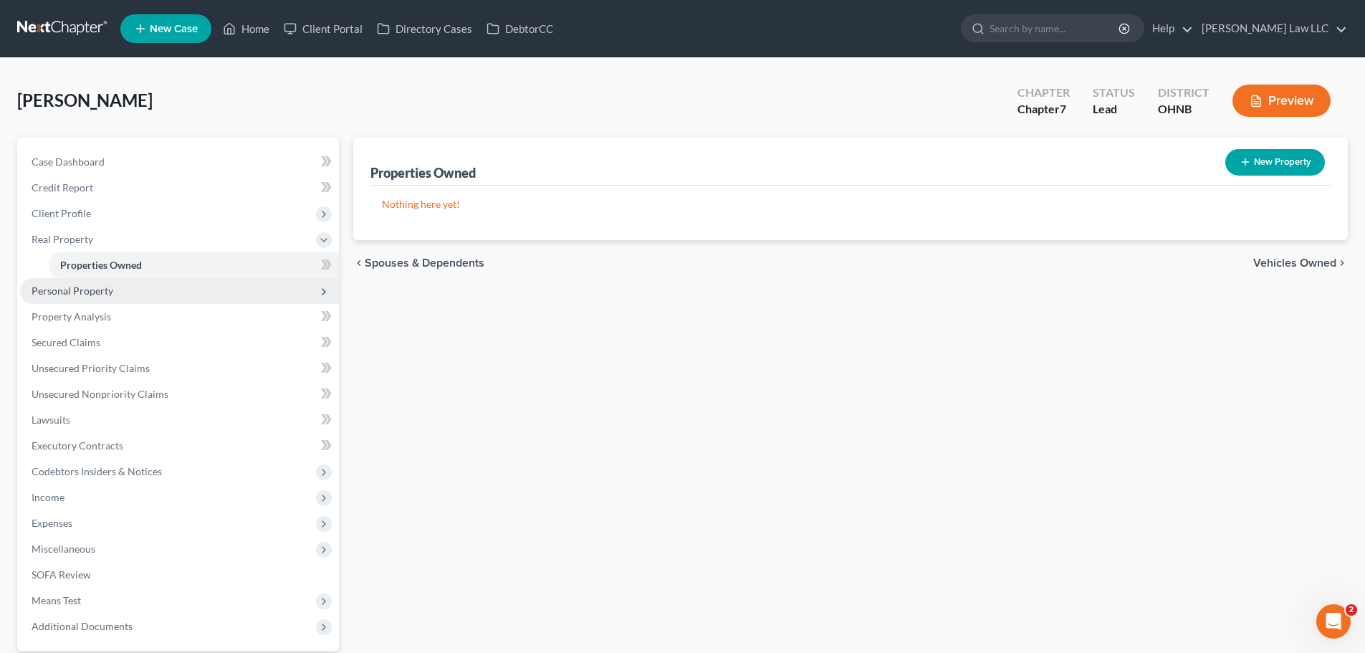
click at [119, 293] on span "Personal Property" at bounding box center [179, 291] width 319 height 26
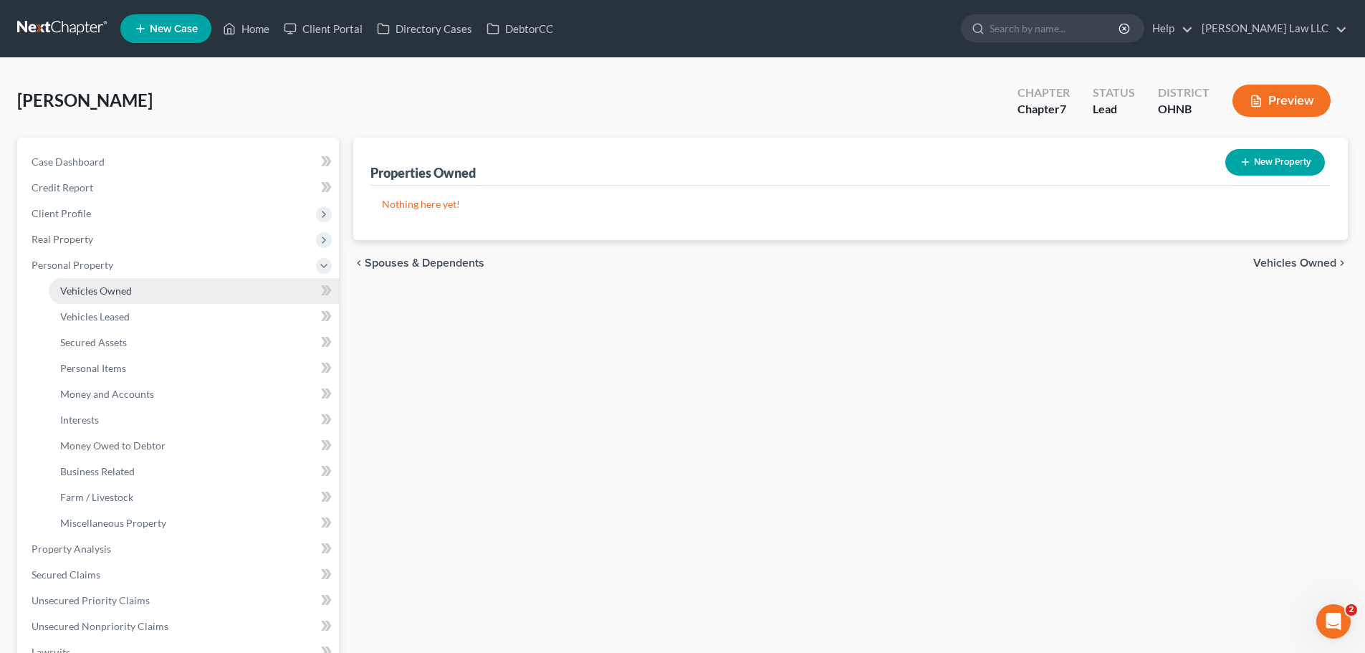
click at [131, 296] on link "Vehicles Owned" at bounding box center [194, 291] width 290 height 26
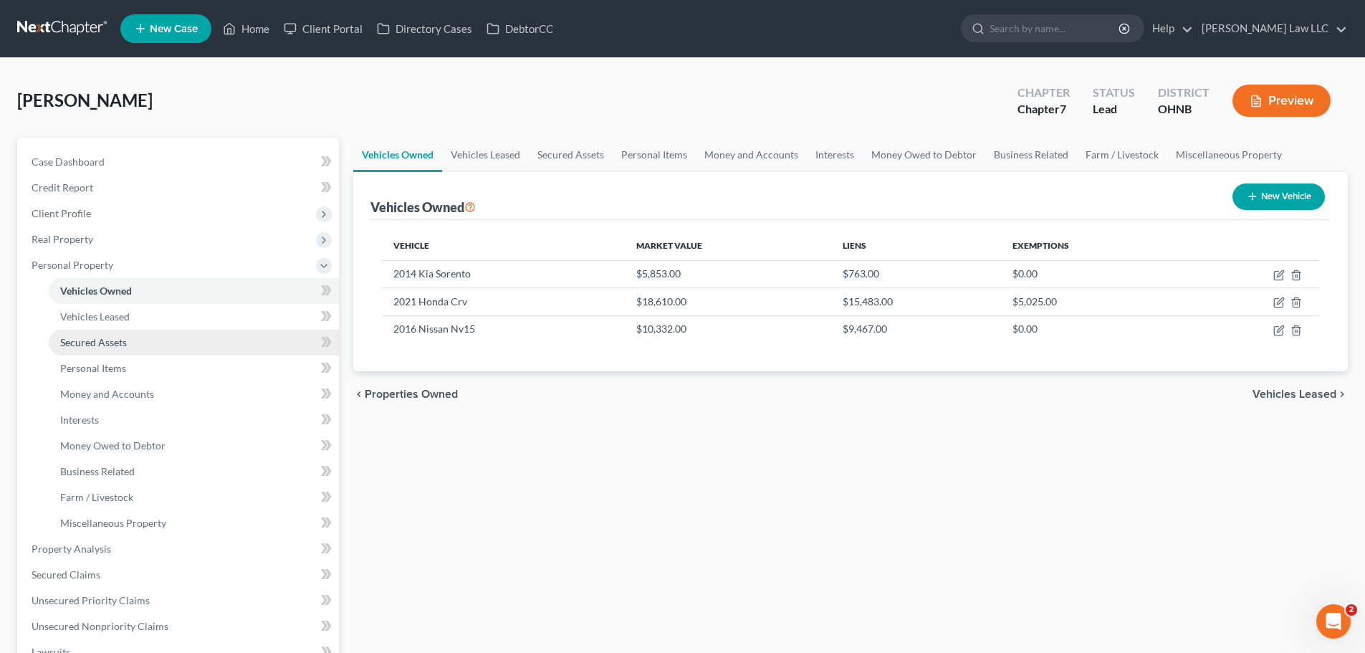
click at [88, 344] on span "Secured Assets" at bounding box center [93, 342] width 67 height 12
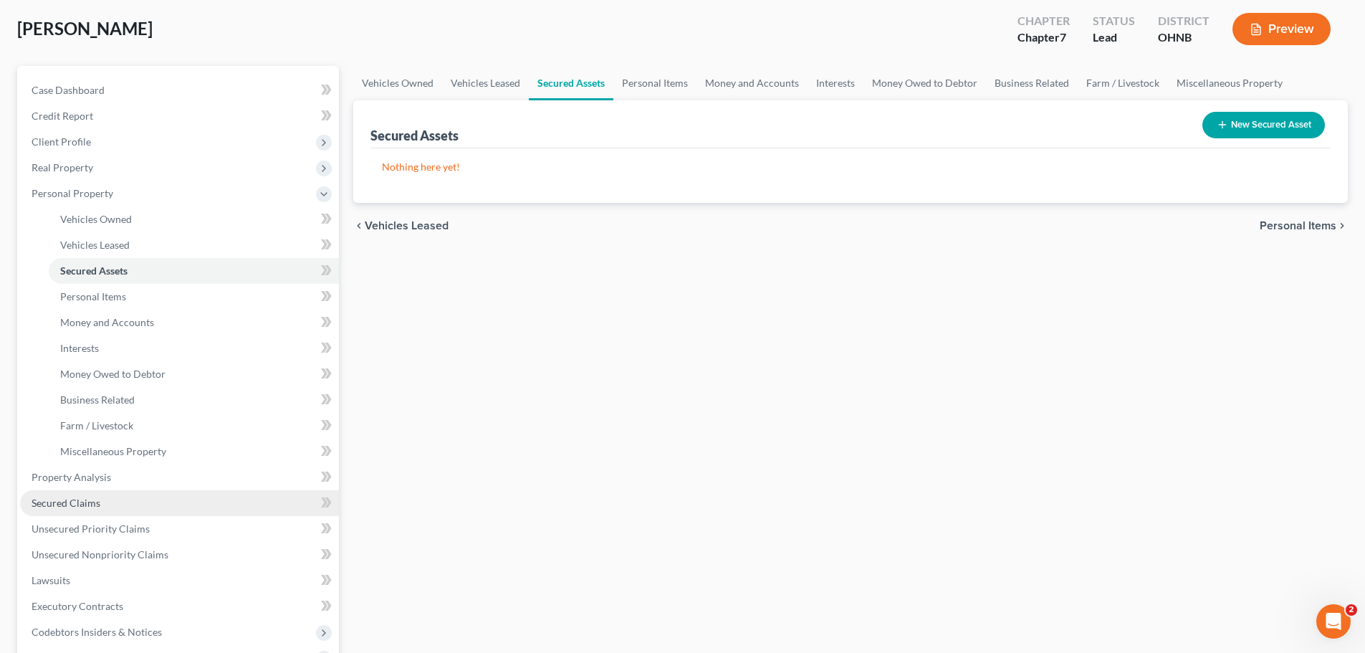
click at [93, 495] on link "Secured Claims" at bounding box center [179, 503] width 319 height 26
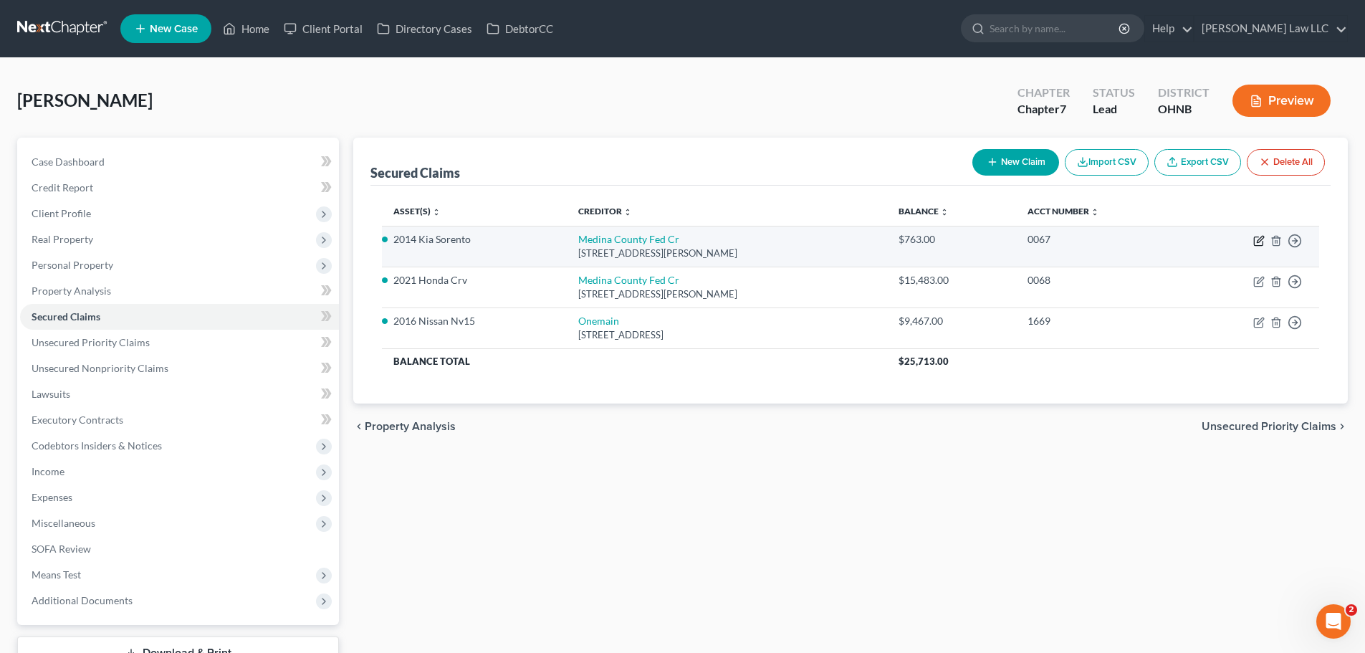
click at [1254, 241] on icon "button" at bounding box center [1258, 241] width 9 height 9
select select "36"
select select "2"
select select "0"
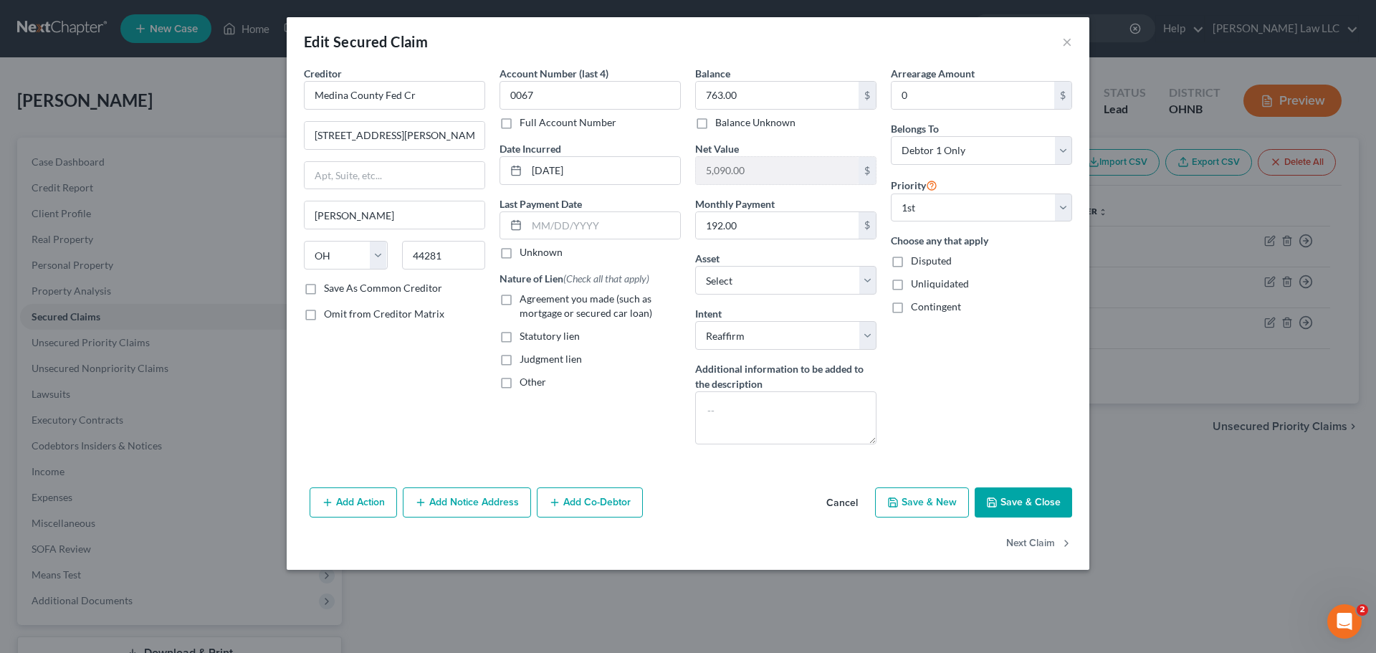
click at [391, 371] on div "Creditor * [GEOGRAPHIC_DATA] Fed Cr [GEOGRAPHIC_DATA][PERSON_NAME] [PERSON_NAME…" at bounding box center [395, 261] width 196 height 390
click at [1065, 41] on button "×" at bounding box center [1067, 41] width 10 height 17
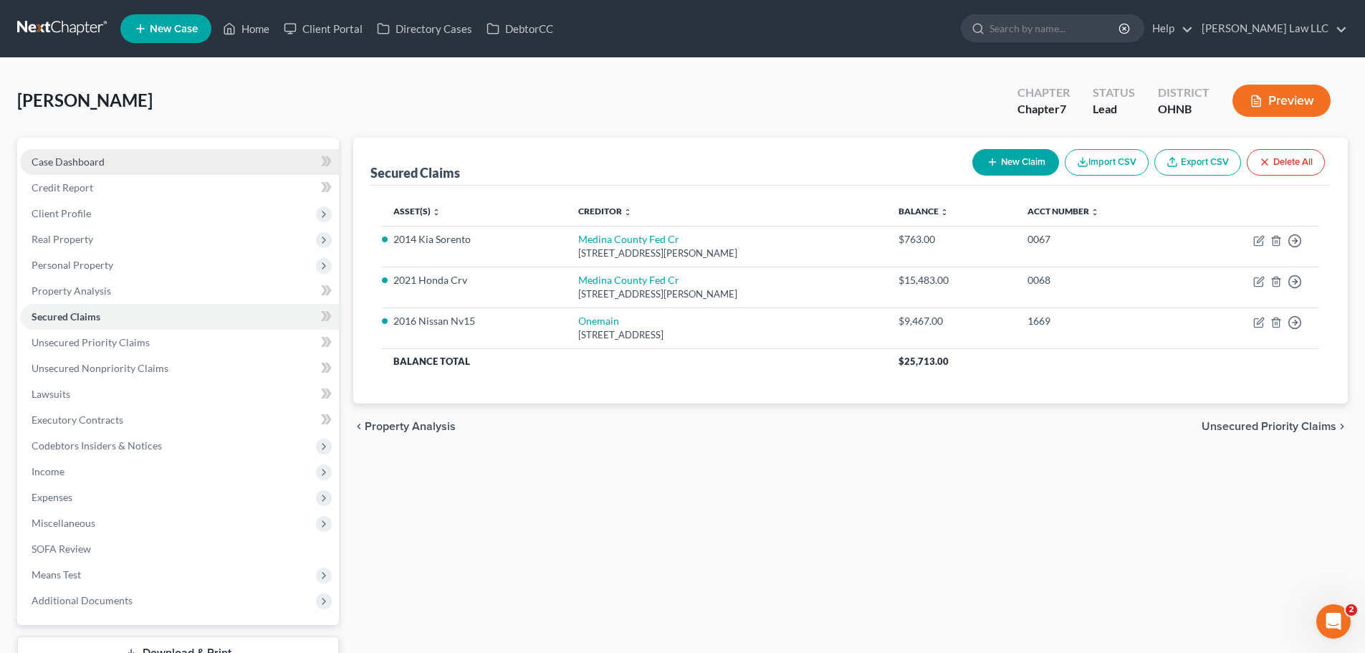
click at [93, 169] on link "Case Dashboard" at bounding box center [179, 162] width 319 height 26
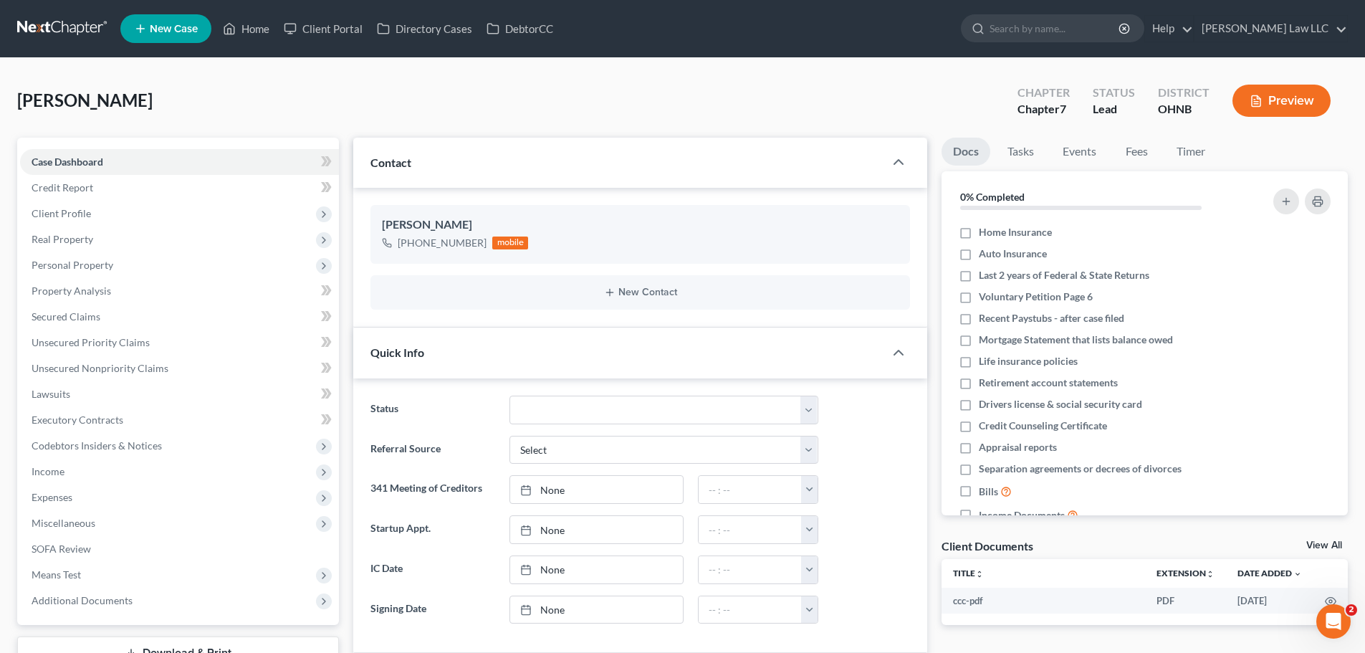
click at [445, 163] on div "Contact" at bounding box center [618, 162] width 531 height 49
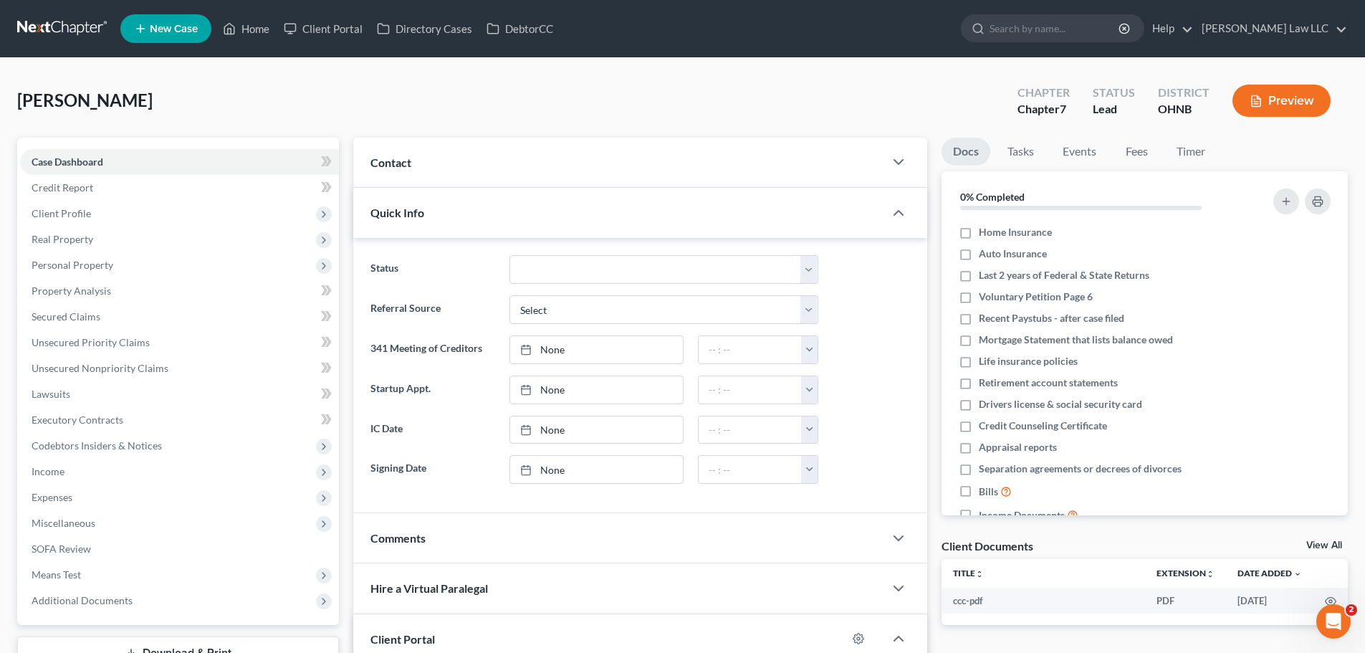
click at [445, 163] on div "Contact" at bounding box center [618, 162] width 531 height 49
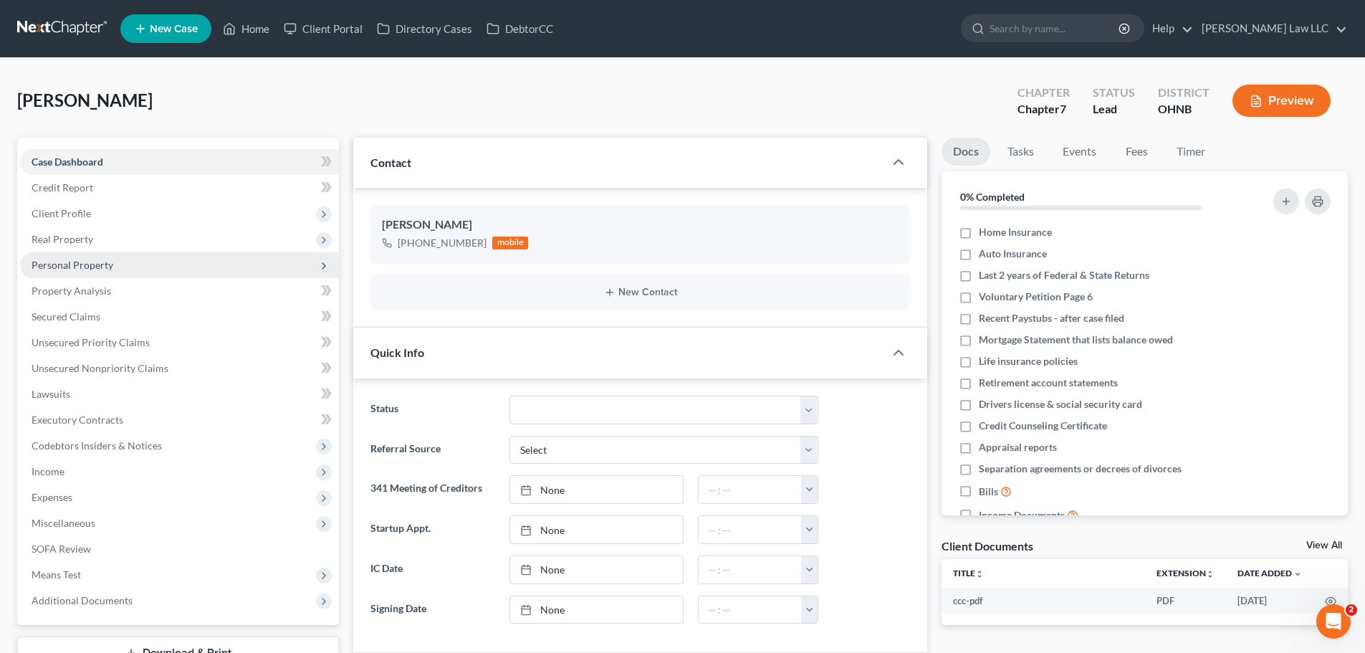
click at [62, 261] on span "Personal Property" at bounding box center [73, 265] width 82 height 12
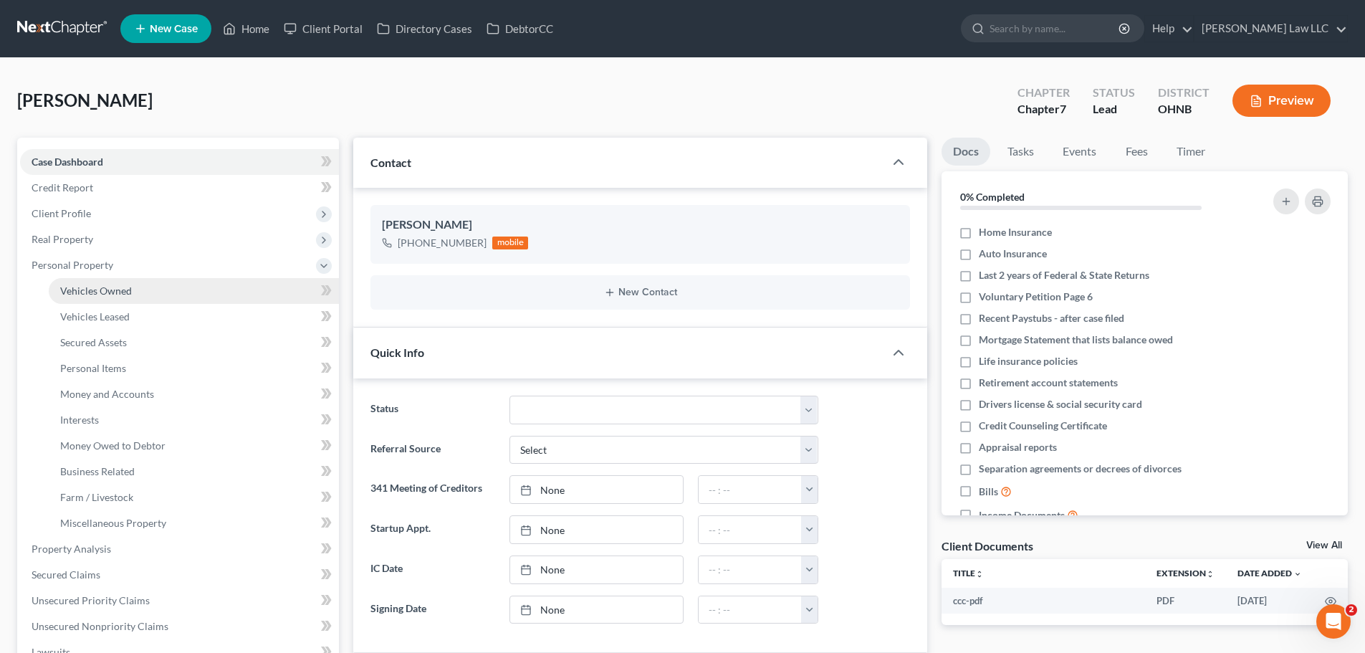
click at [85, 294] on span "Vehicles Owned" at bounding box center [96, 290] width 72 height 12
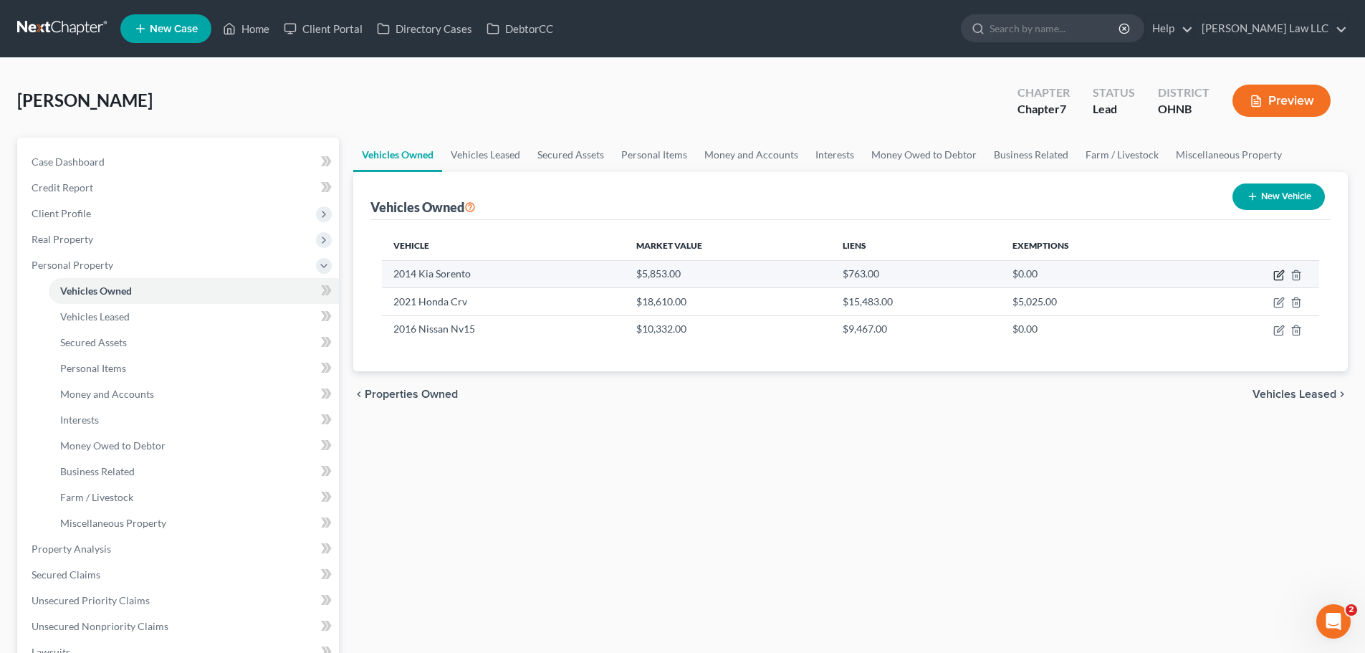
click at [1278, 277] on icon "button" at bounding box center [1280, 273] width 6 height 6
select select "0"
select select "12"
select select "2"
select select "0"
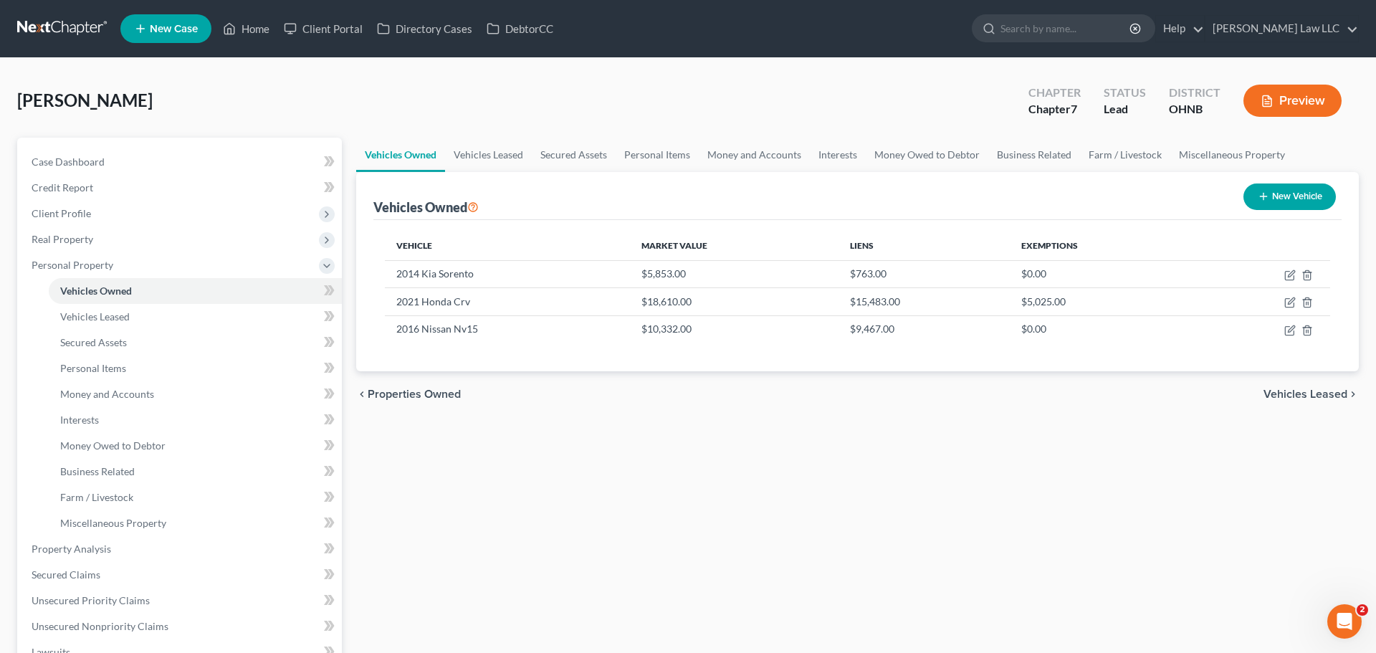
select select "36"
select select "0"
select select "2"
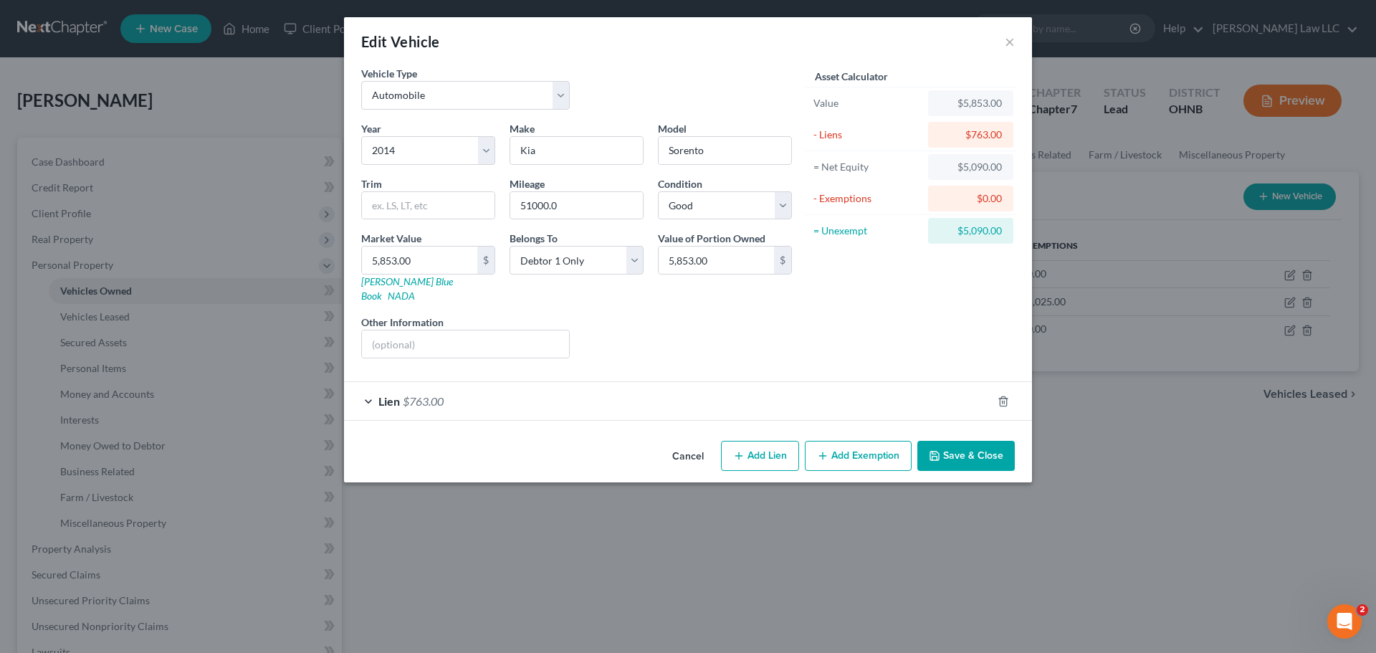
click at [445, 398] on div "Lien $763.00" at bounding box center [668, 401] width 648 height 38
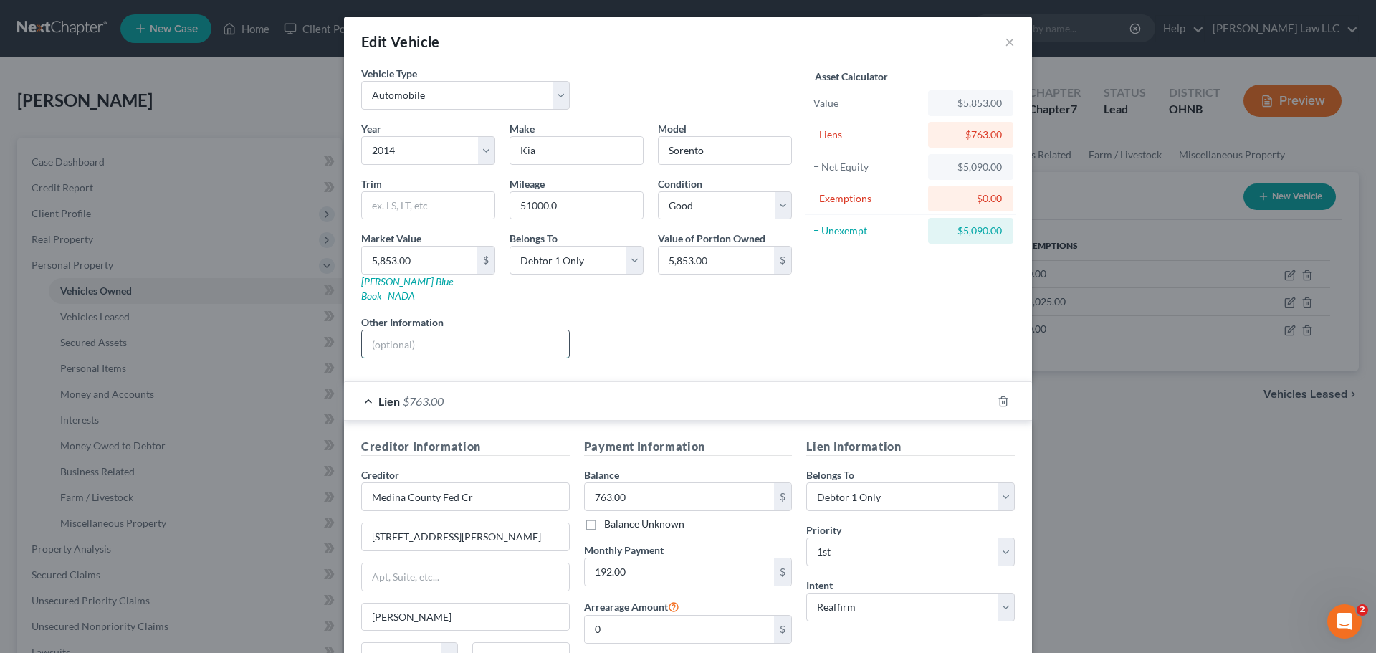
click at [481, 338] on input "text" at bounding box center [465, 343] width 207 height 27
type input "cosigner for son"
click at [651, 320] on div "Liens Select" at bounding box center [688, 337] width 223 height 44
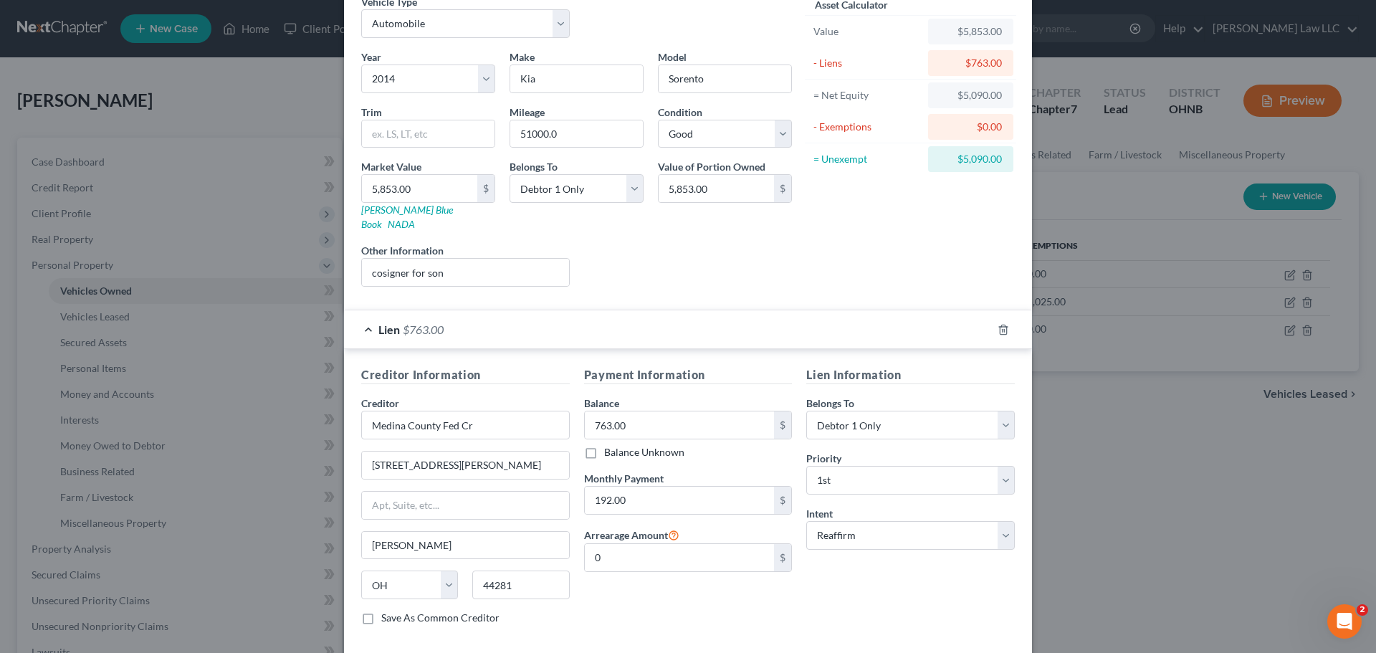
scroll to position [131, 0]
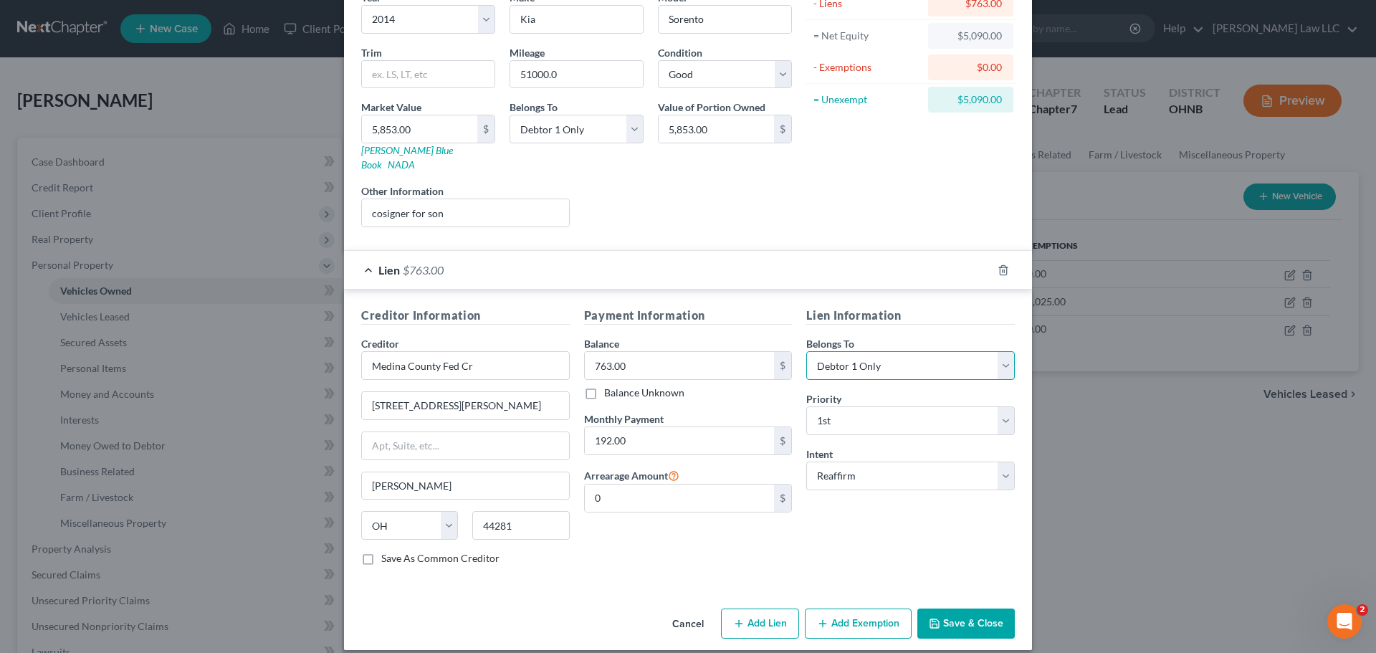
click at [862, 353] on select "Select Debtor 1 Only Debtor 2 Only Debtor 1 And Debtor 2 Only At Least One Of T…" at bounding box center [910, 365] width 209 height 29
select select "3"
click at [806, 351] on select "Select Debtor 1 Only Debtor 2 Only Debtor 1 And Debtor 2 Only At Least One Of T…" at bounding box center [910, 365] width 209 height 29
click at [892, 524] on div "Lien Information Belongs To * Select Debtor 1 Only Debtor 2 Only Debtor 1 And D…" at bounding box center [910, 442] width 223 height 270
click at [815, 517] on div "Lien Information Belongs To * Select Debtor 1 Only Debtor 2 Only Debtor 1 And D…" at bounding box center [910, 442] width 223 height 270
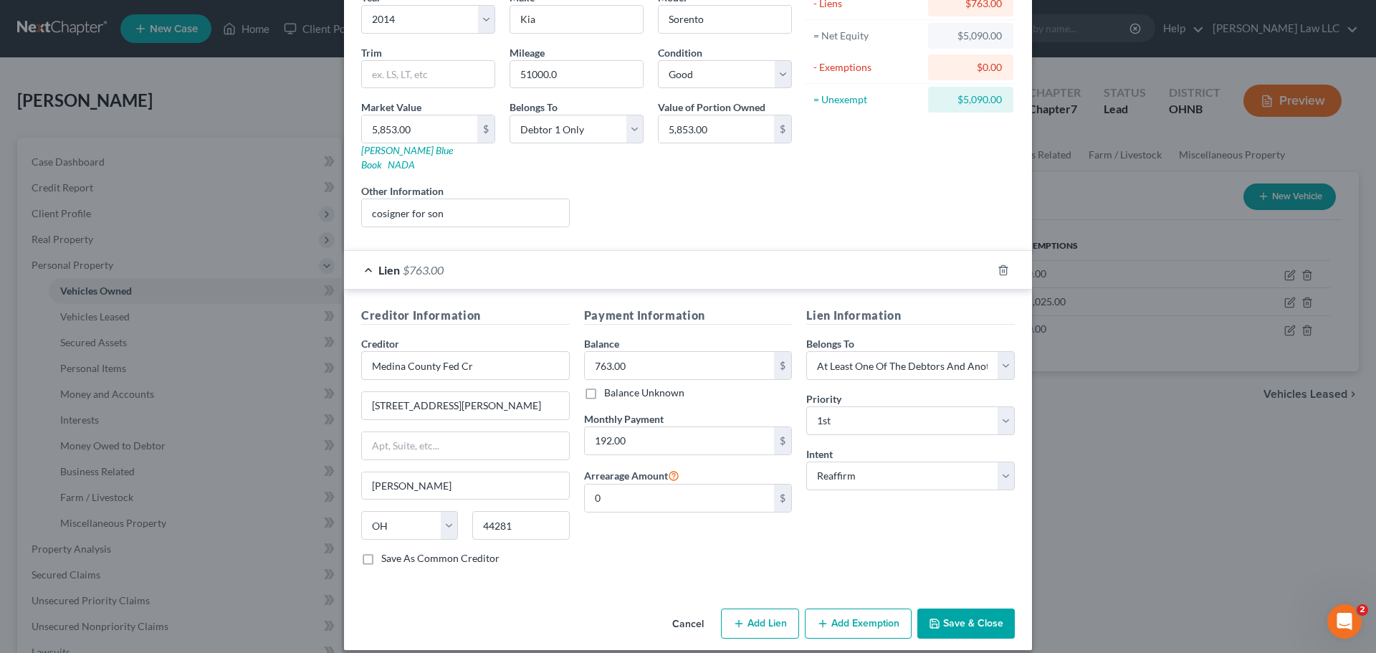
click at [954, 609] on button "Save & Close" at bounding box center [965, 623] width 97 height 30
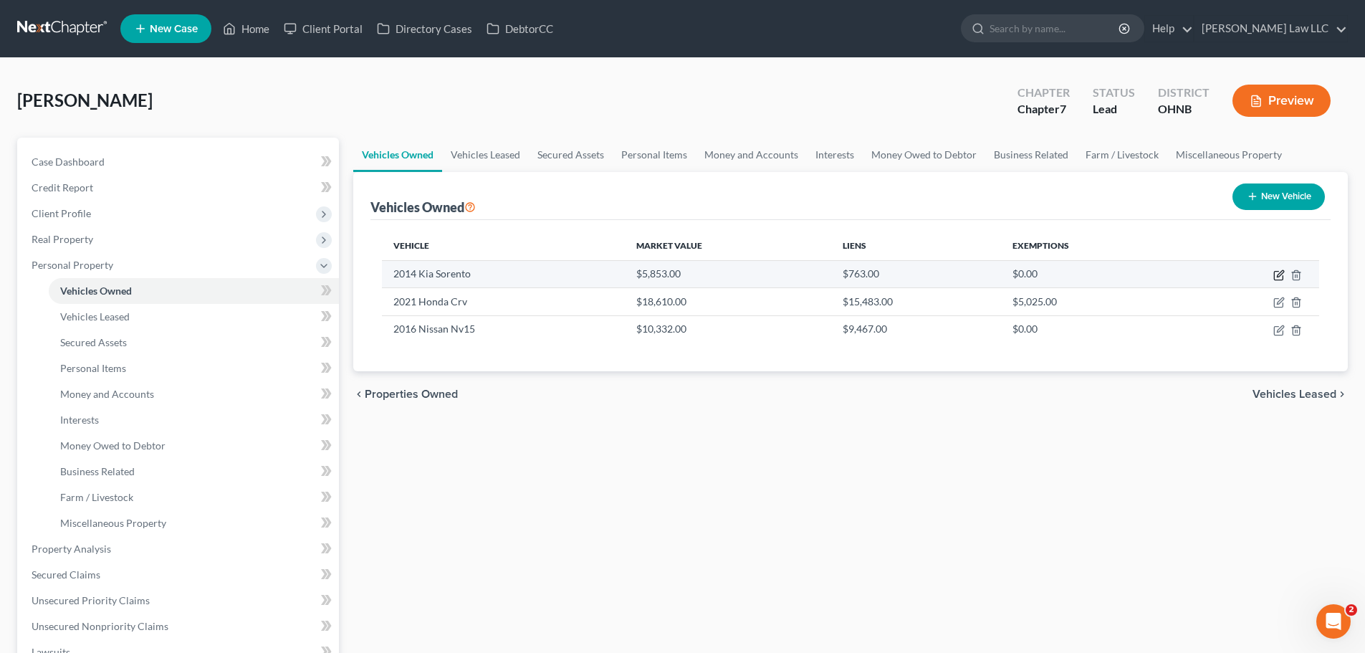
click at [1280, 277] on icon "button" at bounding box center [1278, 274] width 11 height 11
select select "0"
select select "12"
select select "2"
select select "0"
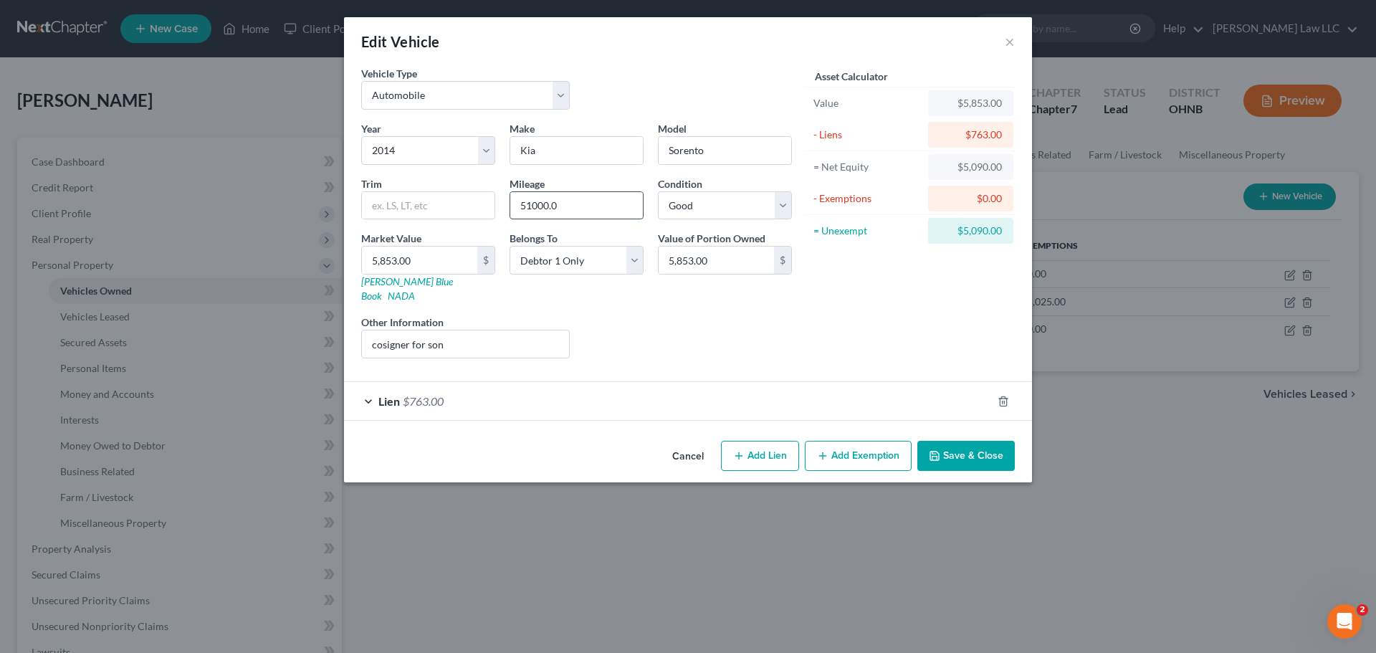
click at [575, 209] on input "51000.0" at bounding box center [576, 205] width 133 height 27
click at [580, 208] on input "51000.0" at bounding box center [576, 205] width 133 height 27
click at [539, 206] on input "100000" at bounding box center [576, 205] width 133 height 27
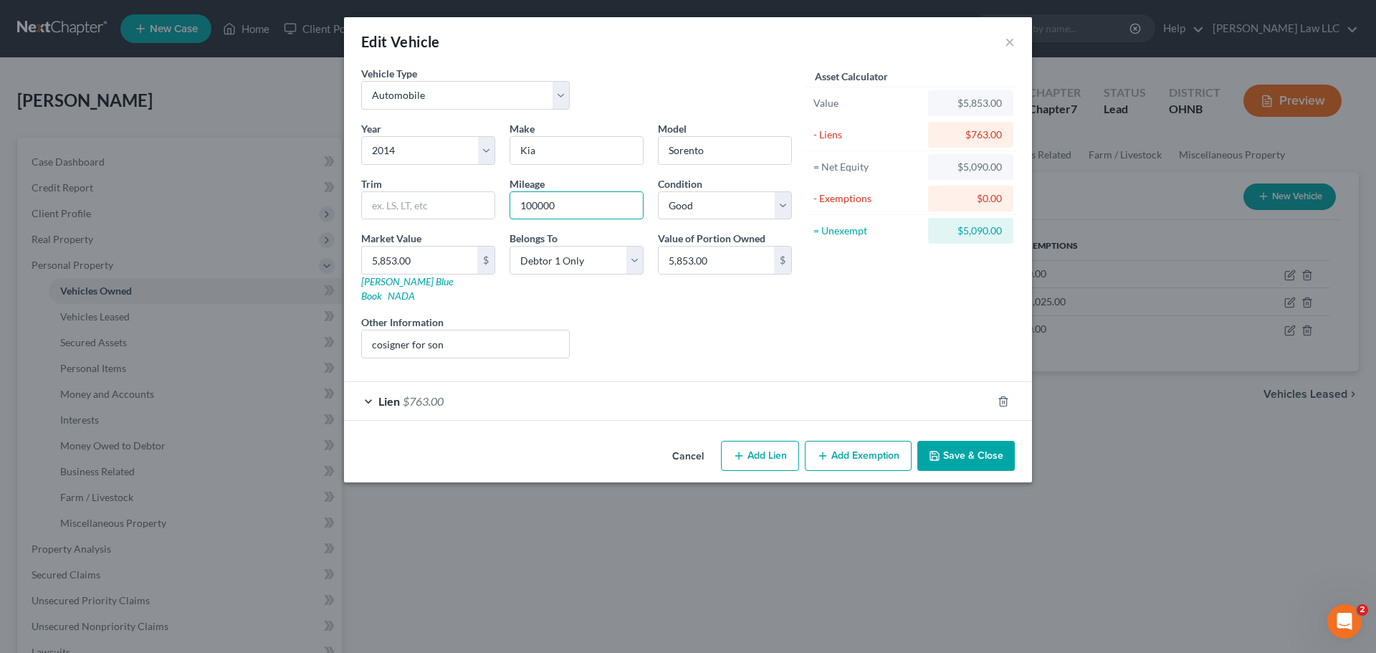
type input "100000"
click at [841, 272] on div "Asset Calculator Value $5,853.00 - Liens $763.00 = Net Equity $5,090.00 - Exemp…" at bounding box center [910, 218] width 223 height 304
click at [969, 444] on button "Save & Close" at bounding box center [965, 456] width 97 height 30
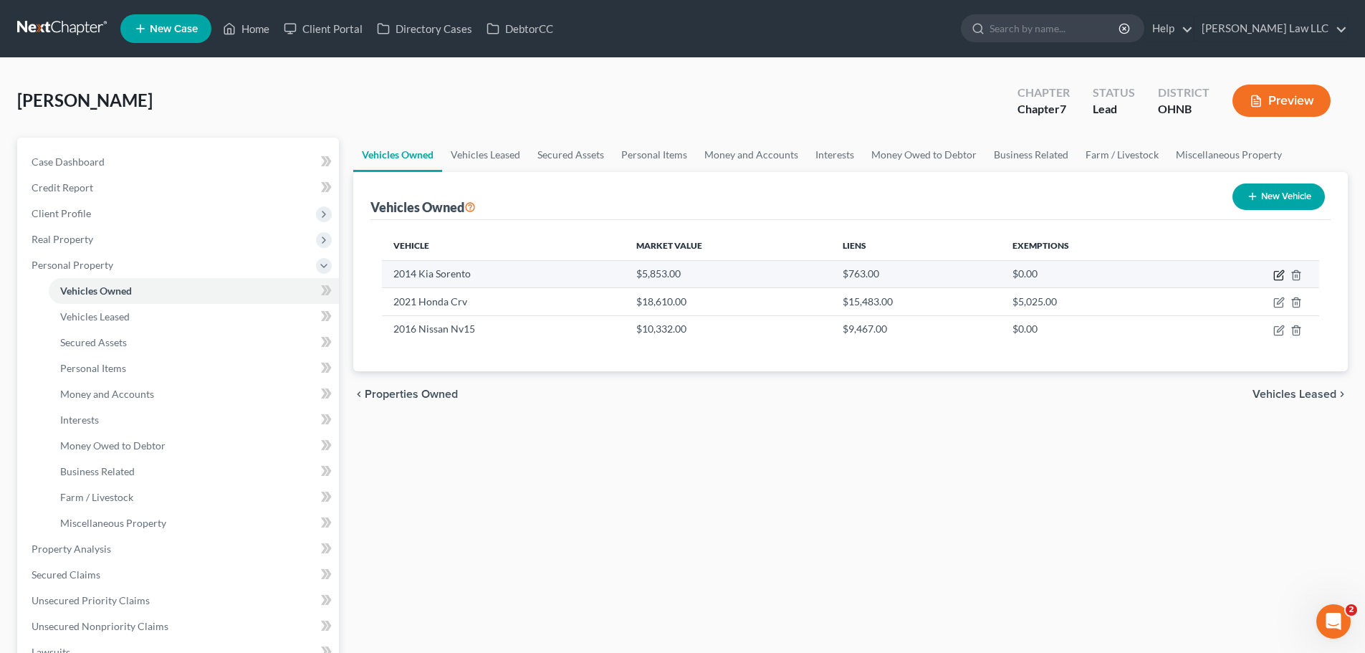
click at [1277, 275] on icon "button" at bounding box center [1278, 274] width 11 height 11
select select "0"
select select "12"
select select "2"
select select "0"
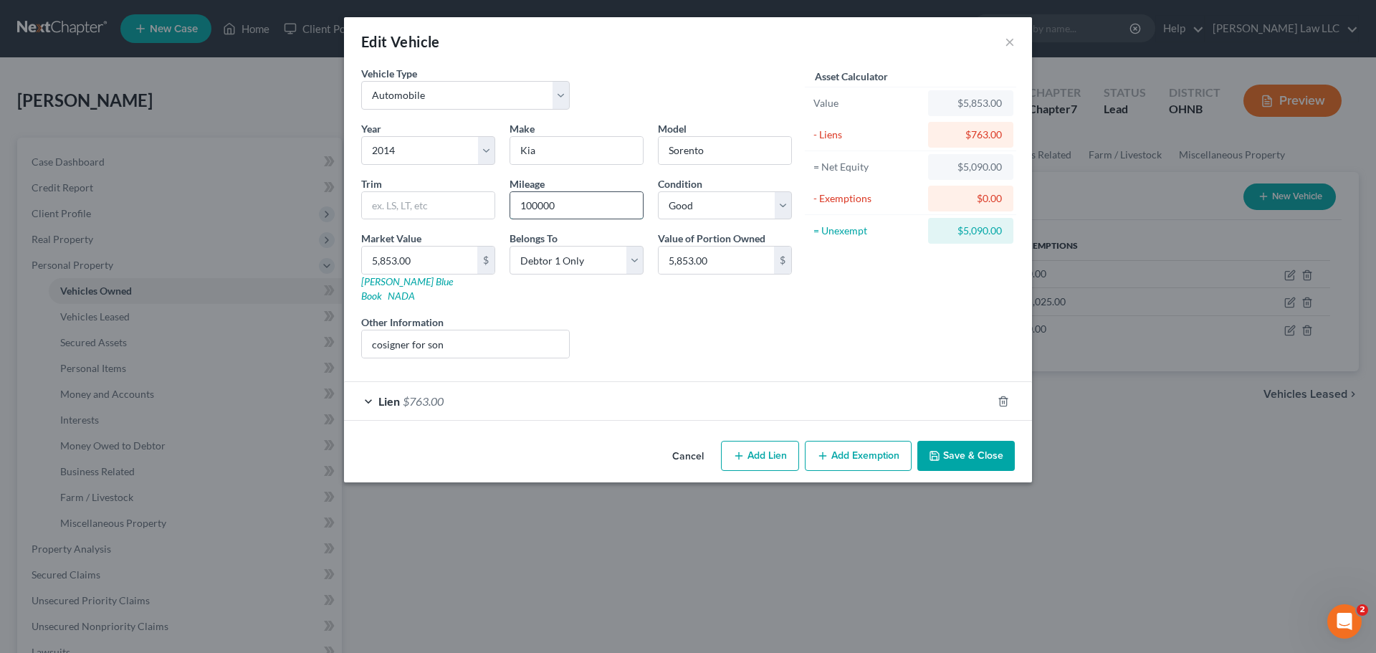
click at [539, 205] on input "100000" at bounding box center [576, 205] width 133 height 27
click at [1008, 43] on button "×" at bounding box center [1010, 41] width 10 height 17
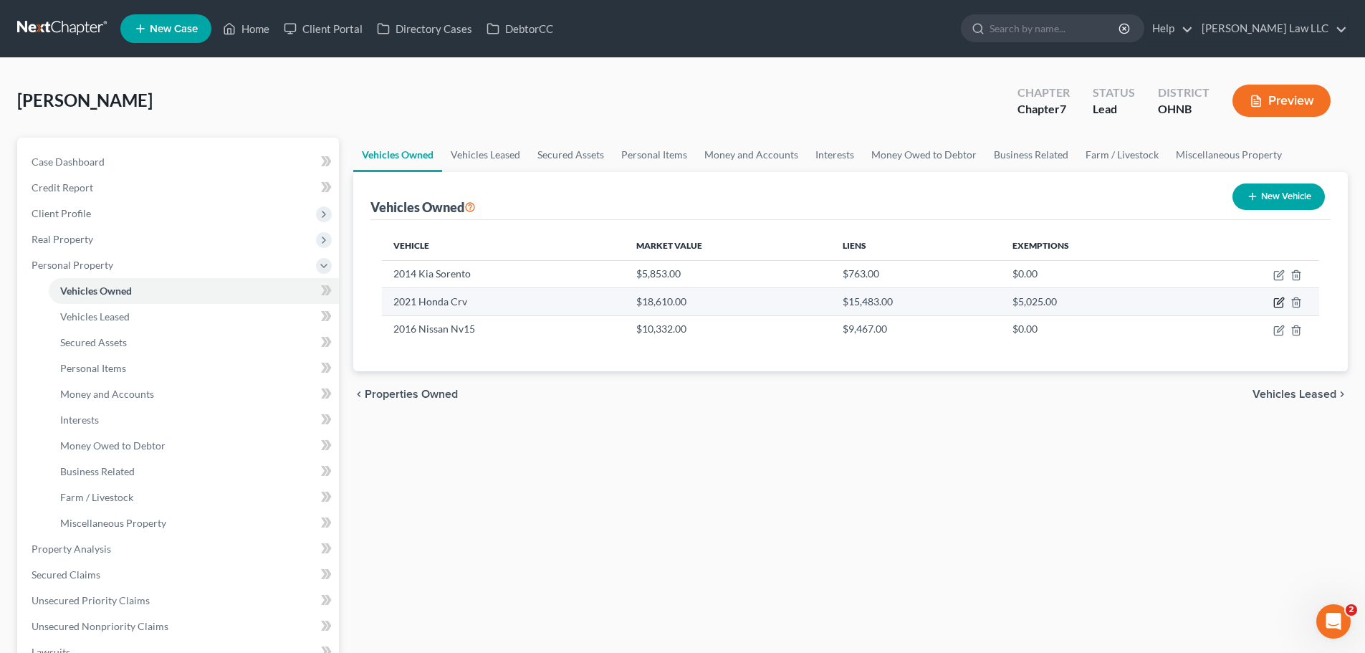
click at [1279, 304] on icon "button" at bounding box center [1280, 301] width 6 height 6
select select "0"
select select "5"
select select "3"
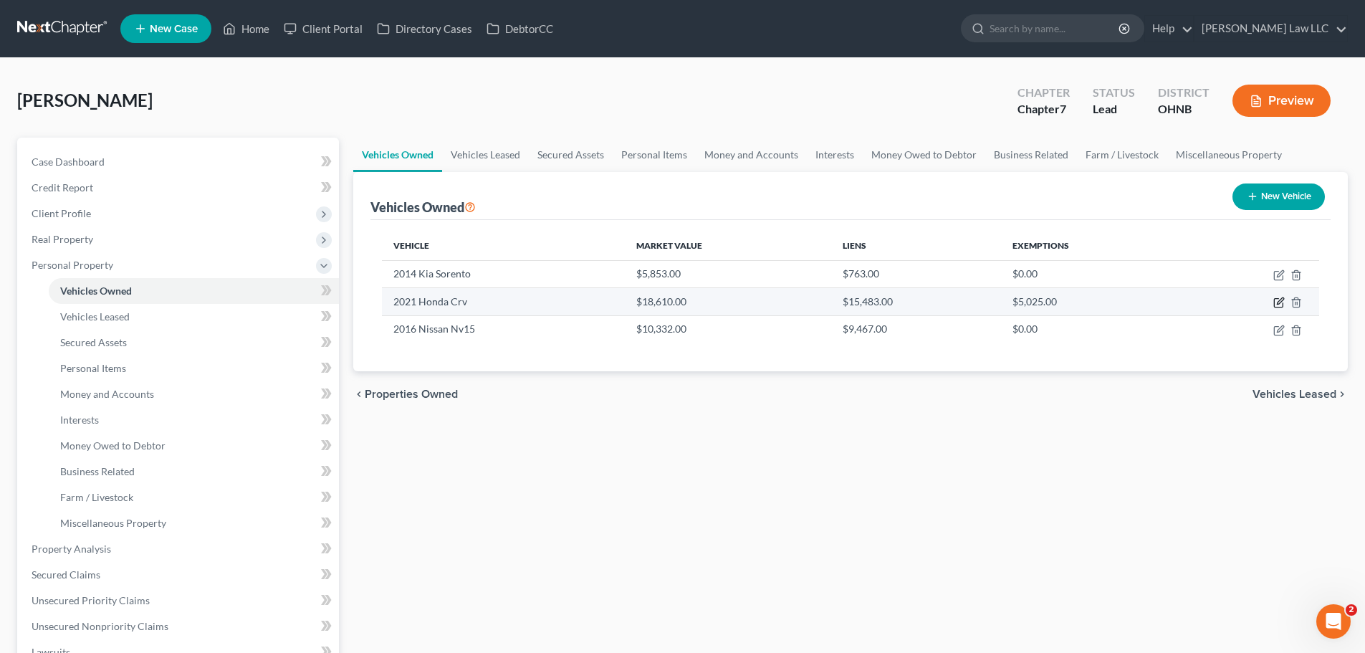
select select "36"
select select "0"
select select "2"
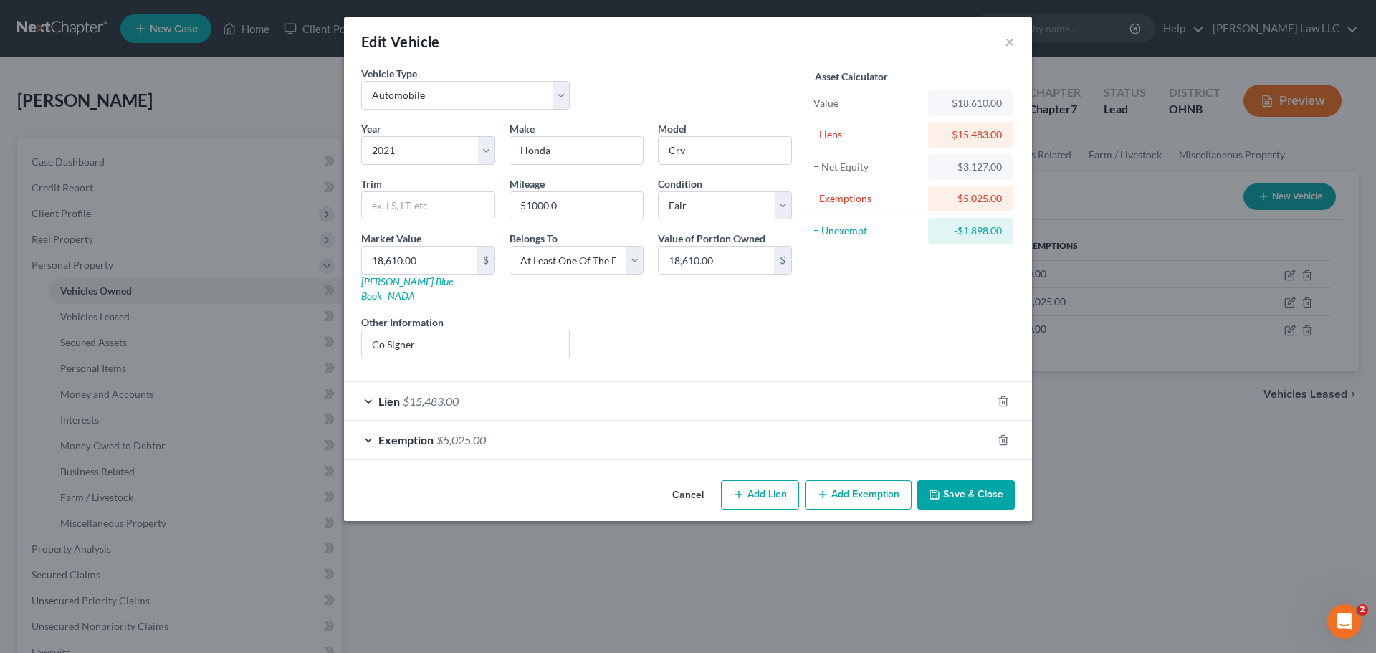
click at [455, 394] on span "$15,483.00" at bounding box center [431, 401] width 56 height 14
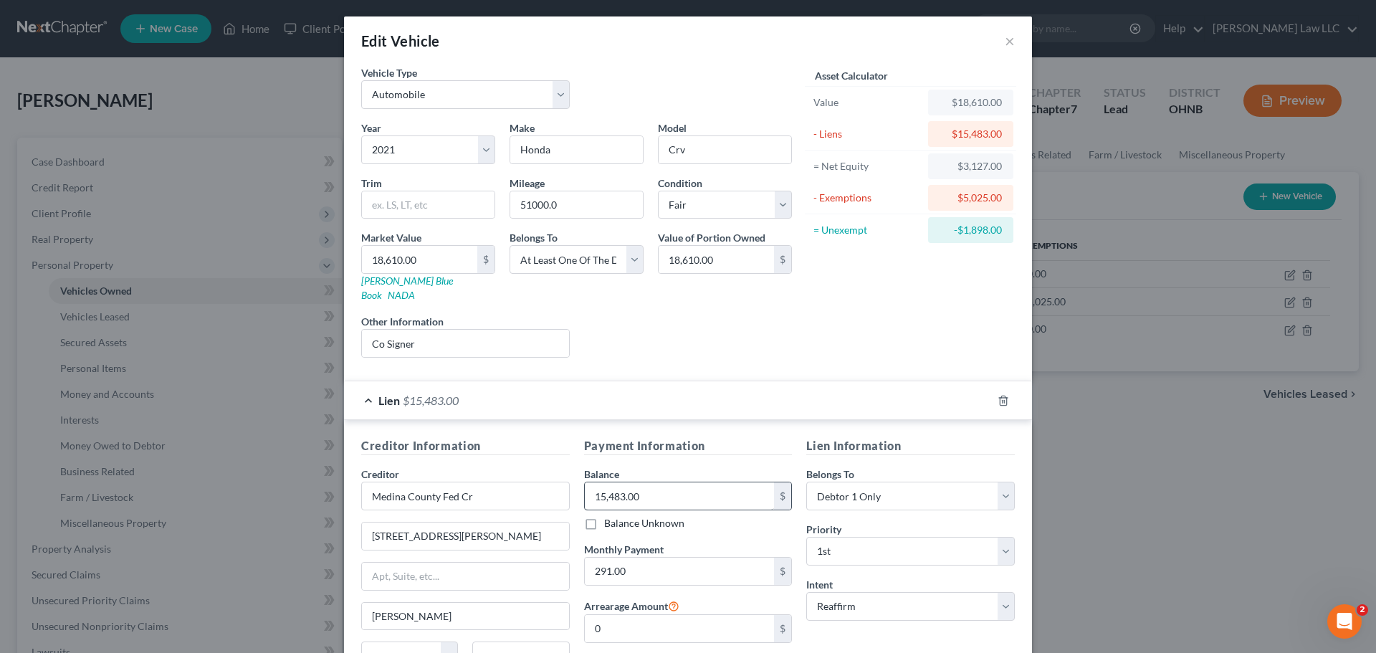
scroll to position [0, 0]
drag, startPoint x: 421, startPoint y: 334, endPoint x: 297, endPoint y: 326, distance: 123.5
click at [297, 326] on div "Edit Vehicle × Vehicle Type Select Automobile Truck Trailer Watercraft Aircraft…" at bounding box center [688, 326] width 1376 height 653
click at [682, 358] on form "Vehicle Type Select Automobile Truck Trailer Watercraft Aircraft Motor Home Atv…" at bounding box center [687, 412] width 653 height 693
click at [573, 209] on input "51000.0" at bounding box center [576, 205] width 133 height 27
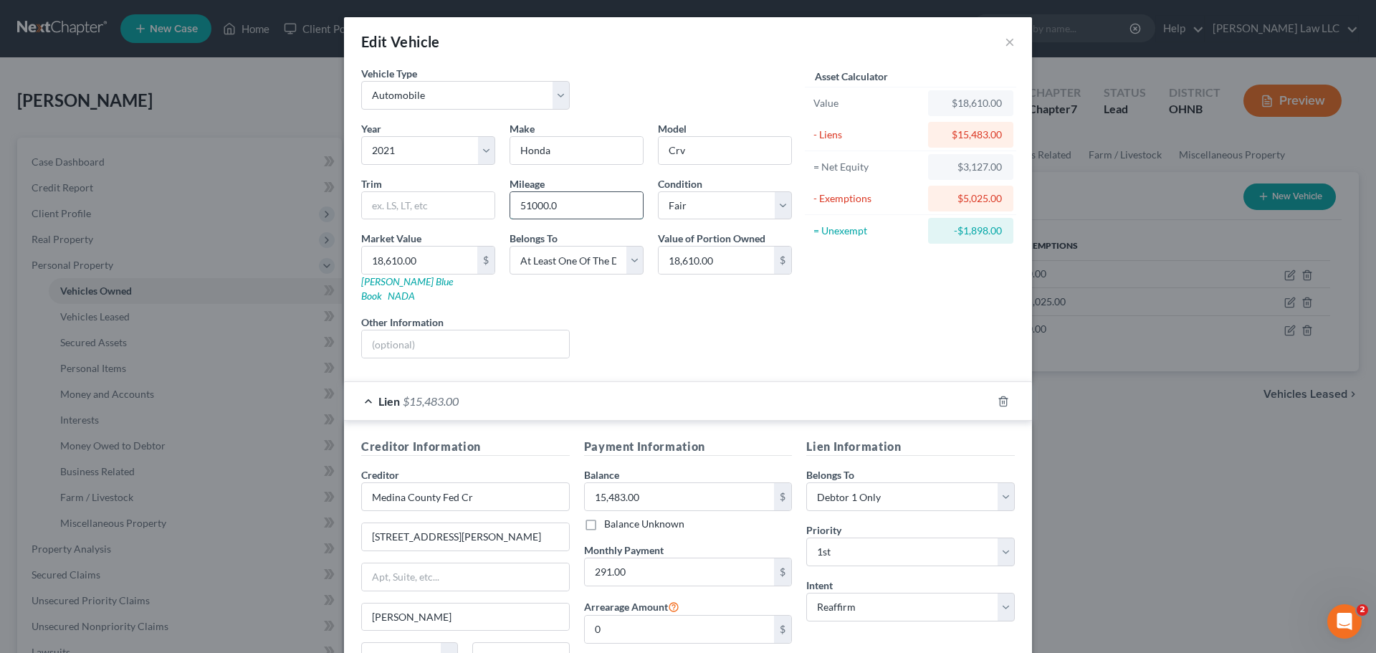
click at [573, 209] on input "51000.0" at bounding box center [576, 205] width 133 height 27
click at [664, 318] on div "Liens Select" at bounding box center [688, 337] width 223 height 44
click at [535, 202] on input "540000" at bounding box center [576, 205] width 133 height 27
type input "54000"
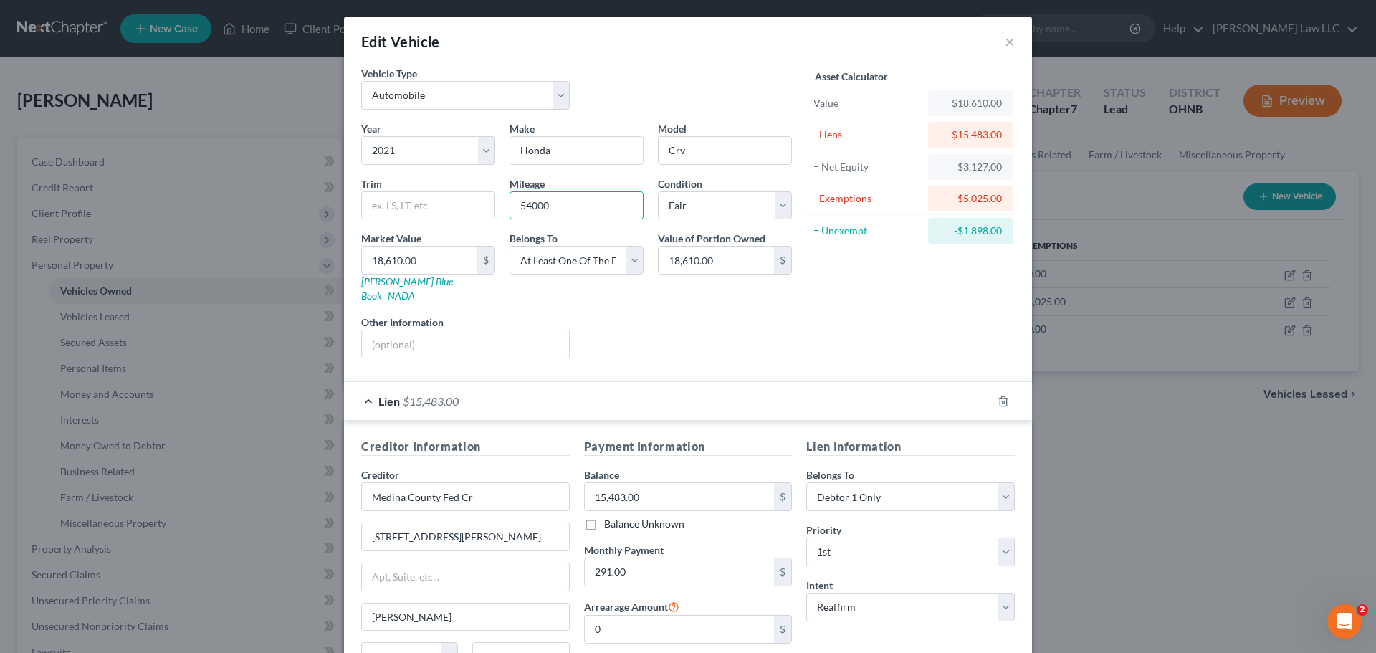
click at [716, 315] on div "Liens Select" at bounding box center [688, 337] width 223 height 44
click at [801, 301] on div "Asset Calculator Value $18,610.00 - Liens $15,483.00 = Net Equity $3,127.00 - E…" at bounding box center [910, 218] width 223 height 304
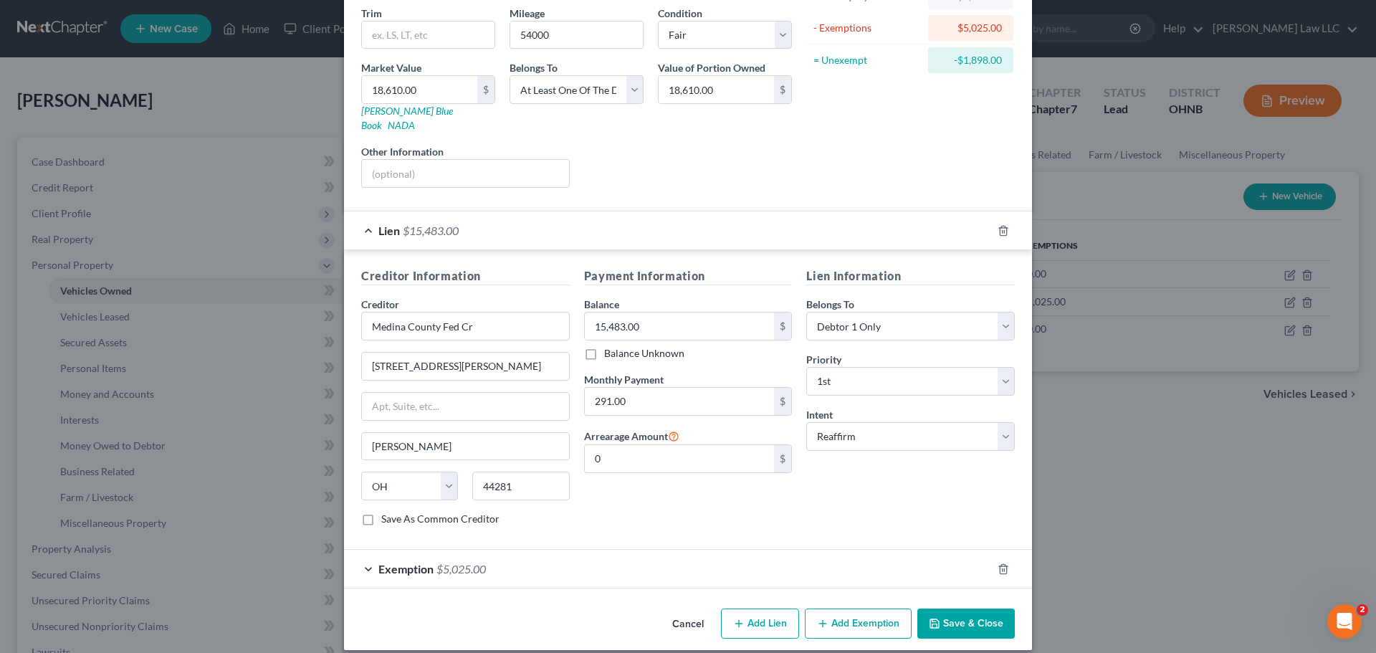
click at [959, 608] on button "Save & Close" at bounding box center [965, 623] width 97 height 30
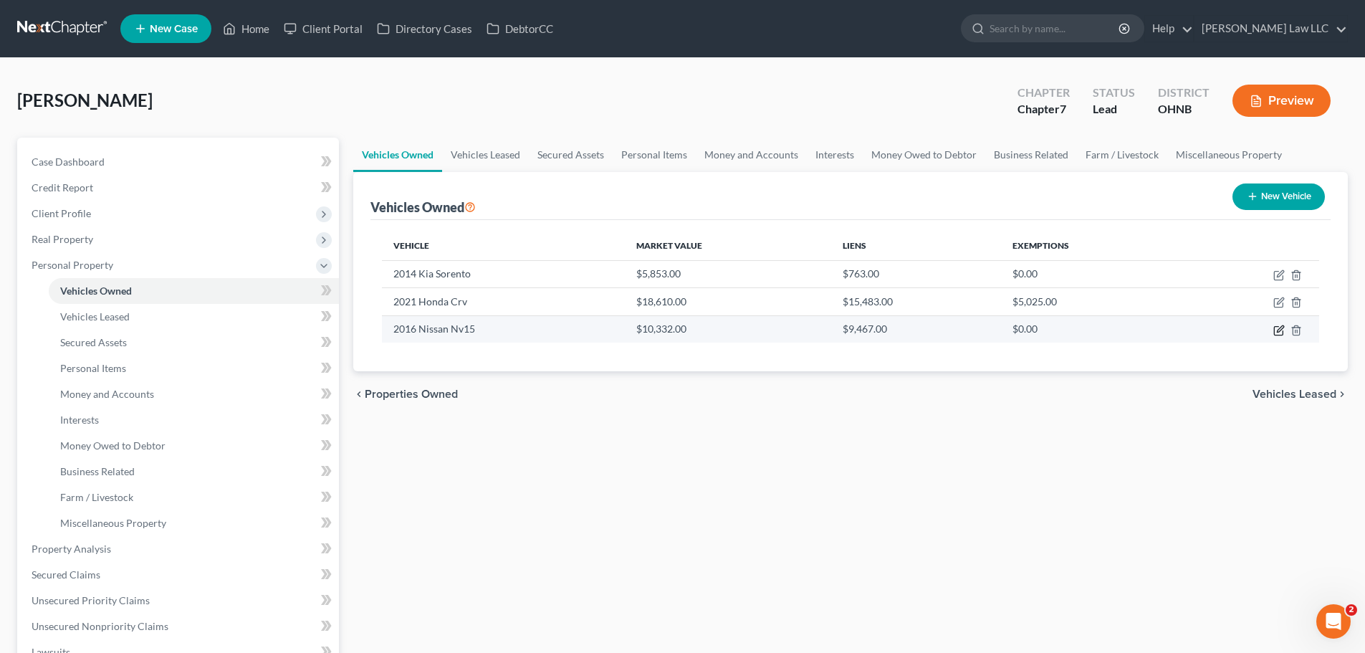
click at [1277, 327] on icon "button" at bounding box center [1278, 330] width 11 height 11
select select "0"
select select "10"
select select "0"
select select "3"
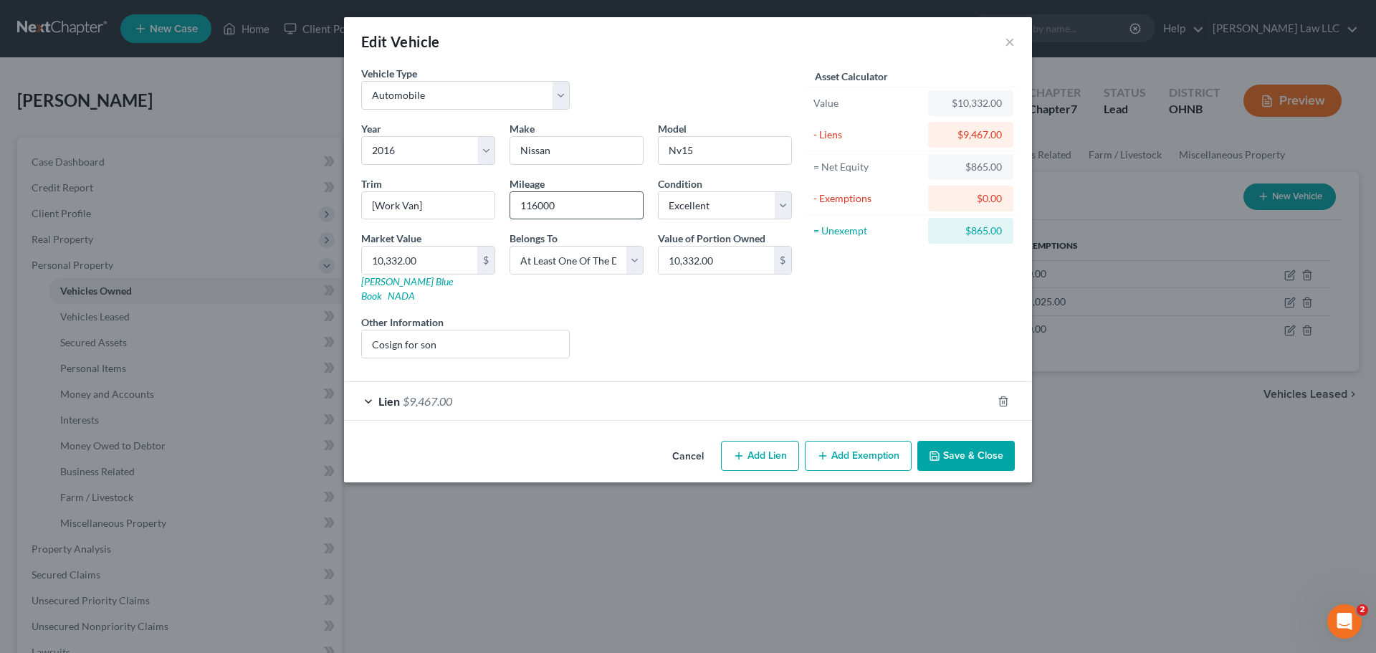
click at [538, 206] on input "116000" at bounding box center [576, 205] width 133 height 27
drag, startPoint x: 566, startPoint y: 206, endPoint x: 387, endPoint y: 183, distance: 180.5
click at [421, 191] on div "Year Select 2026 2025 2024 2023 2022 2021 2020 2019 2018 2017 2016 2015 2014 20…" at bounding box center [576, 245] width 445 height 249
type input "125000"
click at [698, 315] on div "Liens Select" at bounding box center [688, 337] width 223 height 44
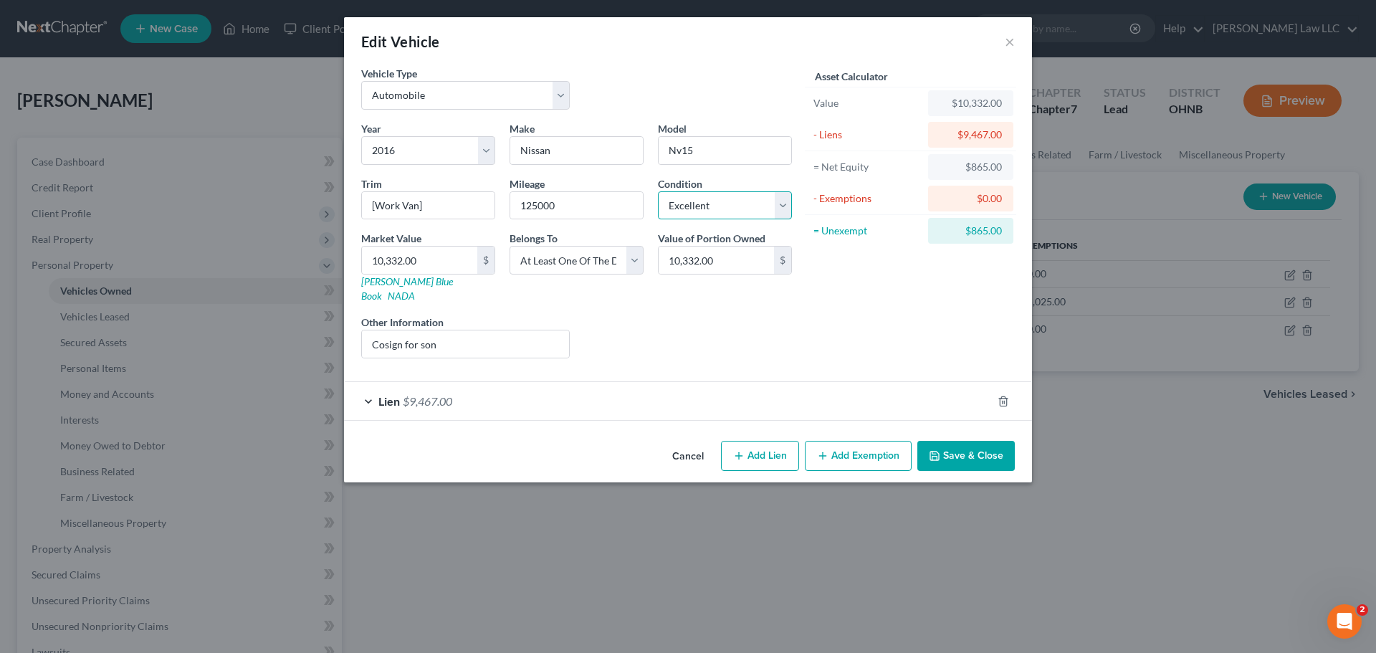
click at [700, 203] on select "Select Excellent Very Good Good Fair Poor" at bounding box center [725, 205] width 134 height 29
select select "3"
click at [658, 191] on select "Select Excellent Very Good Good Fair Poor" at bounding box center [725, 205] width 134 height 29
click at [657, 315] on div "Liens Select" at bounding box center [688, 337] width 223 height 44
click at [464, 385] on div "Lien $9,467.00" at bounding box center [668, 401] width 648 height 38
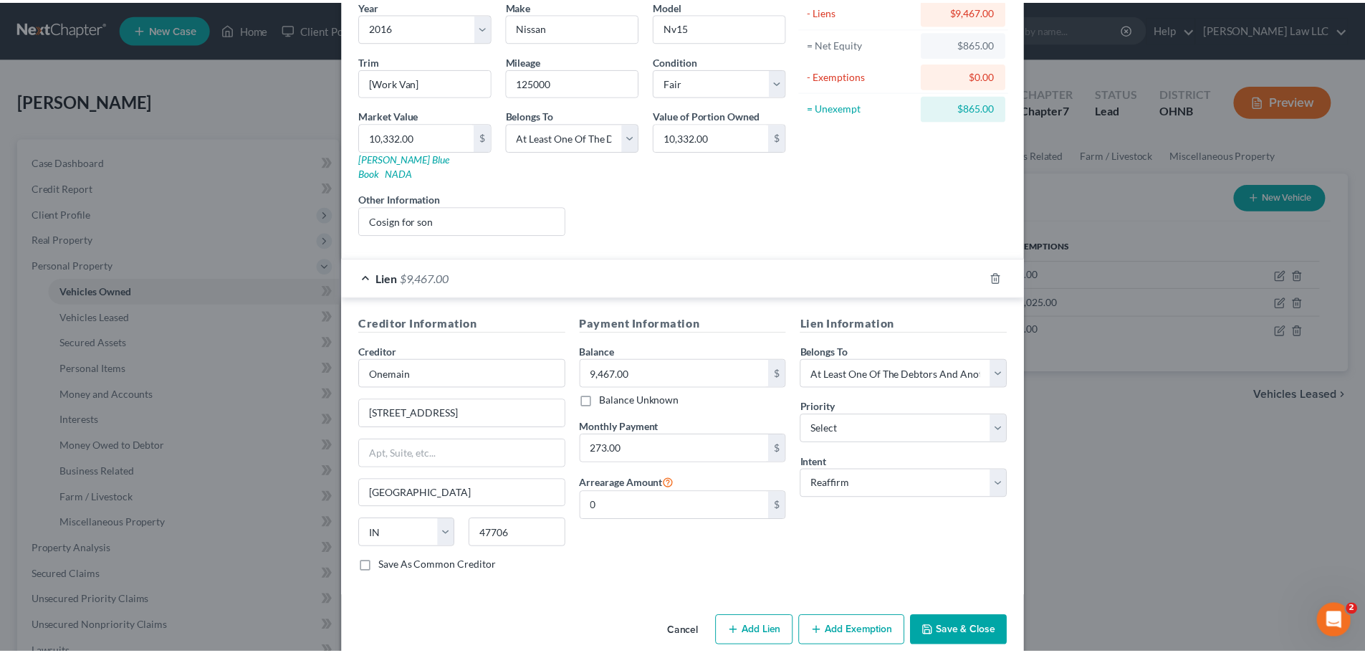
scroll to position [131, 0]
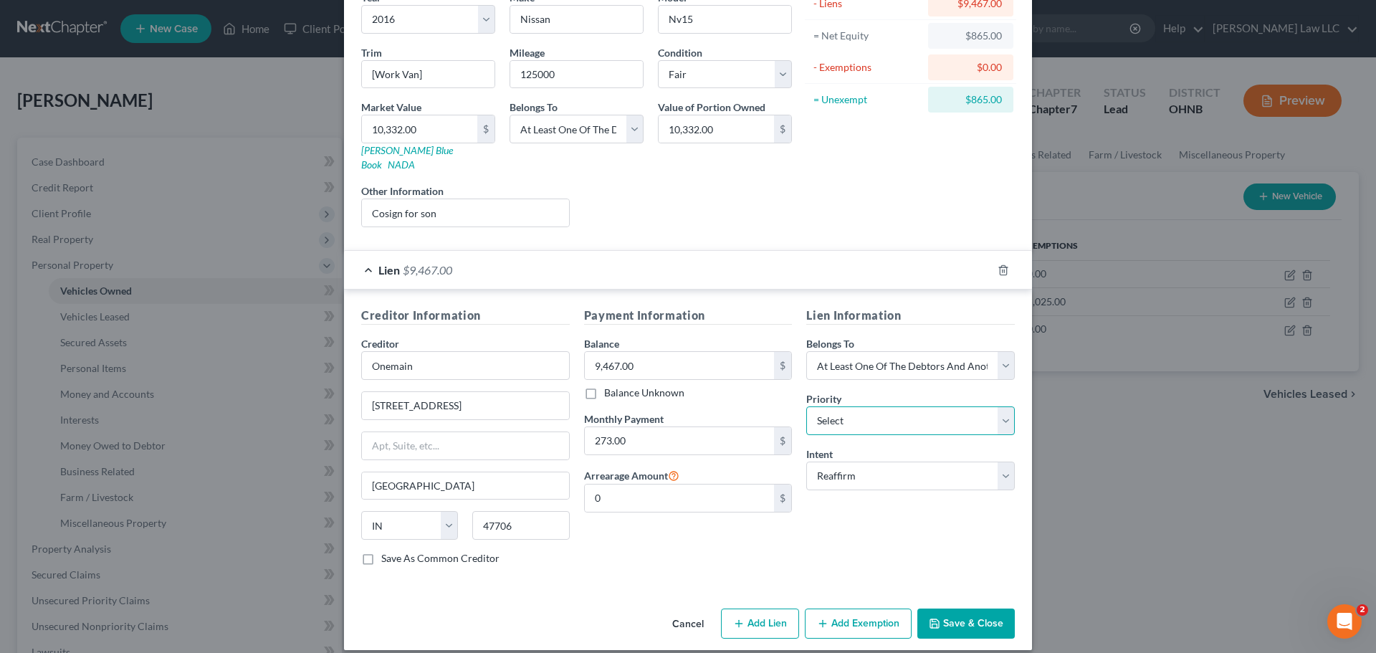
click at [857, 413] on select "Select 1st 2nd 3rd 4th 5th 6th 7th 8th 9th 10th 11th 12th 13th 14th 15th 16th 1…" at bounding box center [910, 420] width 209 height 29
select select "0"
click at [806, 406] on select "Select 1st 2nd 3rd 4th 5th 6th 7th 8th 9th 10th 11th 12th 13th 14th 15th 16th 1…" at bounding box center [910, 420] width 209 height 29
click at [941, 608] on button "Save & Close" at bounding box center [965, 623] width 97 height 30
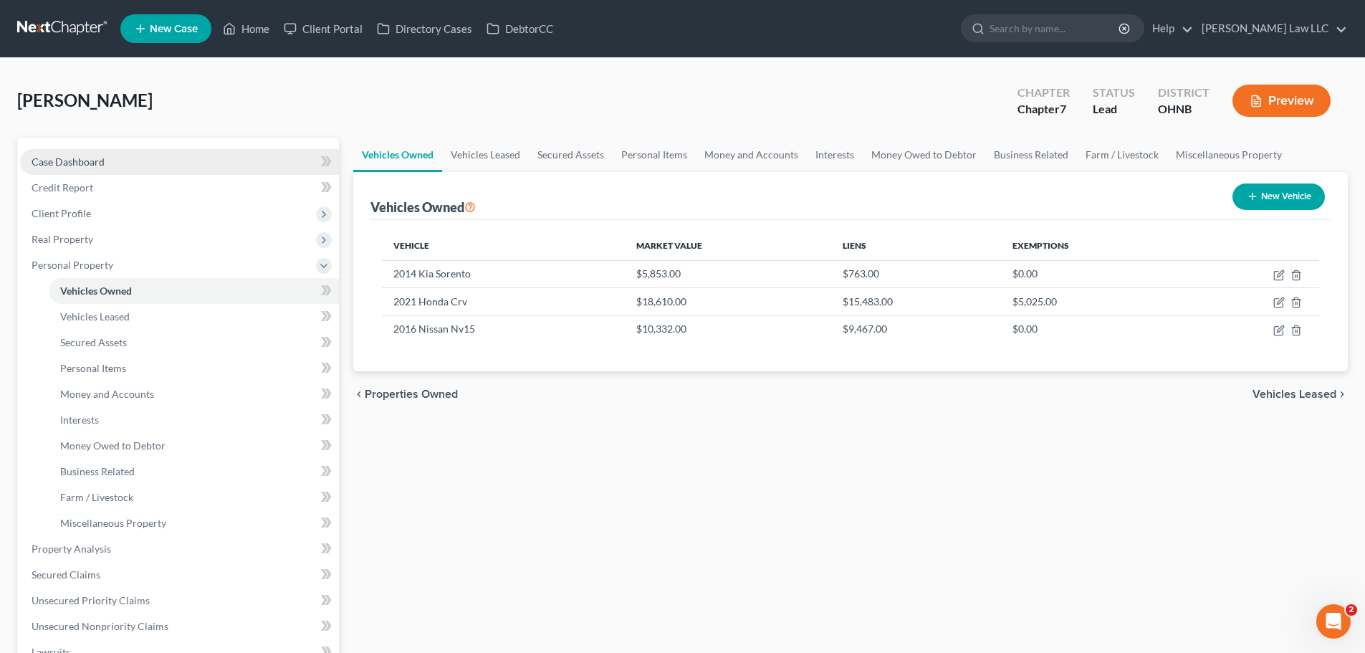
click at [116, 167] on link "Case Dashboard" at bounding box center [179, 162] width 319 height 26
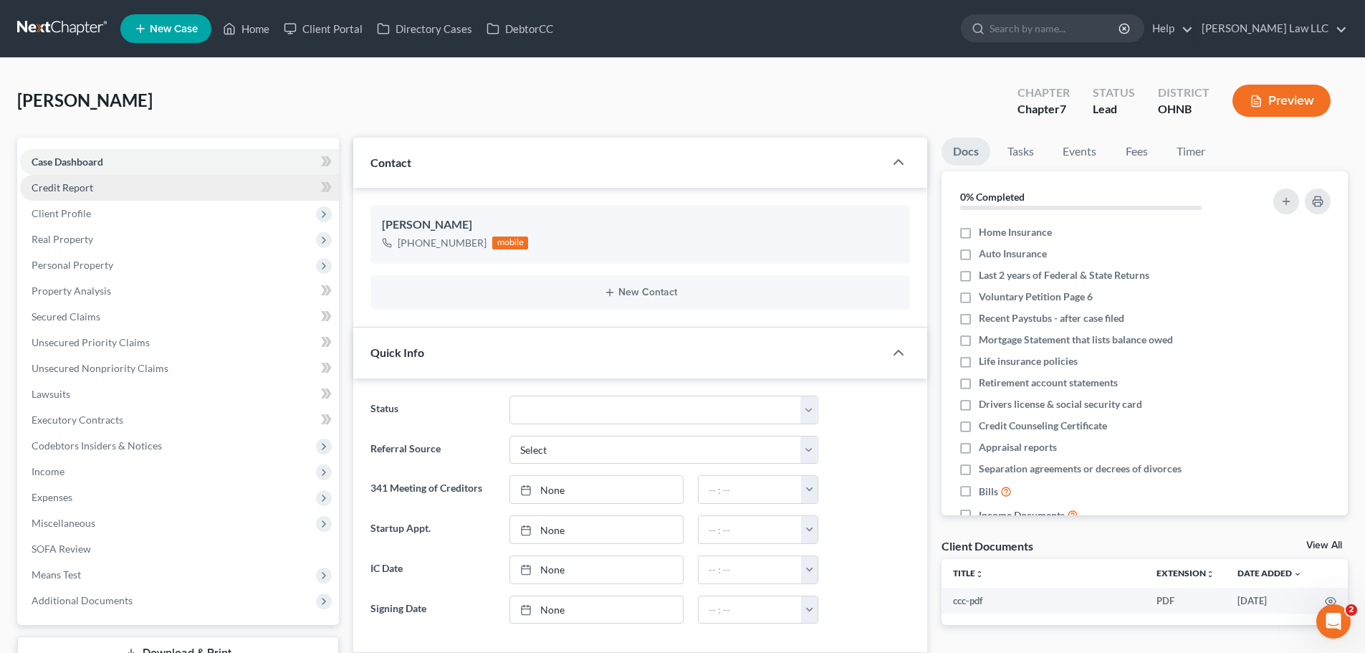
click at [65, 187] on span "Credit Report" at bounding box center [63, 187] width 62 height 12
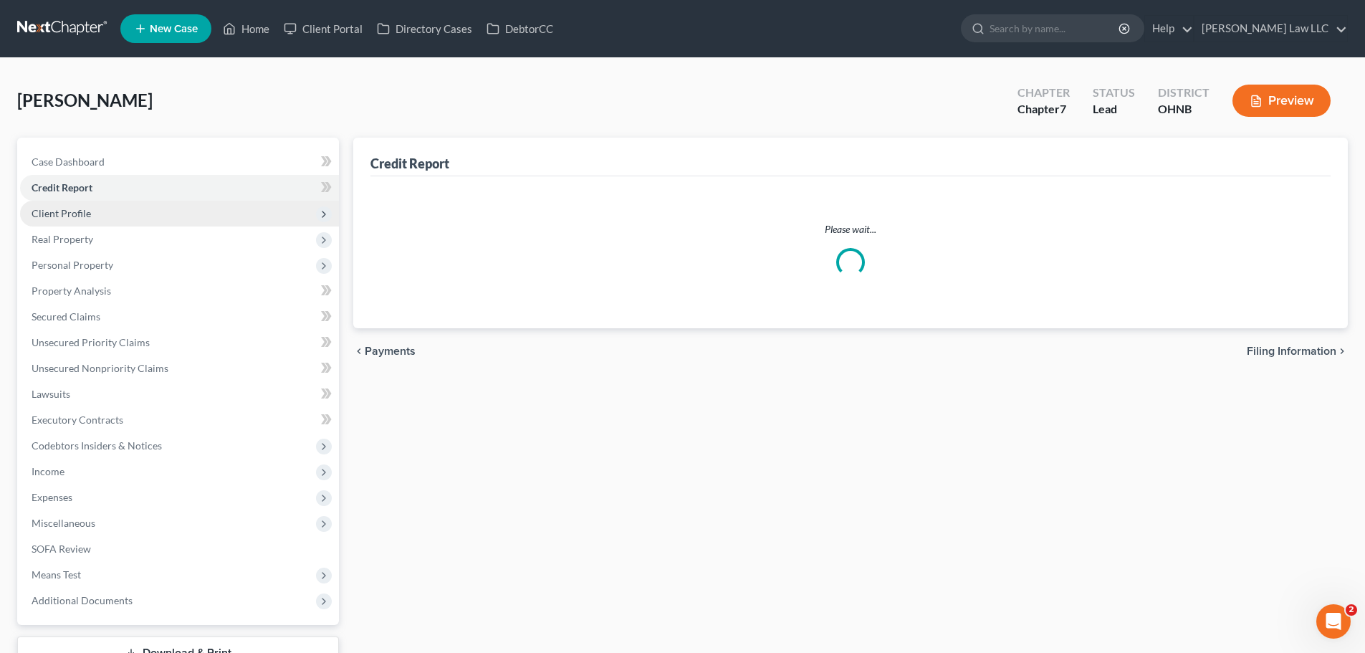
click at [102, 209] on span "Client Profile" at bounding box center [179, 214] width 319 height 26
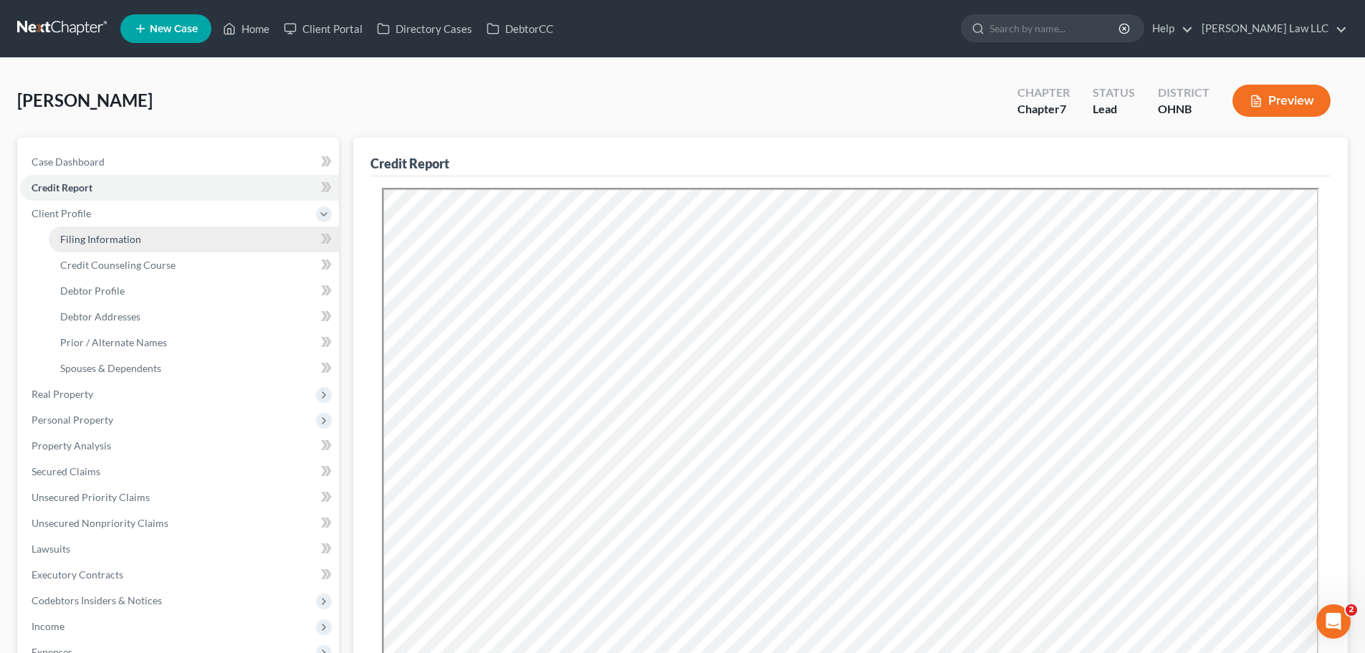
click at [114, 235] on span "Filing Information" at bounding box center [100, 239] width 81 height 12
select select "1"
select select "0"
select select "36"
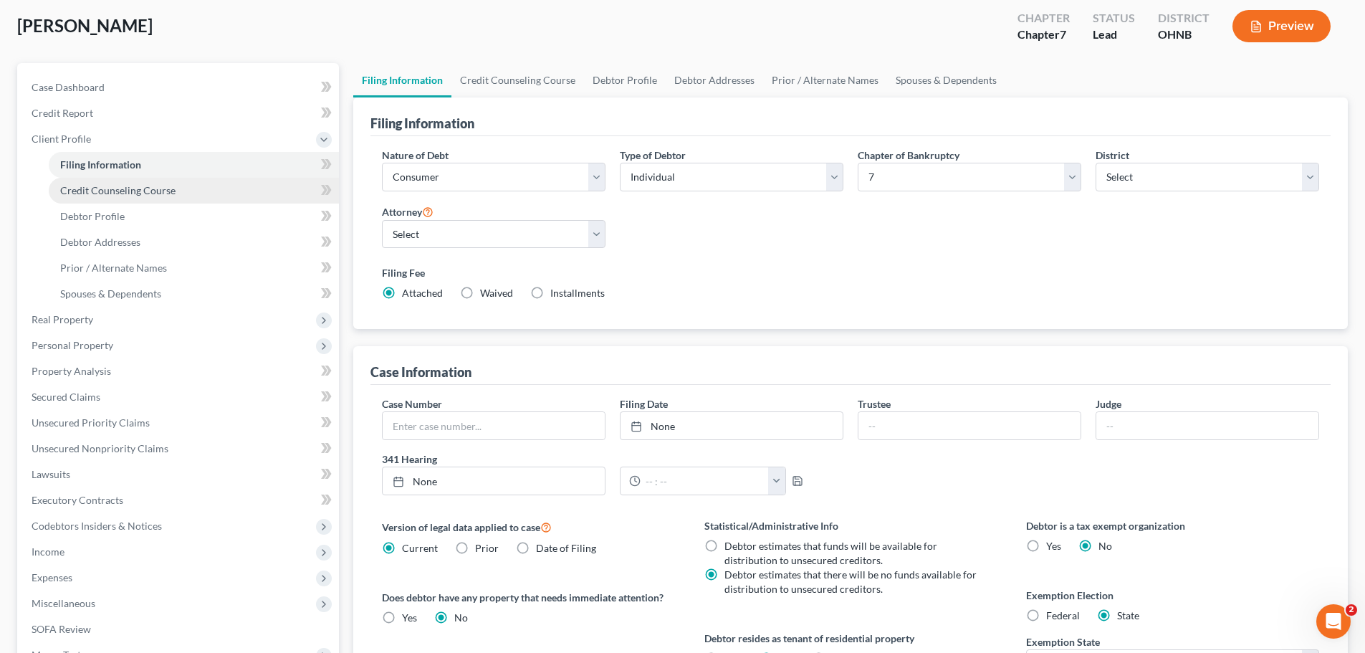
scroll to position [143, 0]
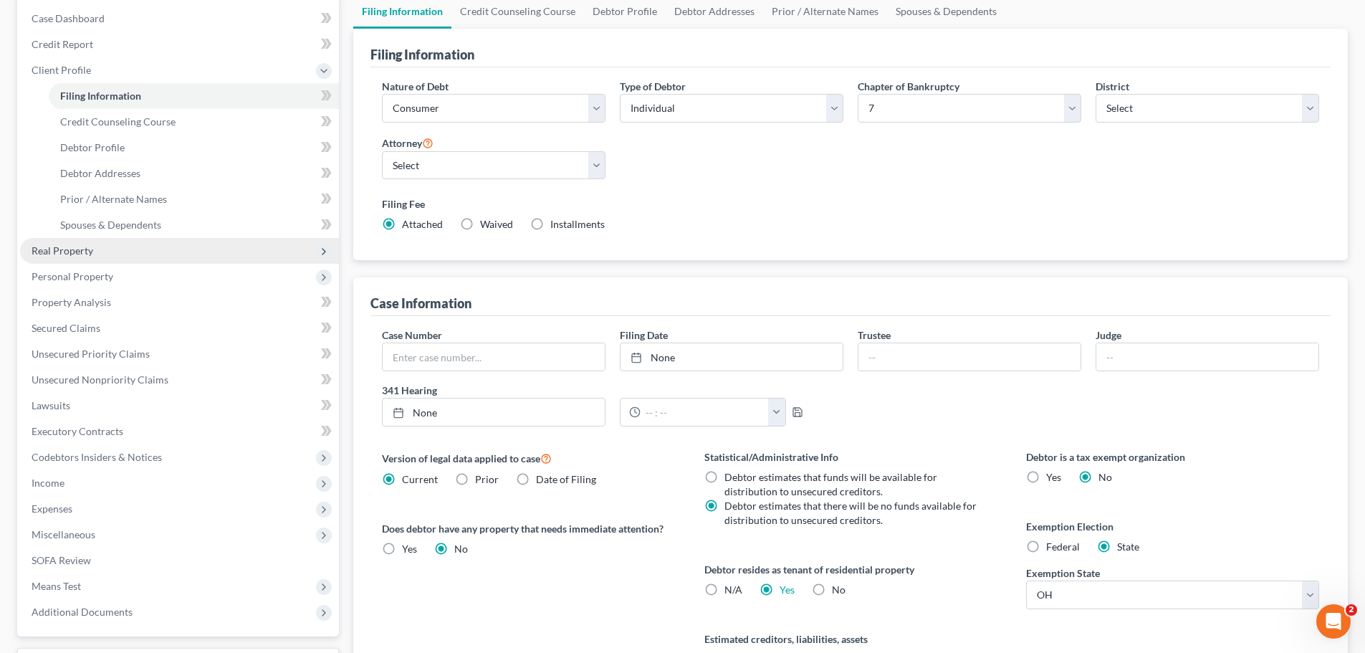
click at [97, 254] on span "Real Property" at bounding box center [179, 251] width 319 height 26
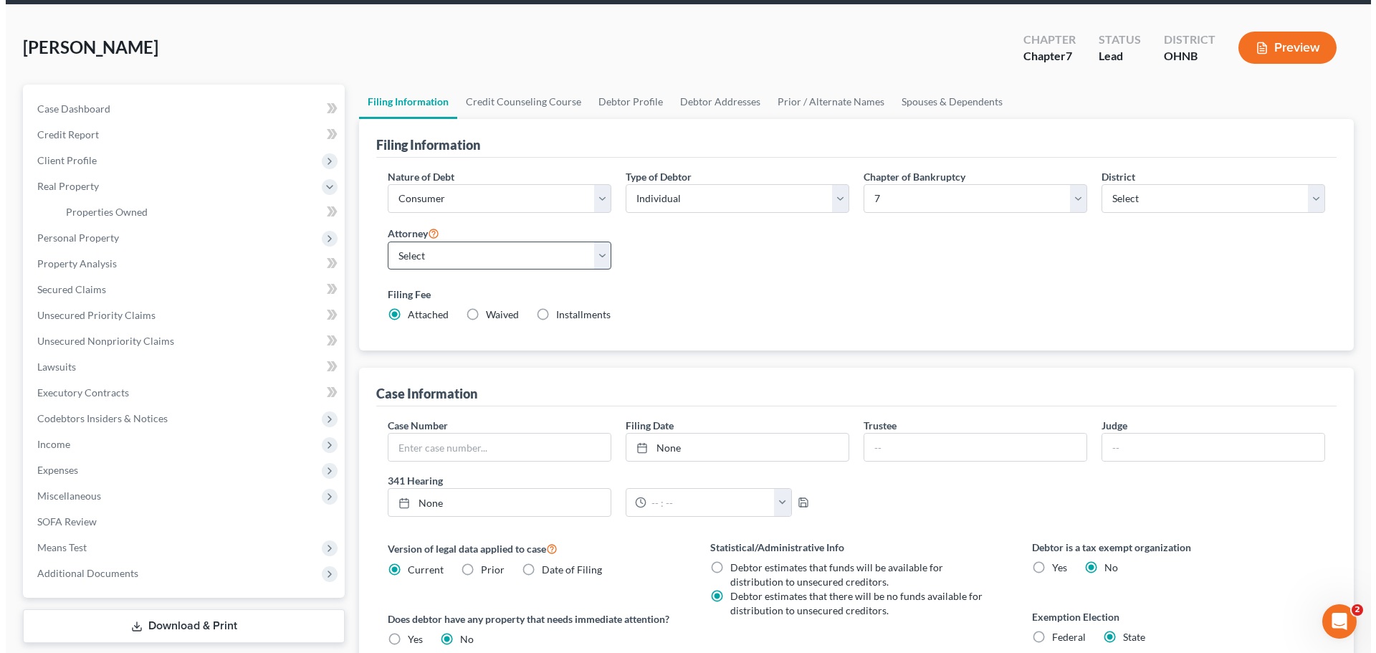
scroll to position [0, 0]
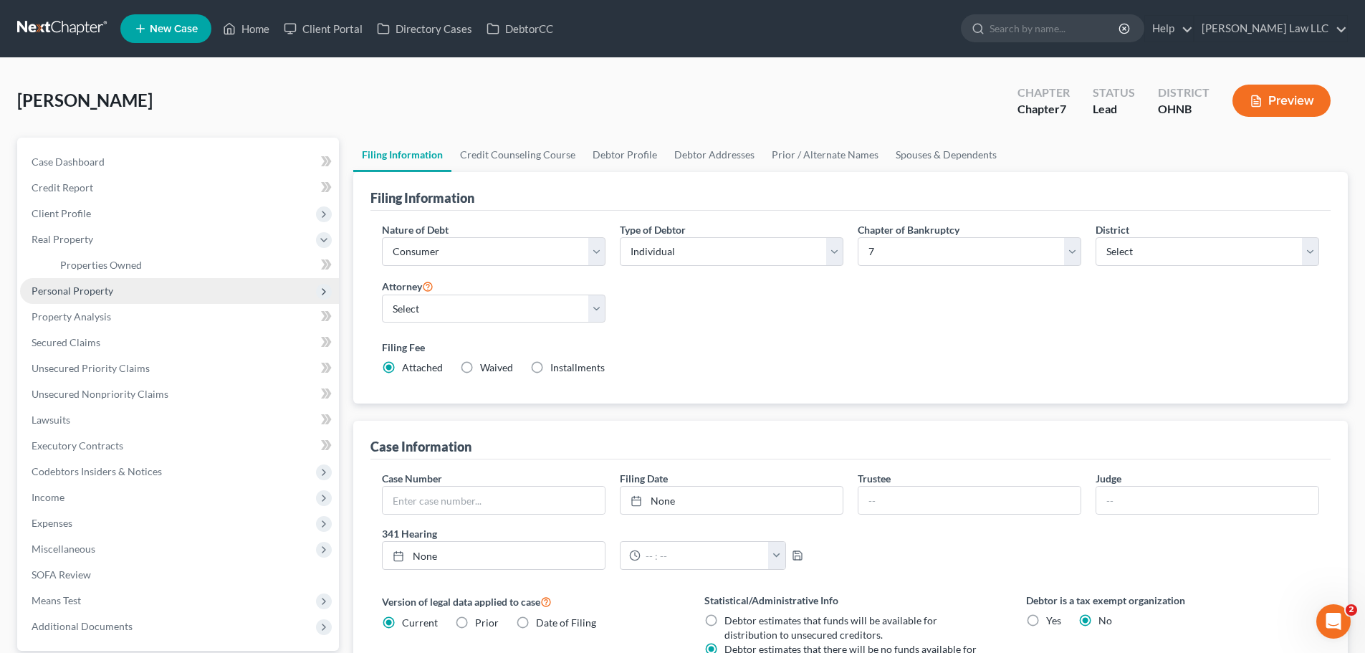
click at [70, 297] on span "Personal Property" at bounding box center [179, 291] width 319 height 26
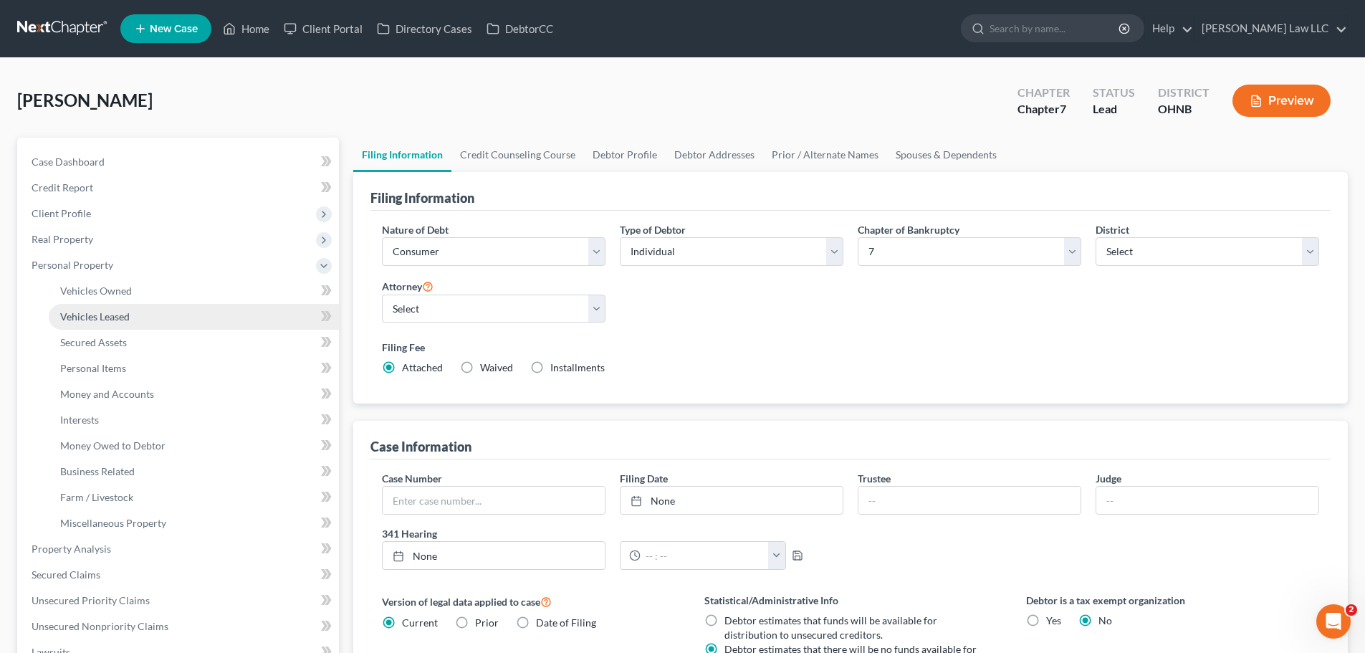
click at [82, 312] on span "Vehicles Leased" at bounding box center [95, 316] width 70 height 12
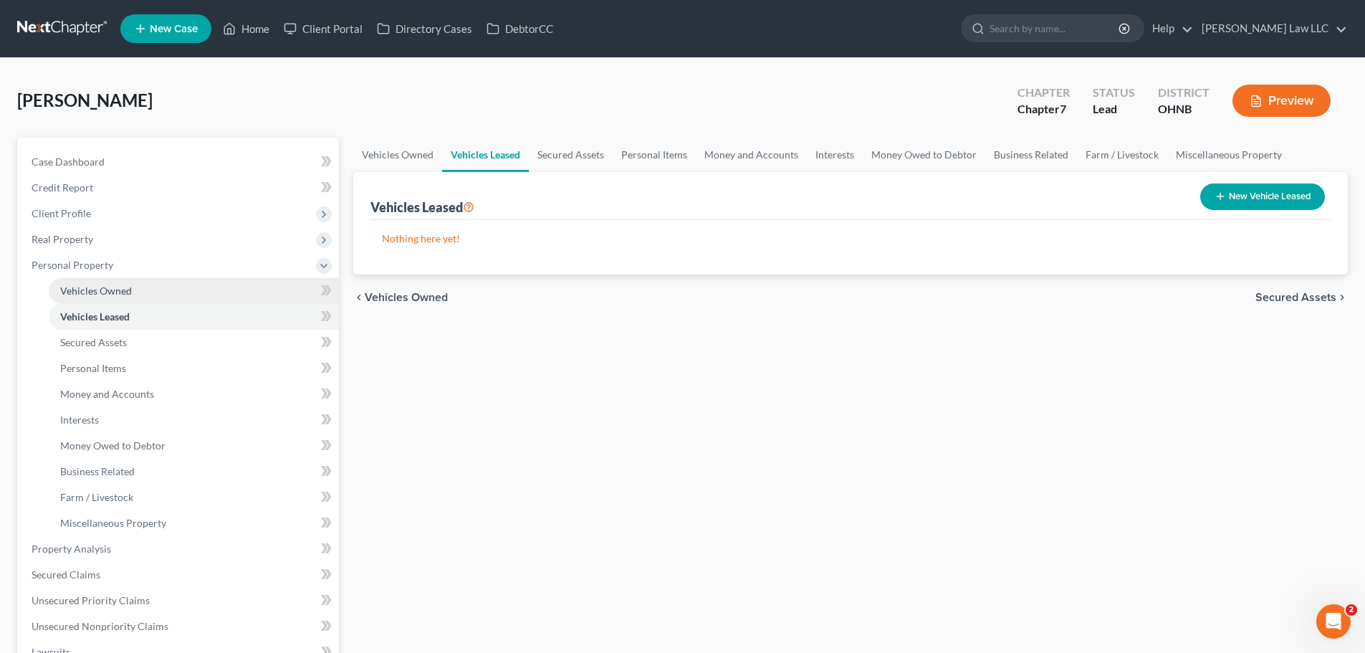
click at [87, 297] on link "Vehicles Owned" at bounding box center [194, 291] width 290 height 26
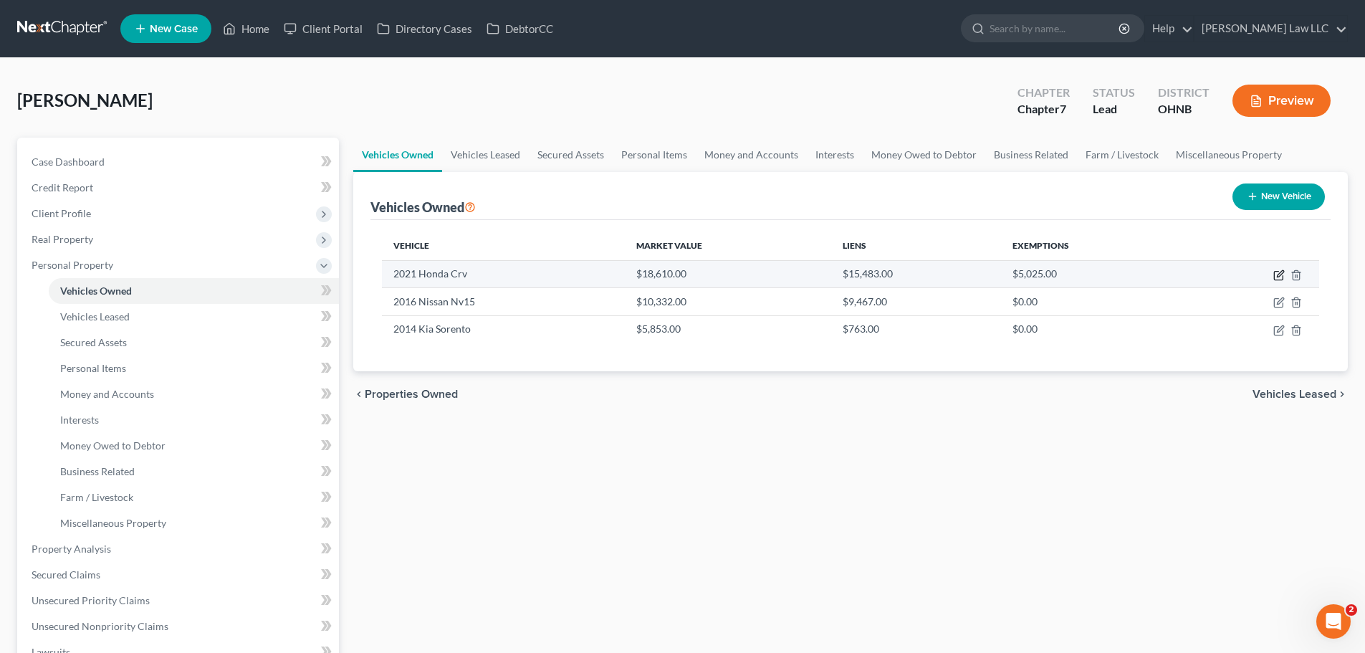
click at [1280, 271] on icon "button" at bounding box center [1278, 274] width 11 height 11
select select "0"
select select "5"
select select "3"
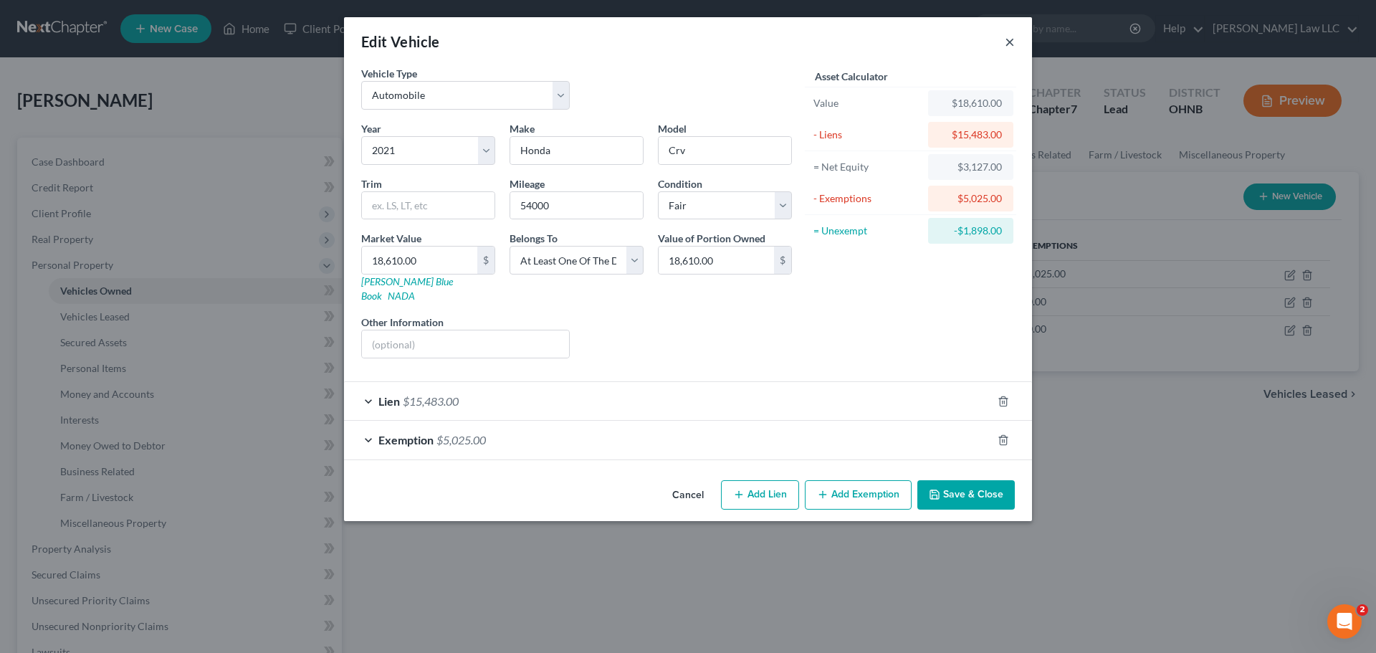
click at [1006, 39] on button "×" at bounding box center [1010, 41] width 10 height 17
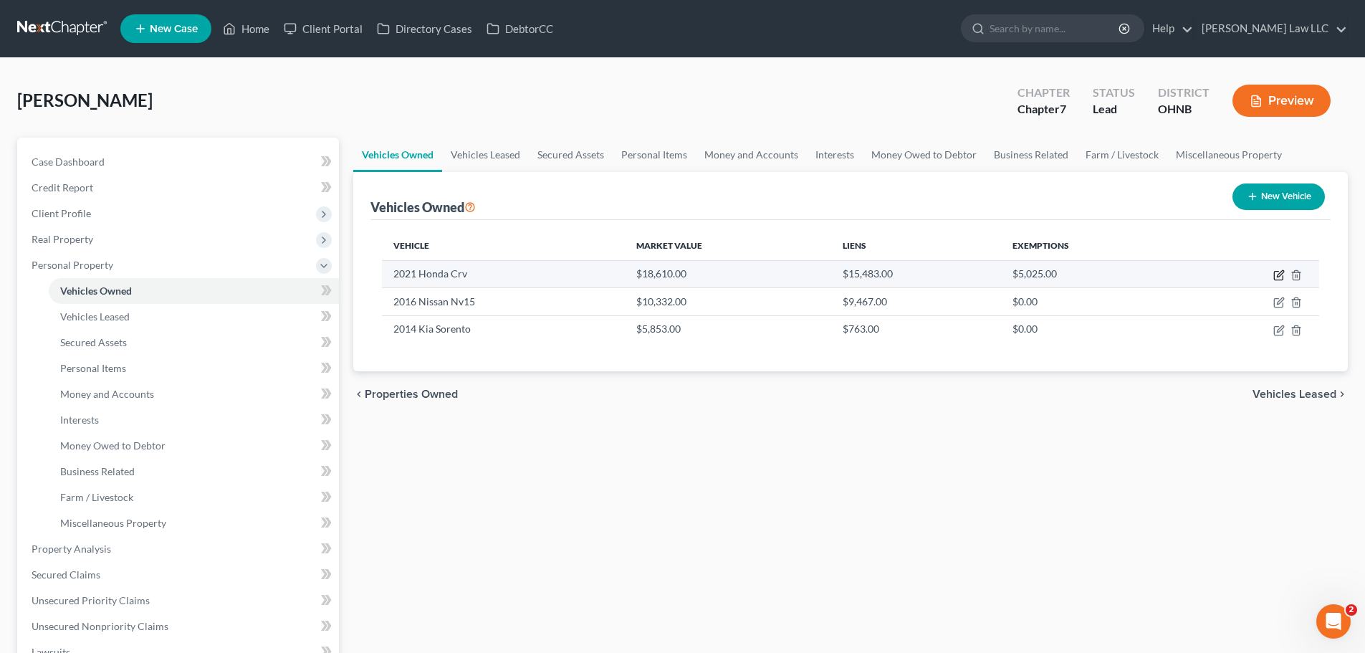
click at [1278, 272] on icon "button" at bounding box center [1278, 274] width 11 height 11
select select "0"
select select "5"
select select "3"
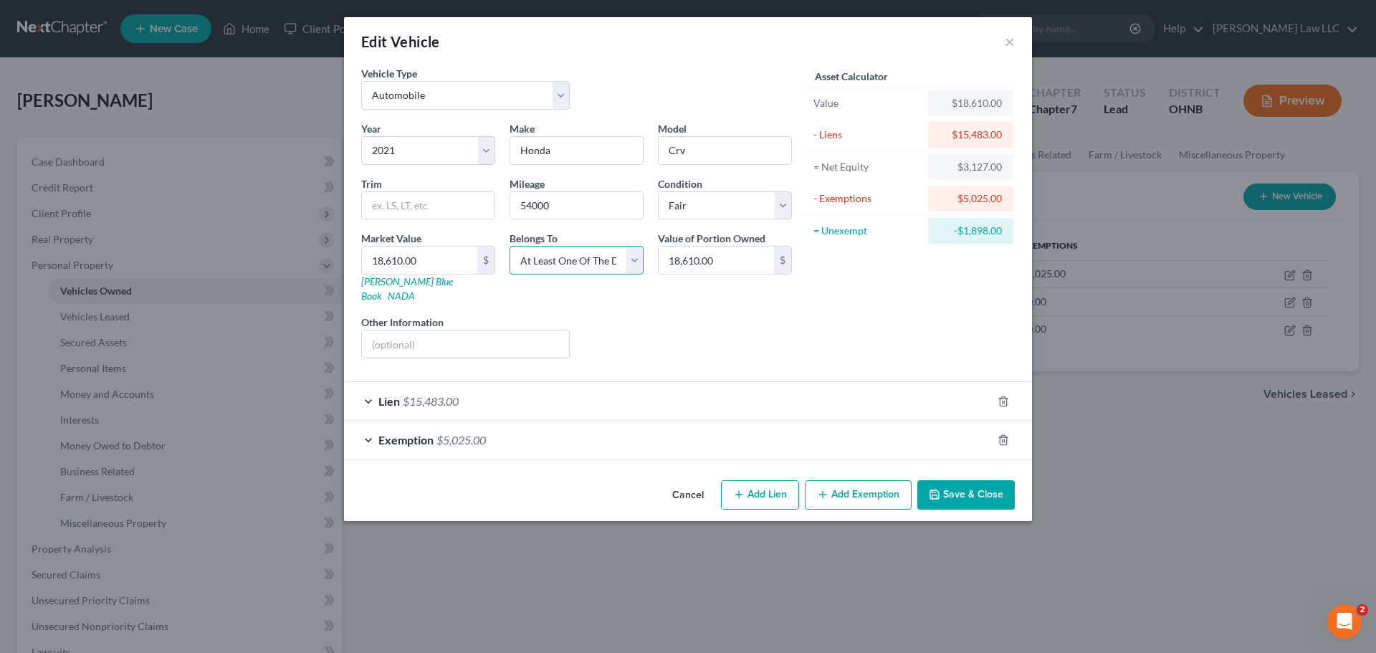
click at [562, 263] on select "Select Debtor 1 Only Debtor 2 Only Debtor 1 And Debtor 2 Only At Least One Of T…" at bounding box center [576, 260] width 134 height 29
click at [509, 246] on select "Select Debtor 1 Only Debtor 2 Only Debtor 1 And Debtor 2 Only At Least One Of T…" at bounding box center [576, 260] width 134 height 29
click at [565, 271] on select "Select Debtor 1 Only Debtor 2 Only Debtor 1 And Debtor 2 Only At Least One Of T…" at bounding box center [576, 260] width 134 height 29
select select "0"
click at [509, 246] on select "Select Debtor 1 Only Debtor 2 Only Debtor 1 And Debtor 2 Only At Least One Of T…" at bounding box center [576, 260] width 134 height 29
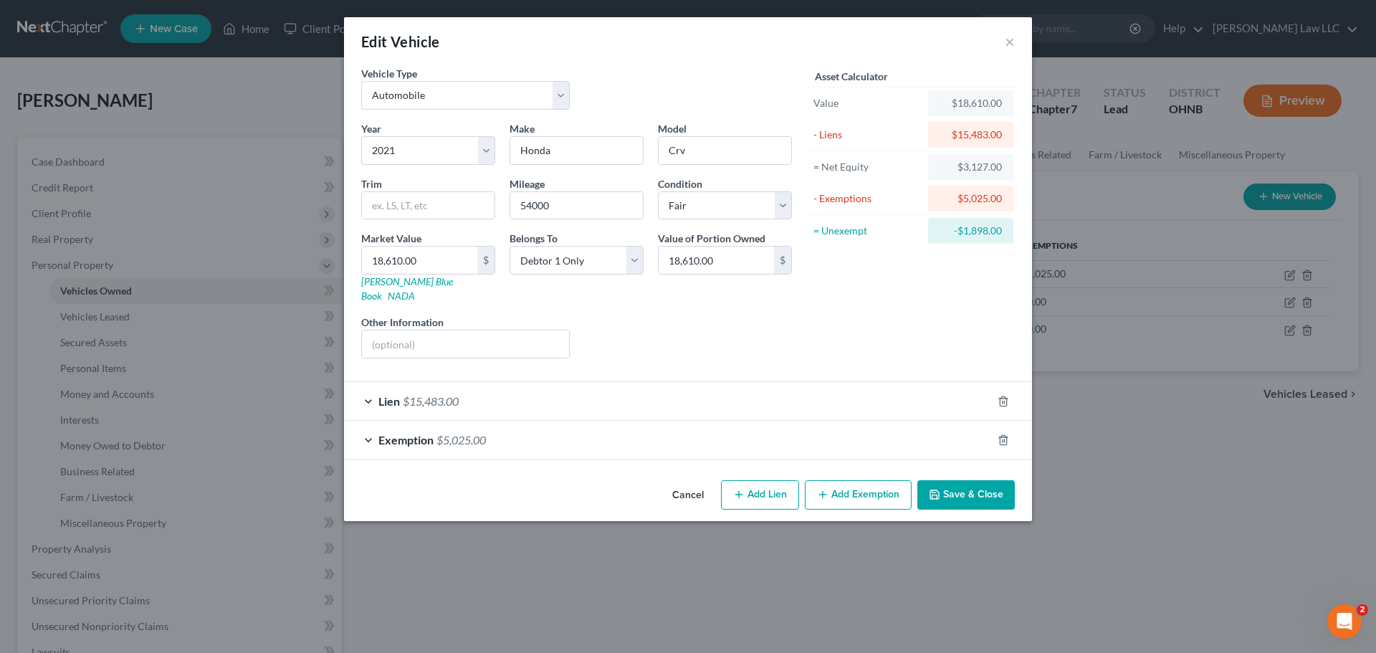
click at [661, 325] on div "Liens Select" at bounding box center [688, 337] width 223 height 44
click at [459, 394] on span "$15,483.00" at bounding box center [431, 401] width 56 height 14
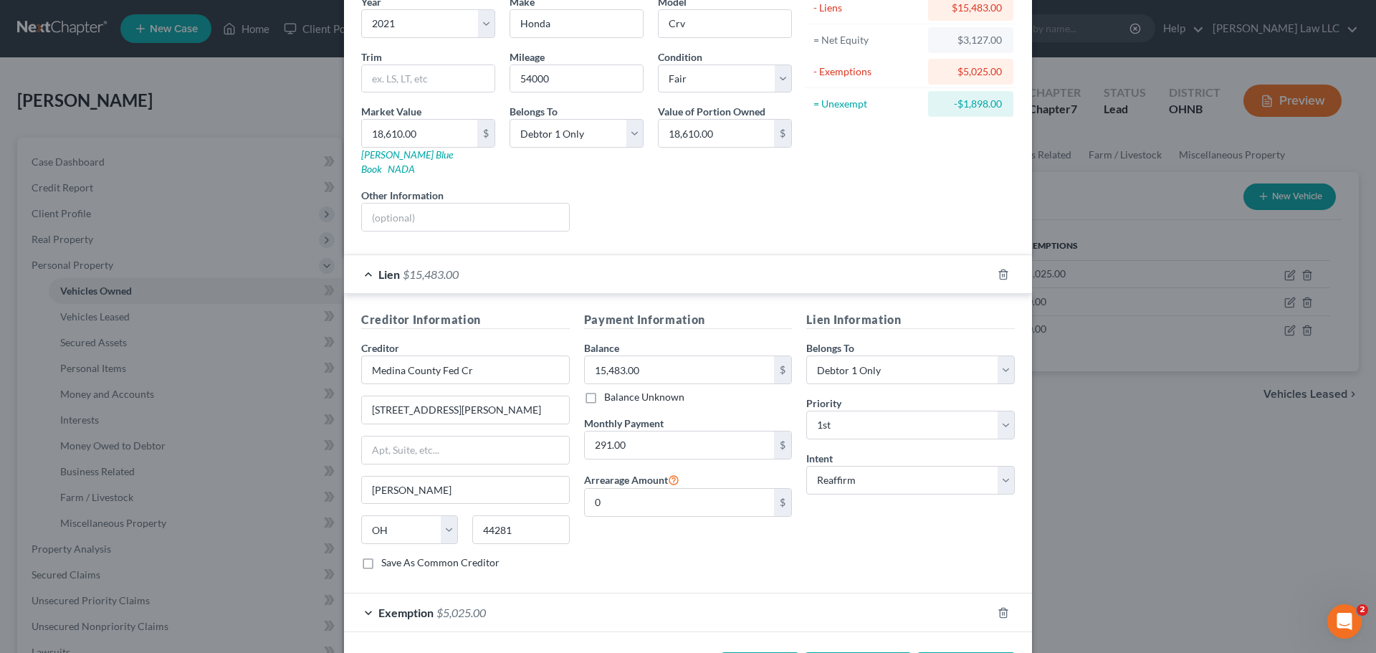
scroll to position [143, 0]
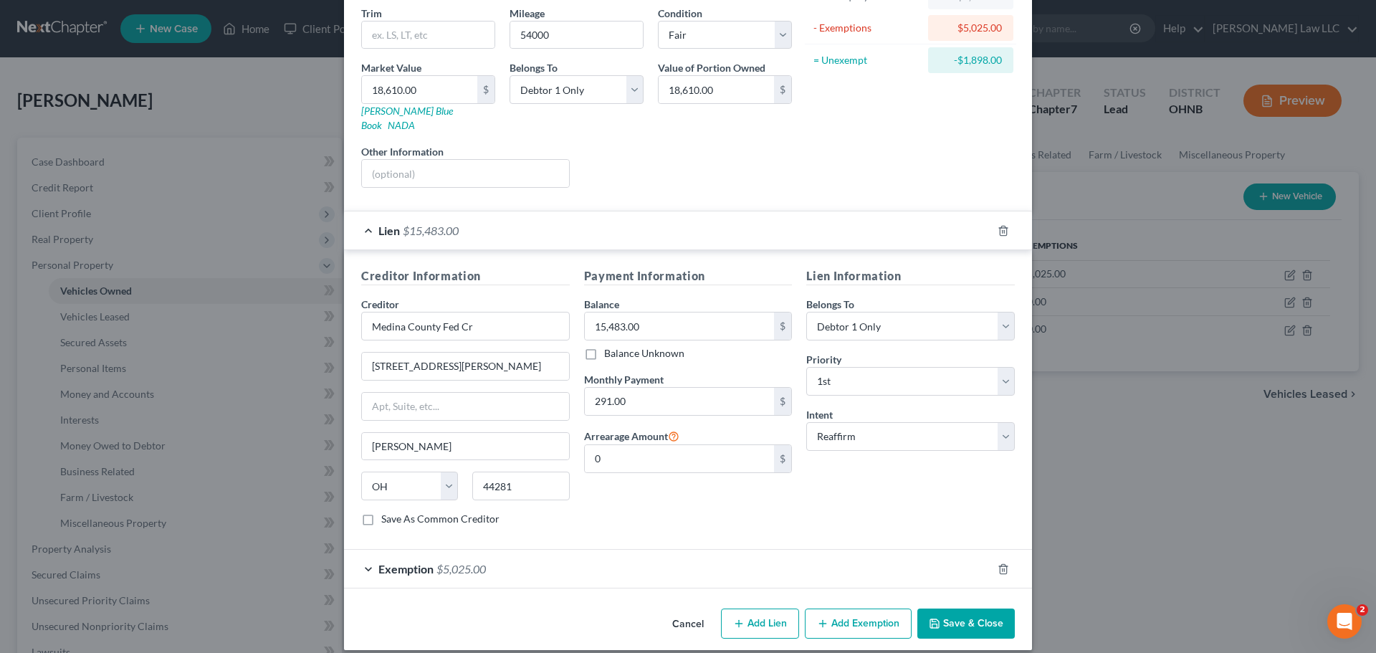
click at [603, 555] on div "Exemption $5,025.00" at bounding box center [668, 569] width 648 height 38
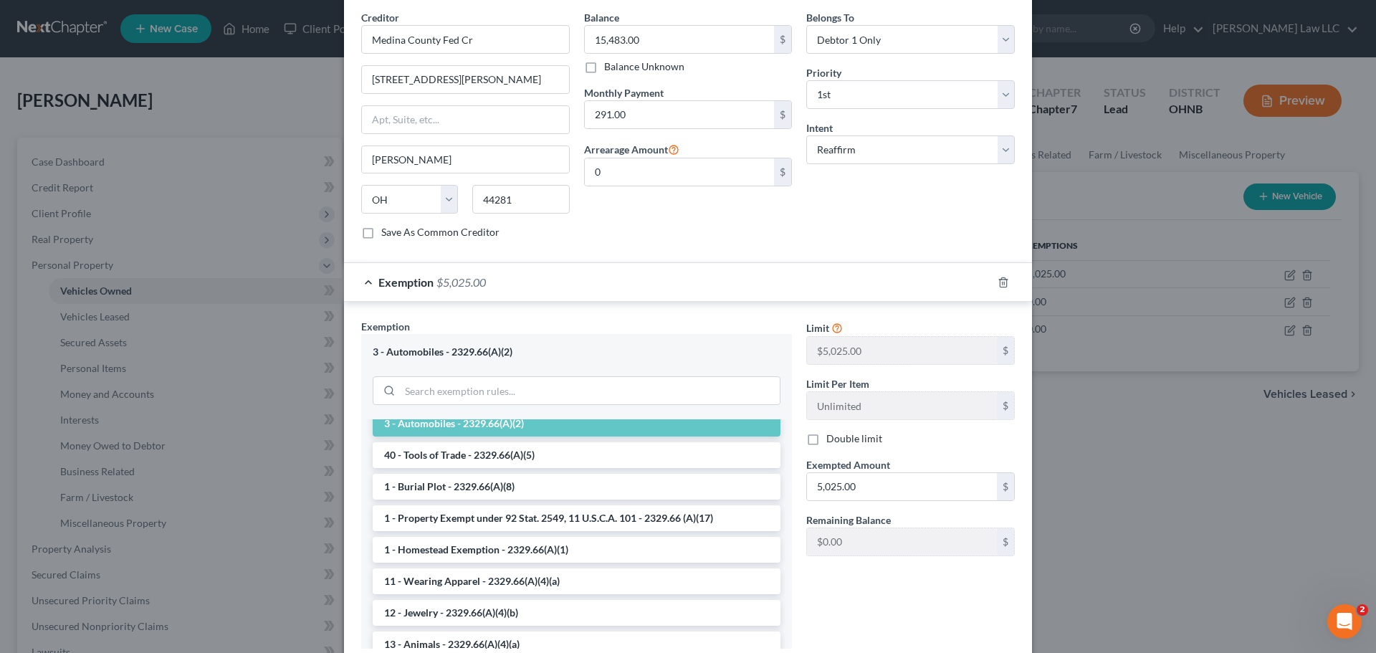
scroll to position [541, 0]
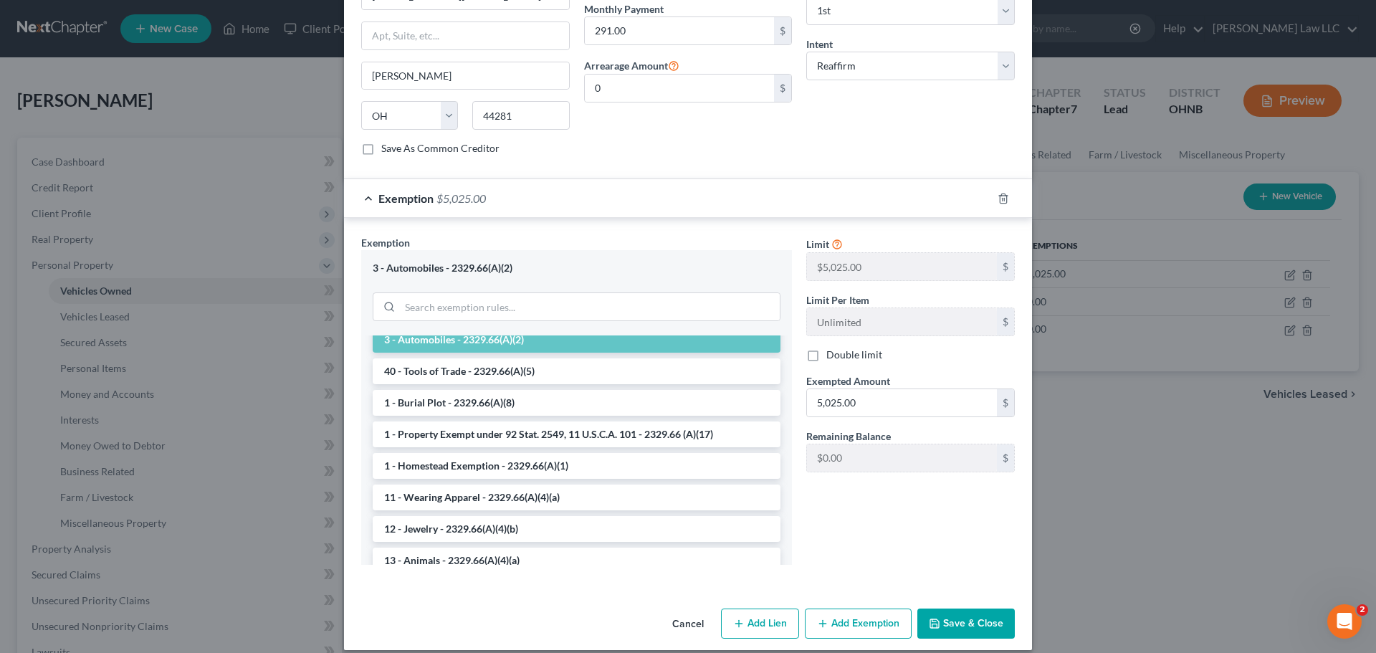
click at [971, 610] on button "Save & Close" at bounding box center [965, 623] width 97 height 30
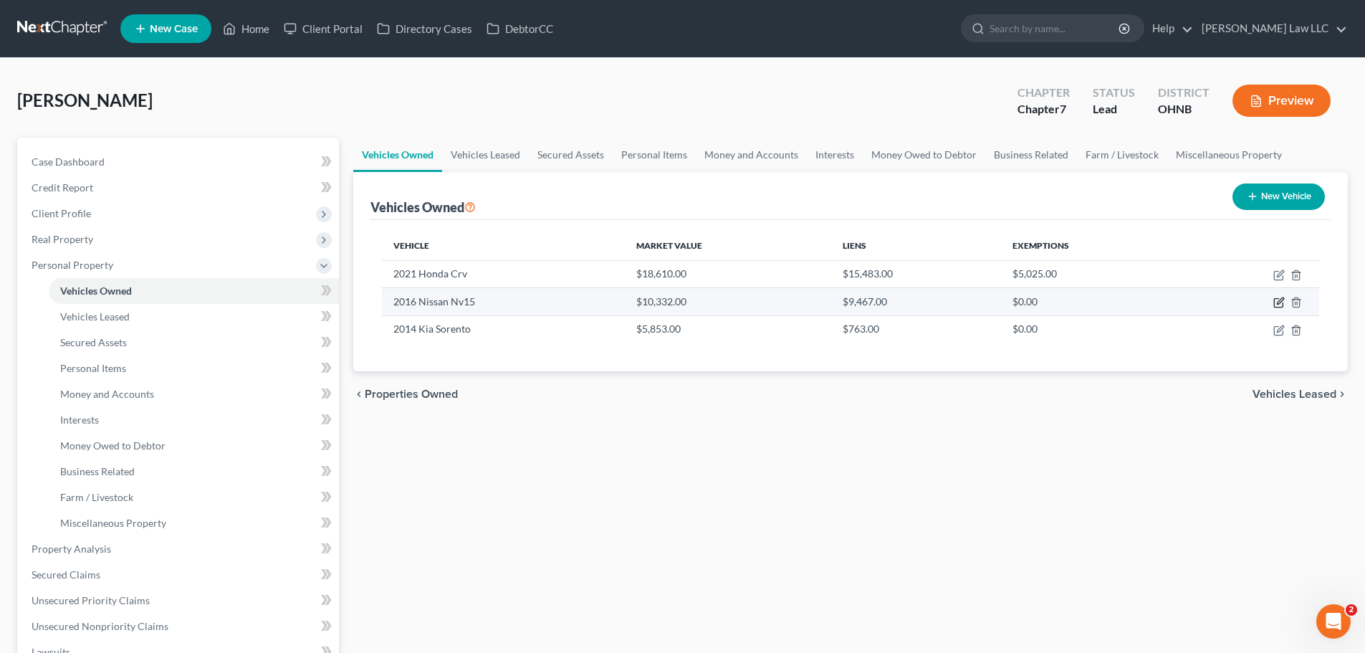
click at [1281, 303] on icon "button" at bounding box center [1278, 302] width 11 height 11
select select "0"
select select "10"
select select "3"
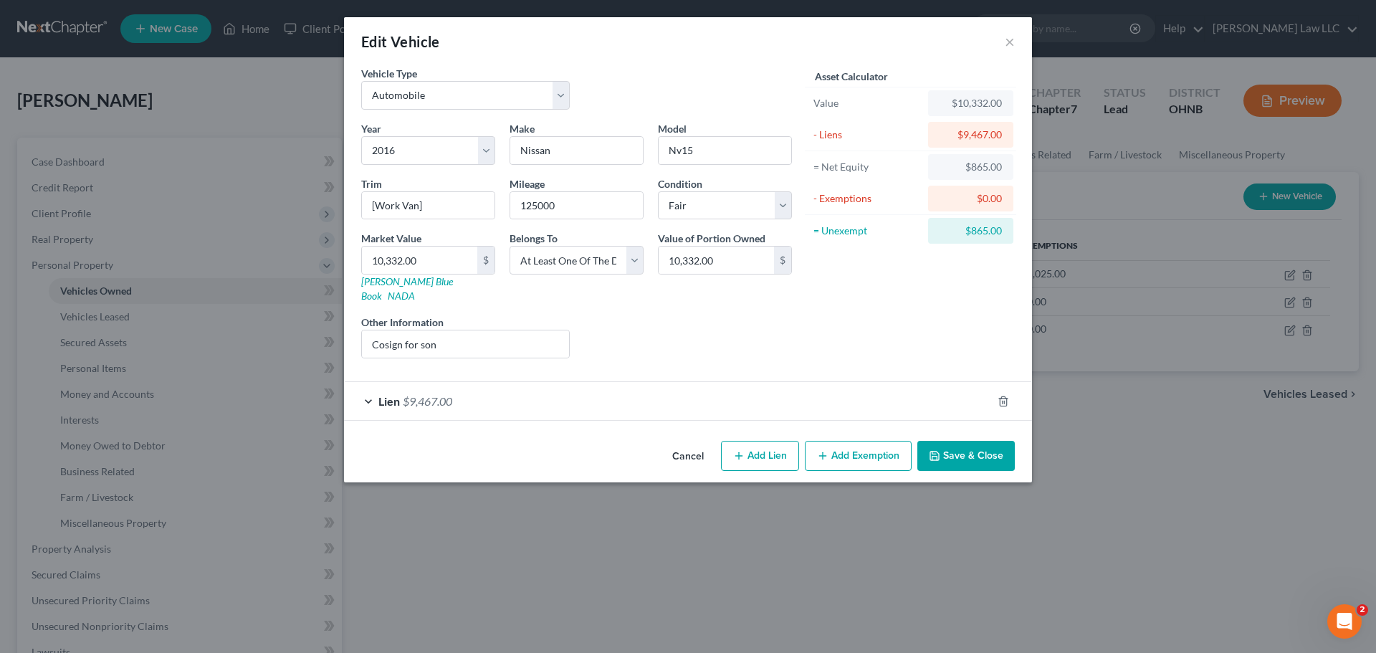
click at [1207, 456] on div "Edit Vehicle × Vehicle Type Select Automobile Truck Trailer Watercraft Aircraft…" at bounding box center [688, 326] width 1376 height 653
click at [445, 394] on span "$9,467.00" at bounding box center [427, 401] width 49 height 14
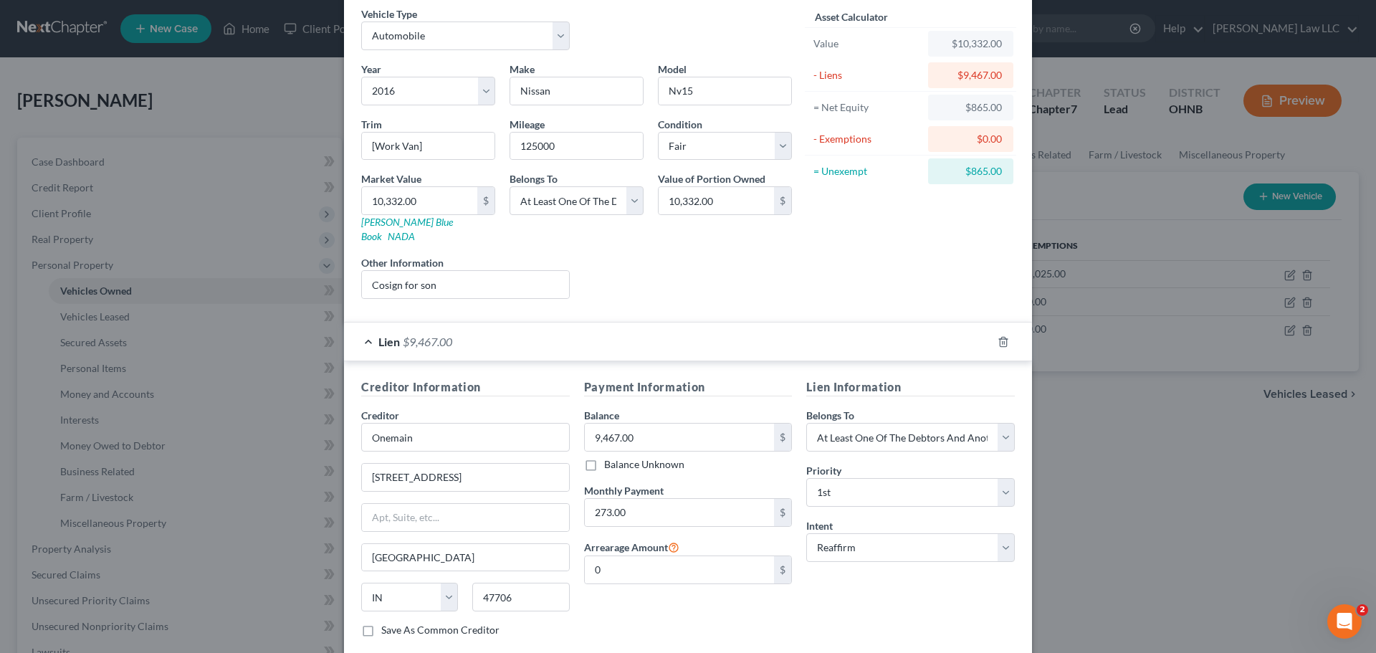
scroll to position [131, 0]
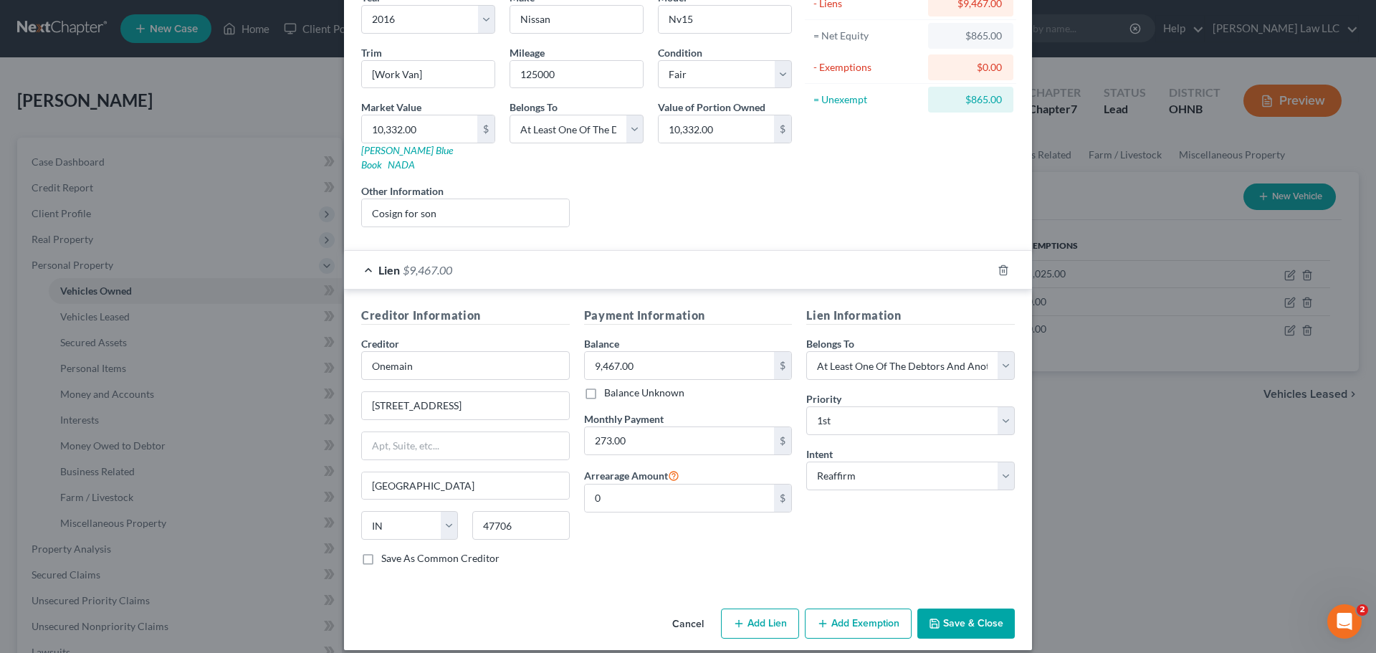
click at [985, 610] on button "Save & Close" at bounding box center [965, 623] width 97 height 30
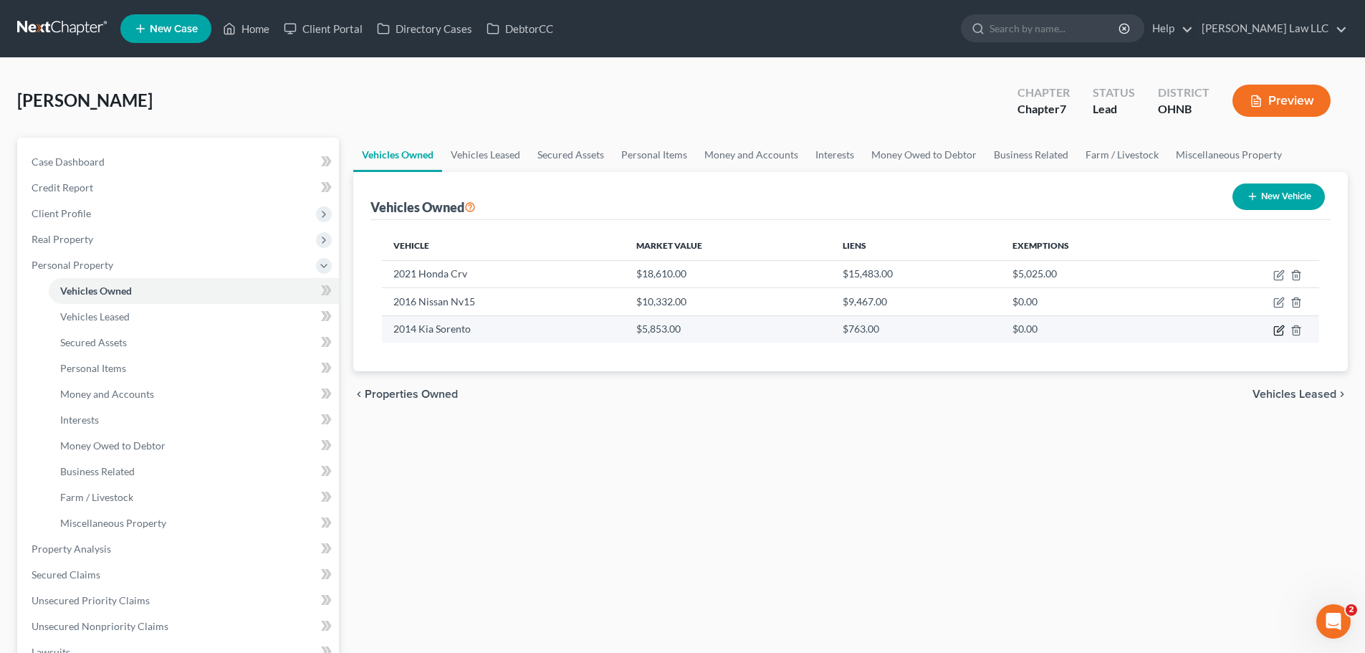
click at [1275, 327] on icon "button" at bounding box center [1278, 330] width 11 height 11
select select "0"
select select "12"
select select "2"
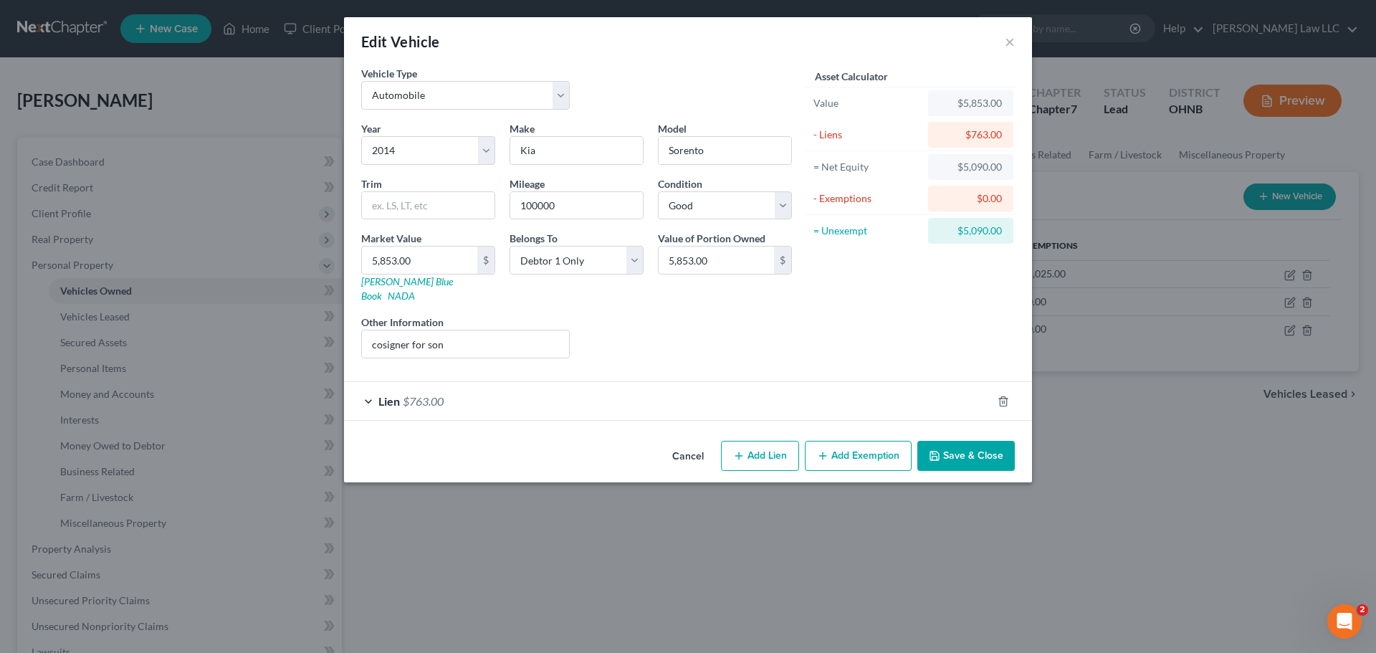
click at [1155, 433] on div "Edit Vehicle × Vehicle Type Select Automobile Truck Trailer Watercraft Aircraft…" at bounding box center [688, 326] width 1376 height 653
click at [588, 261] on select "Select Debtor 1 Only Debtor 2 Only Debtor 1 And Debtor 2 Only At Least One Of T…" at bounding box center [576, 260] width 134 height 29
select select "3"
click at [509, 246] on select "Select Debtor 1 Only Debtor 2 Only Debtor 1 And Debtor 2 Only At Least One Of T…" at bounding box center [576, 260] width 134 height 29
click at [708, 315] on div "Liens Select" at bounding box center [688, 337] width 223 height 44
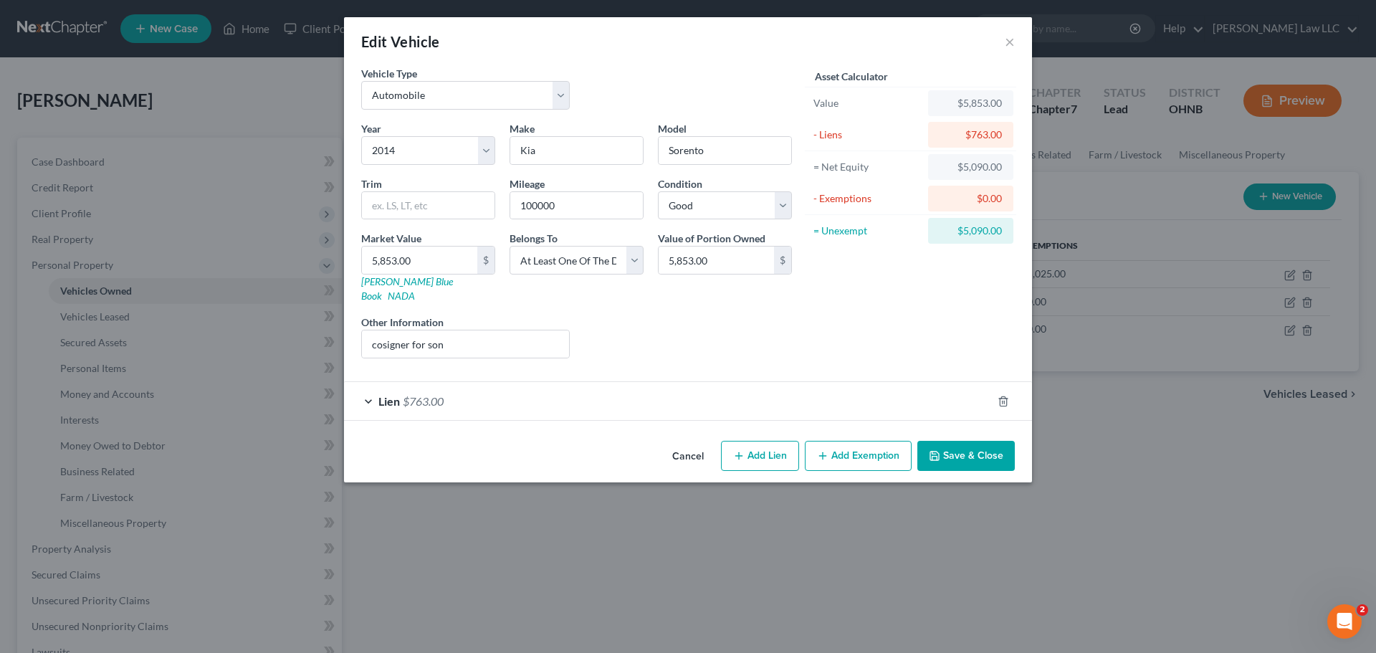
click at [508, 397] on div "Lien $763.00" at bounding box center [668, 401] width 648 height 38
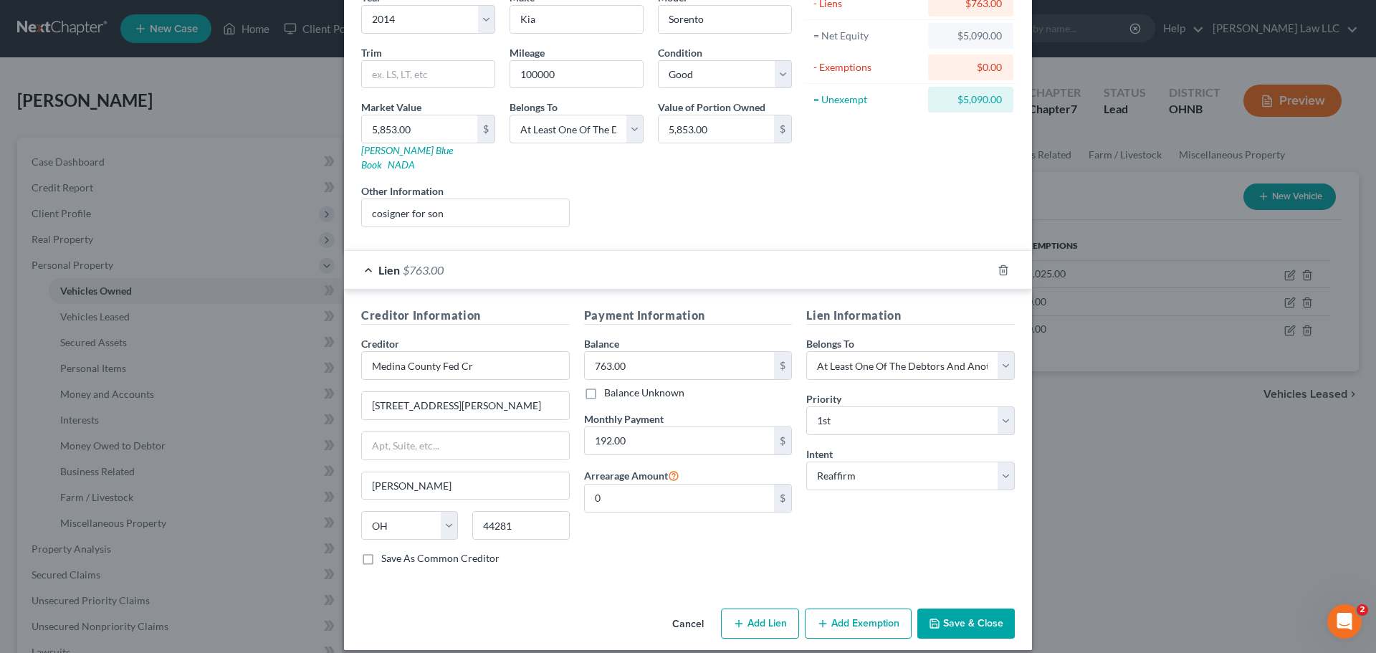
click at [951, 608] on button "Save & Close" at bounding box center [965, 623] width 97 height 30
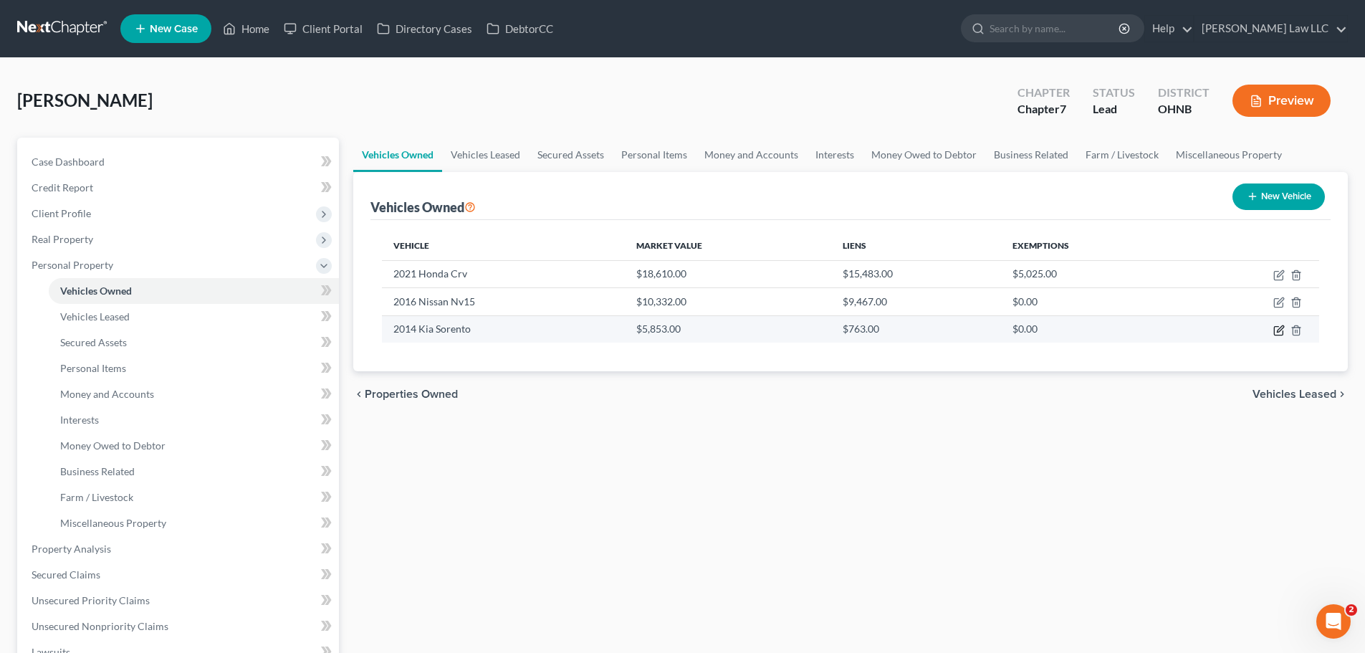
drag, startPoint x: 1280, startPoint y: 330, endPoint x: 1255, endPoint y: 335, distance: 25.0
click at [1280, 330] on icon "button" at bounding box center [1278, 330] width 11 height 11
select select "0"
select select "12"
select select "2"
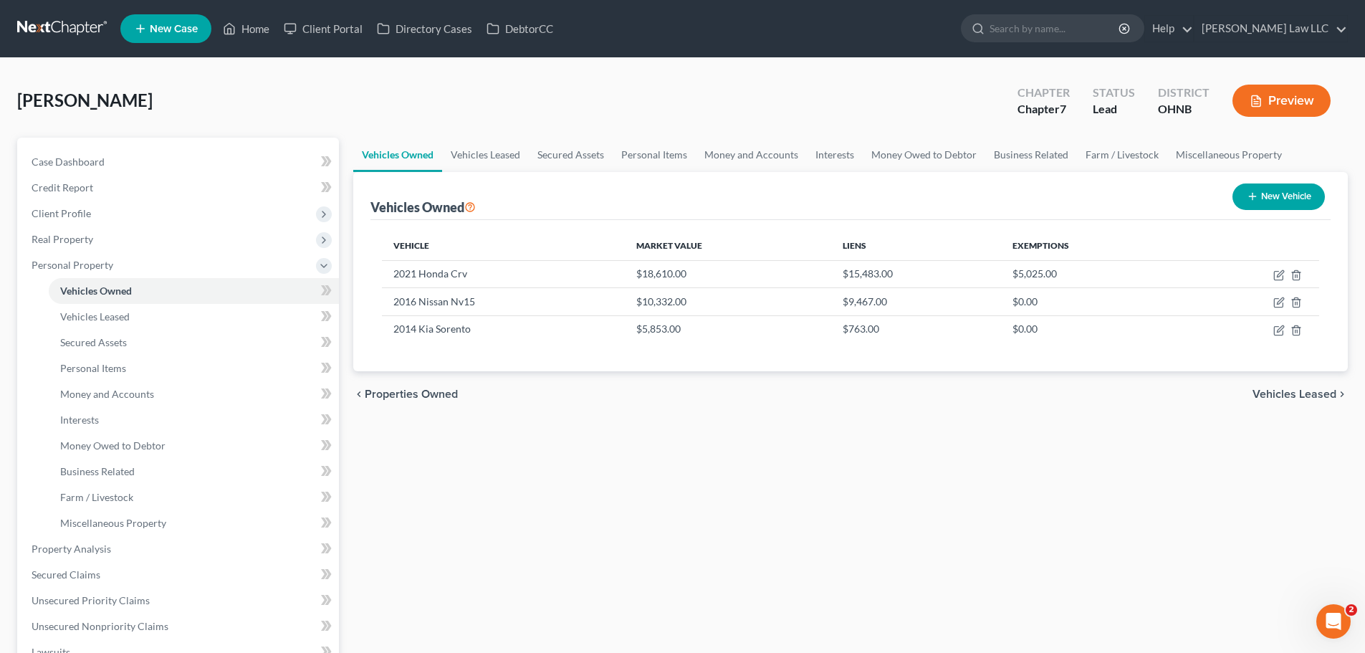
select select "3"
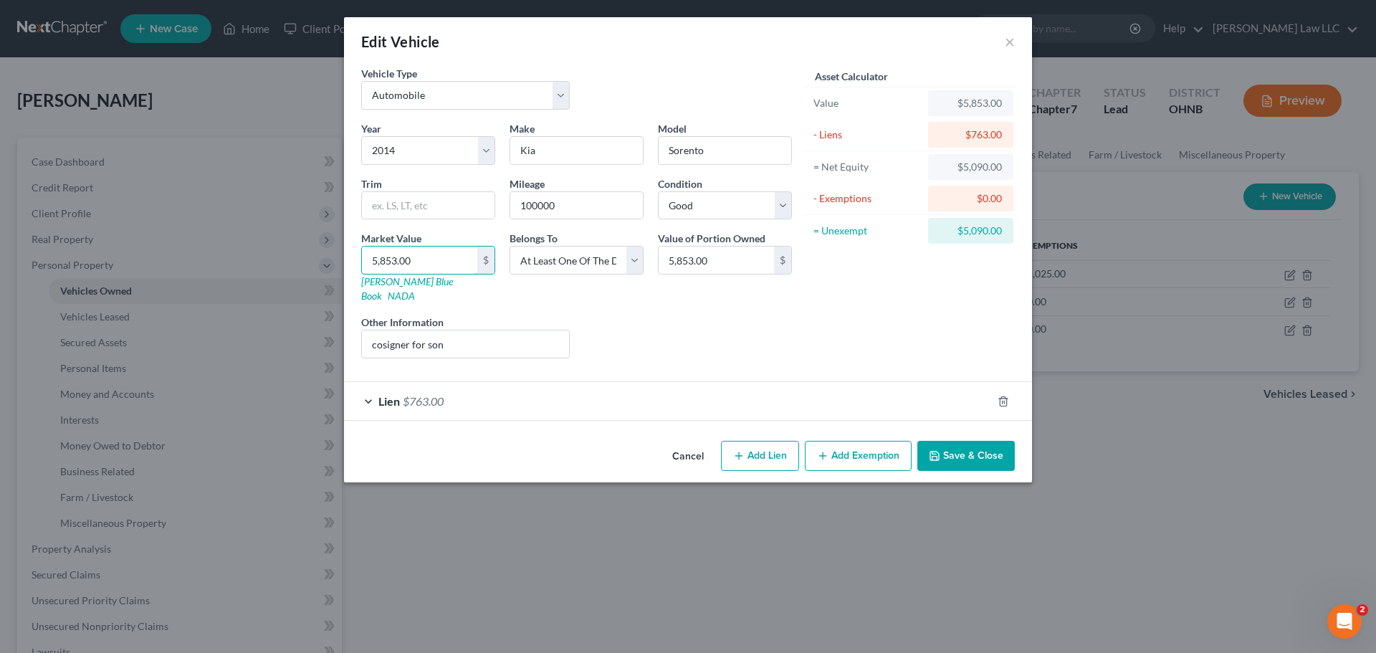
type input "3"
type input "3.00"
type input "32"
type input "32.00"
type input "328"
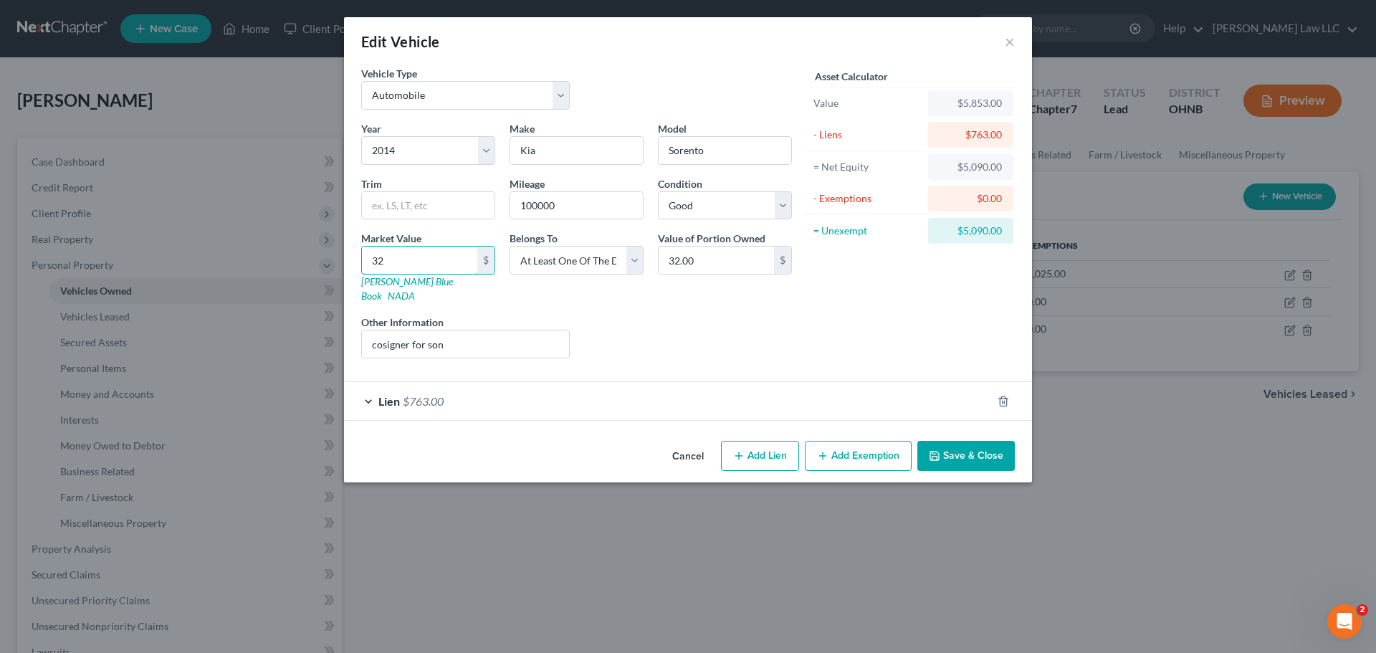
type input "328.00"
type input "32"
type input "32.00"
type input "329"
type input "329.00"
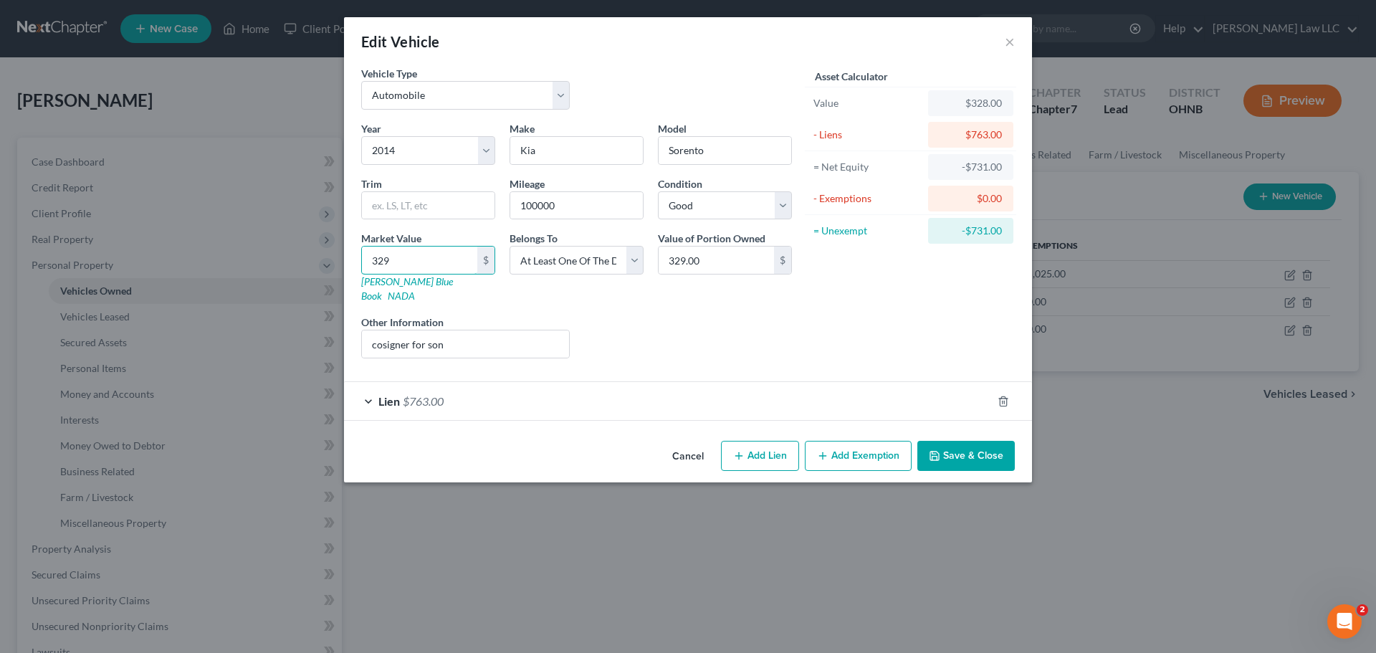
type input "3294"
type input "3,294.00"
type input "3,294"
drag, startPoint x: 775, startPoint y: 327, endPoint x: 717, endPoint y: 284, distance: 72.2
click at [775, 327] on div "Liens Select" at bounding box center [688, 337] width 223 height 44
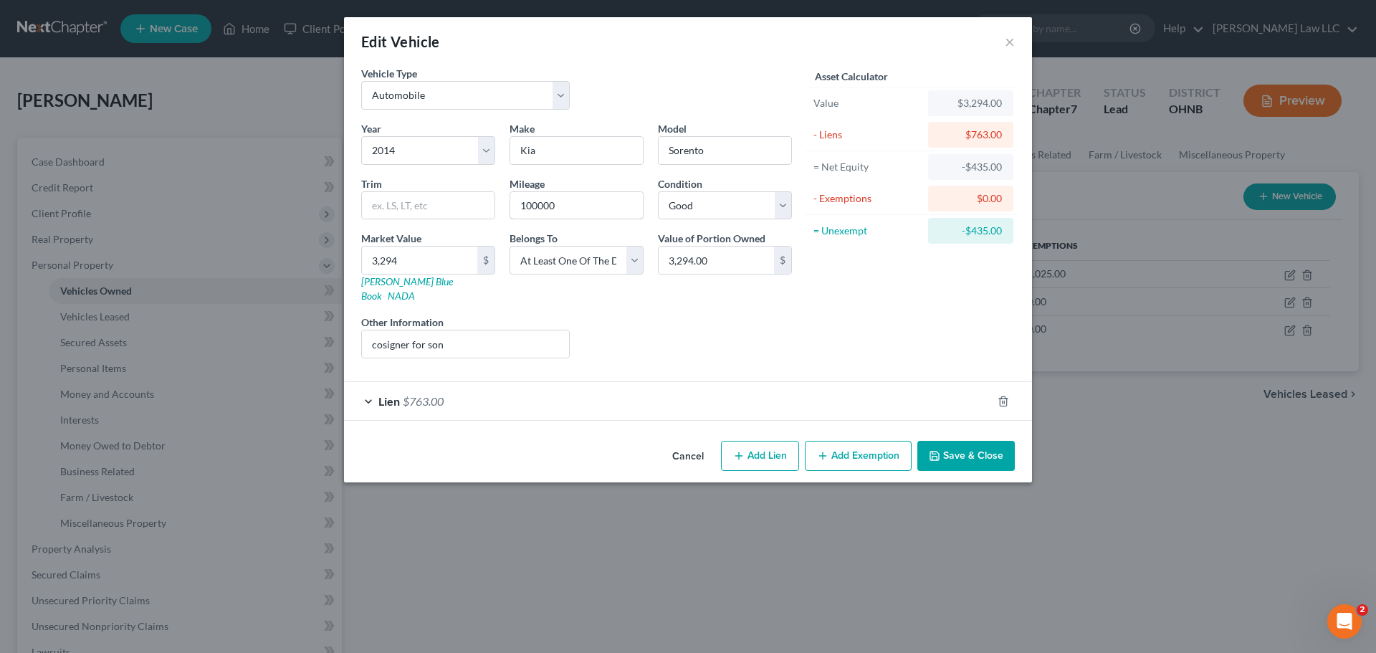
drag, startPoint x: 623, startPoint y: 206, endPoint x: 346, endPoint y: 196, distance: 277.5
click at [355, 196] on div "Year Select 2026 2025 2024 2023 2022 2021 2020 2019 2018 2017 2016 2015 2014 20…" at bounding box center [576, 245] width 445 height 249
type input "116000"
click at [937, 304] on div "Asset Calculator Value $3,294.00 - Liens $763.00 = Net Equity -$435.00 - Exempt…" at bounding box center [910, 218] width 223 height 304
click at [691, 390] on div "Lien $763.00" at bounding box center [668, 401] width 648 height 38
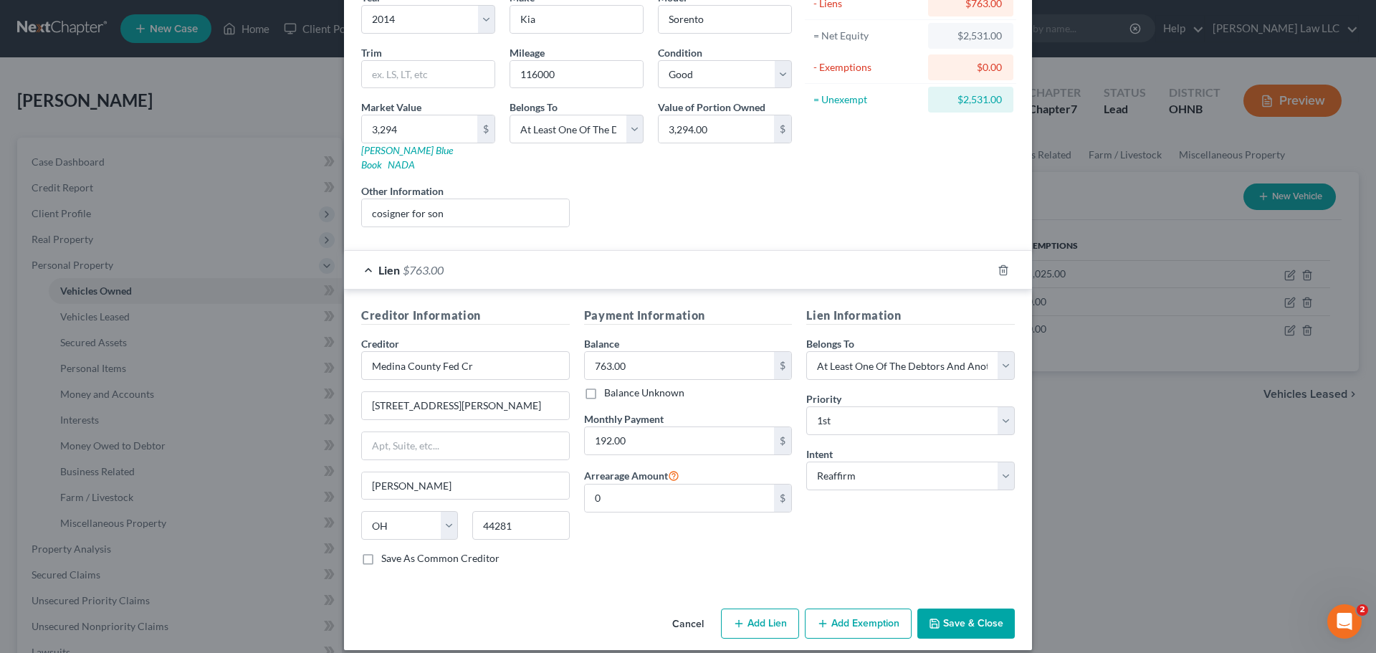
click at [959, 608] on button "Save & Close" at bounding box center [965, 623] width 97 height 30
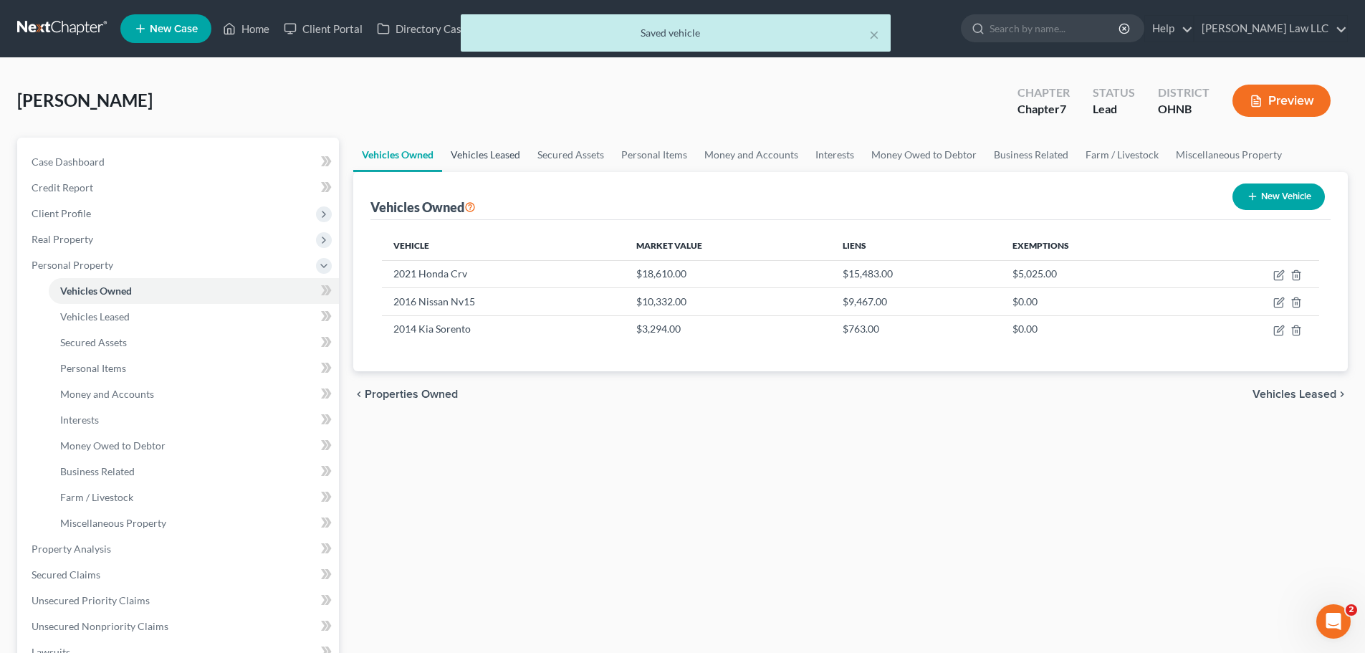
click at [489, 156] on link "Vehicles Leased" at bounding box center [485, 155] width 87 height 34
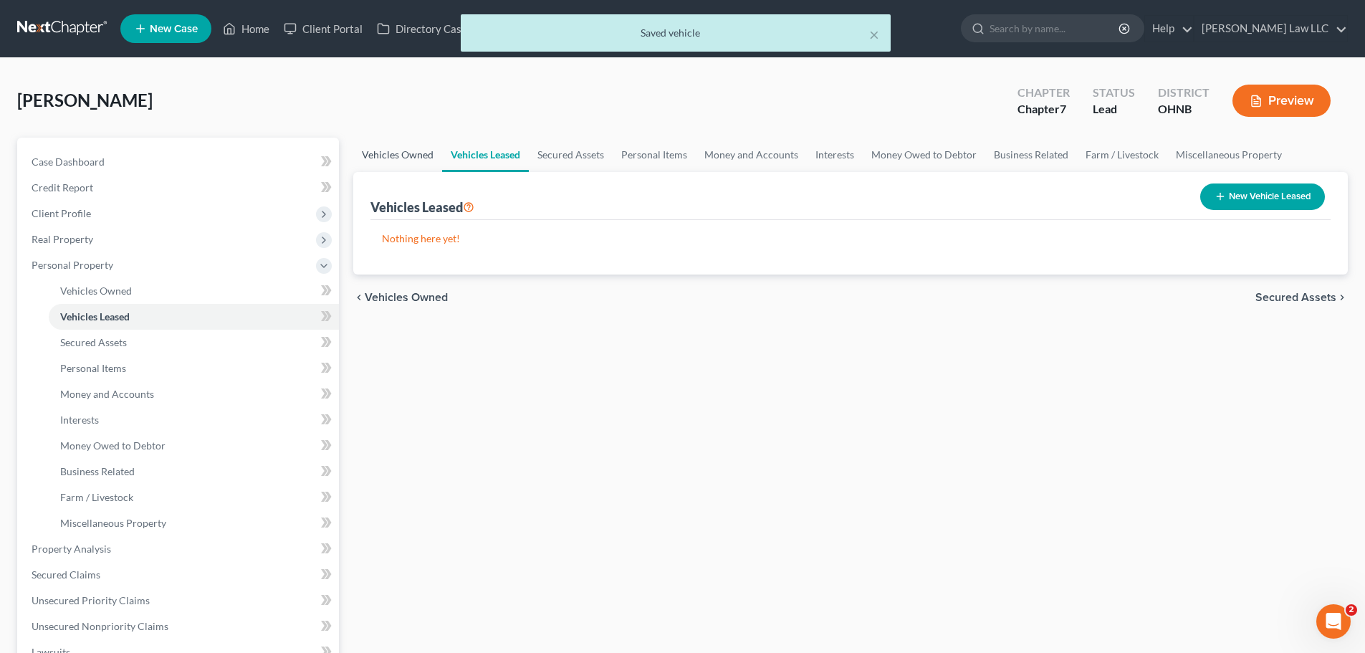
click at [408, 154] on link "Vehicles Owned" at bounding box center [397, 155] width 89 height 34
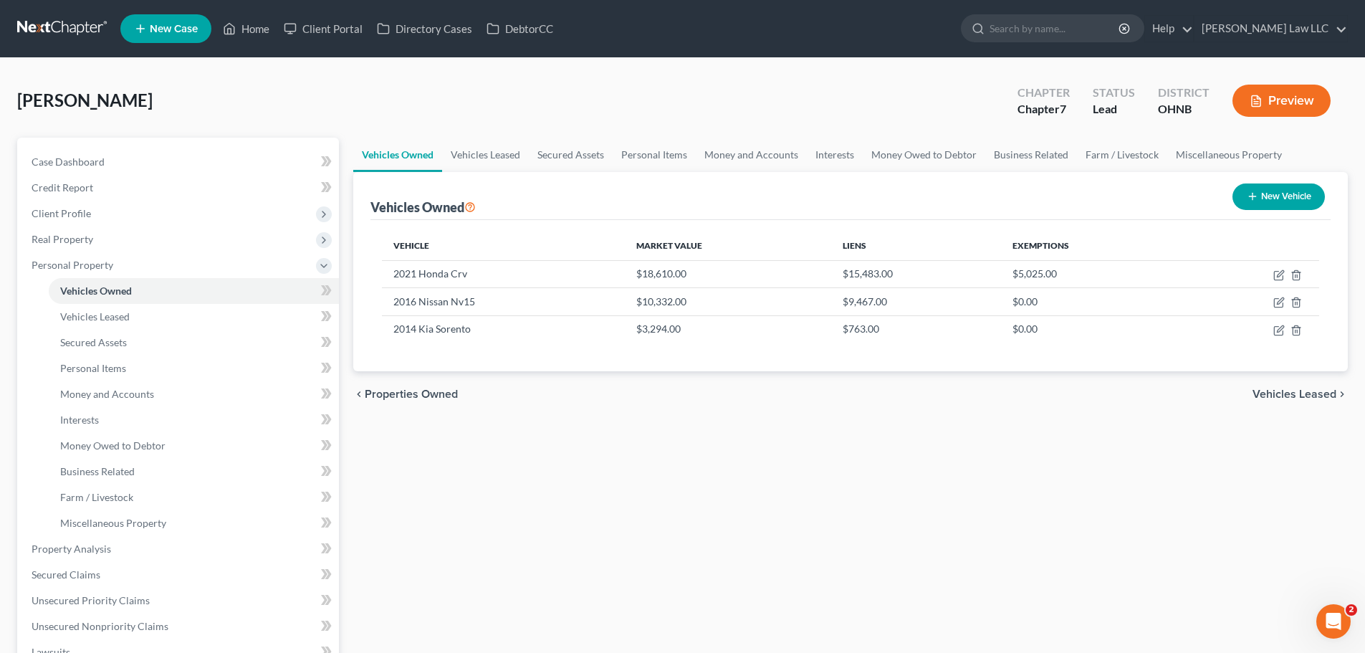
click at [992, 608] on div "Vehicles Owned Vehicles Leased Secured Assets Personal Items Money and Accounts…" at bounding box center [850, 533] width 1009 height 790
click at [1277, 331] on icon "button" at bounding box center [1280, 328] width 6 height 6
select select "0"
select select "12"
select select "2"
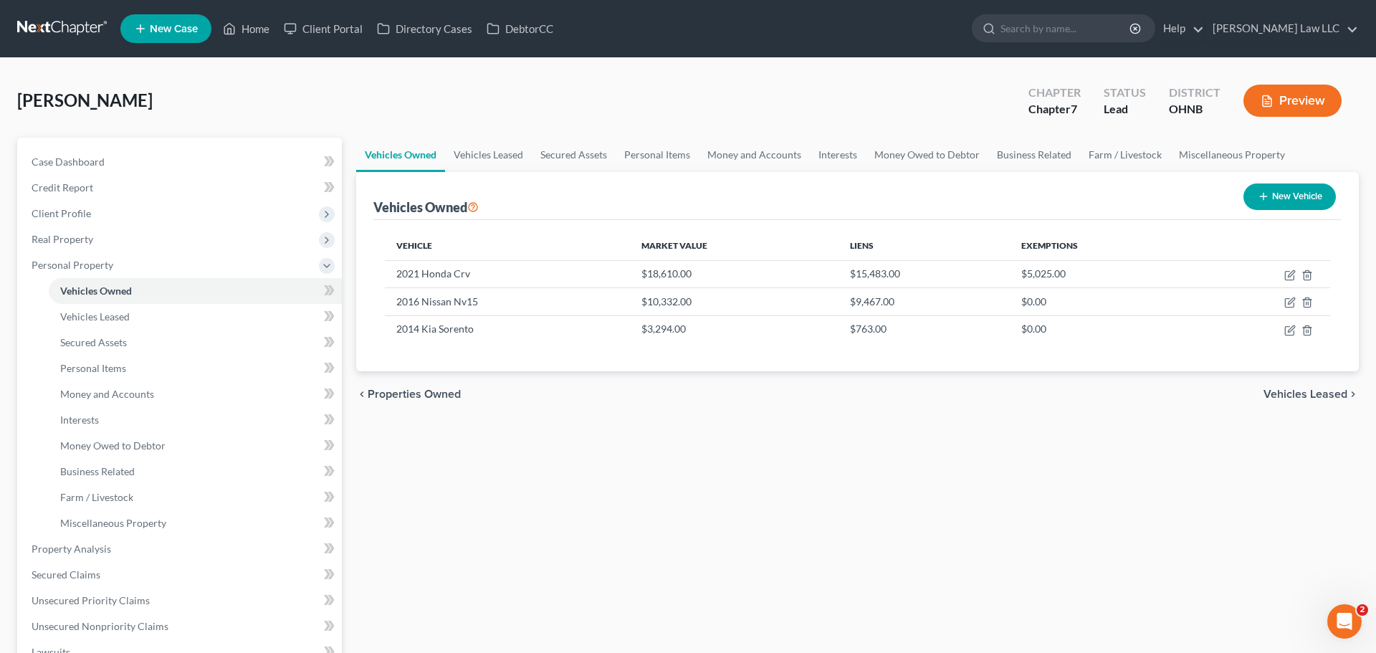
select select "3"
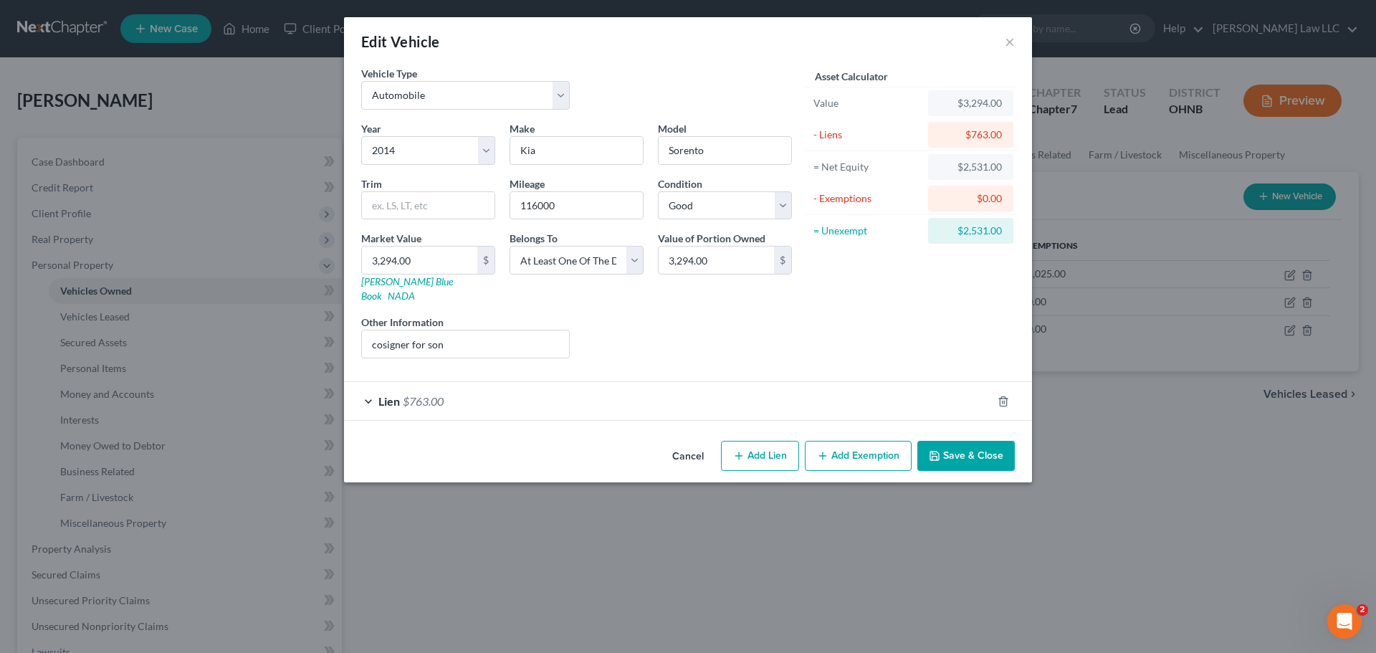
click at [886, 449] on button "Add Exemption" at bounding box center [858, 456] width 107 height 30
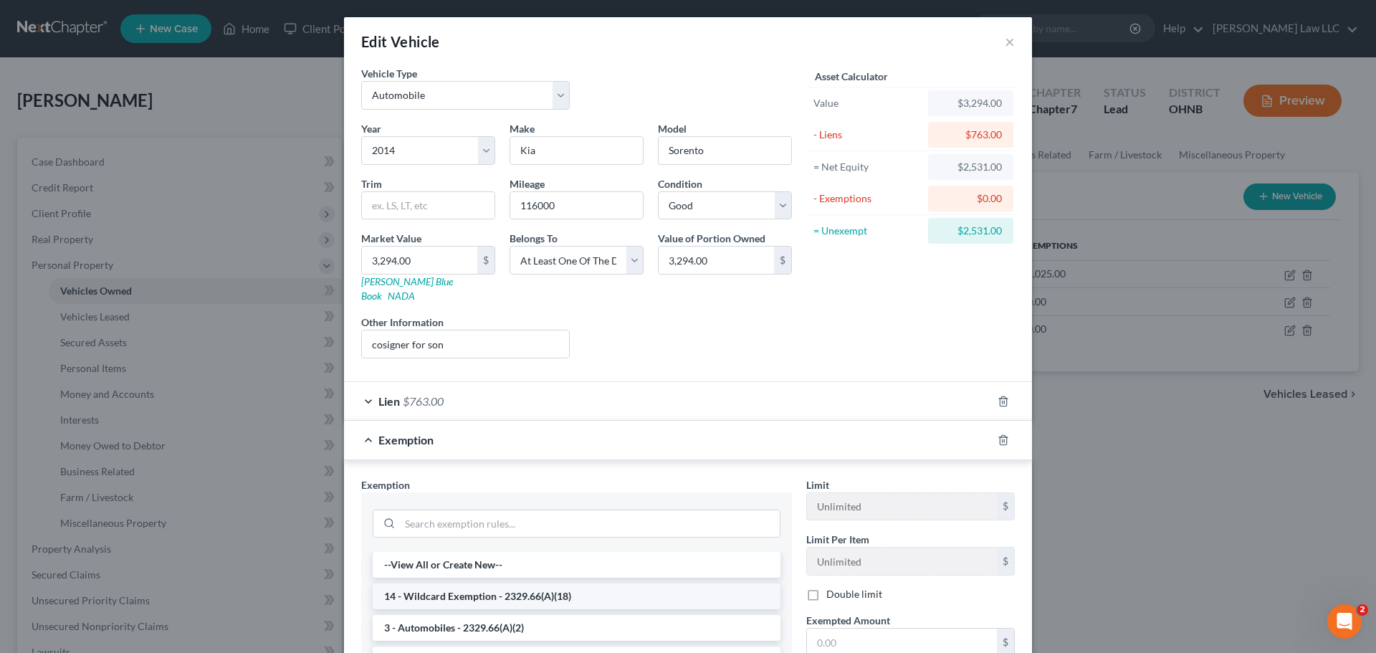
click at [456, 587] on li "14 - Wildcard Exemption - 2329.66(A)(18)" at bounding box center [577, 596] width 408 height 26
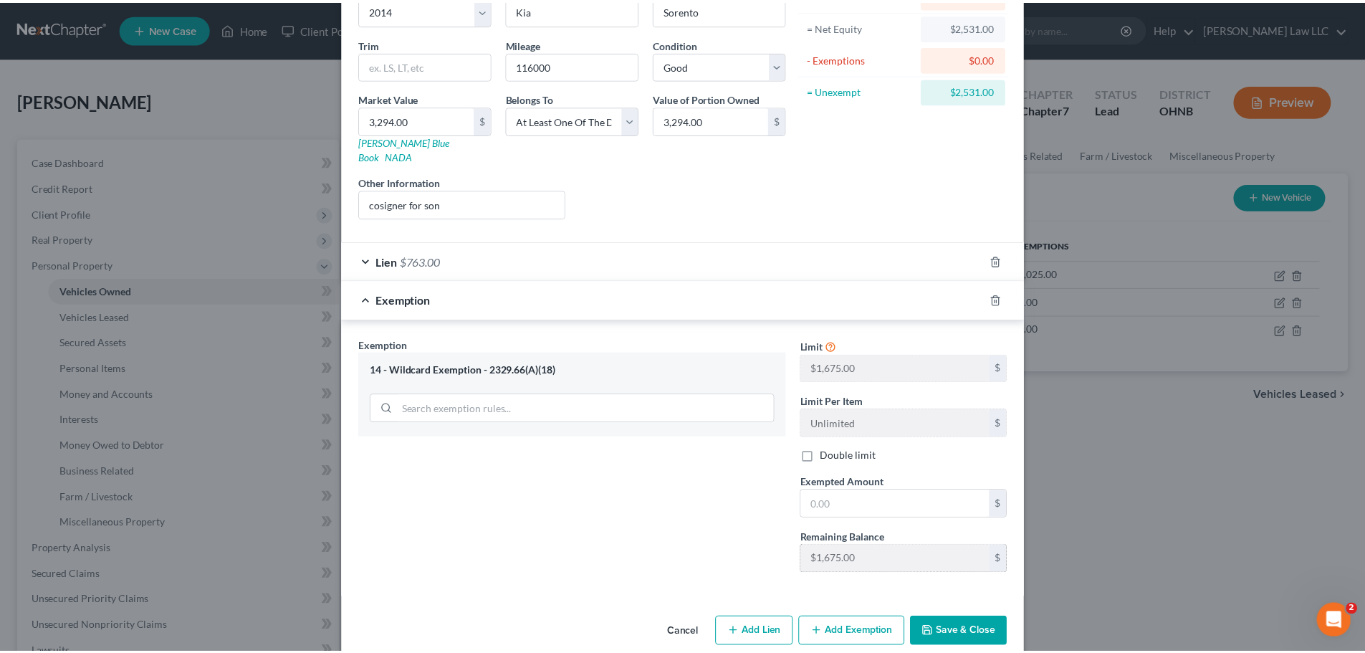
scroll to position [143, 0]
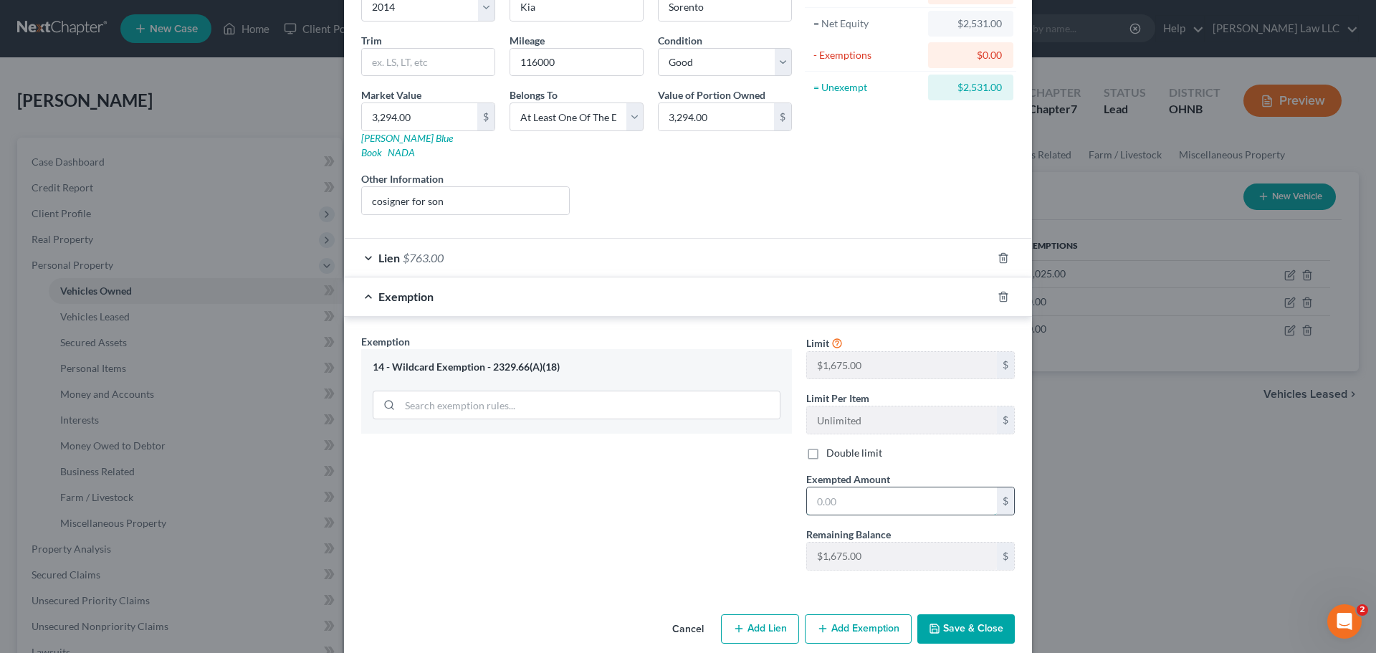
click at [860, 489] on input "text" at bounding box center [902, 500] width 190 height 27
type input "1,675"
click at [629, 513] on div "Exemption Set must be selected for CA. Exemption * 14 - Wildcard Exemption - 23…" at bounding box center [576, 458] width 445 height 248
click at [983, 615] on button "Save & Close" at bounding box center [965, 629] width 97 height 30
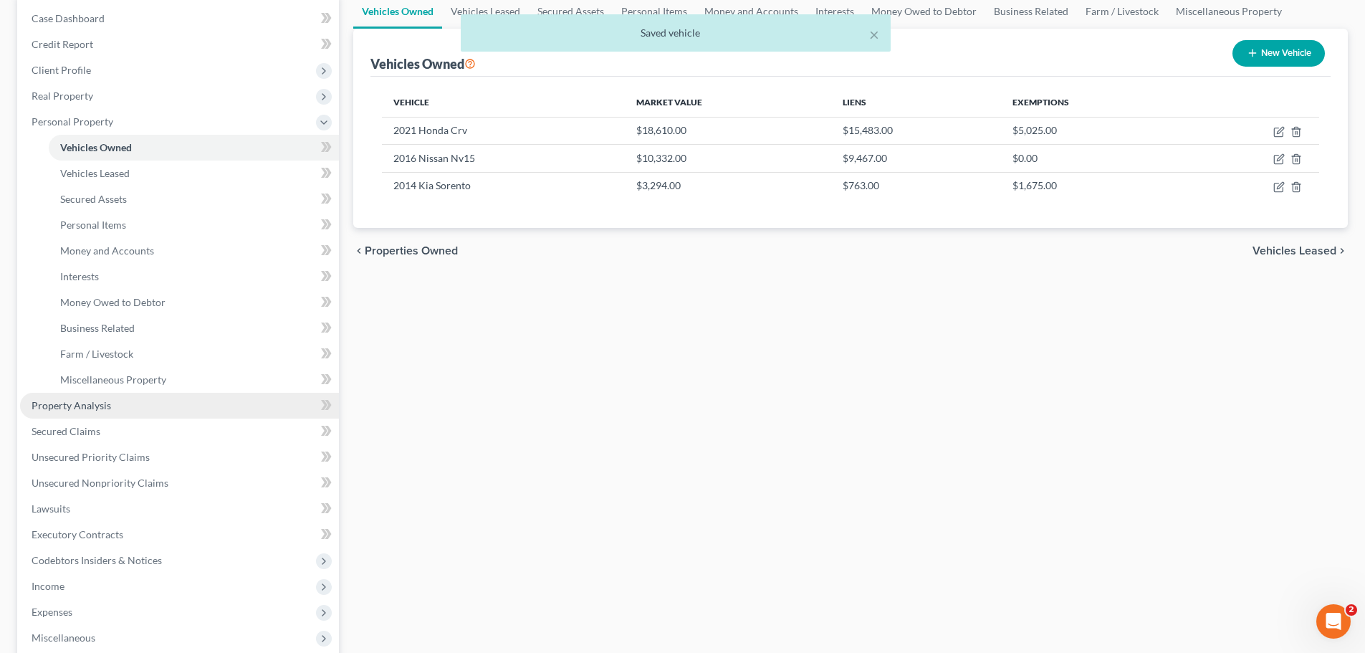
click at [85, 409] on span "Property Analysis" at bounding box center [72, 405] width 80 height 12
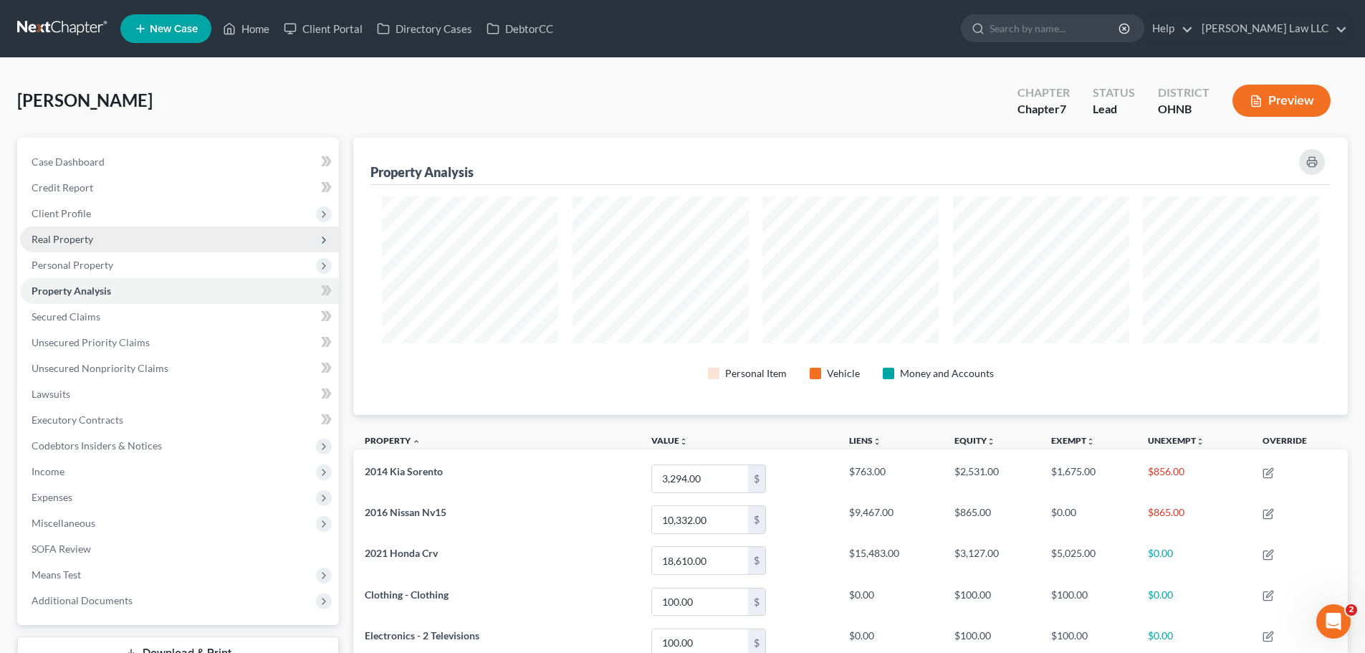
click at [88, 231] on span "Real Property" at bounding box center [179, 239] width 319 height 26
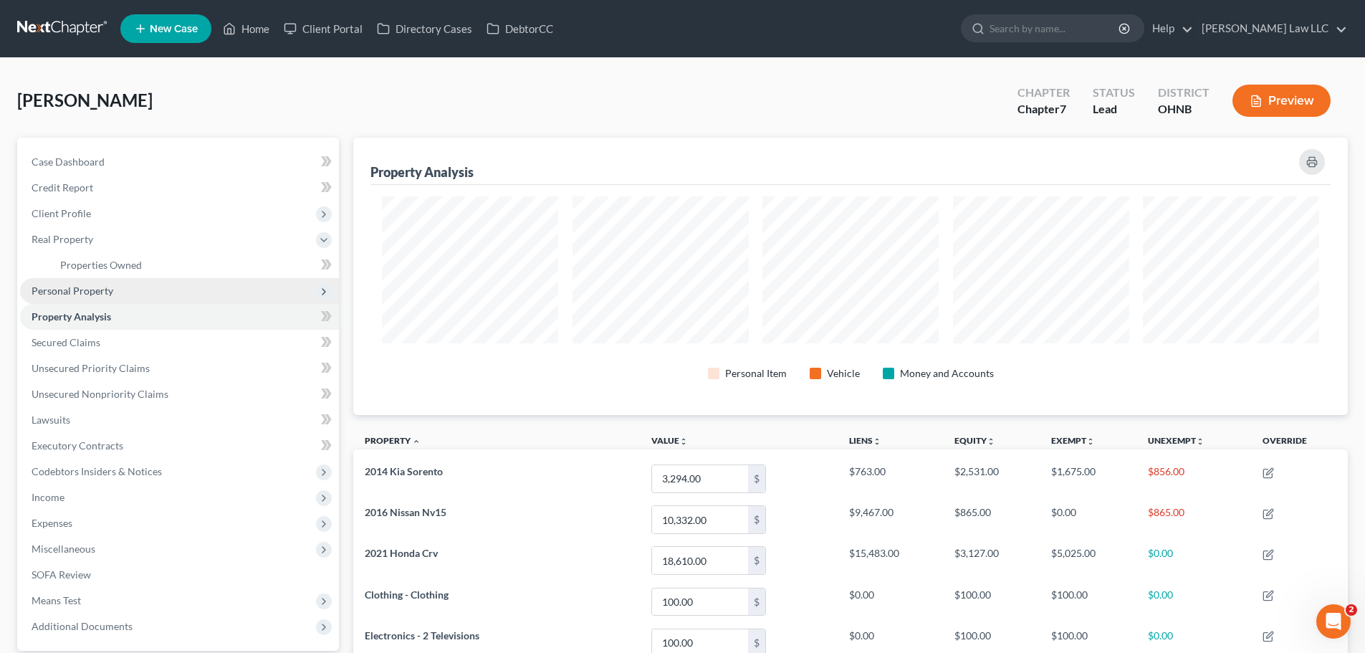
click at [105, 284] on span "Personal Property" at bounding box center [73, 290] width 82 height 12
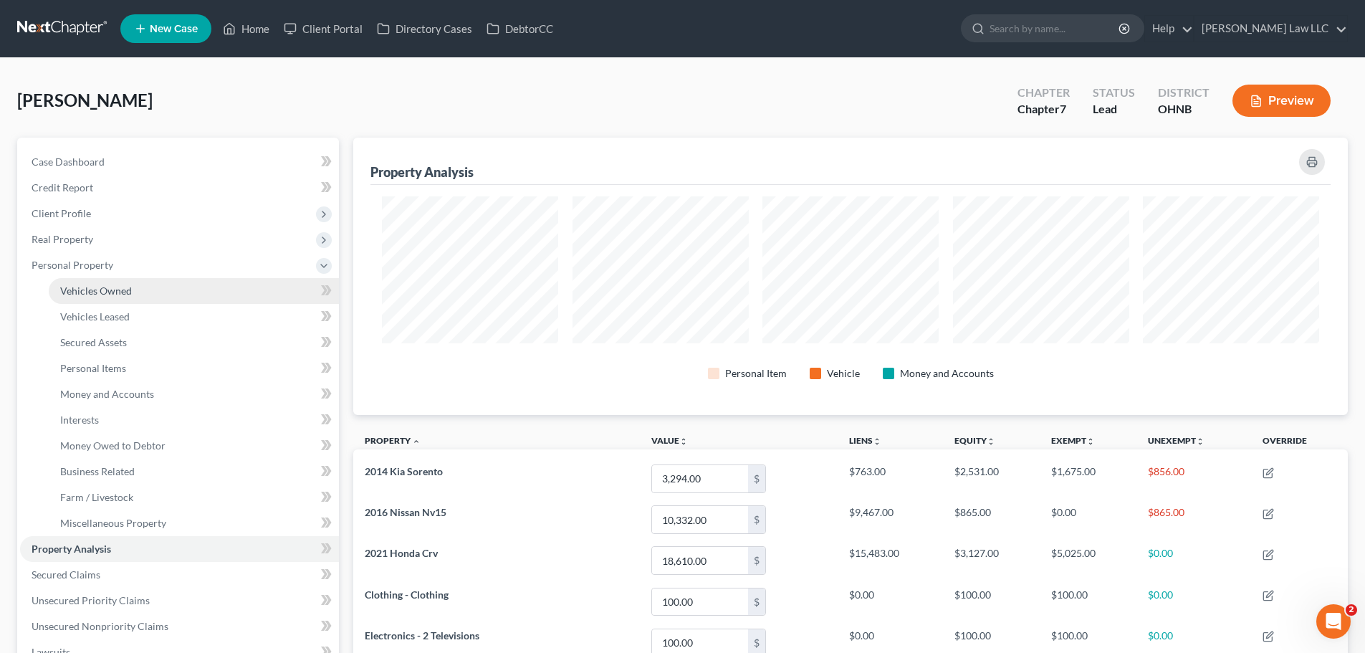
click at [114, 298] on link "Vehicles Owned" at bounding box center [194, 291] width 290 height 26
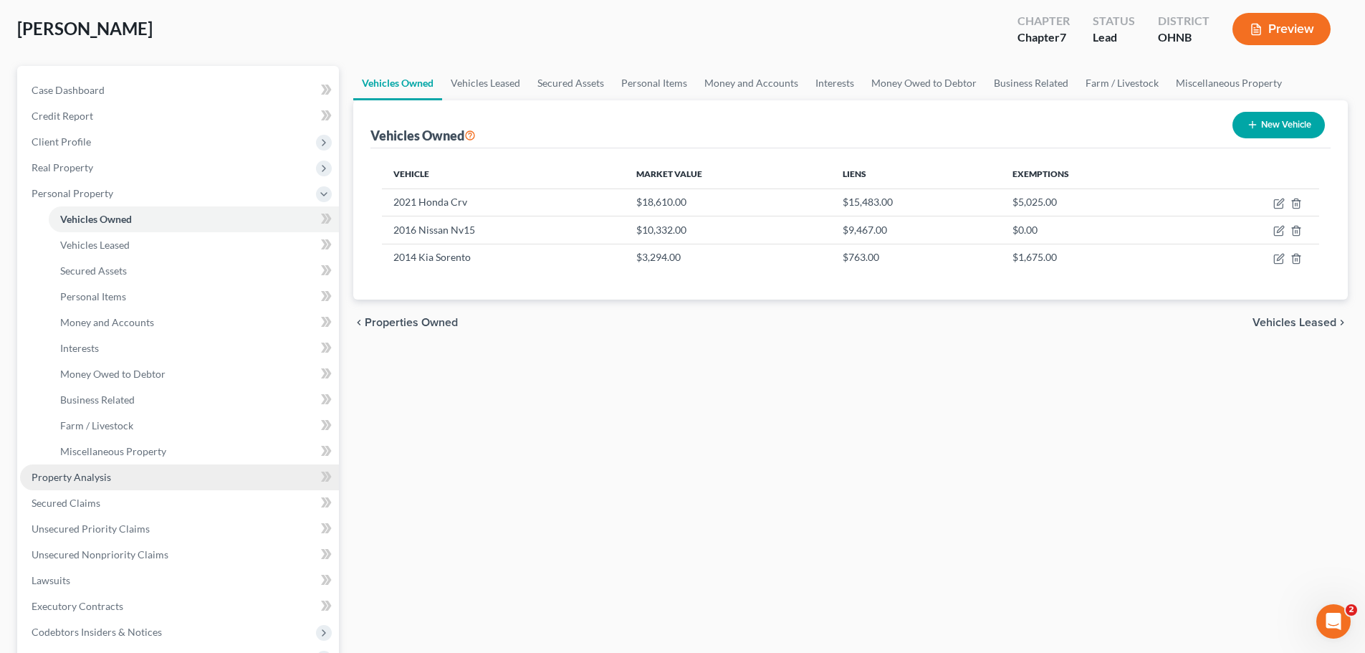
click at [111, 485] on link "Property Analysis" at bounding box center [179, 477] width 319 height 26
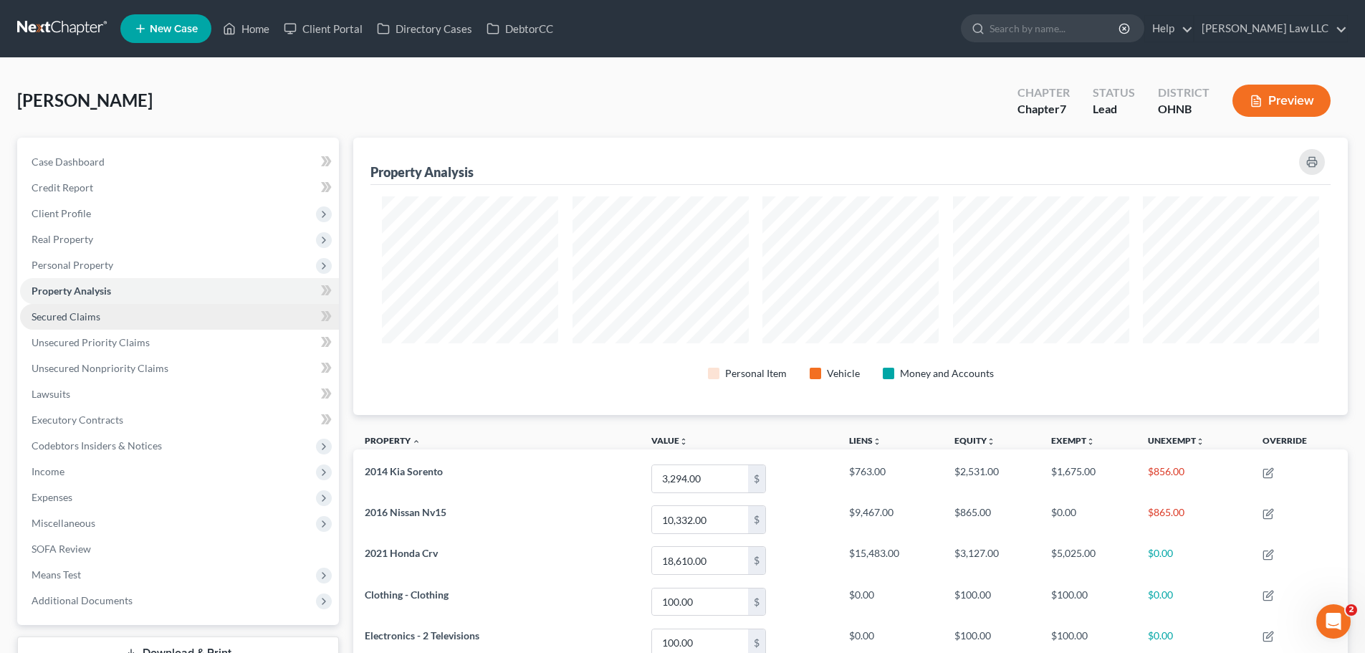
scroll to position [215, 0]
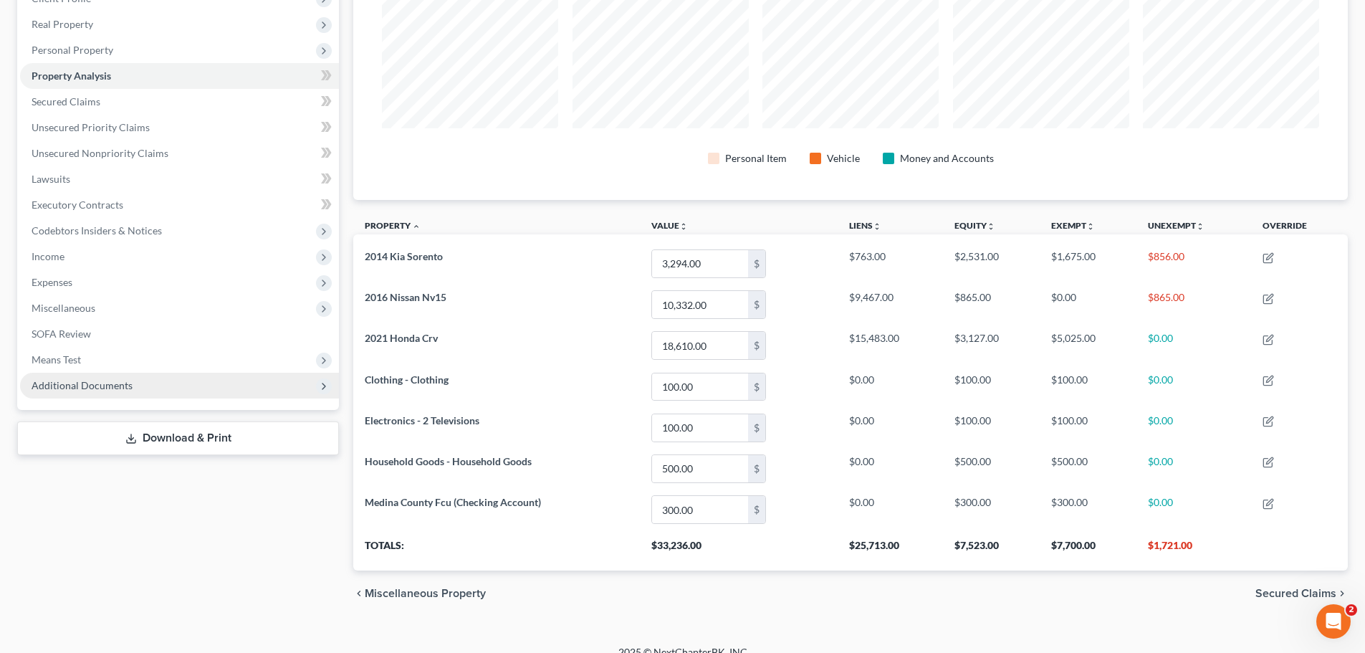
click at [133, 396] on span "Additional Documents" at bounding box center [179, 386] width 319 height 26
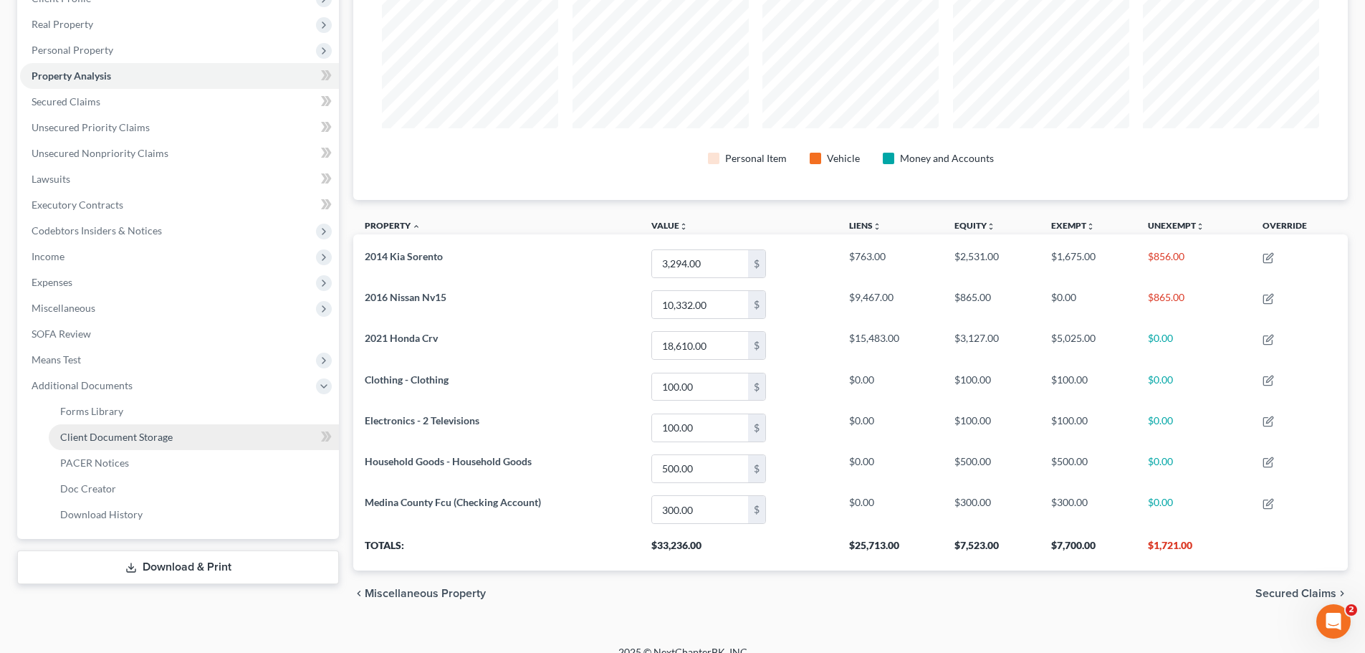
click at [133, 437] on span "Client Document Storage" at bounding box center [116, 437] width 112 height 12
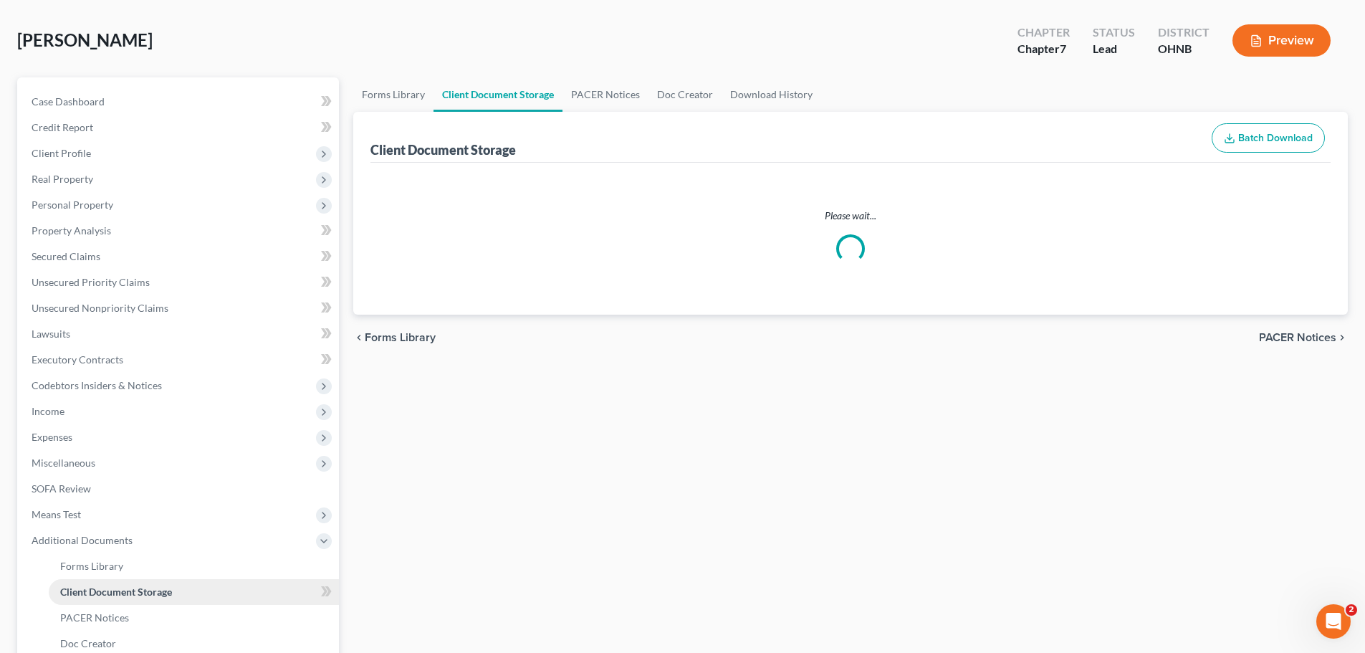
scroll to position [2, 0]
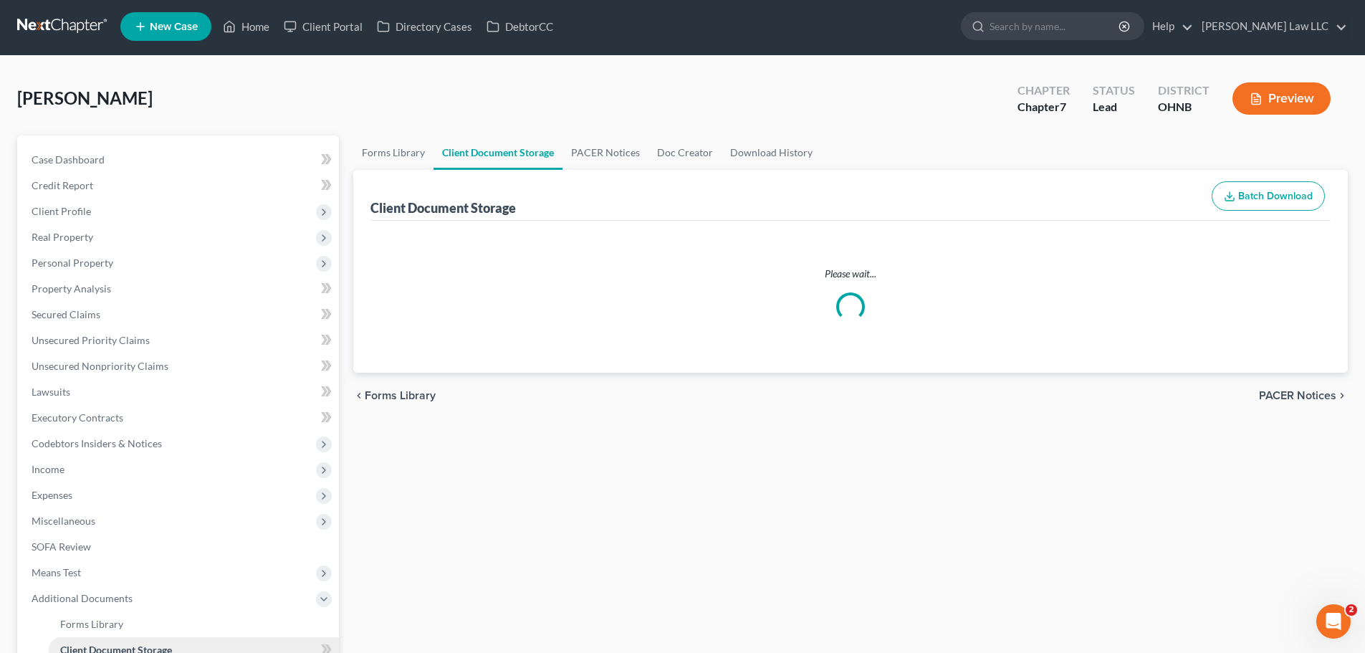
select select "5"
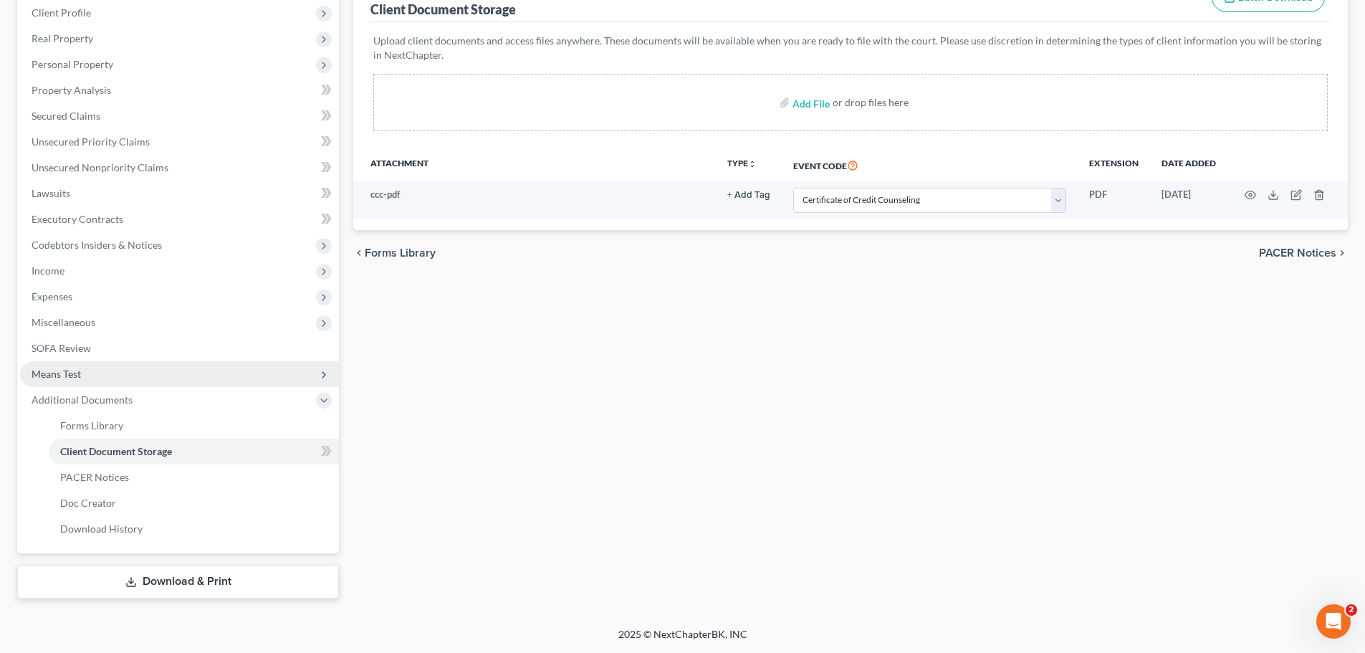
click at [76, 373] on span "Means Test" at bounding box center [56, 374] width 49 height 12
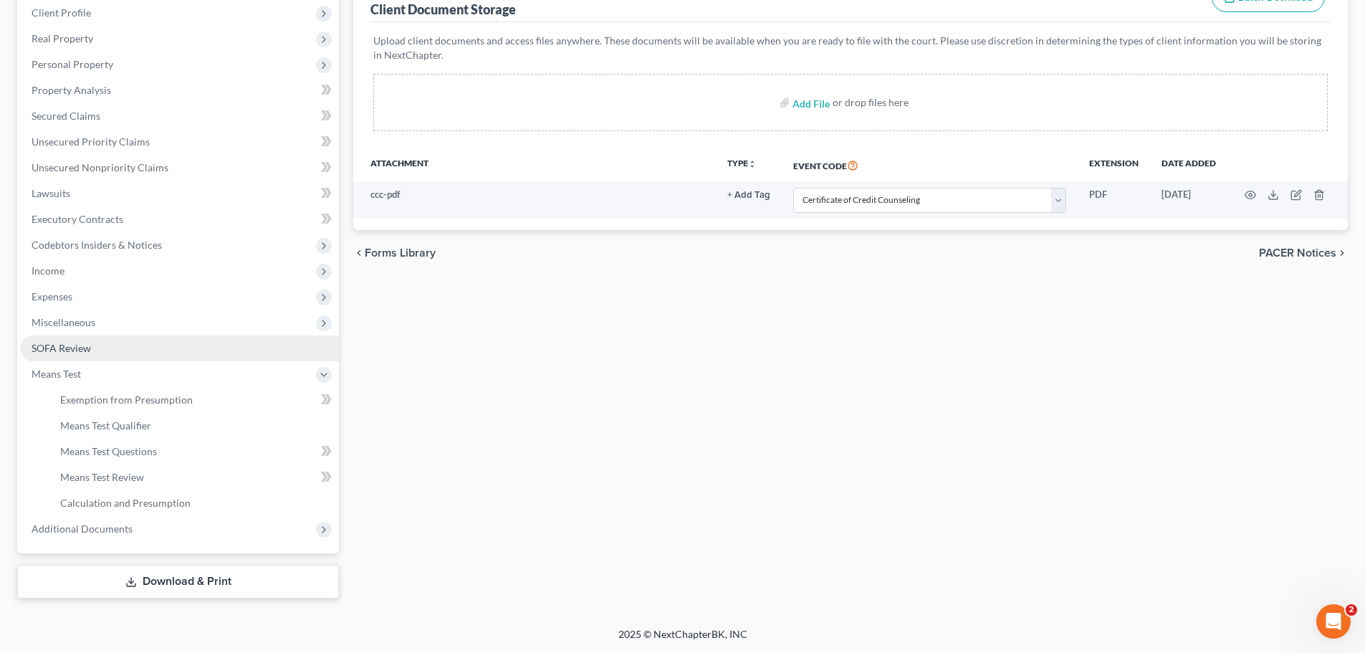
click at [77, 355] on link "SOFA Review" at bounding box center [179, 348] width 319 height 26
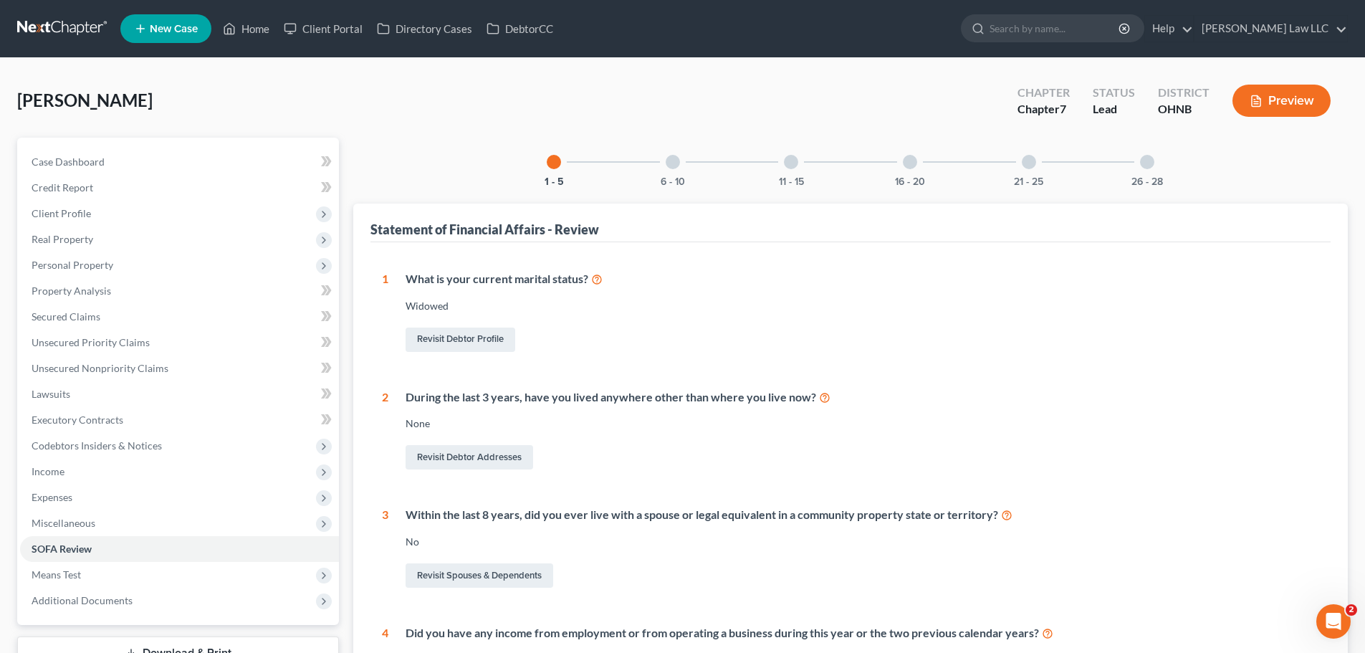
click at [669, 160] on div at bounding box center [673, 162] width 14 height 14
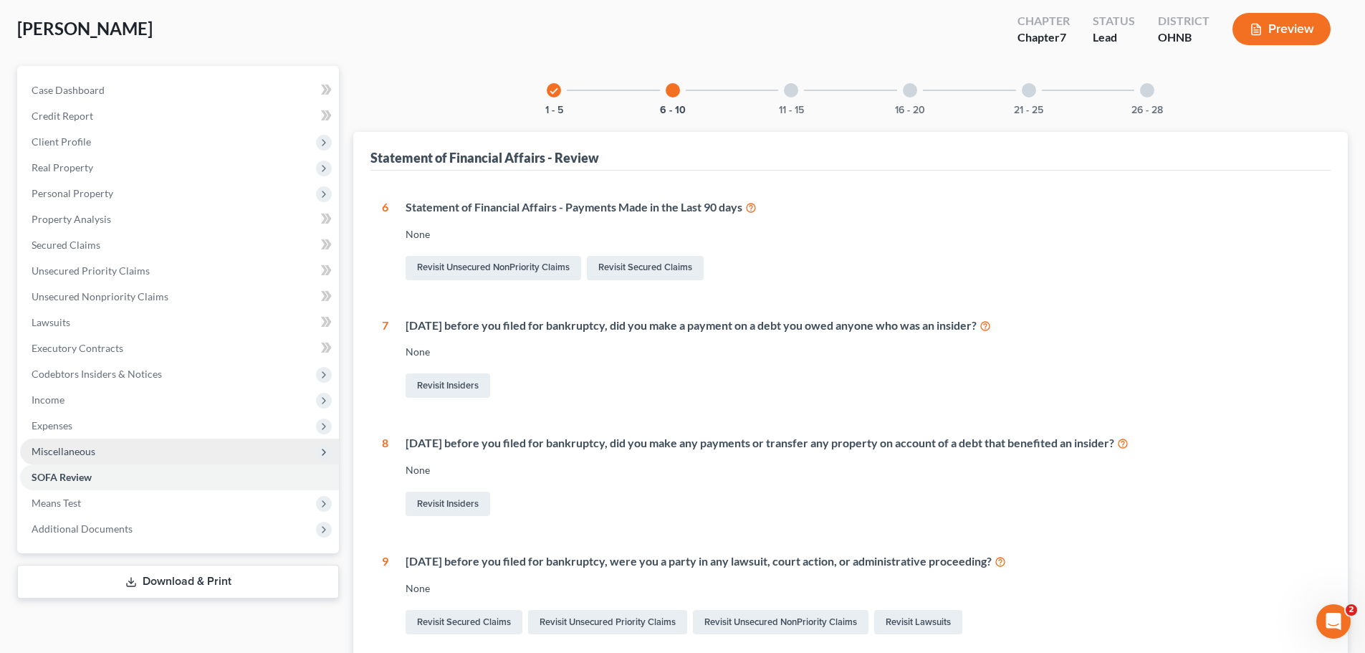
click at [118, 451] on span "Miscellaneous" at bounding box center [179, 452] width 319 height 26
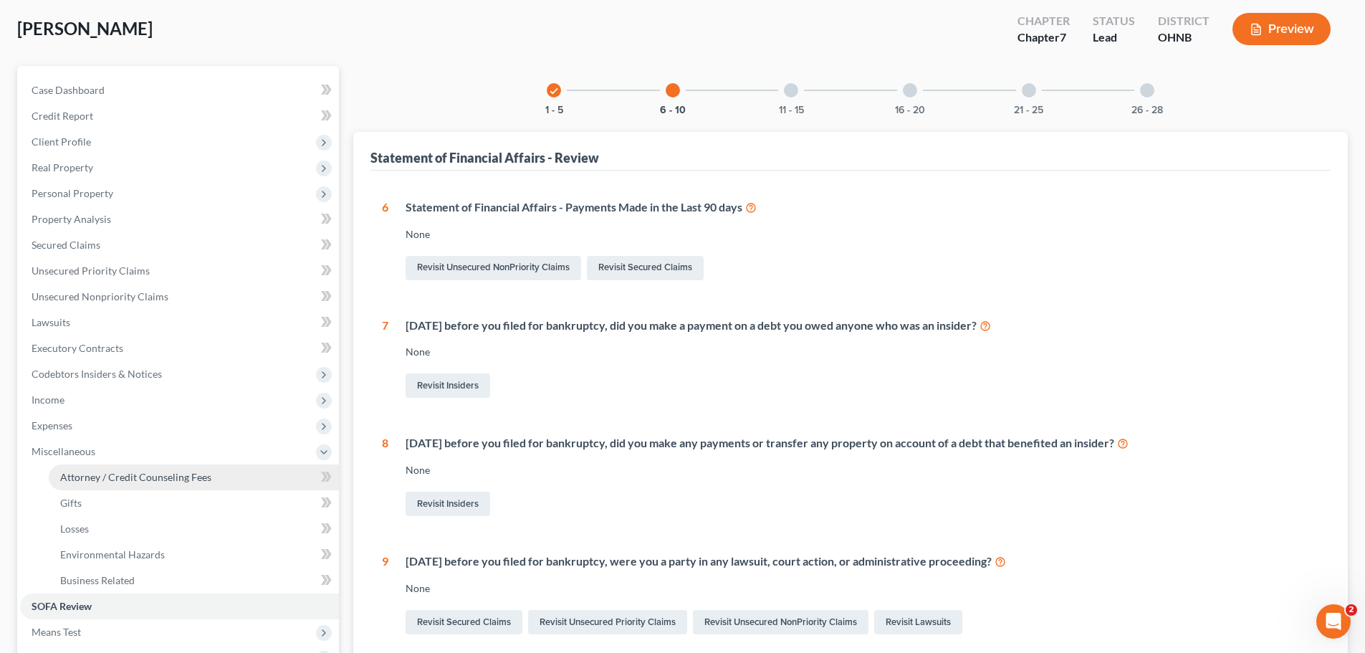
click at [113, 481] on span "Attorney / Credit Counseling Fees" at bounding box center [135, 477] width 151 height 12
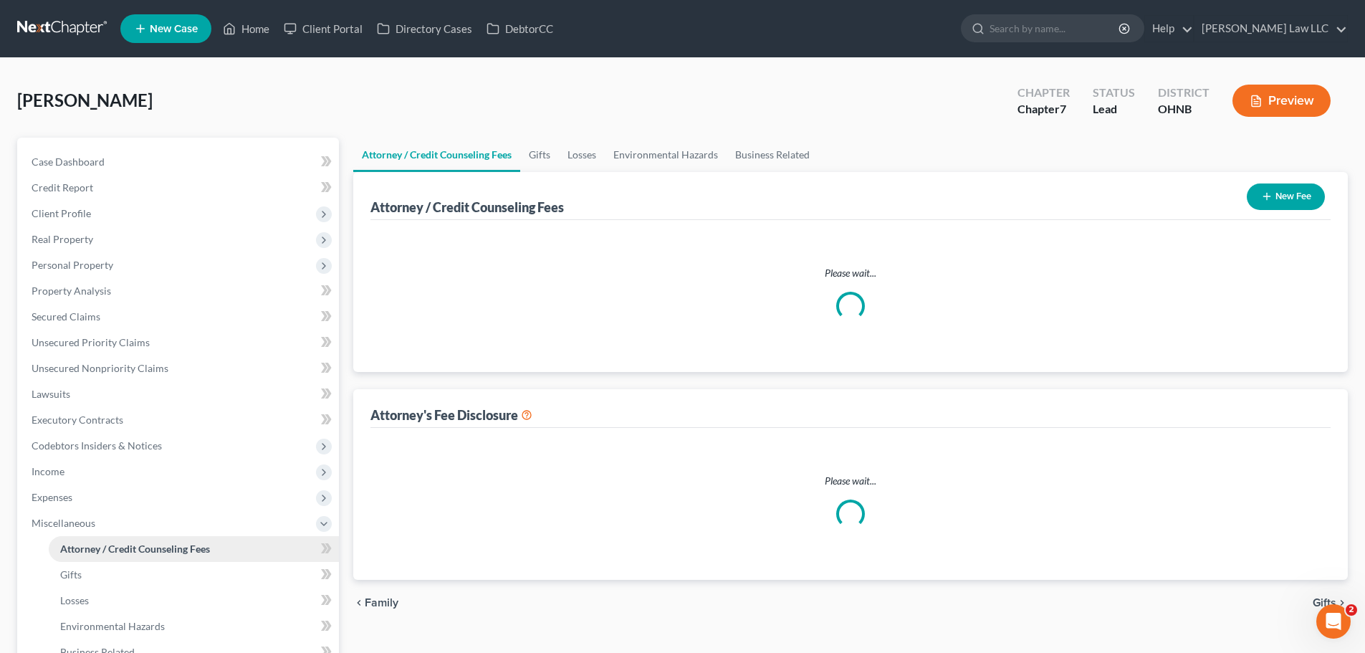
select select "0"
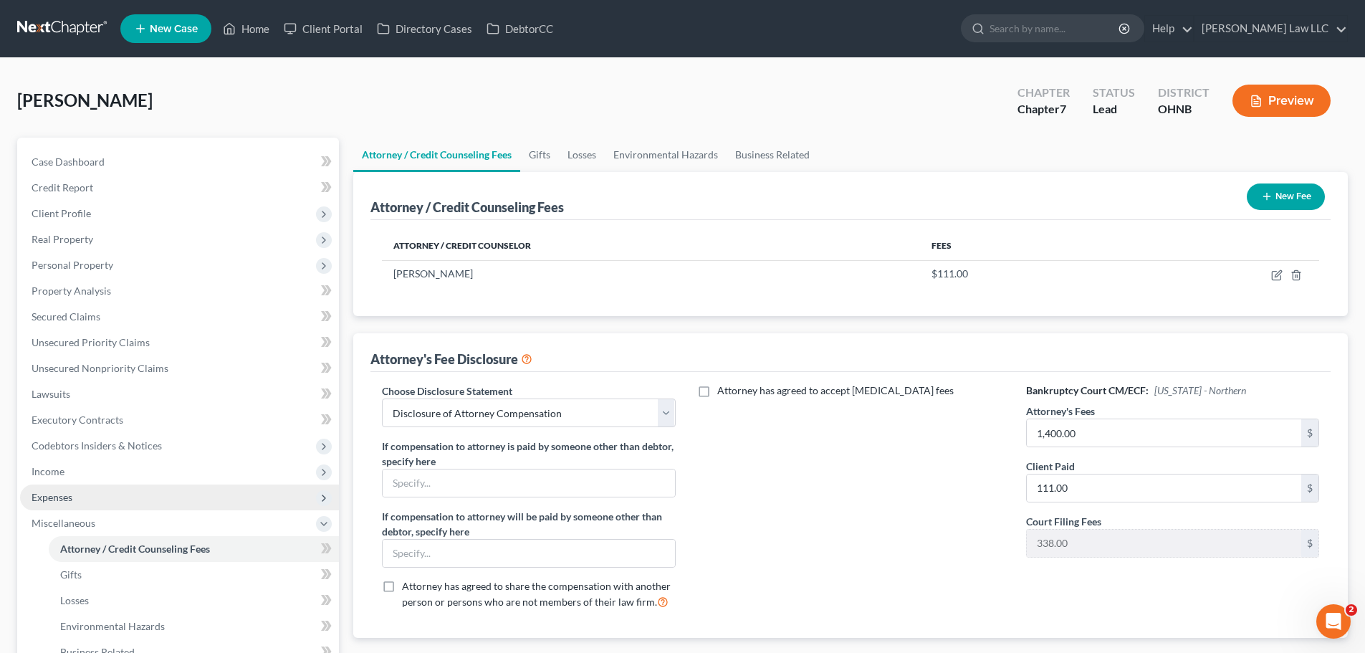
click at [80, 498] on span "Expenses" at bounding box center [179, 497] width 319 height 26
click at [87, 540] on link "Utilities / Bills" at bounding box center [194, 549] width 290 height 26
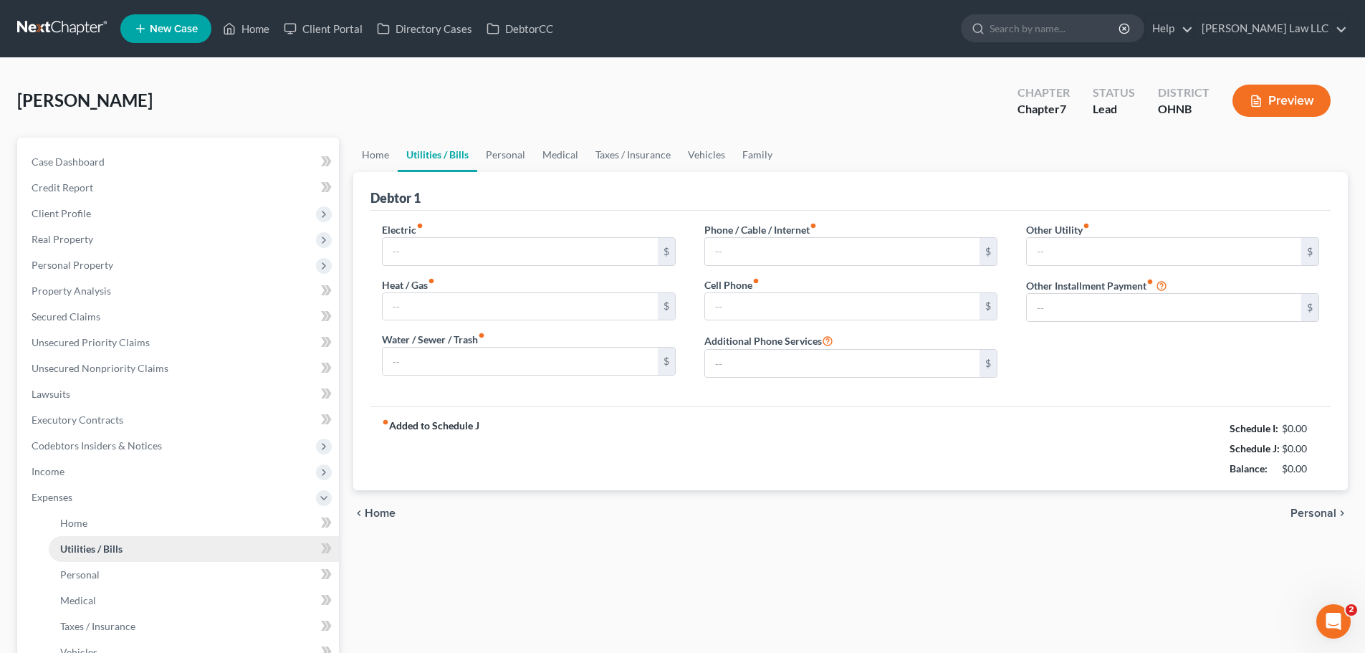
type input "110.00"
type input "130.00"
type input "75.00"
type input "80.00"
type input "50.00"
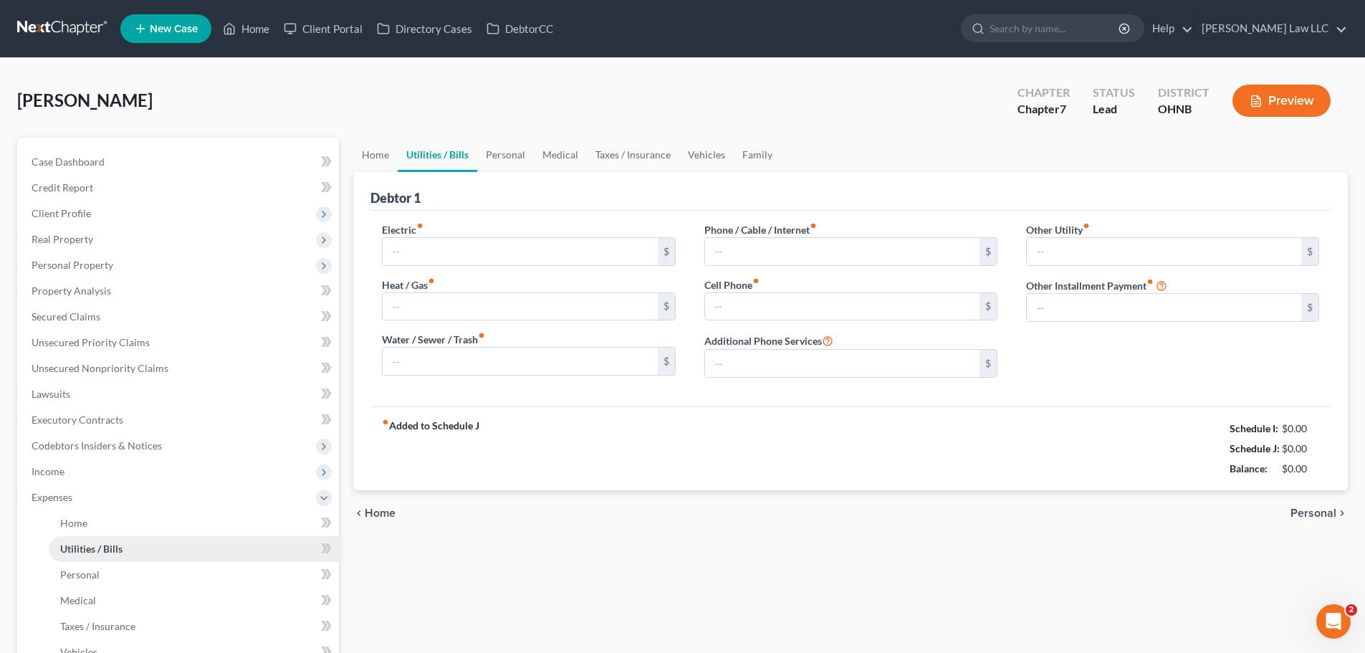
type input "0.00"
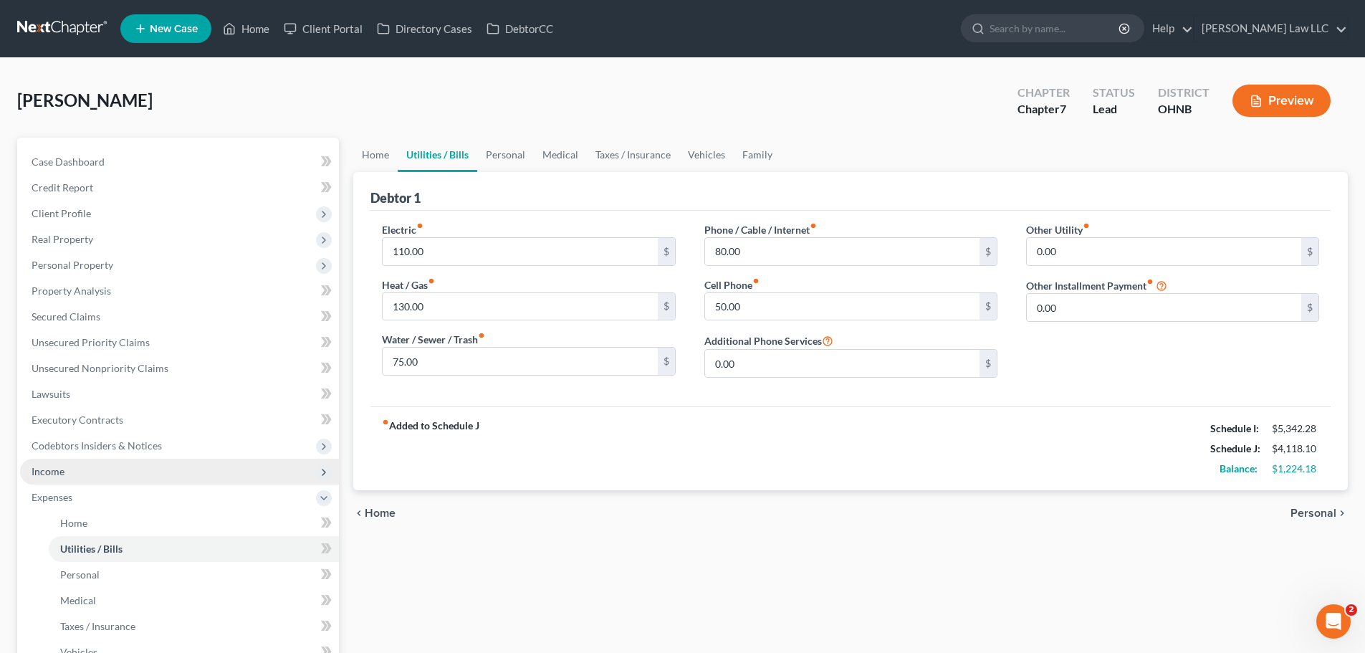
click at [57, 468] on span "Income" at bounding box center [48, 471] width 33 height 12
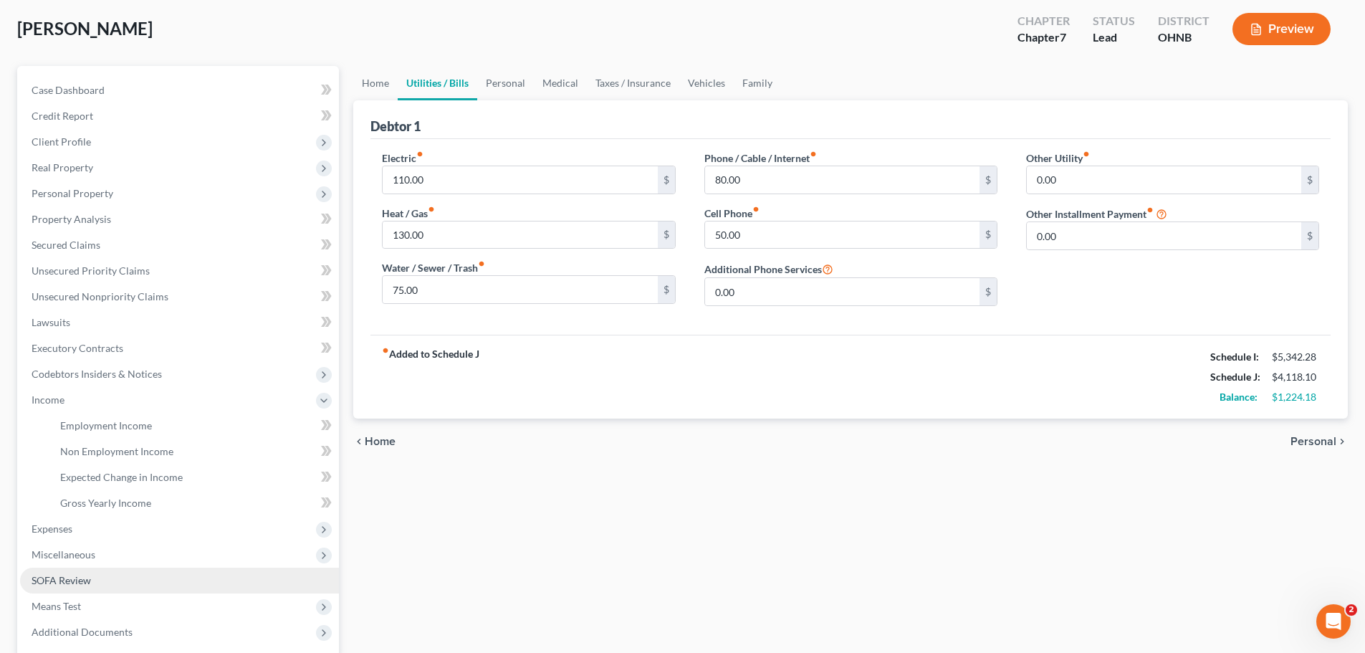
click at [82, 583] on span "SOFA Review" at bounding box center [61, 580] width 59 height 12
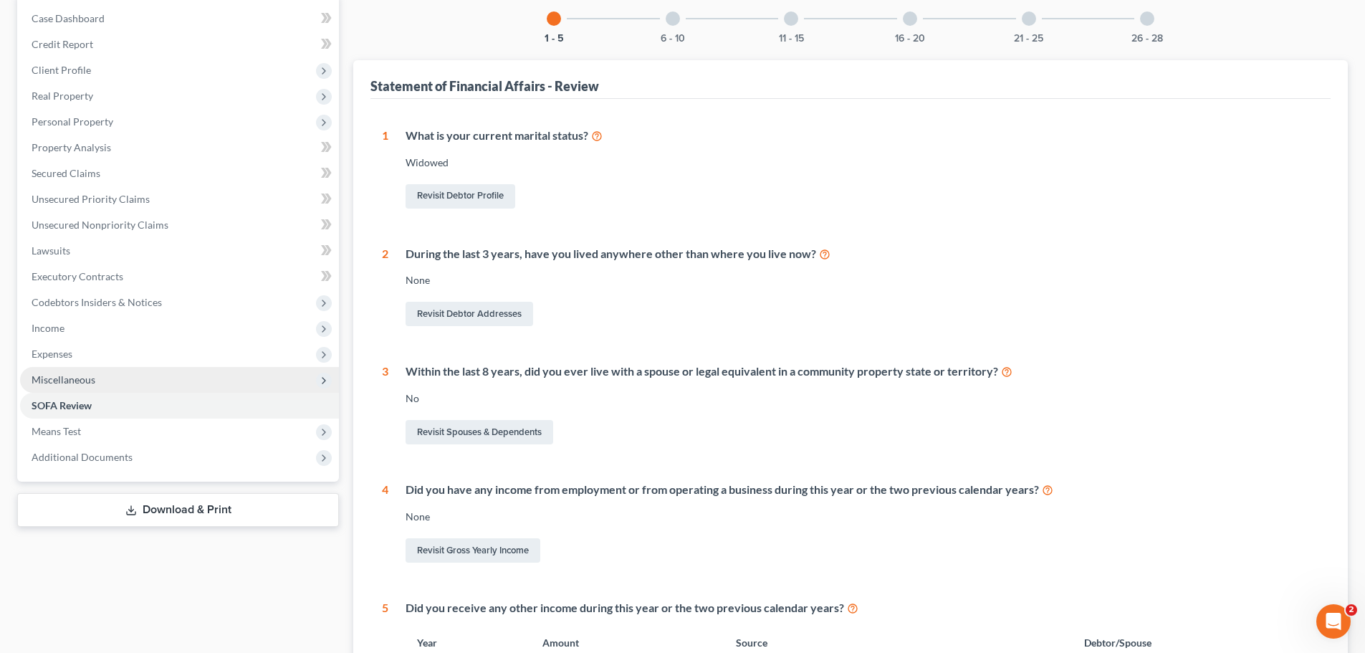
click at [80, 383] on span "Miscellaneous" at bounding box center [64, 379] width 64 height 12
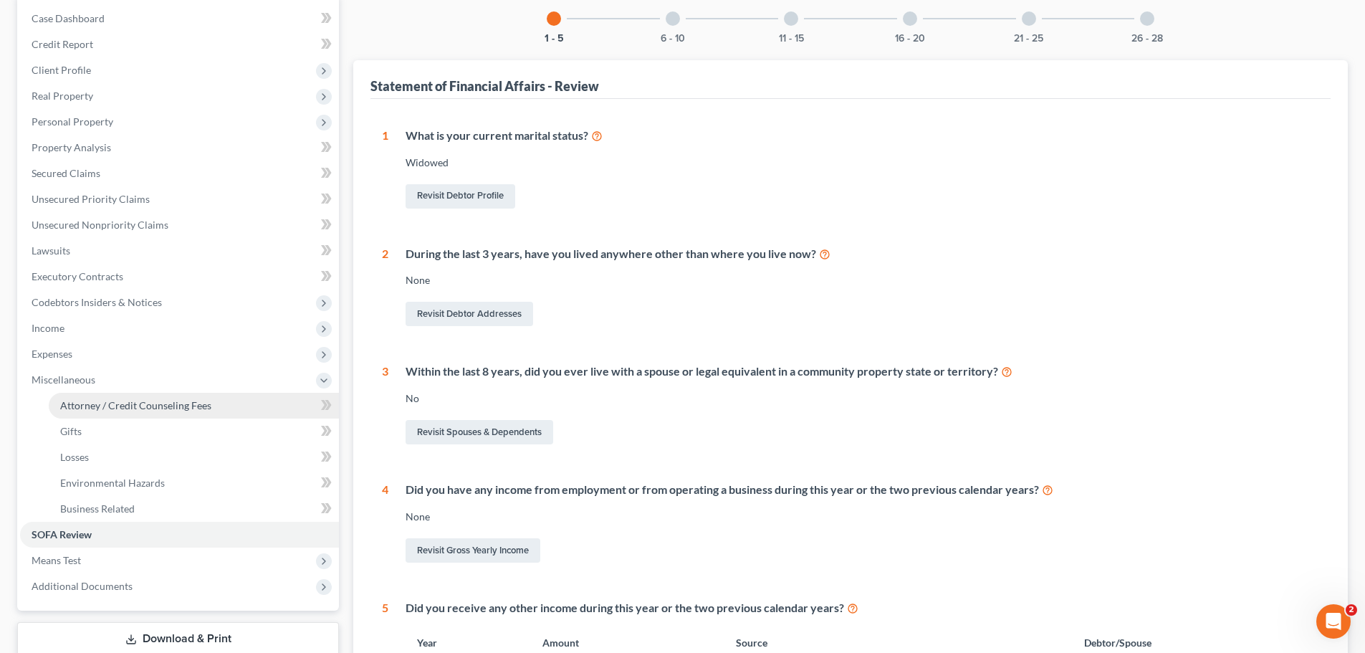
click at [116, 411] on link "Attorney / Credit Counseling Fees" at bounding box center [194, 406] width 290 height 26
select select "0"
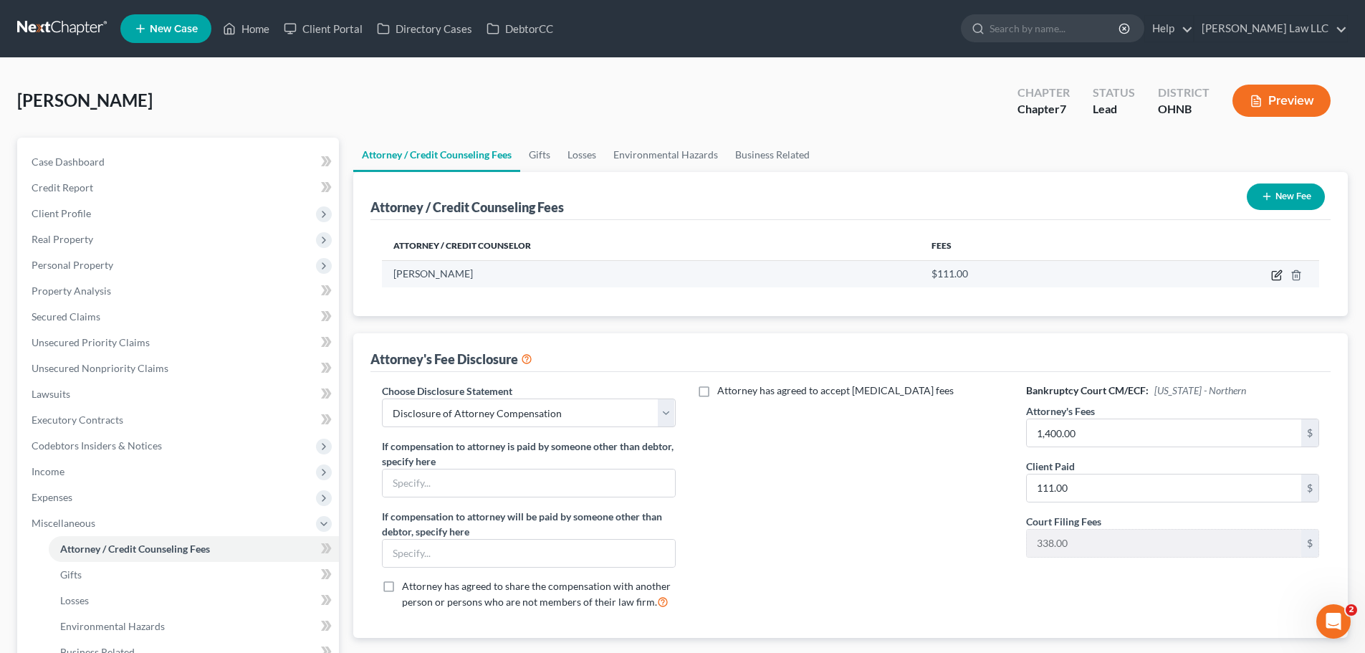
click at [1273, 274] on icon "button" at bounding box center [1276, 274] width 11 height 11
select select "36"
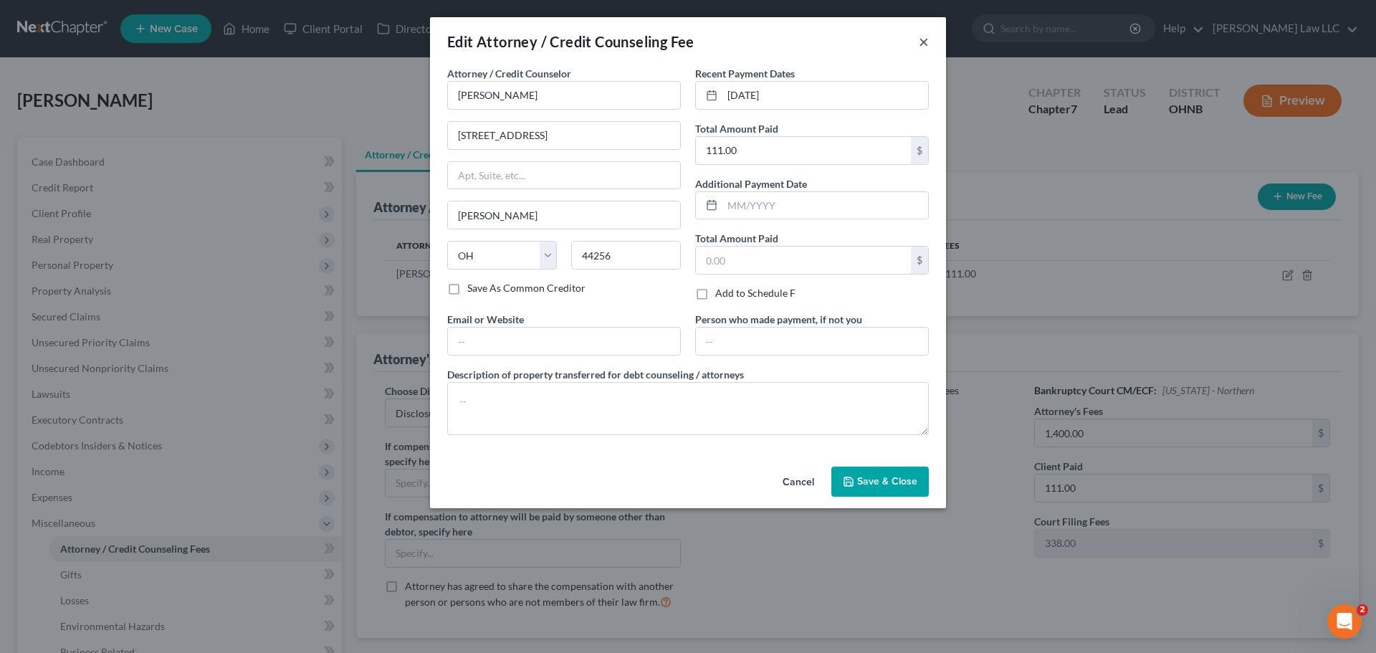
click at [919, 42] on button "×" at bounding box center [924, 41] width 10 height 17
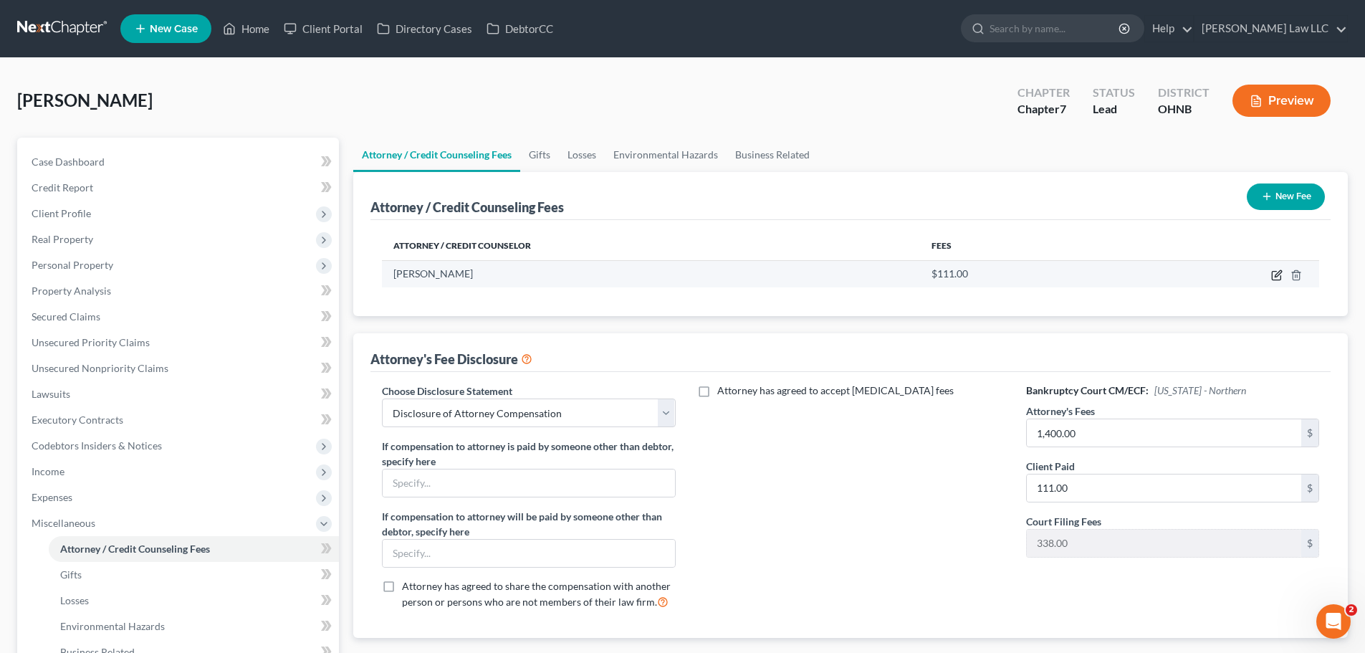
click at [1273, 277] on icon "button" at bounding box center [1276, 274] width 11 height 11
select select "36"
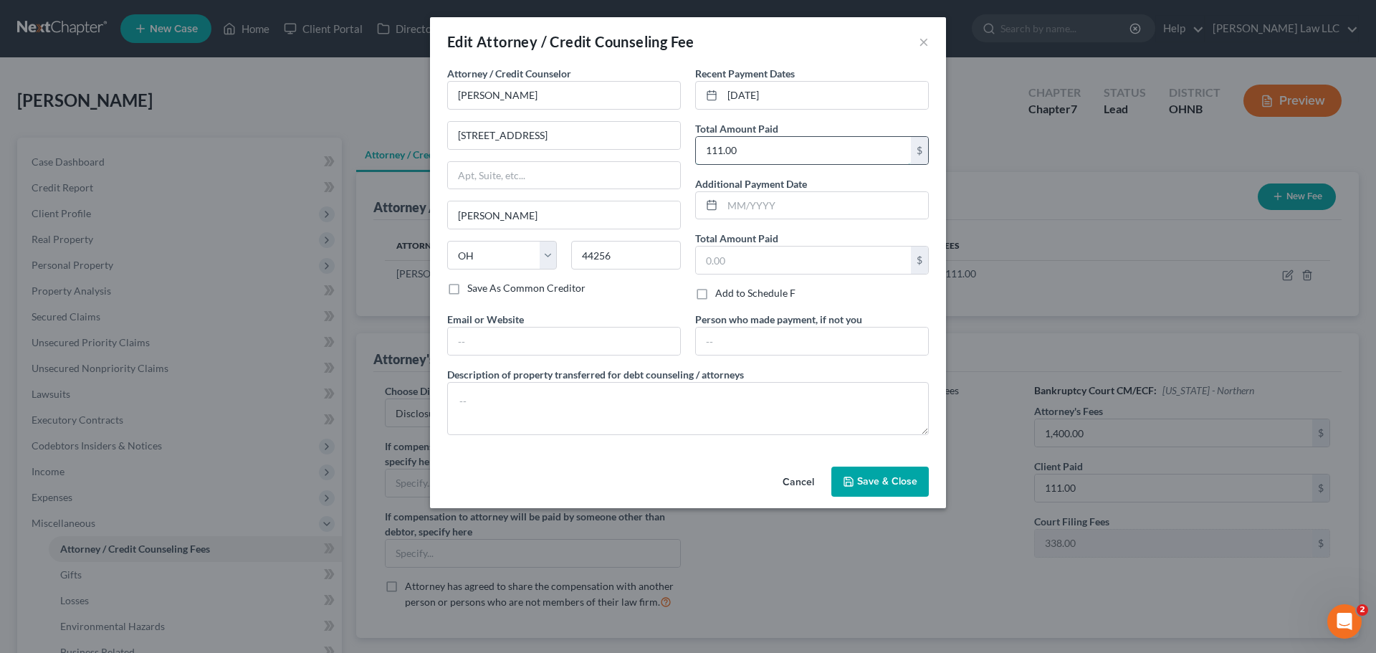
click at [755, 148] on input "111.00" at bounding box center [803, 150] width 215 height 27
type input "1,212"
click at [865, 479] on span "Save & Close" at bounding box center [887, 481] width 60 height 12
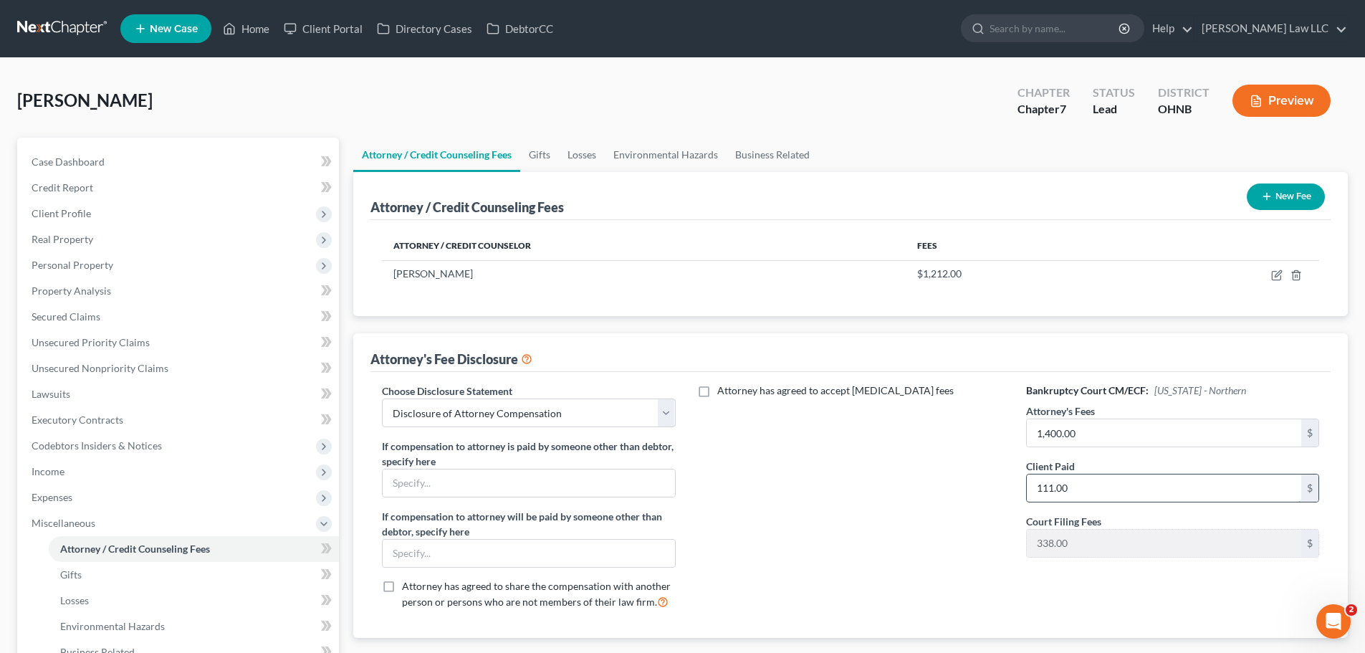
click at [1189, 485] on input "111.00" at bounding box center [1164, 487] width 274 height 27
type input "1,212"
click at [958, 514] on div "Attorney has agreed to accept [MEDICAL_DATA] fees" at bounding box center [851, 501] width 322 height 237
click at [533, 151] on link "Gifts" at bounding box center [539, 155] width 39 height 34
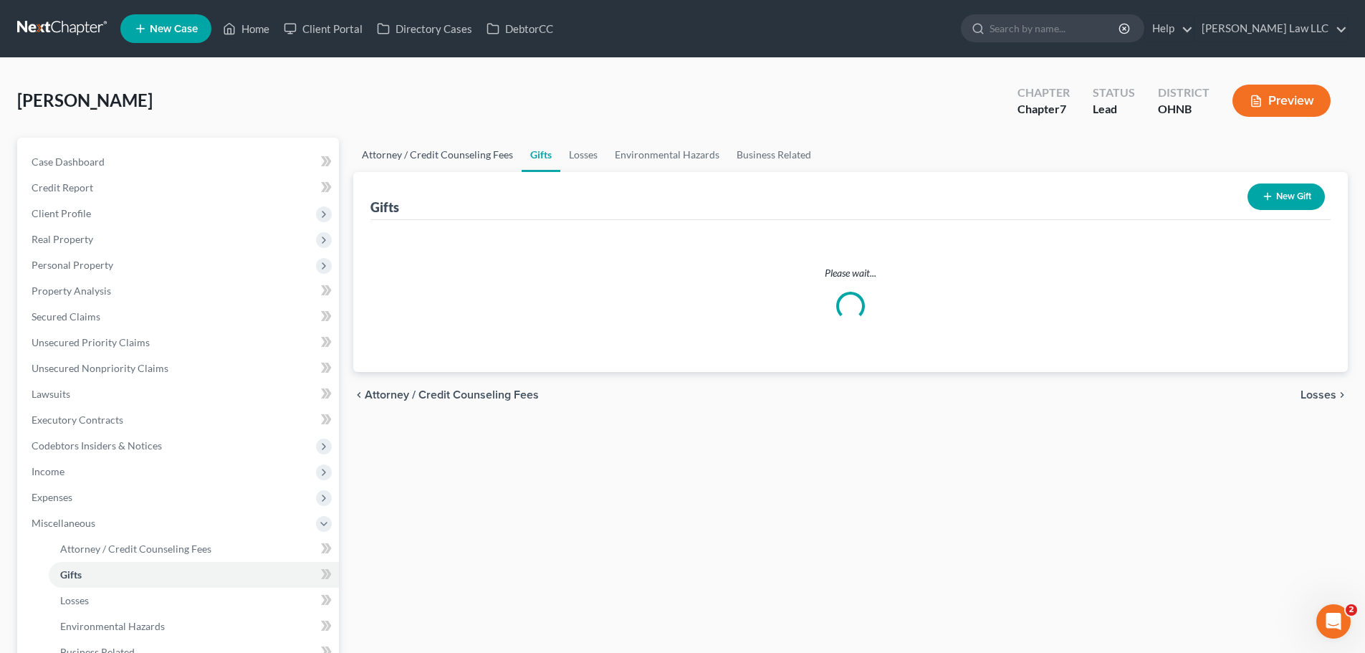
click at [450, 155] on link "Attorney / Credit Counseling Fees" at bounding box center [437, 155] width 168 height 34
select select "0"
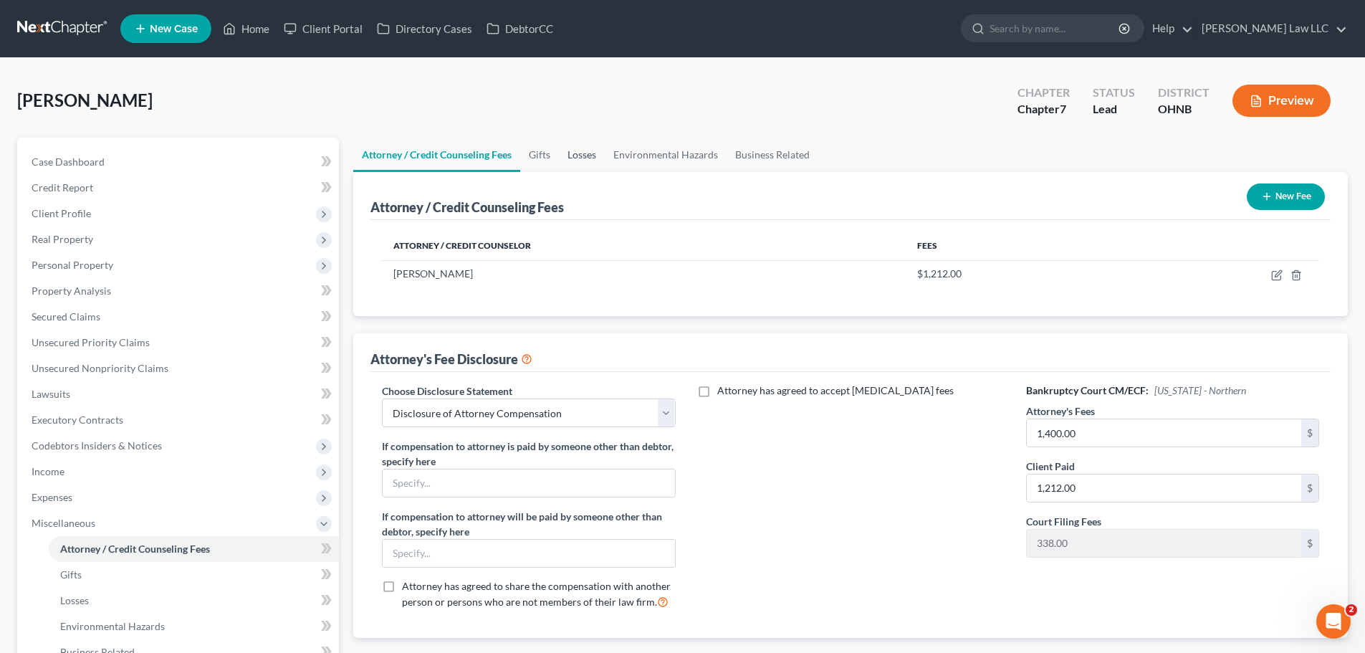
click at [581, 147] on link "Losses" at bounding box center [582, 155] width 46 height 34
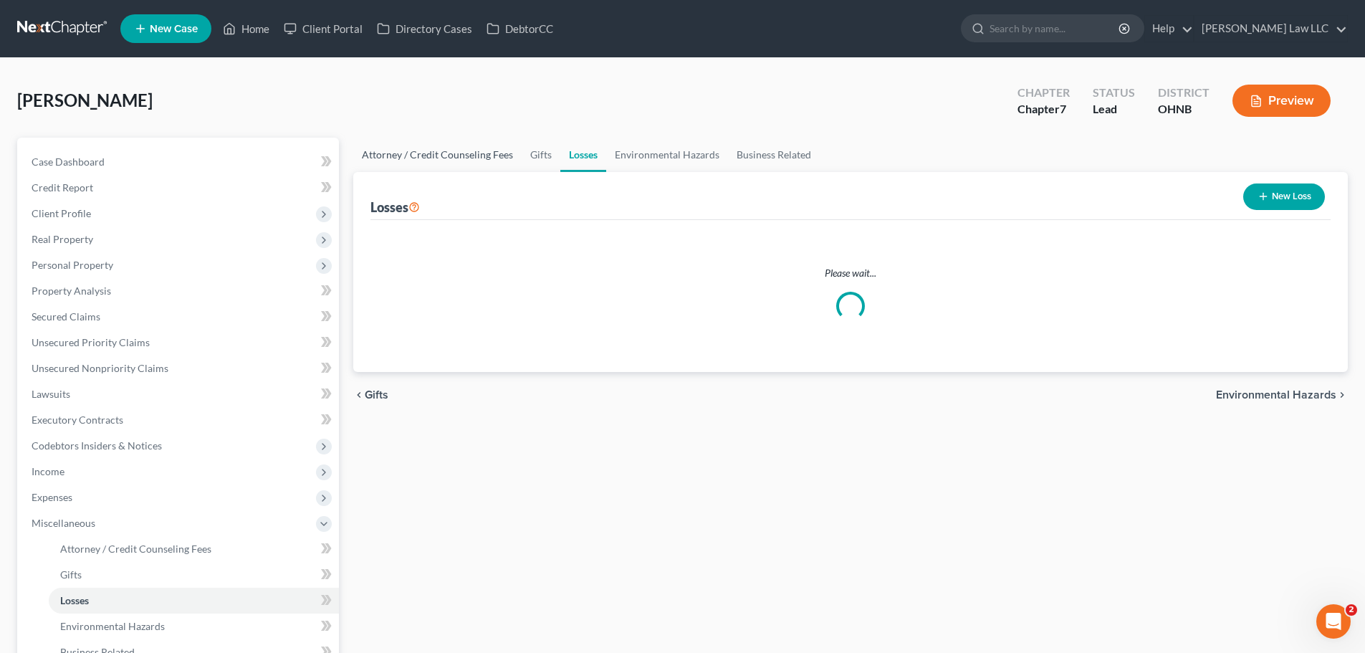
click at [466, 155] on link "Attorney / Credit Counseling Fees" at bounding box center [437, 155] width 168 height 34
select select "0"
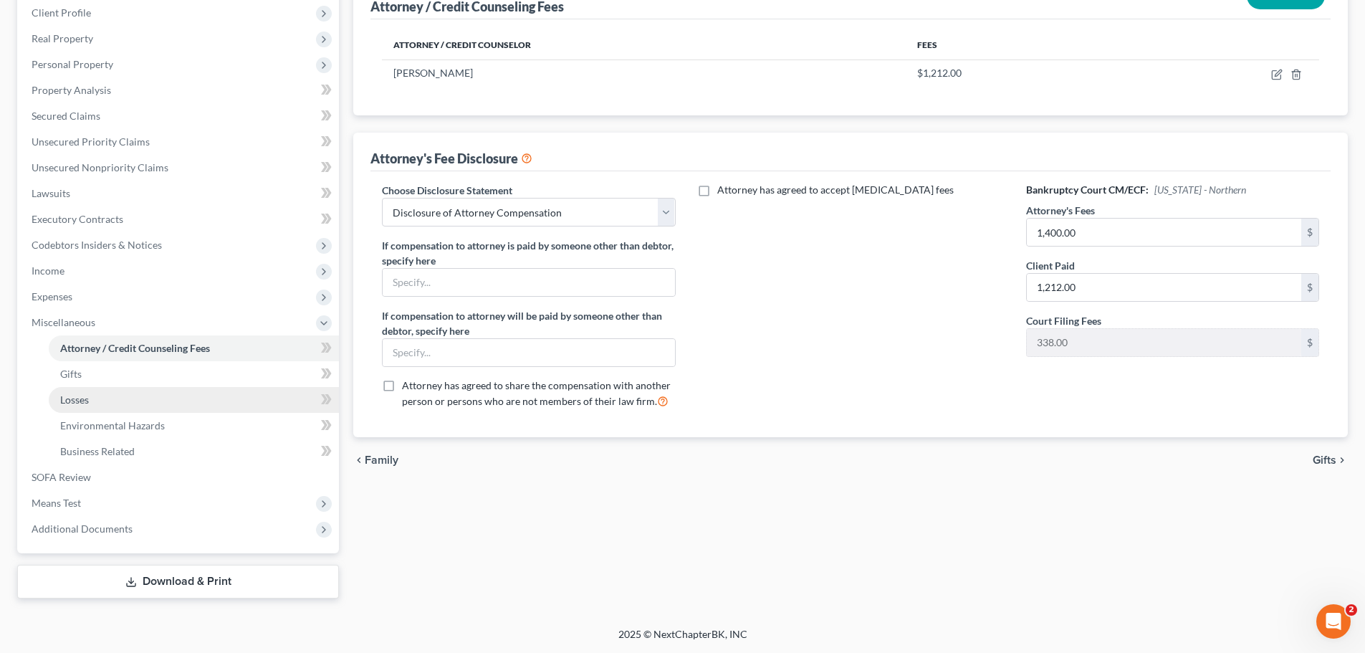
click at [147, 387] on link "Losses" at bounding box center [194, 400] width 290 height 26
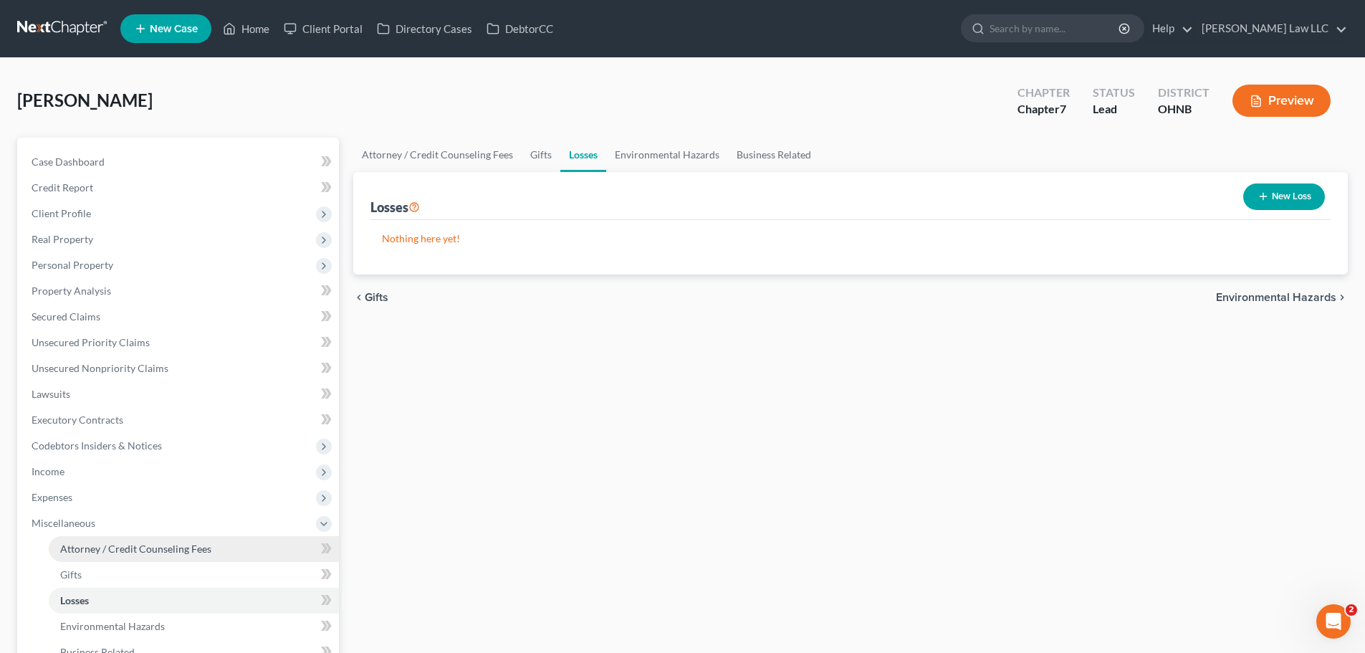
click at [135, 547] on span "Attorney / Credit Counseling Fees" at bounding box center [135, 548] width 151 height 12
select select "0"
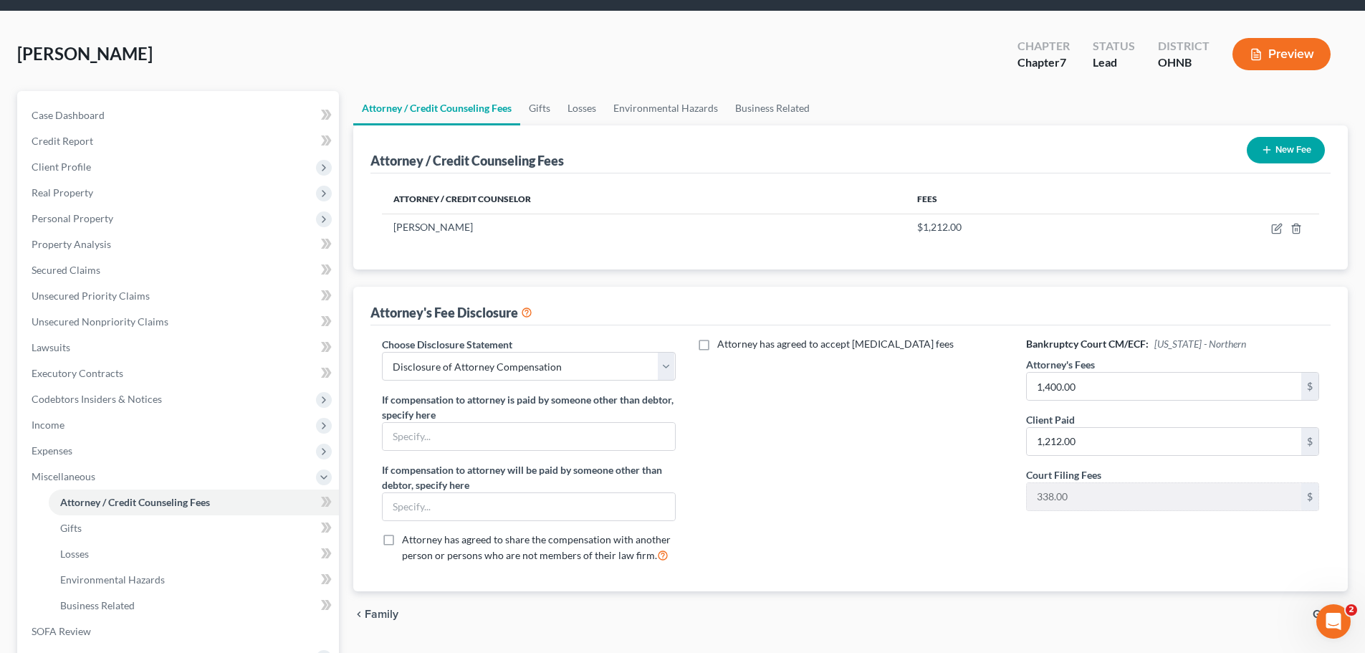
scroll to position [72, 0]
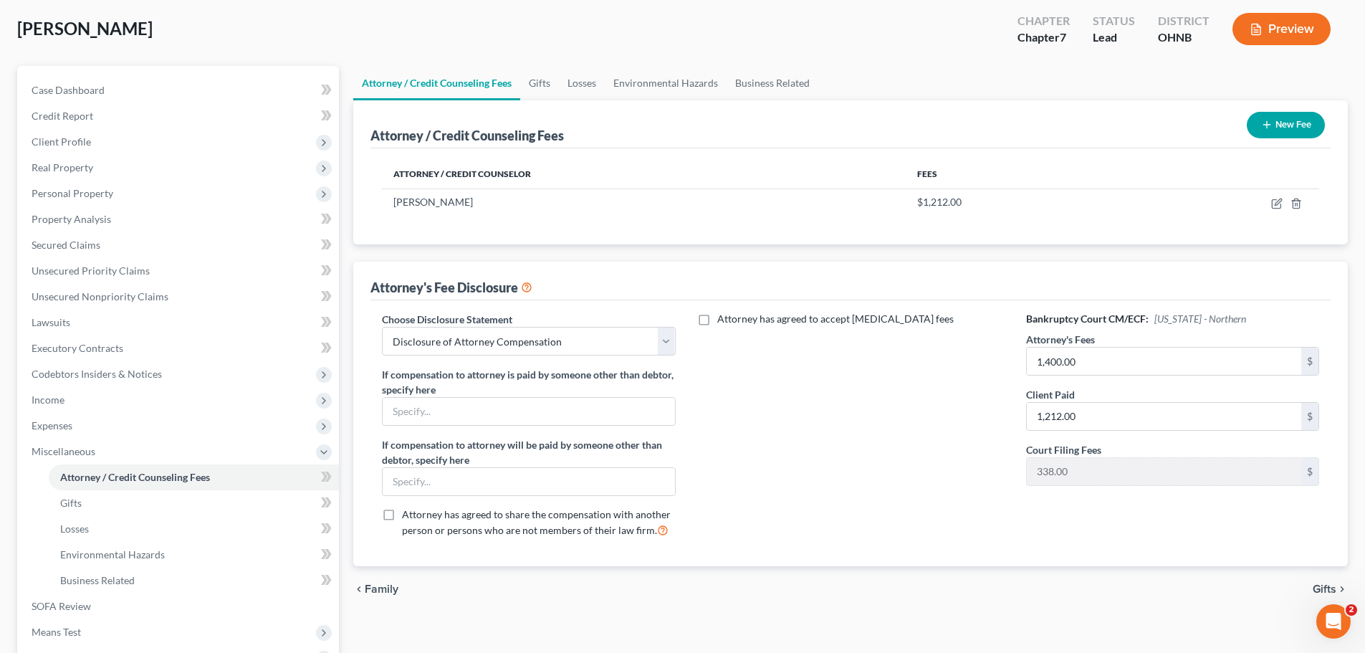
click at [926, 441] on div "Attorney has agreed to accept [MEDICAL_DATA] fees" at bounding box center [851, 430] width 322 height 237
click at [69, 423] on span "Expenses" at bounding box center [52, 425] width 41 height 12
click at [96, 451] on link "Home" at bounding box center [194, 452] width 290 height 26
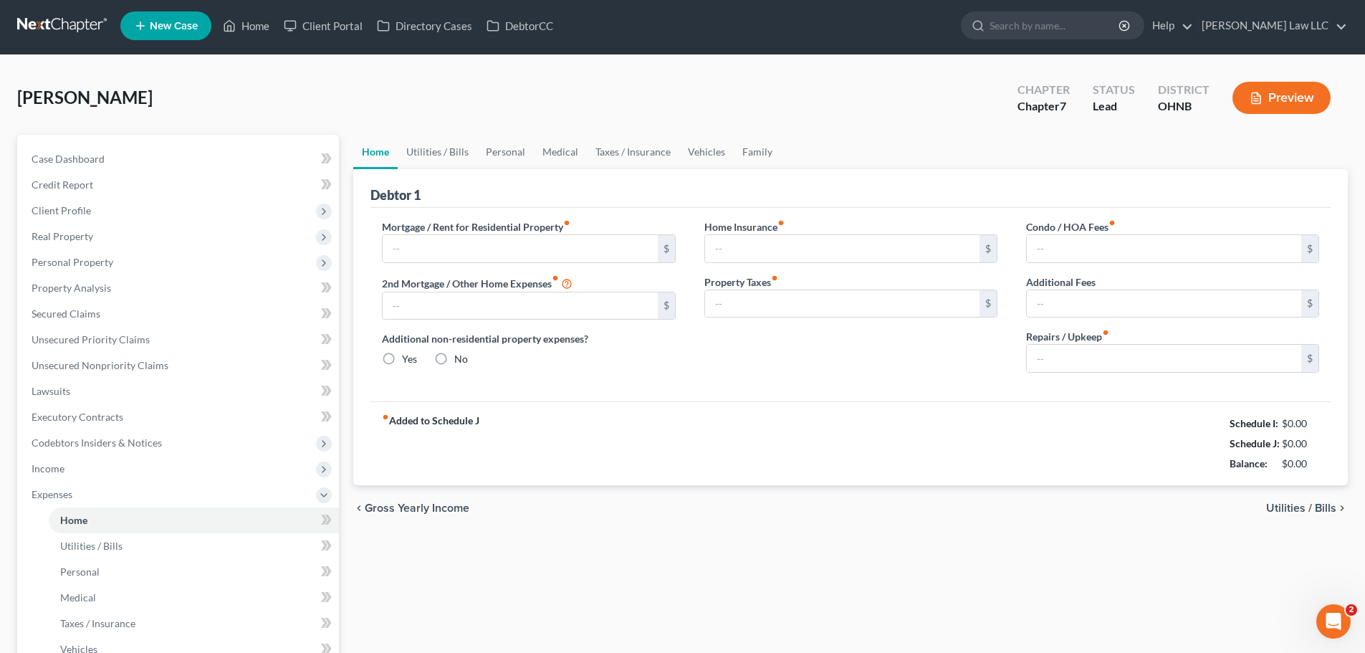
type input "1,015.00"
type input "0.00"
radio input "true"
type input "24.00"
type input "0.00"
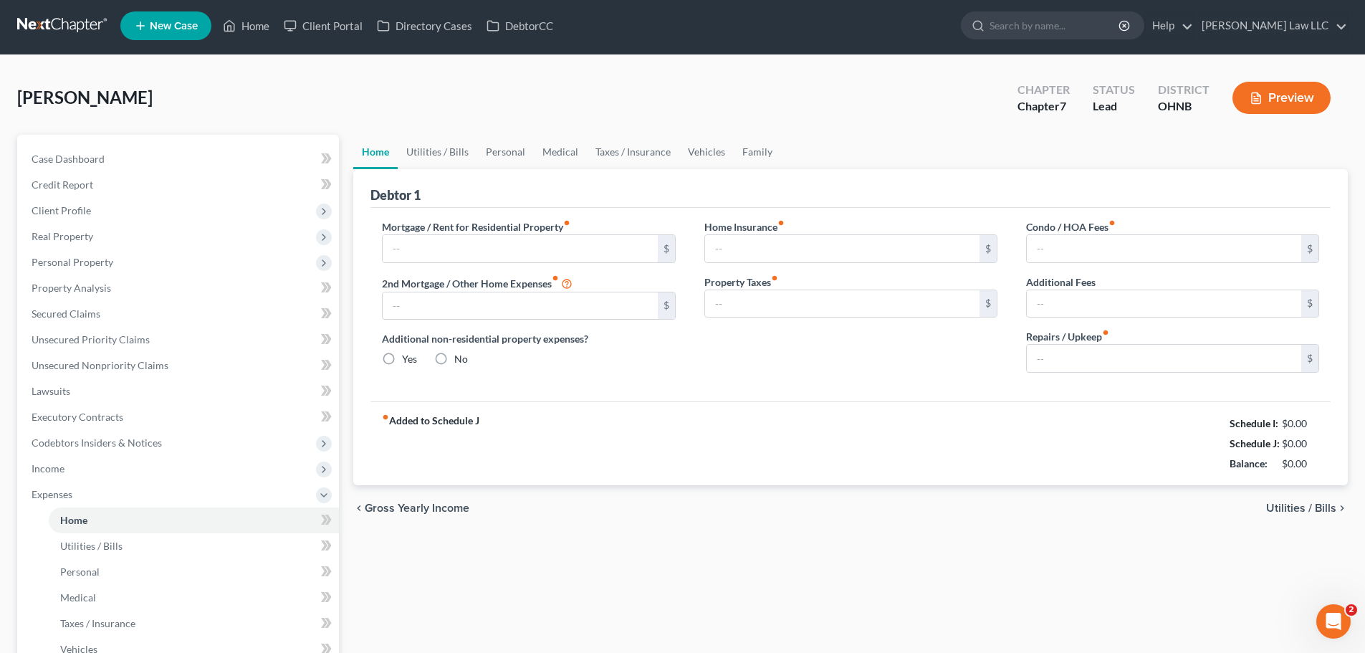
type input "0.00"
type input "145.00"
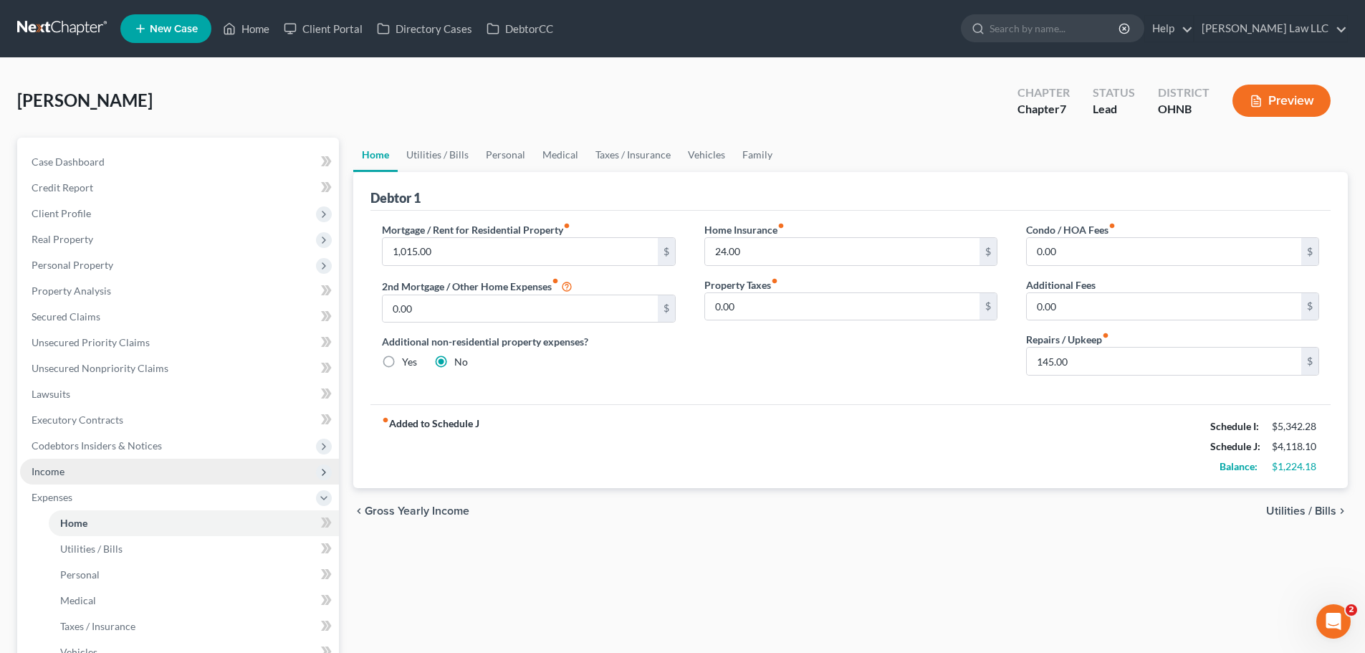
click at [74, 471] on span "Income" at bounding box center [179, 472] width 319 height 26
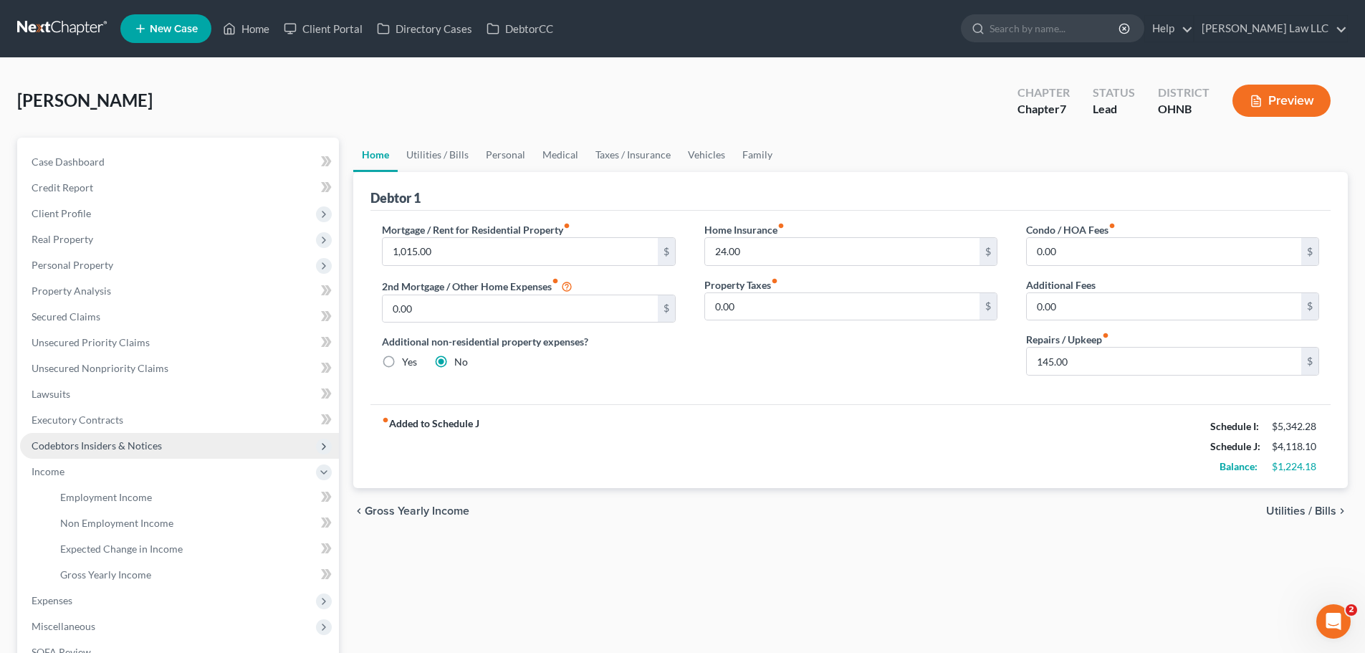
click at [125, 448] on span "Codebtors Insiders & Notices" at bounding box center [97, 445] width 130 height 12
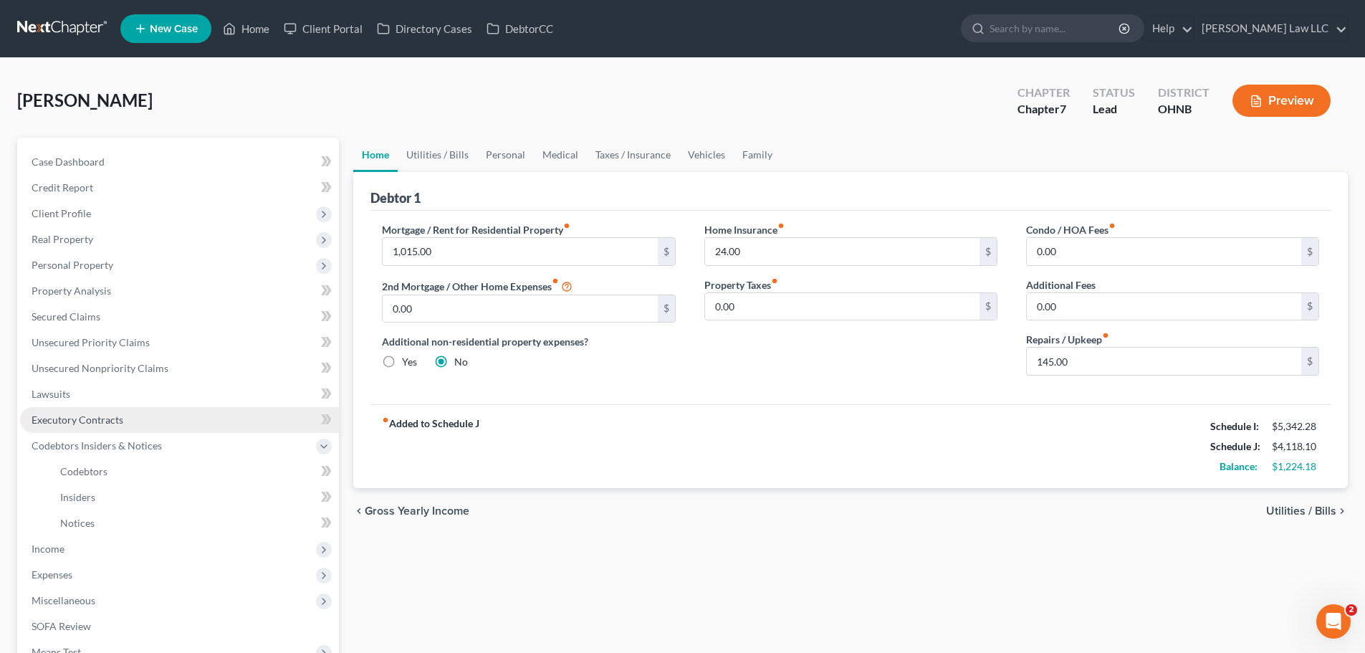
click at [118, 422] on span "Executory Contracts" at bounding box center [78, 419] width 92 height 12
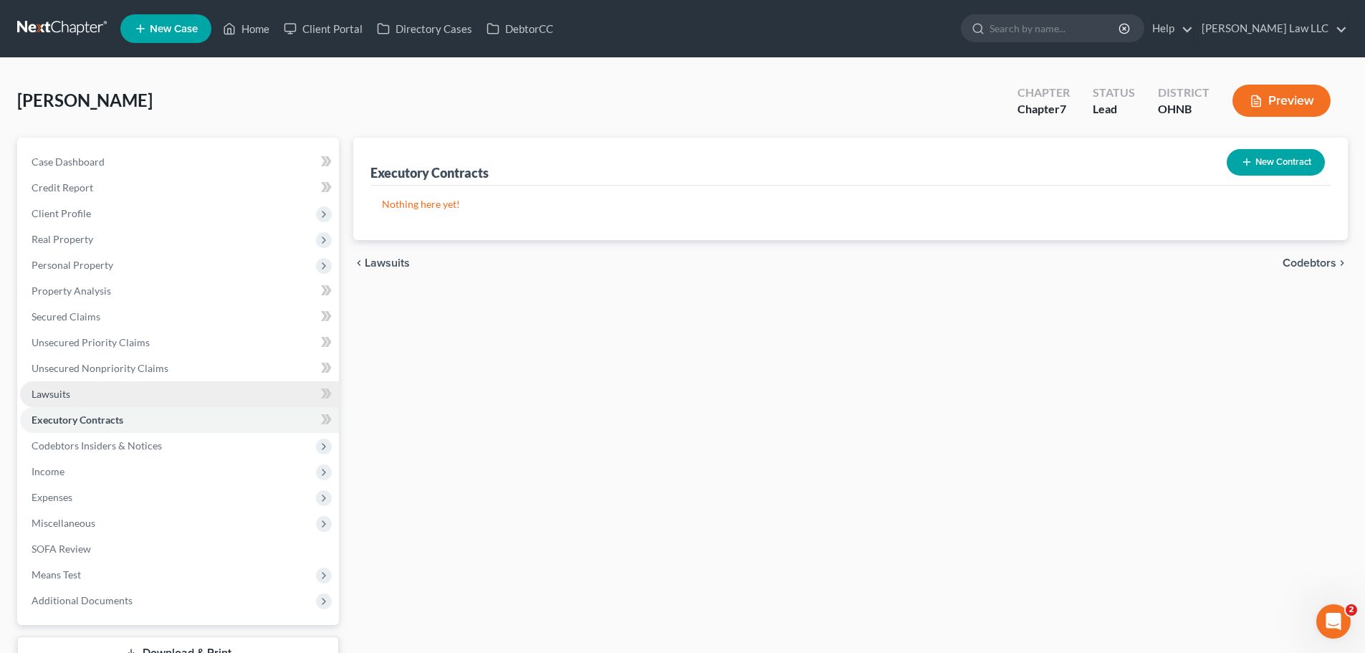
click at [115, 390] on link "Lawsuits" at bounding box center [179, 394] width 319 height 26
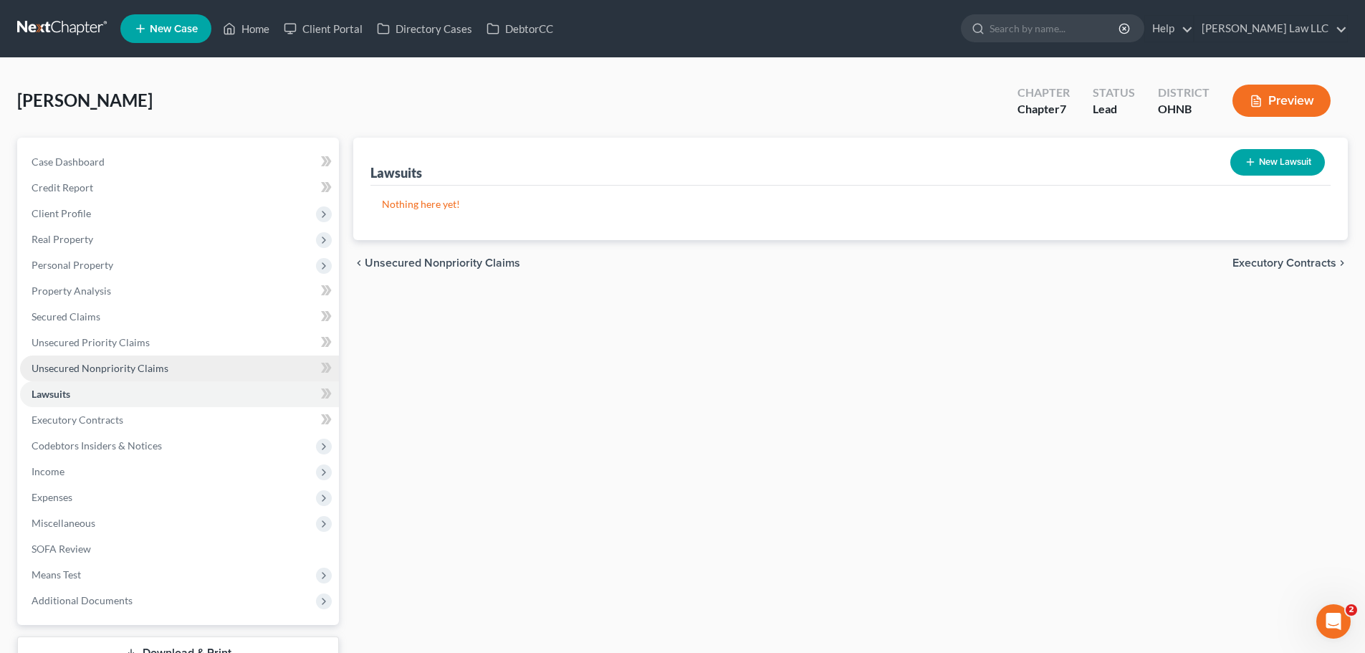
click at [123, 368] on span "Unsecured Nonpriority Claims" at bounding box center [100, 368] width 137 height 12
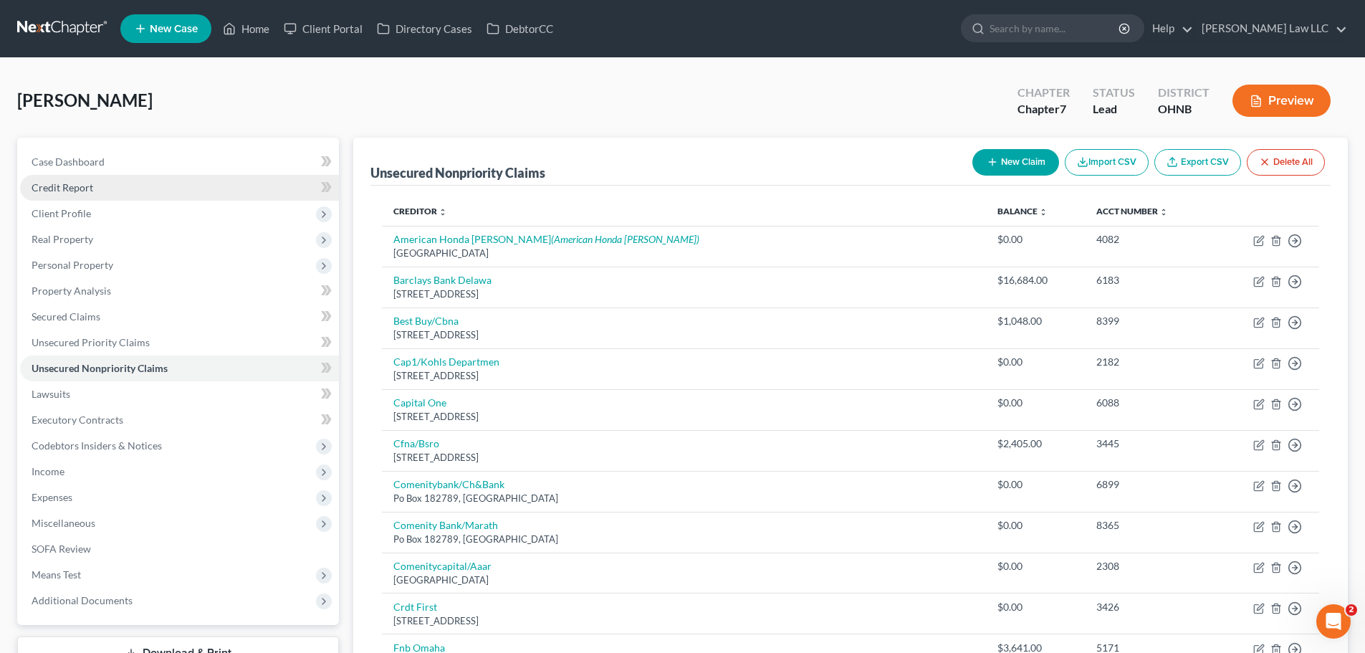
click at [70, 195] on link "Credit Report" at bounding box center [179, 188] width 319 height 26
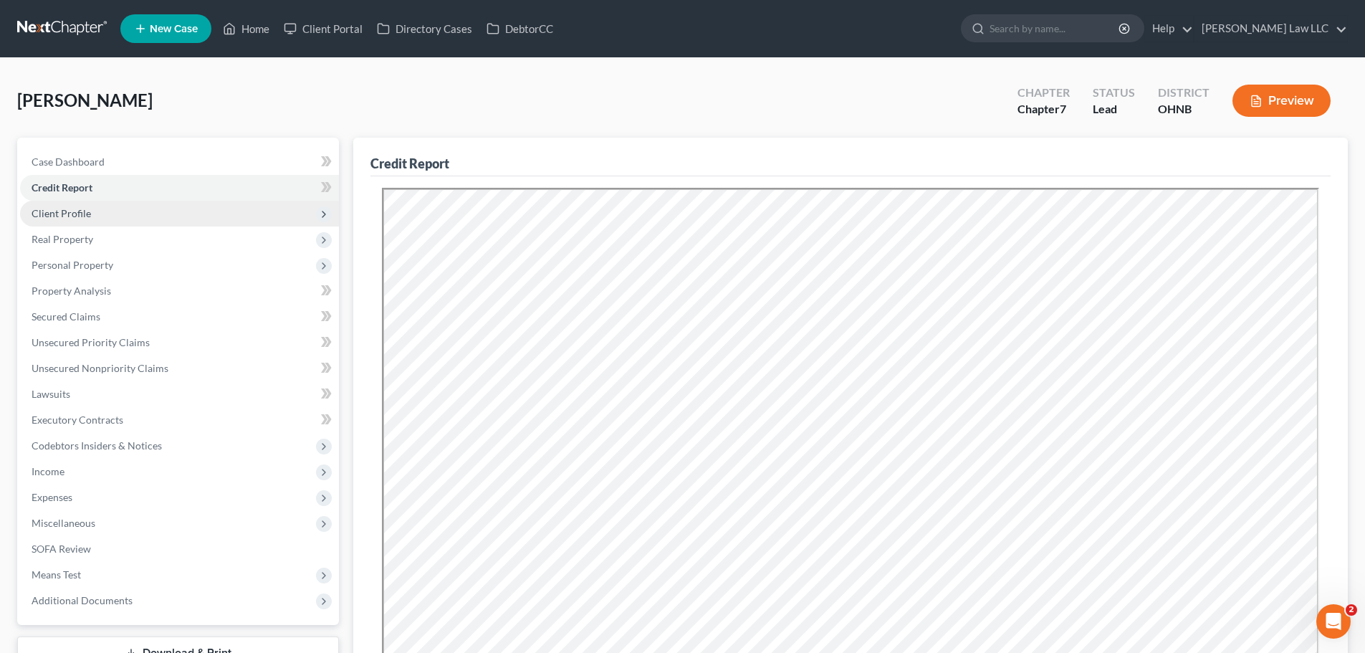
click at [82, 219] on span "Client Profile" at bounding box center [61, 213] width 59 height 12
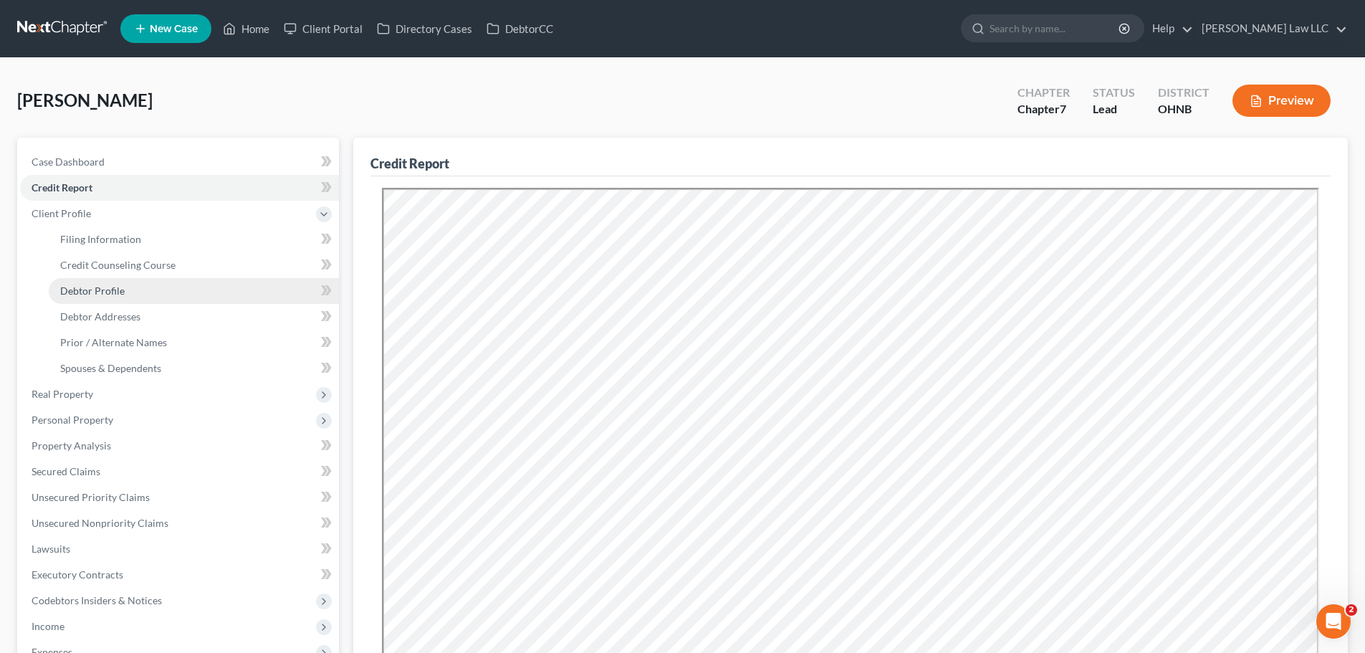
click at [115, 295] on span "Debtor Profile" at bounding box center [92, 290] width 64 height 12
select select "4"
select select "0"
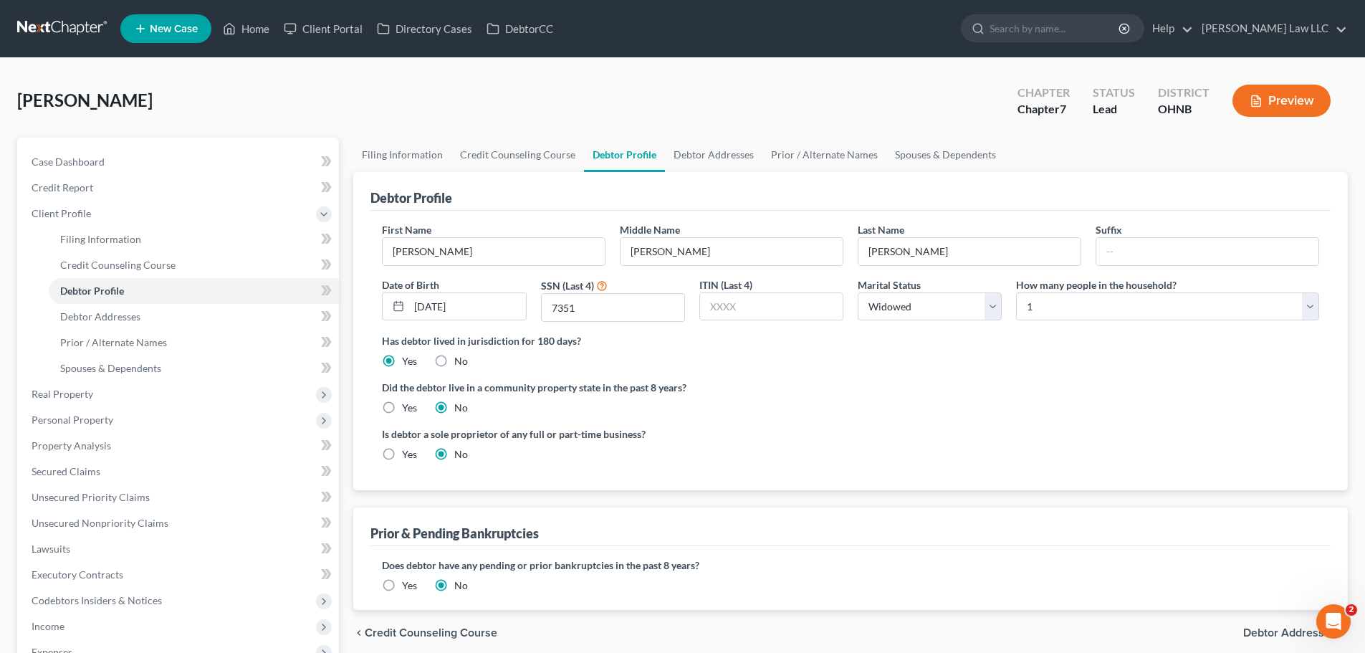
click at [198, 82] on div "[PERSON_NAME] Upgraded Chapter Chapter 7 Status Lead District OHNB Preview" at bounding box center [682, 106] width 1331 height 62
click at [141, 158] on link "Case Dashboard" at bounding box center [179, 162] width 319 height 26
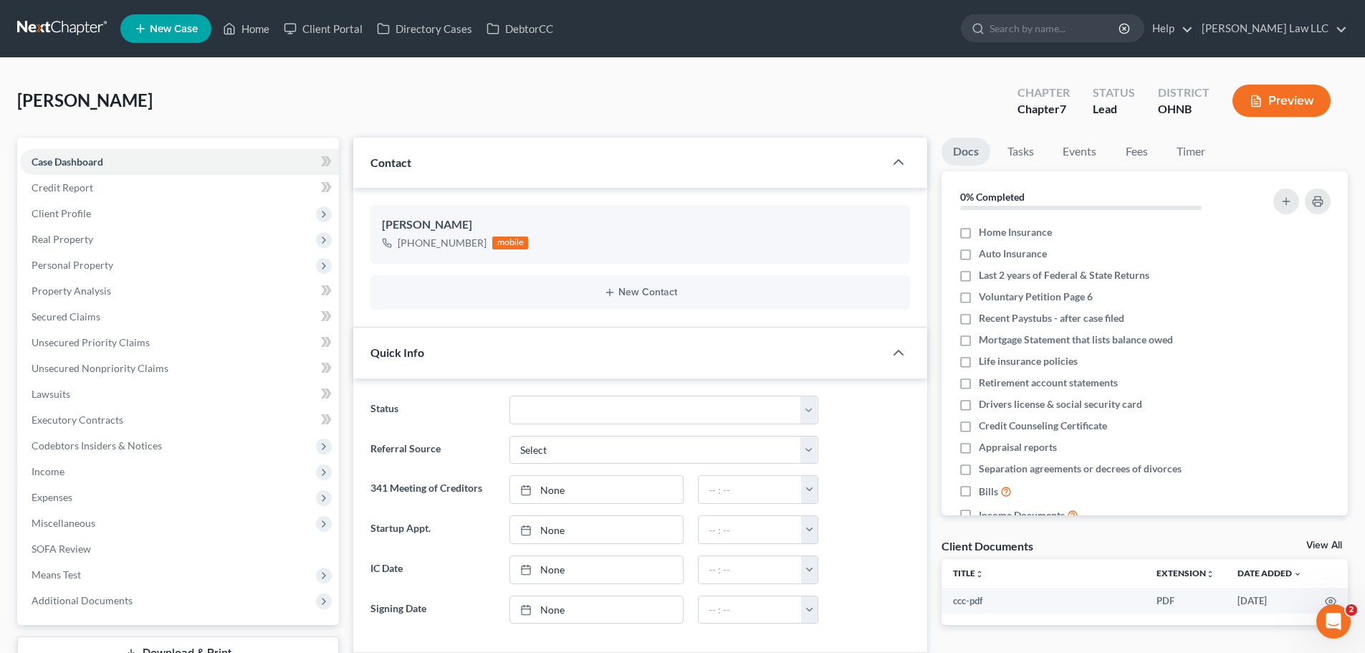
scroll to position [72, 0]
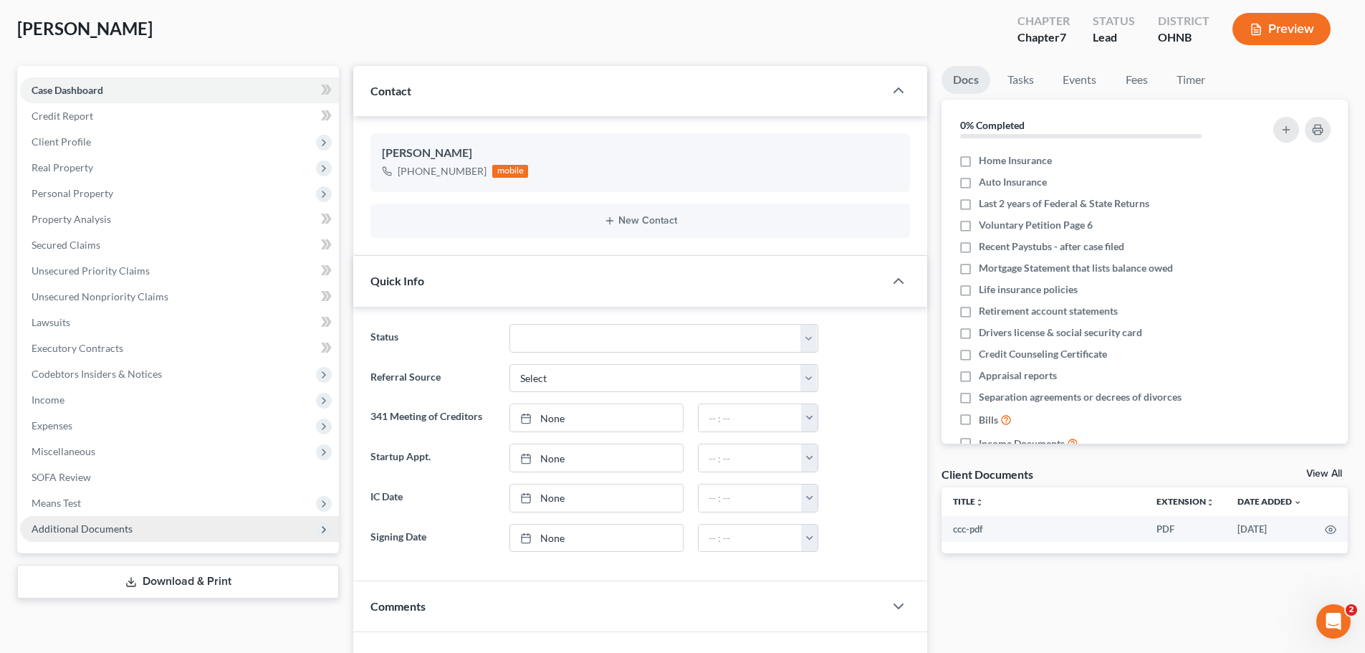
click at [130, 527] on span "Additional Documents" at bounding box center [179, 529] width 319 height 26
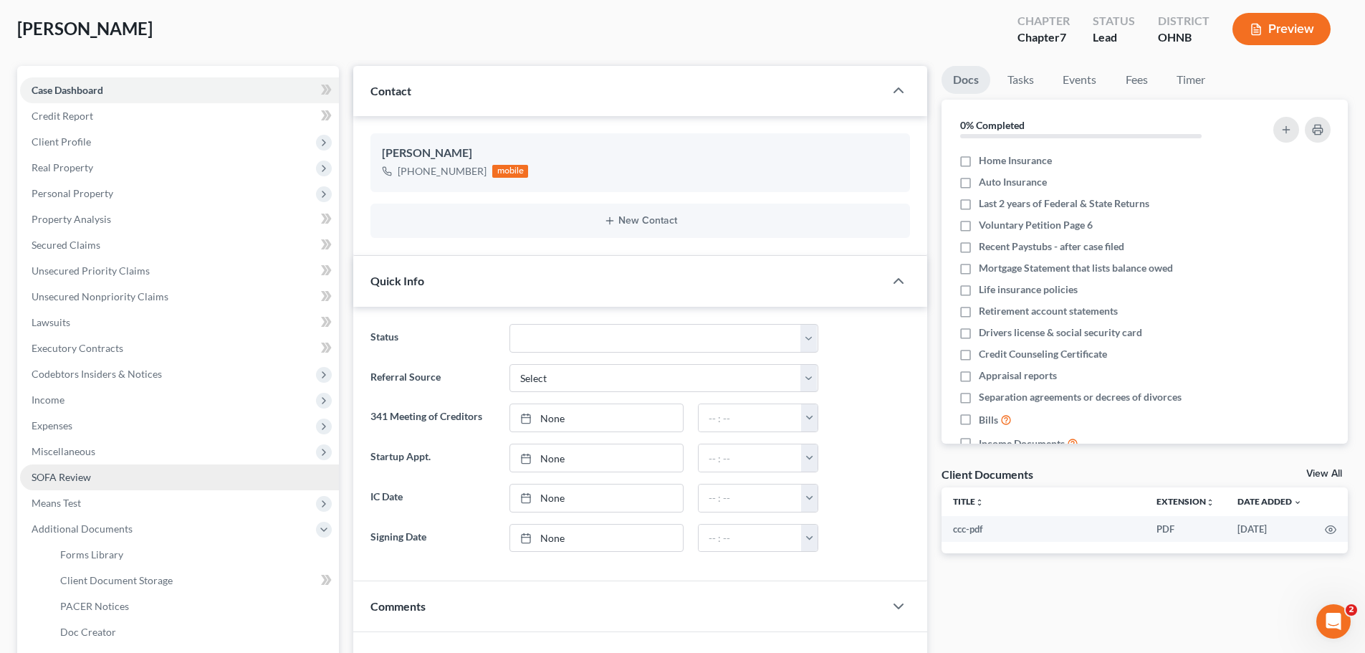
click at [82, 482] on span "SOFA Review" at bounding box center [61, 477] width 59 height 12
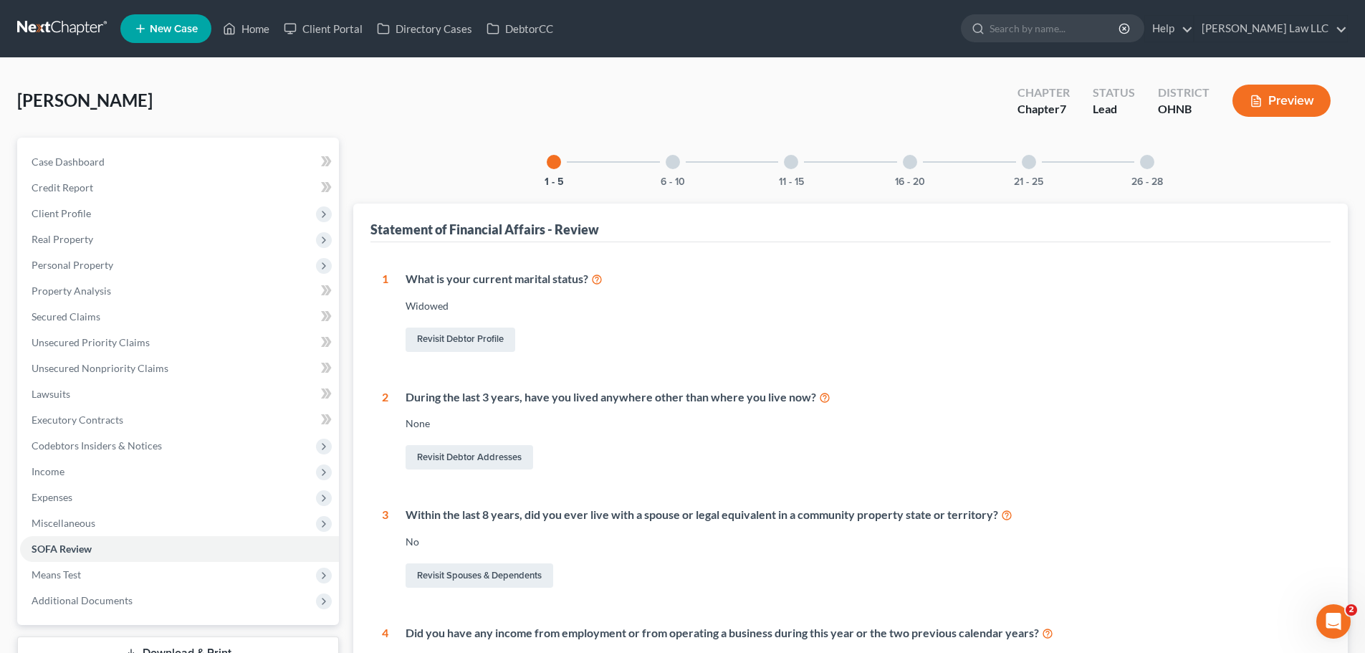
click at [676, 160] on div at bounding box center [673, 162] width 14 height 14
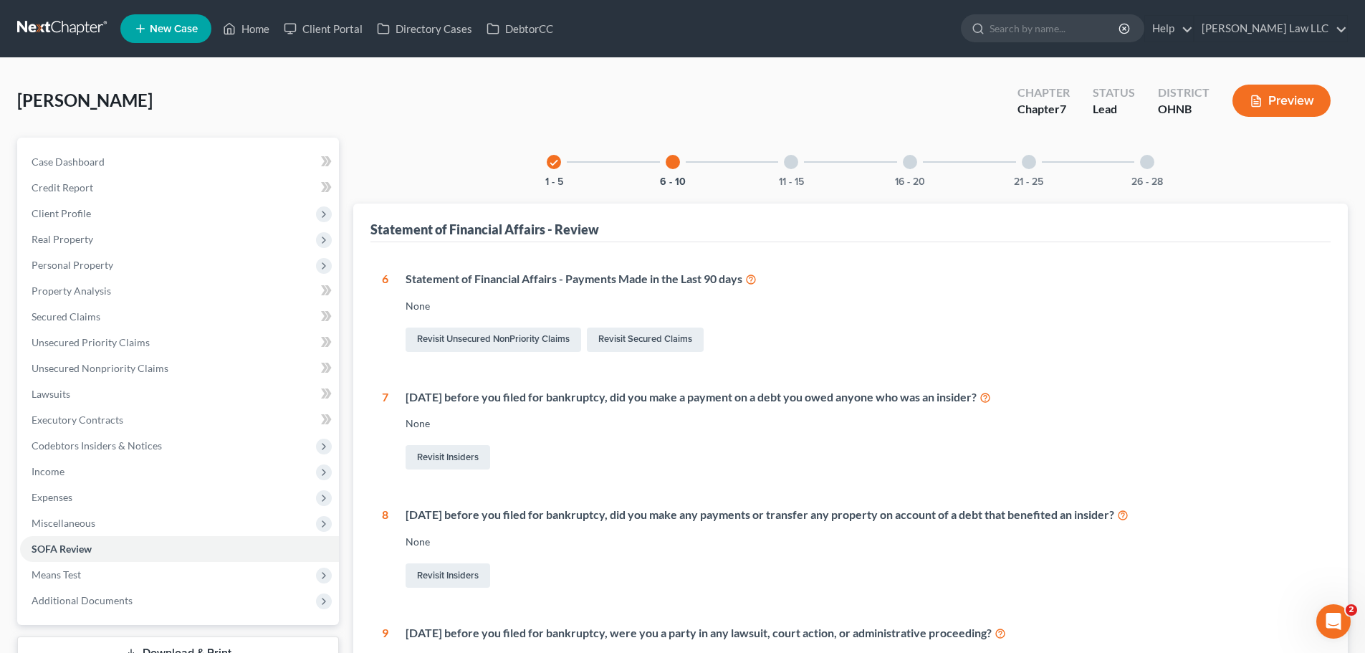
click at [752, 153] on div "check 1 - 5 6 - 10 11 - 15 16 - 20 21 - 25 26 - 28" at bounding box center [851, 162] width 642 height 49
click at [798, 158] on div "11 - 15" at bounding box center [791, 162] width 49 height 49
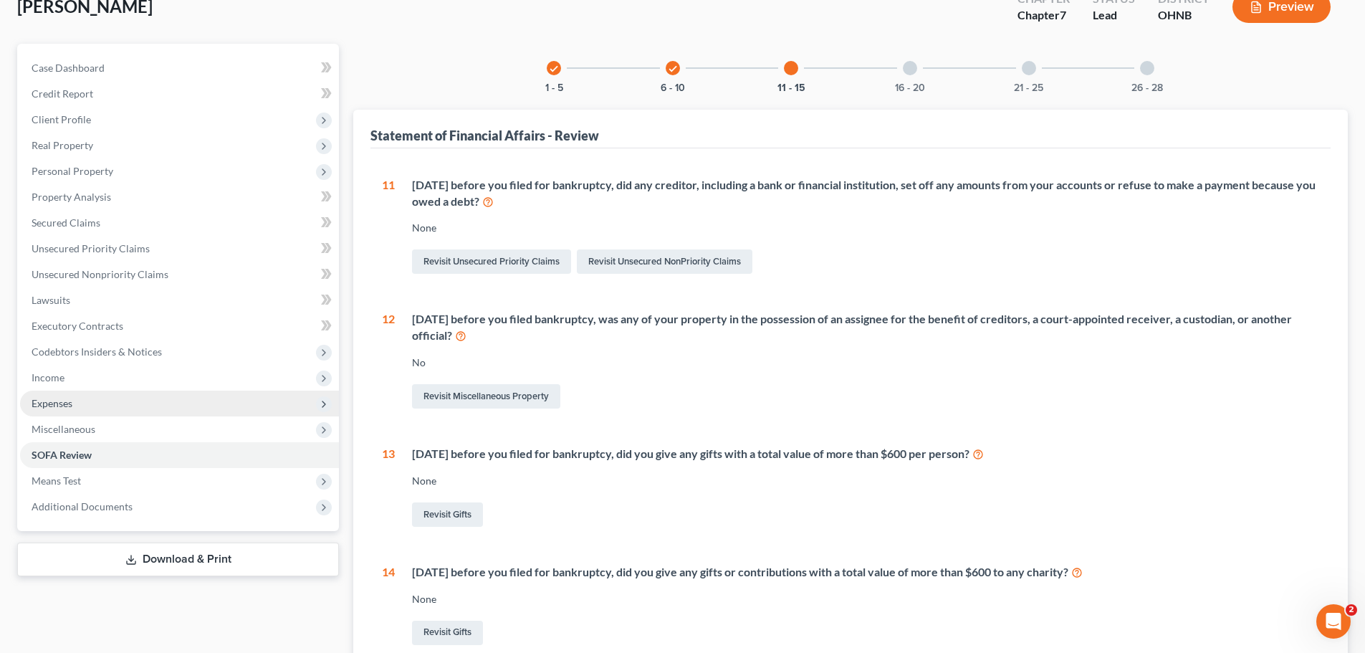
scroll to position [72, 0]
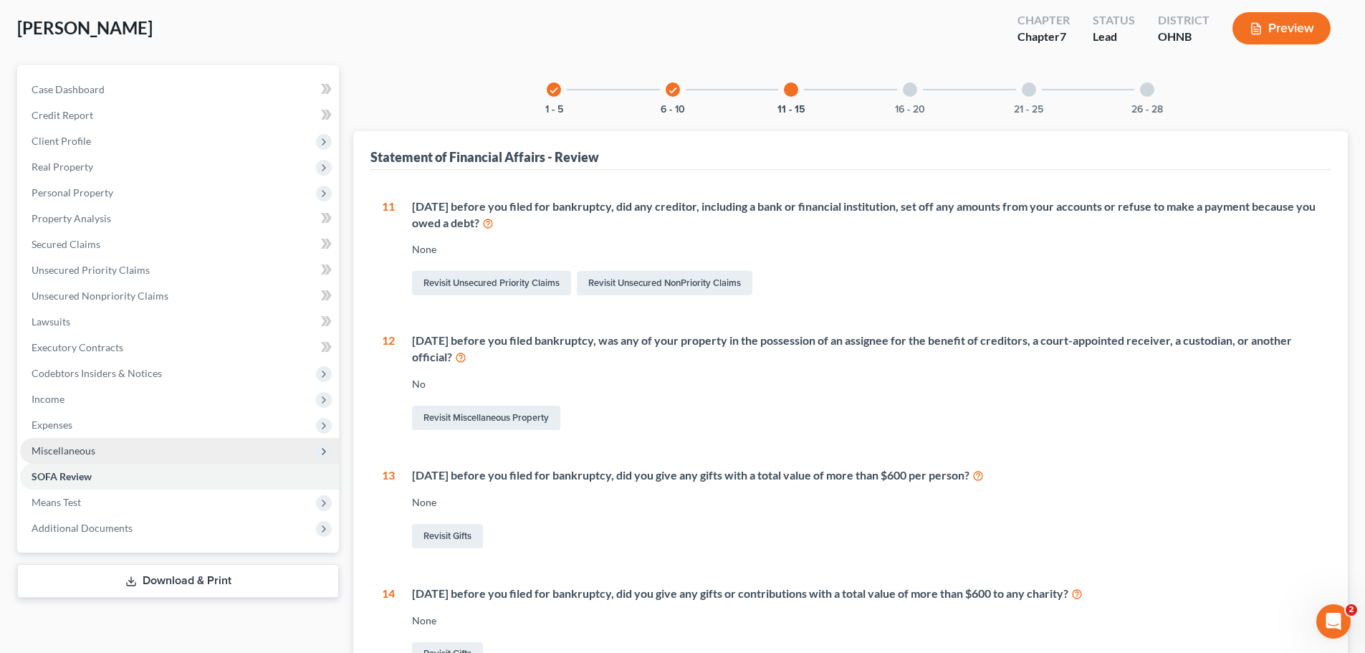
click at [71, 461] on span "Miscellaneous" at bounding box center [179, 451] width 319 height 26
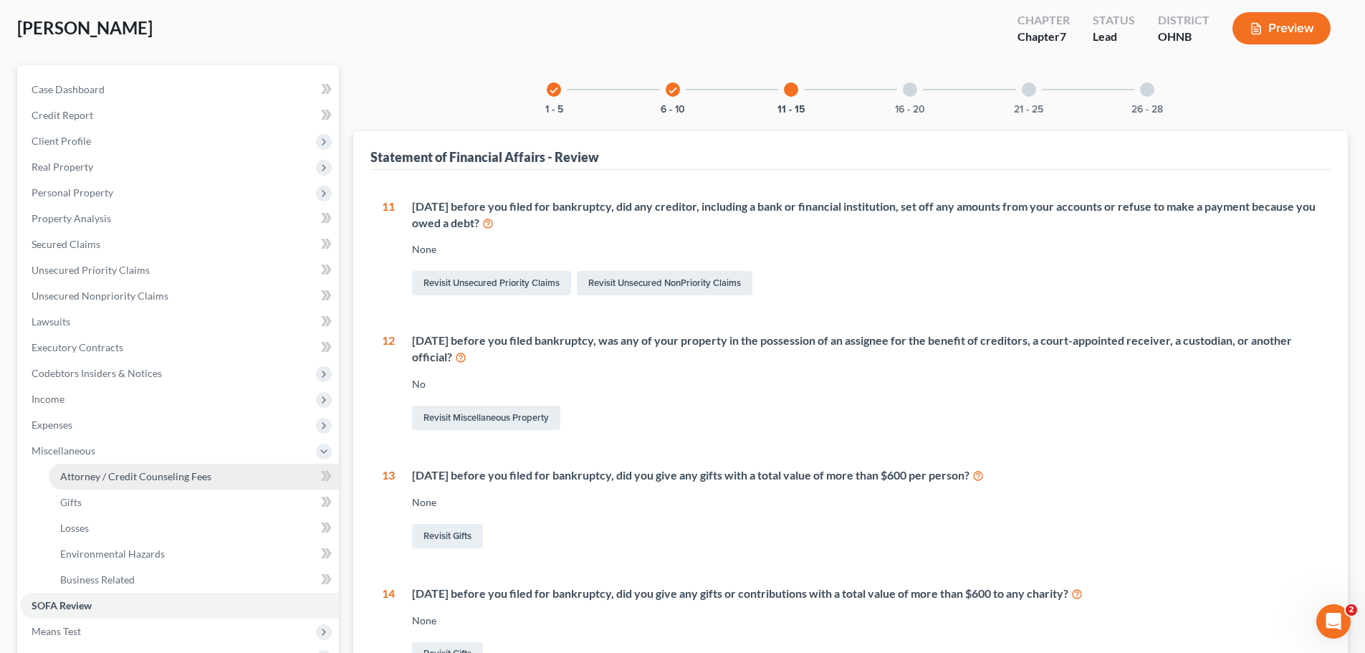
click at [115, 476] on span "Attorney / Credit Counseling Fees" at bounding box center [135, 476] width 151 height 12
select select "0"
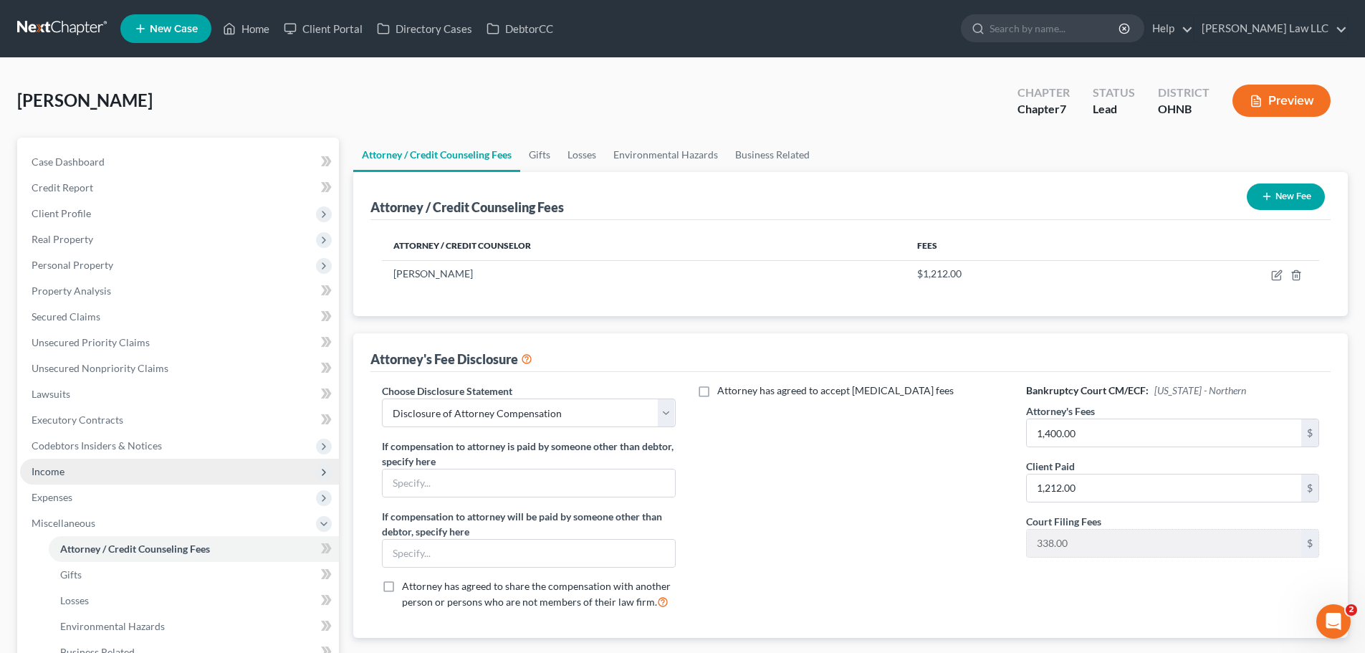
click at [117, 461] on span "Income" at bounding box center [179, 472] width 319 height 26
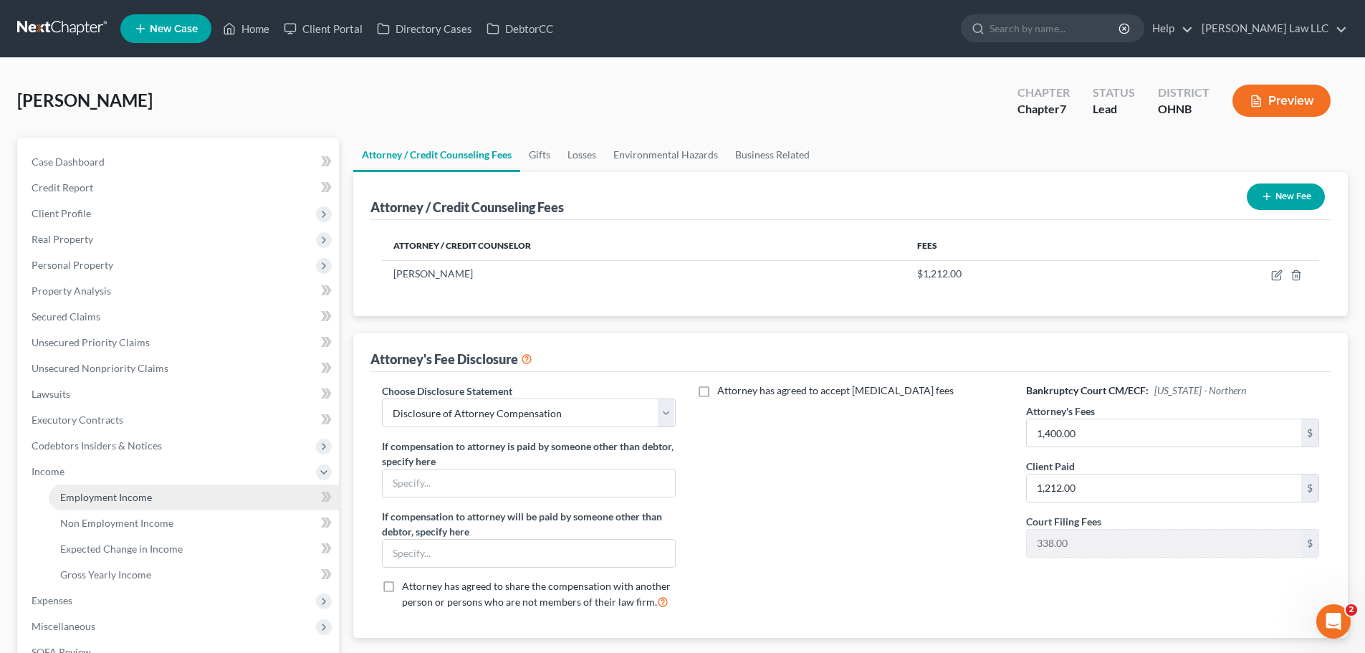
click at [115, 493] on span "Employment Income" at bounding box center [106, 497] width 92 height 12
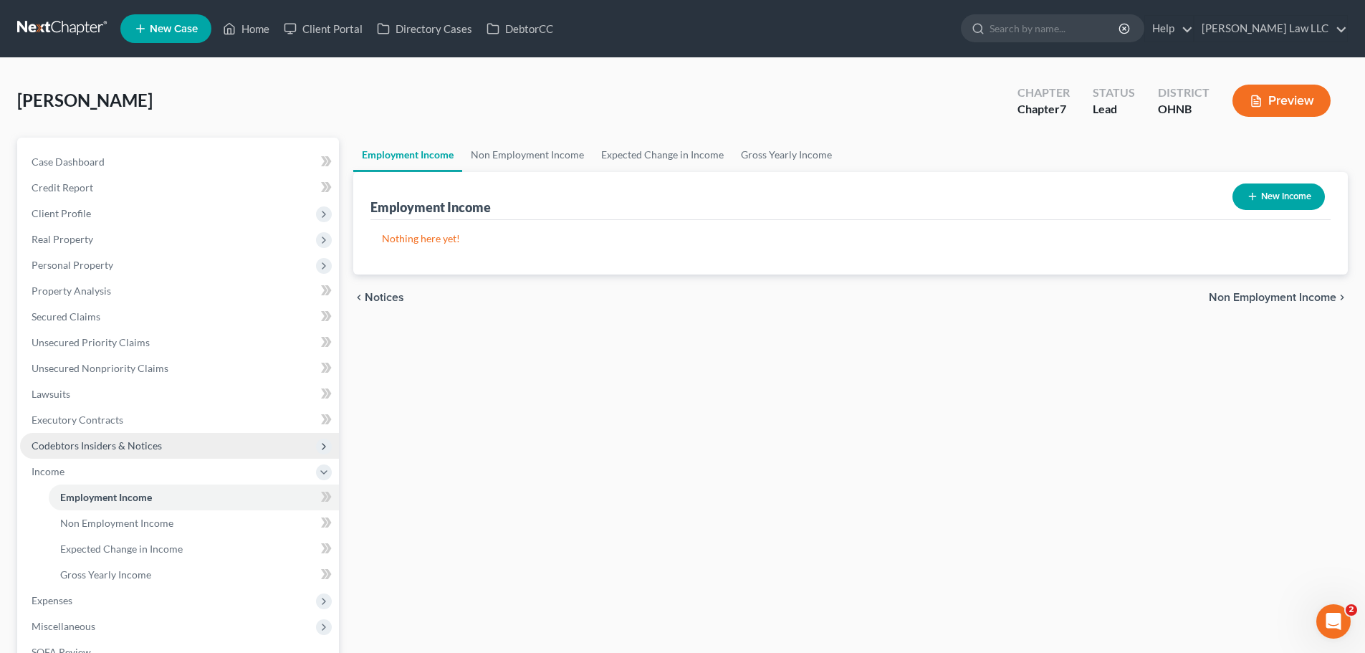
click at [119, 443] on span "Codebtors Insiders & Notices" at bounding box center [97, 445] width 130 height 12
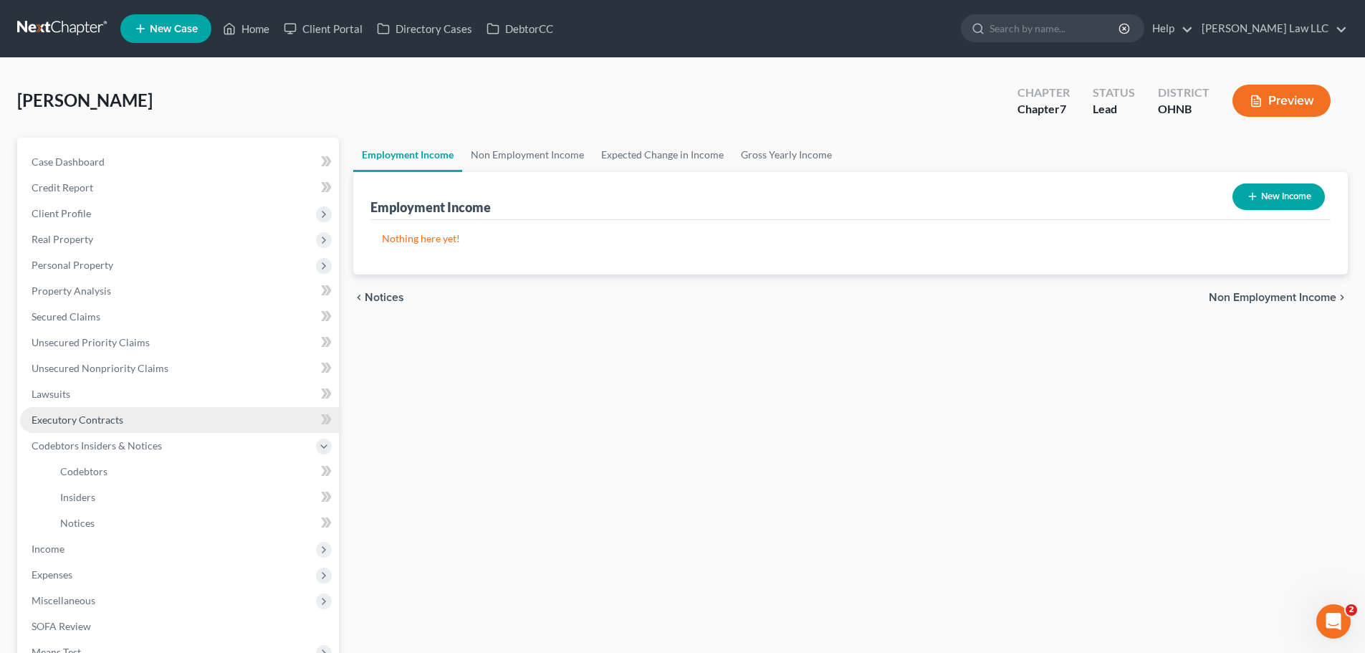
click at [112, 422] on span "Executory Contracts" at bounding box center [78, 419] width 92 height 12
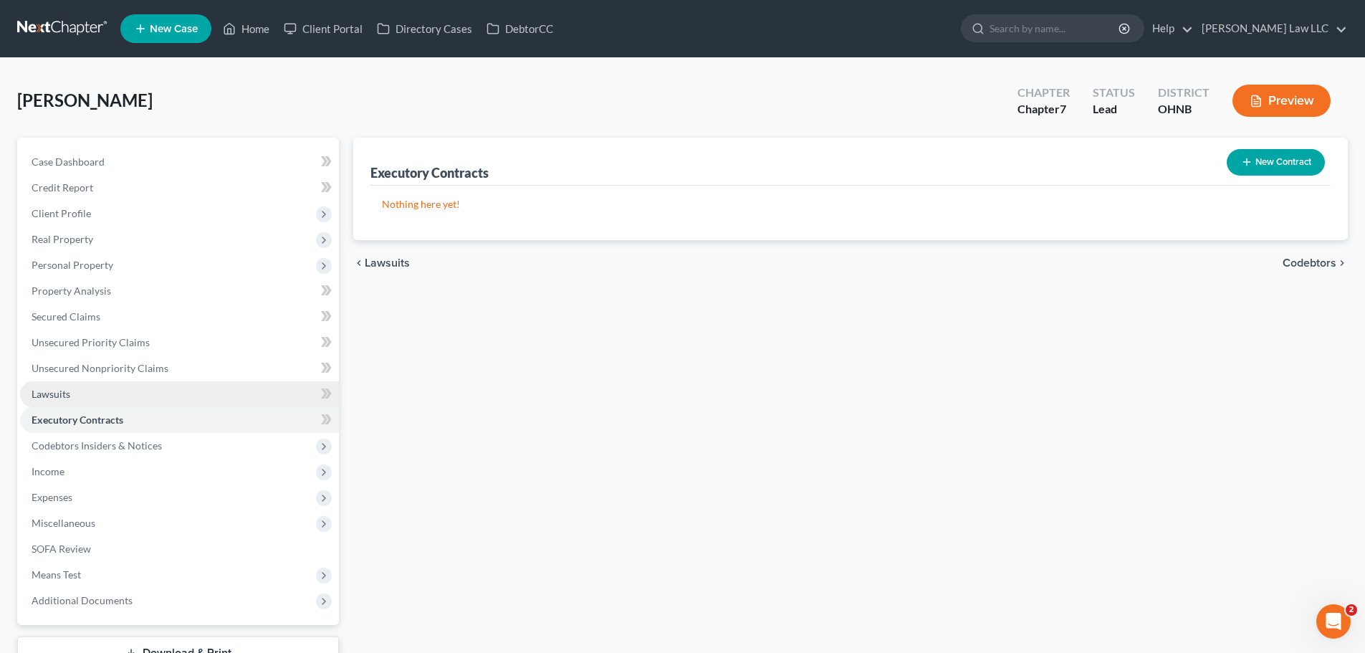
click at [80, 396] on link "Lawsuits" at bounding box center [179, 394] width 319 height 26
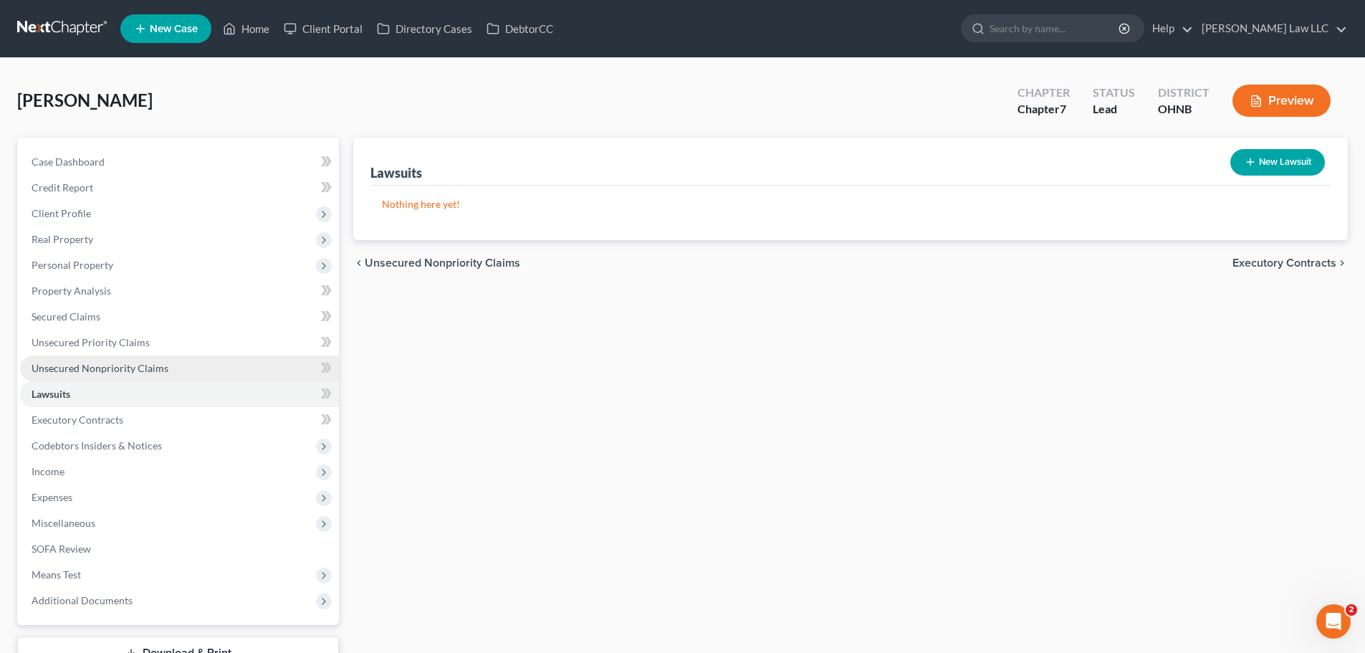
click at [159, 364] on span "Unsecured Nonpriority Claims" at bounding box center [100, 368] width 137 height 12
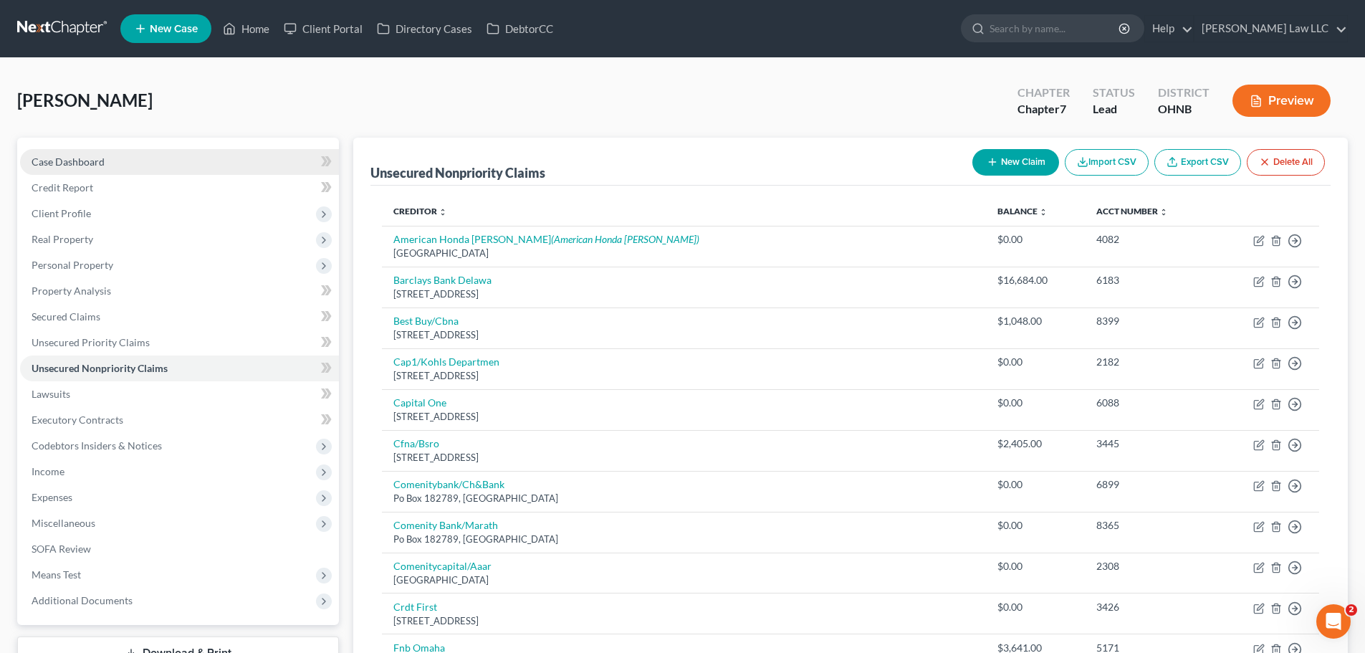
click at [126, 163] on link "Case Dashboard" at bounding box center [179, 162] width 319 height 26
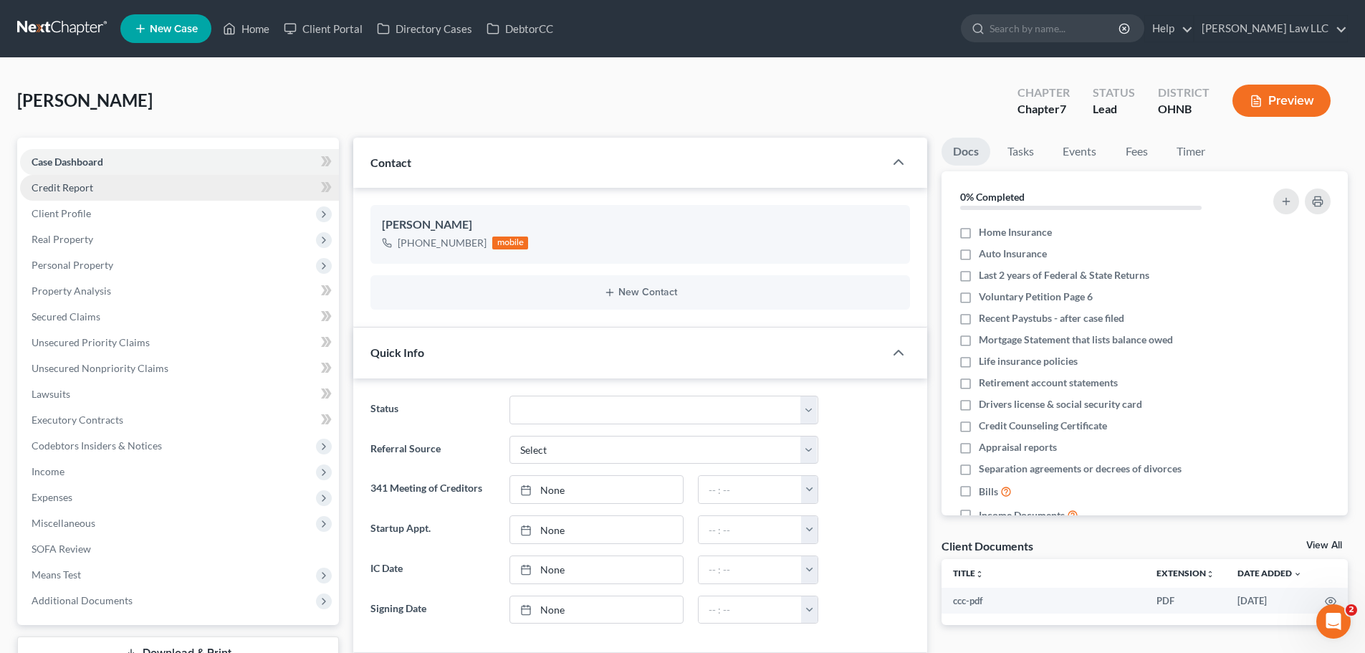
drag, startPoint x: 1158, startPoint y: 183, endPoint x: 296, endPoint y: 193, distance: 862.1
click at [1158, 183] on div "0% Completed" at bounding box center [1080, 196] width 255 height 27
click at [417, 236] on div "[PHONE_NUMBER]" at bounding box center [442, 243] width 89 height 14
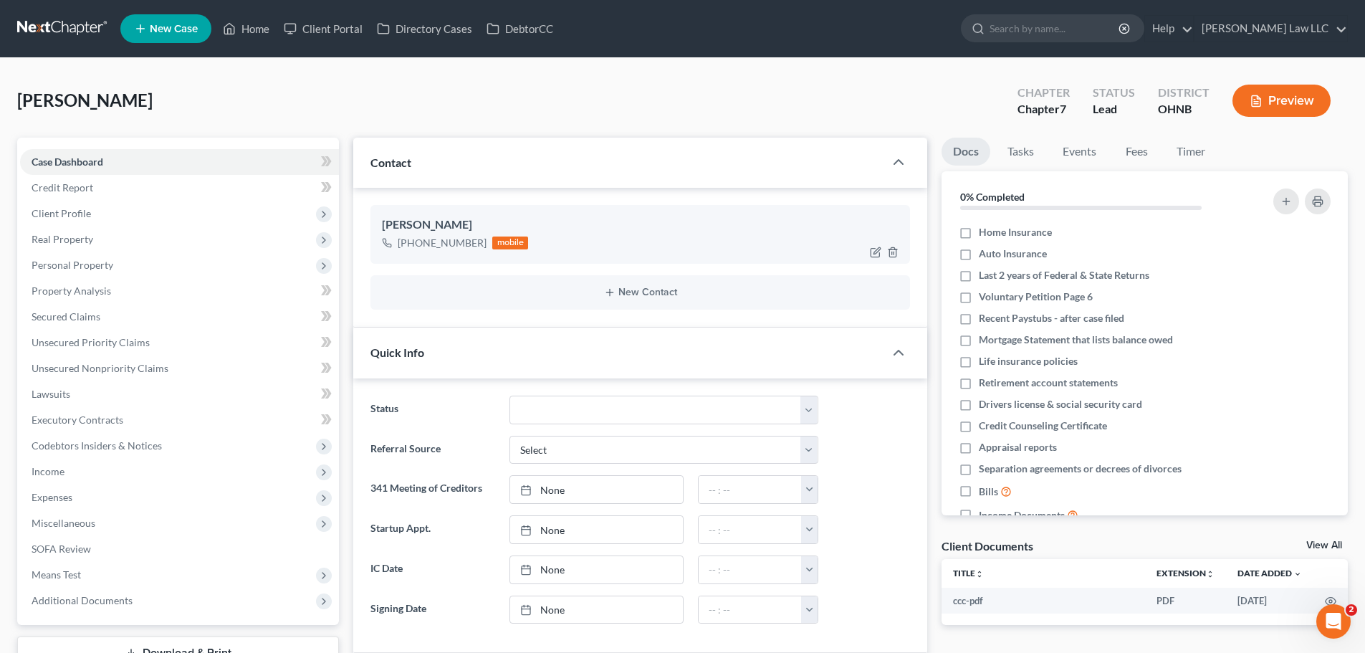
click at [420, 248] on div "[PHONE_NUMBER]" at bounding box center [442, 243] width 89 height 14
click at [420, 247] on div "[PHONE_NUMBER]" at bounding box center [442, 243] width 89 height 14
copy div "[PHONE_NUMBER]"
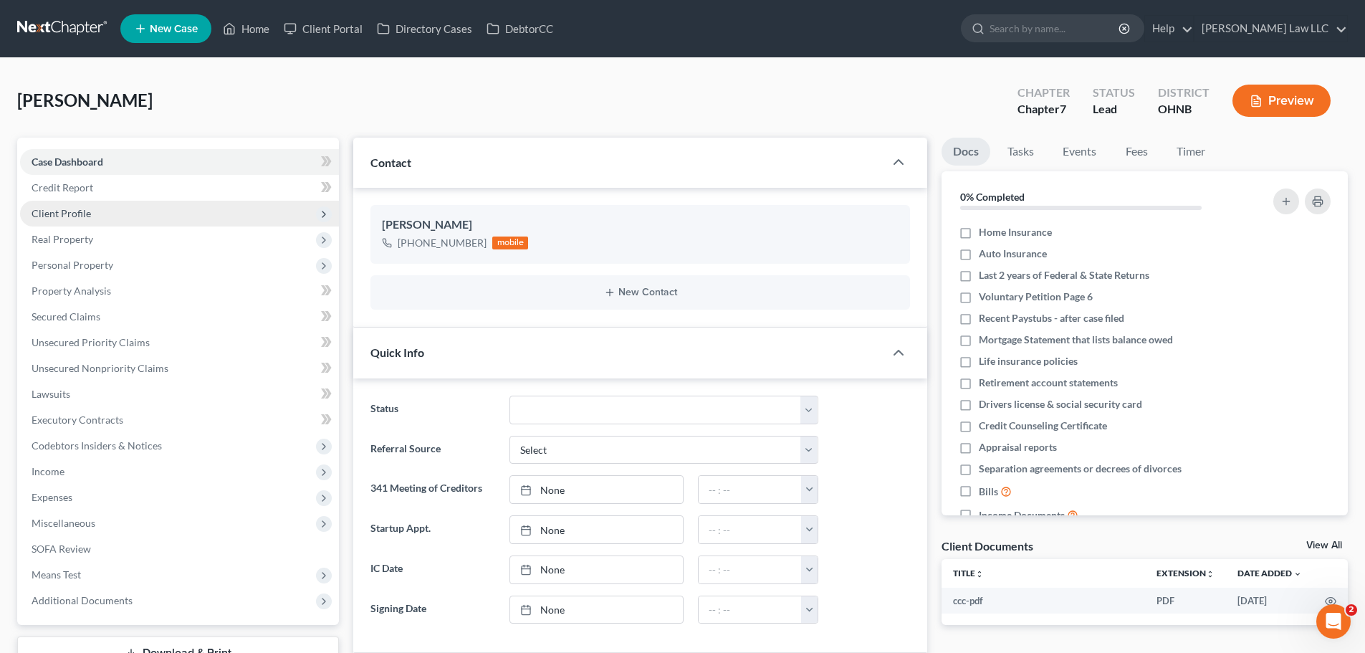
click at [85, 214] on span "Client Profile" at bounding box center [61, 213] width 59 height 12
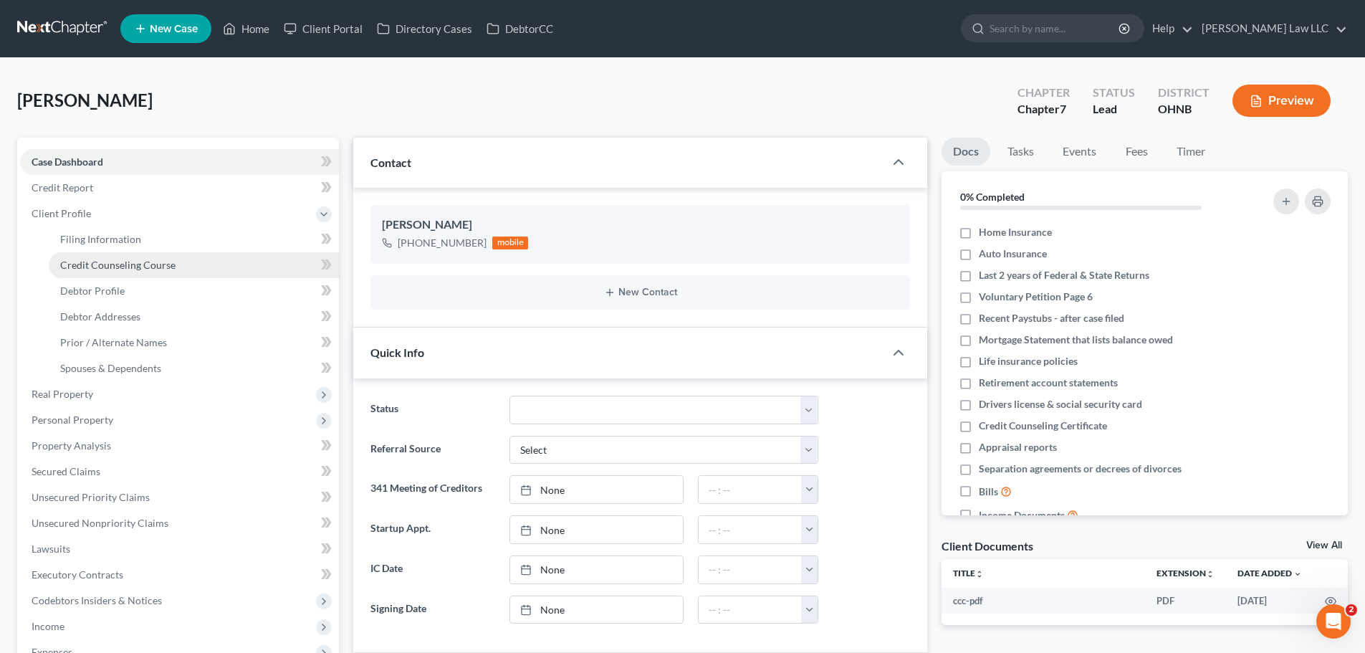
click at [135, 266] on span "Credit Counseling Course" at bounding box center [117, 265] width 115 height 12
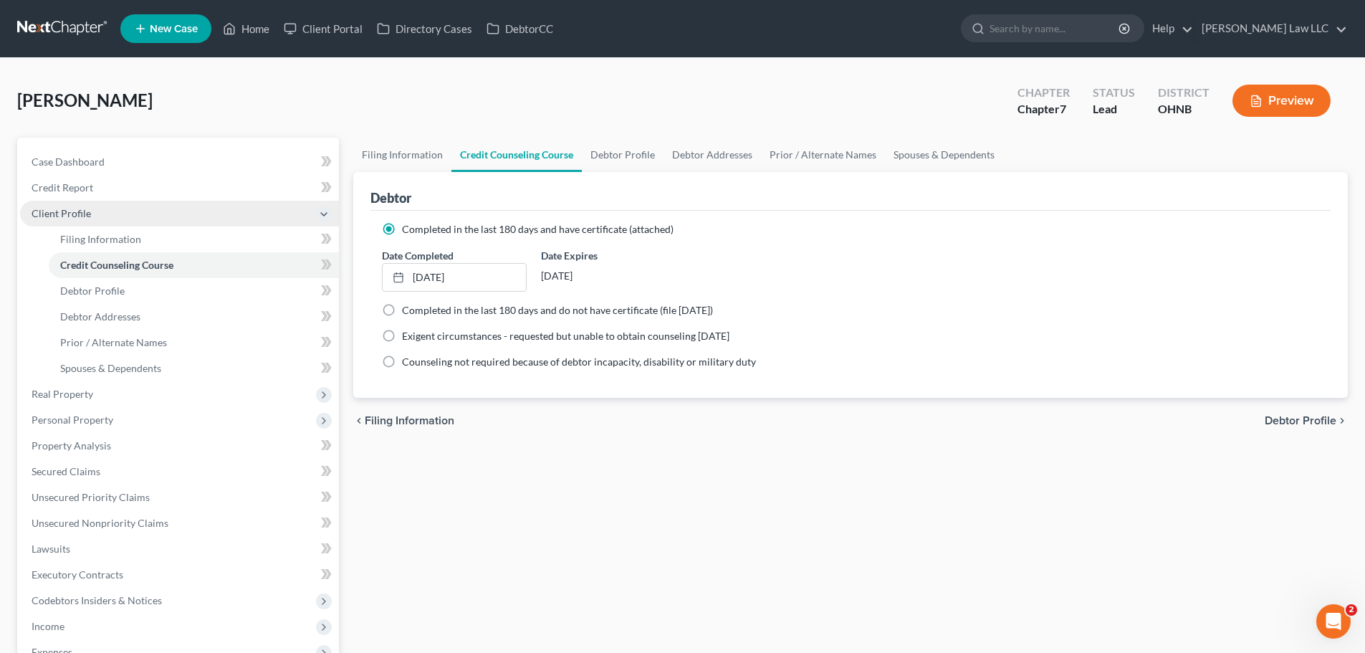
click at [106, 201] on span "Client Profile" at bounding box center [179, 214] width 319 height 26
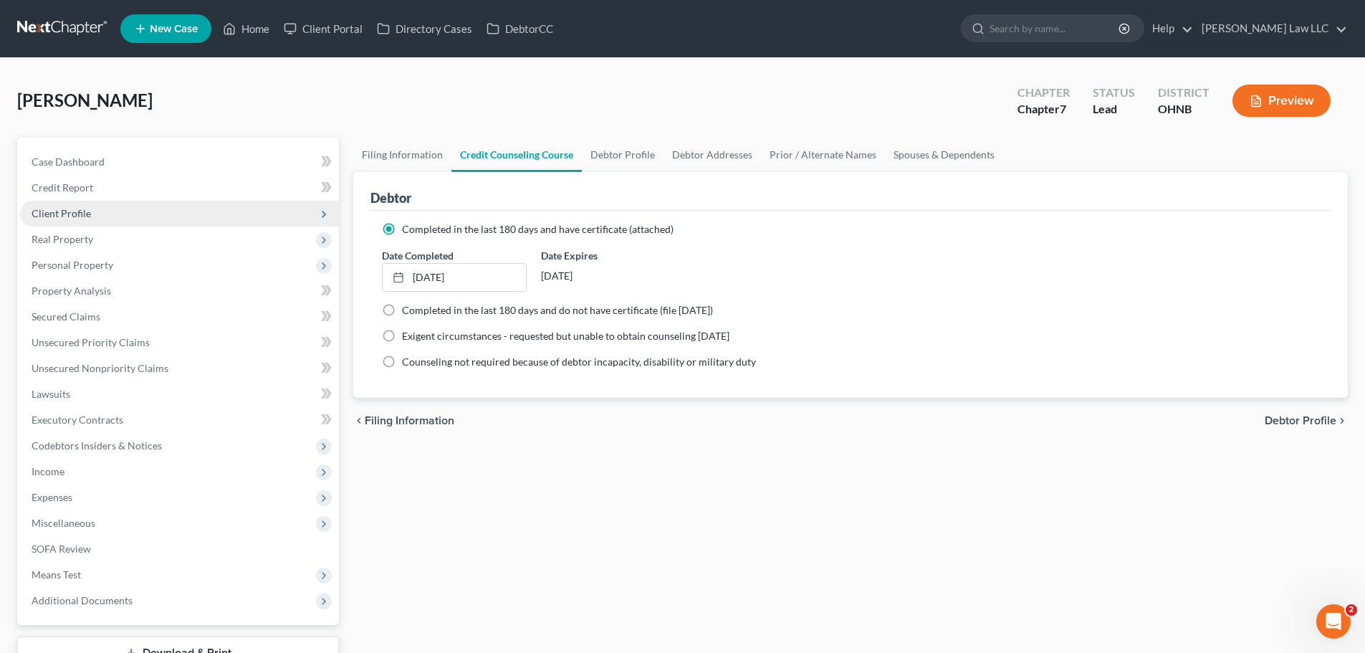
click at [105, 213] on span "Client Profile" at bounding box center [179, 214] width 319 height 26
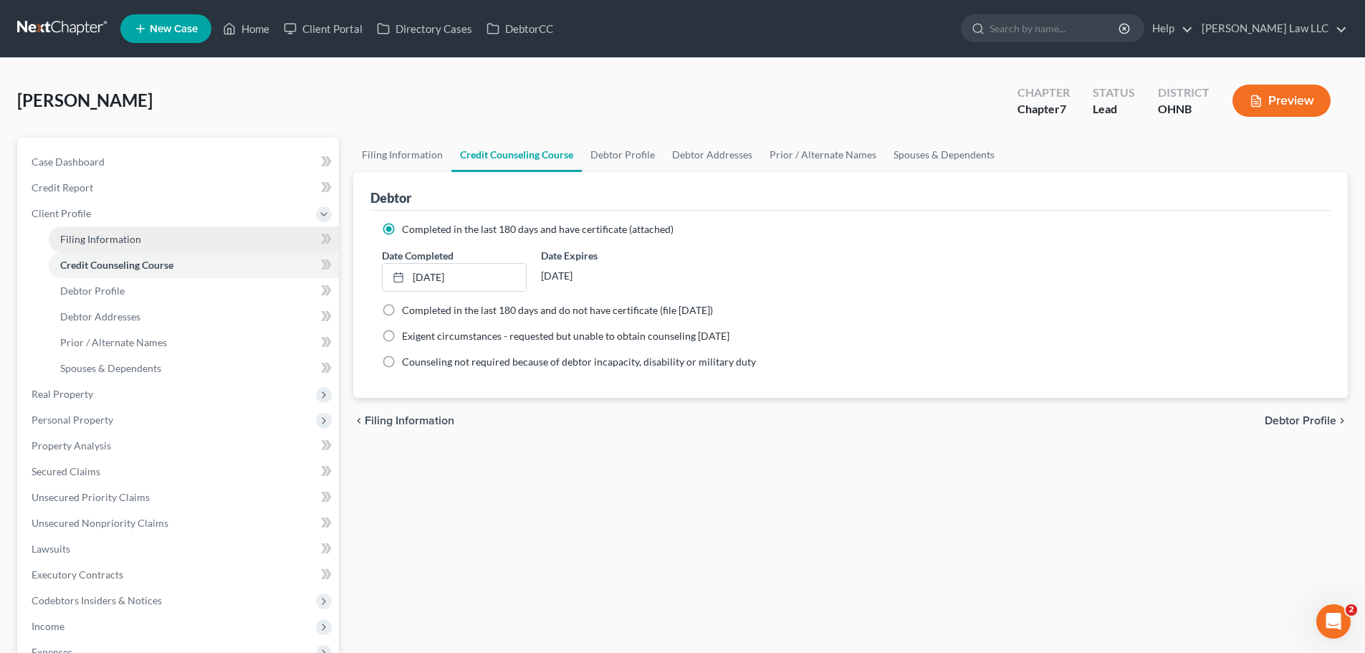
click at [105, 242] on span "Filing Information" at bounding box center [100, 239] width 81 height 12
select select "1"
select select "0"
select select "61"
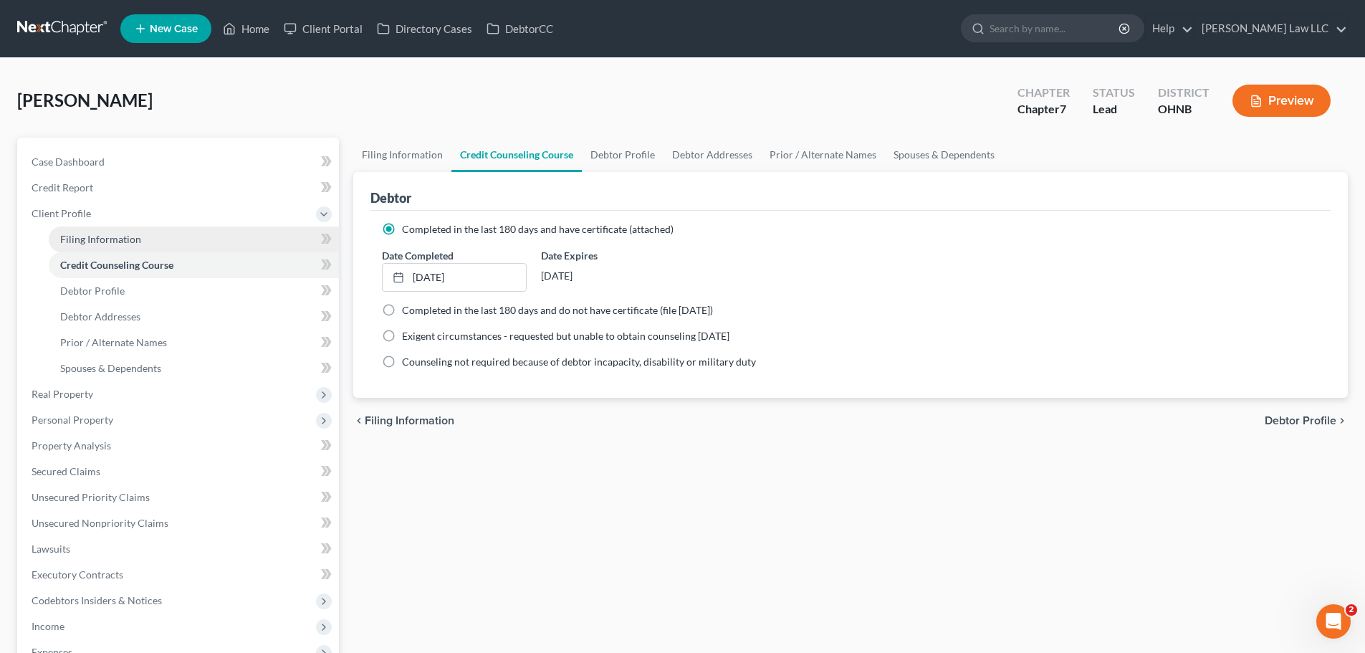
select select "0"
select select "36"
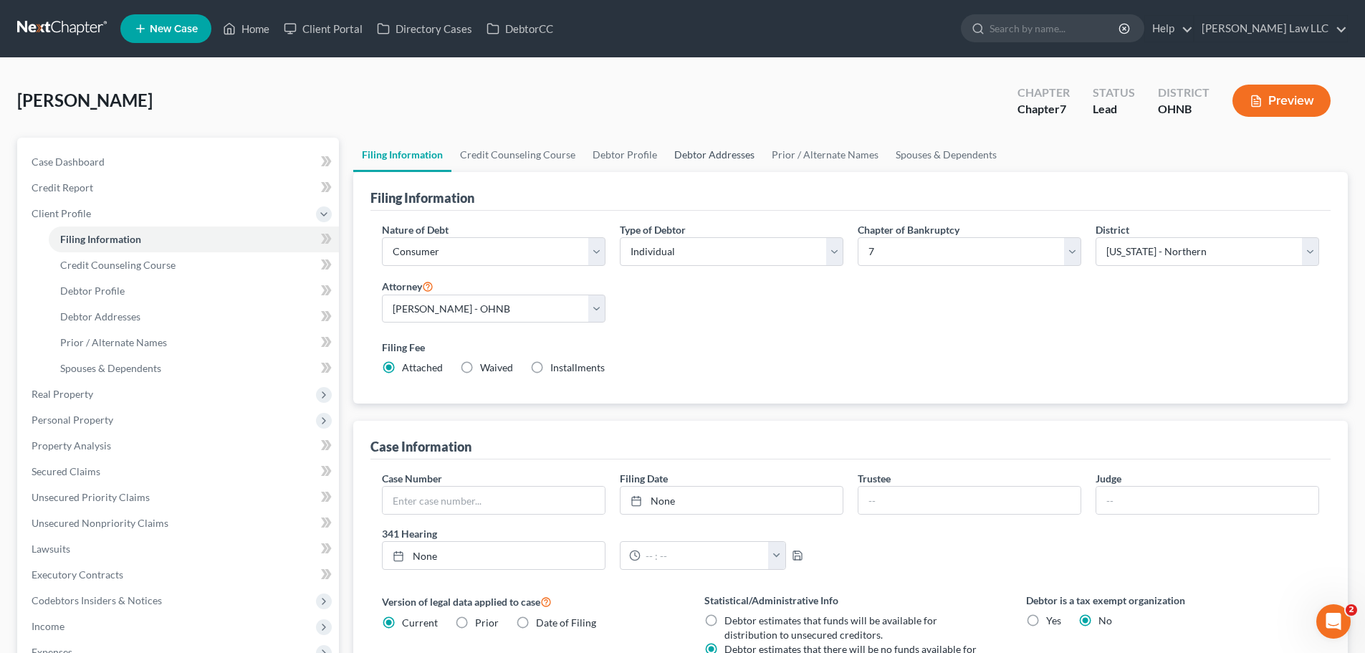
click at [714, 158] on link "Debtor Addresses" at bounding box center [714, 155] width 97 height 34
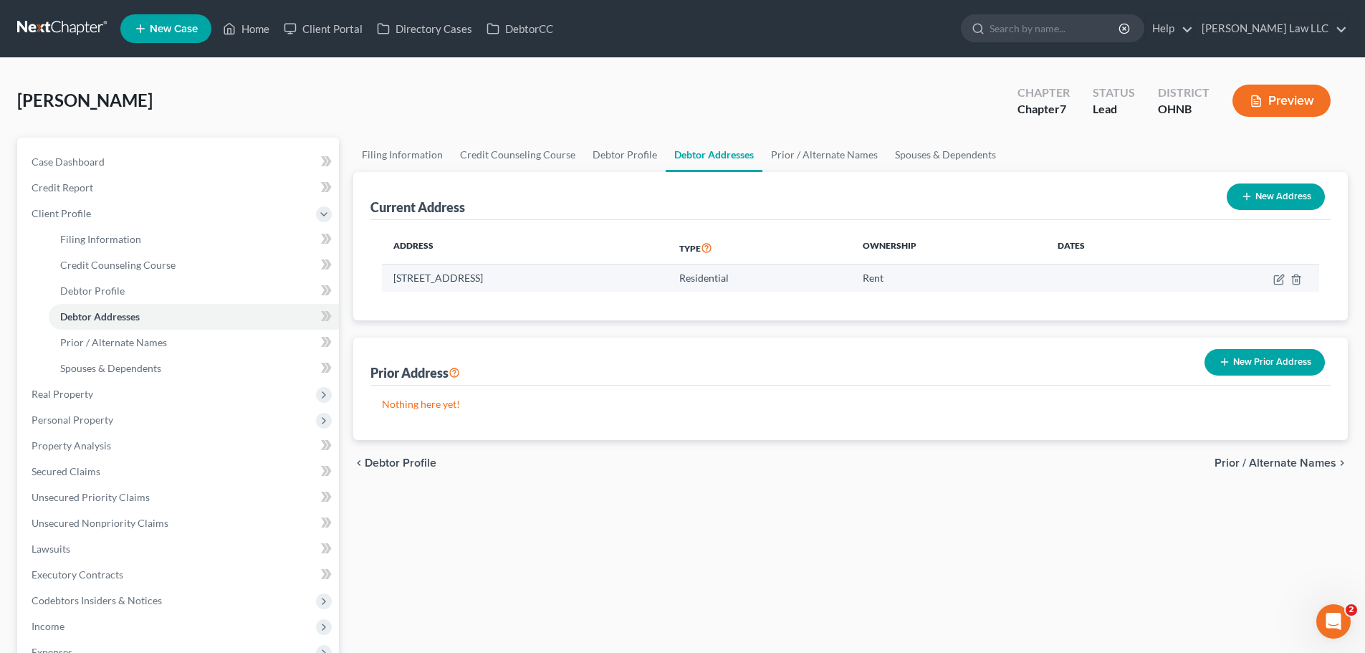
click at [542, 283] on td "[STREET_ADDRESS]" at bounding box center [525, 277] width 286 height 27
copy td "[STREET_ADDRESS]"
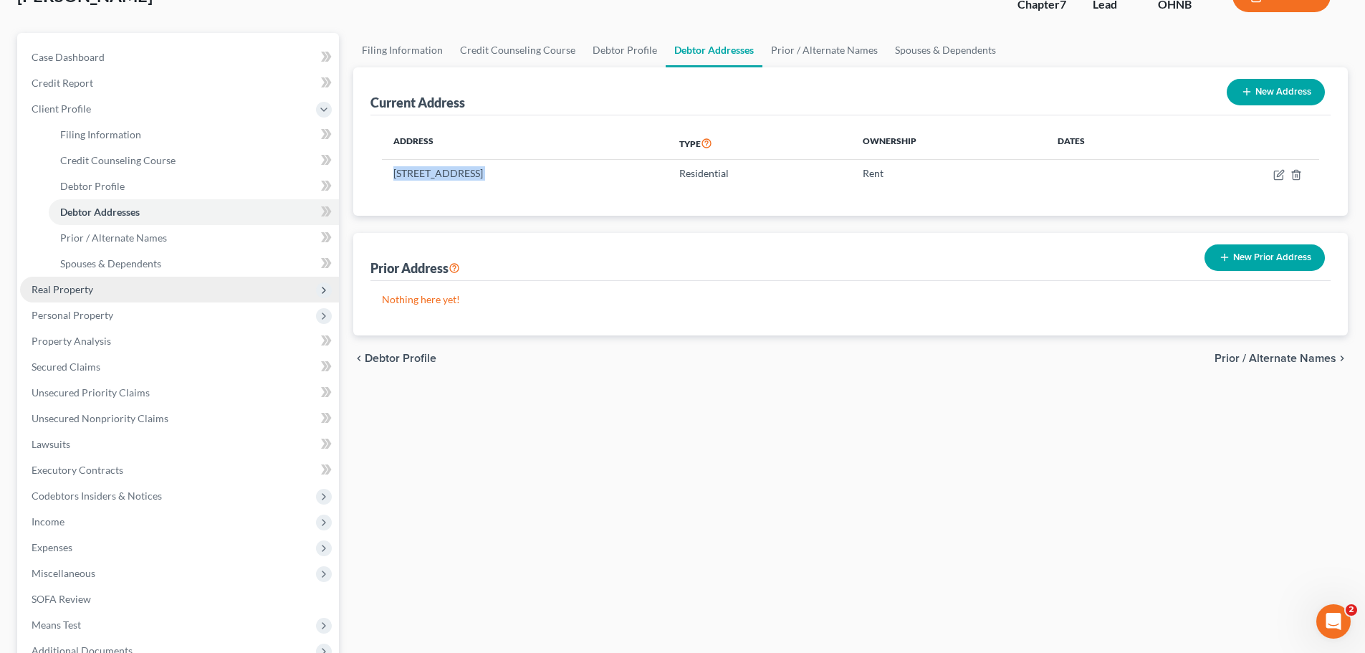
scroll to position [215, 0]
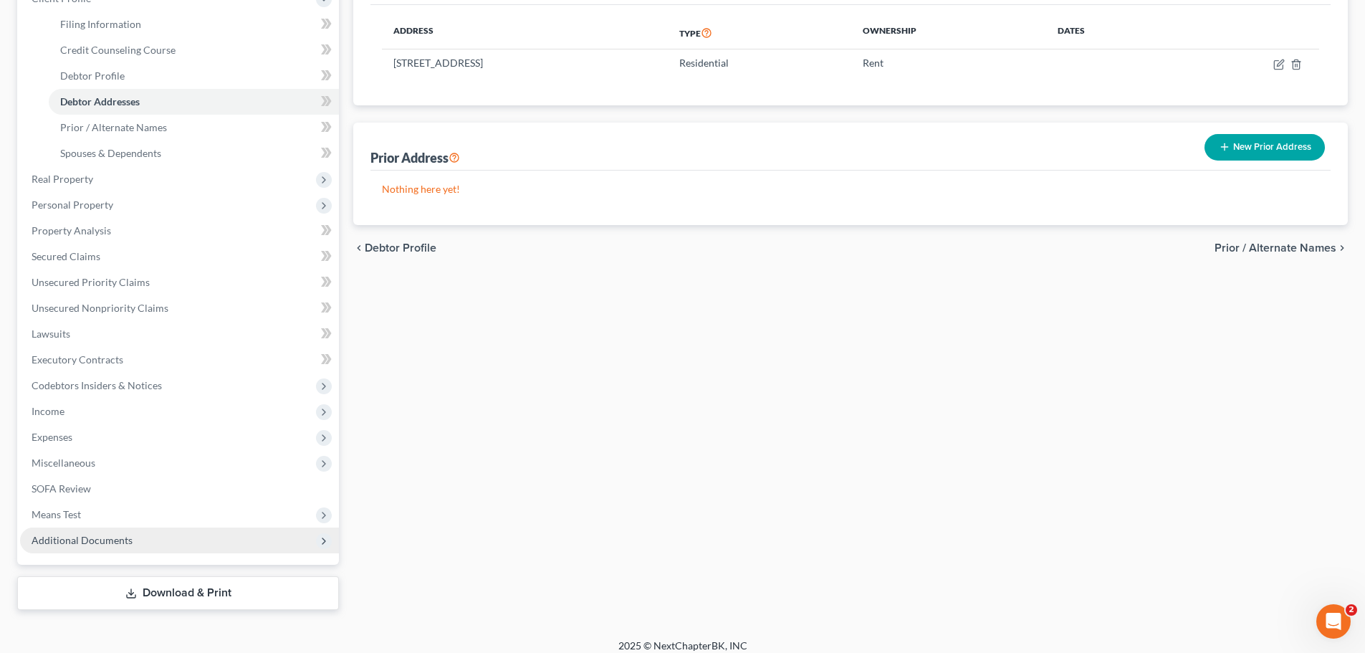
click at [120, 538] on span "Additional Documents" at bounding box center [82, 540] width 101 height 12
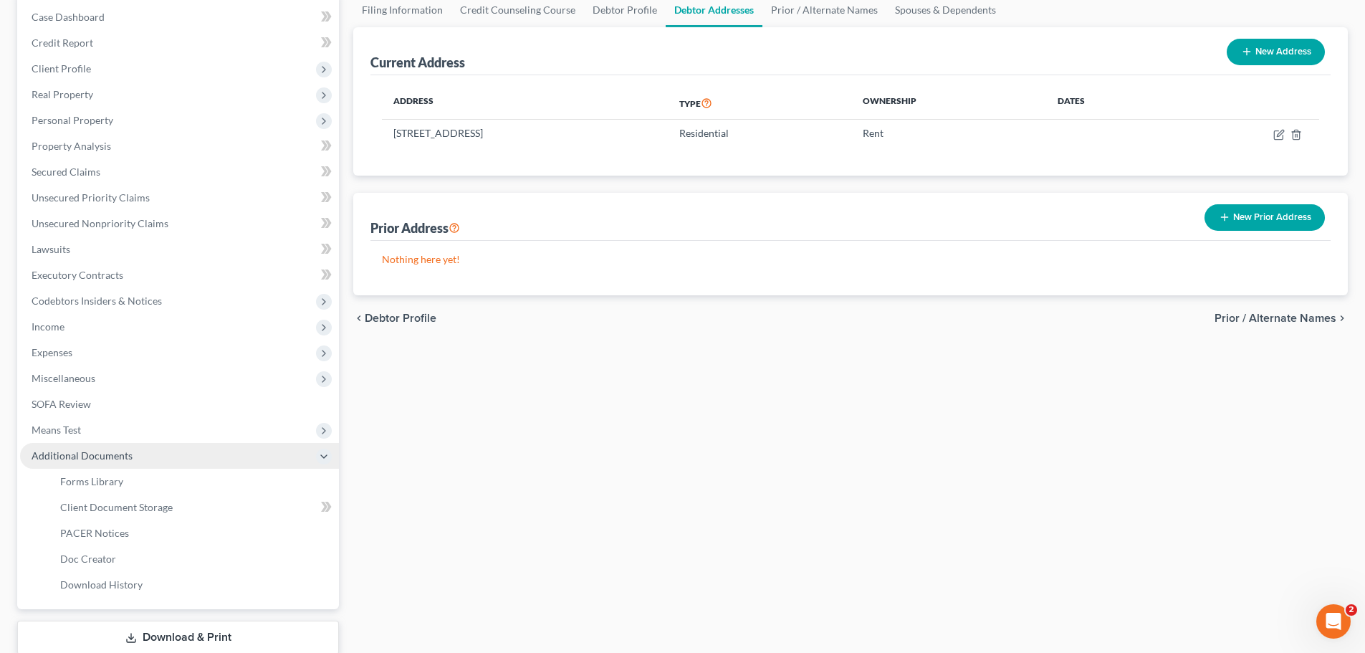
scroll to position [57, 0]
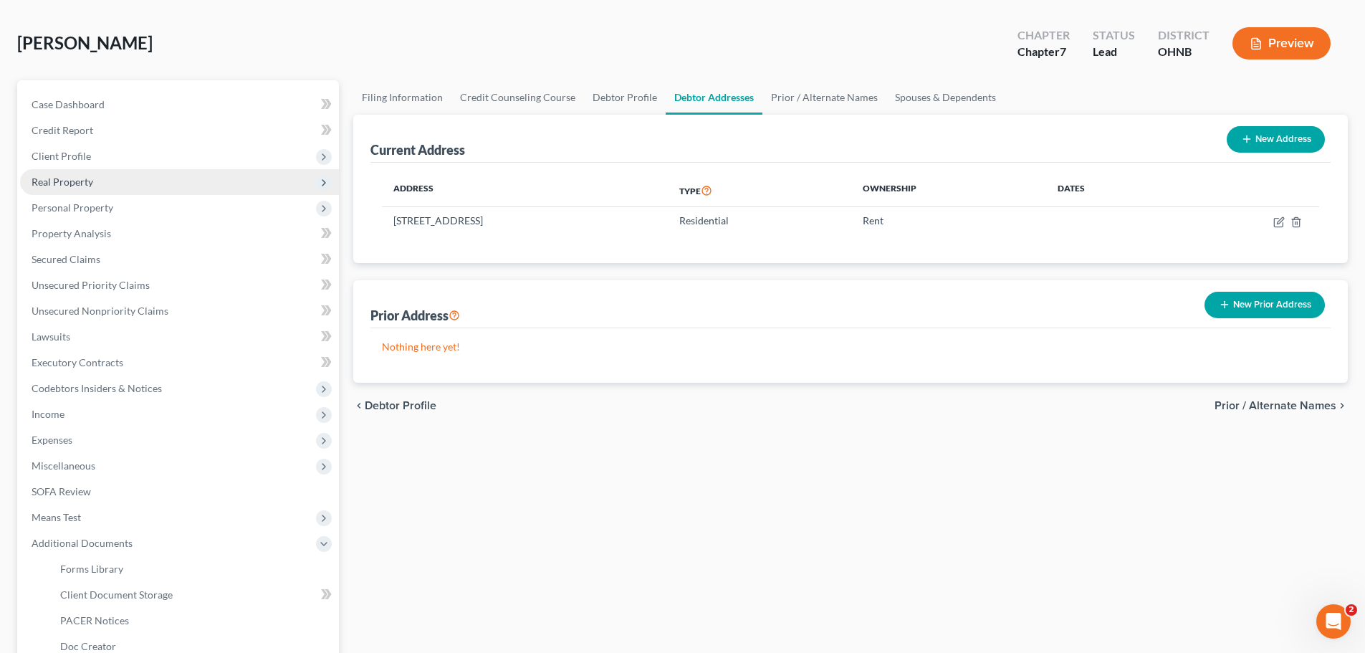
click at [88, 181] on span "Real Property" at bounding box center [63, 182] width 62 height 12
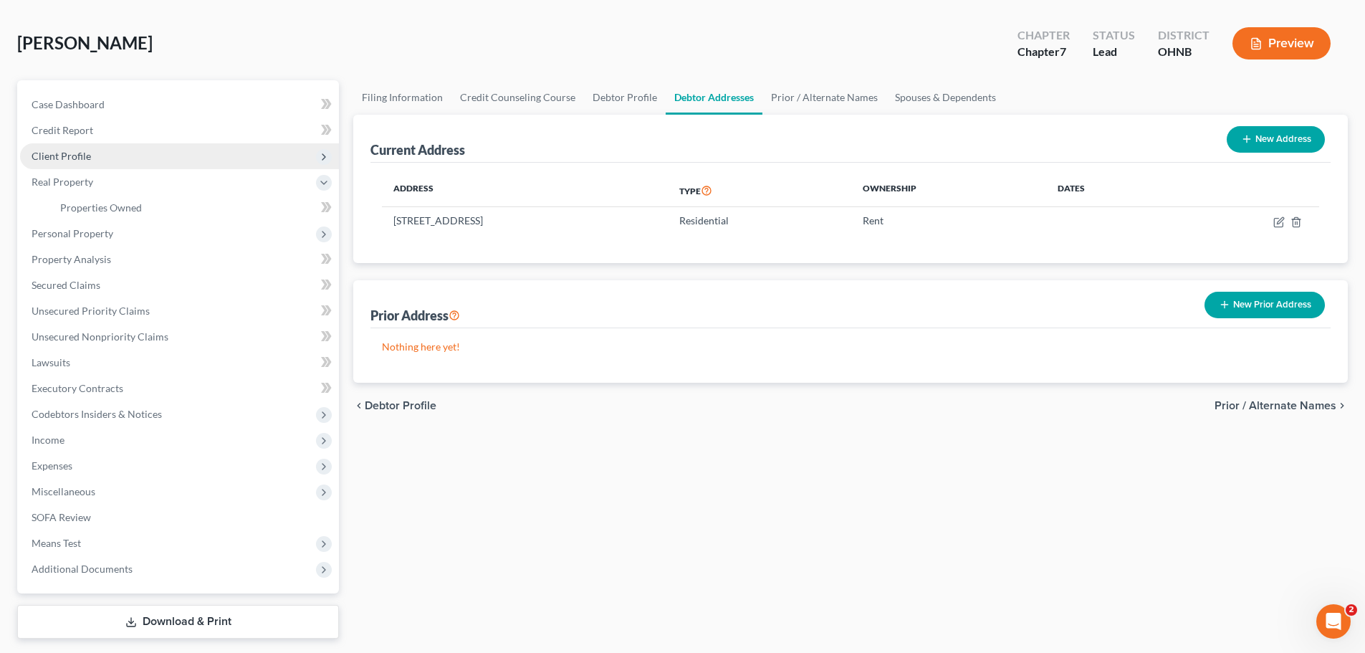
click at [77, 150] on span "Client Profile" at bounding box center [61, 156] width 59 height 12
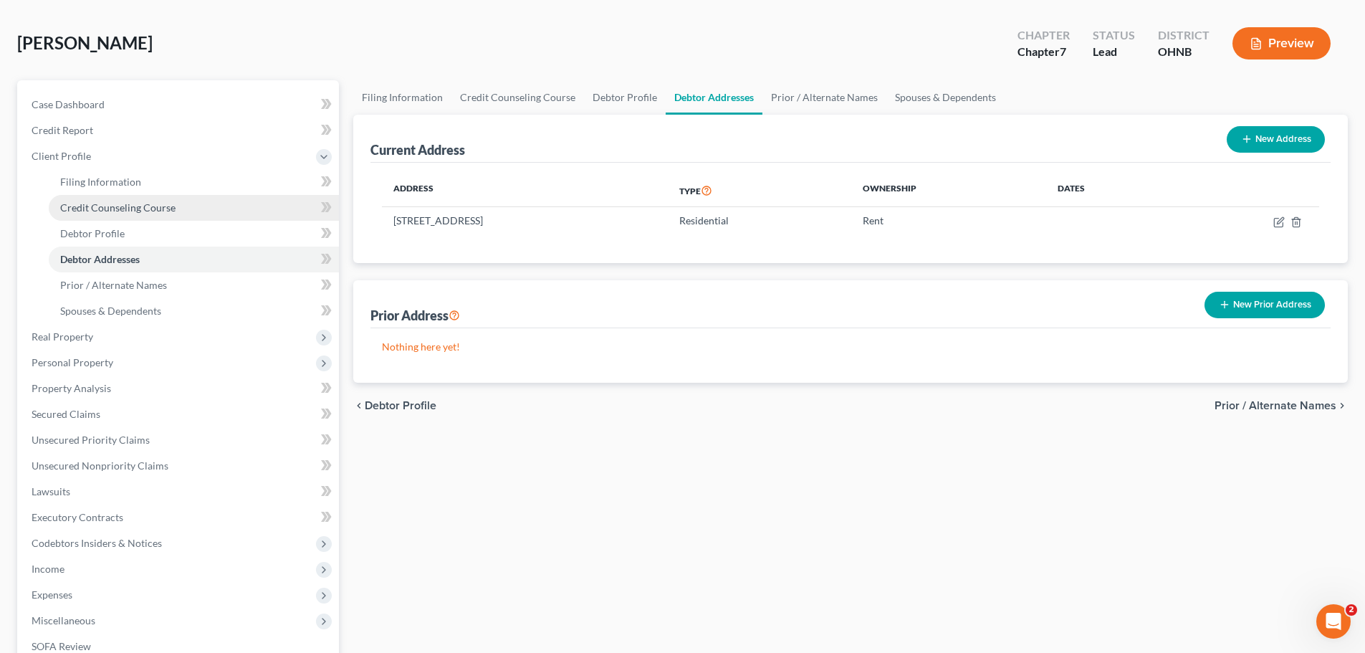
click at [105, 205] on span "Credit Counseling Course" at bounding box center [117, 207] width 115 height 12
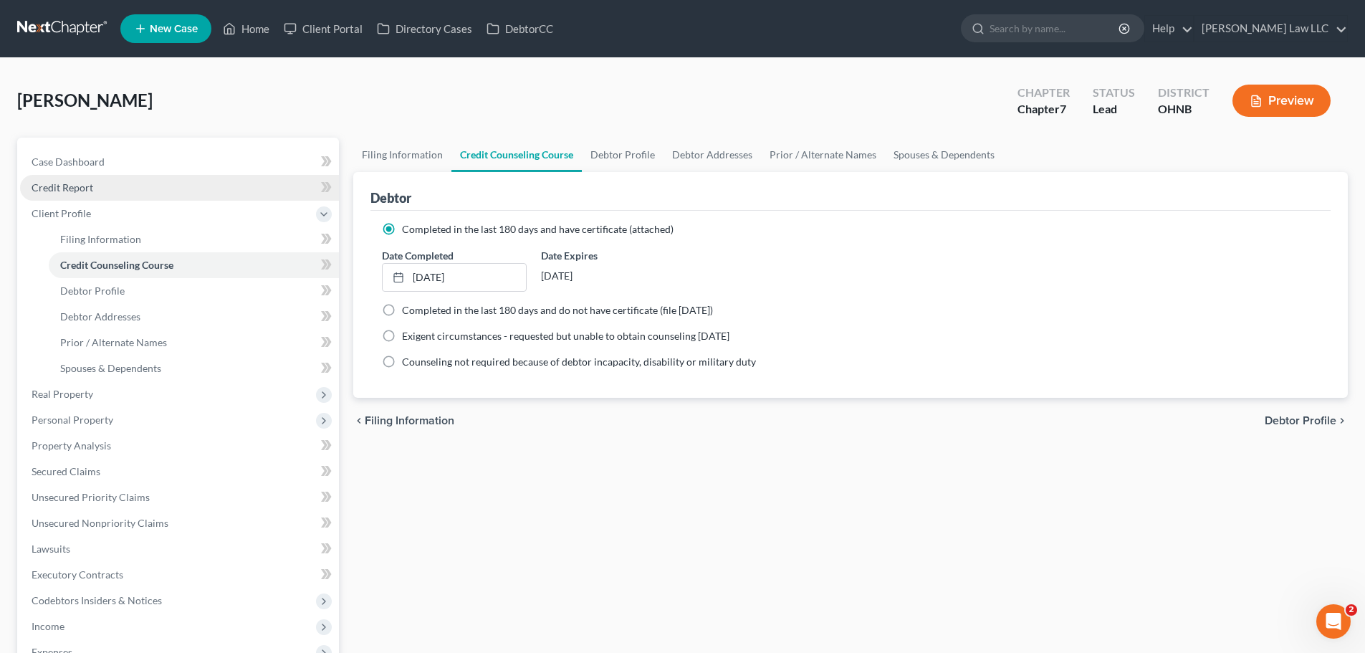
click at [57, 186] on span "Credit Report" at bounding box center [63, 187] width 62 height 12
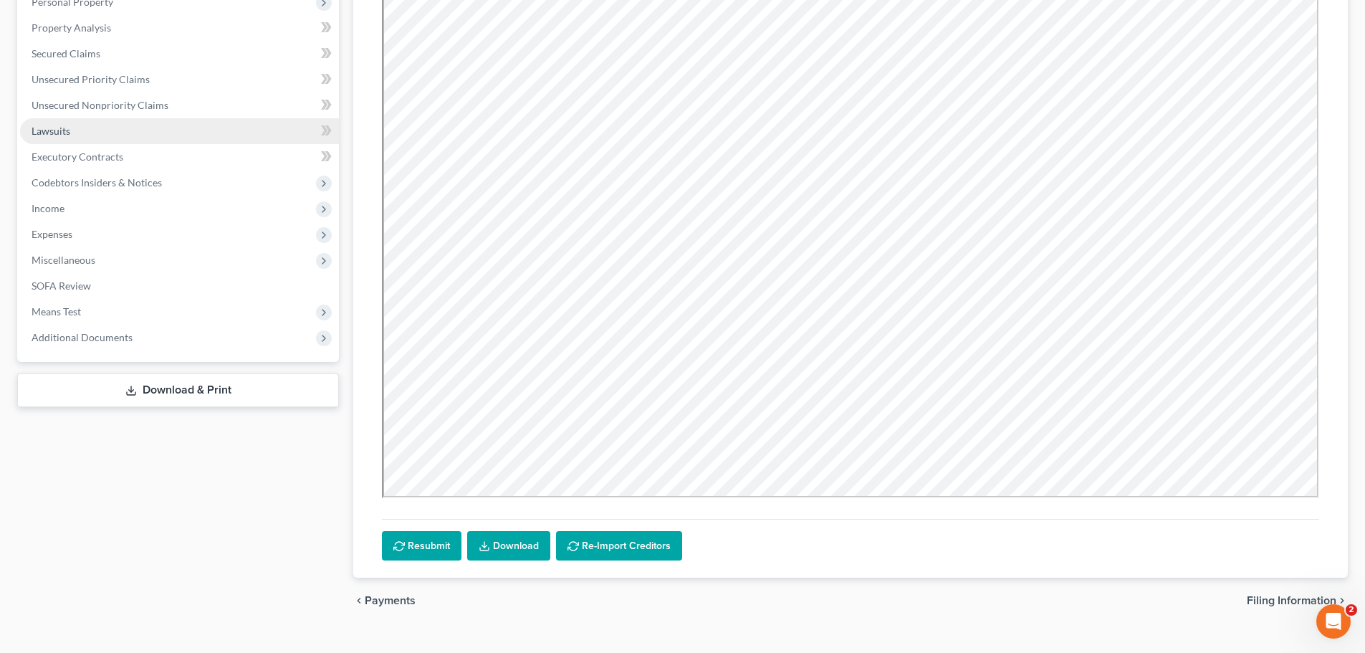
scroll to position [287, 0]
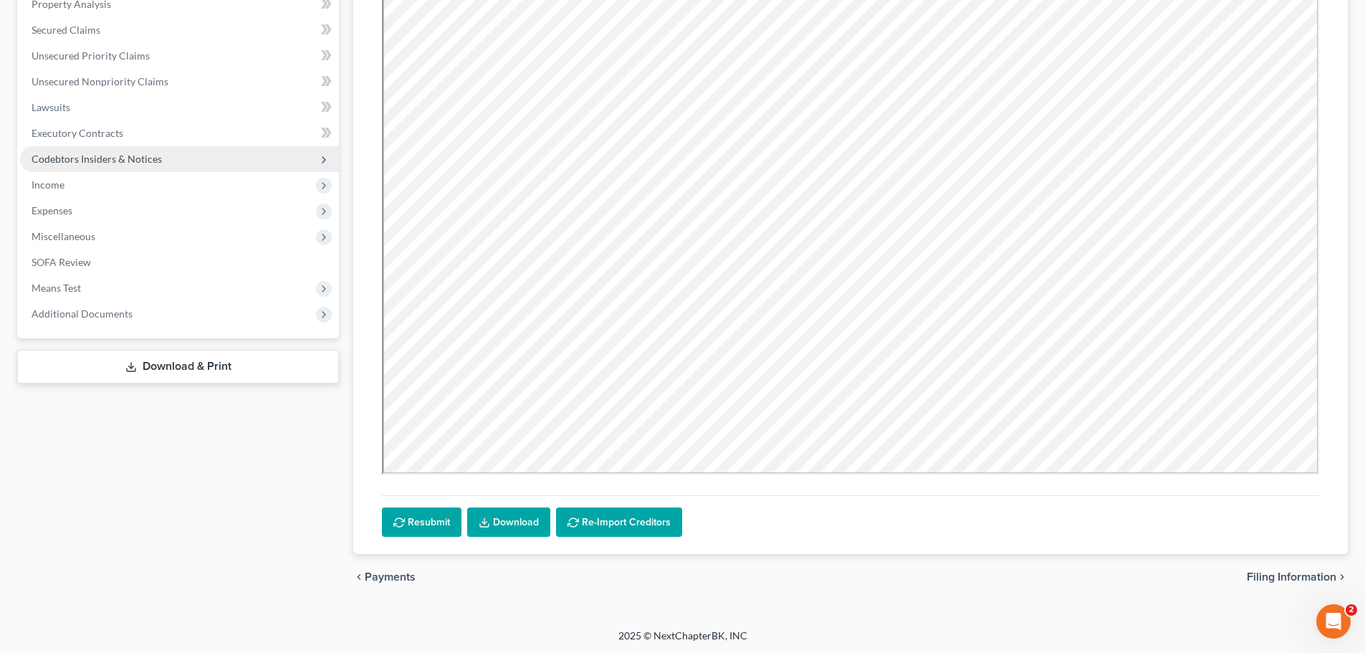
click at [77, 159] on span "Codebtors Insiders & Notices" at bounding box center [97, 159] width 130 height 12
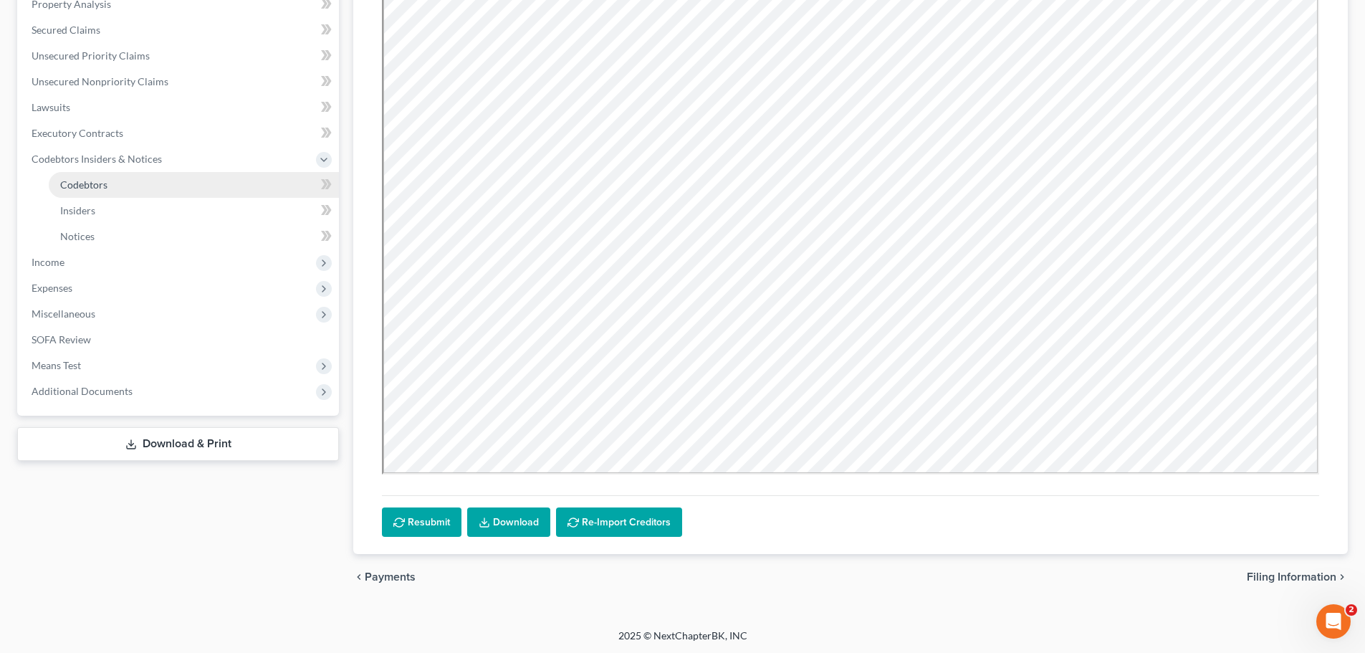
click at [97, 191] on link "Codebtors" at bounding box center [194, 185] width 290 height 26
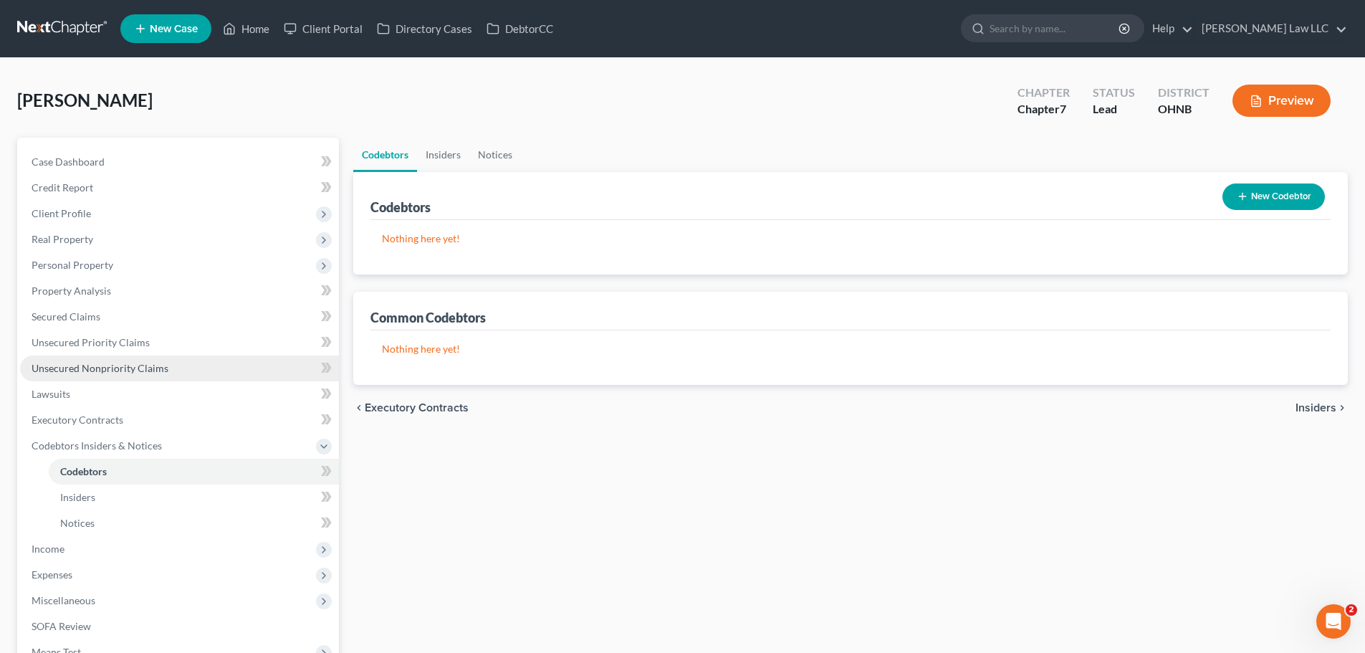
click at [124, 373] on span "Unsecured Nonpriority Claims" at bounding box center [100, 368] width 137 height 12
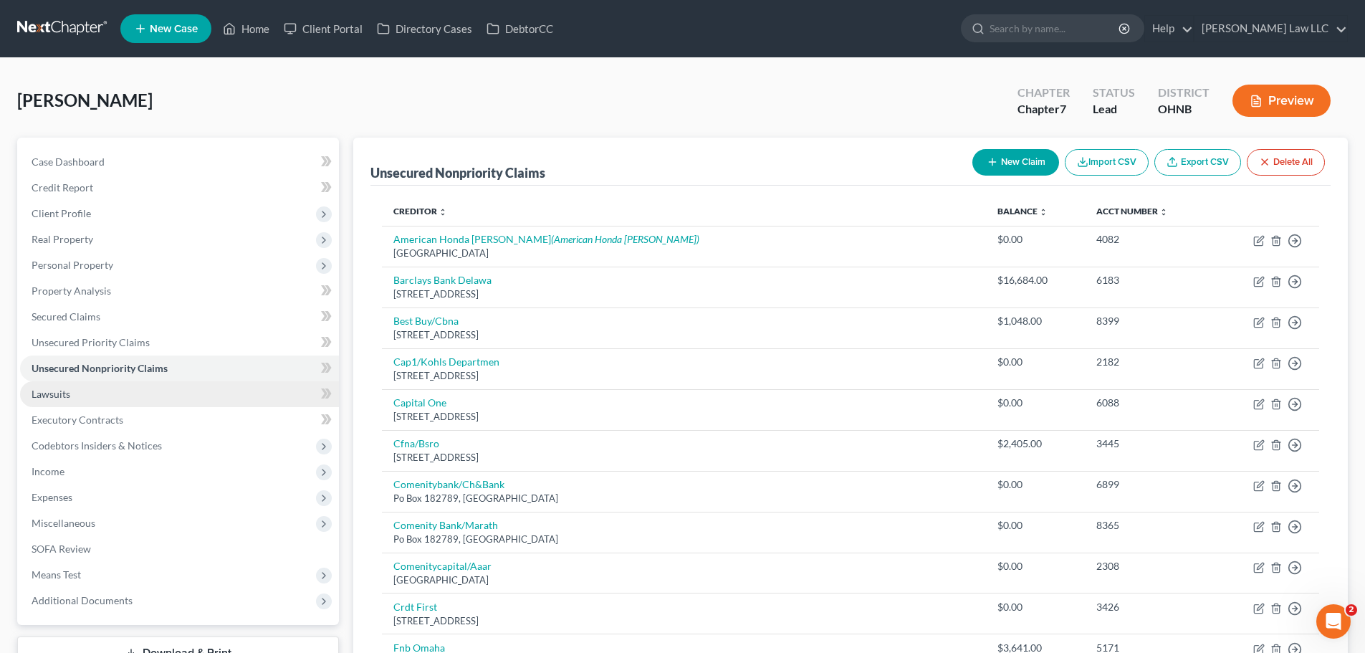
click at [118, 393] on link "Lawsuits" at bounding box center [179, 394] width 319 height 26
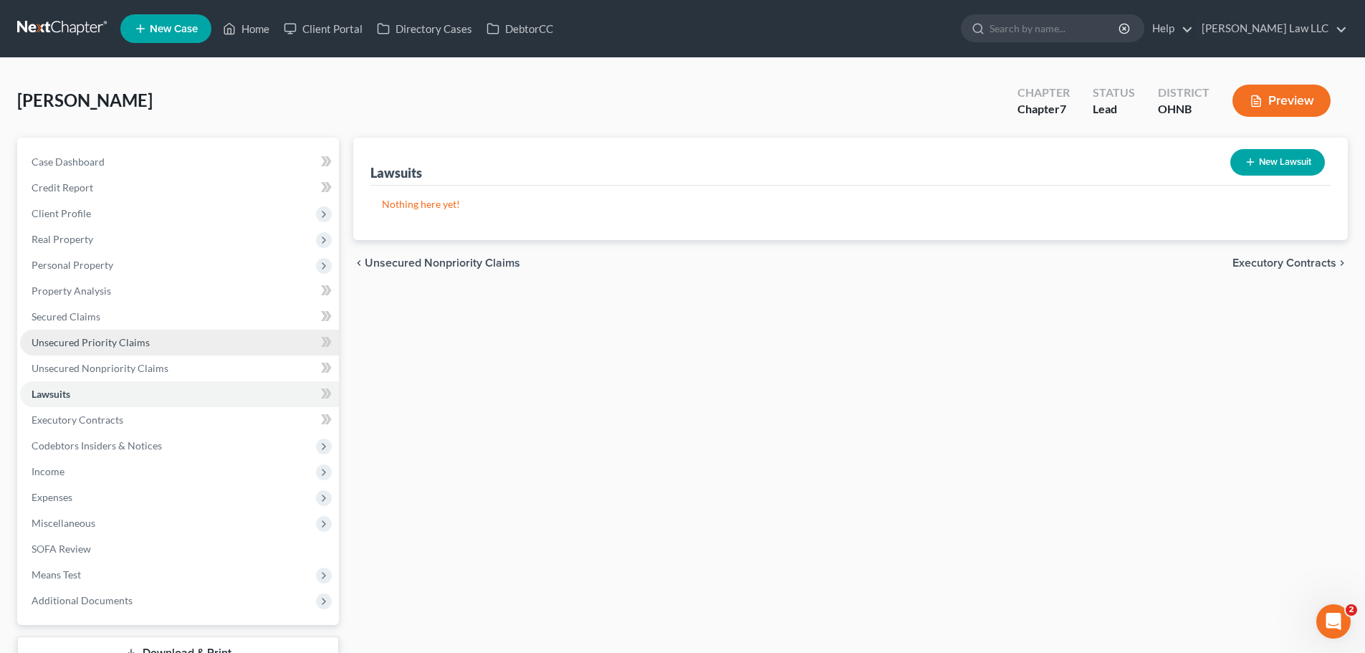
click at [137, 349] on link "Unsecured Priority Claims" at bounding box center [179, 343] width 319 height 26
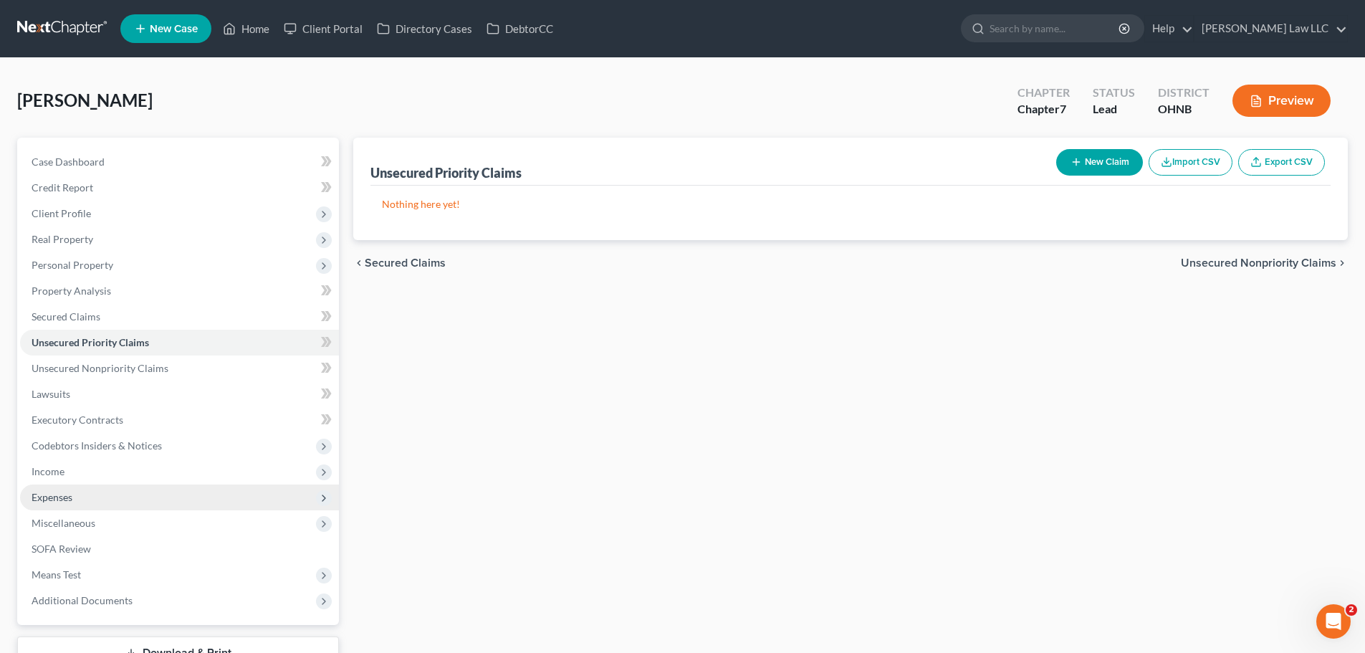
click at [79, 493] on span "Expenses" at bounding box center [179, 497] width 319 height 26
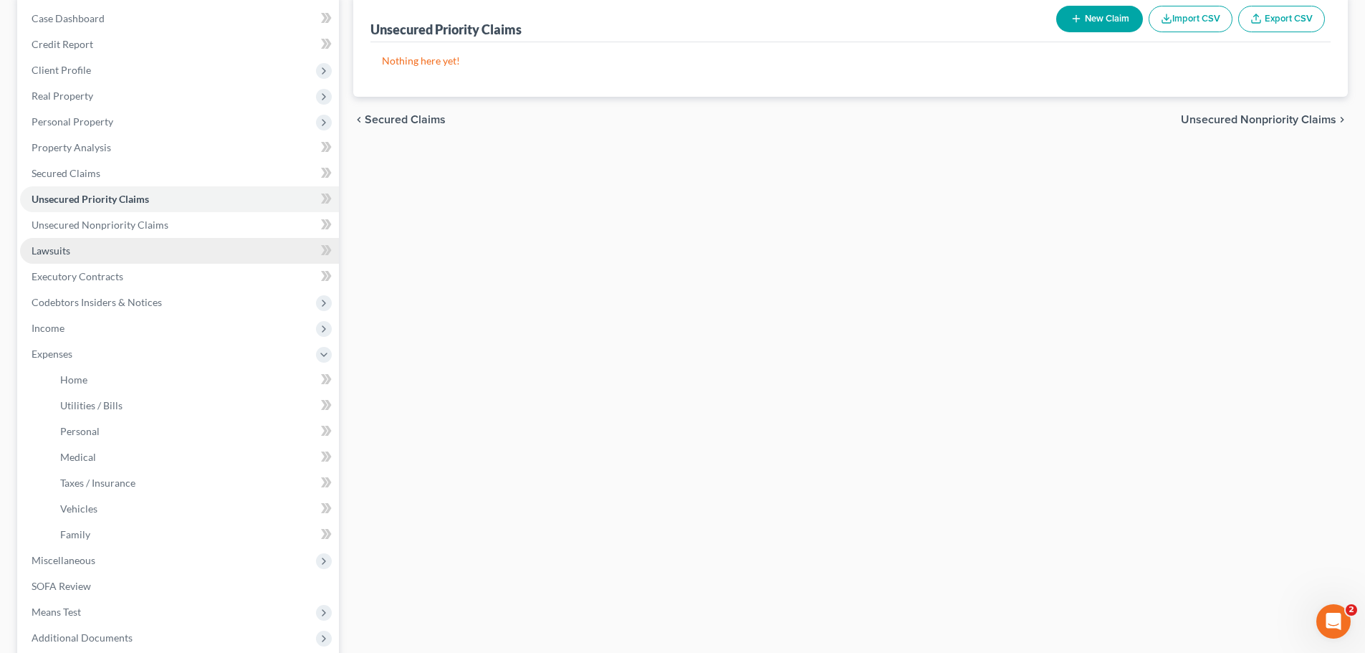
scroll to position [215, 0]
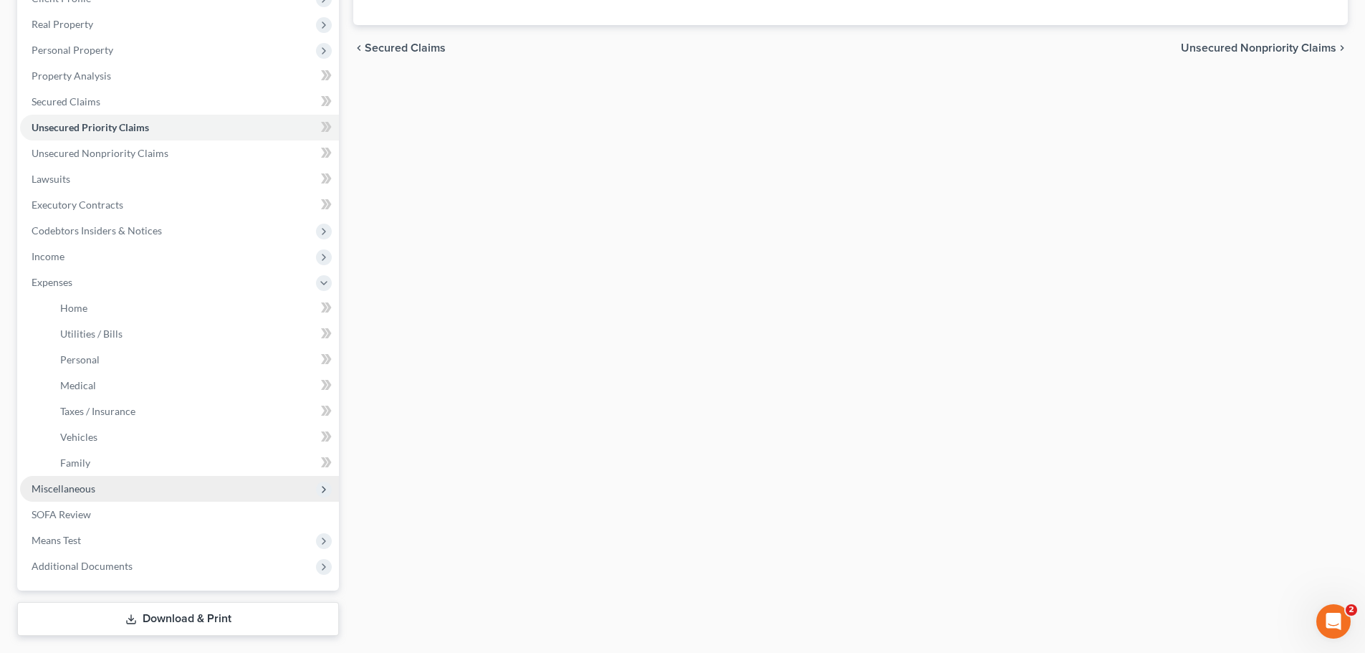
click at [72, 492] on span "Miscellaneous" at bounding box center [64, 488] width 64 height 12
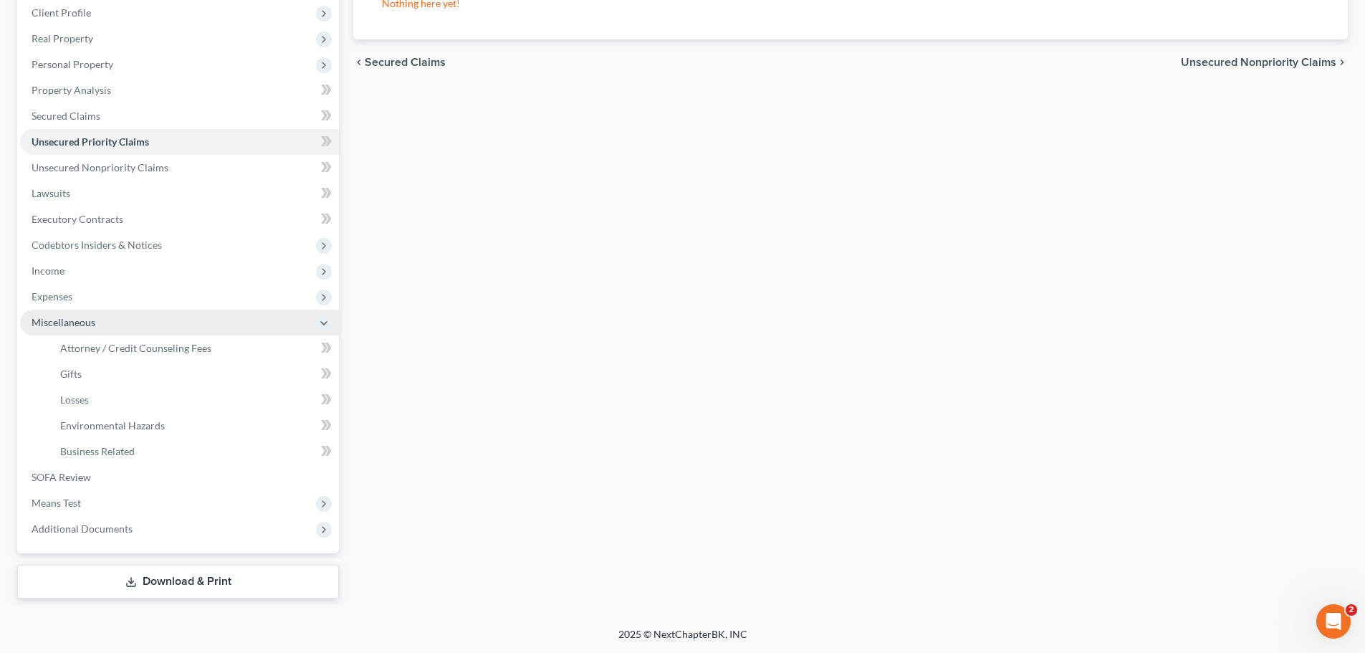
scroll to position [201, 0]
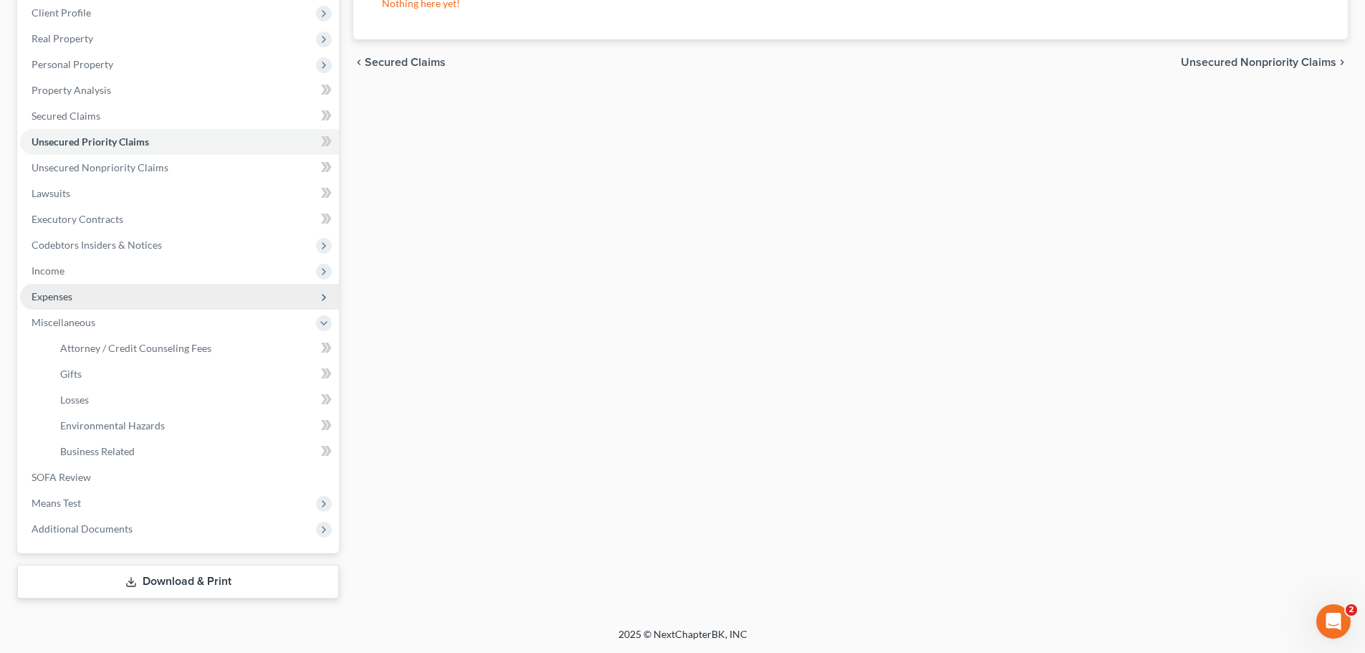
click at [70, 292] on span "Expenses" at bounding box center [52, 296] width 41 height 12
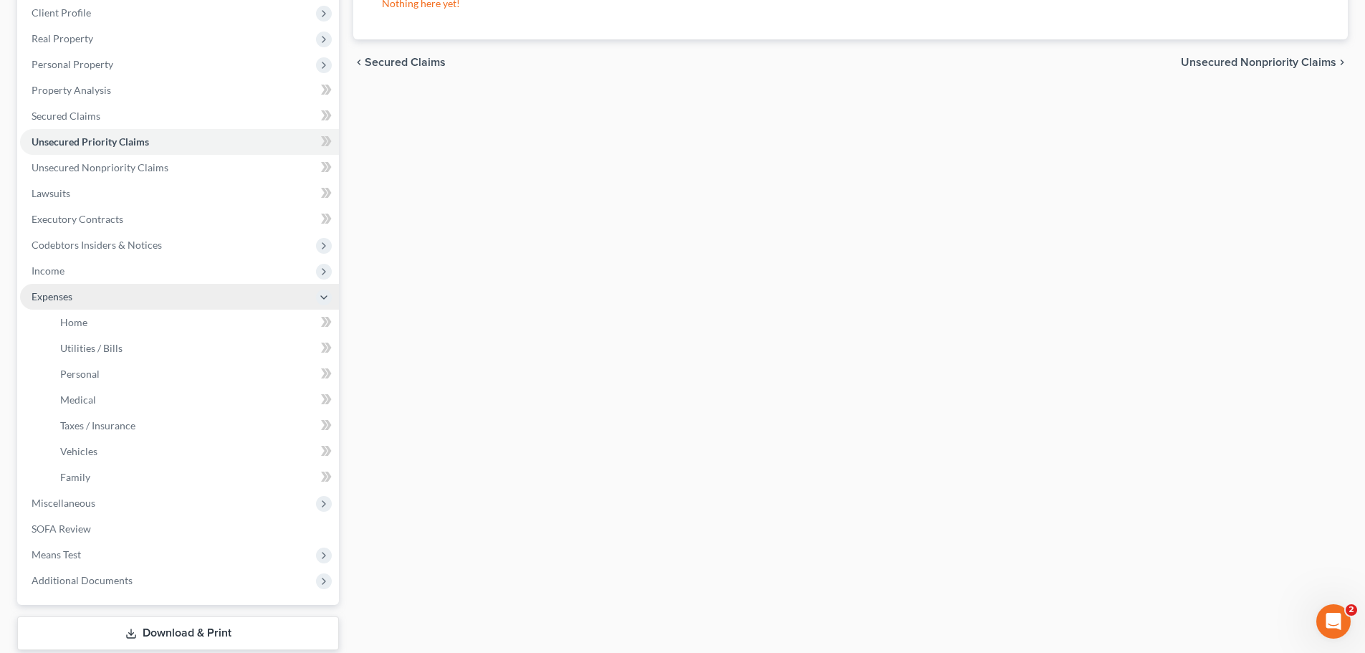
scroll to position [215, 0]
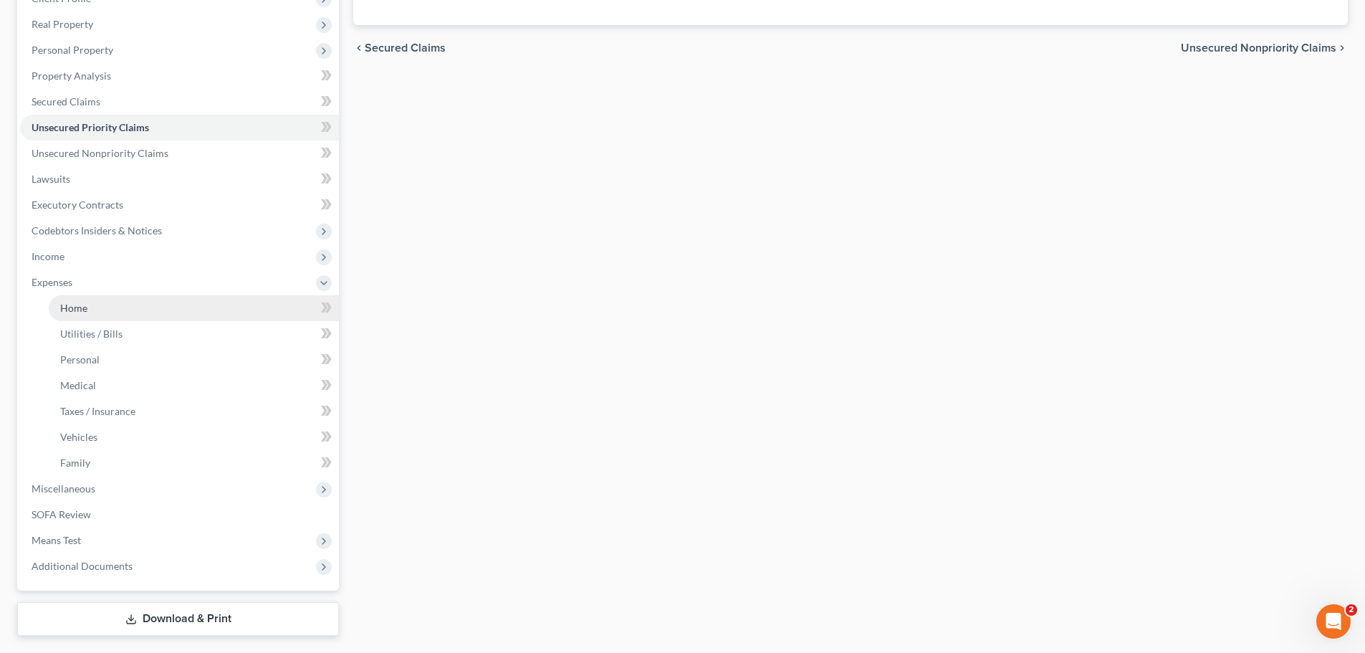
click at [78, 309] on span "Home" at bounding box center [73, 308] width 27 height 12
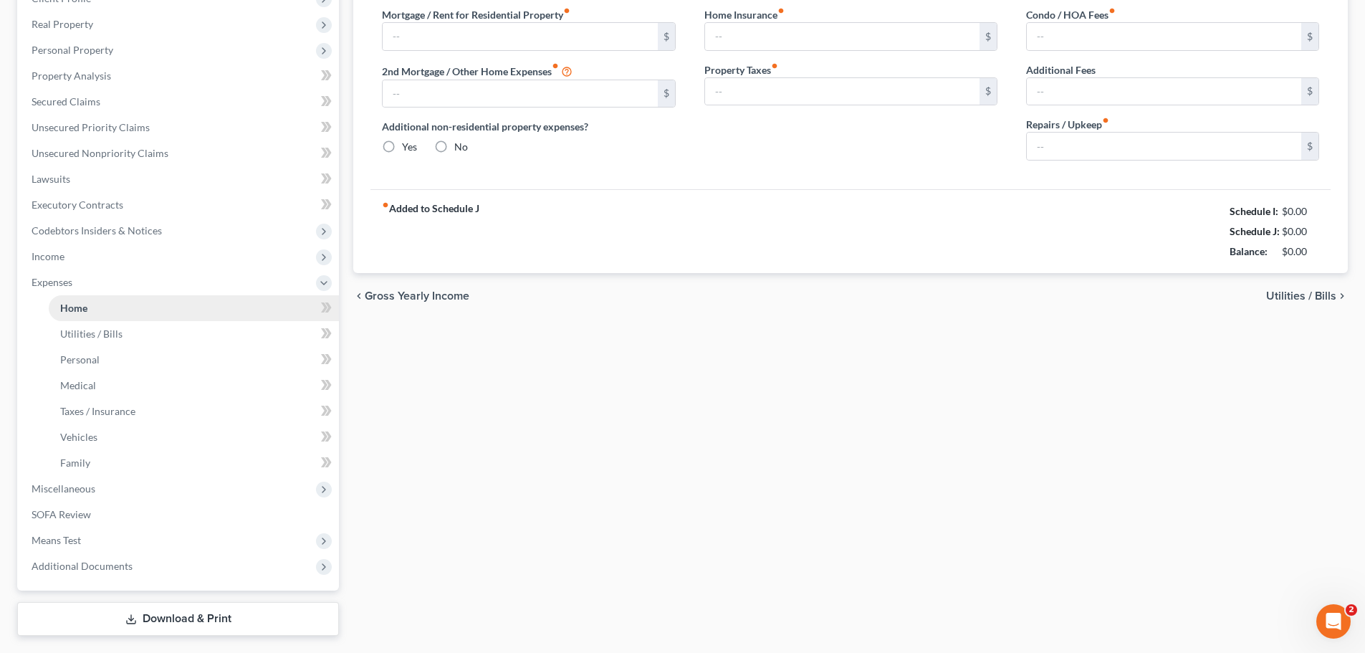
scroll to position [3, 0]
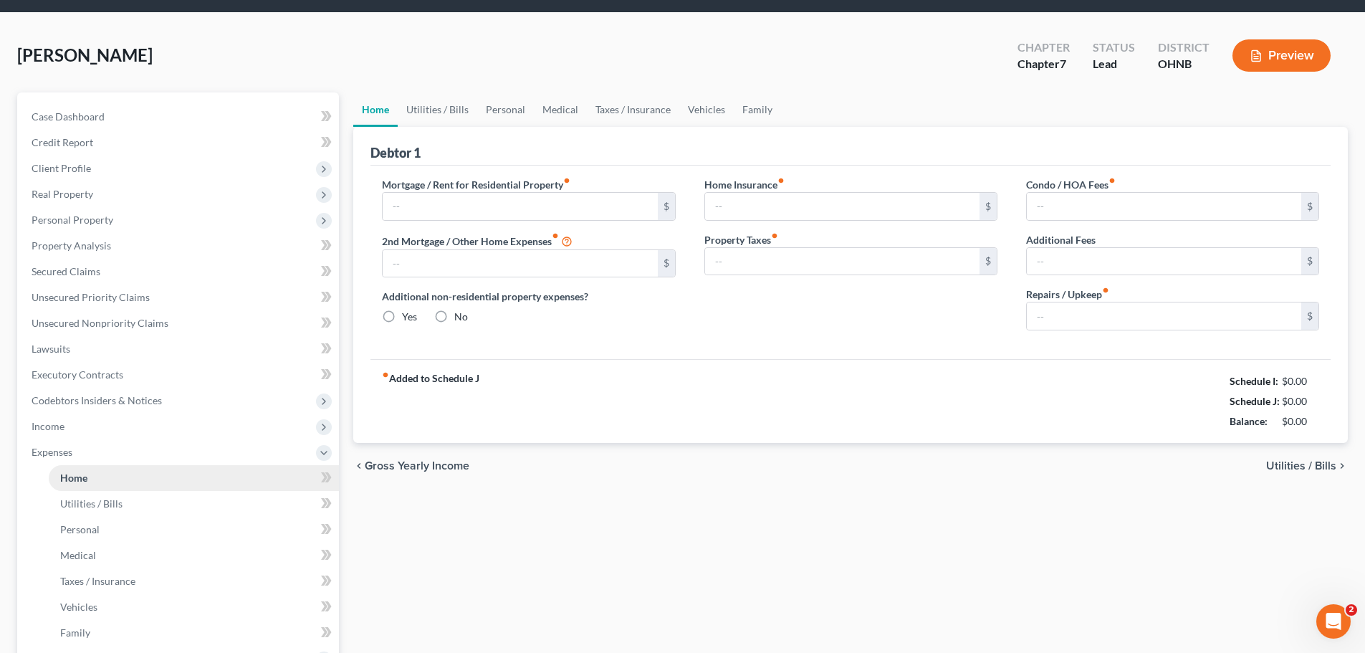
type input "1,015.00"
type input "0.00"
radio input "true"
type input "24.00"
type input "0.00"
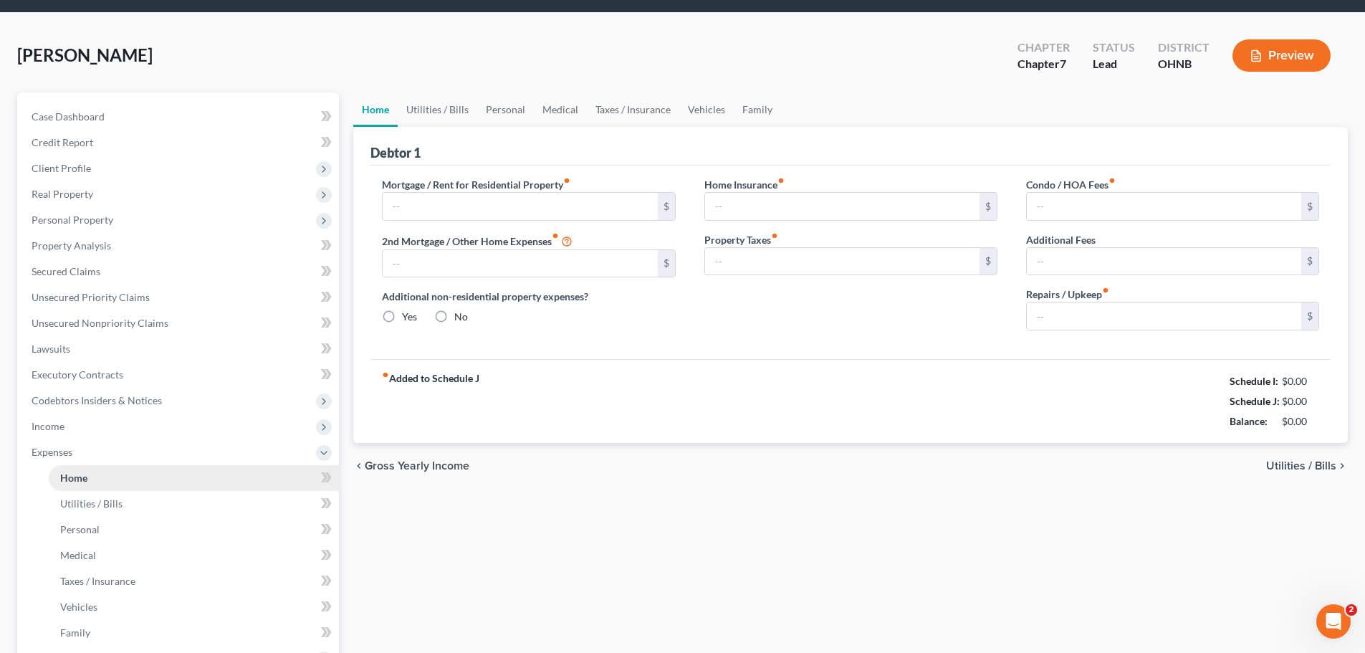
type input "0.00"
type input "145.00"
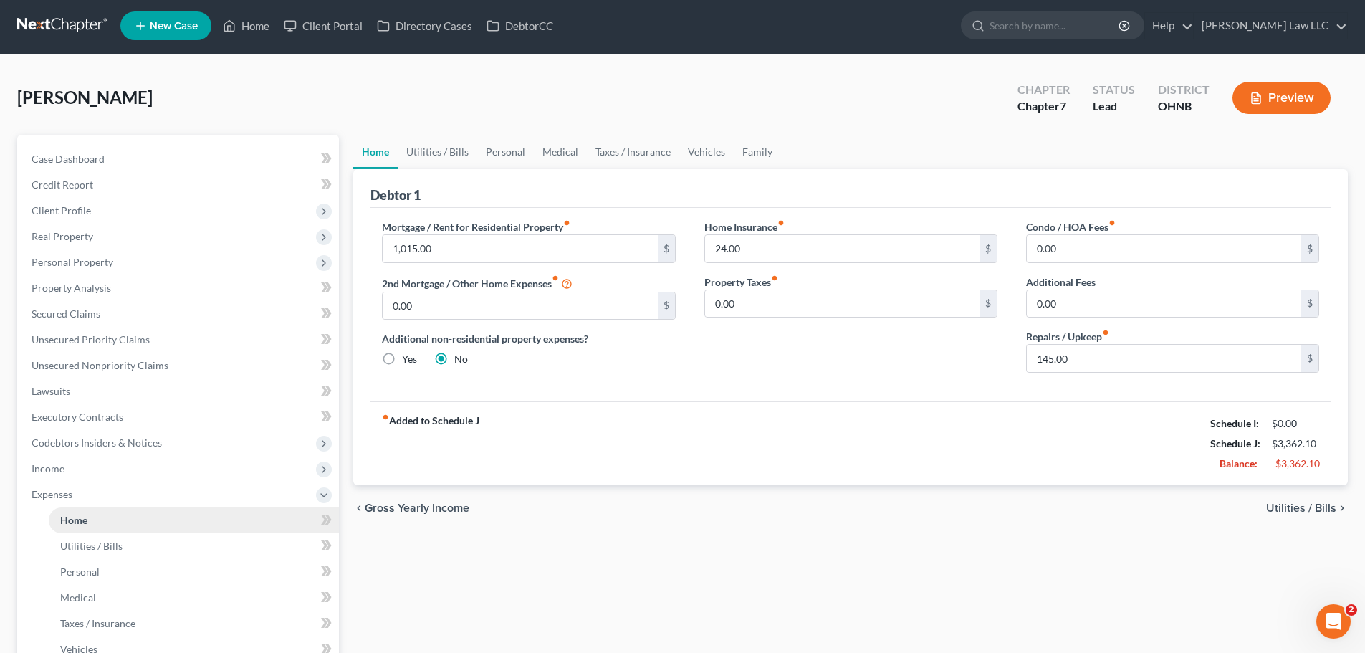
scroll to position [0, 0]
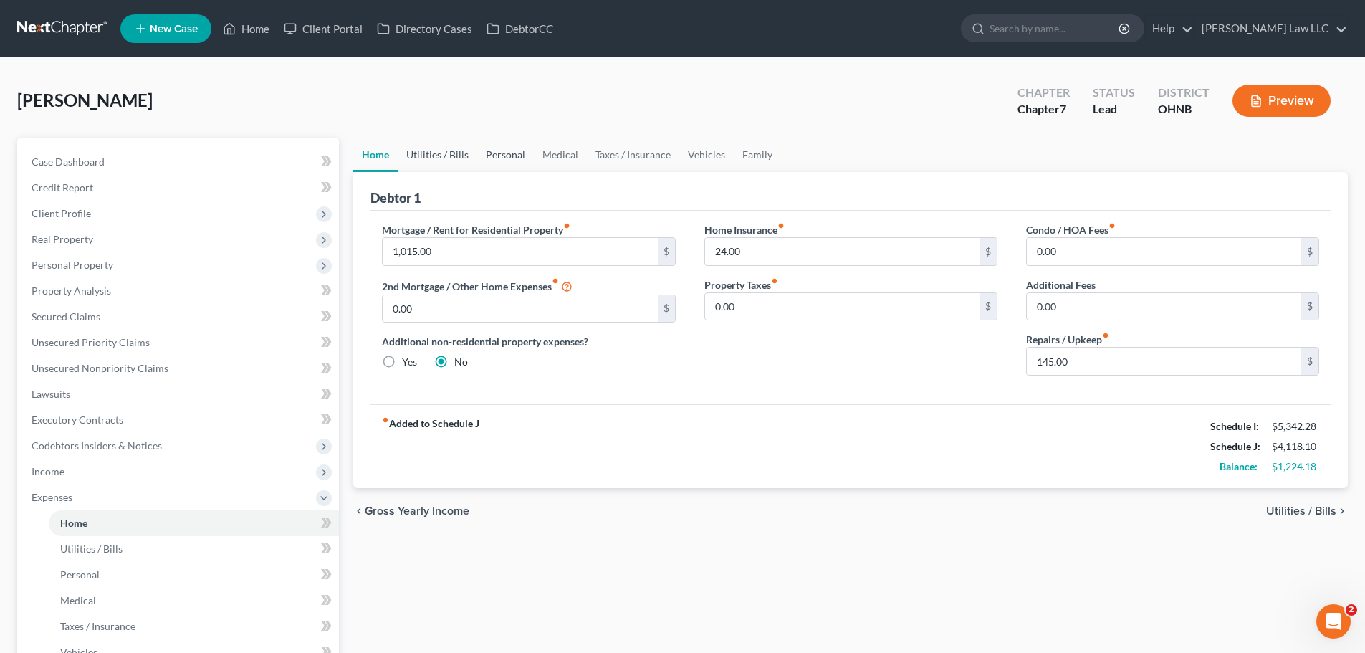
drag, startPoint x: 445, startPoint y: 157, endPoint x: 491, endPoint y: 150, distance: 46.4
click at [446, 157] on link "Utilities / Bills" at bounding box center [438, 155] width 80 height 34
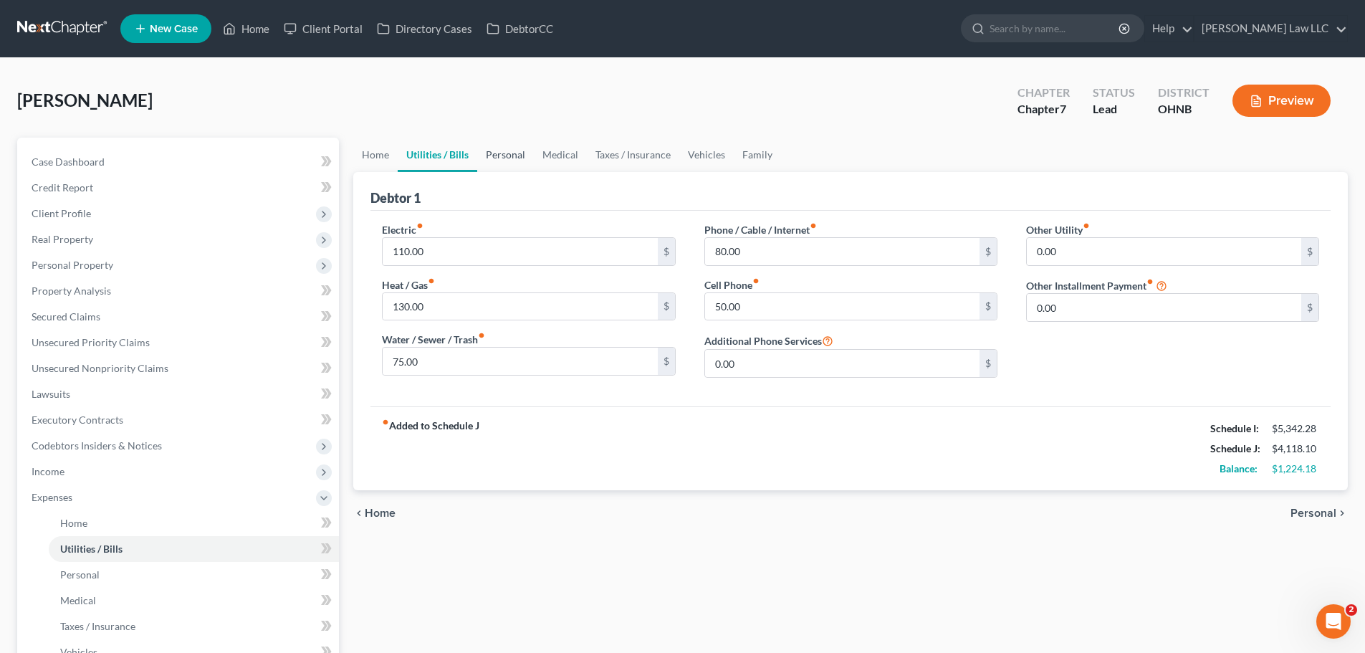
click at [518, 153] on link "Personal" at bounding box center [505, 155] width 57 height 34
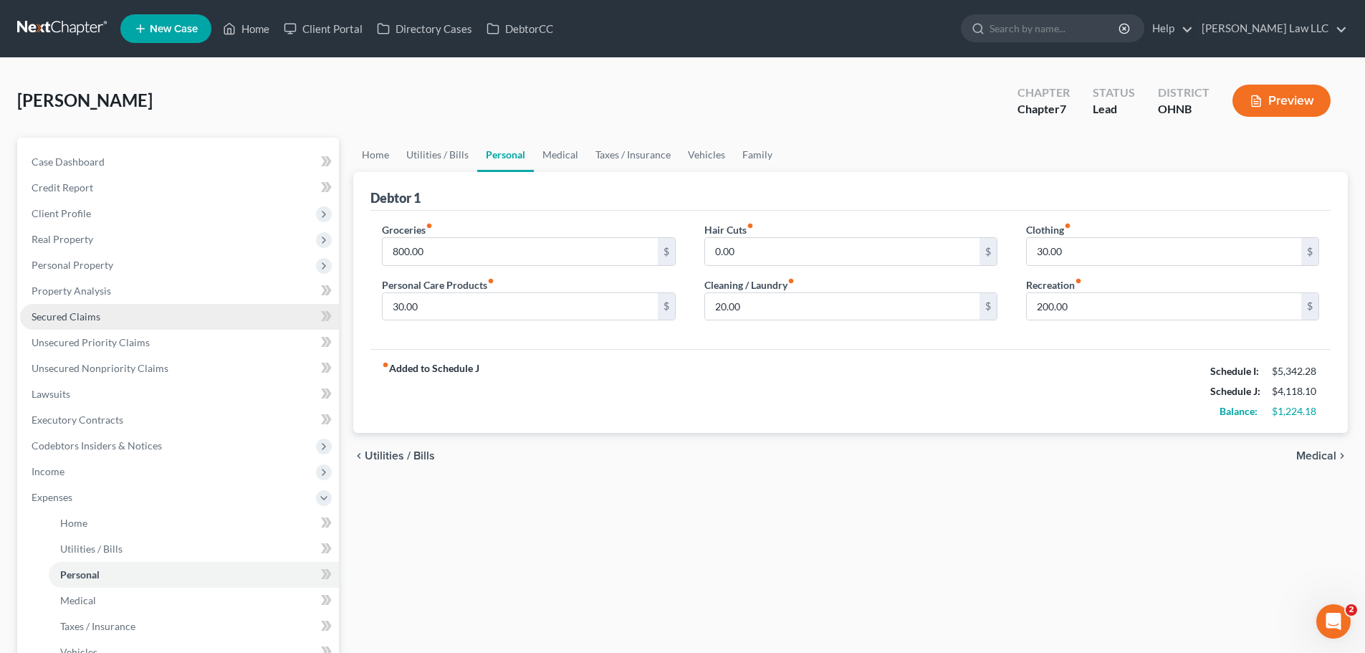
click at [103, 312] on link "Secured Claims" at bounding box center [179, 317] width 319 height 26
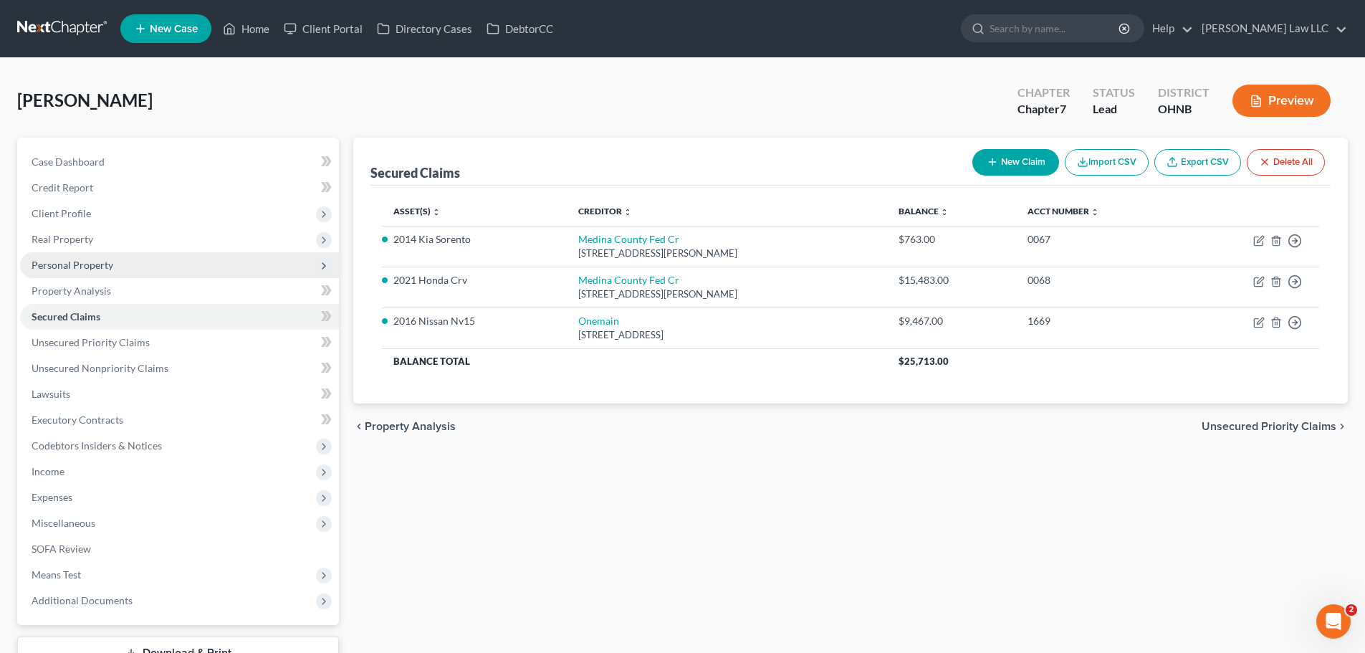
click at [116, 269] on span "Personal Property" at bounding box center [179, 265] width 319 height 26
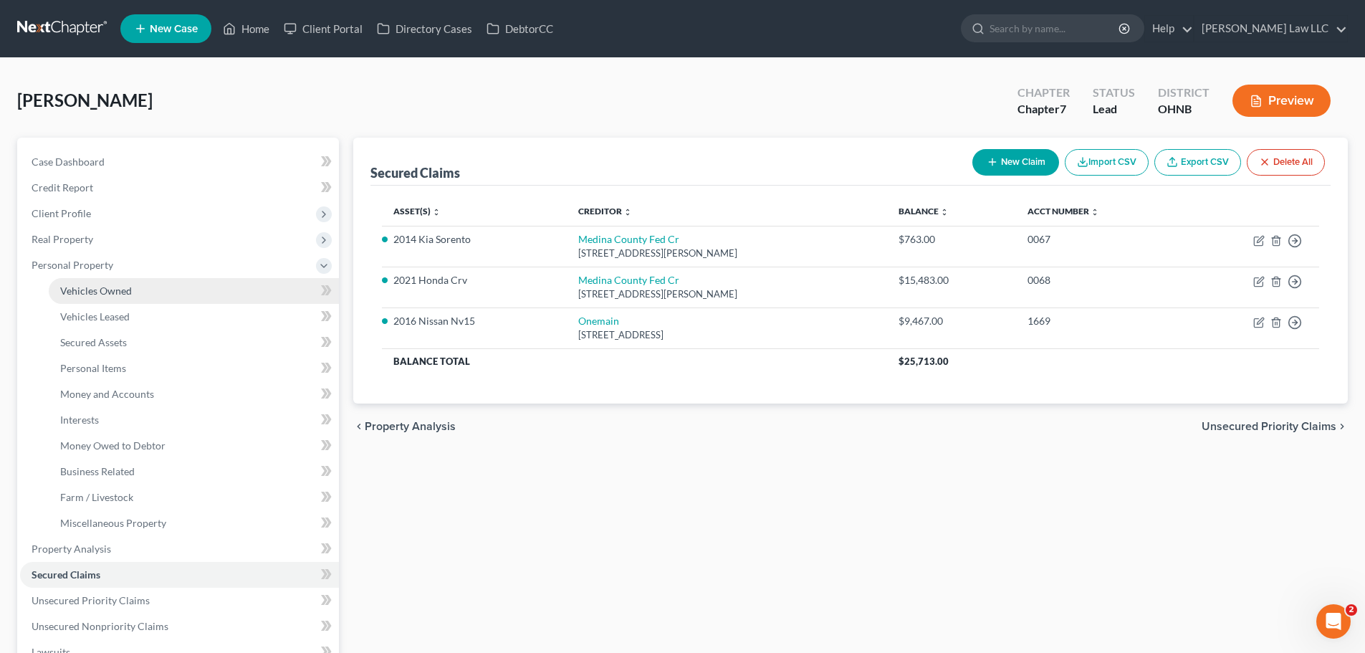
click at [124, 291] on span "Vehicles Owned" at bounding box center [96, 290] width 72 height 12
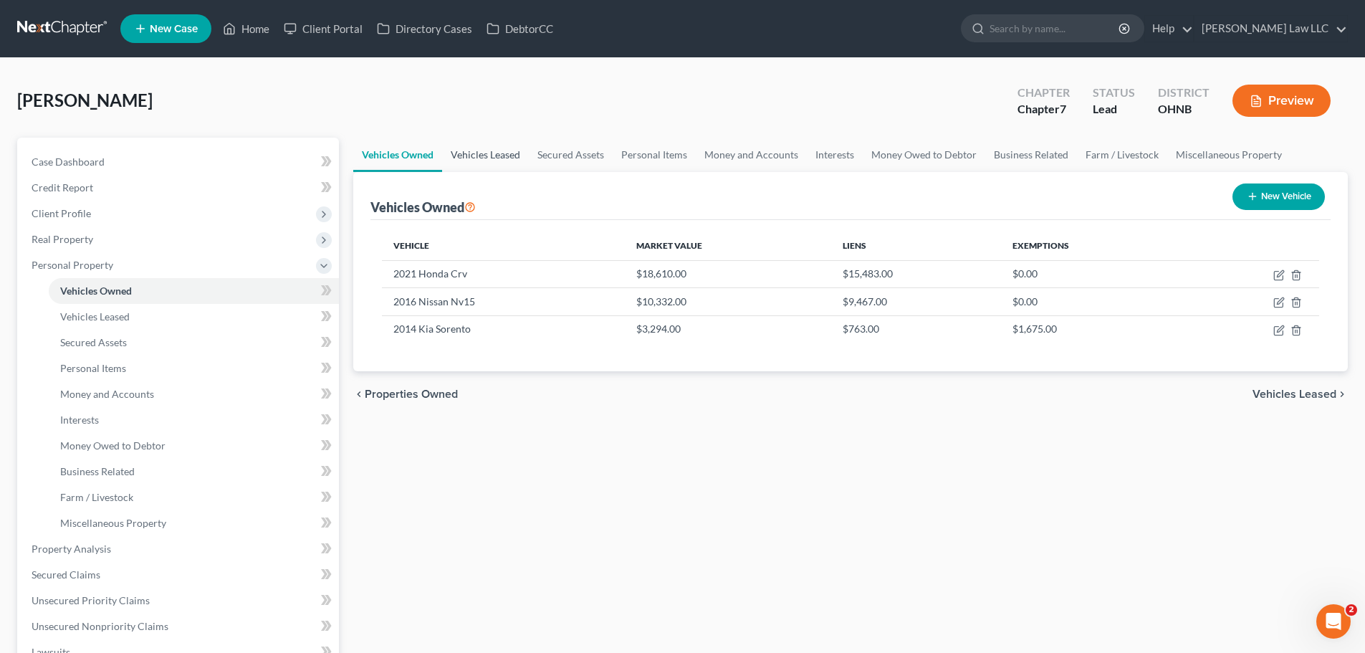
click at [502, 153] on link "Vehicles Leased" at bounding box center [485, 155] width 87 height 34
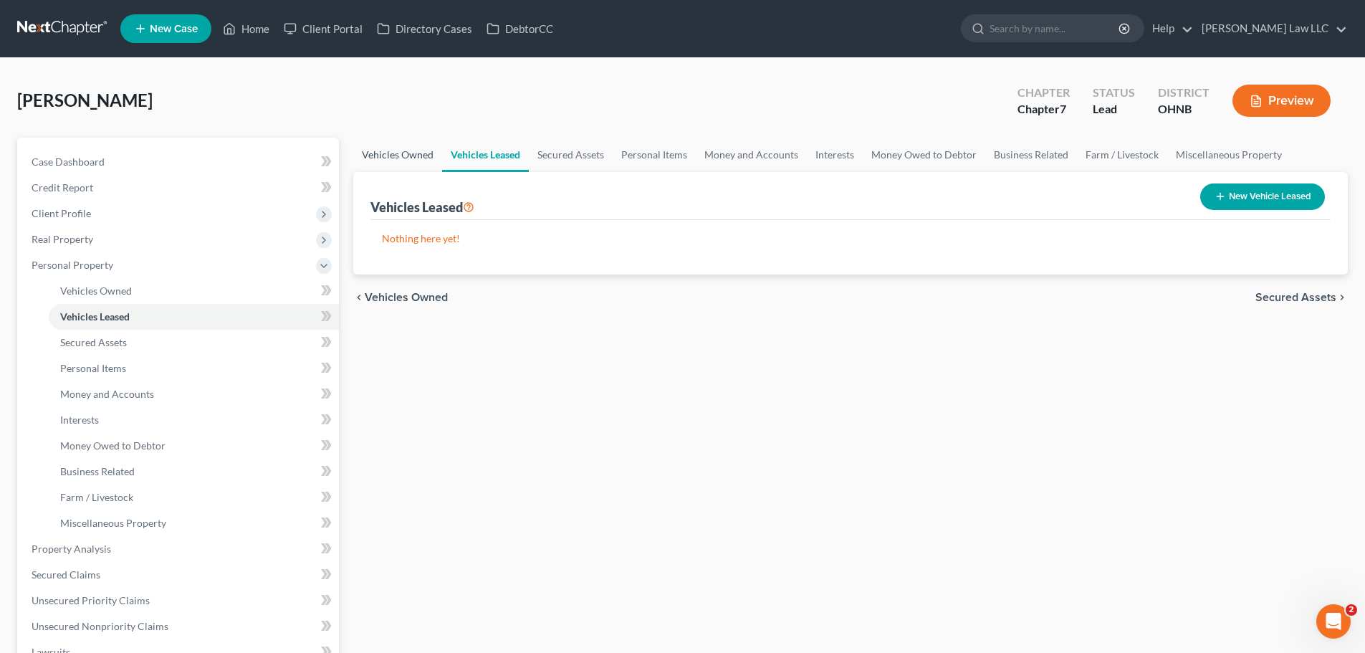
click at [406, 160] on link "Vehicles Owned" at bounding box center [397, 155] width 89 height 34
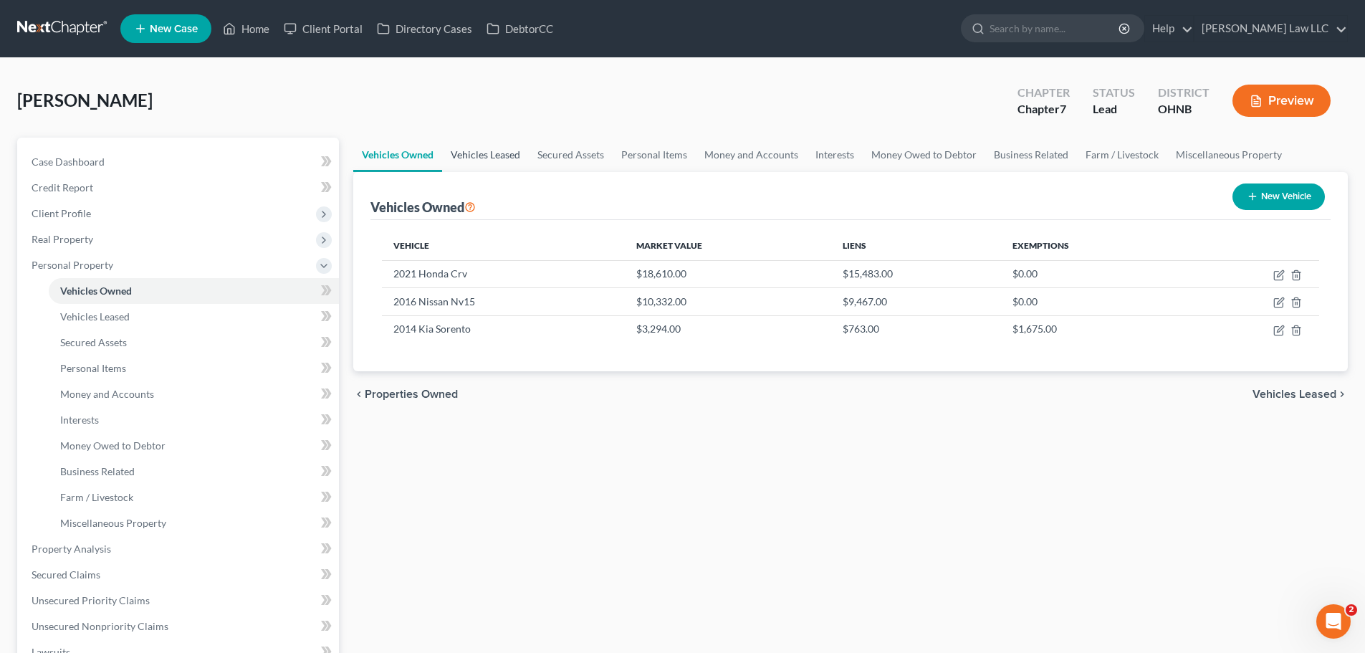
click at [502, 143] on link "Vehicles Leased" at bounding box center [485, 155] width 87 height 34
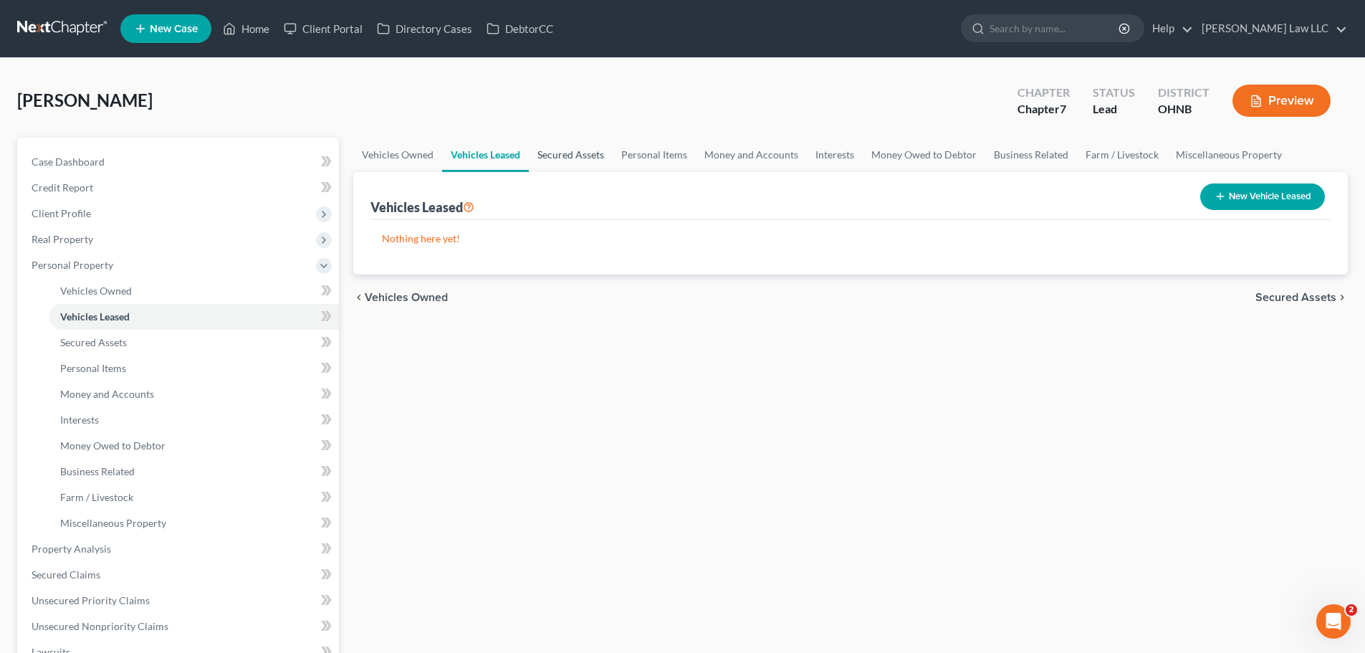
click at [581, 158] on link "Secured Assets" at bounding box center [571, 155] width 84 height 34
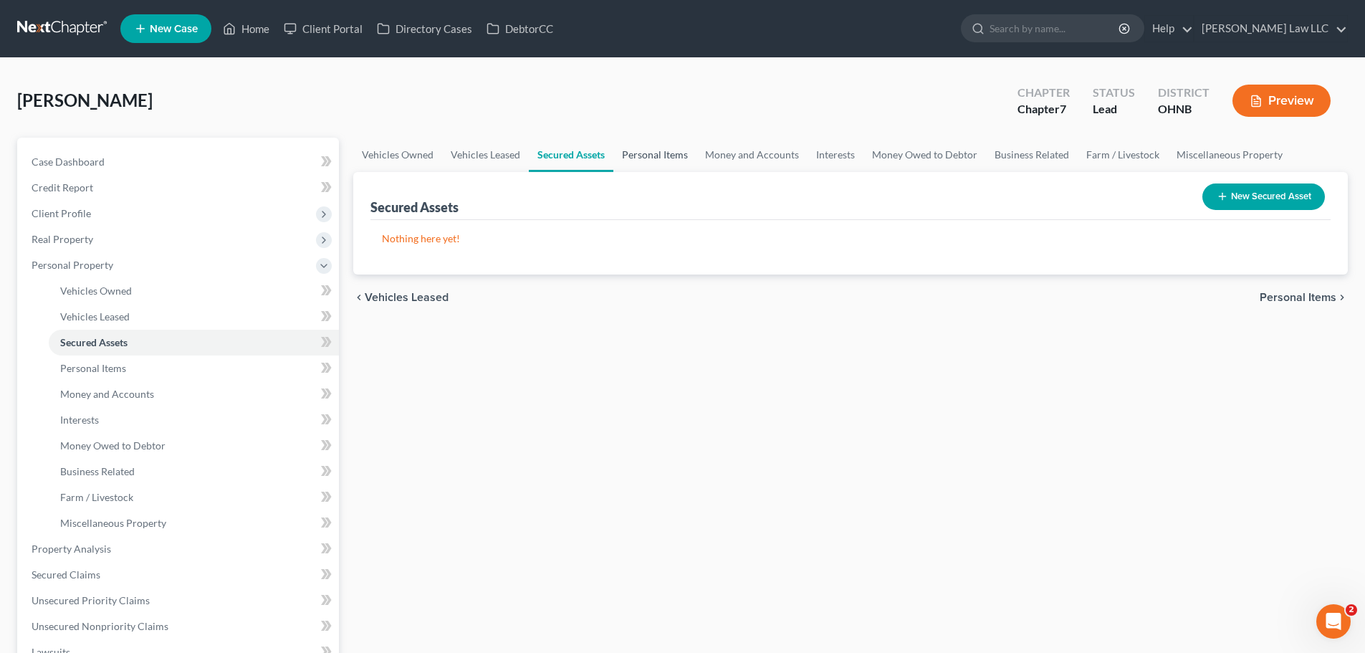
click at [662, 155] on link "Personal Items" at bounding box center [654, 155] width 83 height 34
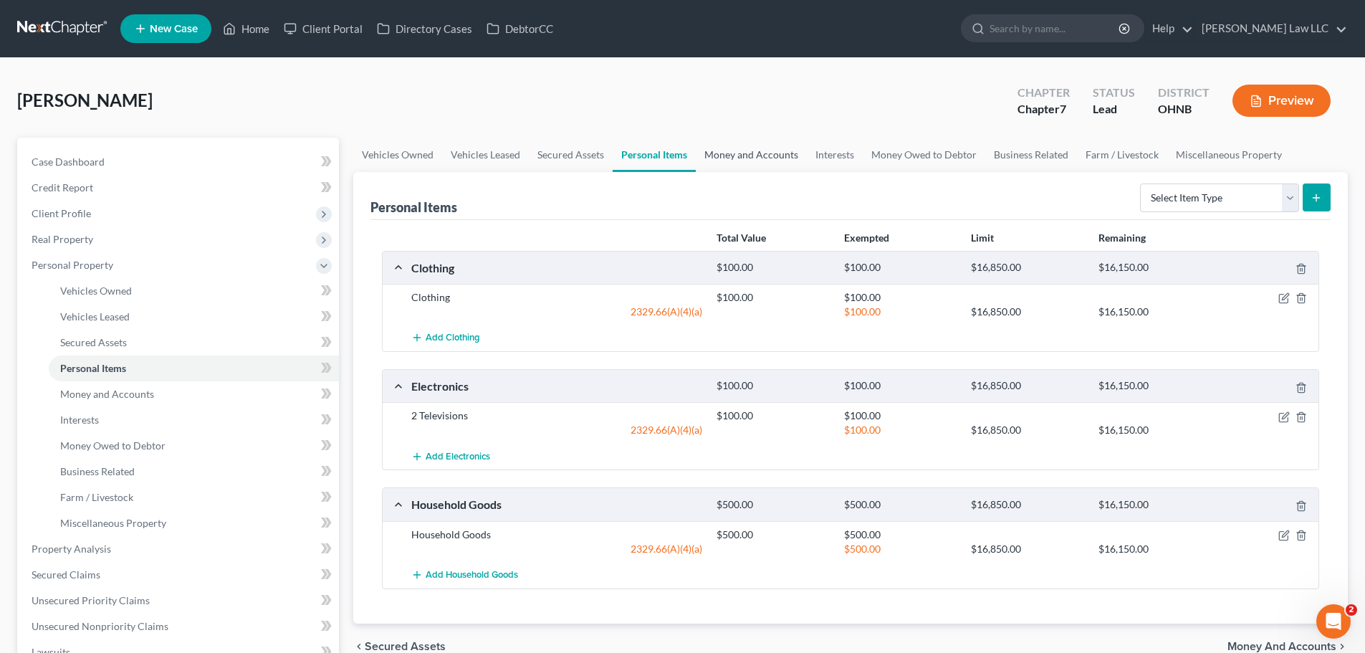
click at [726, 163] on link "Money and Accounts" at bounding box center [751, 155] width 111 height 34
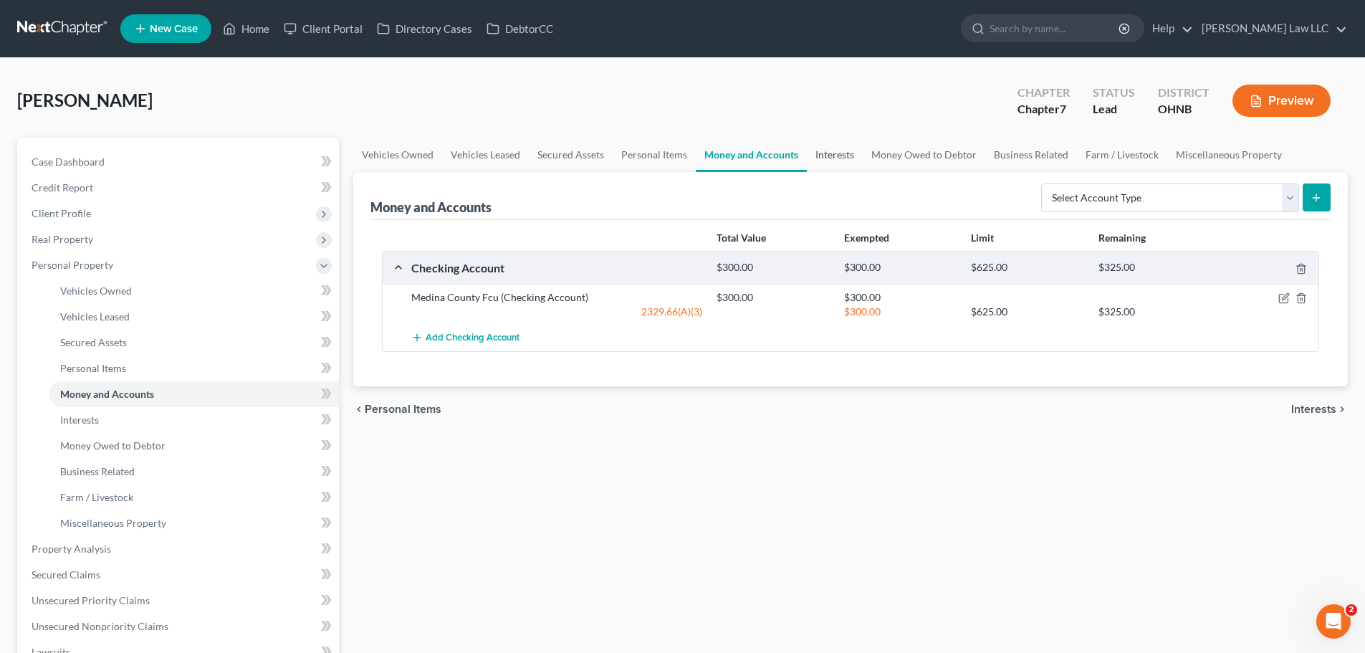
click at [846, 160] on link "Interests" at bounding box center [835, 155] width 56 height 34
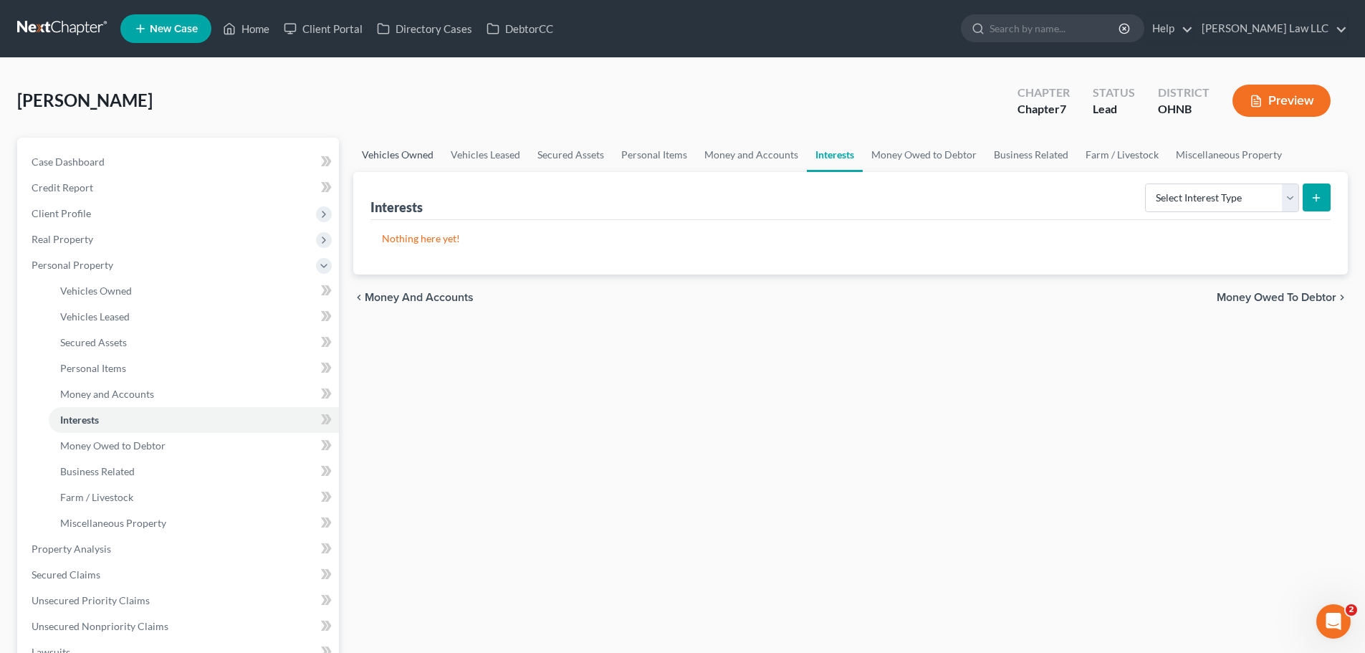
click at [403, 150] on link "Vehicles Owned" at bounding box center [397, 155] width 89 height 34
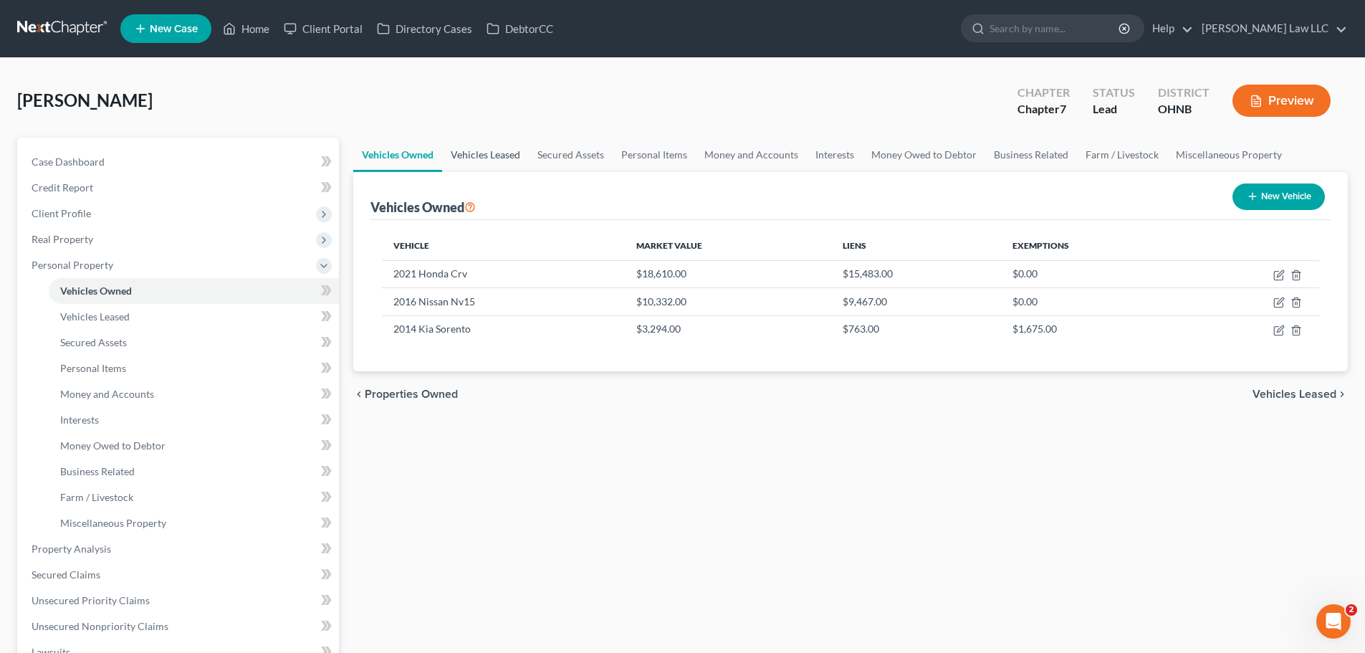
click at [502, 161] on link "Vehicles Leased" at bounding box center [485, 155] width 87 height 34
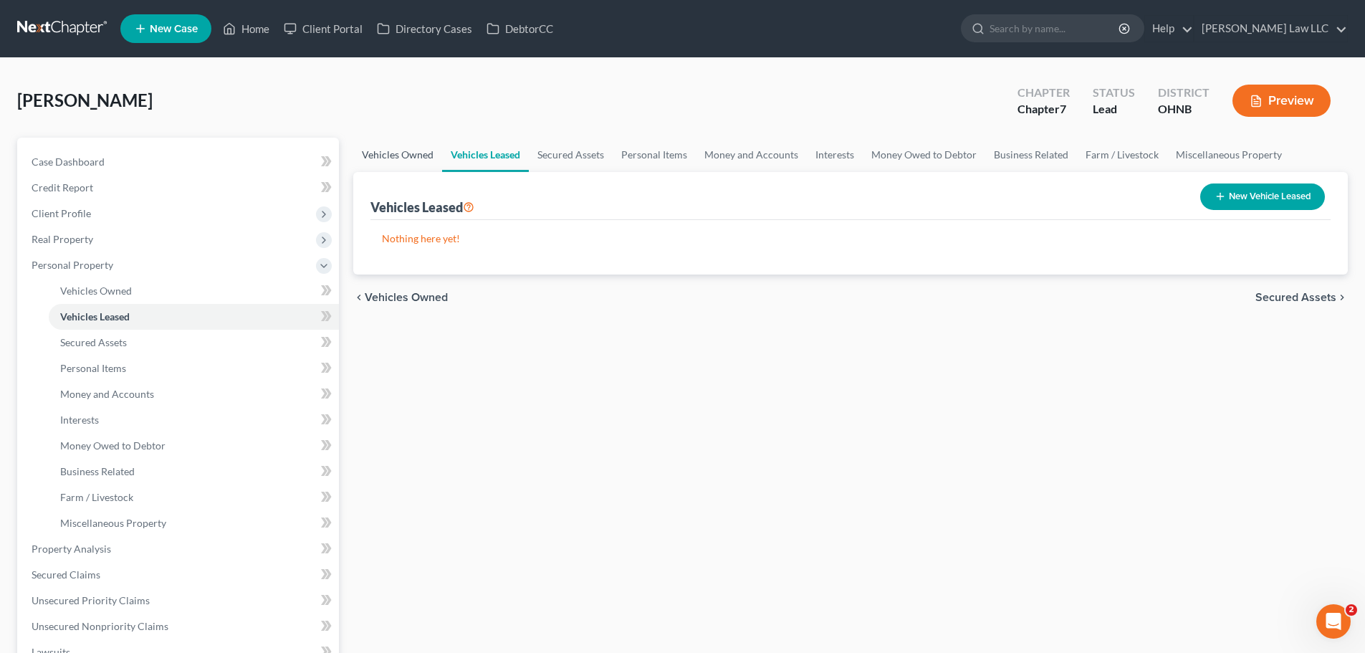
click at [391, 157] on link "Vehicles Owned" at bounding box center [397, 155] width 89 height 34
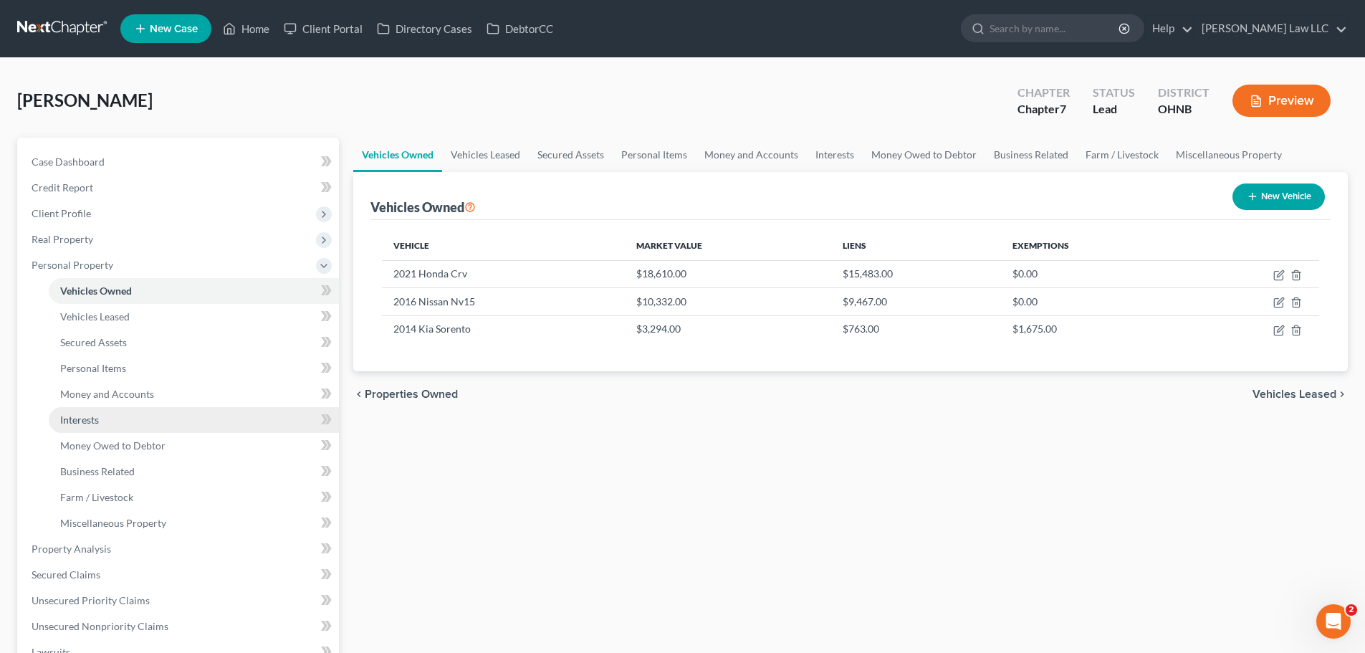
click at [83, 418] on span "Interests" at bounding box center [79, 419] width 39 height 12
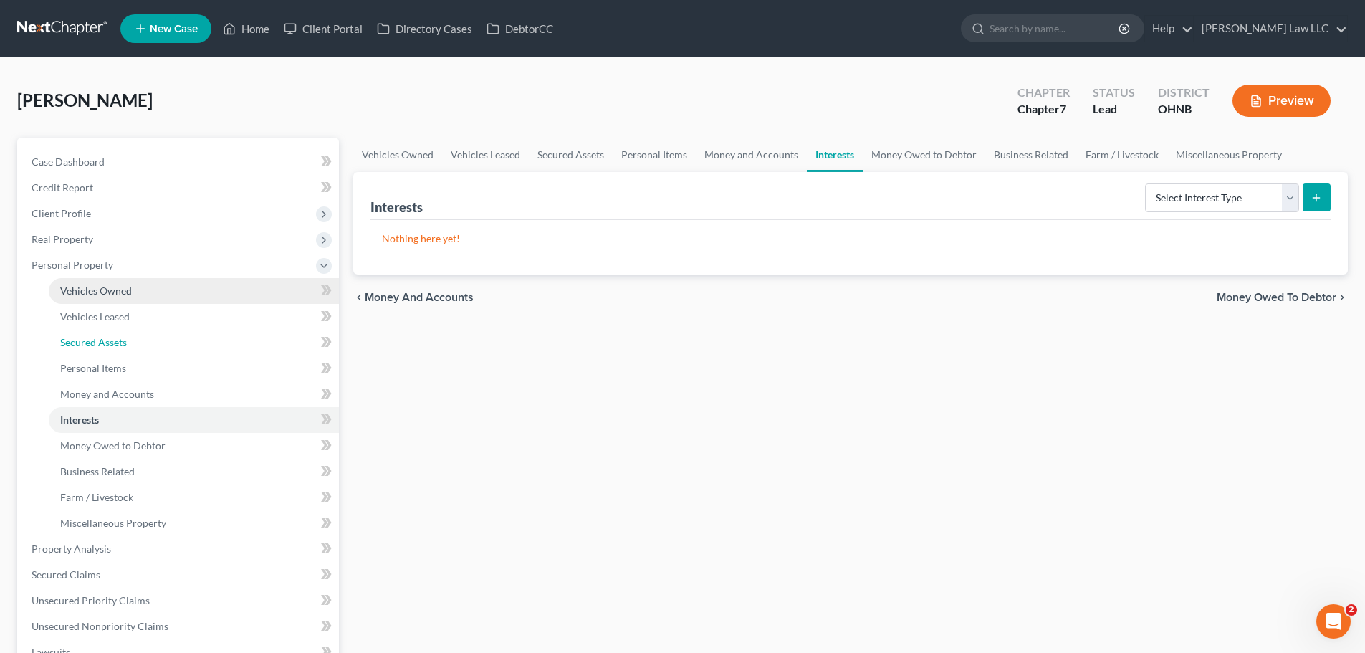
drag, startPoint x: 103, startPoint y: 334, endPoint x: 100, endPoint y: 291, distance: 43.1
click at [104, 334] on link "Secured Assets" at bounding box center [194, 343] width 290 height 26
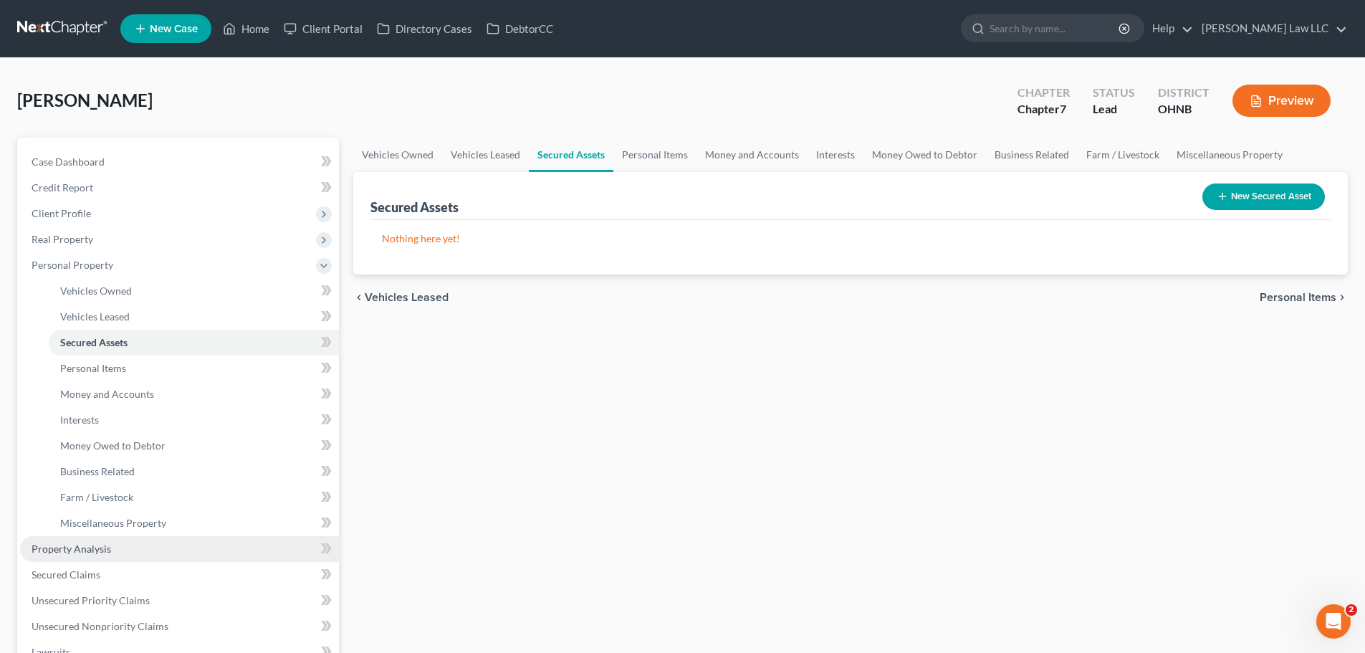
click at [92, 550] on span "Property Analysis" at bounding box center [72, 548] width 80 height 12
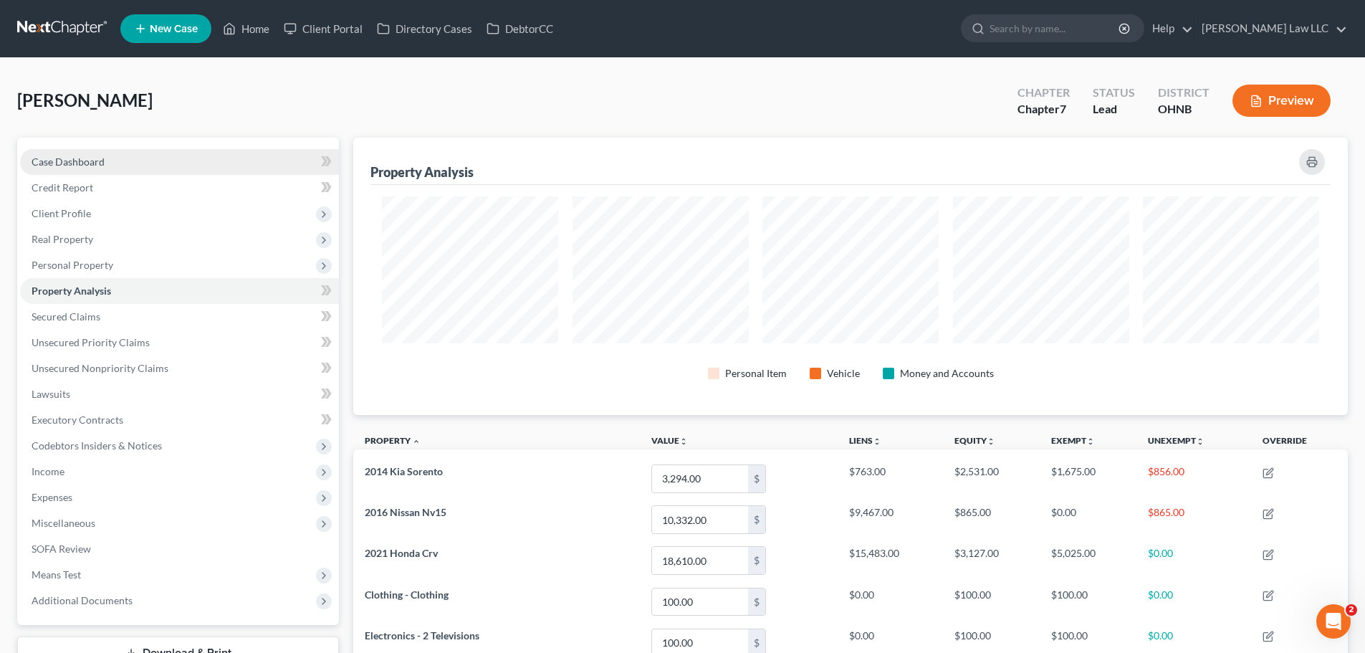
click at [174, 161] on link "Case Dashboard" at bounding box center [179, 162] width 319 height 26
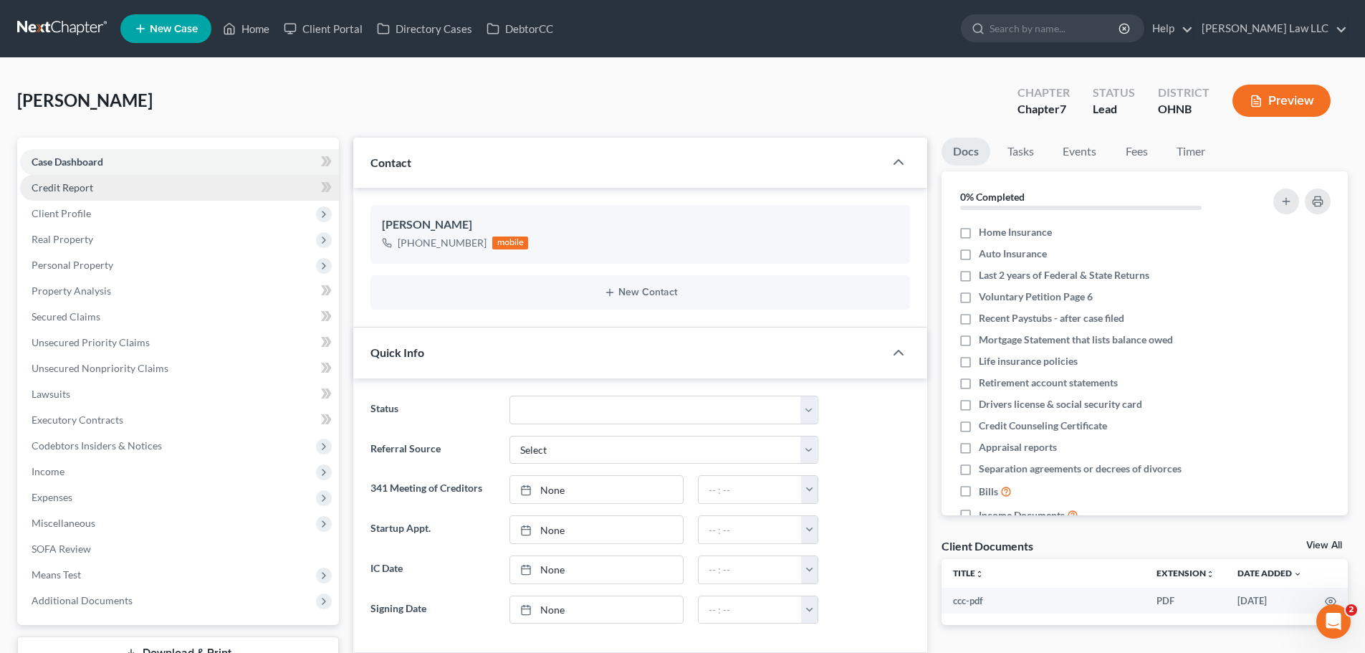
click at [129, 196] on link "Credit Report" at bounding box center [179, 188] width 319 height 26
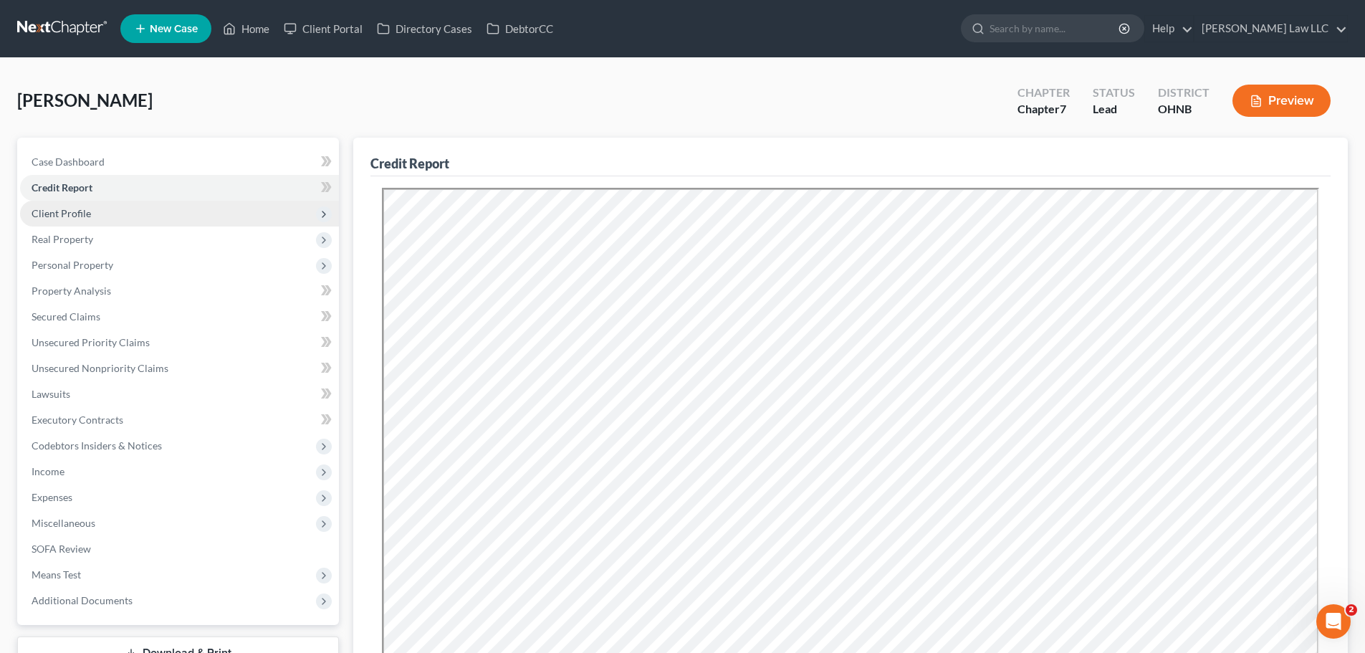
click at [123, 215] on span "Client Profile" at bounding box center [179, 214] width 319 height 26
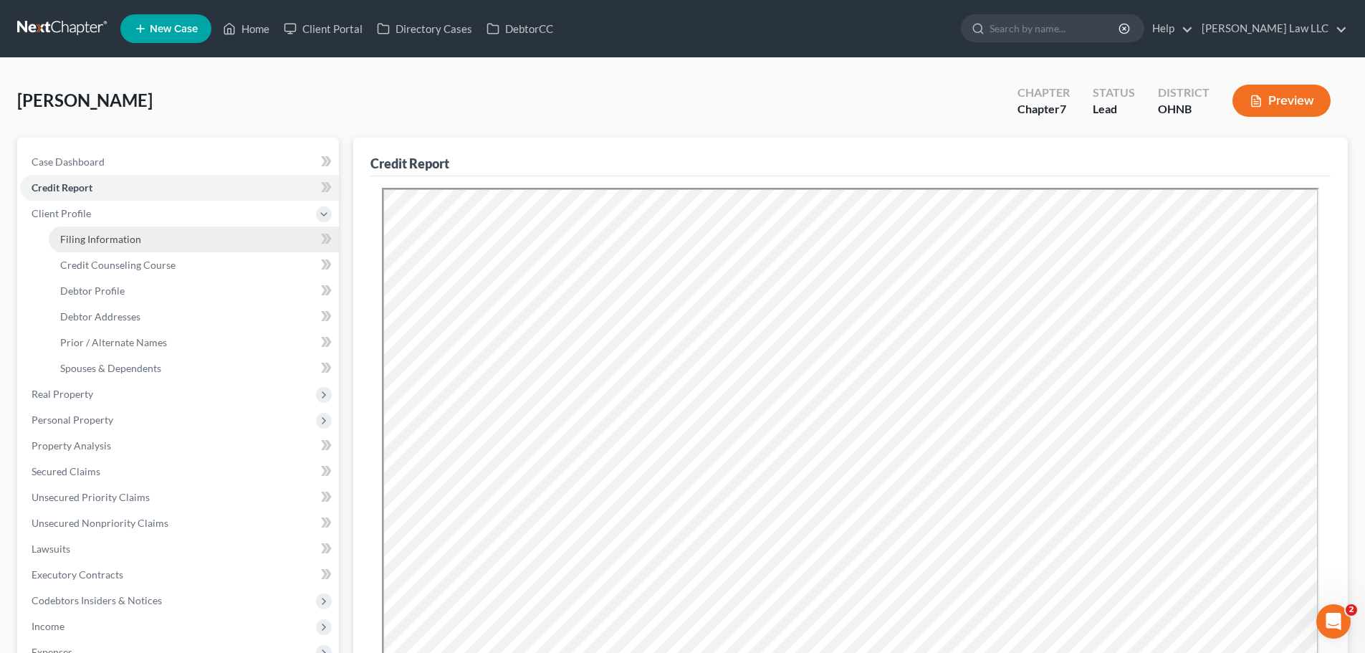
click at [120, 246] on link "Filing Information" at bounding box center [194, 239] width 290 height 26
select select "1"
select select "0"
select select "61"
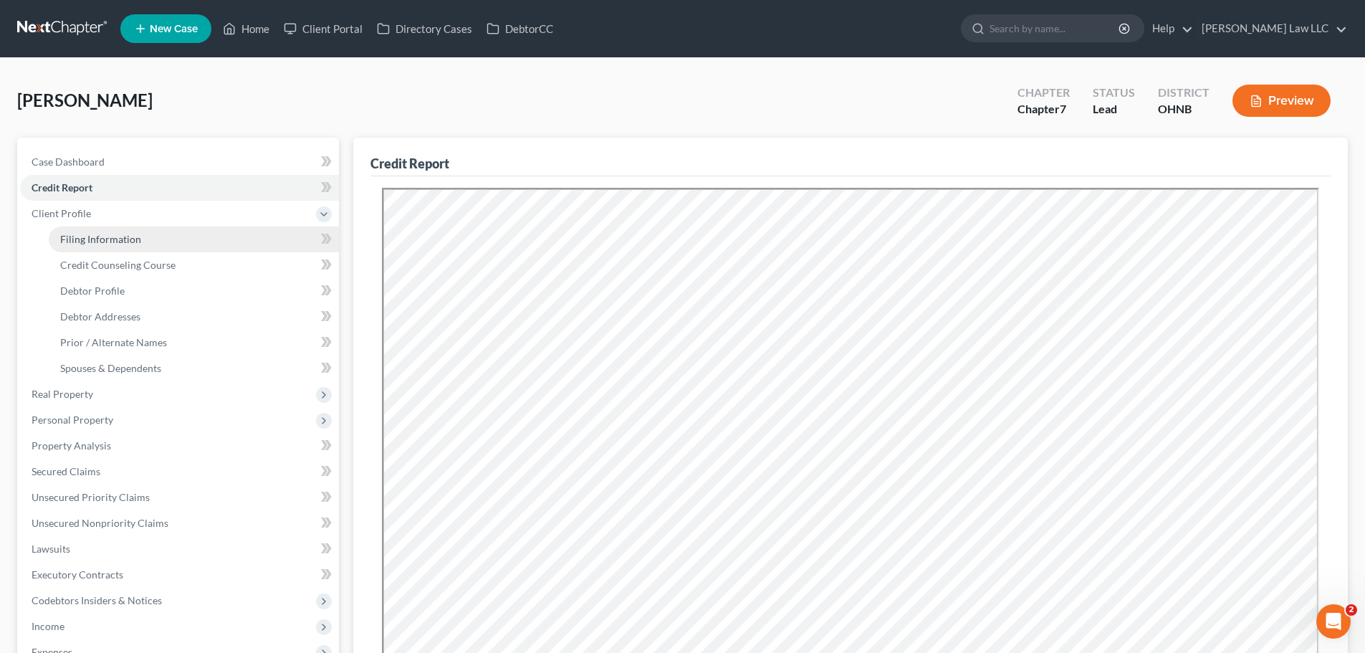
select select "0"
select select "36"
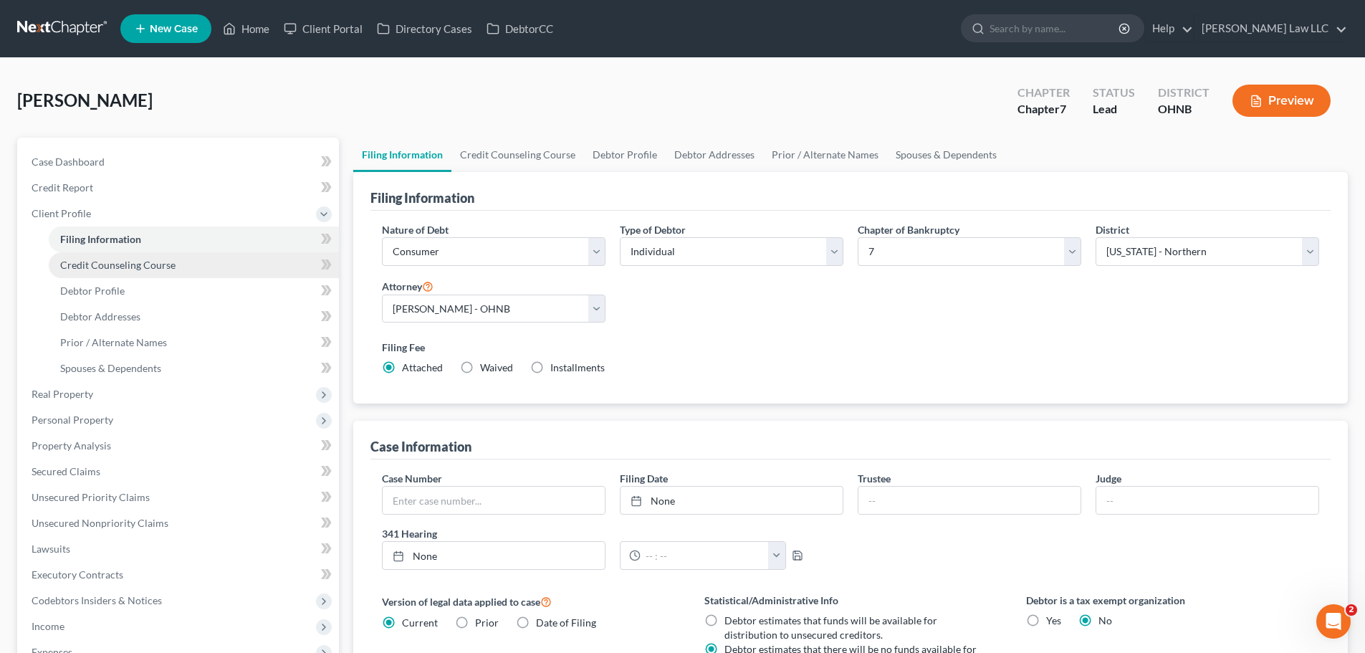
click at [170, 262] on span "Credit Counseling Course" at bounding box center [117, 265] width 115 height 12
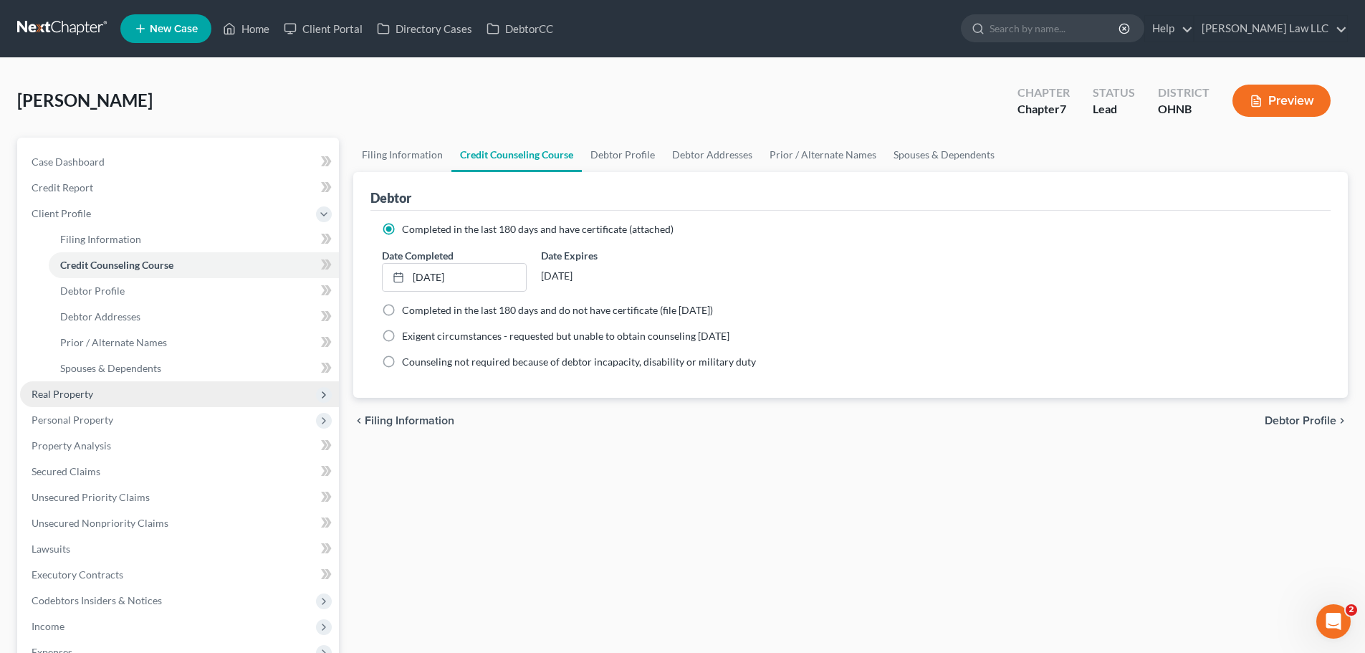
click at [67, 396] on span "Real Property" at bounding box center [63, 394] width 62 height 12
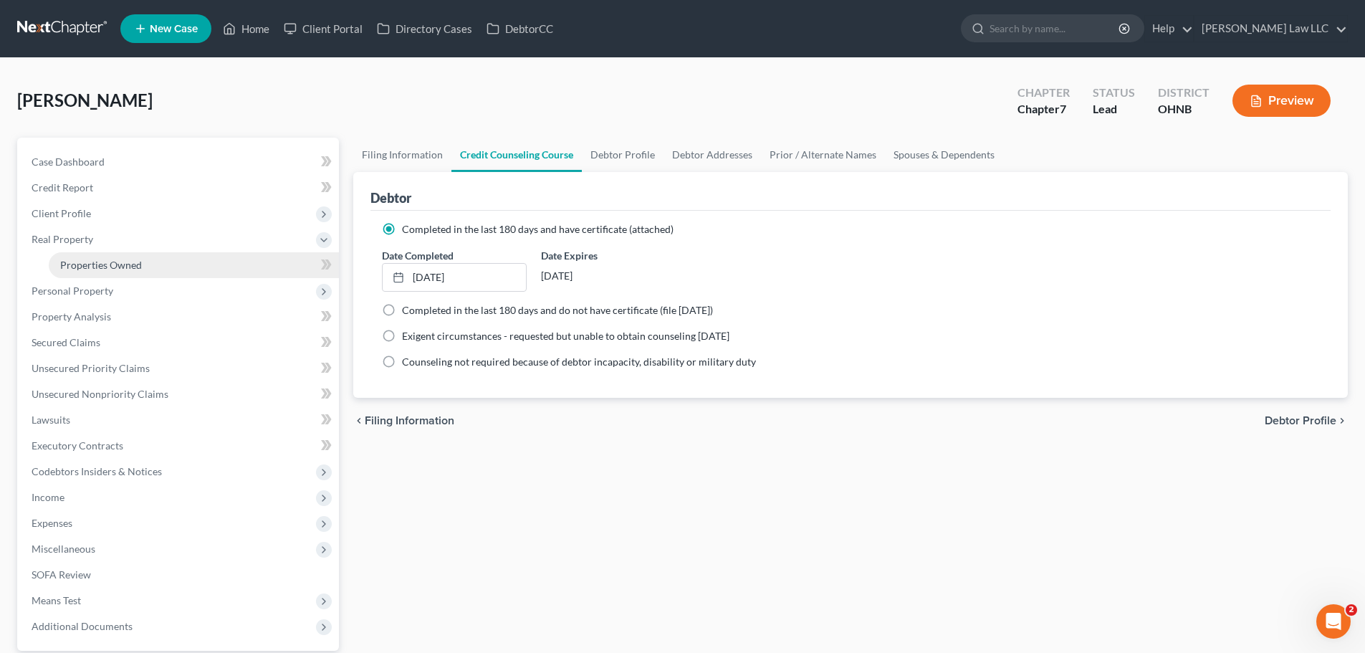
click at [108, 269] on span "Properties Owned" at bounding box center [101, 265] width 82 height 12
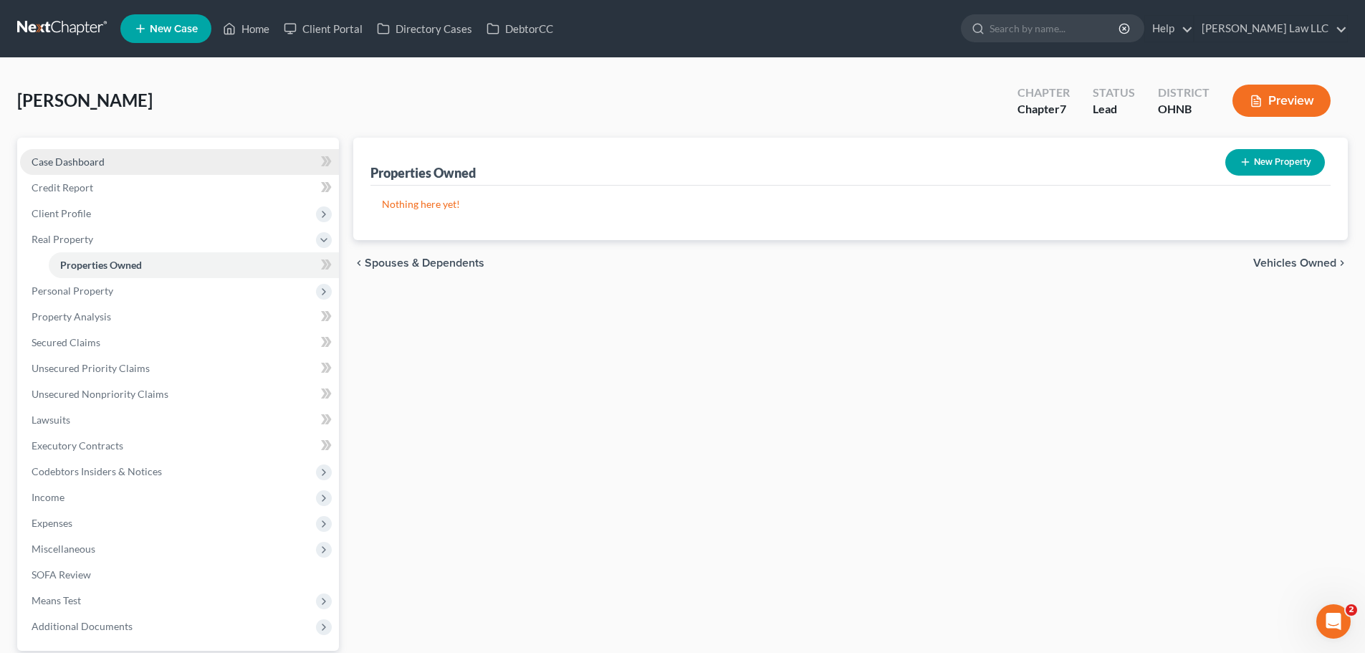
click at [130, 158] on link "Case Dashboard" at bounding box center [179, 162] width 319 height 26
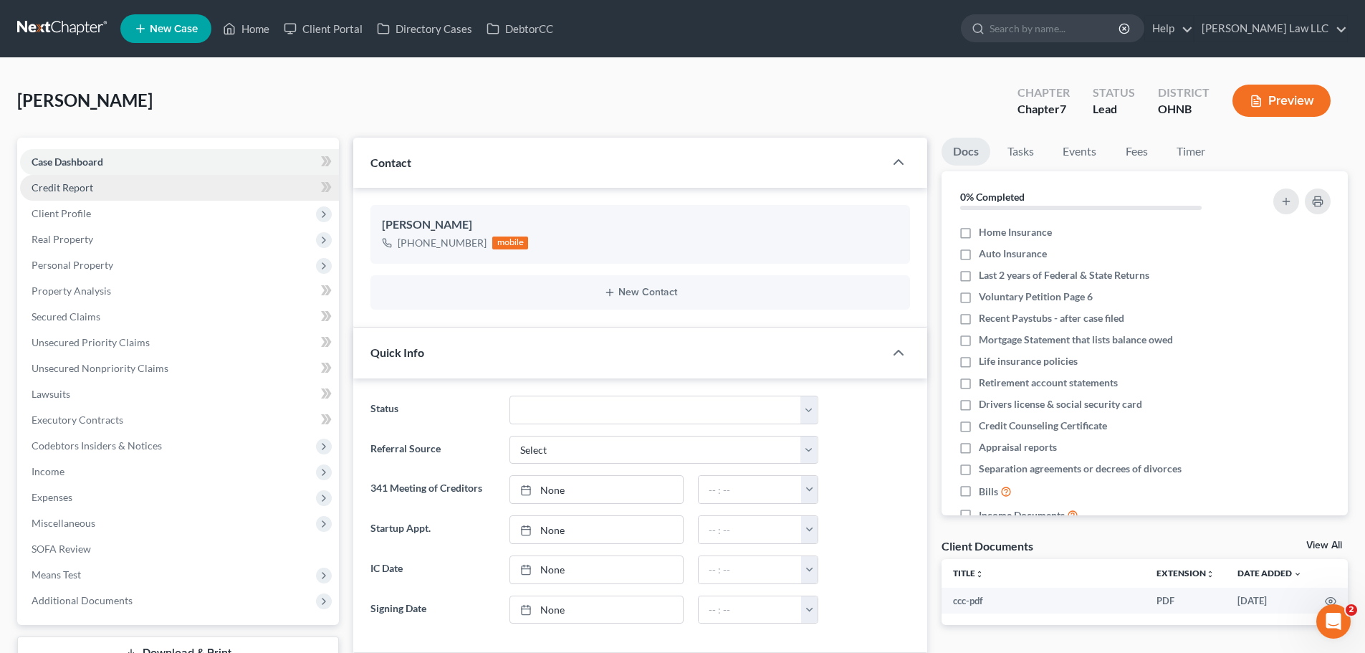
click at [113, 178] on link "Credit Report" at bounding box center [179, 188] width 319 height 26
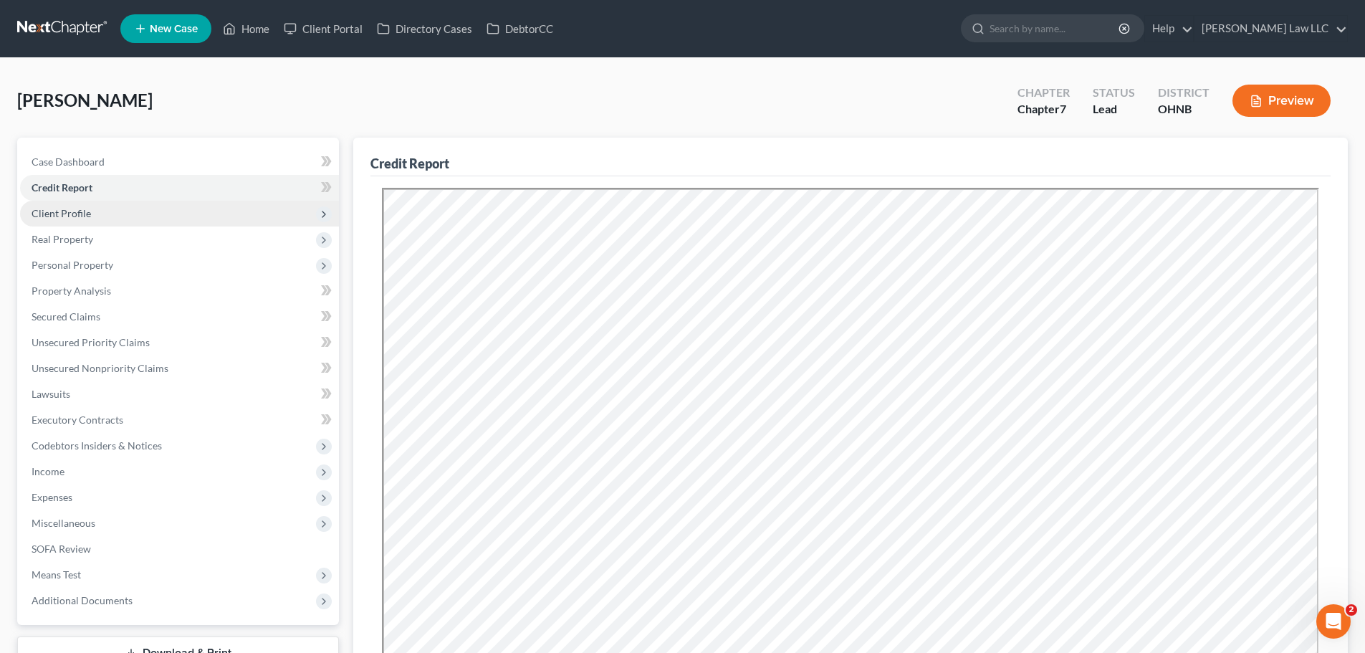
click at [115, 214] on span "Client Profile" at bounding box center [179, 214] width 319 height 26
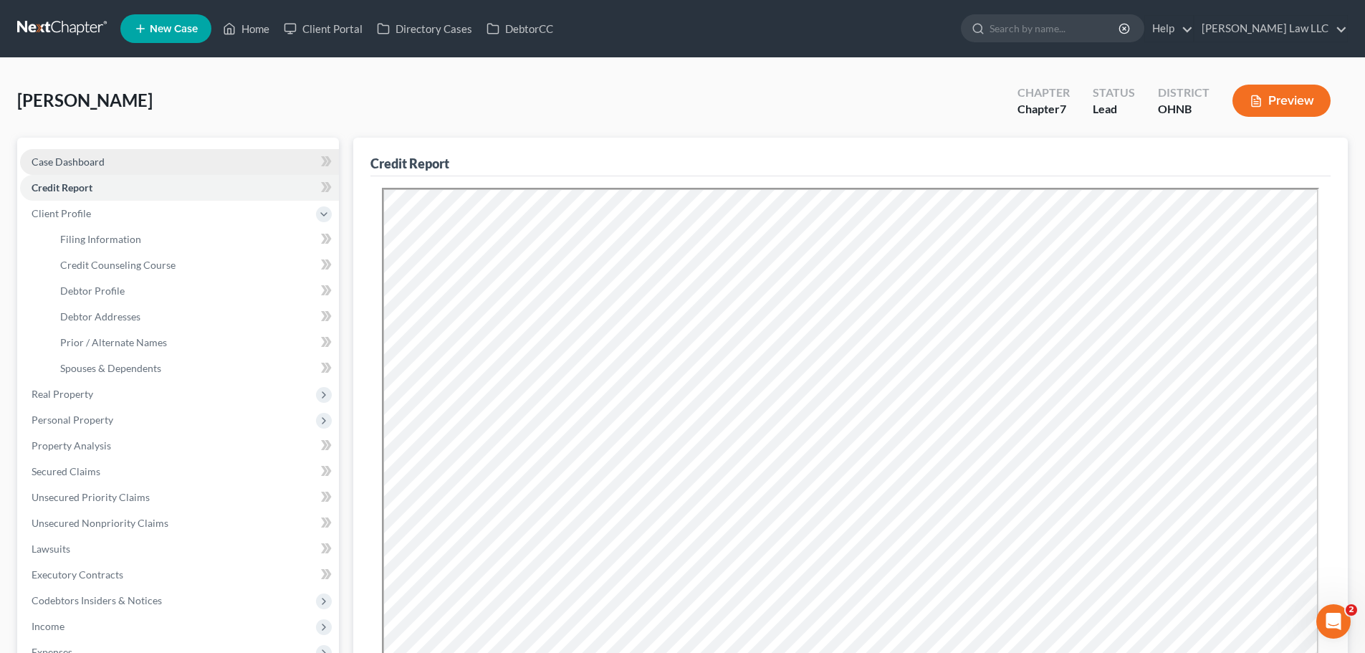
click at [102, 163] on span "Case Dashboard" at bounding box center [68, 161] width 73 height 12
